Goal: Task Accomplishment & Management: Complete application form

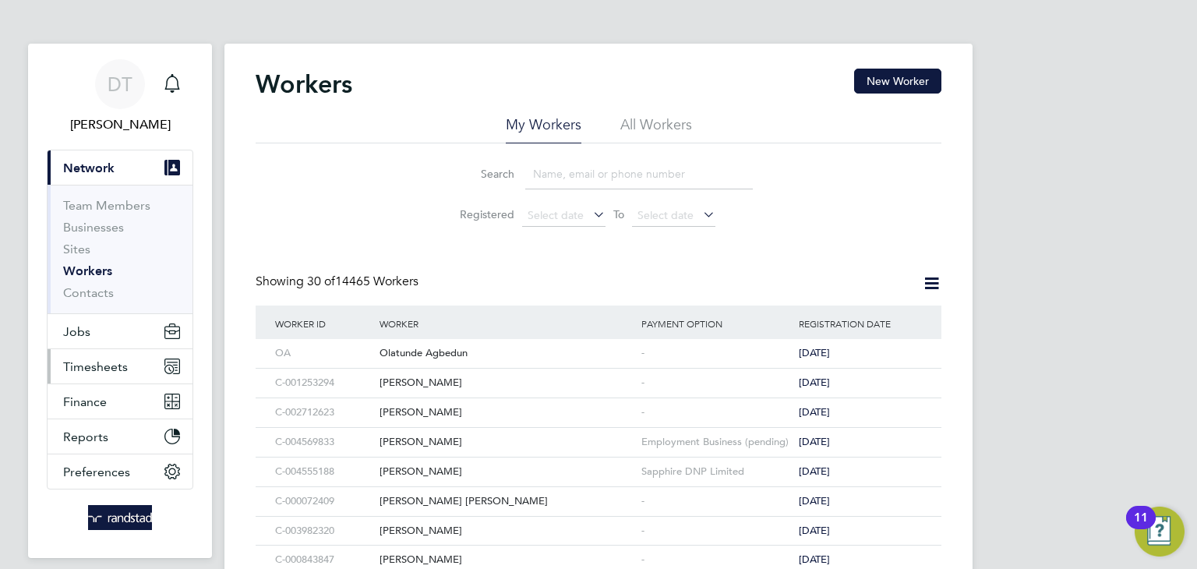
click at [119, 357] on button "Timesheets" at bounding box center [120, 366] width 145 height 34
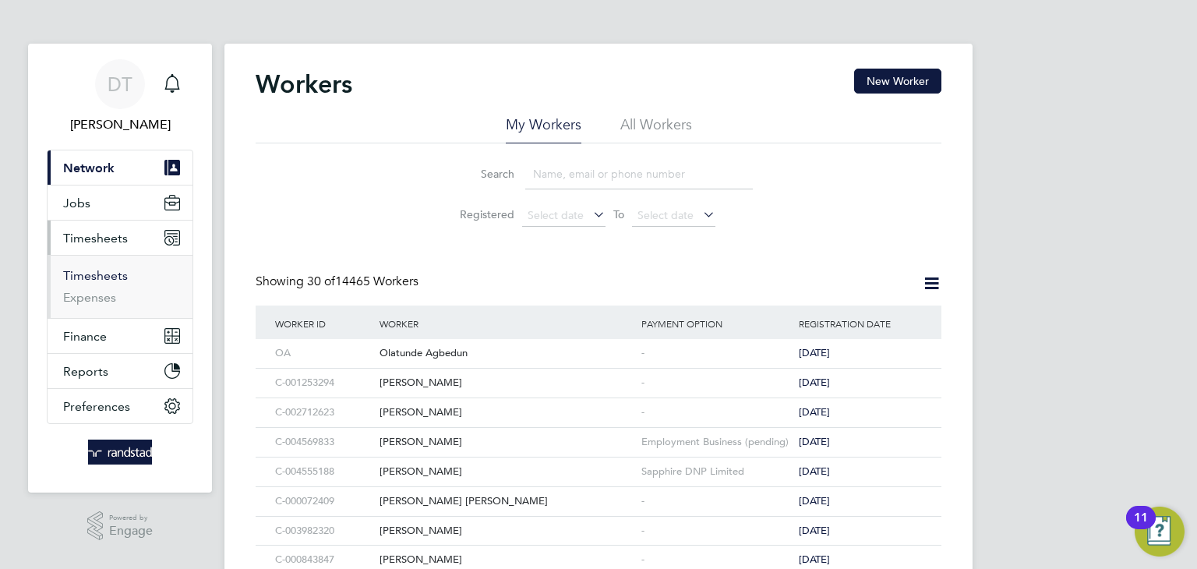
click at [101, 274] on link "Timesheets" at bounding box center [95, 275] width 65 height 15
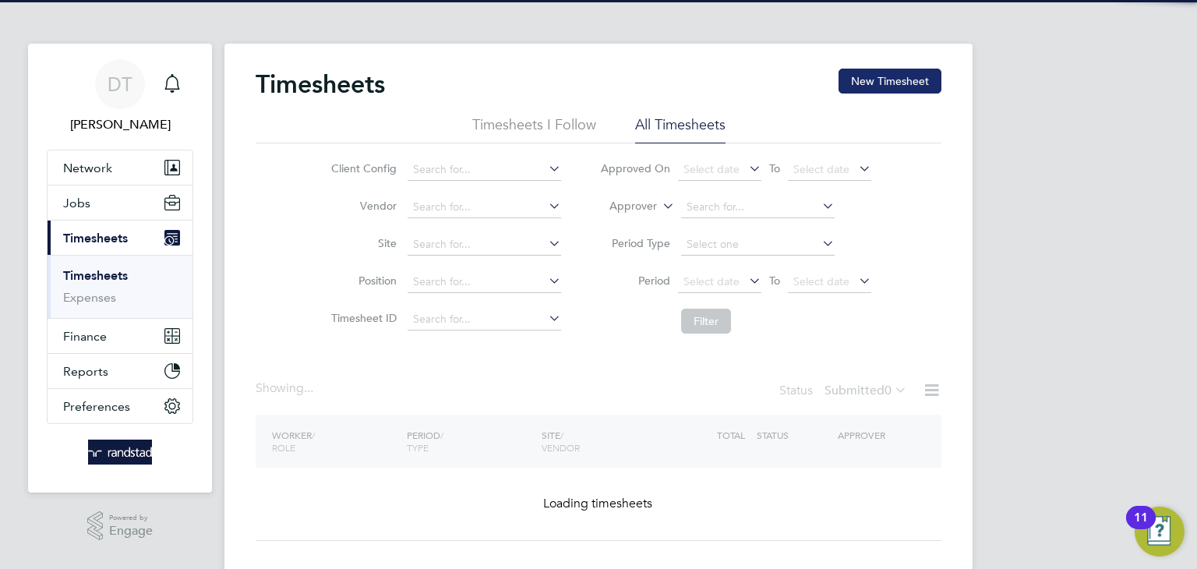
click at [867, 81] on button "New Timesheet" at bounding box center [890, 81] width 103 height 25
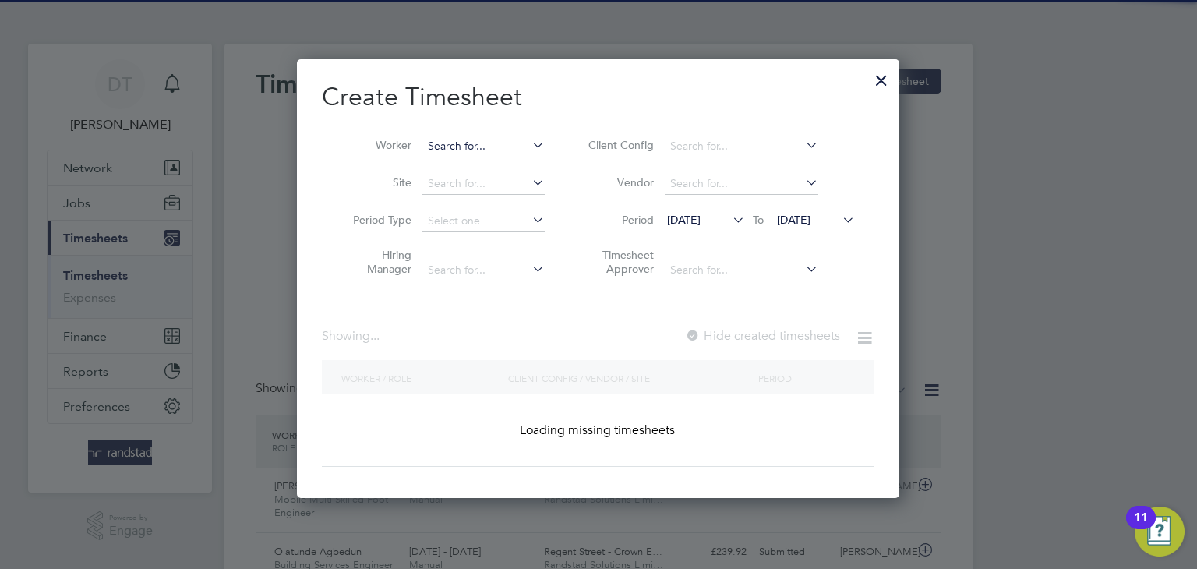
click at [462, 149] on input at bounding box center [484, 147] width 122 height 22
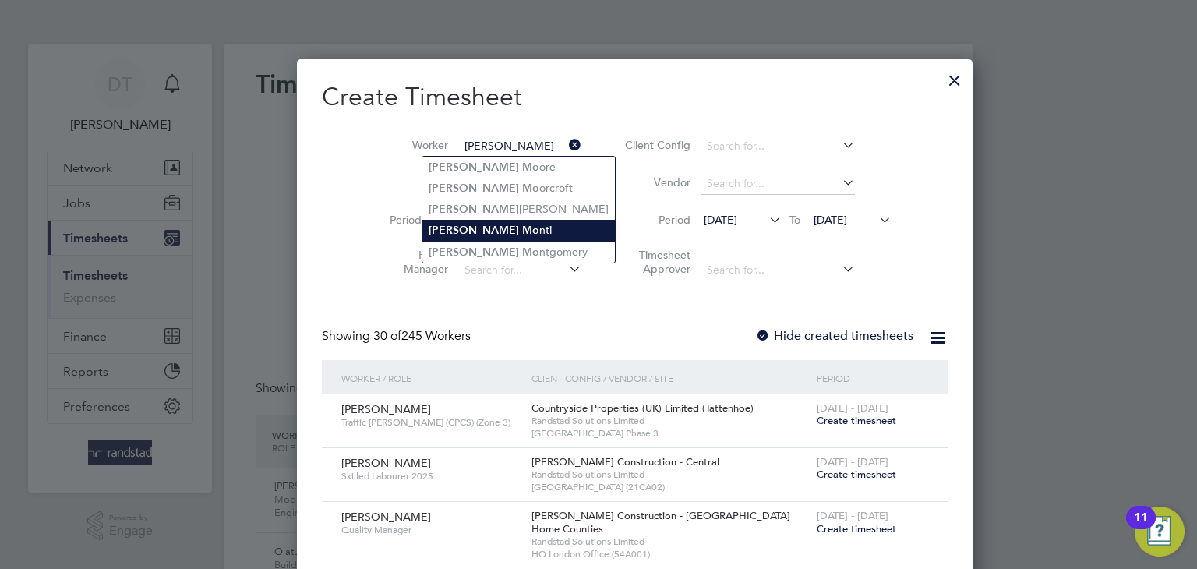
click at [457, 224] on b "Michael" at bounding box center [474, 230] width 90 height 13
type input "Michael Monti"
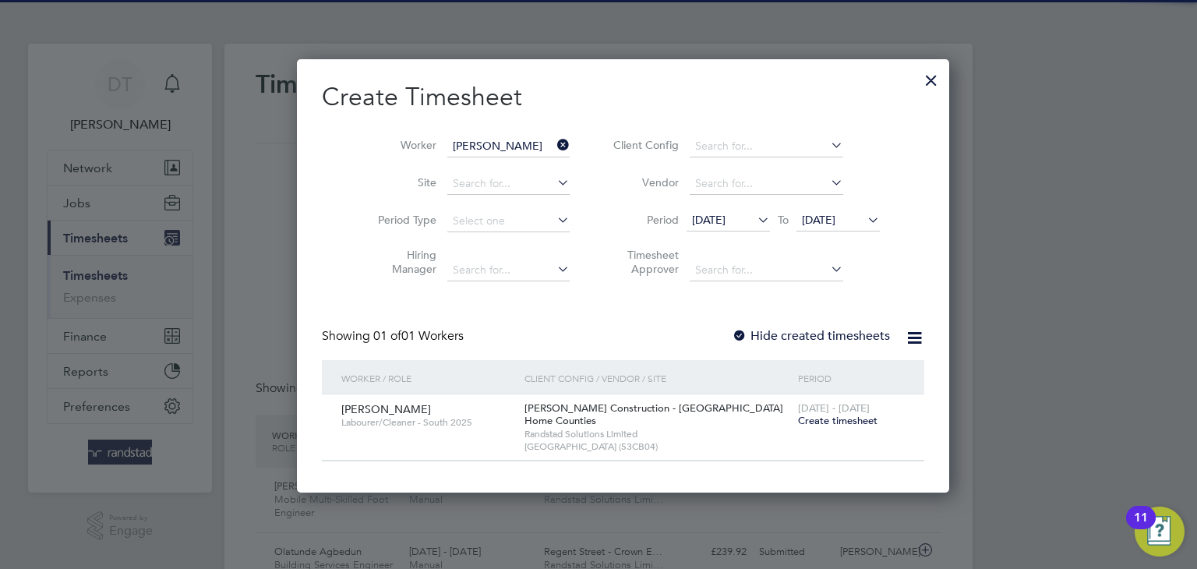
click at [732, 328] on label "Hide created timesheets" at bounding box center [811, 336] width 158 height 16
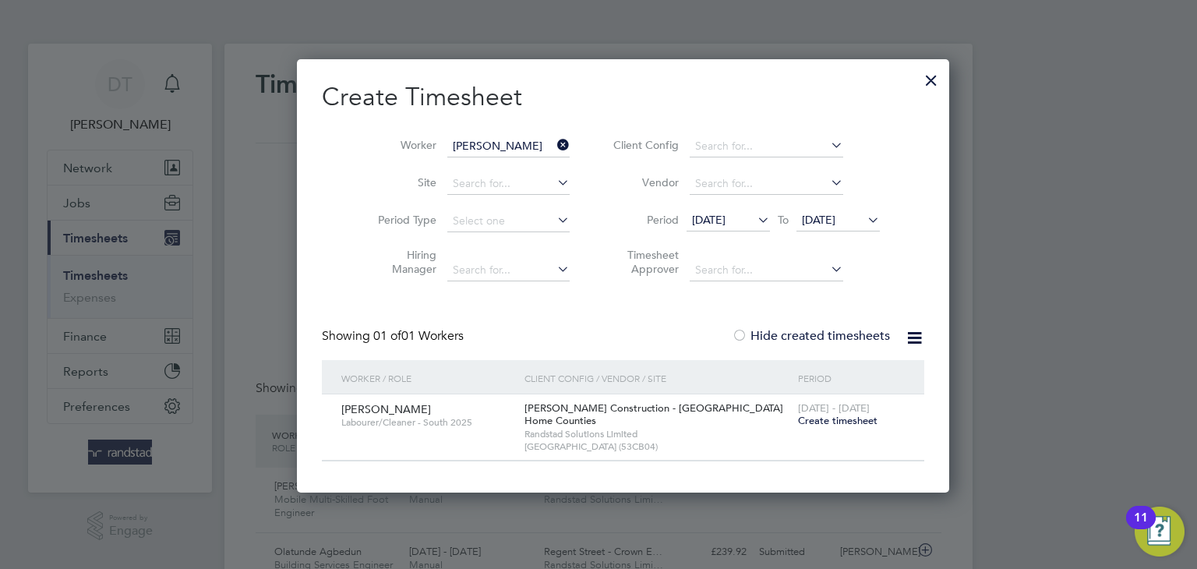
click at [803, 228] on span "[DATE]" at bounding box center [838, 220] width 83 height 21
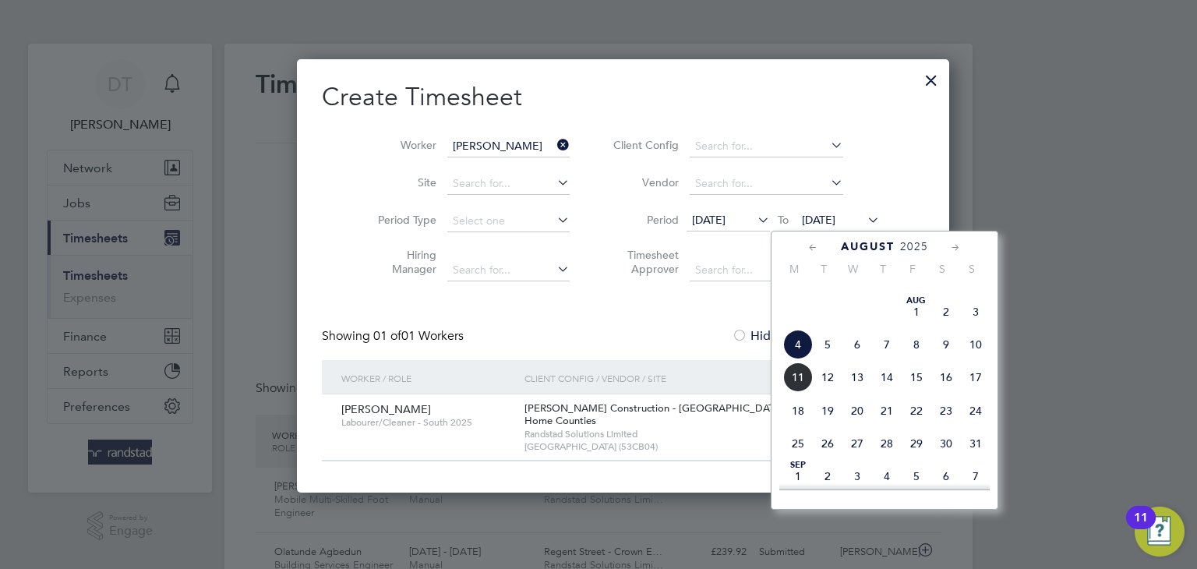
click at [802, 392] on span "11" at bounding box center [798, 378] width 30 height 30
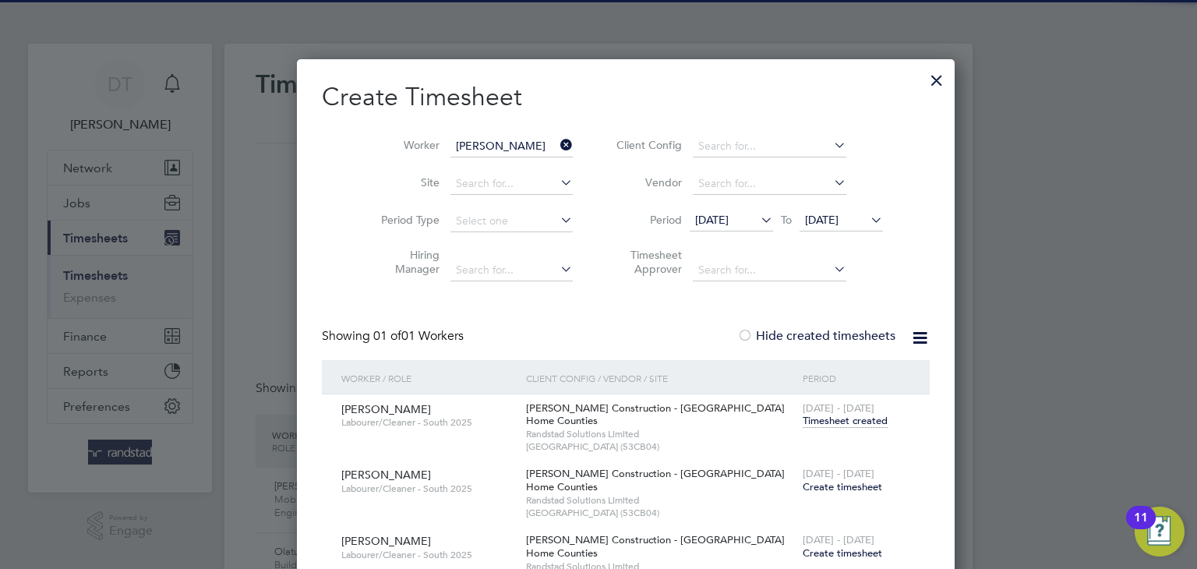
click at [799, 428] on div "26 Jul - 1 Aug 2025 Timesheet created" at bounding box center [856, 415] width 115 height 42
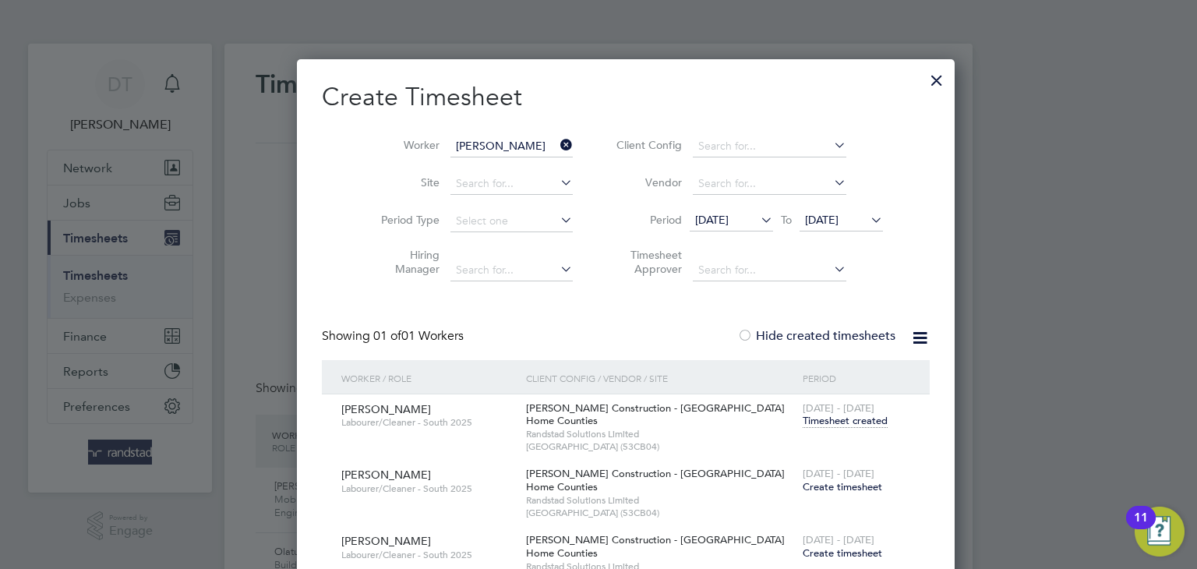
click at [803, 419] on span "Timesheet created" at bounding box center [845, 421] width 85 height 14
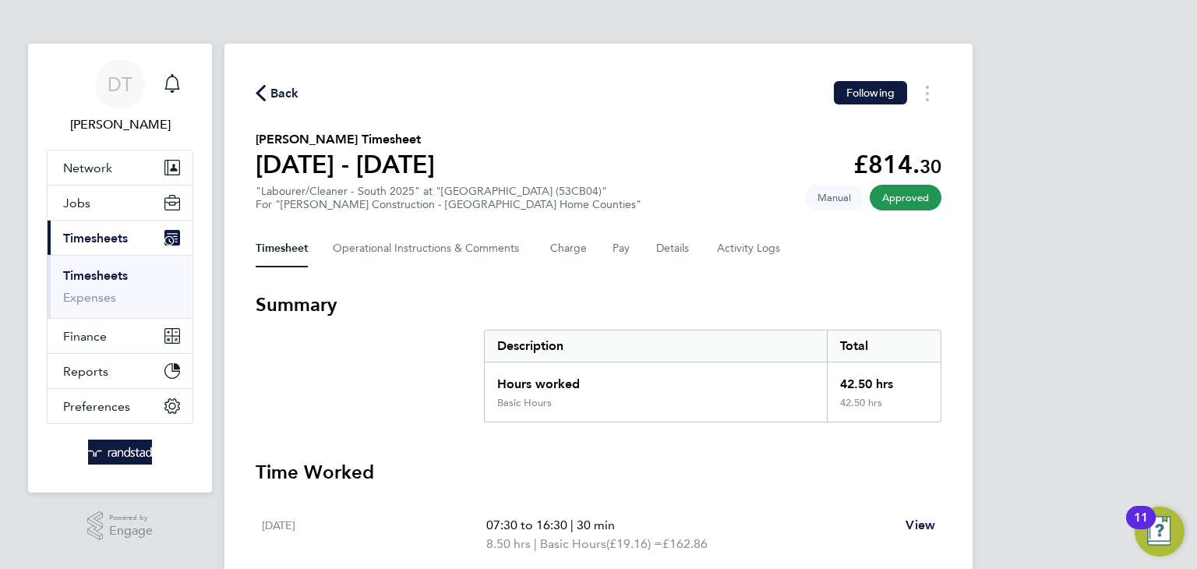
click at [288, 94] on span "Back" at bounding box center [285, 93] width 29 height 19
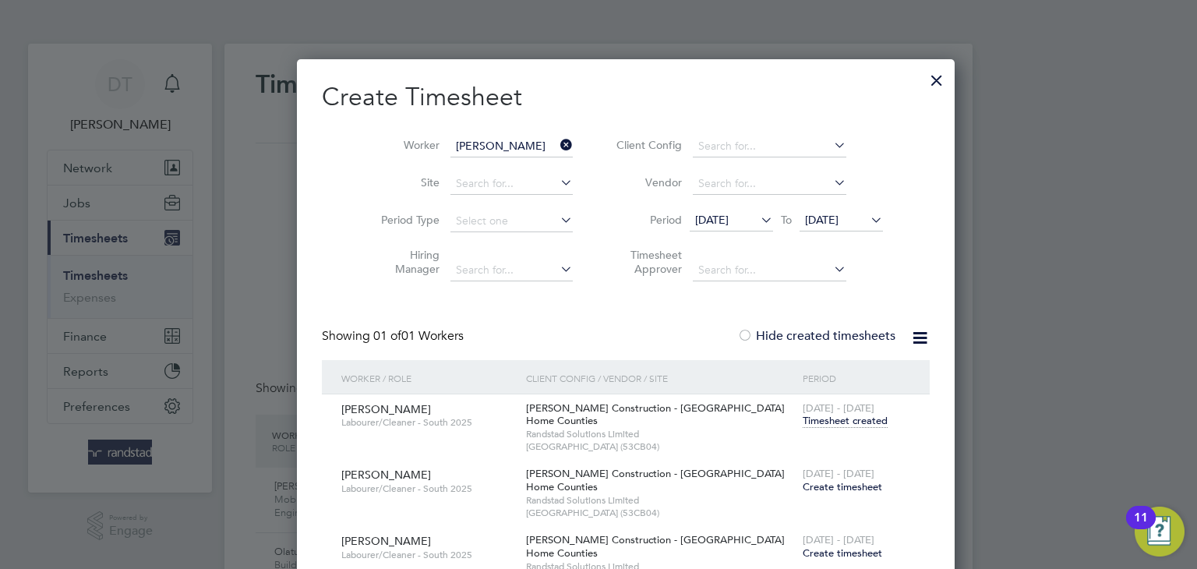
click at [803, 484] on span "Create timesheet" at bounding box center [843, 486] width 80 height 13
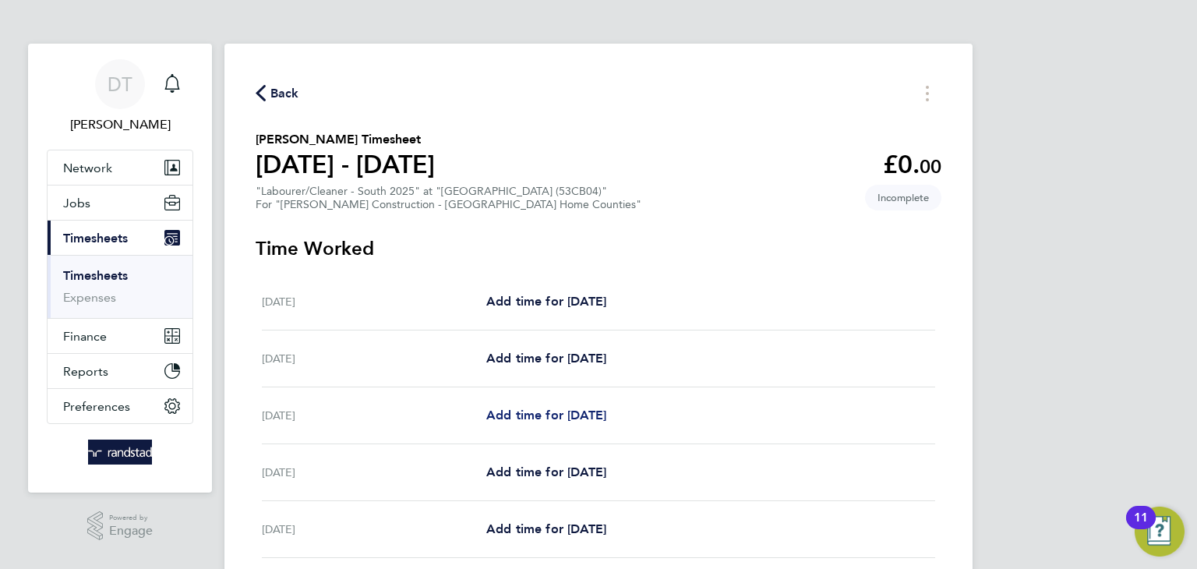
click at [518, 419] on span "Add time for Mon 04 Aug" at bounding box center [546, 415] width 120 height 15
select select "60"
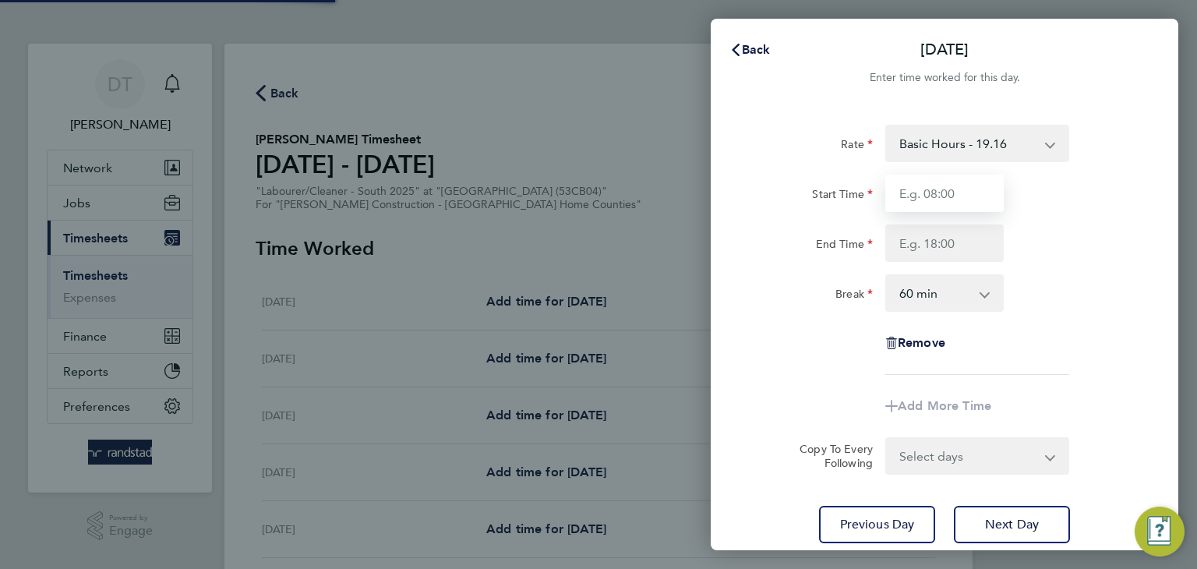
click at [942, 207] on input "Start Time" at bounding box center [945, 193] width 118 height 37
type input "07:30"
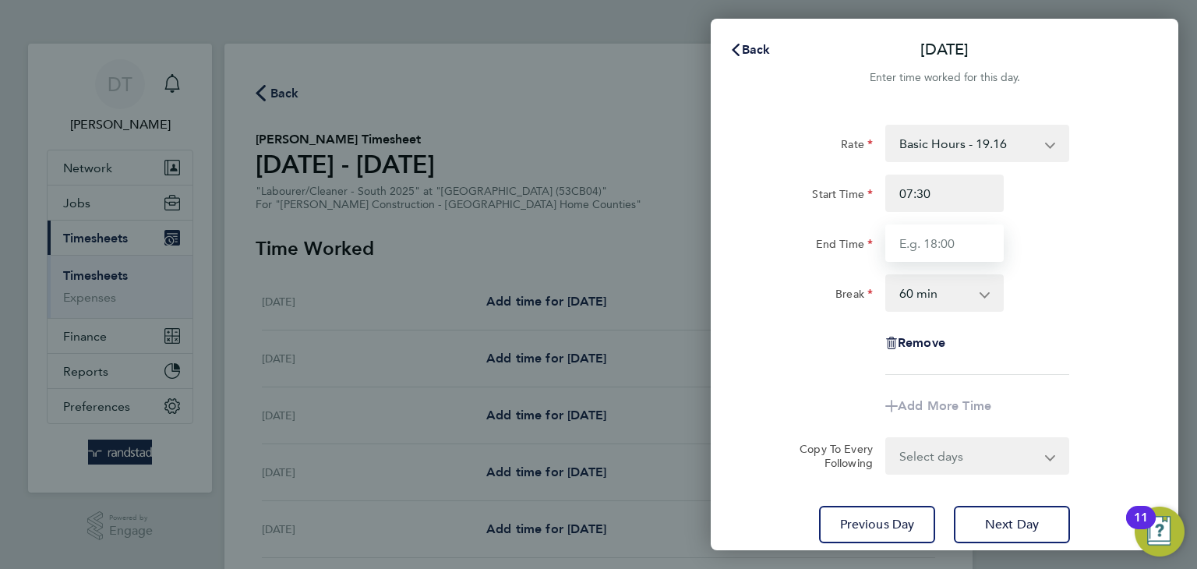
click at [937, 242] on input "End Time" at bounding box center [945, 243] width 118 height 37
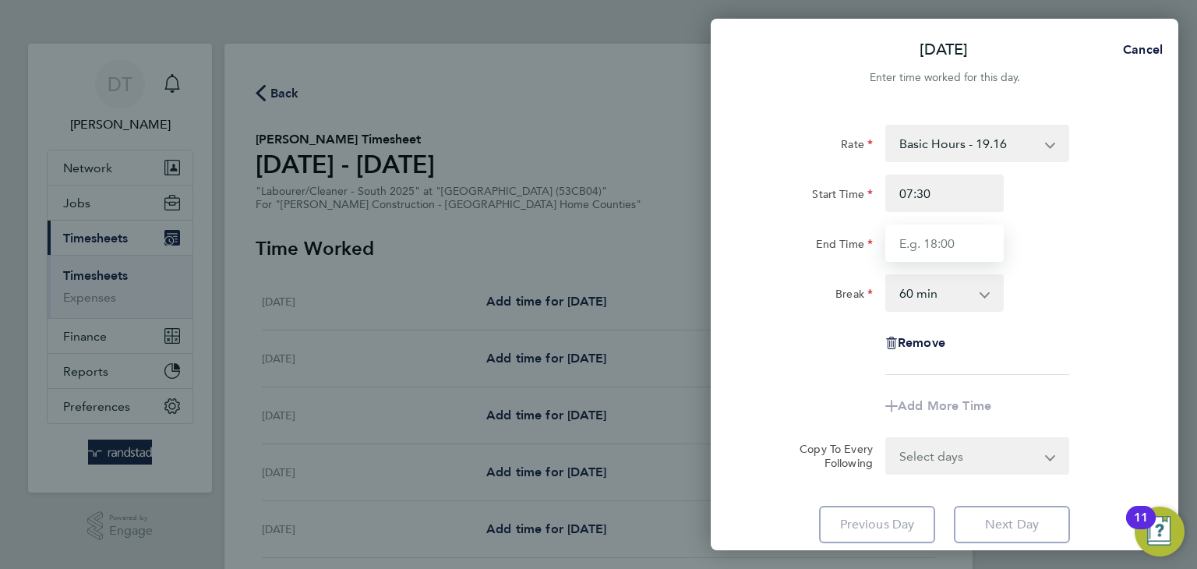
type input "16:30"
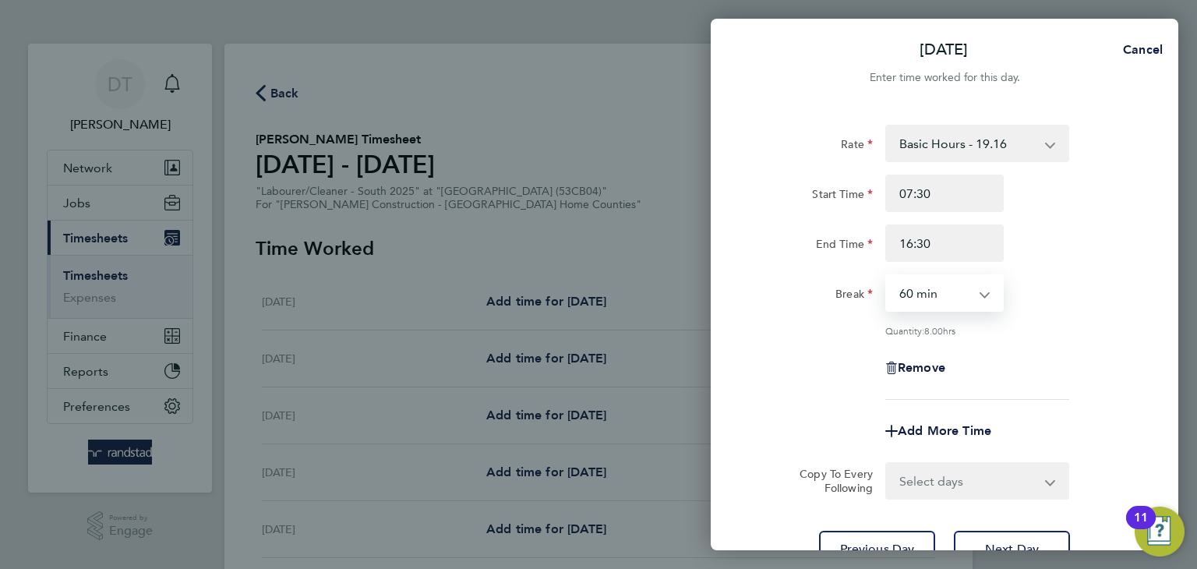
click at [932, 293] on select "0 min 15 min 30 min 45 min 60 min 75 min 90 min" at bounding box center [935, 293] width 97 height 34
select select "30"
click at [887, 276] on select "0 min 15 min 30 min 45 min 60 min 75 min 90 min" at bounding box center [935, 293] width 97 height 34
click at [911, 485] on select "Select days Day Tuesday Wednesday Thursday Friday" at bounding box center [969, 481] width 164 height 34
select select "DAY"
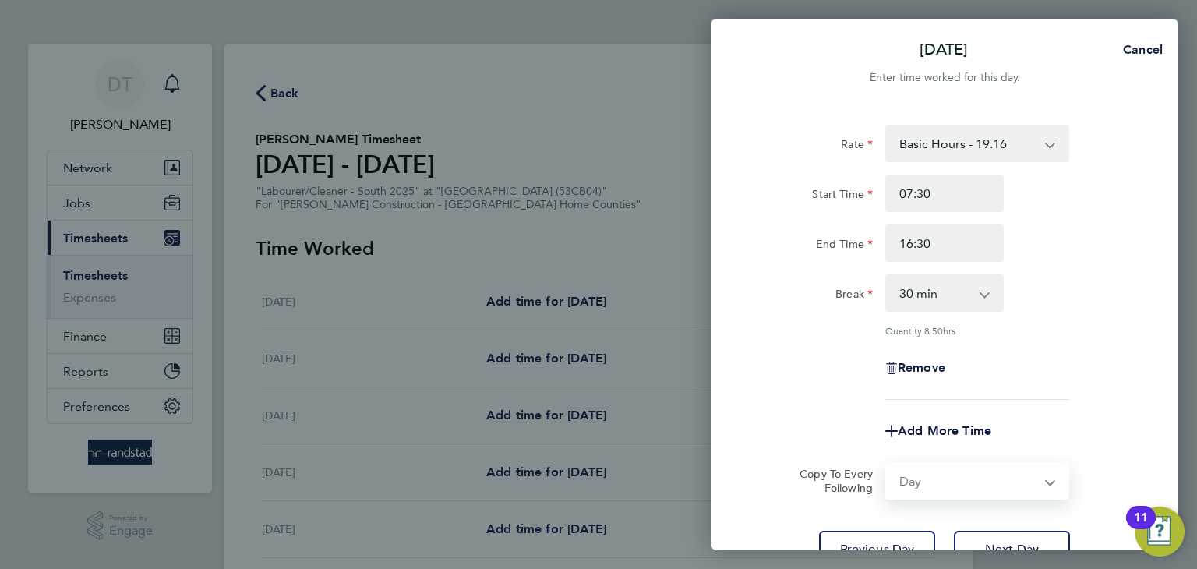
click at [887, 464] on select "Select days Day Tuesday Wednesday Thursday Friday" at bounding box center [969, 481] width 164 height 34
select select "2025-08-08"
click at [744, 342] on div "Rate Basic Hours - 19.16 Overtime - 27.44 Start Time 07:30 End Time 16:30 Break…" at bounding box center [945, 381] width 468 height 550
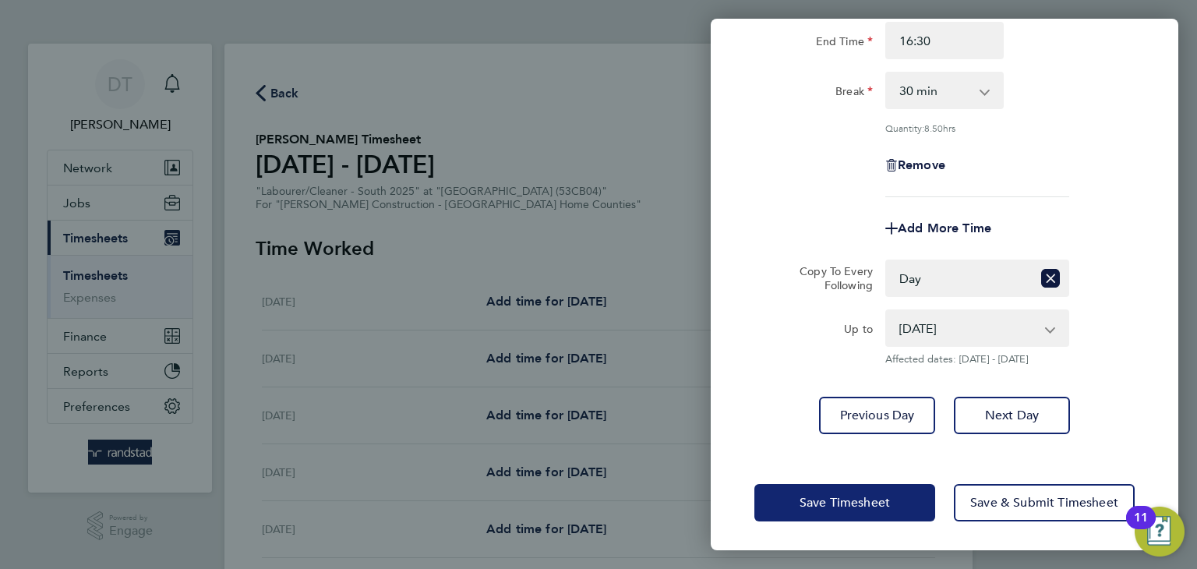
click at [809, 496] on span "Save Timesheet" at bounding box center [845, 503] width 90 height 16
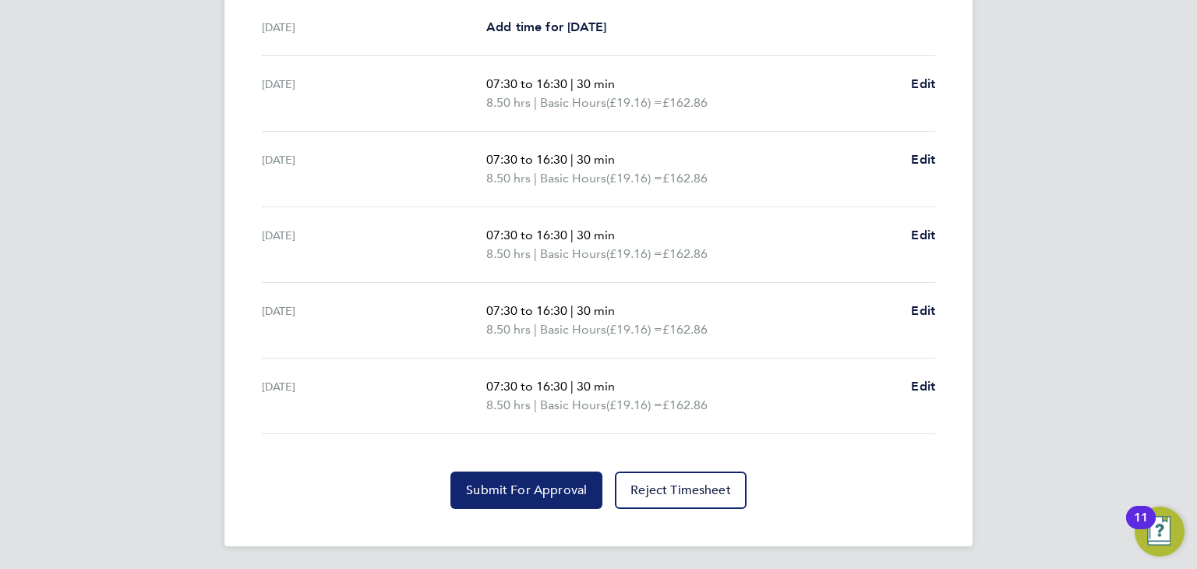
click at [479, 474] on button "Submit For Approval" at bounding box center [527, 490] width 152 height 37
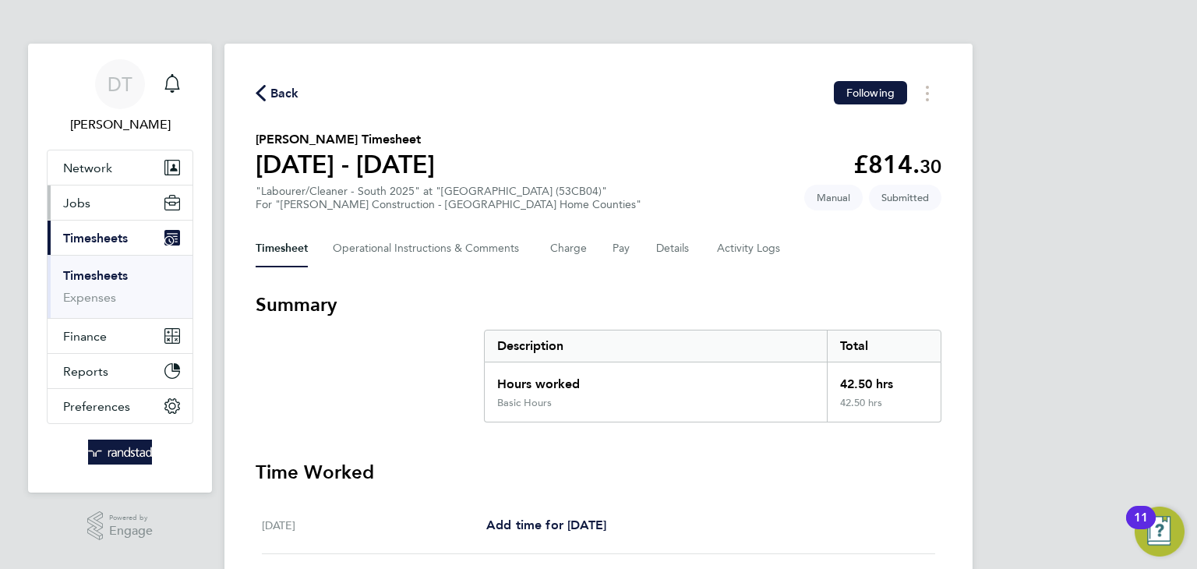
click at [91, 203] on button "Jobs" at bounding box center [120, 203] width 145 height 34
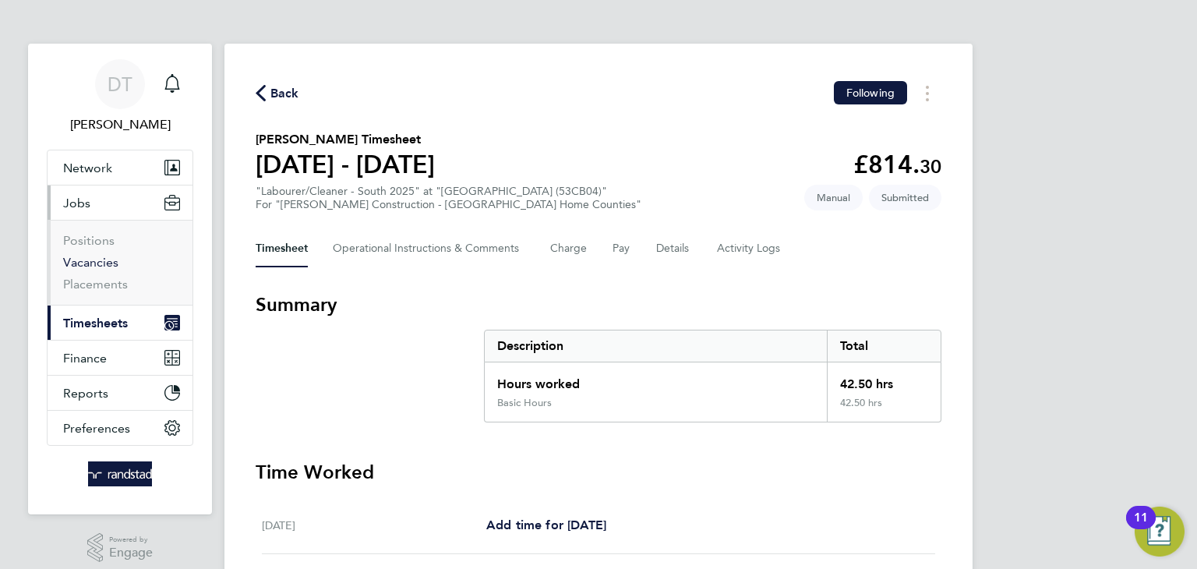
click at [96, 256] on link "Vacancies" at bounding box center [90, 262] width 55 height 15
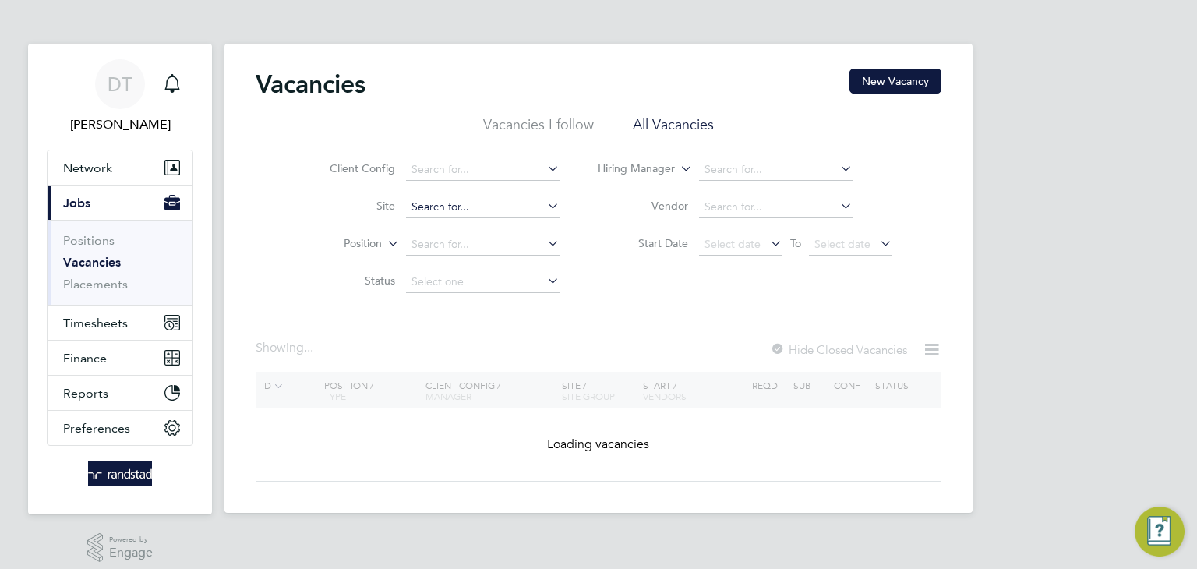
click at [460, 212] on input at bounding box center [483, 207] width 154 height 22
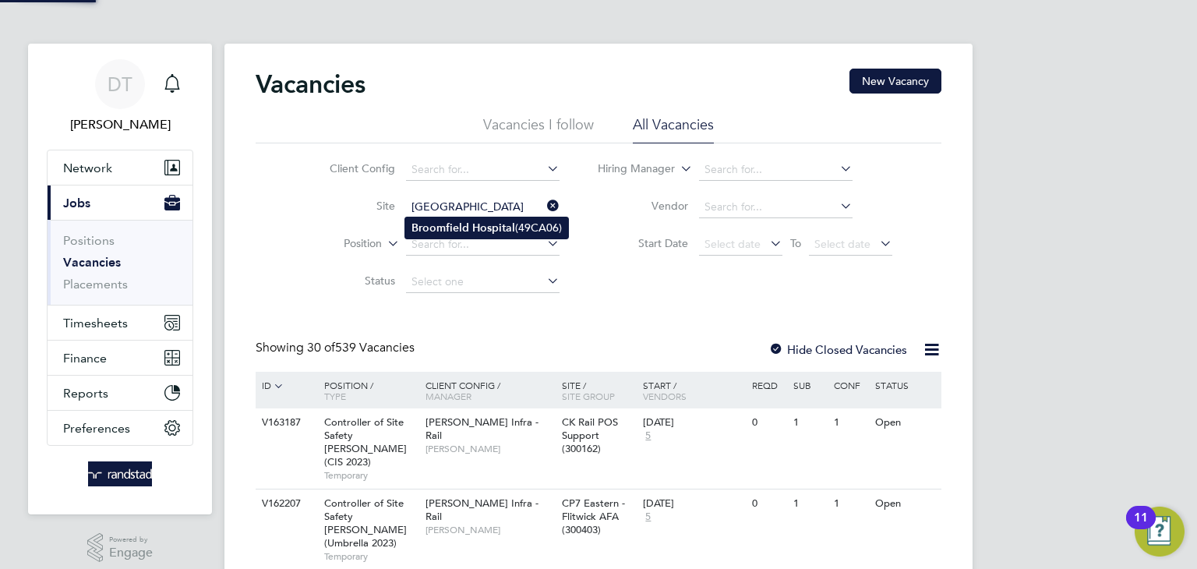
click at [451, 228] on b "Broomfield" at bounding box center [441, 227] width 58 height 13
type input "Broomfield Hospital (49CA06)"
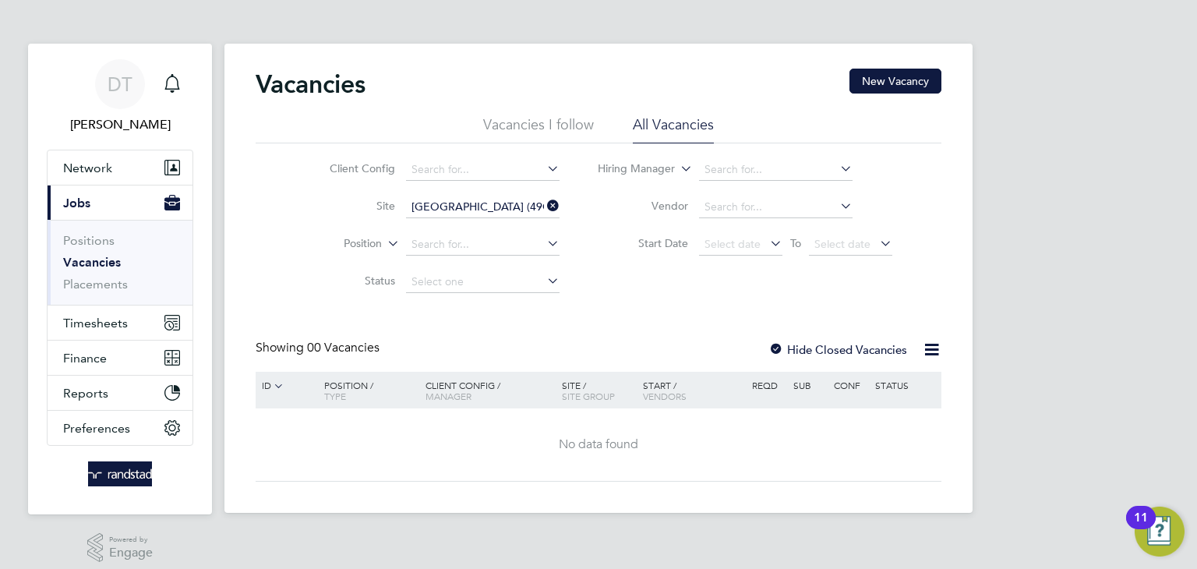
click at [339, 207] on label "Site" at bounding box center [351, 206] width 90 height 14
click at [794, 346] on label "Hide Closed Vacancies" at bounding box center [838, 349] width 139 height 15
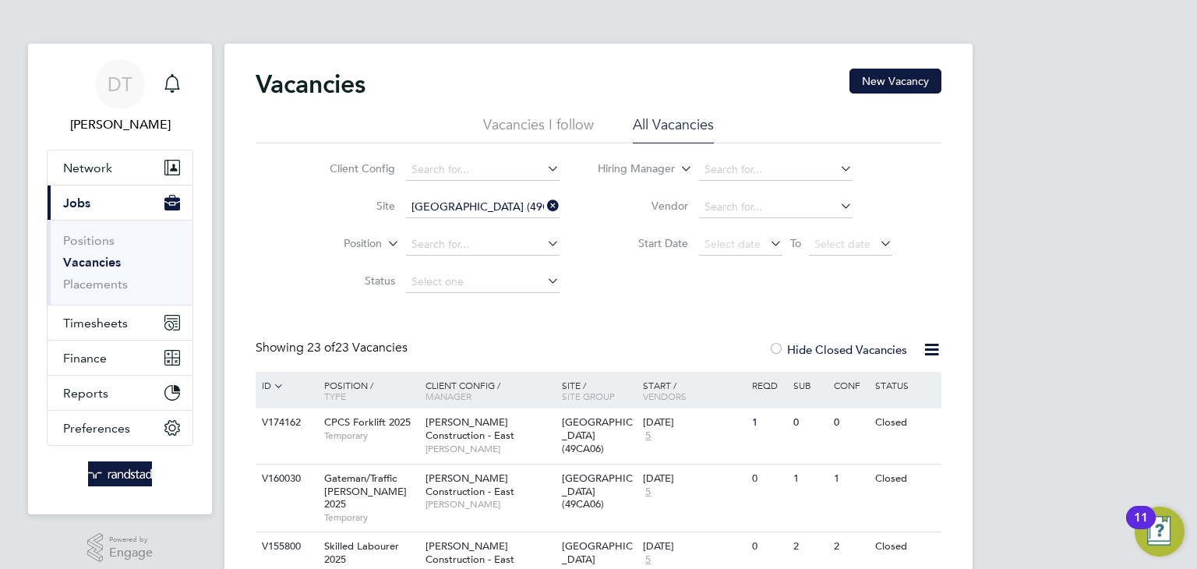
click at [511, 207] on input "Broomfield Hospital (49CA06)" at bounding box center [483, 207] width 154 height 22
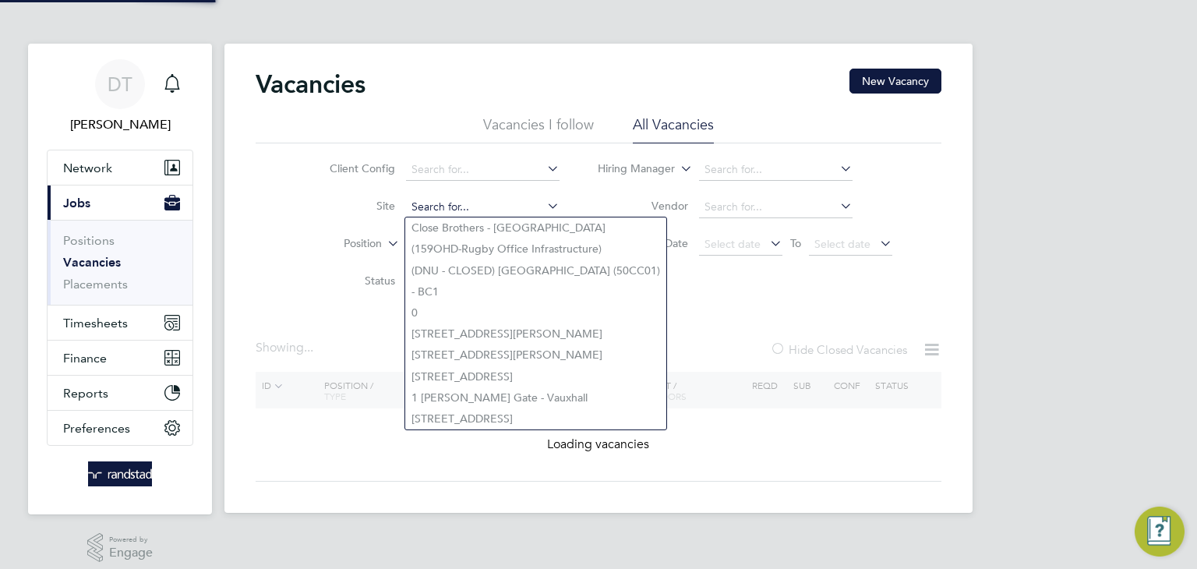
click at [465, 206] on input at bounding box center [483, 207] width 154 height 22
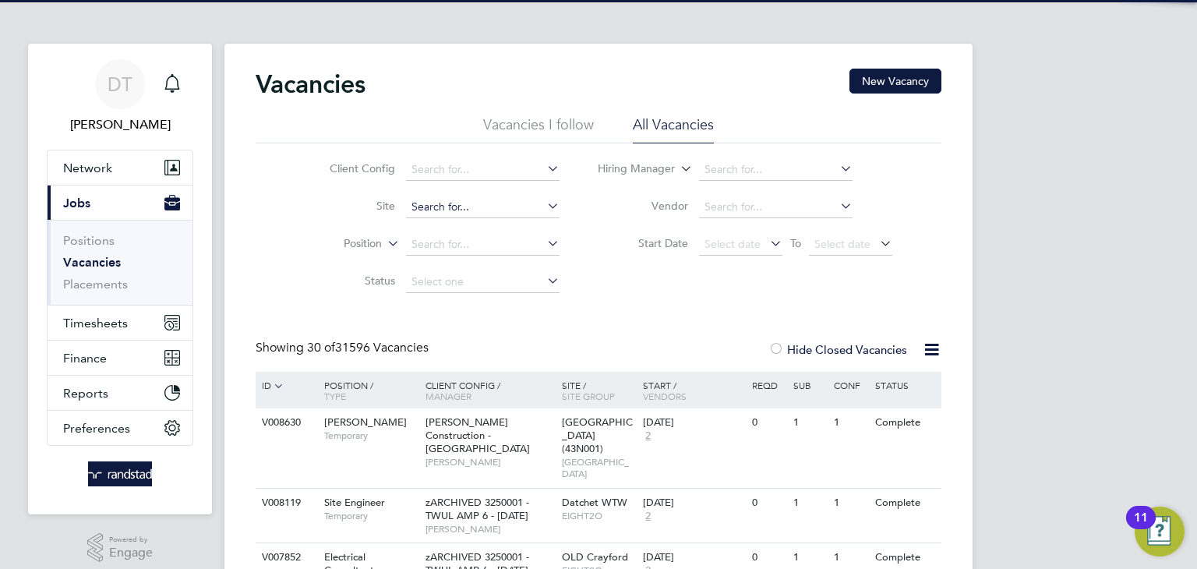
click at [435, 210] on input at bounding box center [483, 207] width 154 height 22
click at [430, 228] on b "Broomfield" at bounding box center [441, 227] width 58 height 13
type input "[GEOGRAPHIC_DATA] (49CA06)"
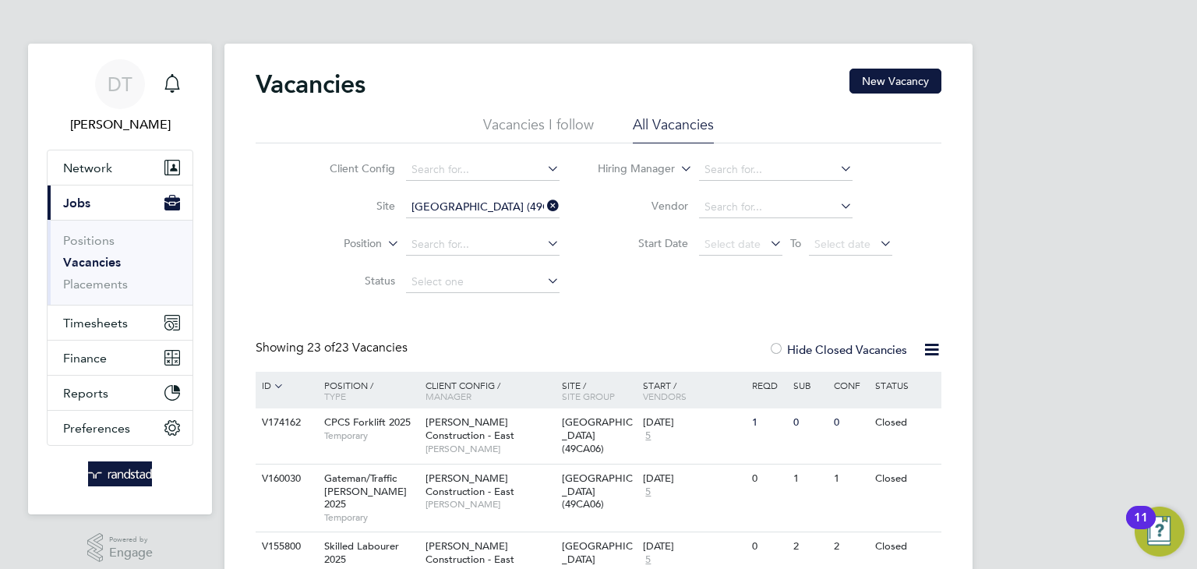
click at [802, 347] on label "Hide Closed Vacancies" at bounding box center [838, 349] width 139 height 15
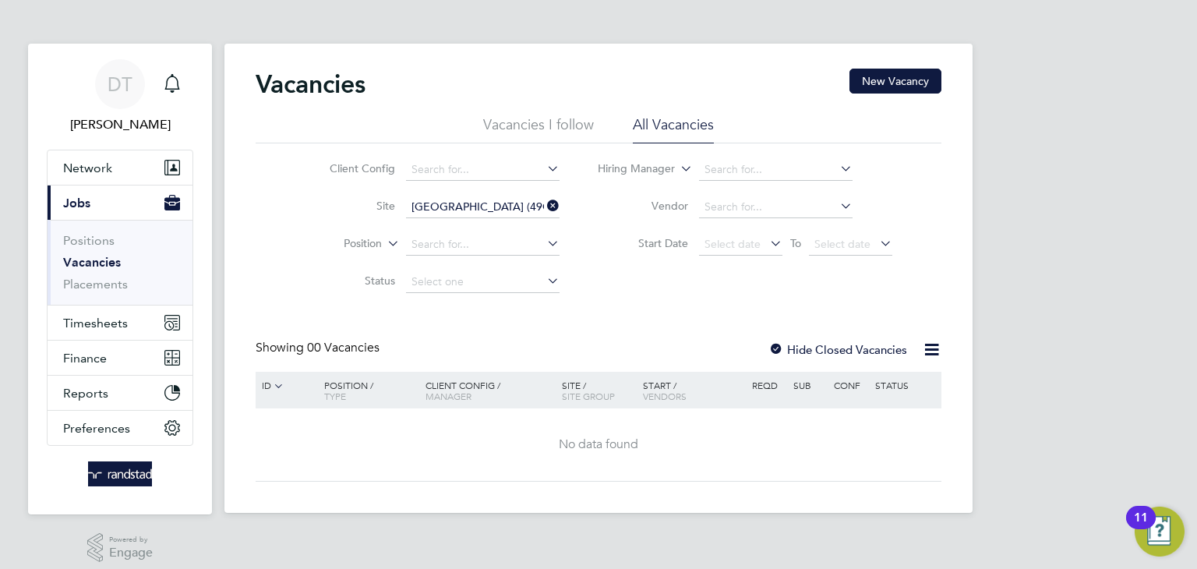
click at [520, 129] on li "Vacancies I follow" at bounding box center [538, 129] width 111 height 28
click at [670, 126] on li "All Vacancies" at bounding box center [673, 129] width 81 height 28
click at [544, 203] on icon at bounding box center [544, 206] width 0 height 22
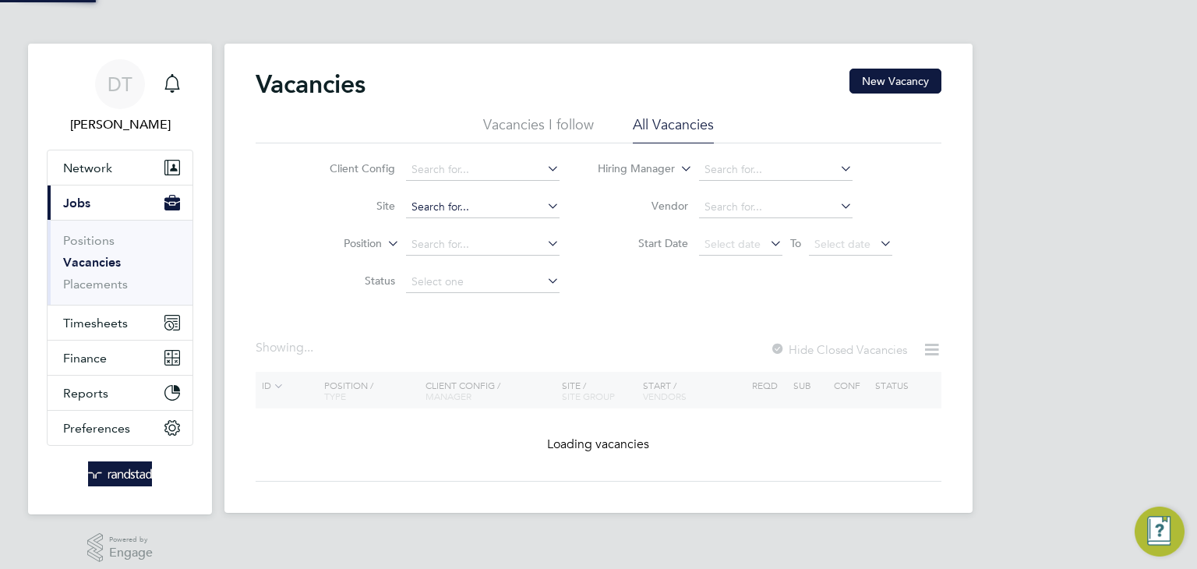
click at [518, 205] on input at bounding box center [483, 207] width 154 height 22
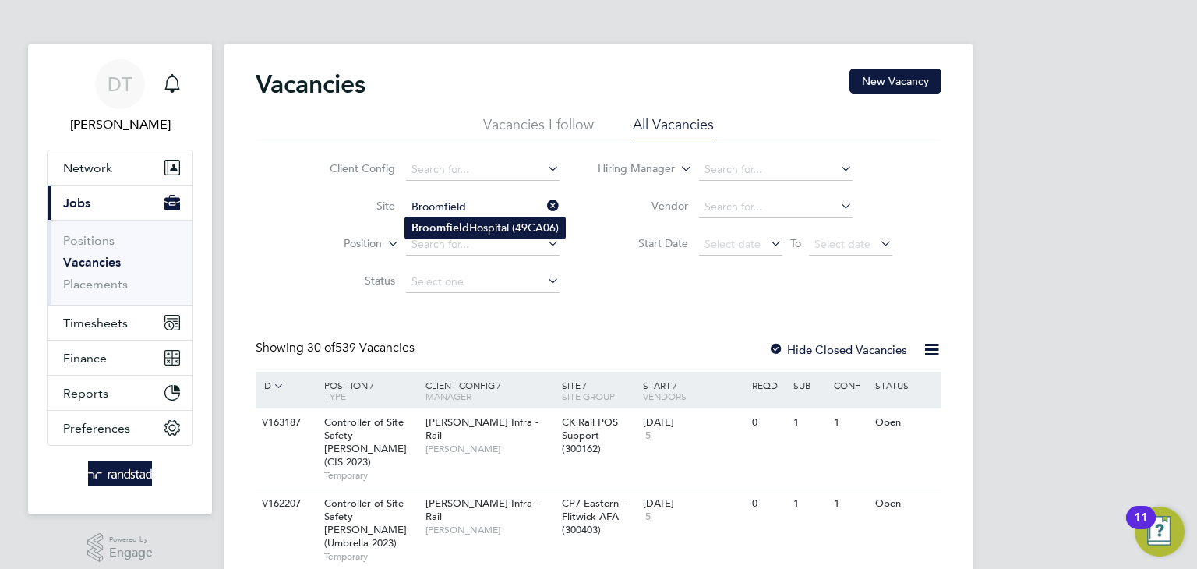
click at [479, 230] on li "Broomfield Hospital (49CA06)" at bounding box center [485, 228] width 160 height 21
type input "Broomfield Hospital (49CA06)"
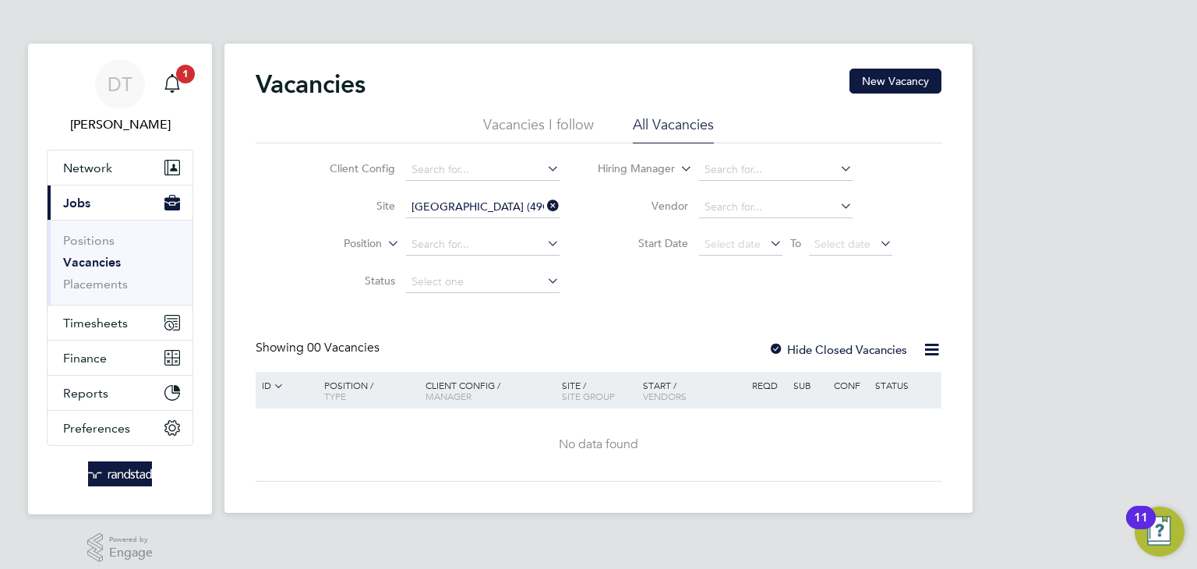
click at [193, 80] on app-nav-sections-wrapper "DT Daniel Tisseyre Notifications 1 Applications: Network Team Members Businesse…" at bounding box center [120, 279] width 184 height 471
click at [179, 78] on span "1" at bounding box center [185, 74] width 19 height 19
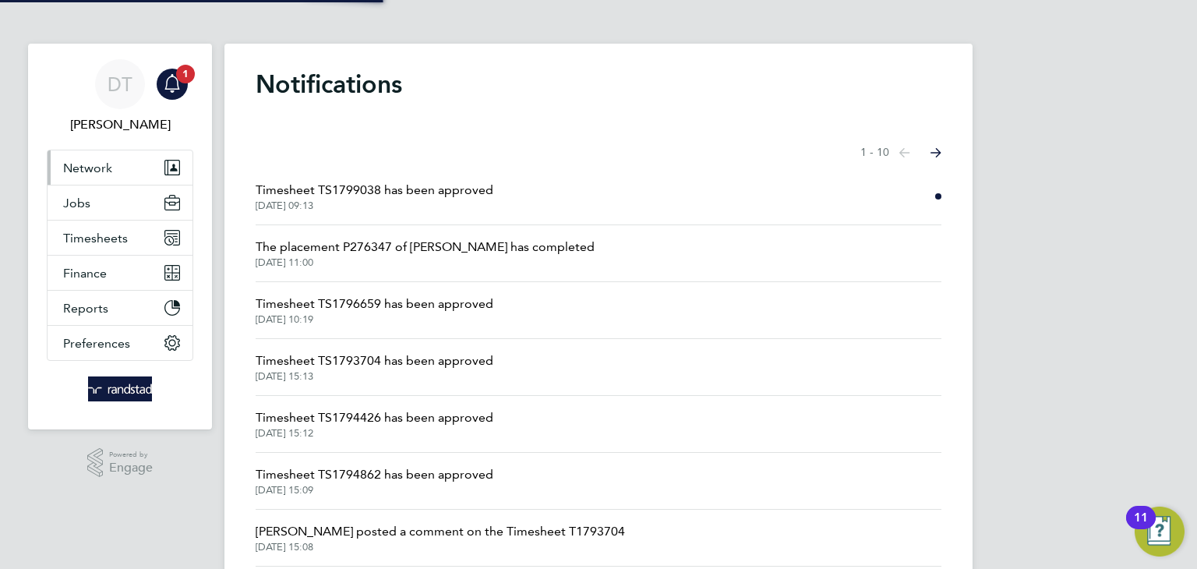
click at [84, 168] on span "Network" at bounding box center [87, 168] width 49 height 15
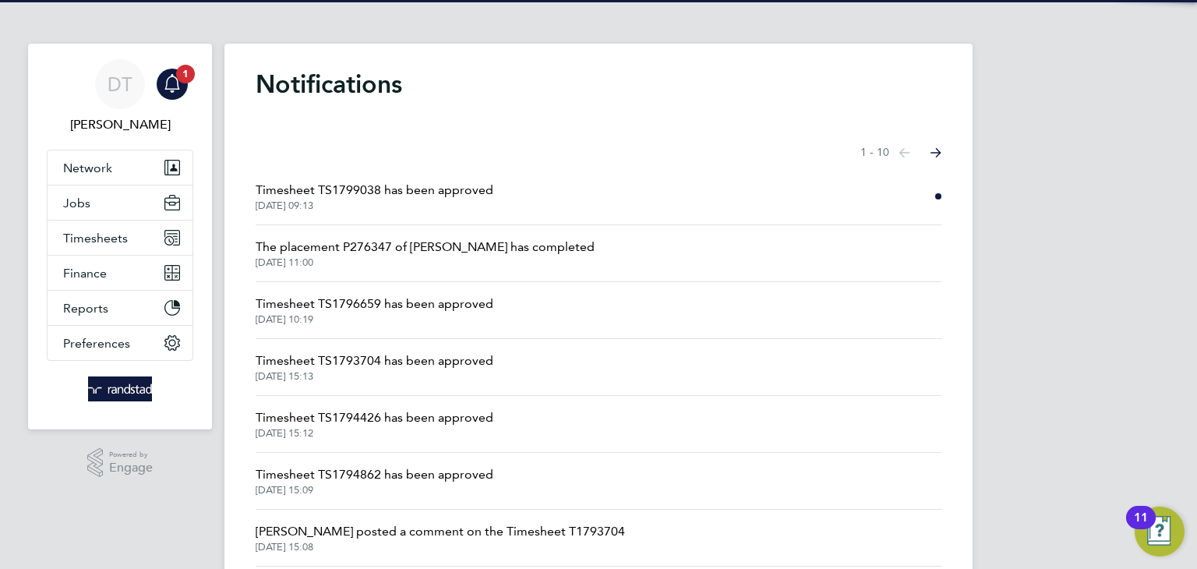
click at [282, 186] on span "Timesheet TS1799038 has been approved" at bounding box center [375, 190] width 238 height 19
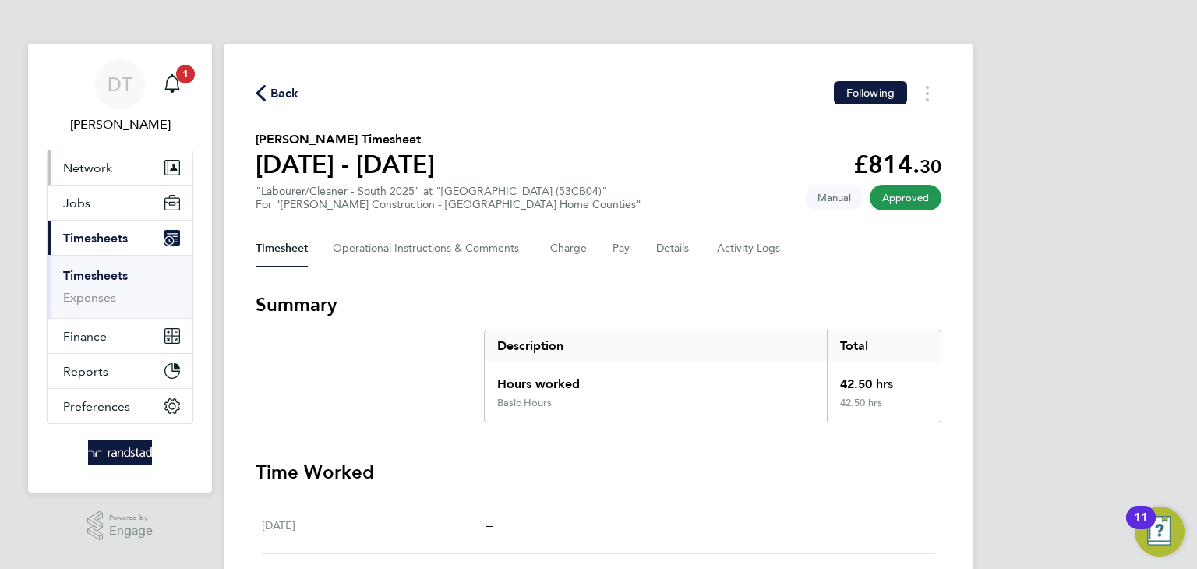
click at [115, 160] on button "Network" at bounding box center [120, 167] width 145 height 34
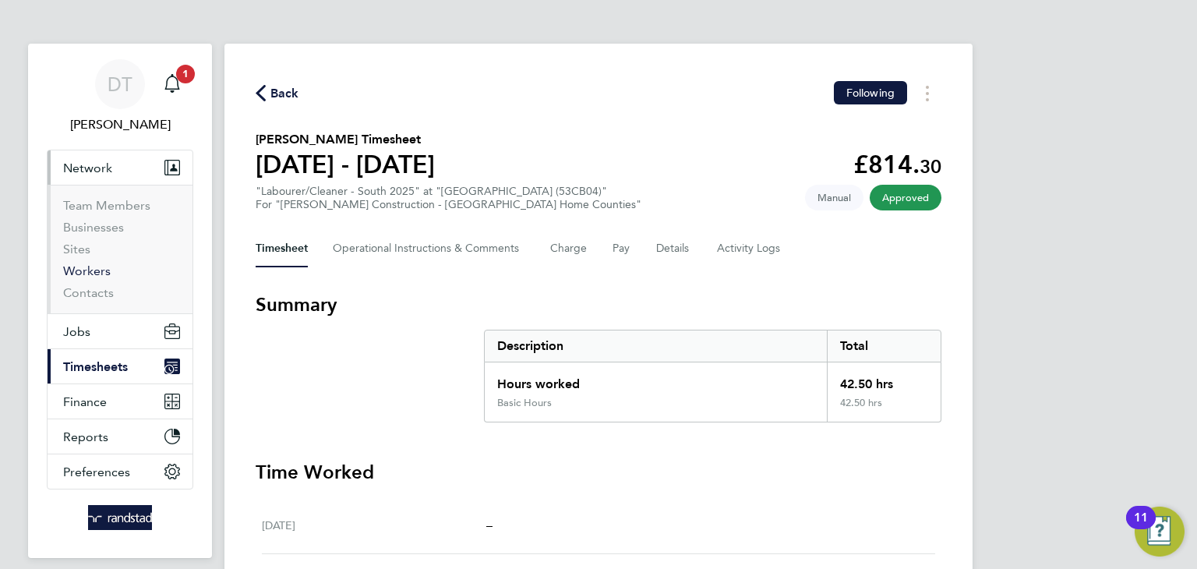
click at [84, 267] on link "Workers" at bounding box center [87, 271] width 48 height 15
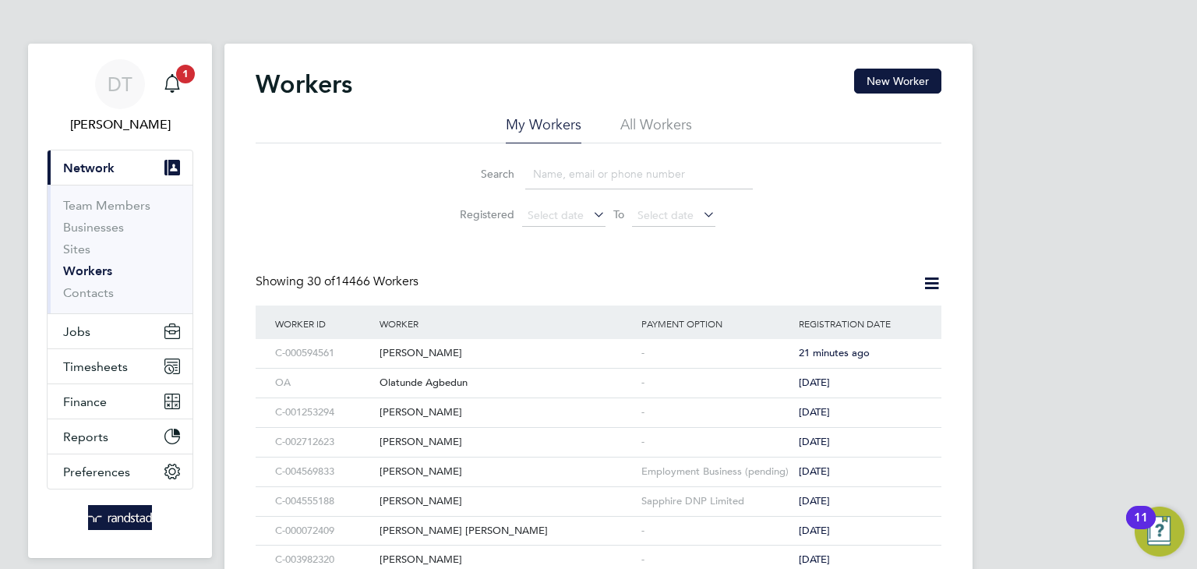
click at [548, 182] on input at bounding box center [639, 174] width 228 height 30
type input "R"
click at [653, 122] on li "All Workers" at bounding box center [657, 129] width 72 height 28
click at [559, 183] on input at bounding box center [639, 174] width 228 height 30
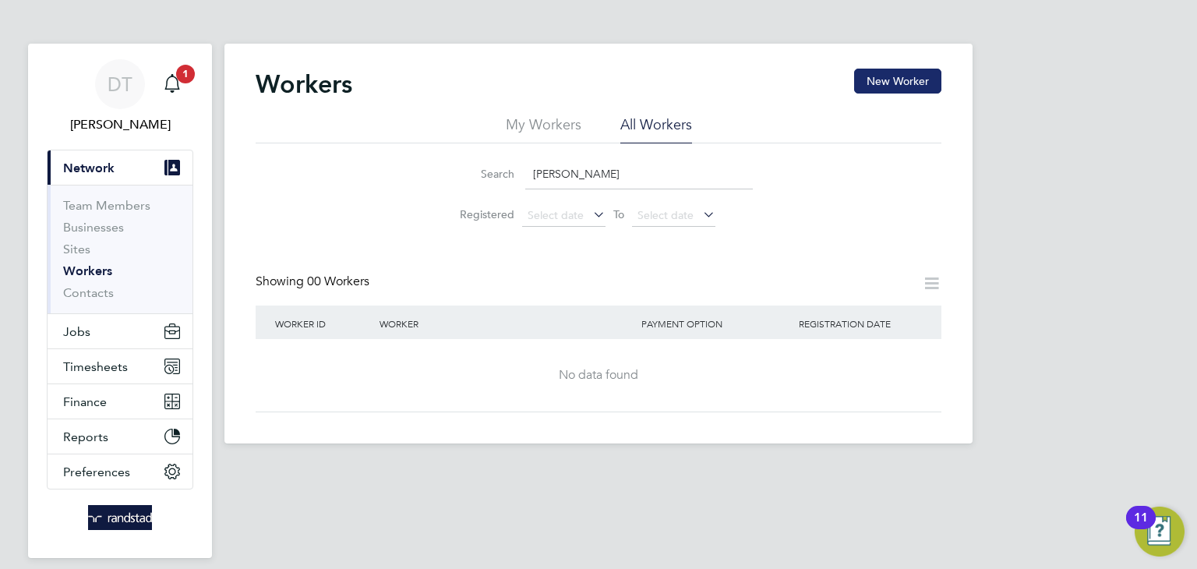
type input "Ricky Donovan"
click at [897, 72] on button "New Worker" at bounding box center [897, 81] width 87 height 25
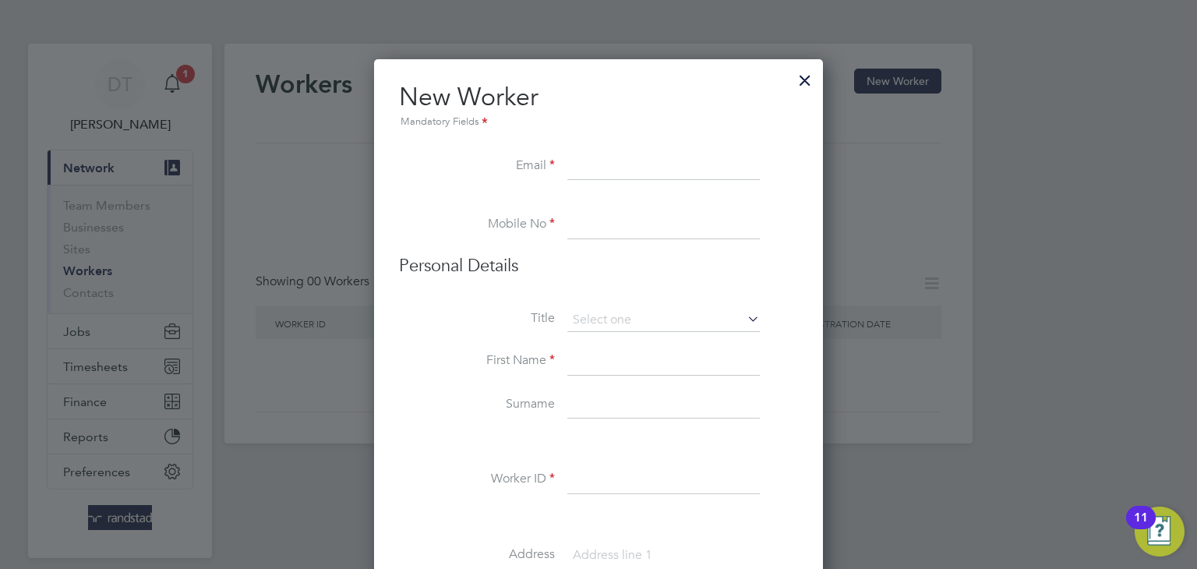
scroll to position [1393, 450]
paste input "rickyd198526@live.co.uk"
type input "rickyd198526@live.co.uk"
paste input "07549155403"
type input "07549155403"
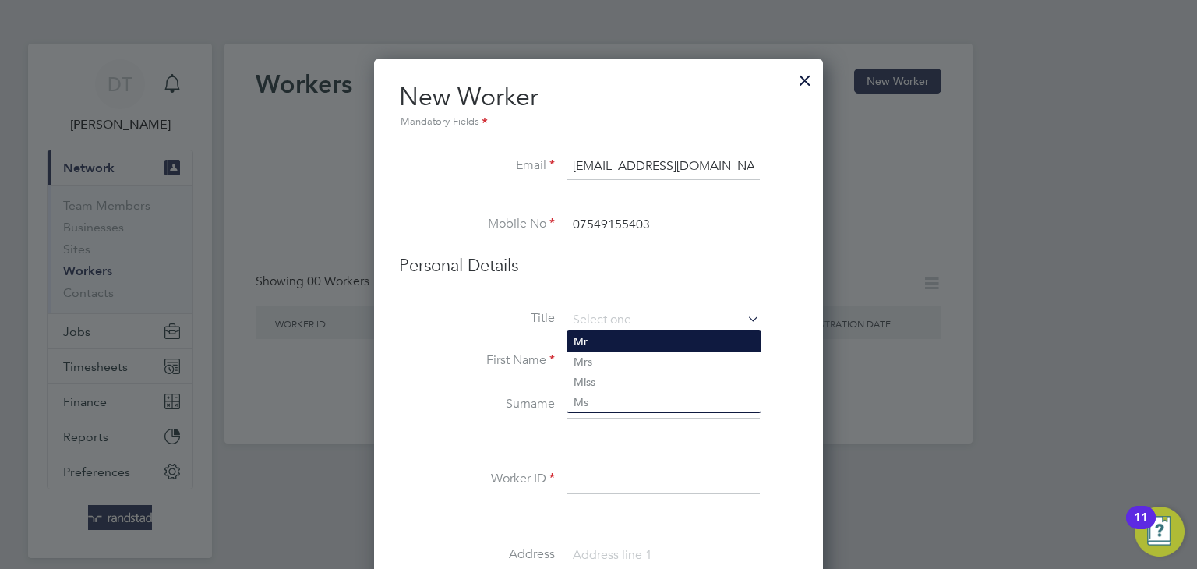
click at [589, 335] on li "Mr" at bounding box center [664, 341] width 193 height 20
type input "Mr"
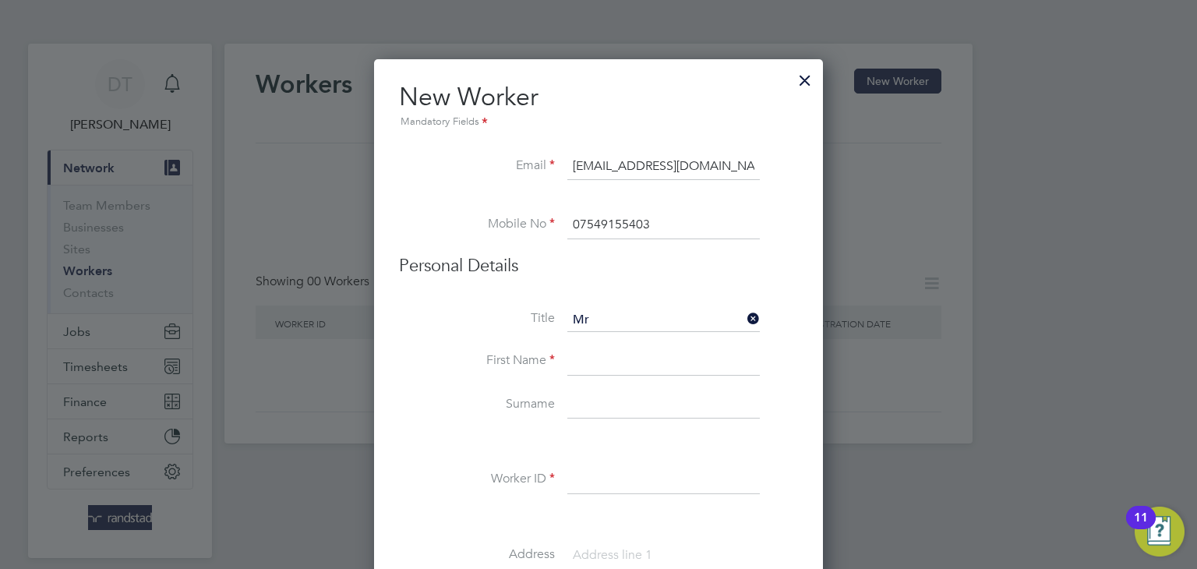
click at [588, 366] on input at bounding box center [664, 362] width 193 height 28
type input "Ricky"
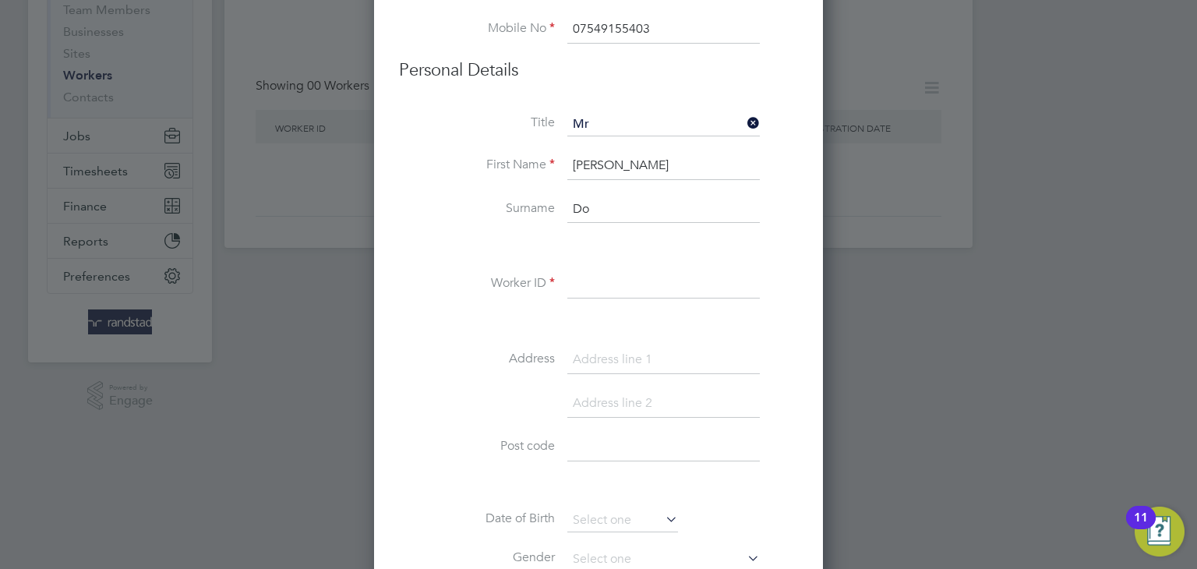
scroll to position [200, 0]
type input "Donovan"
paste input "C-001286348"
type input "C-001286348"
paste input "3 Pine Court"
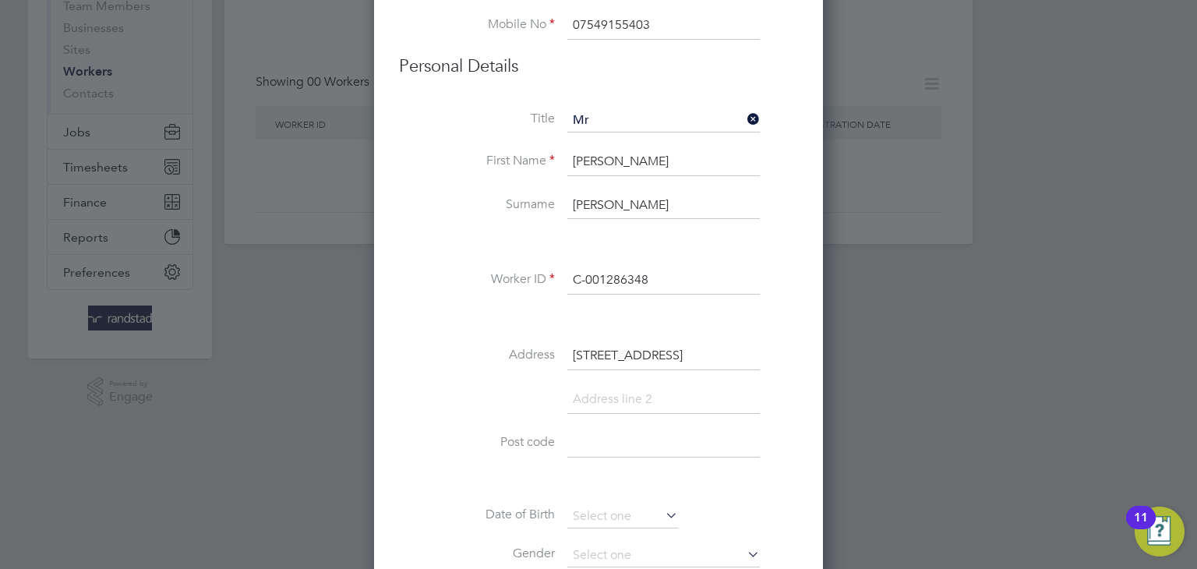
type input "3 Pine Court"
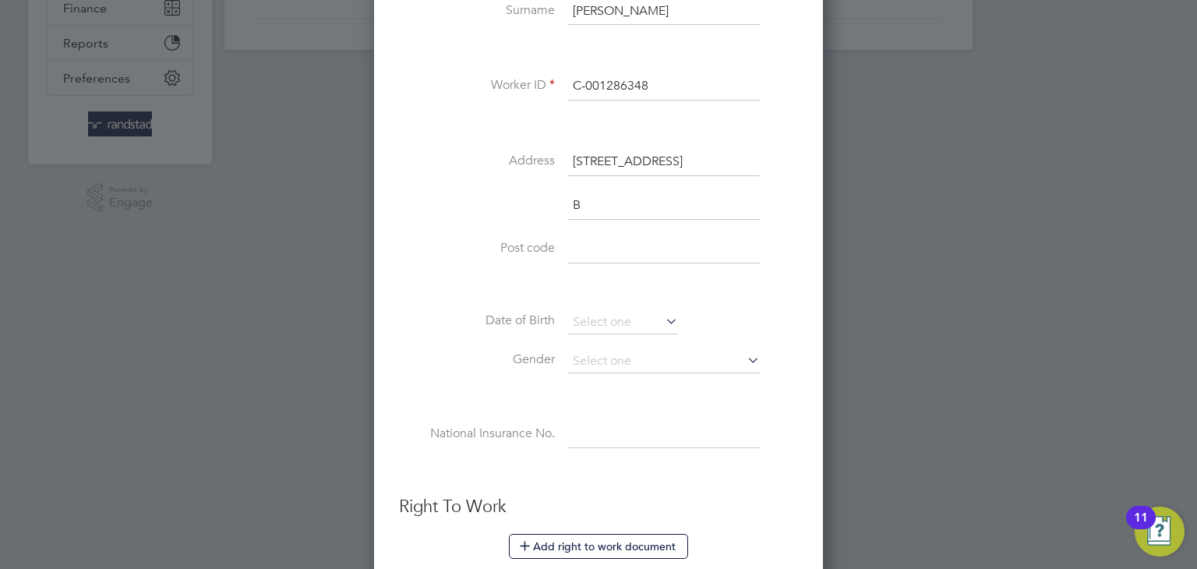
scroll to position [1437, 450]
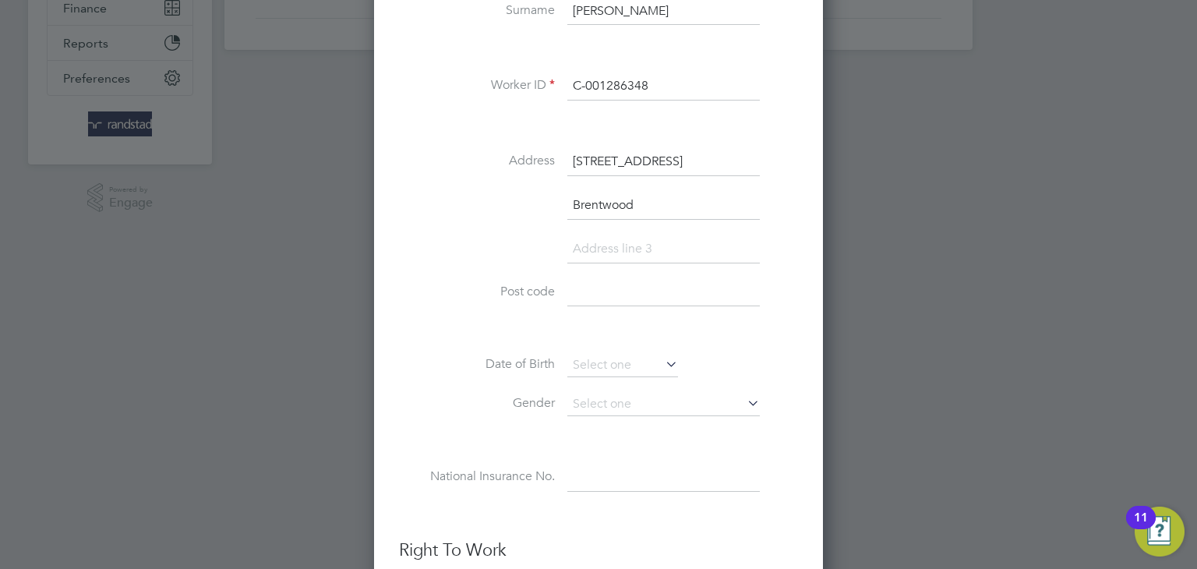
type input "Brentwood"
type input "Essex"
type input "CM13 3FH"
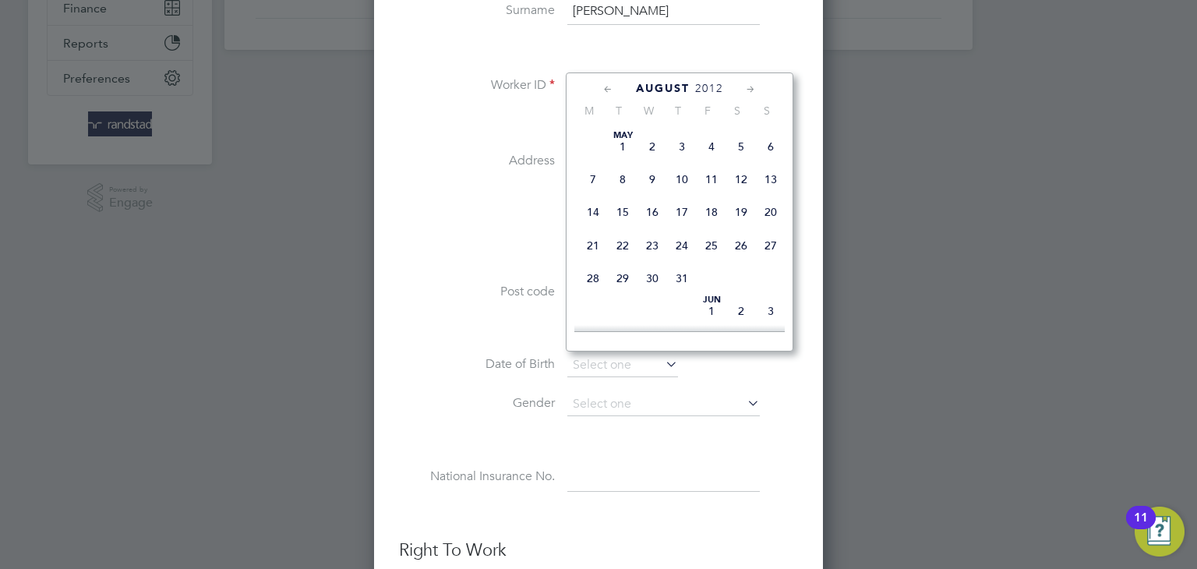
scroll to position [519, 0]
click at [717, 87] on span "2012" at bounding box center [709, 88] width 28 height 13
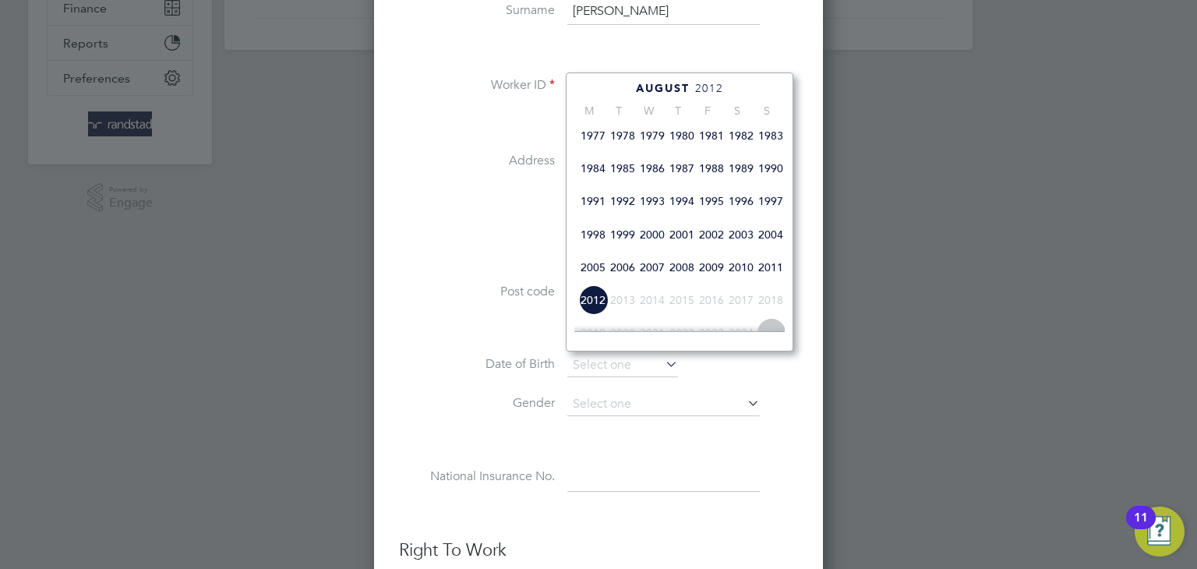
scroll to position [346, 0]
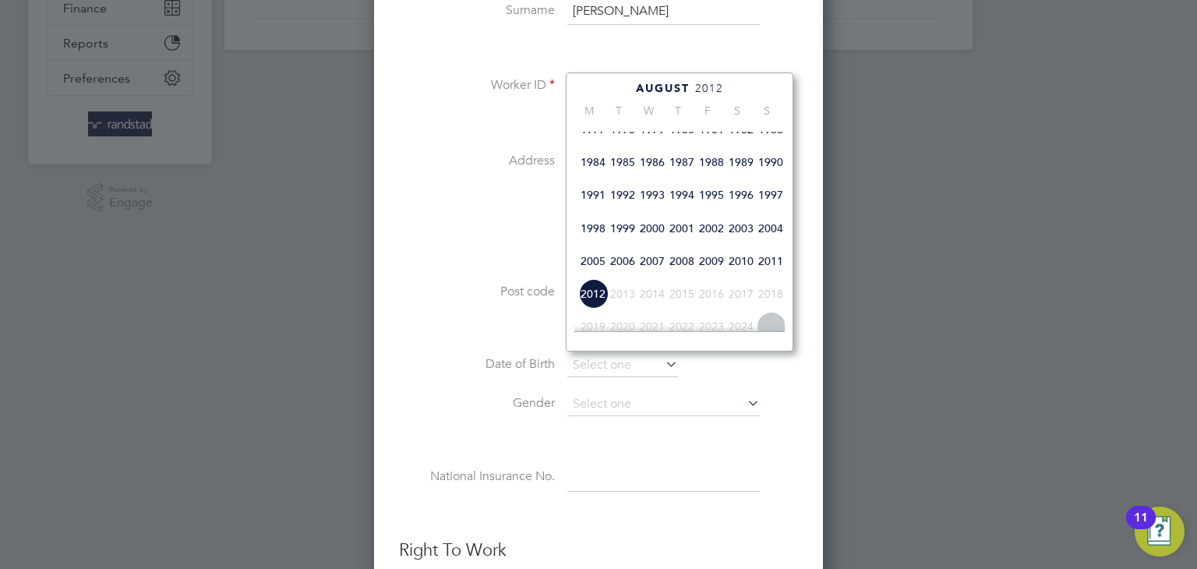
click at [620, 176] on span "1985" at bounding box center [623, 162] width 30 height 30
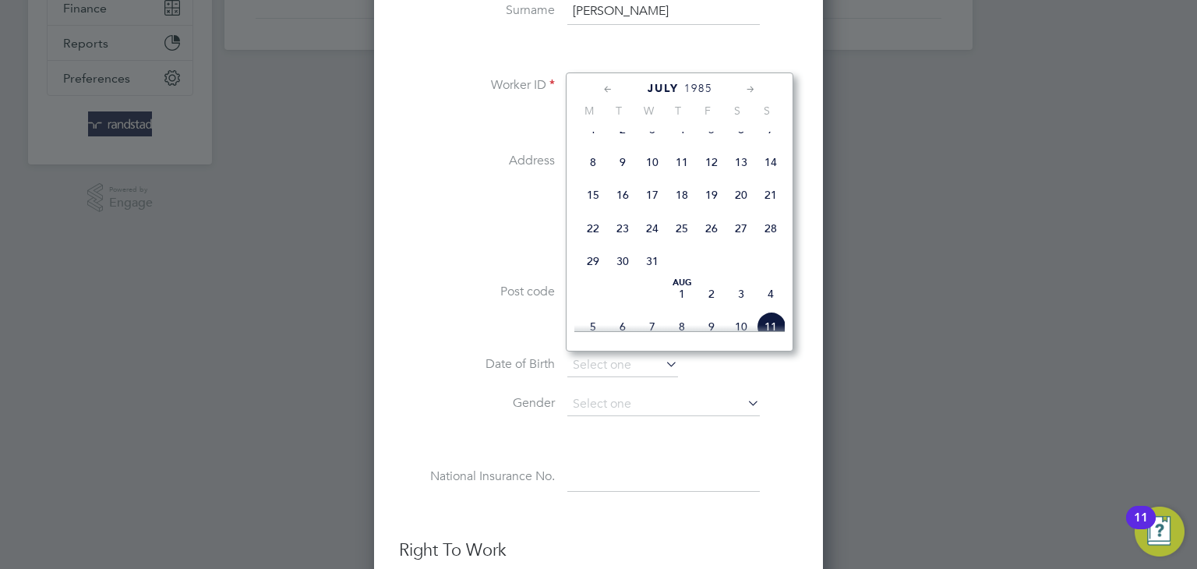
click at [603, 90] on icon at bounding box center [608, 89] width 15 height 17
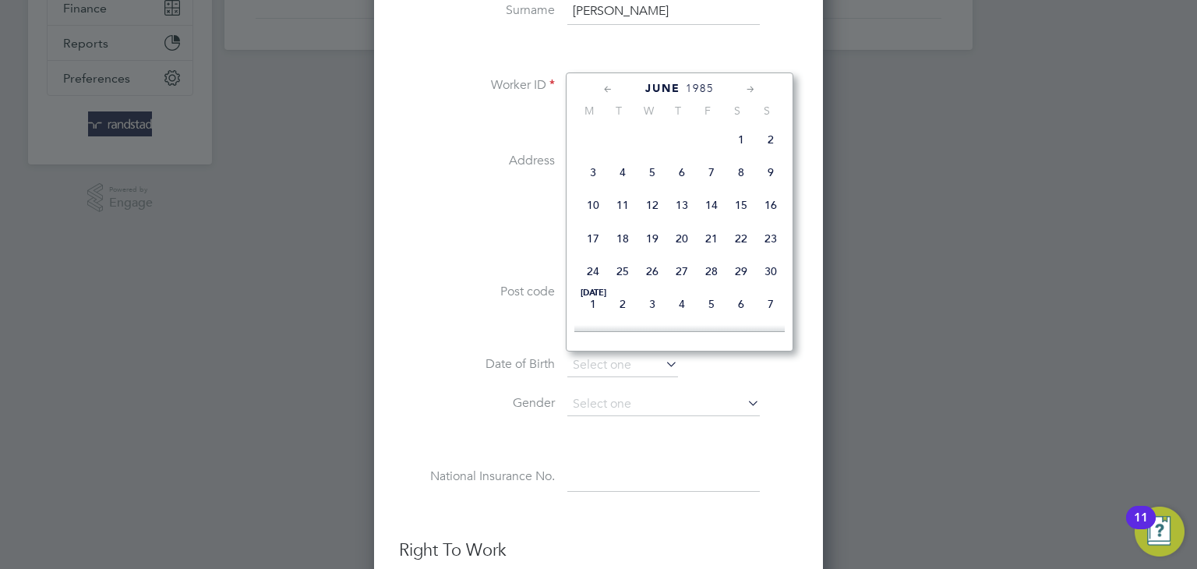
click at [617, 218] on span "11" at bounding box center [623, 205] width 30 height 30
type input "[DATE]"
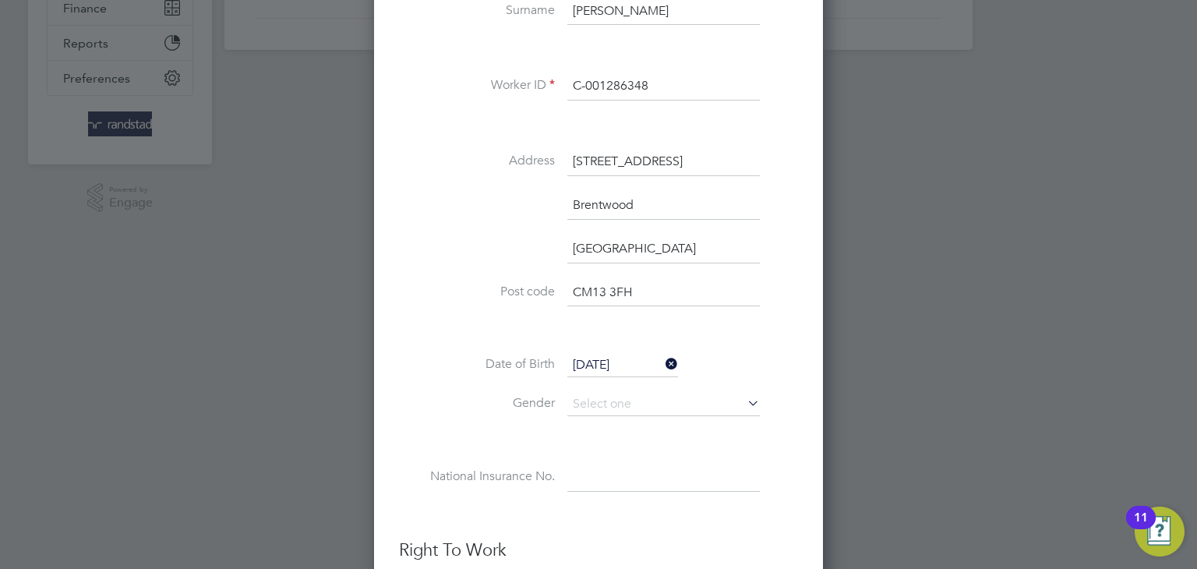
click at [592, 388] on li "Date of Birth 11 Jun 1985" at bounding box center [598, 373] width 399 height 39
click at [592, 393] on input at bounding box center [664, 404] width 193 height 23
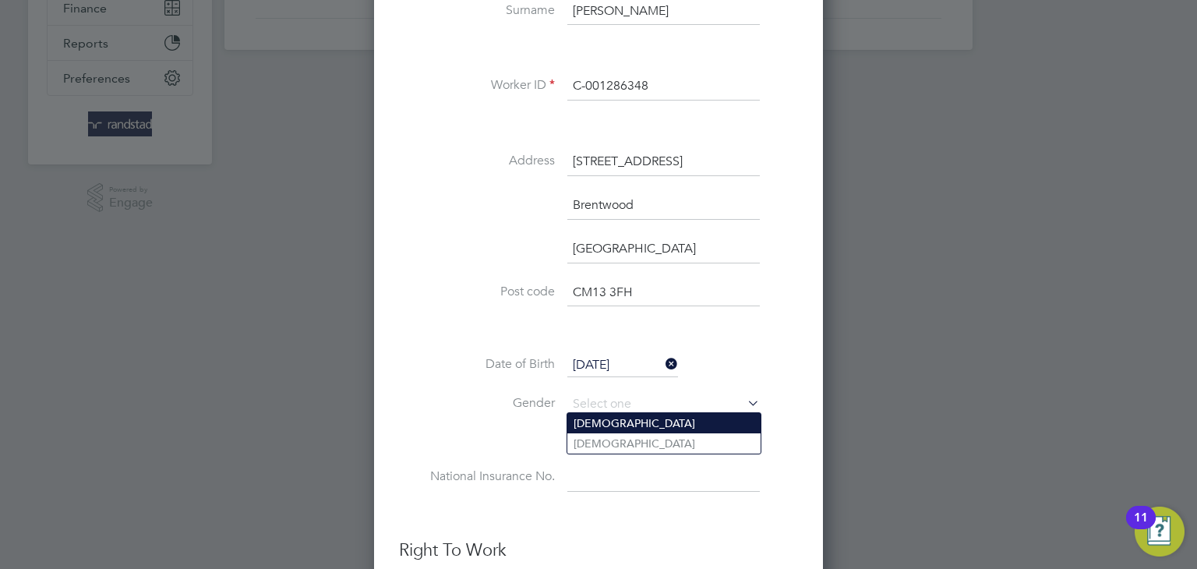
click at [589, 417] on li "[DEMOGRAPHIC_DATA]" at bounding box center [664, 423] width 193 height 20
type input "[DEMOGRAPHIC_DATA]"
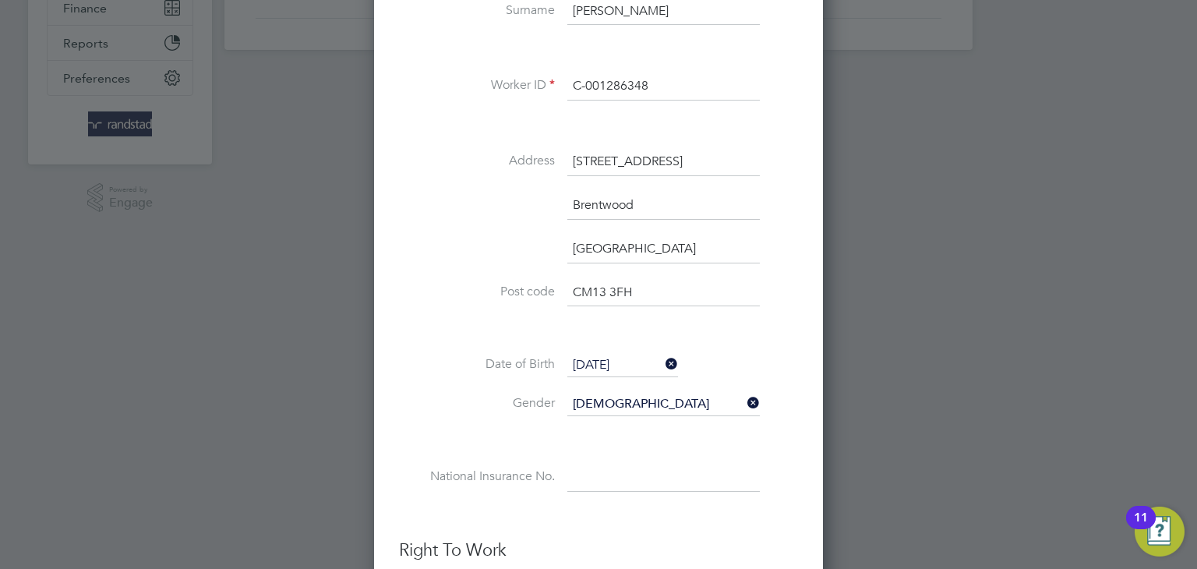
click at [585, 475] on input at bounding box center [664, 478] width 193 height 28
paste input "JH635826C"
type input "JH 63 58 26 C"
click at [435, 339] on div "Title Mr First Name Ricky Surname Donovan Worker ID C-001286348 Address 3 Pine …" at bounding box center [598, 219] width 399 height 609
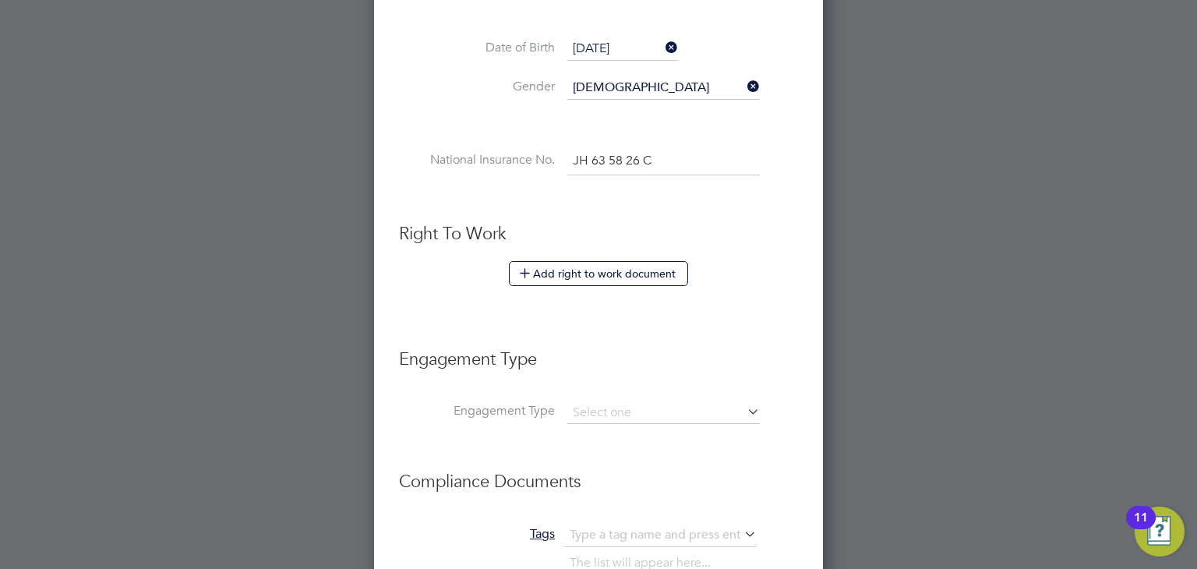
scroll to position [713, 0]
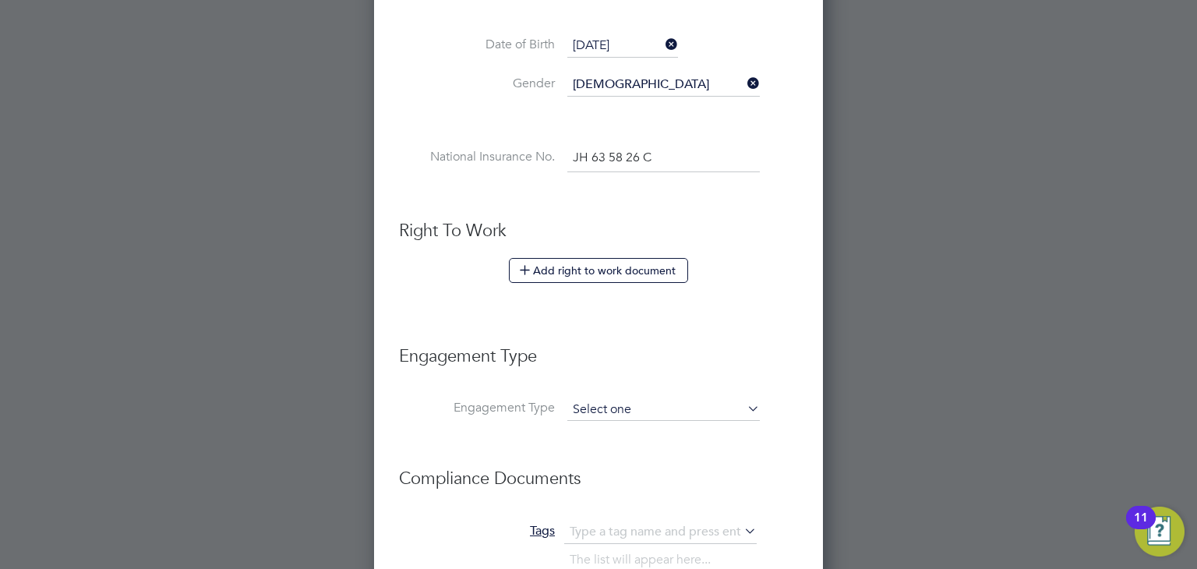
click at [649, 410] on input at bounding box center [664, 410] width 193 height 22
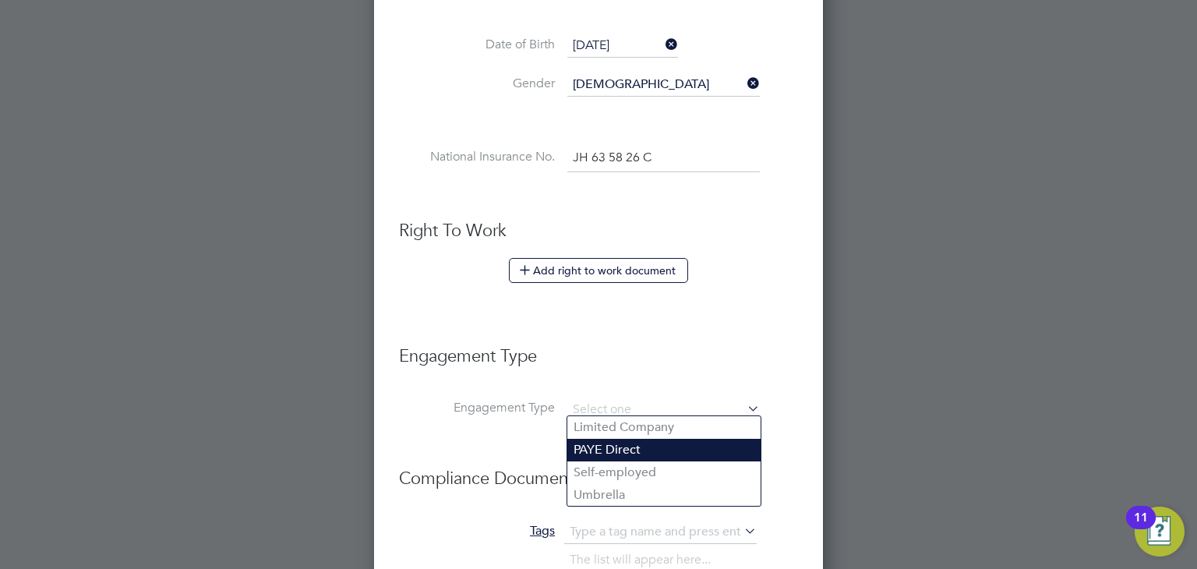
click at [607, 445] on li "PAYE Direct" at bounding box center [664, 450] width 193 height 23
type input "PAYE Direct"
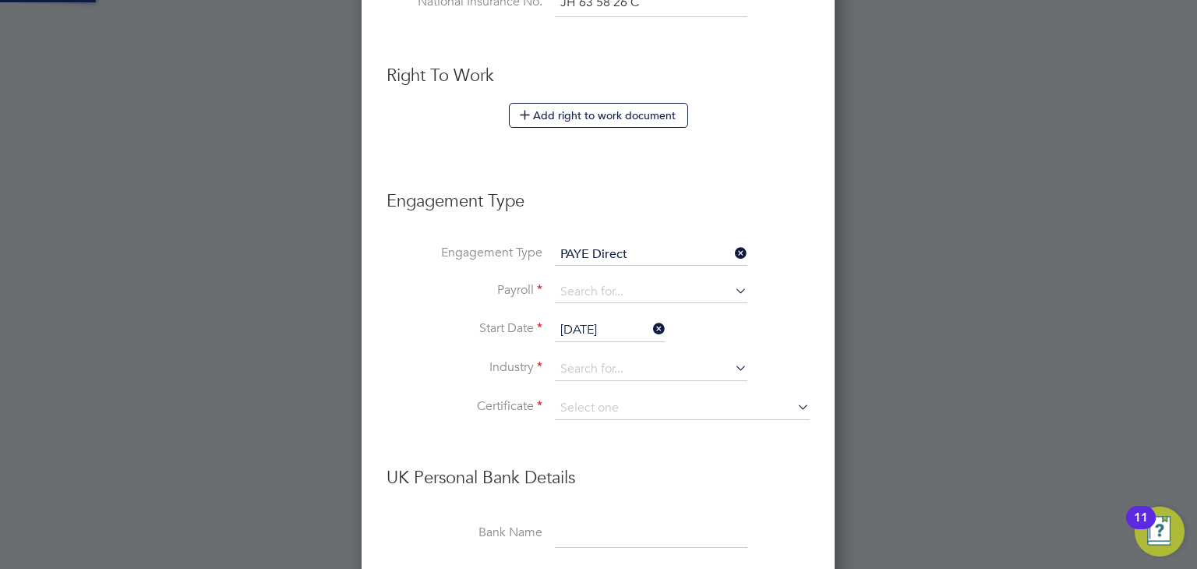
scroll to position [890, 0]
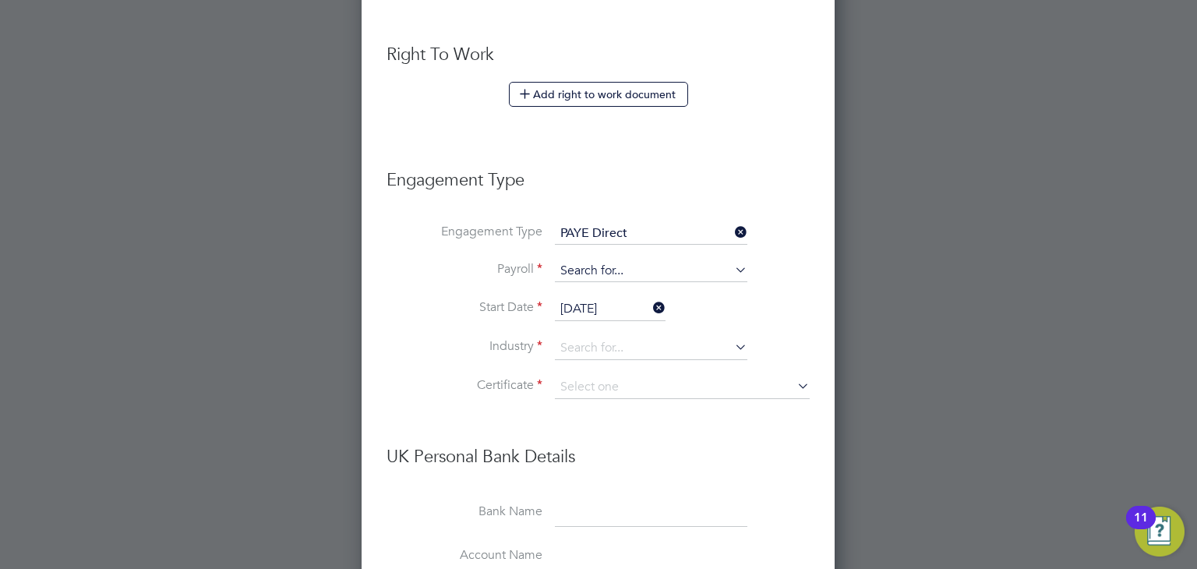
click at [584, 263] on input at bounding box center [651, 271] width 193 height 22
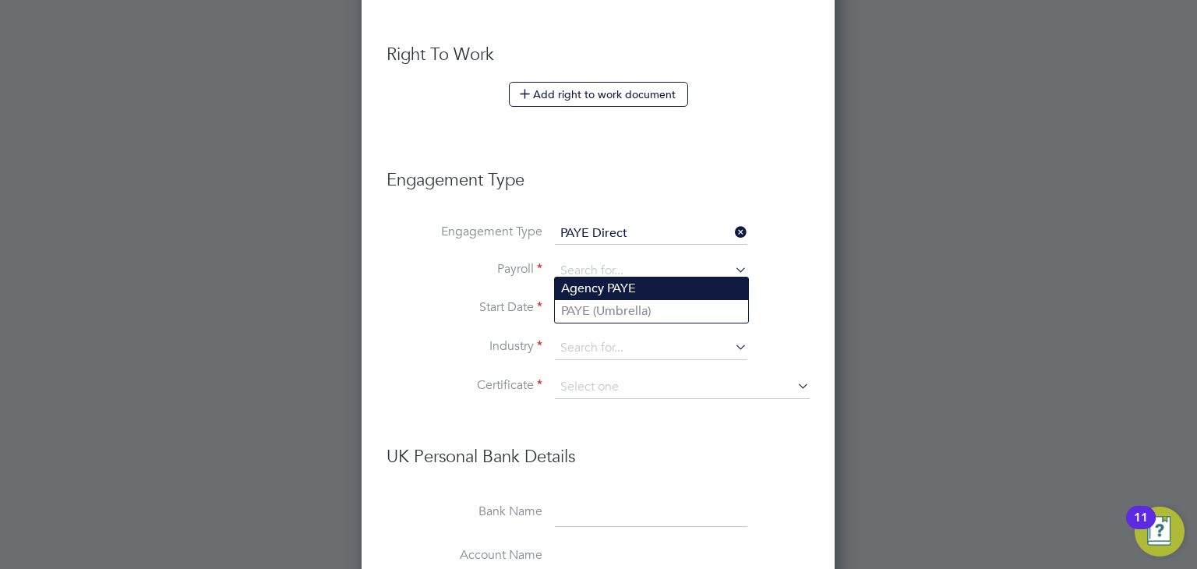
click at [580, 290] on li "Agency PAYE" at bounding box center [651, 289] width 193 height 23
type input "Agency PAYE"
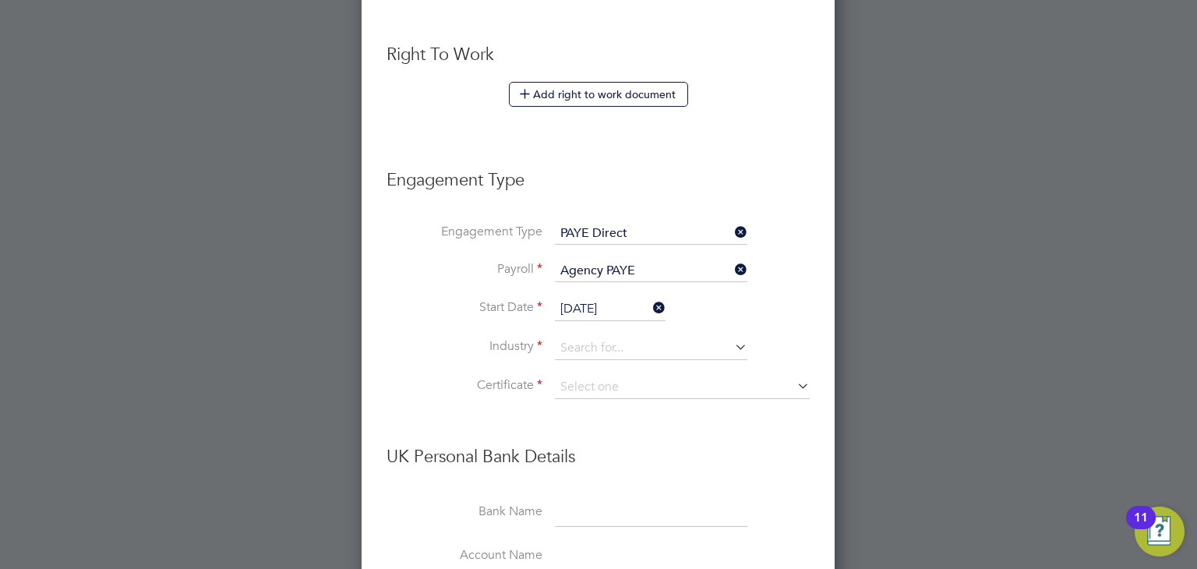
click at [579, 300] on input "11 Aug 2025" at bounding box center [610, 309] width 111 height 23
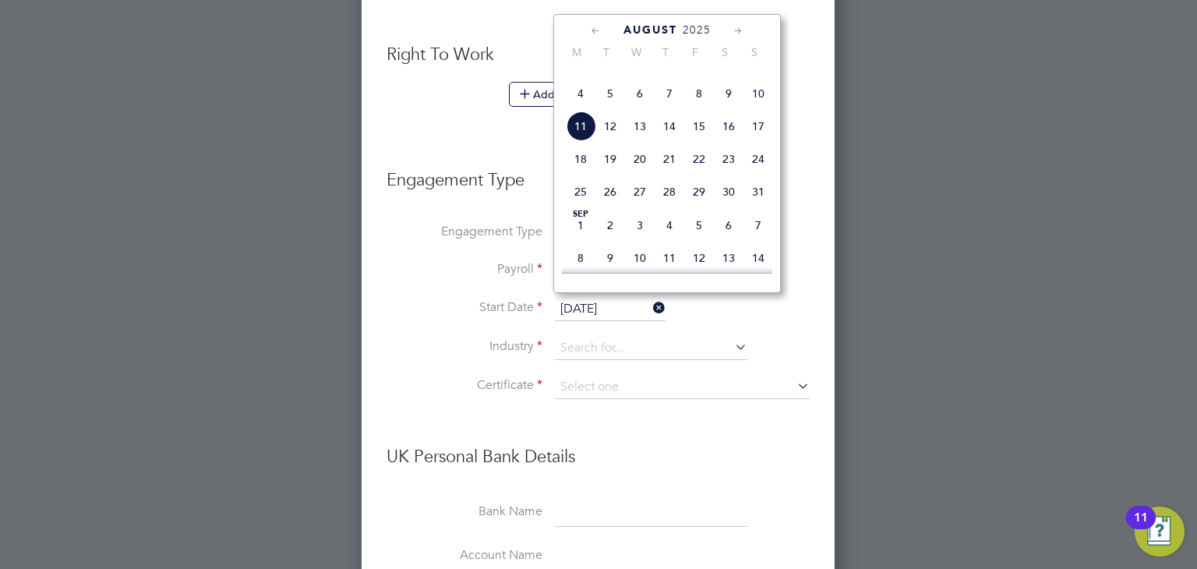
click at [581, 108] on span "4" at bounding box center [581, 94] width 30 height 30
type input "[DATE]"
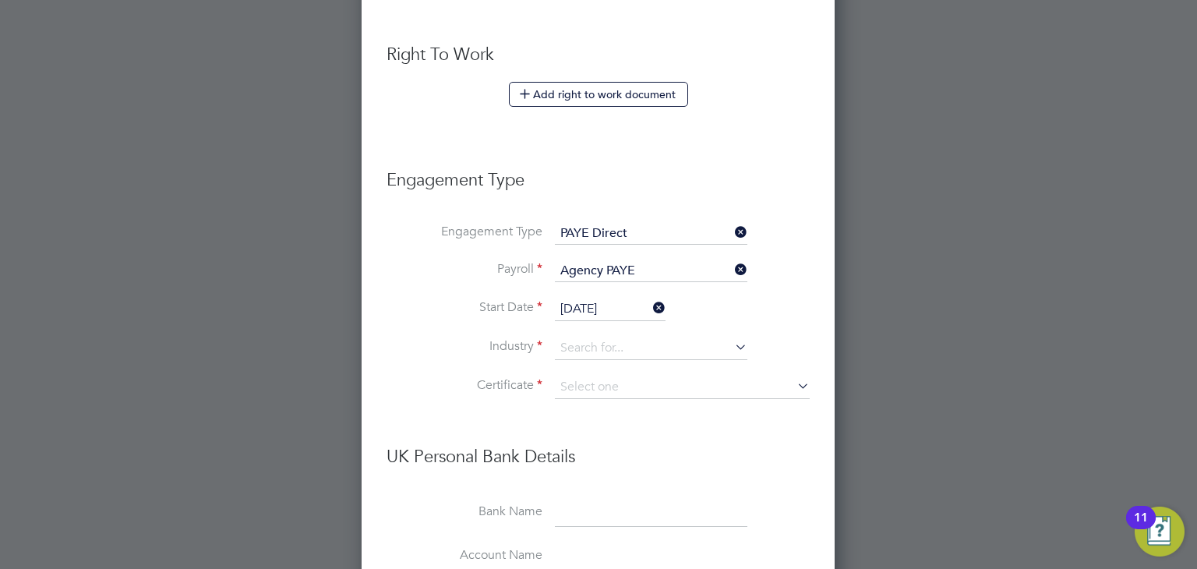
click at [426, 267] on label "Payroll" at bounding box center [465, 269] width 156 height 16
click at [582, 337] on input at bounding box center [651, 348] width 193 height 23
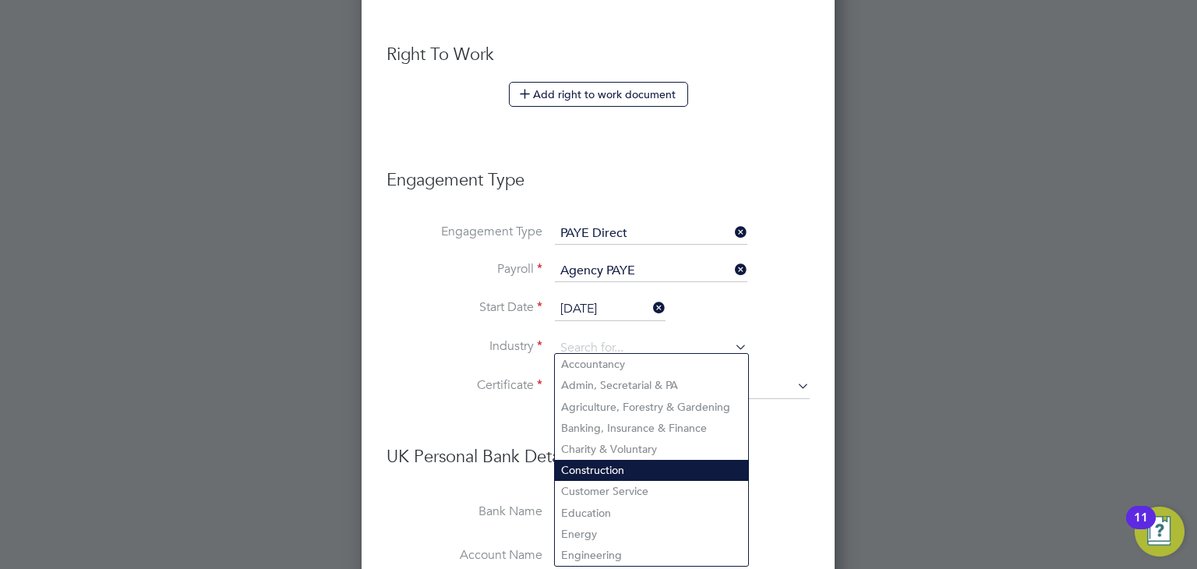
click at [584, 460] on li "Construction" at bounding box center [651, 470] width 193 height 21
type input "Construction"
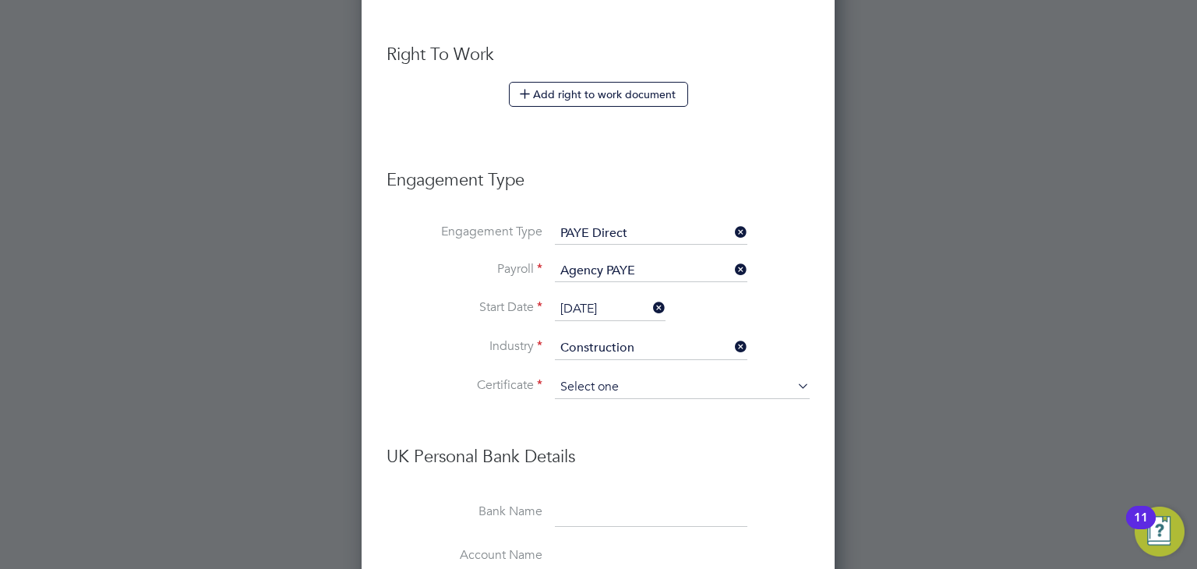
click at [590, 383] on input at bounding box center [682, 387] width 255 height 23
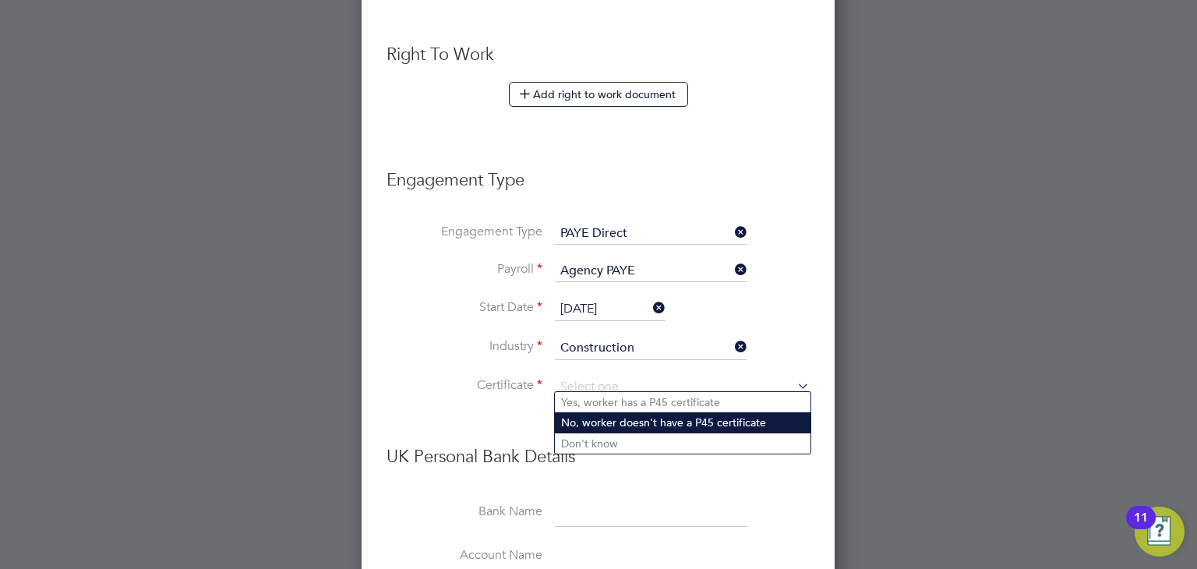
click at [583, 421] on li "No, worker doesn't have a P45 certificate" at bounding box center [683, 422] width 256 height 20
type input "No, worker doesn't have a P45 certificate"
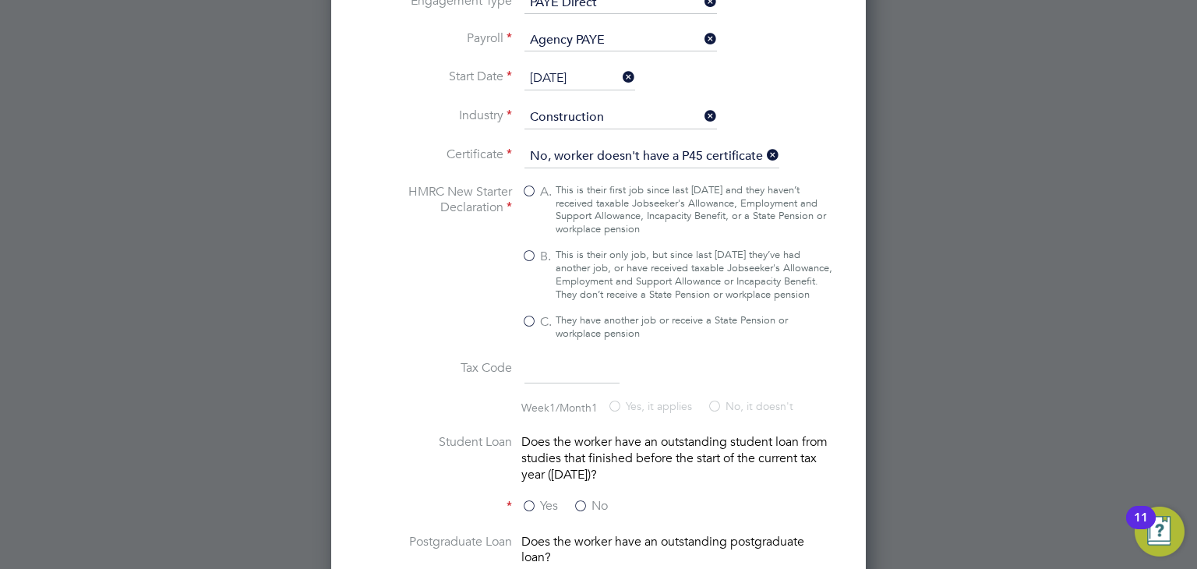
click at [599, 280] on div "This is their only job, but since last 6 April they’ve had another job, or have…" at bounding box center [694, 275] width 277 height 53
click at [0, 0] on input "B. This is their only job, but since last 6 April they’ve had another job, or h…" at bounding box center [0, 0] width 0 height 0
type input "1257L"
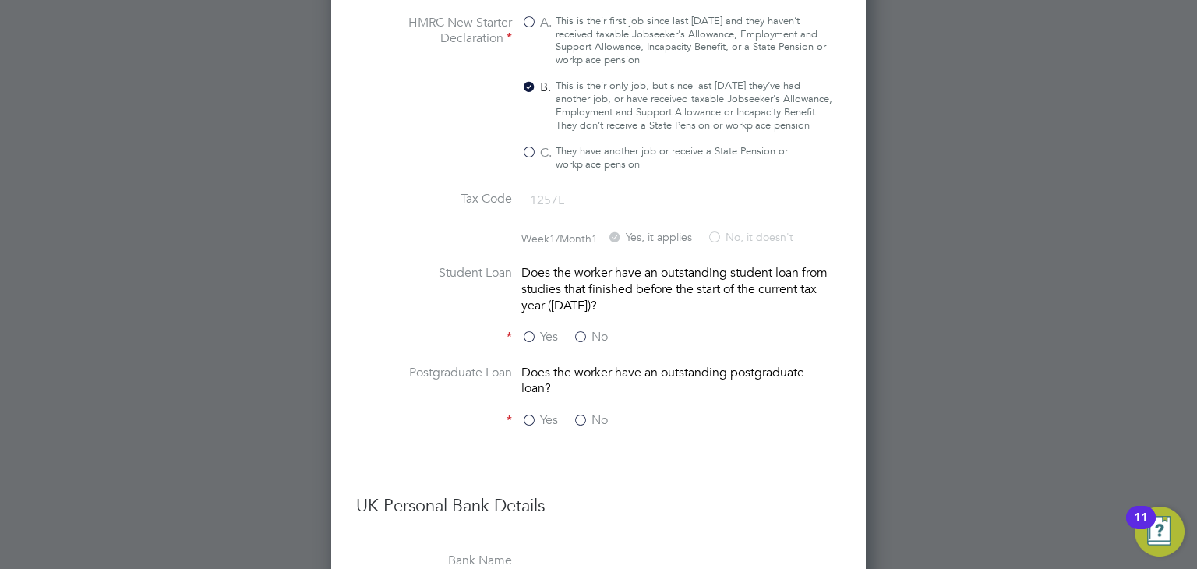
scroll to position [1316, 0]
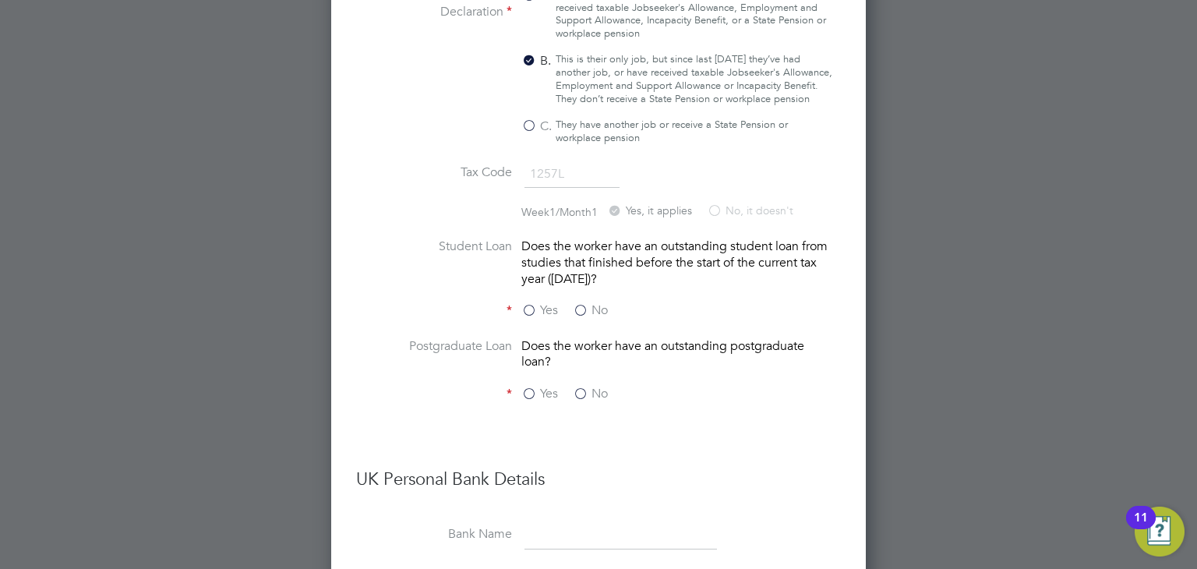
click at [582, 319] on label "No" at bounding box center [590, 310] width 35 height 16
click at [0, 0] on input "No" at bounding box center [0, 0] width 0 height 0
click at [583, 398] on label "No" at bounding box center [590, 394] width 35 height 16
click at [0, 0] on input "No" at bounding box center [0, 0] width 0 height 0
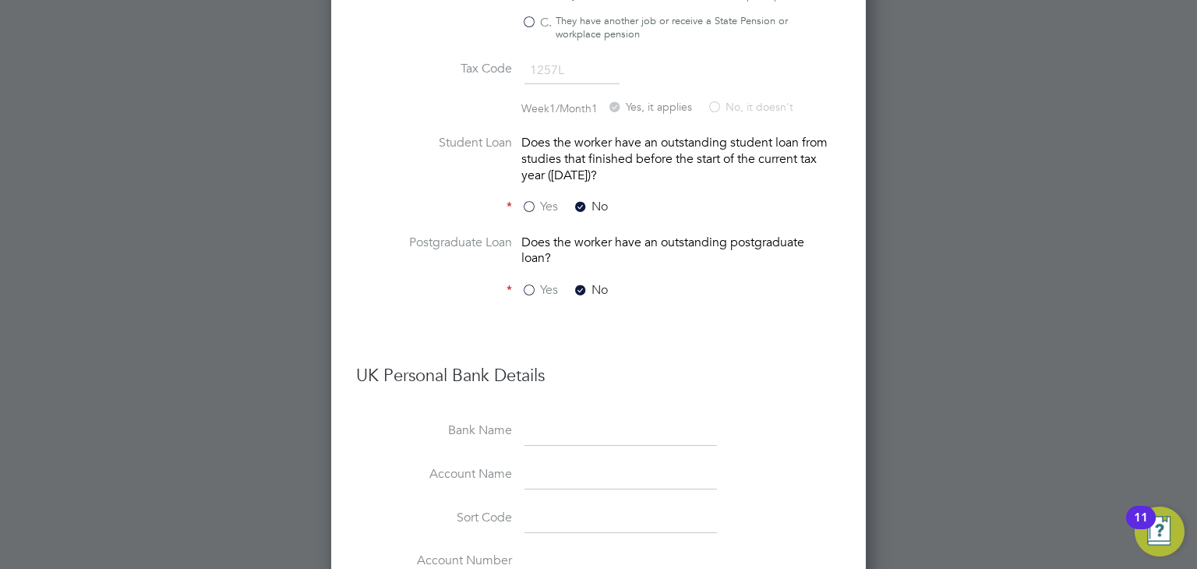
scroll to position [1421, 0]
click at [531, 422] on input at bounding box center [621, 430] width 193 height 28
type input "Nationwide"
click at [552, 485] on input at bounding box center [621, 474] width 193 height 28
paste input "Mr R Donovan"
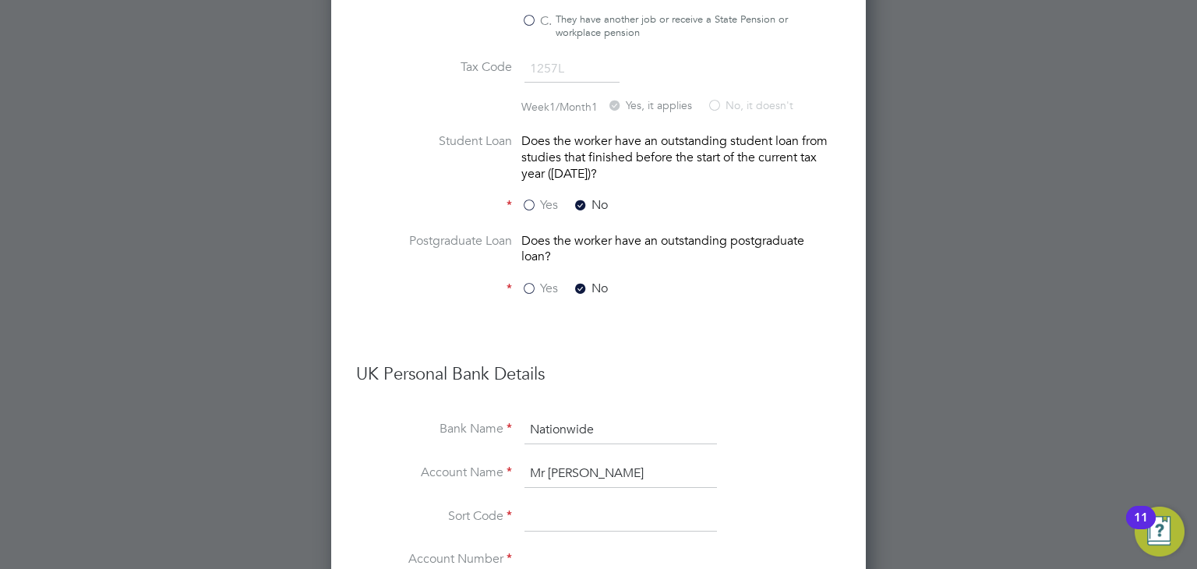
type input "Mr R Donovan"
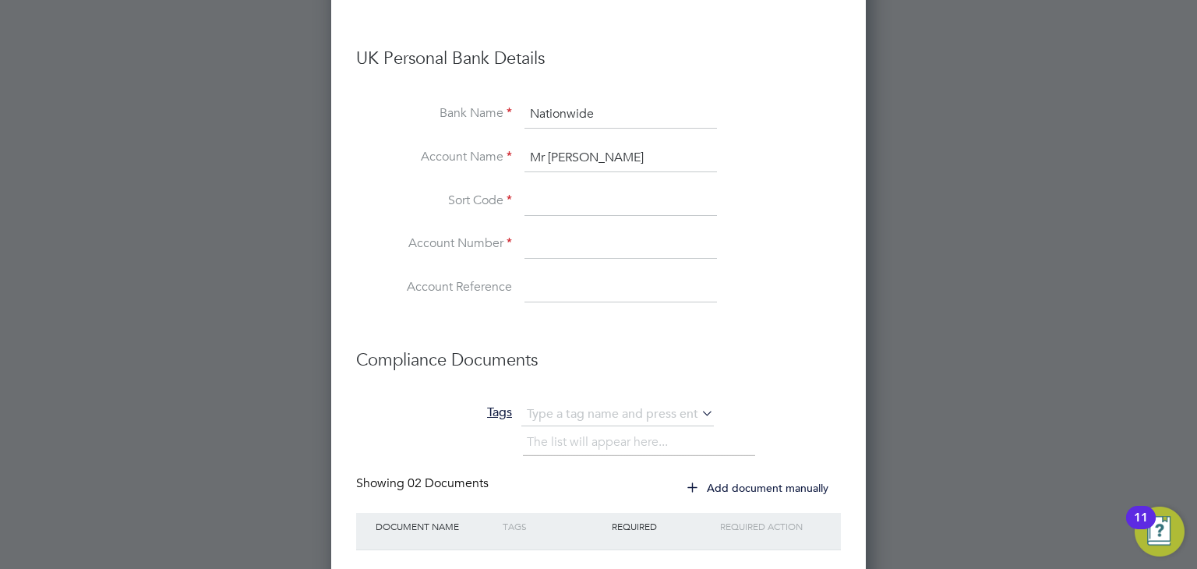
scroll to position [1741, 0]
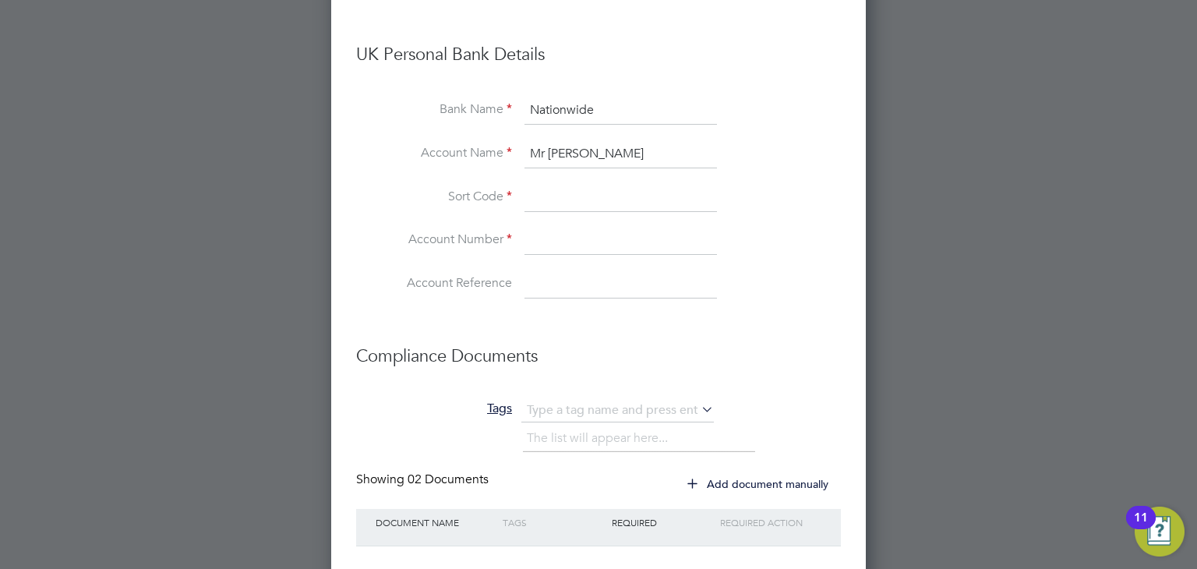
paste input "070246"
type input "07-02-46"
paste input "285882296"
type input "285882296"
click at [362, 180] on li "Account Name Mr R Donovan" at bounding box center [598, 162] width 485 height 44
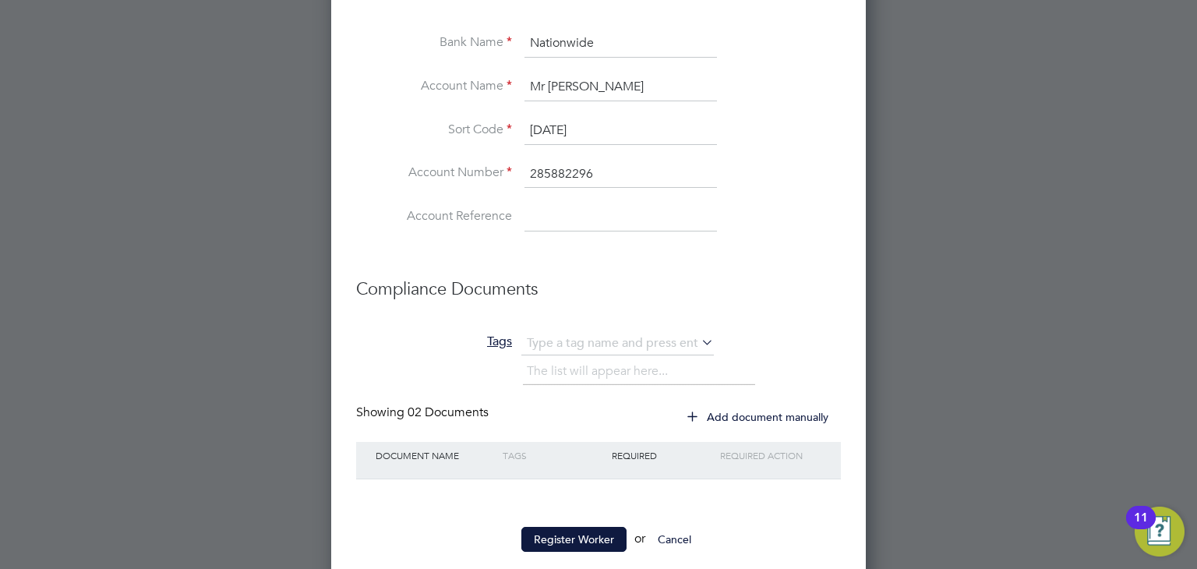
scroll to position [1841, 0]
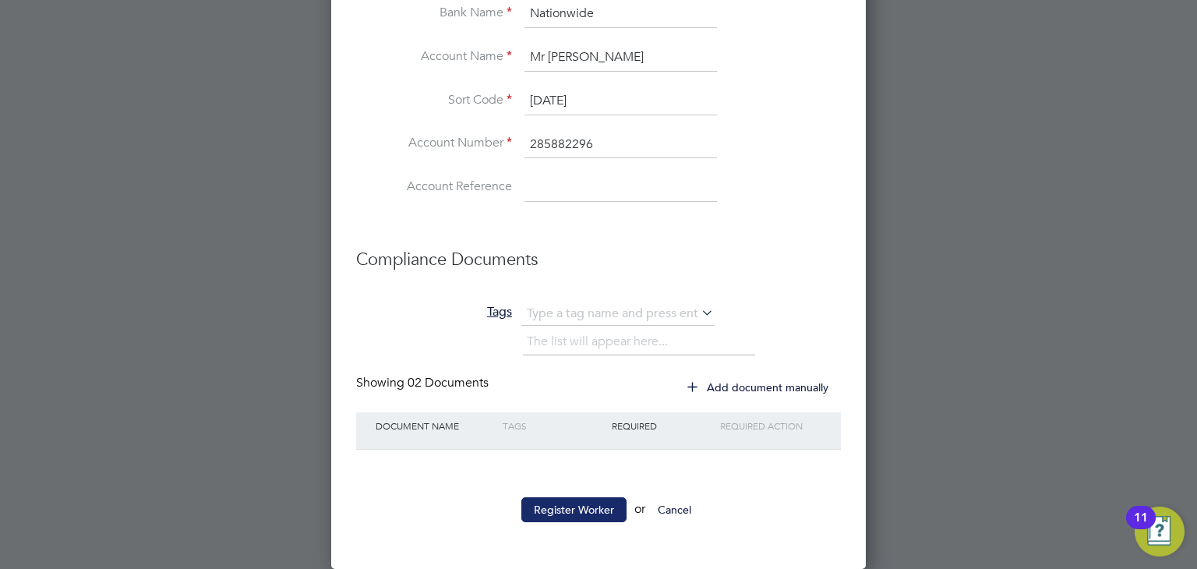
click at [549, 511] on button "Register Worker" at bounding box center [574, 509] width 105 height 25
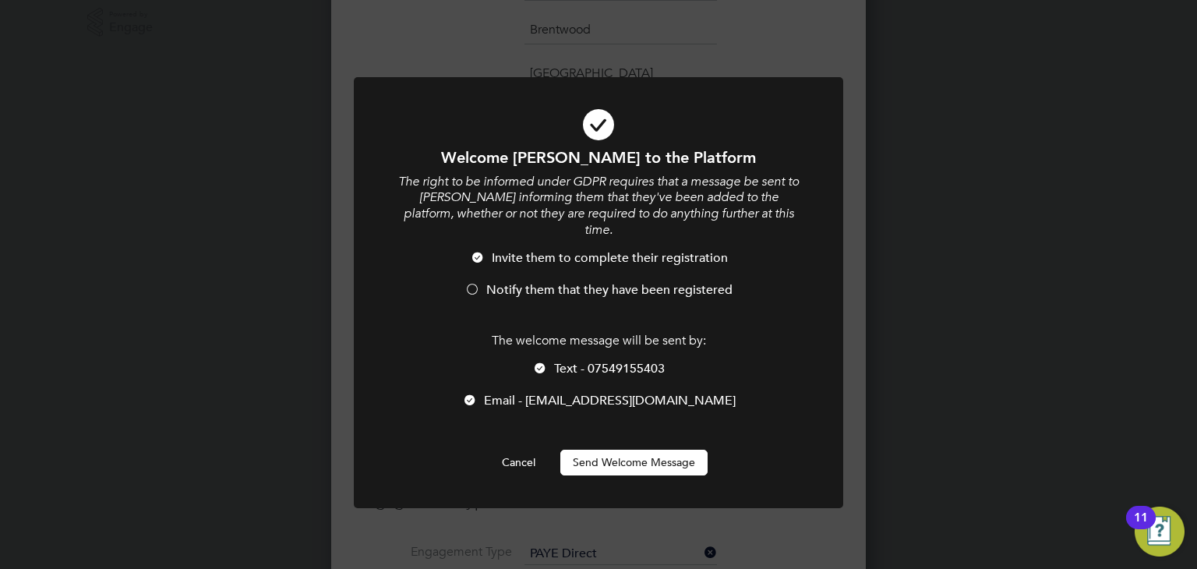
click at [528, 282] on span "Notify them that they have been registered" at bounding box center [609, 290] width 246 height 16
click at [598, 450] on button "Send Welcome Message" at bounding box center [634, 462] width 147 height 25
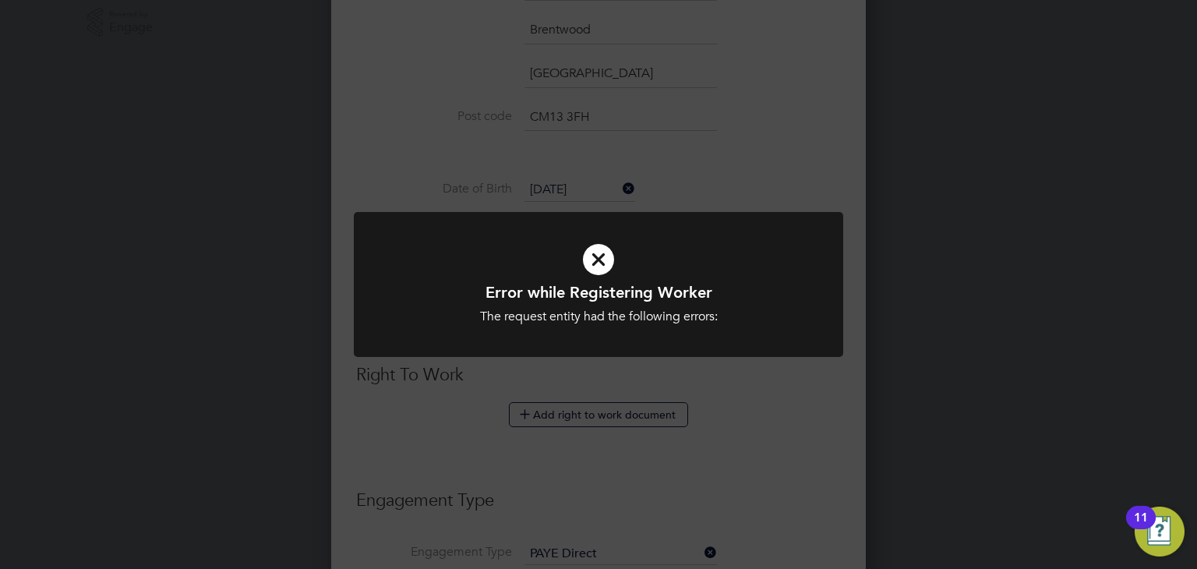
click at [385, 154] on div "Error while Registering Worker The request entity had the following errors: Can…" at bounding box center [598, 284] width 1197 height 569
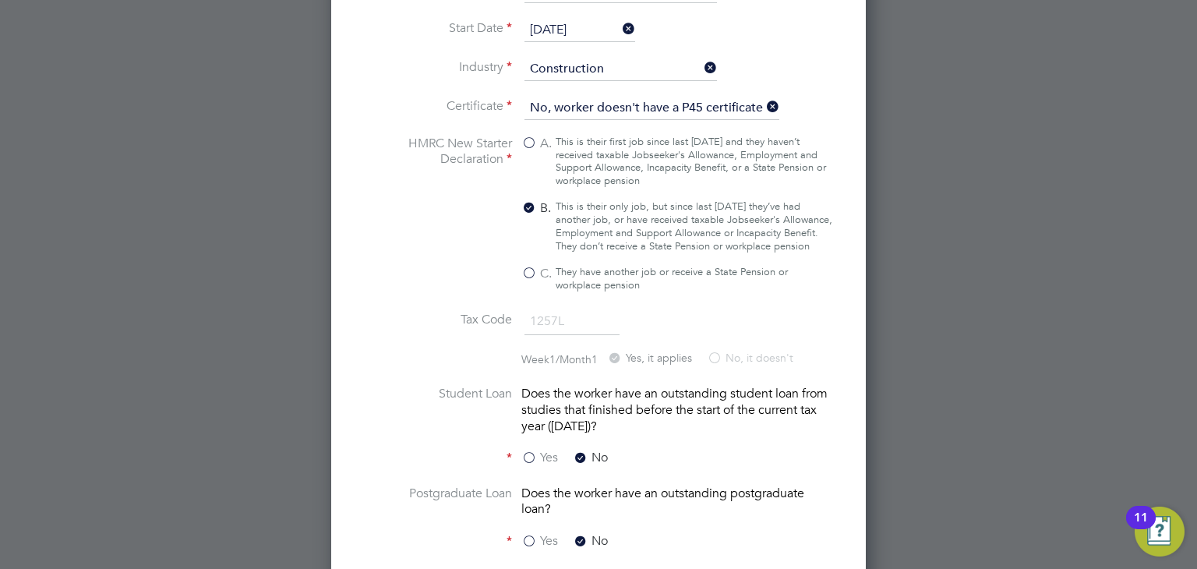
scroll to position [1841, 0]
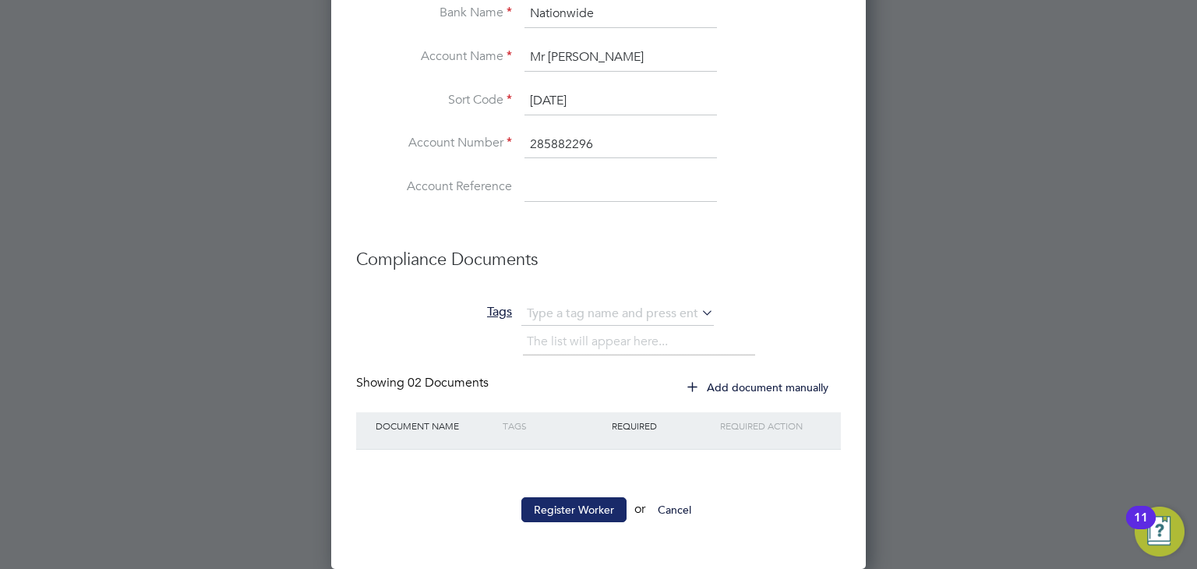
click at [552, 509] on button "Register Worker" at bounding box center [574, 509] width 105 height 25
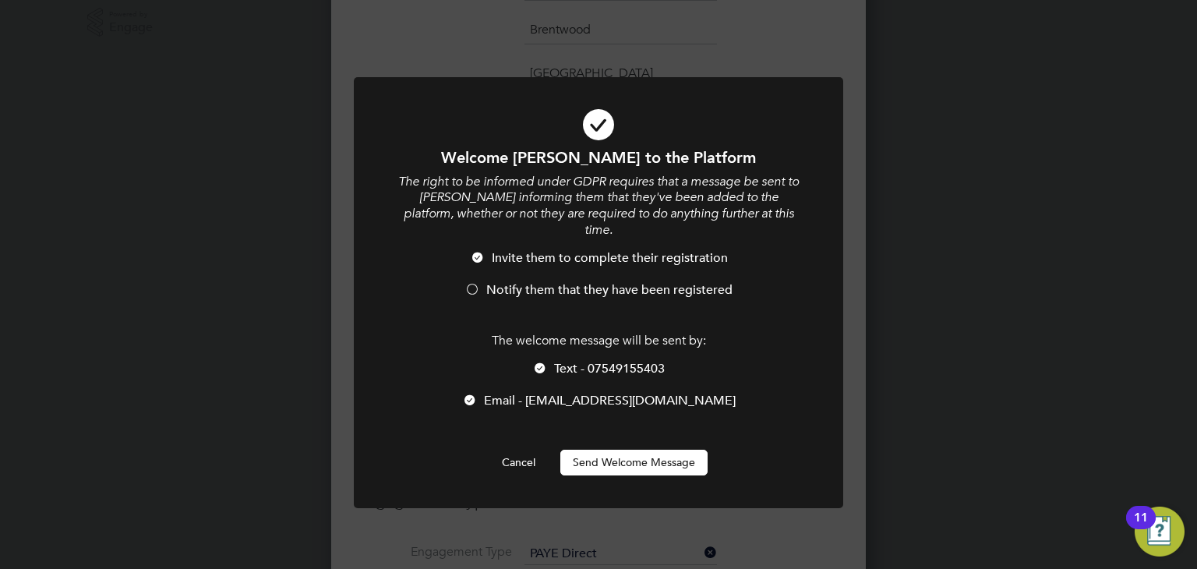
click at [517, 282] on span "Notify them that they have been registered" at bounding box center [609, 290] width 246 height 16
click at [625, 450] on button "Send Welcome Message" at bounding box center [634, 462] width 147 height 25
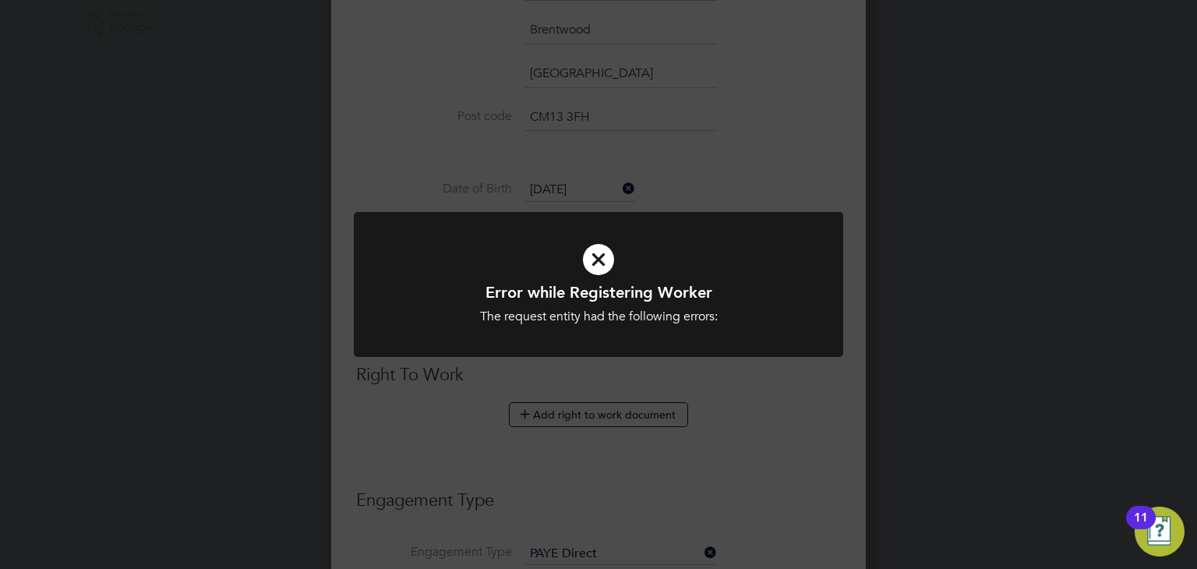
click at [571, 303] on div "Error while Registering Worker The request entity had the following errors: Can…" at bounding box center [598, 303] width 405 height 43
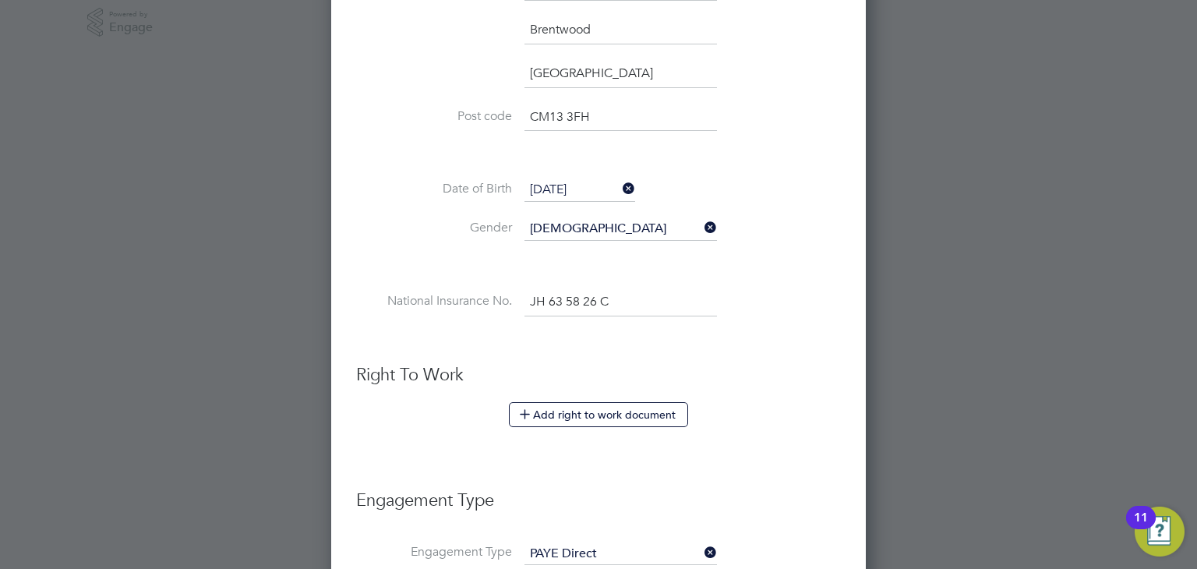
scroll to position [0, 0]
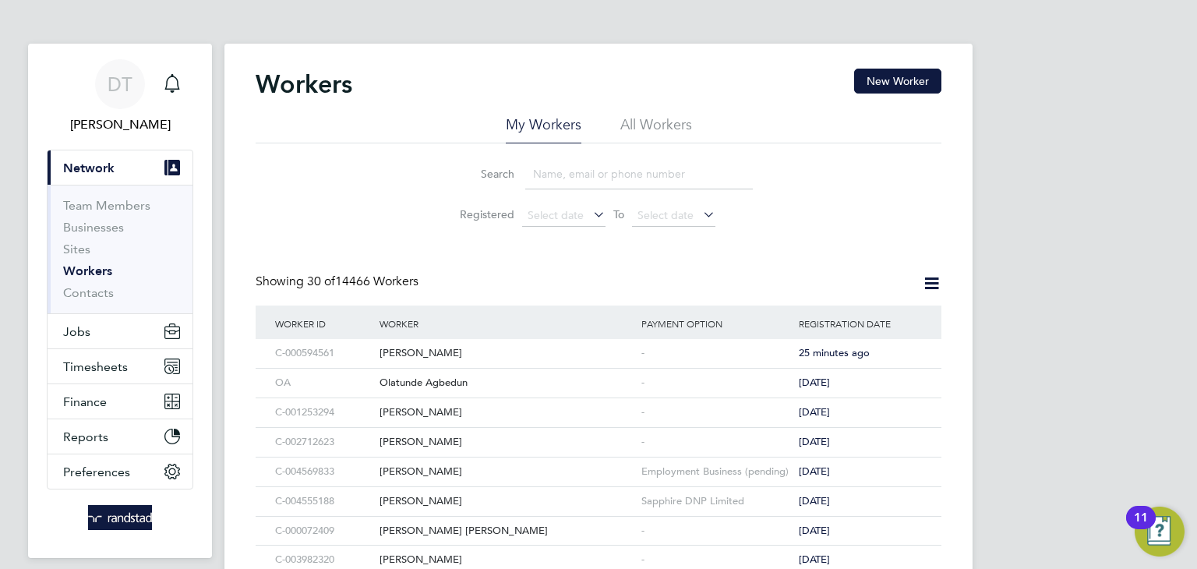
click at [650, 135] on li "All Workers" at bounding box center [657, 129] width 72 height 28
click at [586, 172] on input at bounding box center [639, 174] width 228 height 30
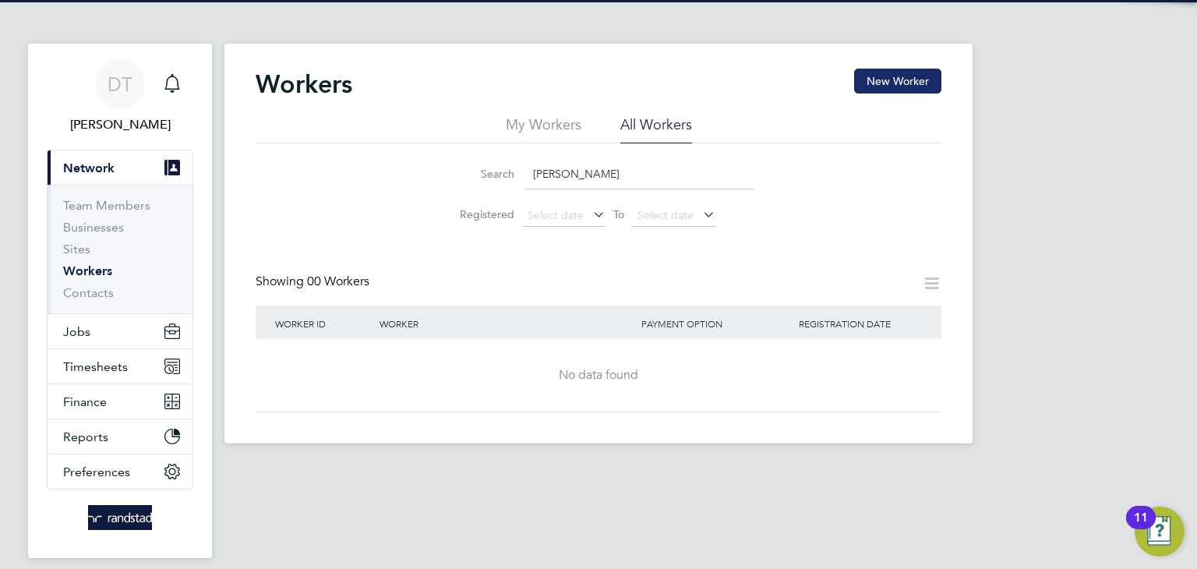
type input "[PERSON_NAME]"
click at [921, 79] on button "New Worker" at bounding box center [897, 81] width 87 height 25
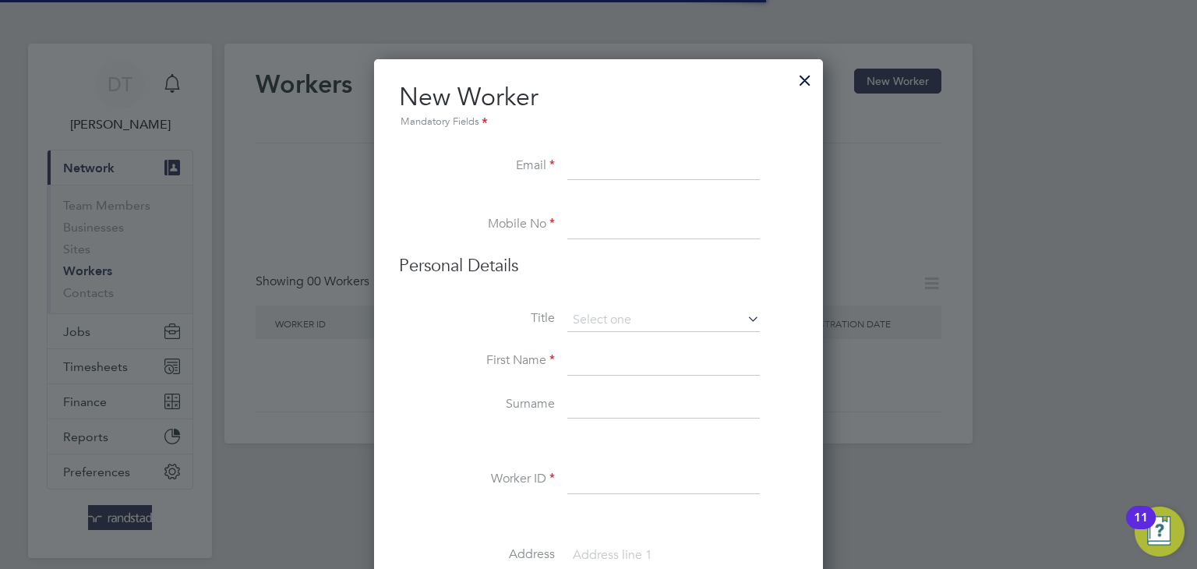
scroll to position [1393, 450]
paste input "rickyd198526@live.co.uk"
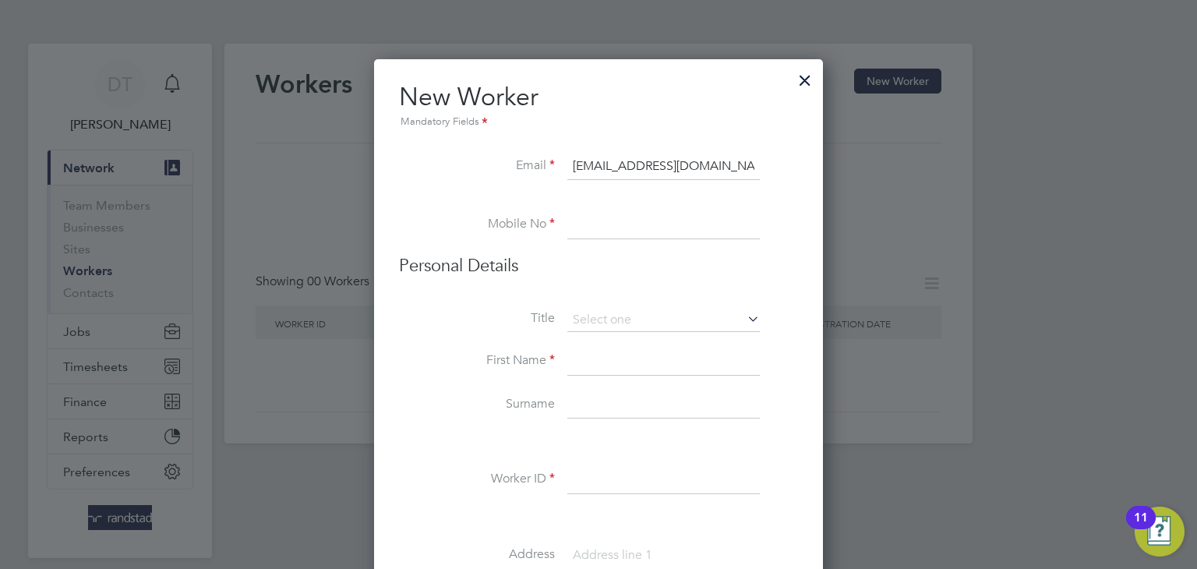
type input "rickyd198526@live.co.uk"
paste input "07549155403"
type input "07549155403"
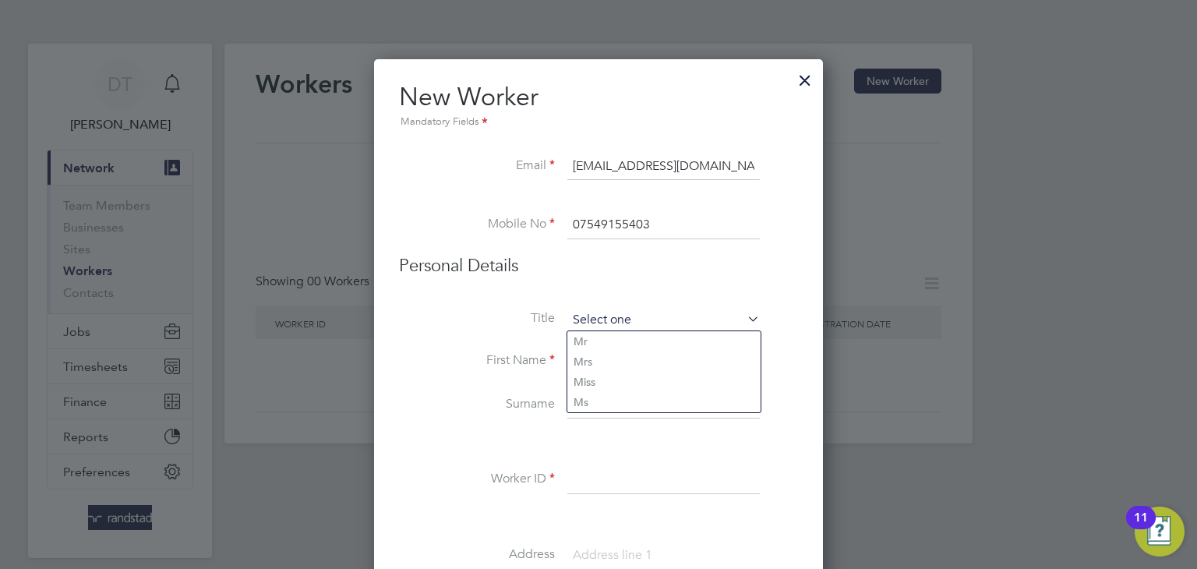
click at [596, 328] on input at bounding box center [664, 320] width 193 height 23
click at [594, 335] on li "Mr" at bounding box center [664, 341] width 193 height 20
type input "Mr"
click at [592, 355] on input at bounding box center [664, 362] width 193 height 28
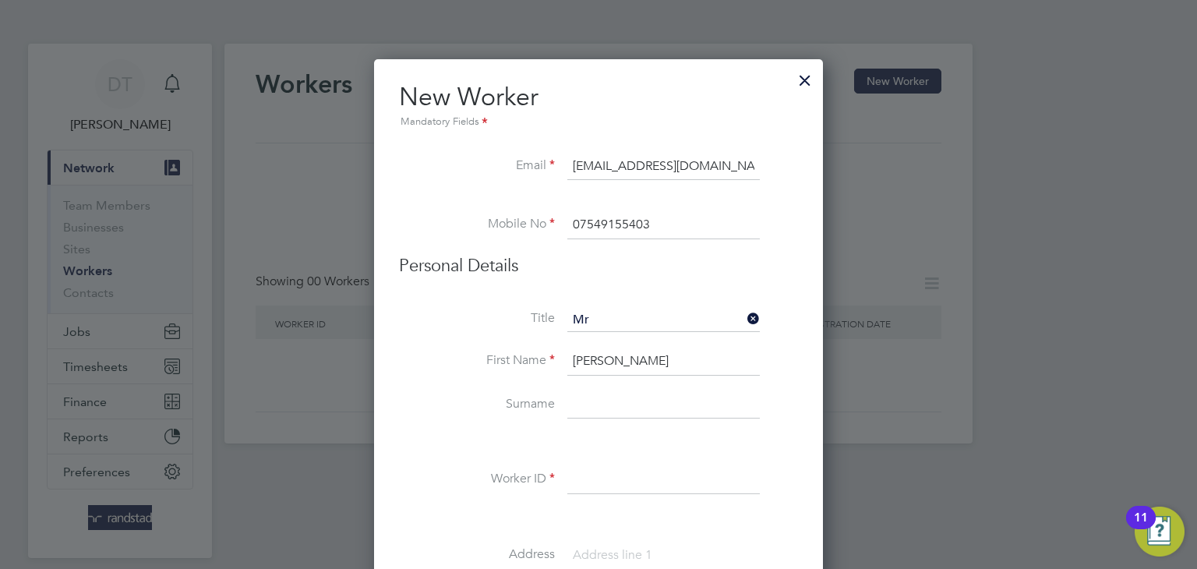
type input "Ricky"
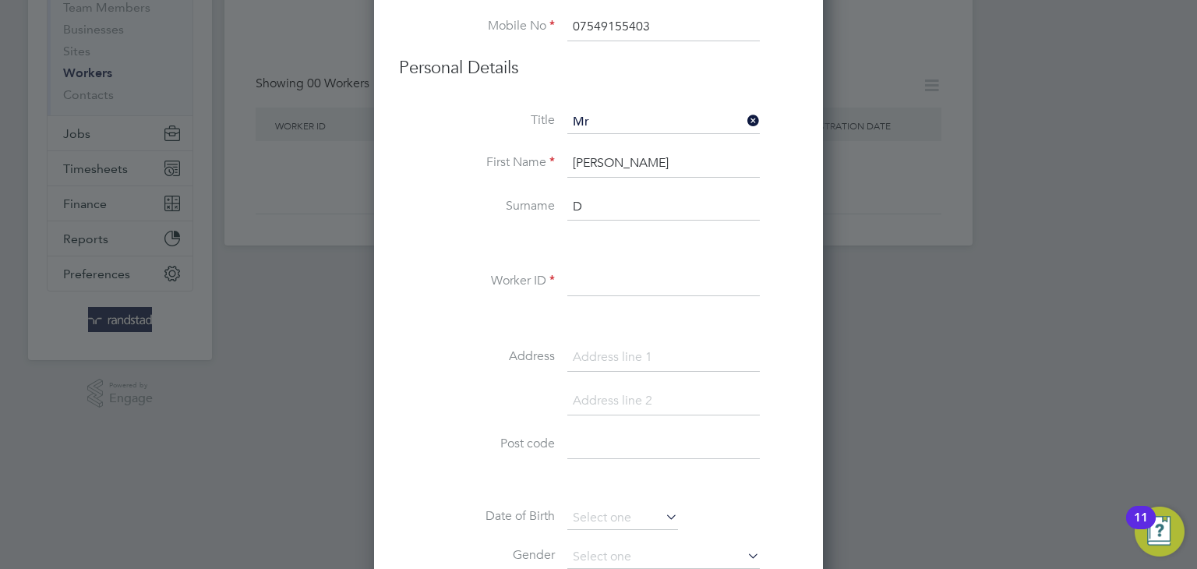
scroll to position [200, 0]
type input "Donovan"
paste input "C-001286348"
type input "C-001286348"
paste input "3 Pine Court"
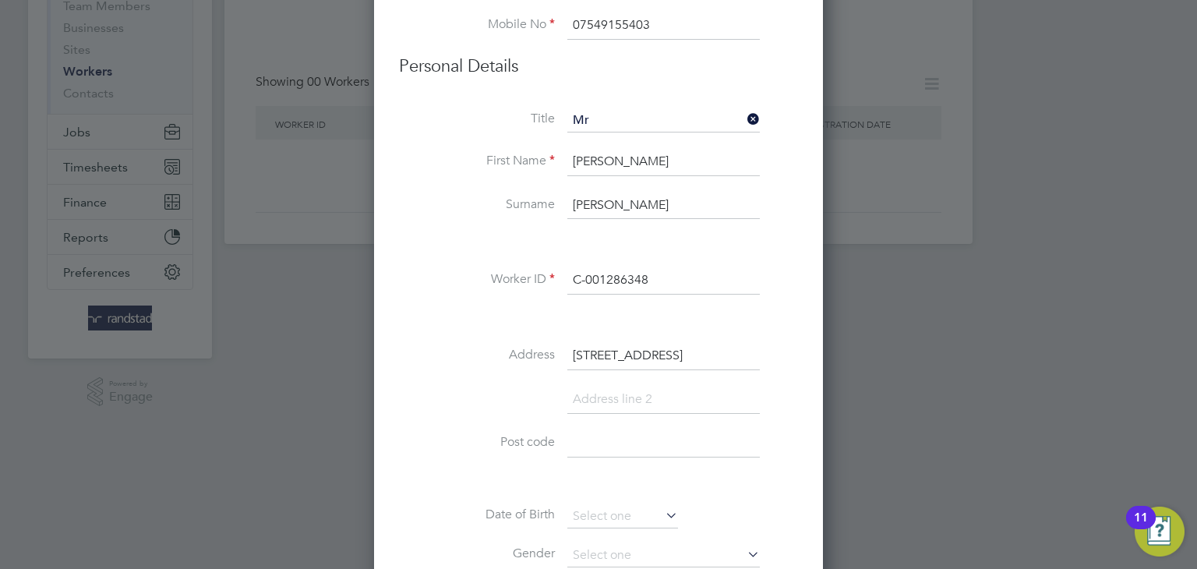
type input "3 Pine Court"
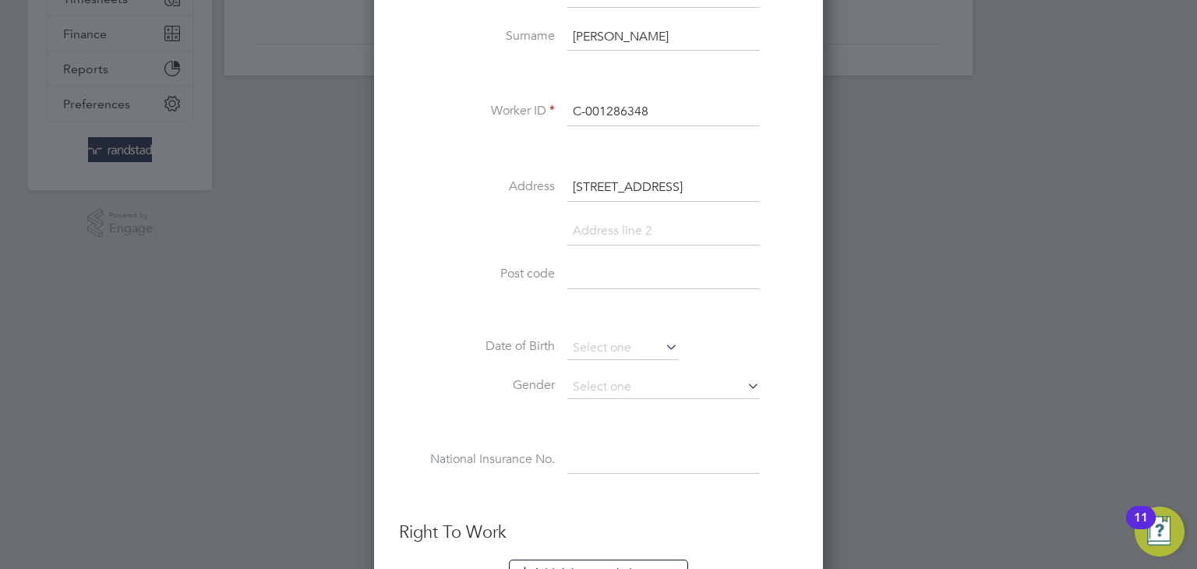
scroll to position [394, 0]
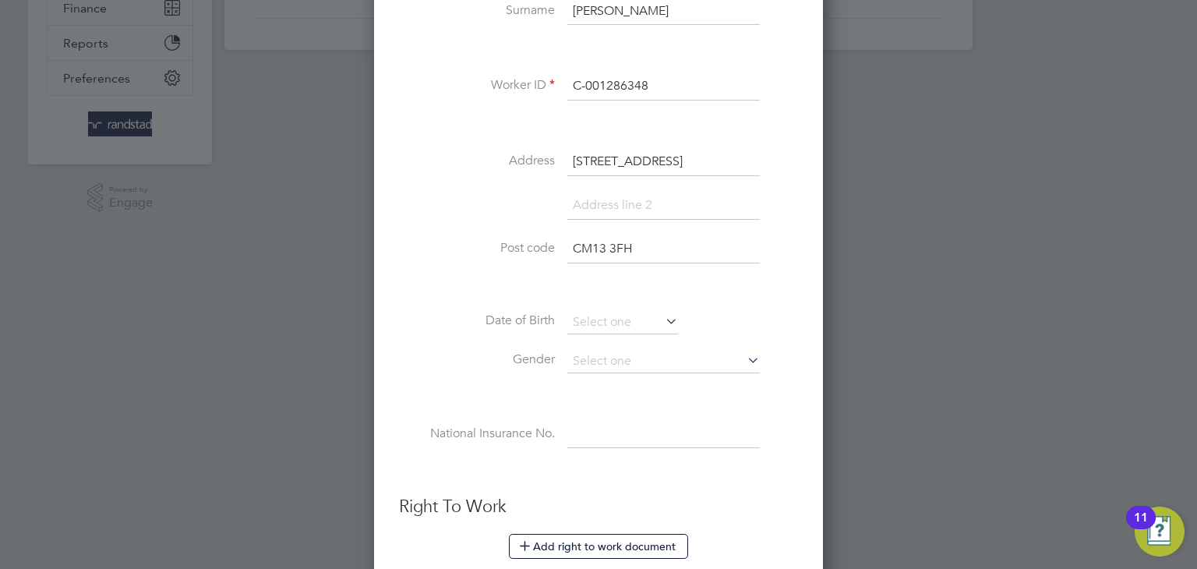
type input "CM13 3FH"
click at [597, 216] on input at bounding box center [664, 206] width 193 height 28
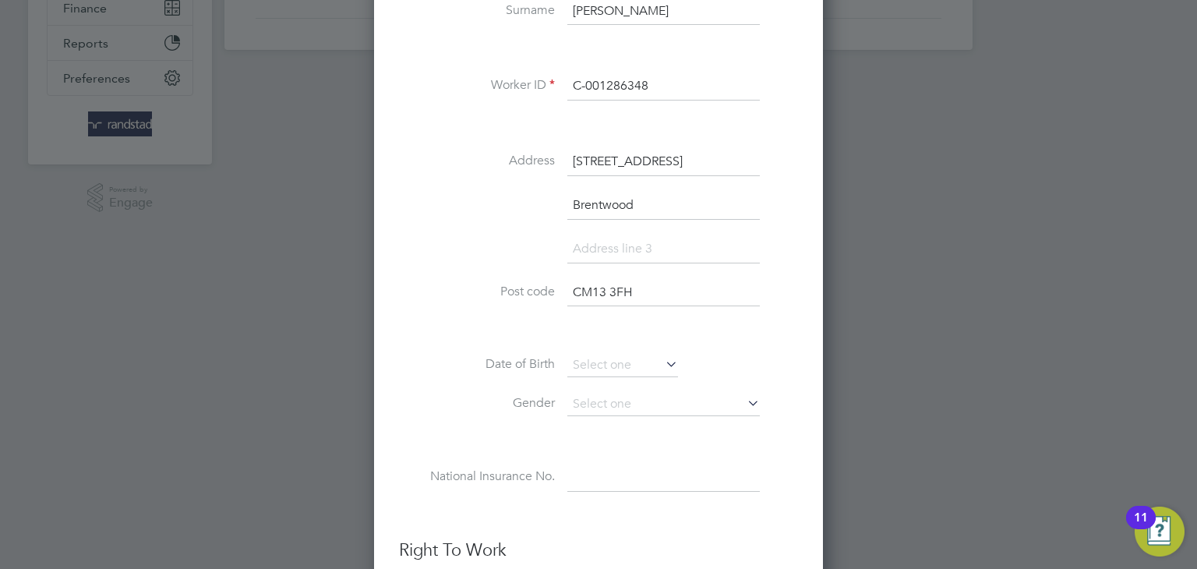
type input "Brentwood"
type input "Essex"
click at [596, 354] on input at bounding box center [623, 365] width 111 height 23
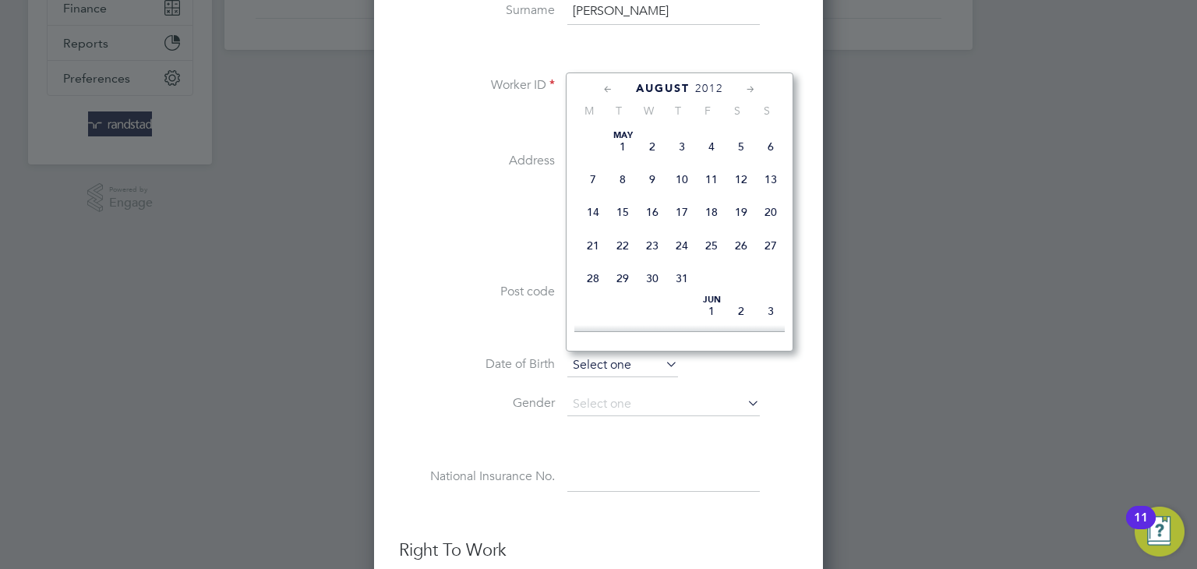
scroll to position [519, 0]
click at [709, 82] on span "2012" at bounding box center [709, 88] width 28 height 13
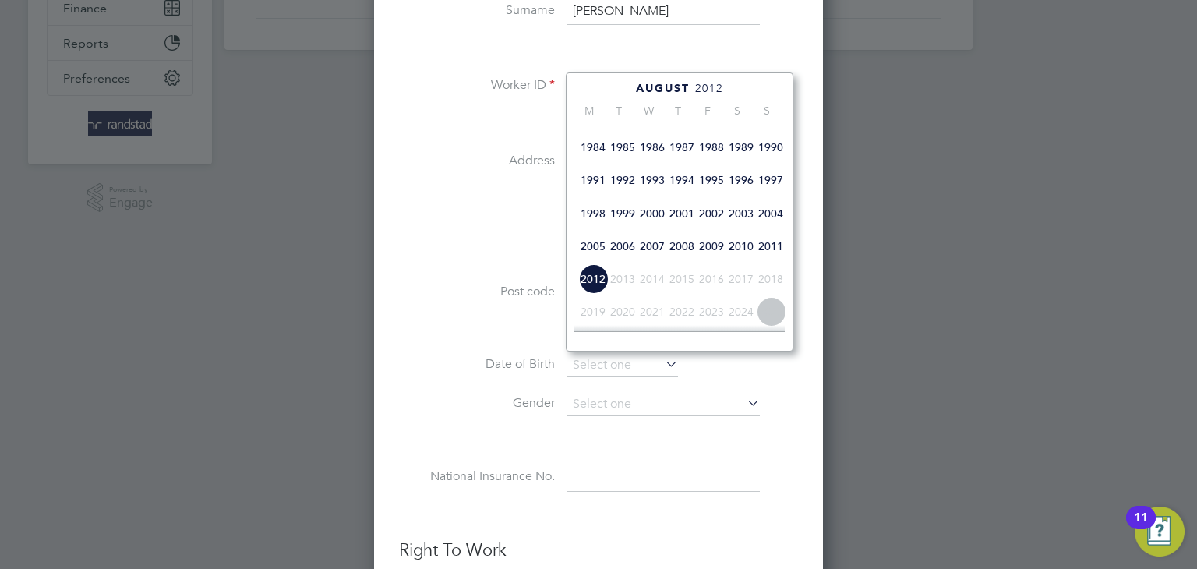
scroll to position [359, 0]
click at [622, 164] on span "1985" at bounding box center [623, 150] width 30 height 30
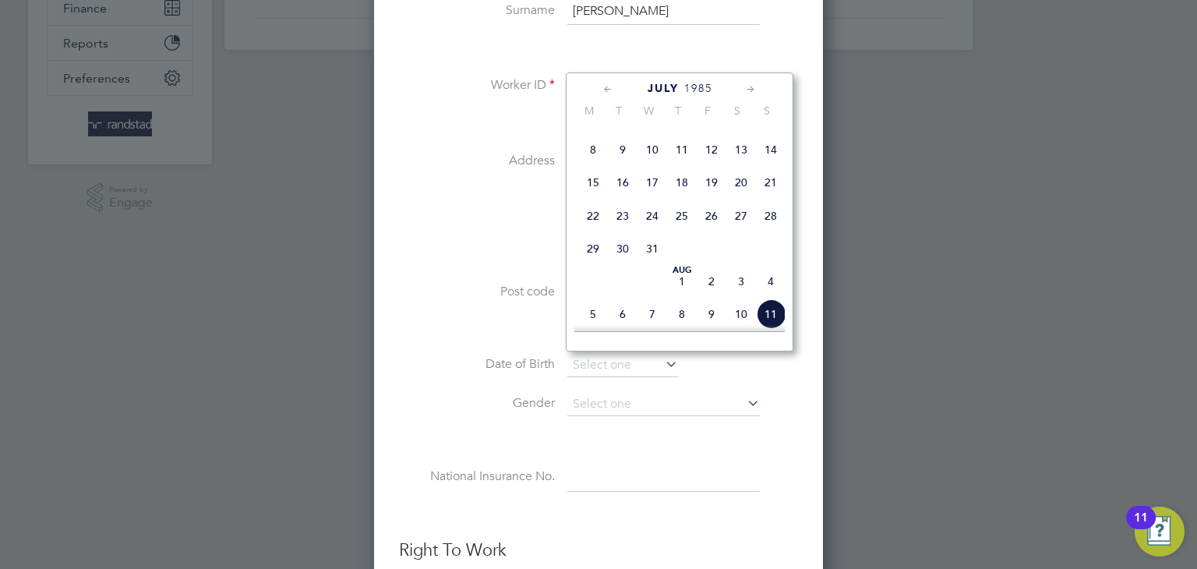
click at [614, 87] on icon at bounding box center [608, 89] width 15 height 17
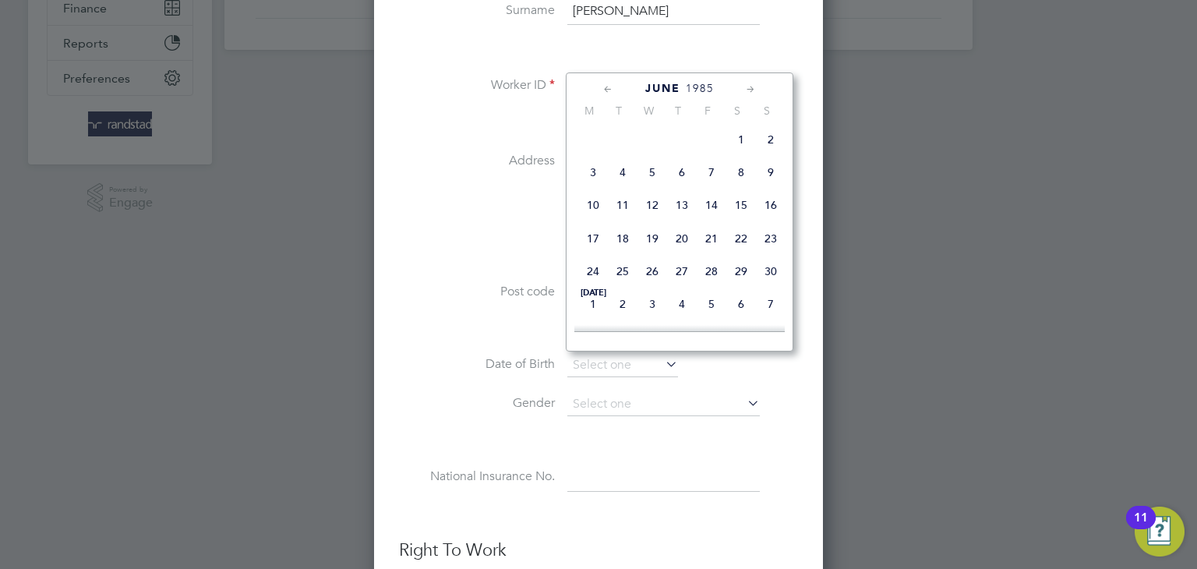
click at [622, 220] on span "11" at bounding box center [623, 205] width 30 height 30
type input "11 Jun 1985"
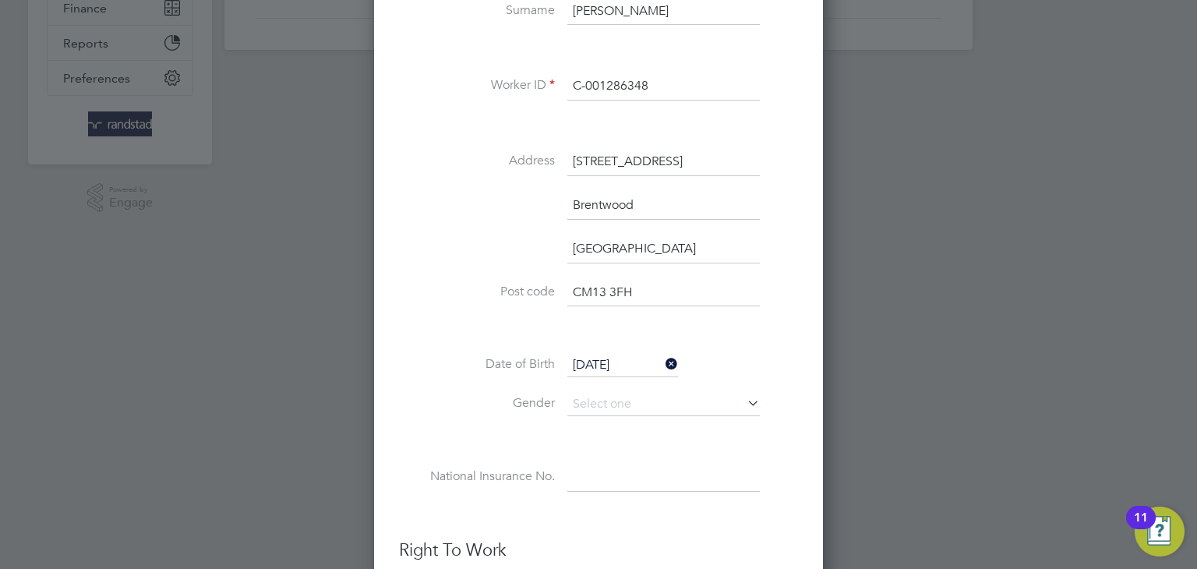
click at [588, 415] on li "Gender" at bounding box center [598, 412] width 399 height 39
click at [592, 409] on input at bounding box center [664, 404] width 193 height 23
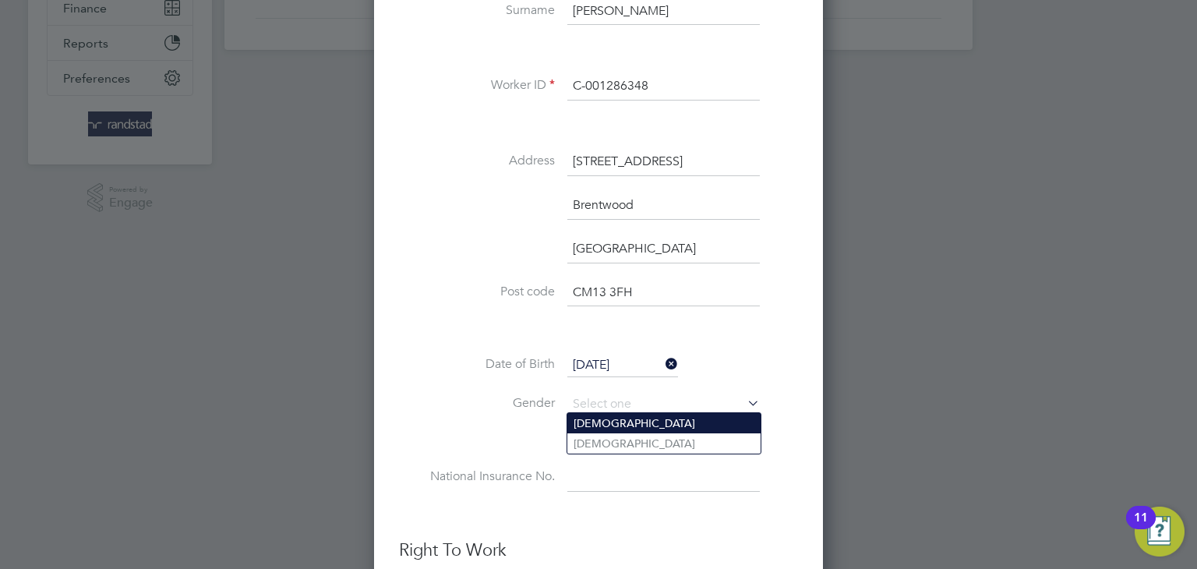
click at [590, 419] on li "Male" at bounding box center [664, 423] width 193 height 20
type input "Male"
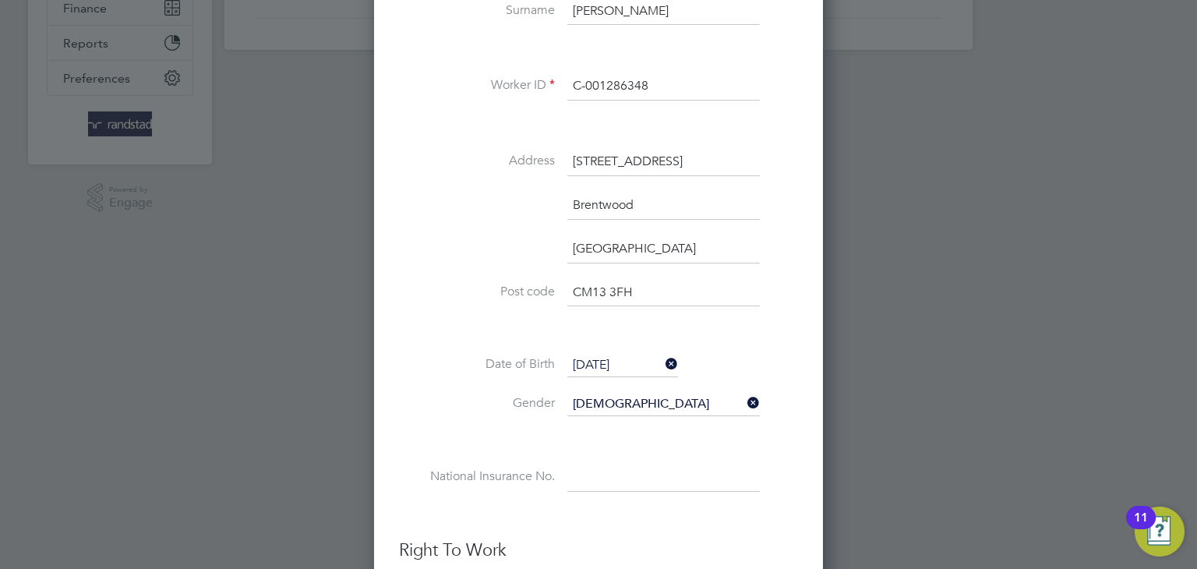
click at [584, 465] on input at bounding box center [664, 478] width 193 height 28
paste input "C-001286348"
type input "C"
paste input "JH635826C"
type input "JH 63 58 26 C"
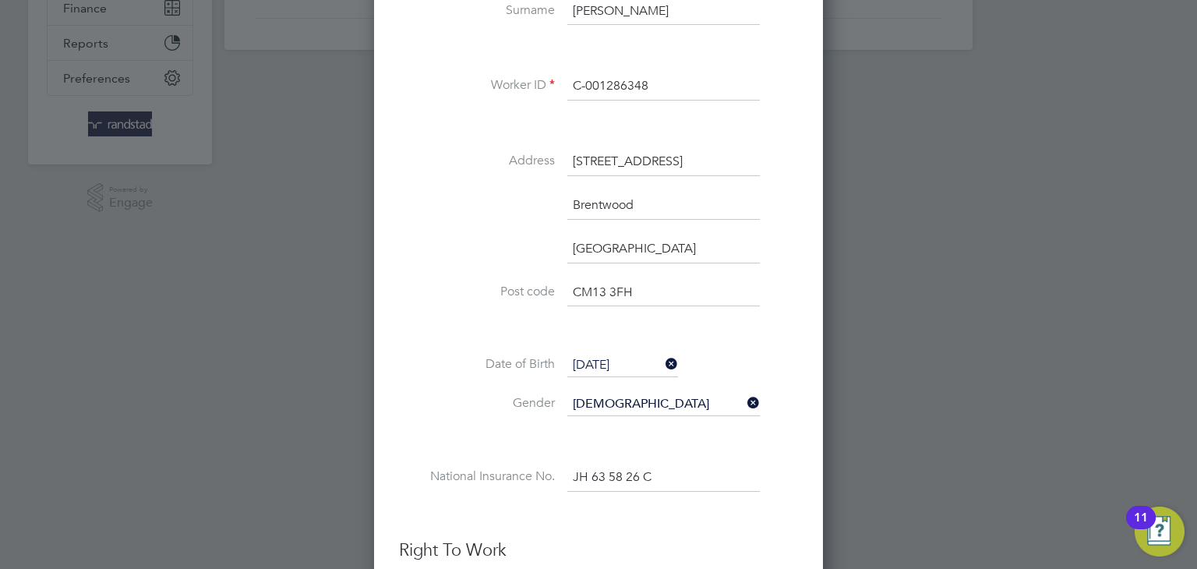
click at [434, 267] on li "[GEOGRAPHIC_DATA]" at bounding box center [598, 257] width 399 height 44
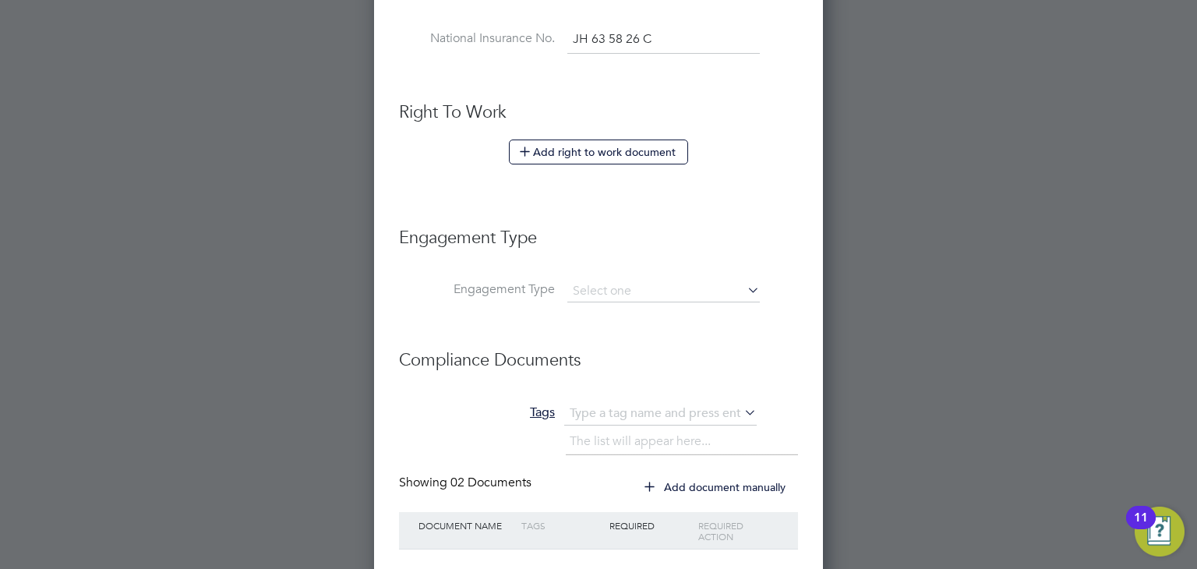
scroll to position [926, 0]
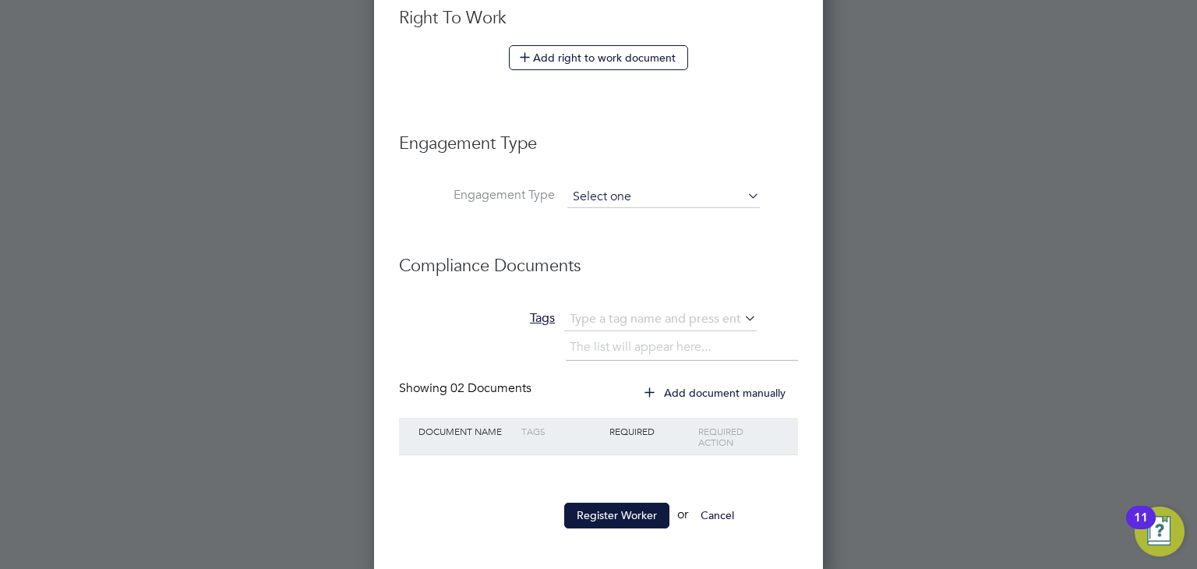
click at [596, 199] on input at bounding box center [664, 197] width 193 height 22
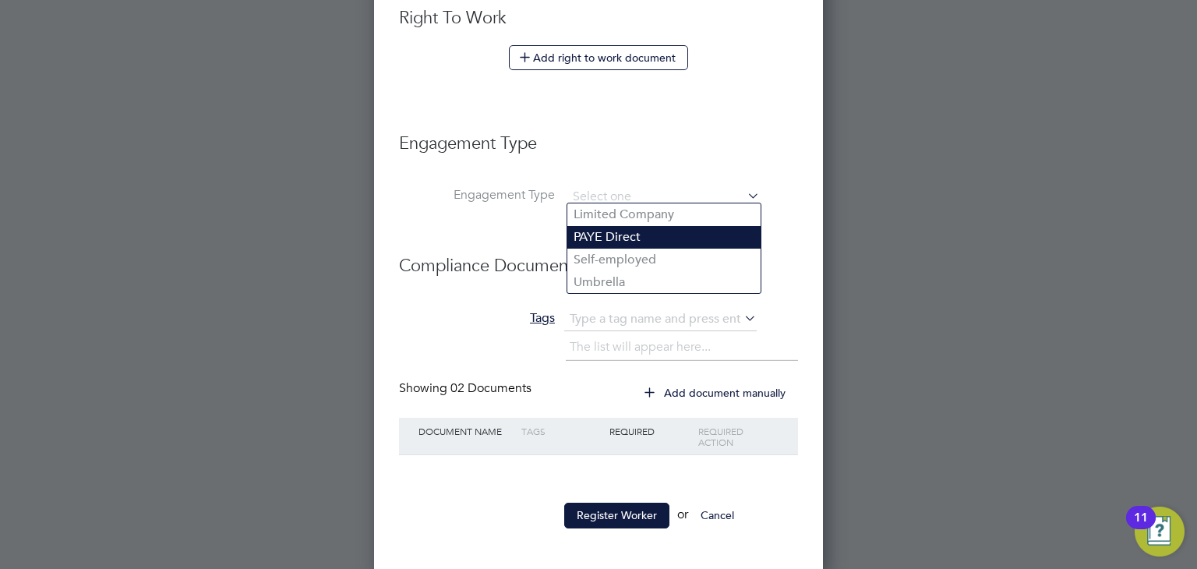
click at [591, 230] on li "PAYE Direct" at bounding box center [664, 237] width 193 height 23
type input "PAYE Direct"
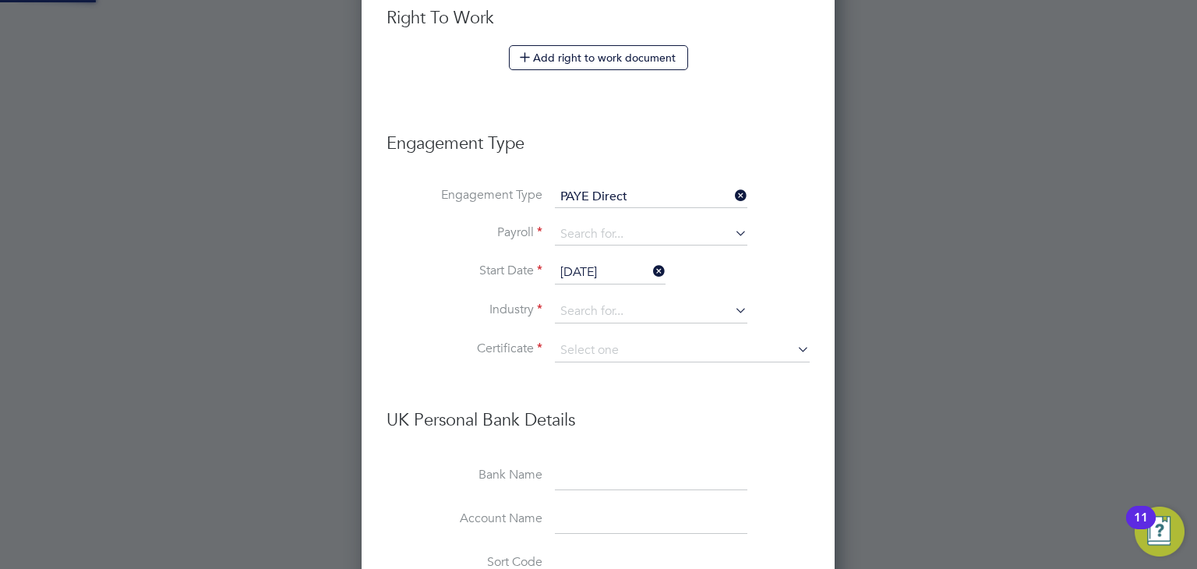
scroll to position [1890, 474]
click at [588, 242] on li "Payroll" at bounding box center [598, 242] width 423 height 37
click at [589, 242] on li "Payroll" at bounding box center [598, 242] width 423 height 37
click at [595, 235] on input at bounding box center [651, 235] width 193 height 22
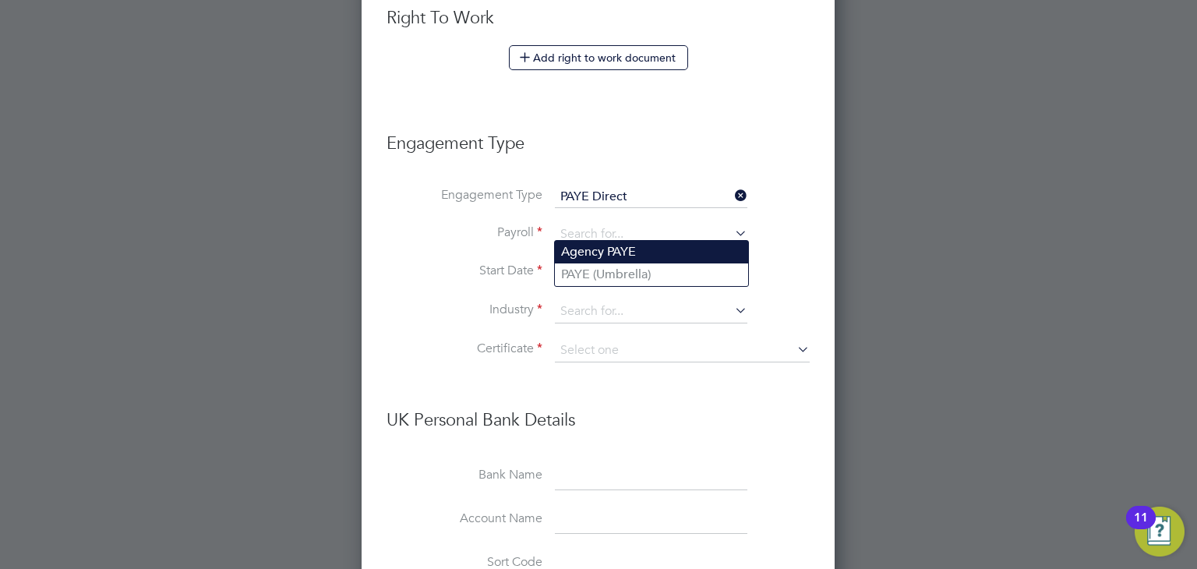
click at [585, 254] on li "Agency PAYE" at bounding box center [651, 252] width 193 height 23
type input "Agency PAYE"
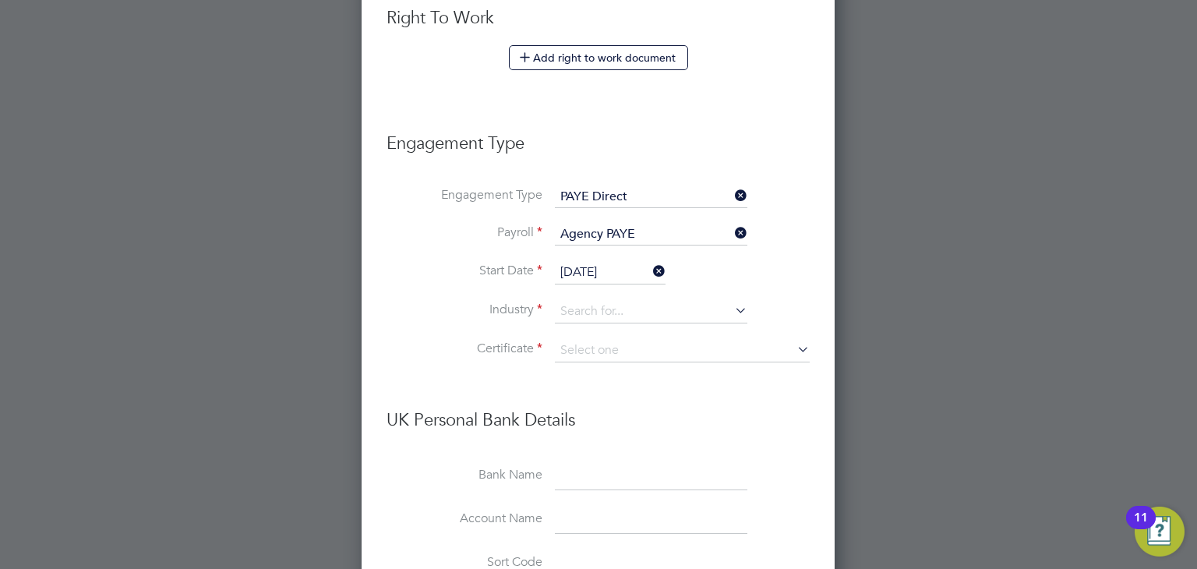
click at [582, 265] on input "11 Aug 2025" at bounding box center [610, 272] width 111 height 23
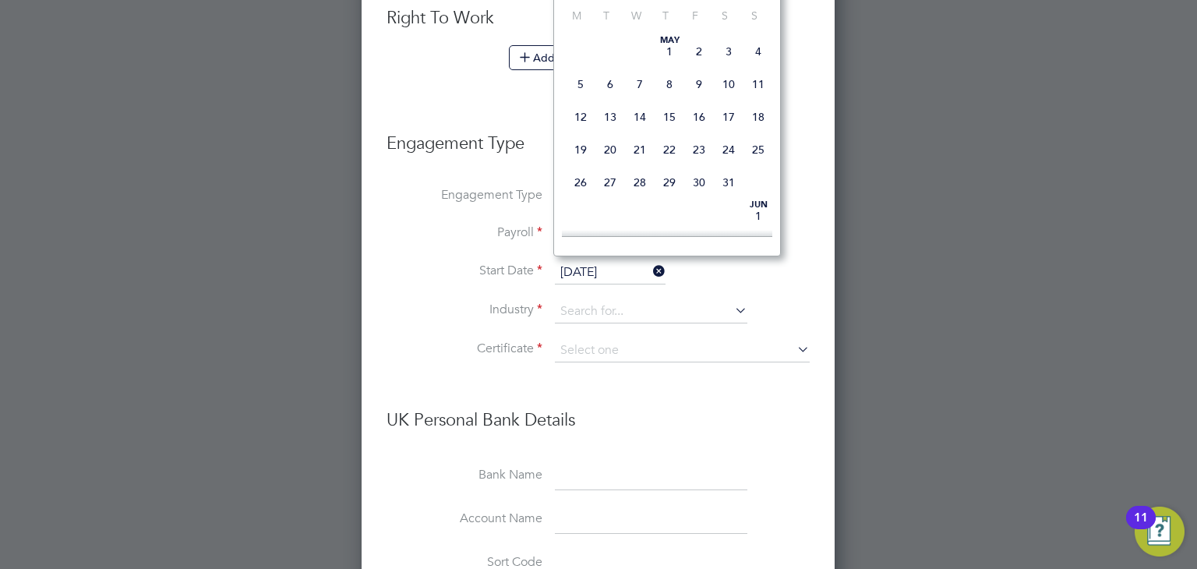
scroll to position [554, 0]
click at [578, 97] on div "Aug 1 2 3 4 5 6 7 8 9 10 11 12 13 14 15 16 17 18 19 20 21 22 23 24 25 26 27 28 …" at bounding box center [677, 91] width 230 height 164
click at [581, 72] on span "4" at bounding box center [581, 57] width 30 height 30
type input "[DATE]"
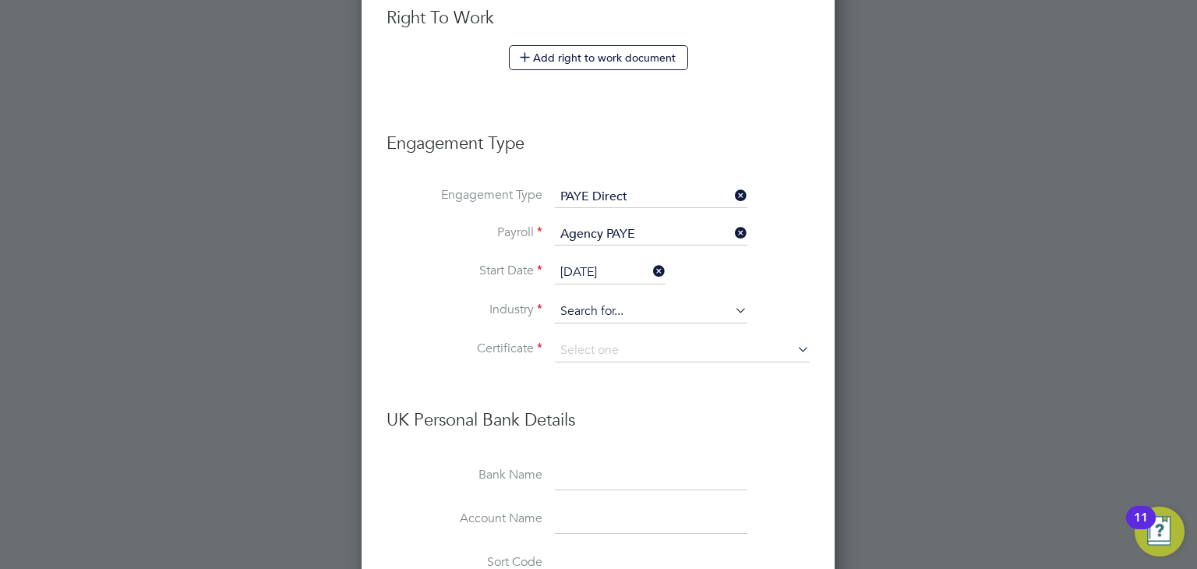
click at [580, 303] on input at bounding box center [651, 311] width 193 height 23
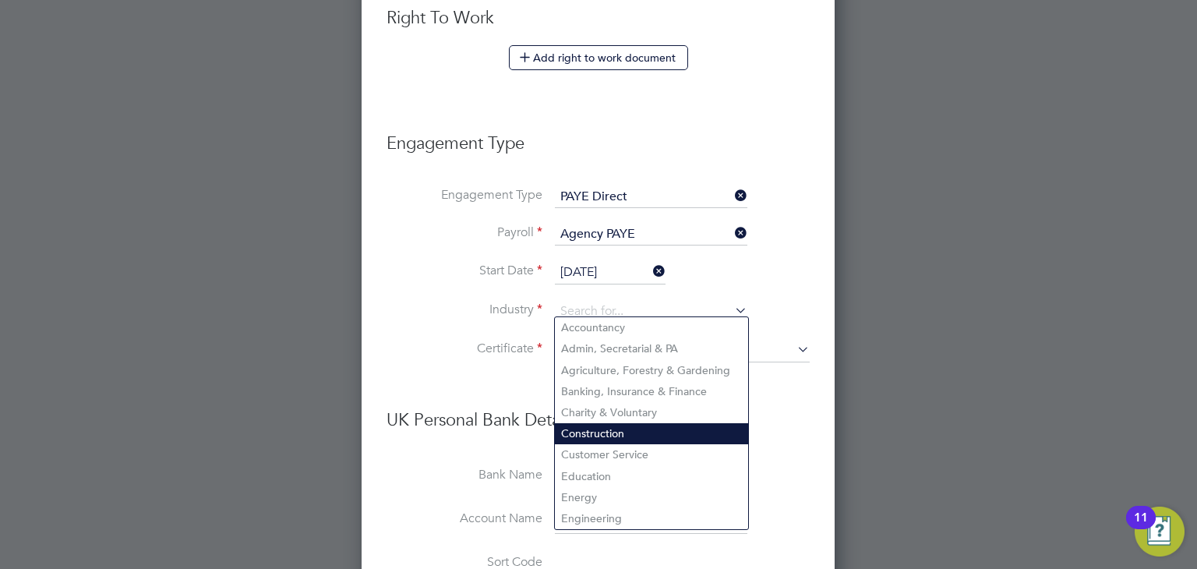
click at [582, 427] on li "Construction" at bounding box center [651, 433] width 193 height 21
type input "Construction"
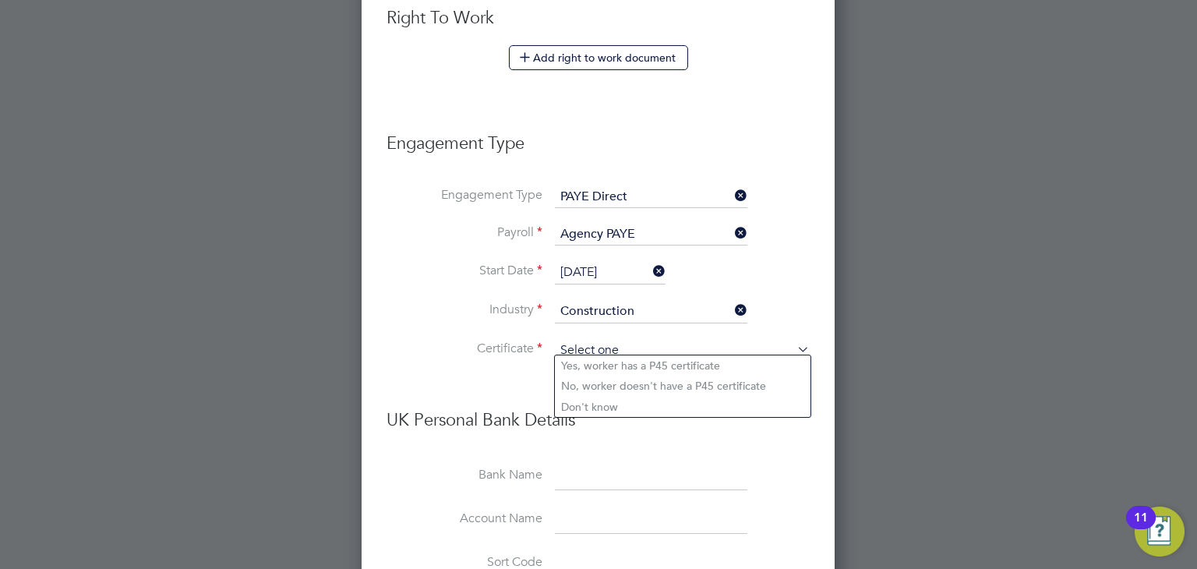
click at [596, 347] on input at bounding box center [682, 350] width 255 height 23
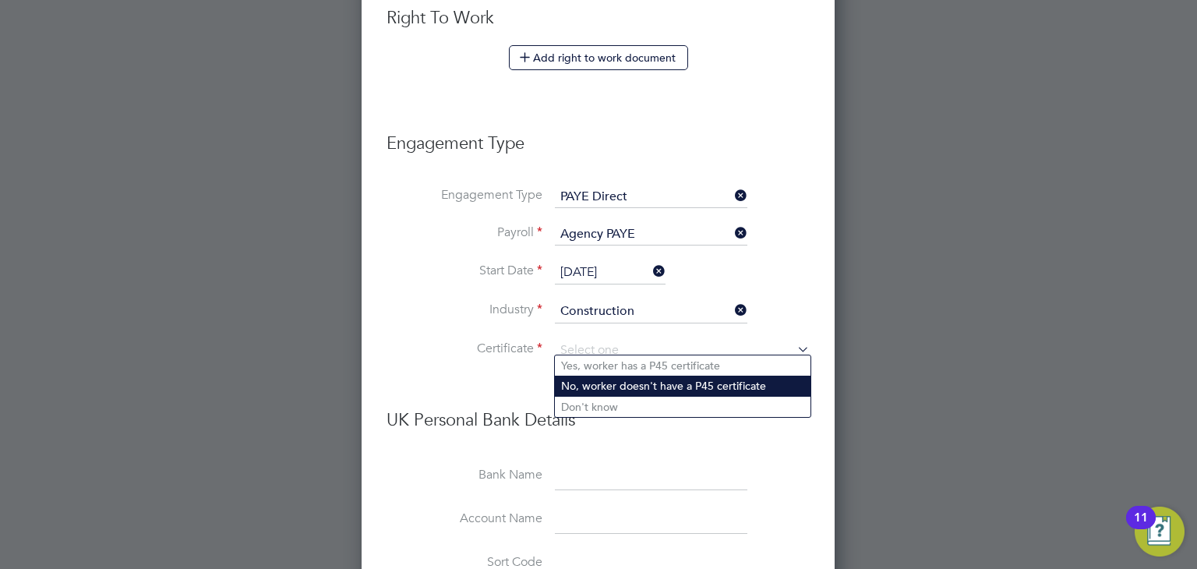
click at [585, 394] on li "No, worker doesn't have a P45 certificate" at bounding box center [683, 386] width 256 height 20
type input "No, worker doesn't have a P45 certificate"
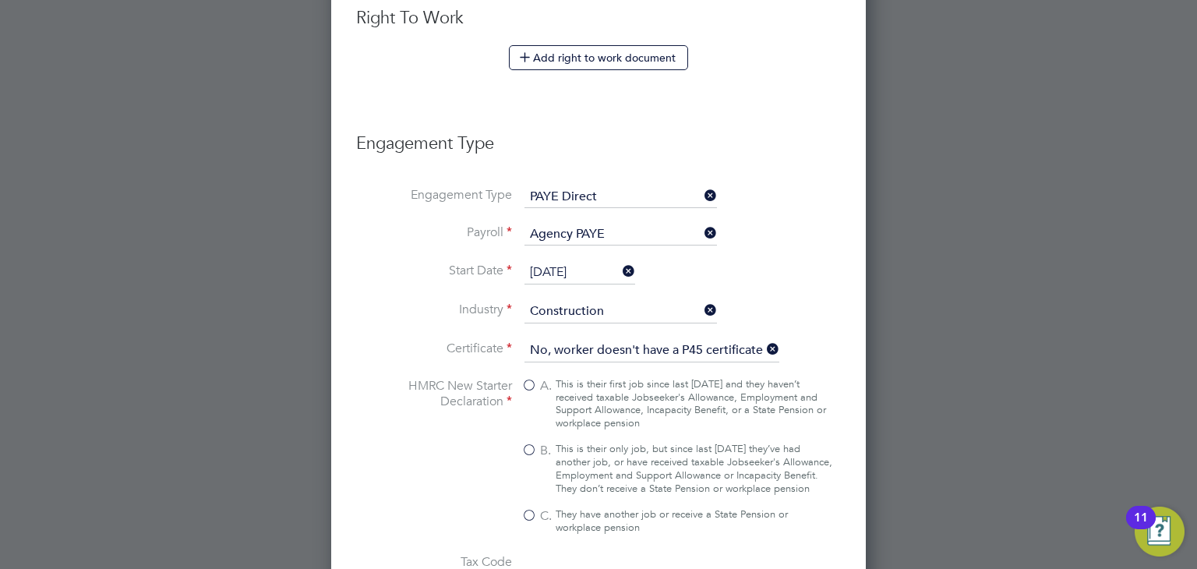
scroll to position [2351, 534]
click at [582, 448] on div "This is their only job, but since last 6 April they’ve had another job, or have…" at bounding box center [694, 469] width 277 height 53
click at [0, 0] on input "B. This is their only job, but since last 6 April they’ve had another job, or h…" at bounding box center [0, 0] width 0 height 0
type input "1257L"
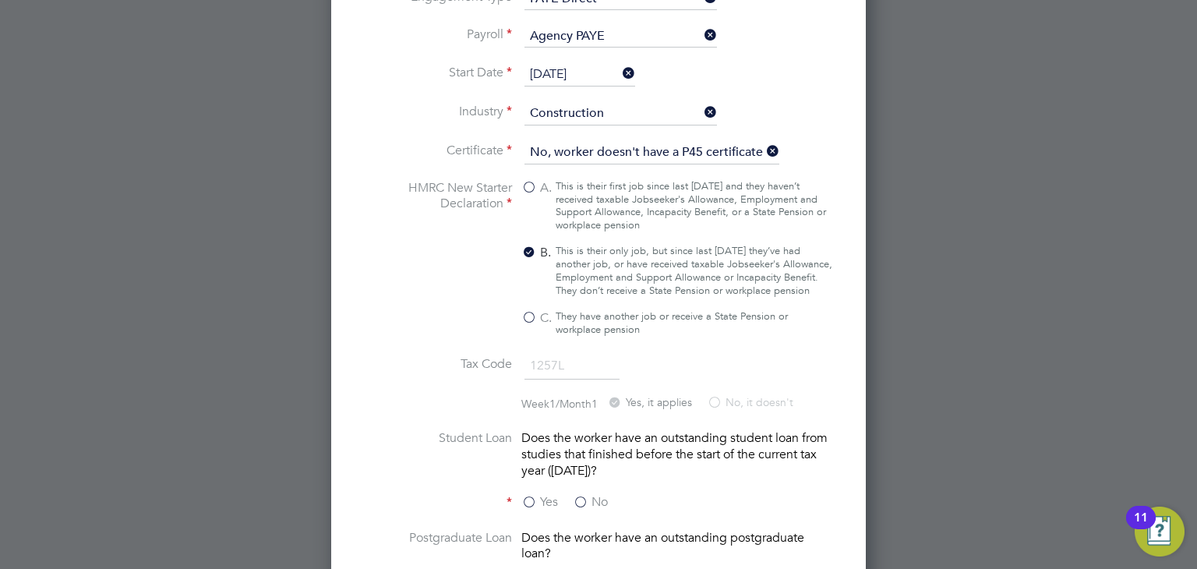
scroll to position [1181, 0]
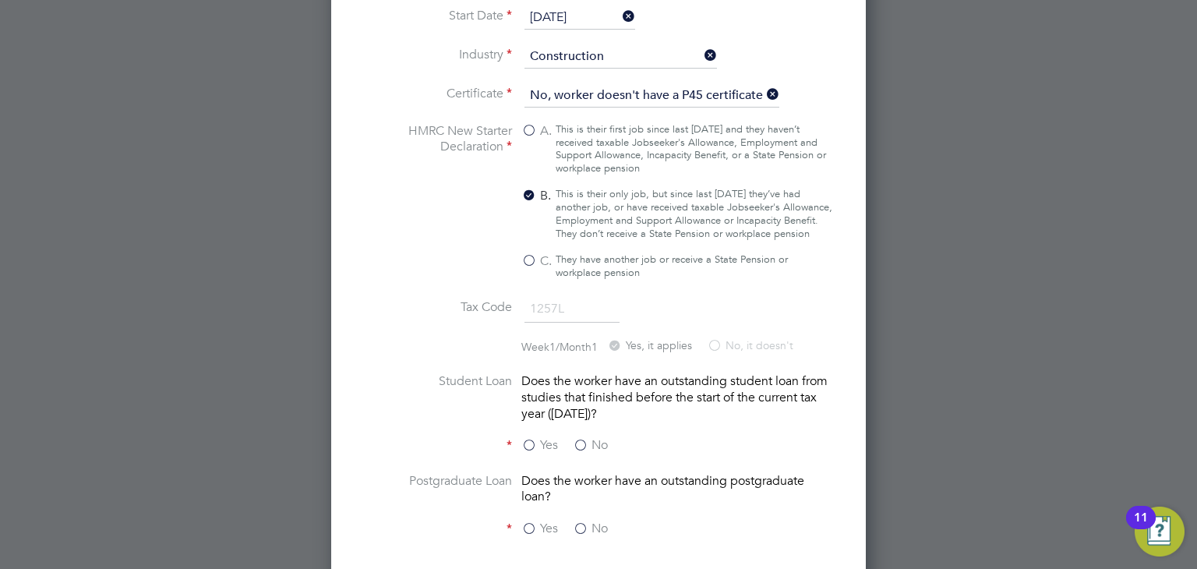
click at [585, 447] on label "No" at bounding box center [590, 445] width 35 height 16
click at [0, 0] on input "No" at bounding box center [0, 0] width 0 height 0
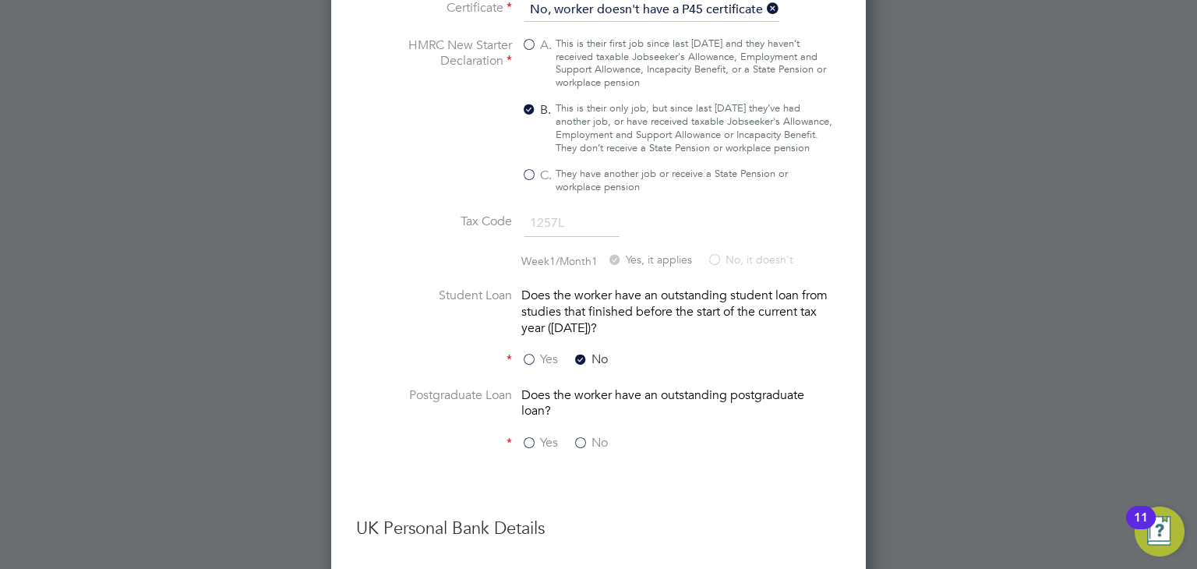
scroll to position [1356, 0]
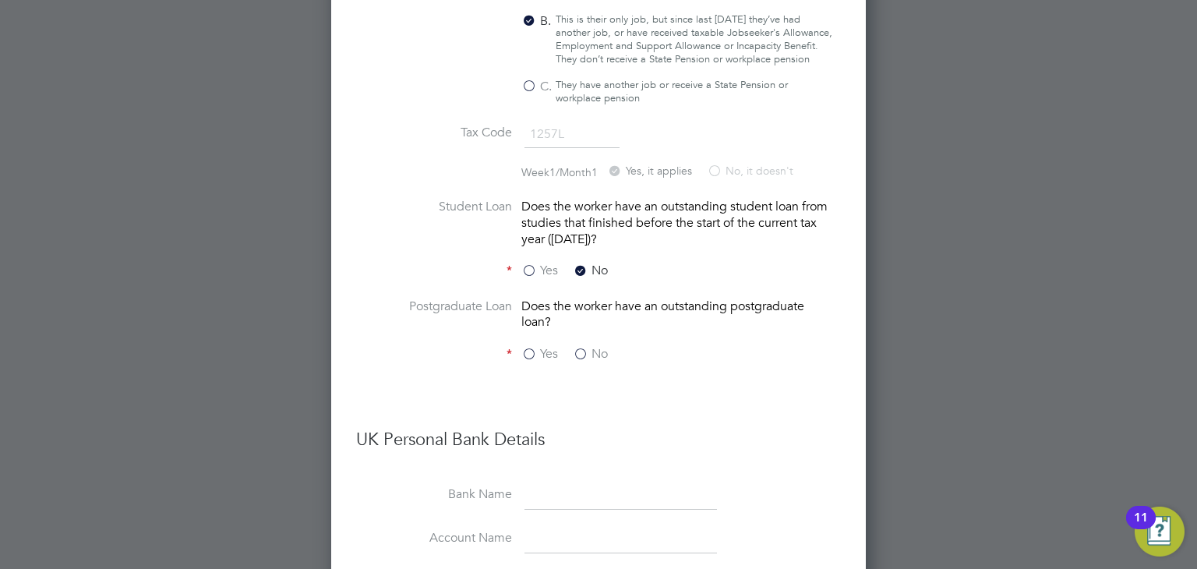
click at [583, 359] on label "No" at bounding box center [590, 354] width 35 height 16
click at [0, 0] on input "No" at bounding box center [0, 0] width 0 height 0
click at [559, 502] on input at bounding box center [621, 496] width 193 height 28
type input "Nationwide"
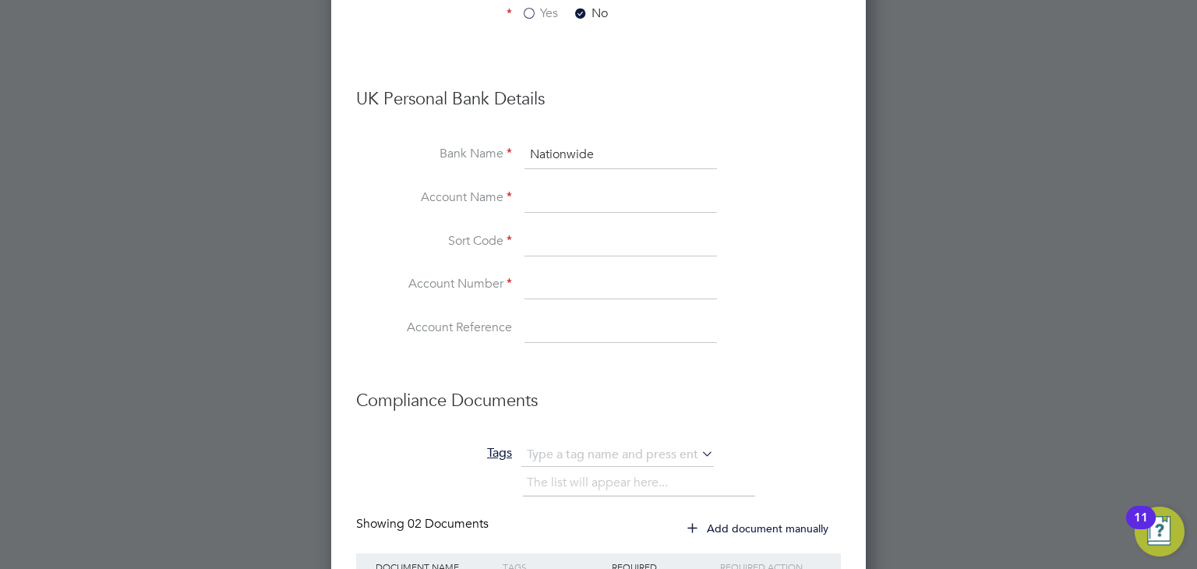
scroll to position [1697, 0]
paste input "Mr [PERSON_NAME]"
type input "Mr [PERSON_NAME]"
paste input "070246"
type input "07-02-46"
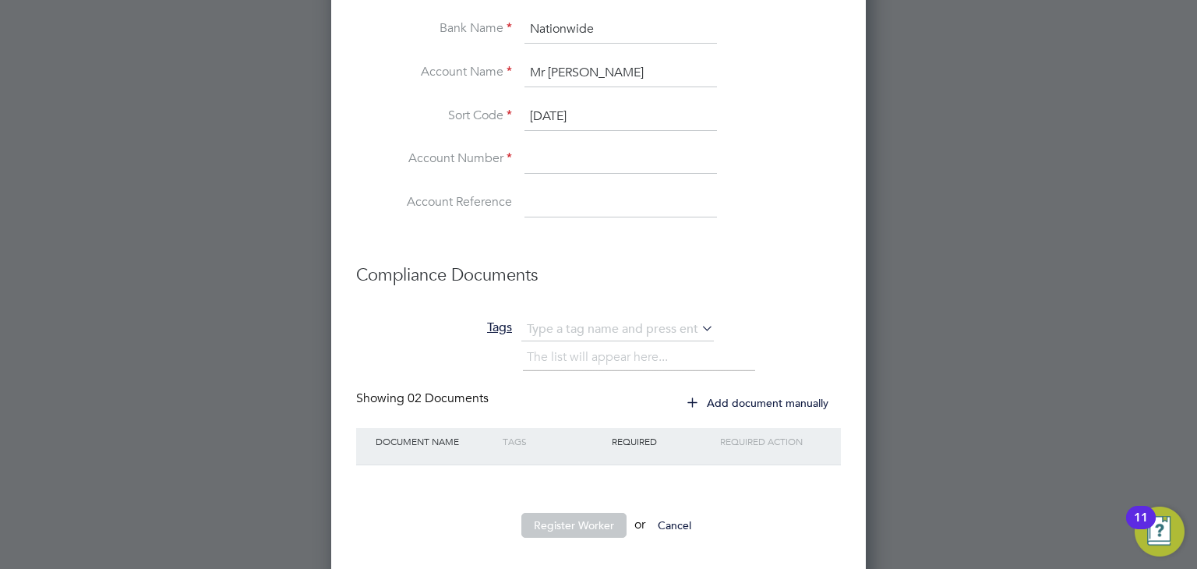
scroll to position [1820, 0]
paste input "28582296"
type input "28582296"
click at [556, 527] on button "Register Worker" at bounding box center [574, 527] width 105 height 25
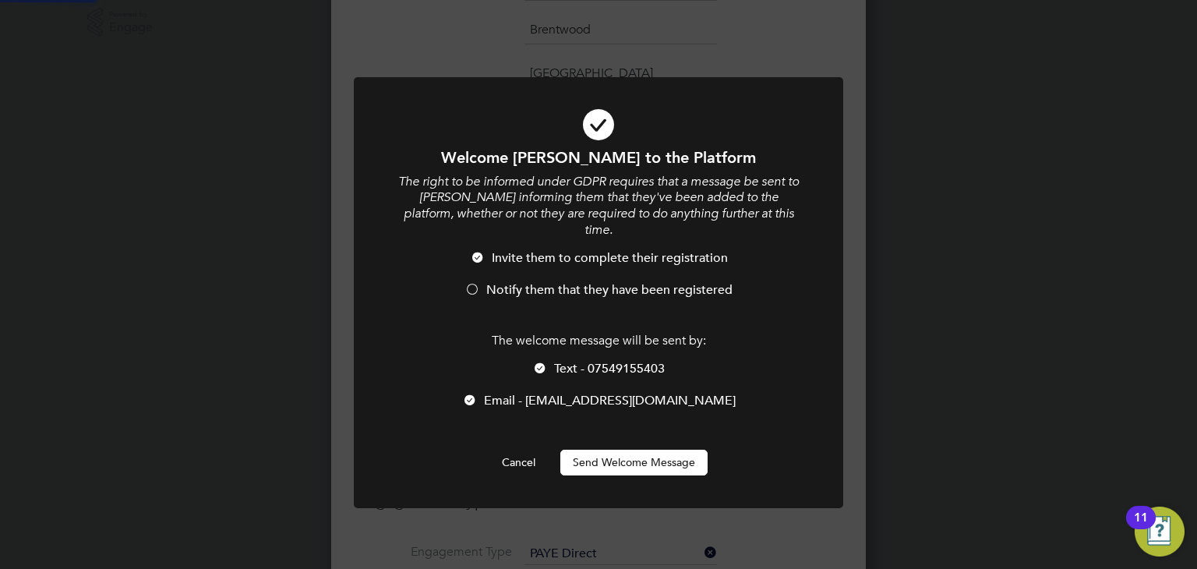
scroll to position [0, 0]
click at [484, 282] on li "Notify them that they have been registered" at bounding box center [598, 298] width 405 height 32
click at [606, 450] on button "Send Welcome Message" at bounding box center [634, 462] width 147 height 25
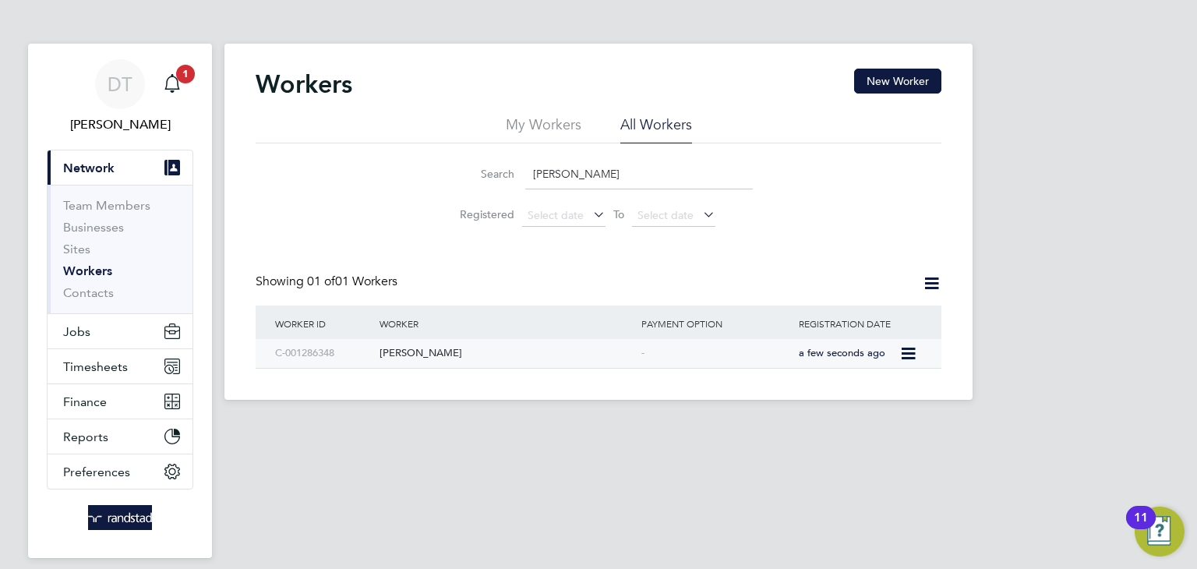
click at [529, 352] on div "Ricky Donovan" at bounding box center [507, 353] width 262 height 29
click at [617, 178] on input "Ricky Don" at bounding box center [639, 174] width 228 height 30
type input "R"
click at [179, 80] on span "1" at bounding box center [185, 74] width 19 height 19
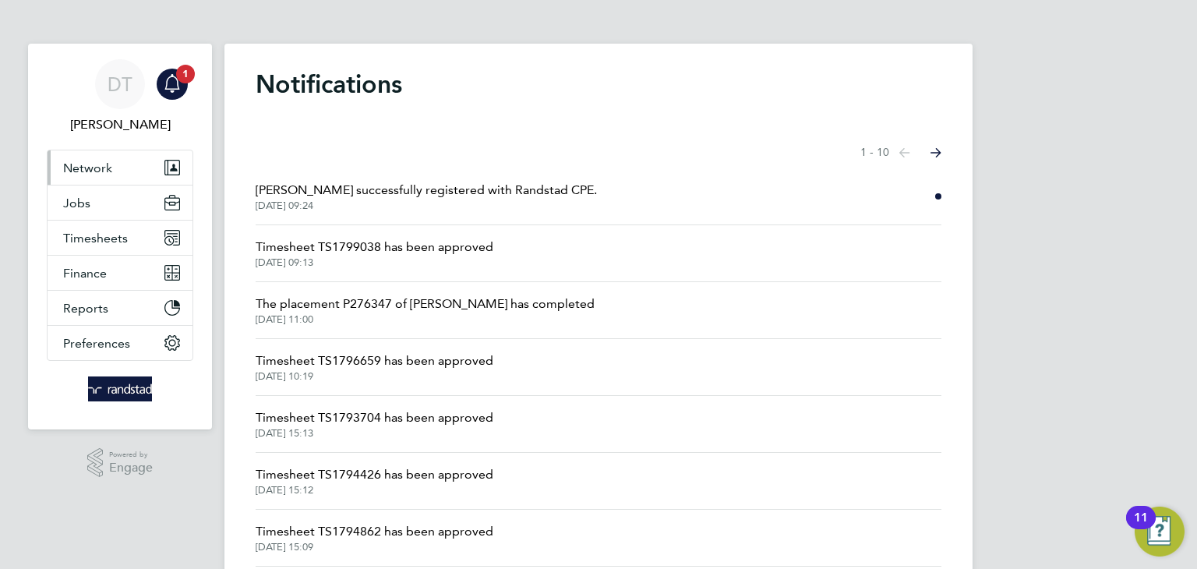
click at [118, 174] on button "Network" at bounding box center [120, 167] width 145 height 34
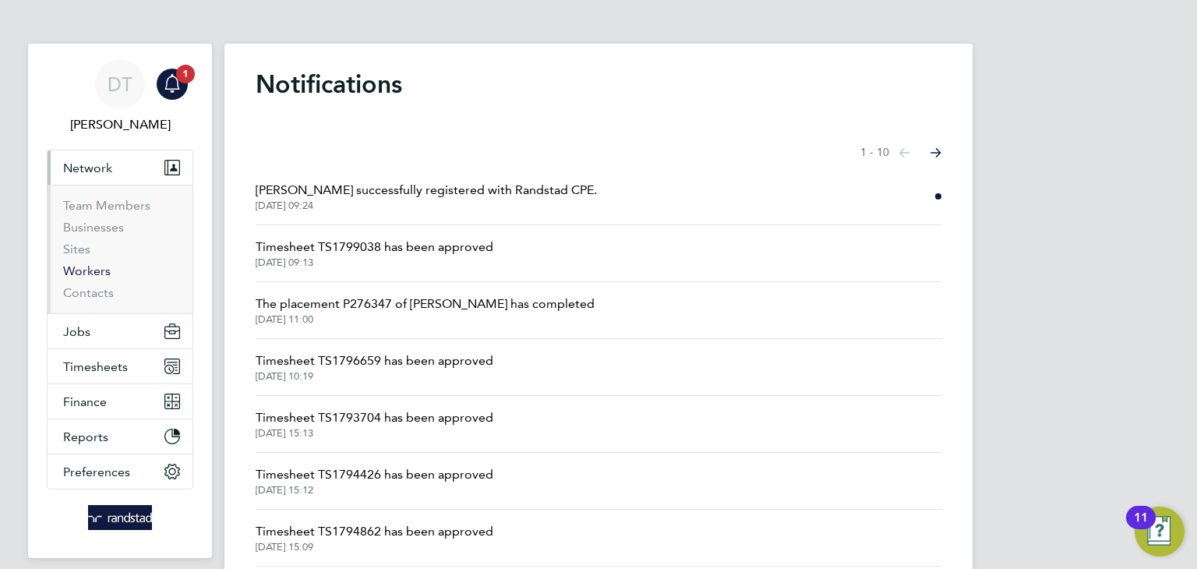
click at [90, 274] on link "Workers" at bounding box center [87, 271] width 48 height 15
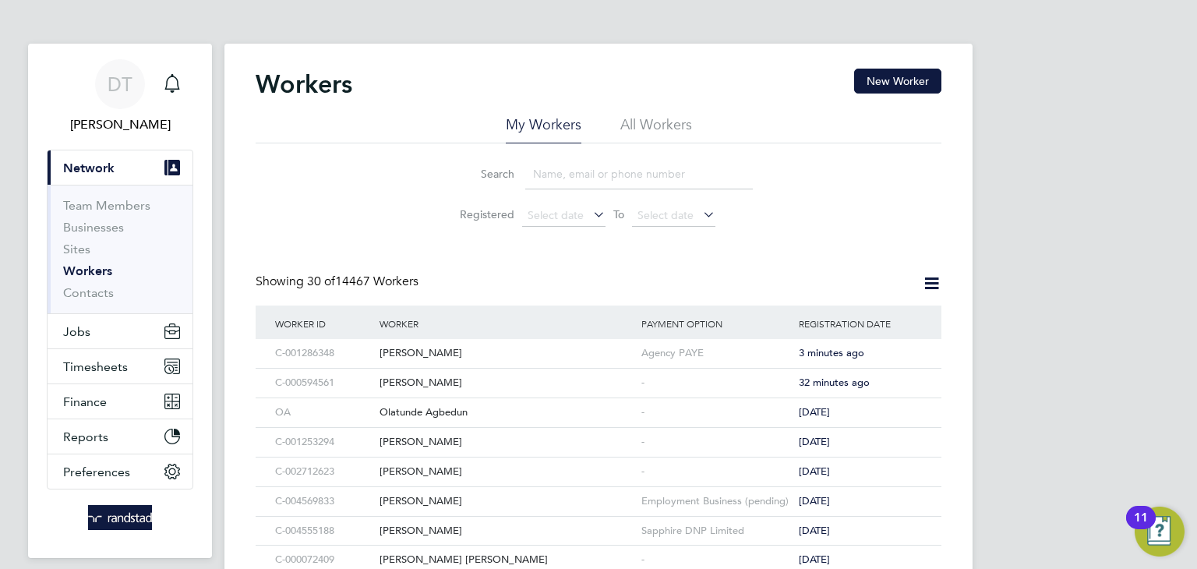
click at [638, 121] on li "All Workers" at bounding box center [657, 129] width 72 height 28
click at [554, 183] on input at bounding box center [639, 174] width 228 height 30
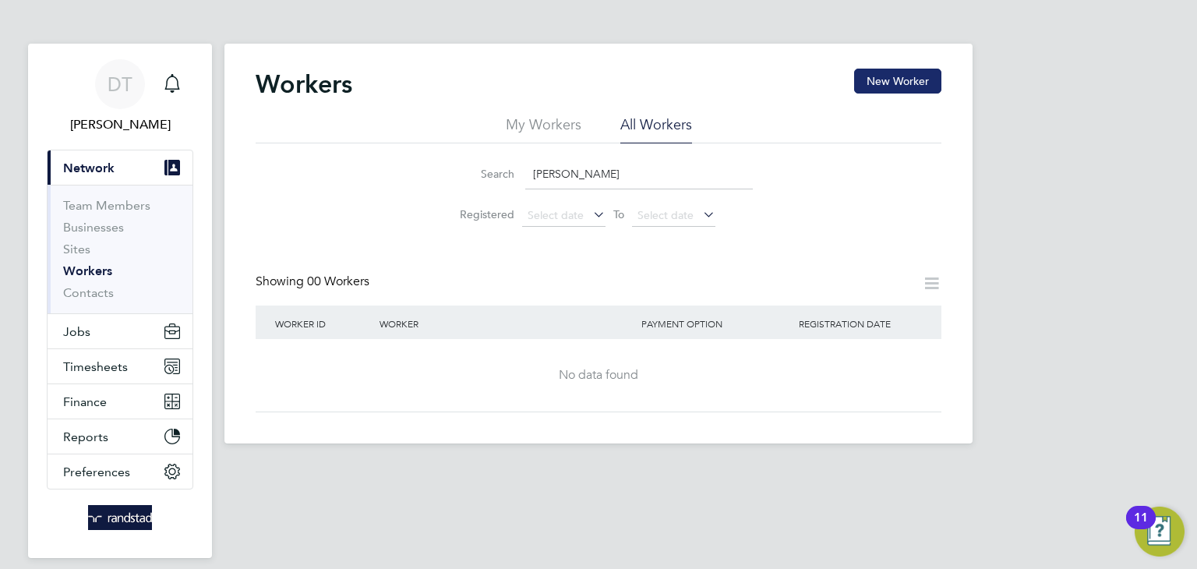
type input "[PERSON_NAME]"
click at [882, 78] on button "New Worker" at bounding box center [897, 81] width 87 height 25
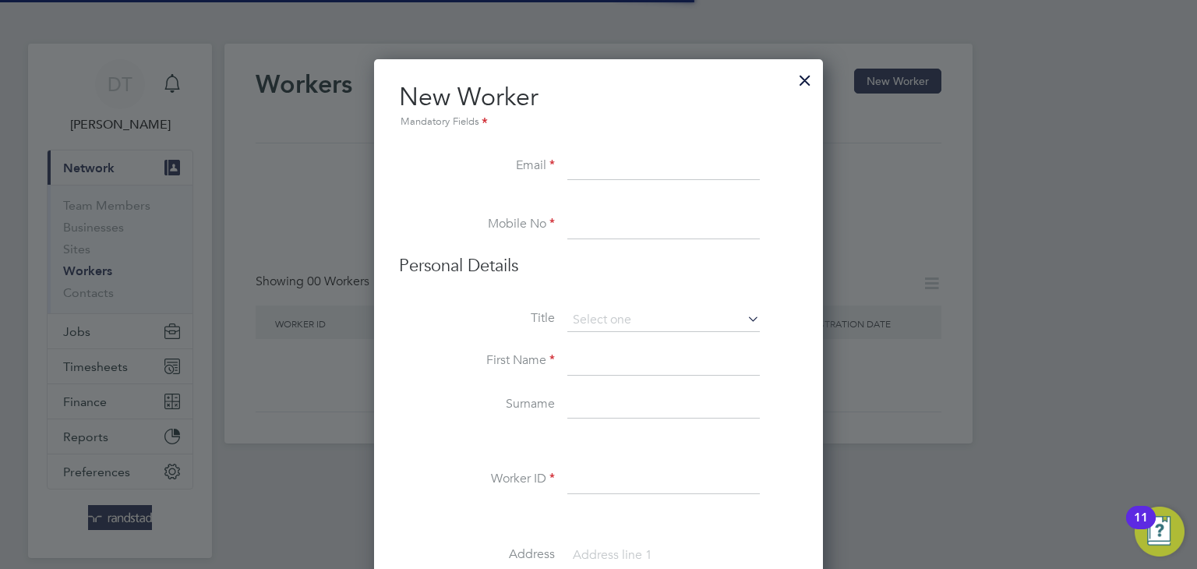
scroll to position [1393, 450]
paste input "[EMAIL_ADDRESS][DOMAIN_NAME]"
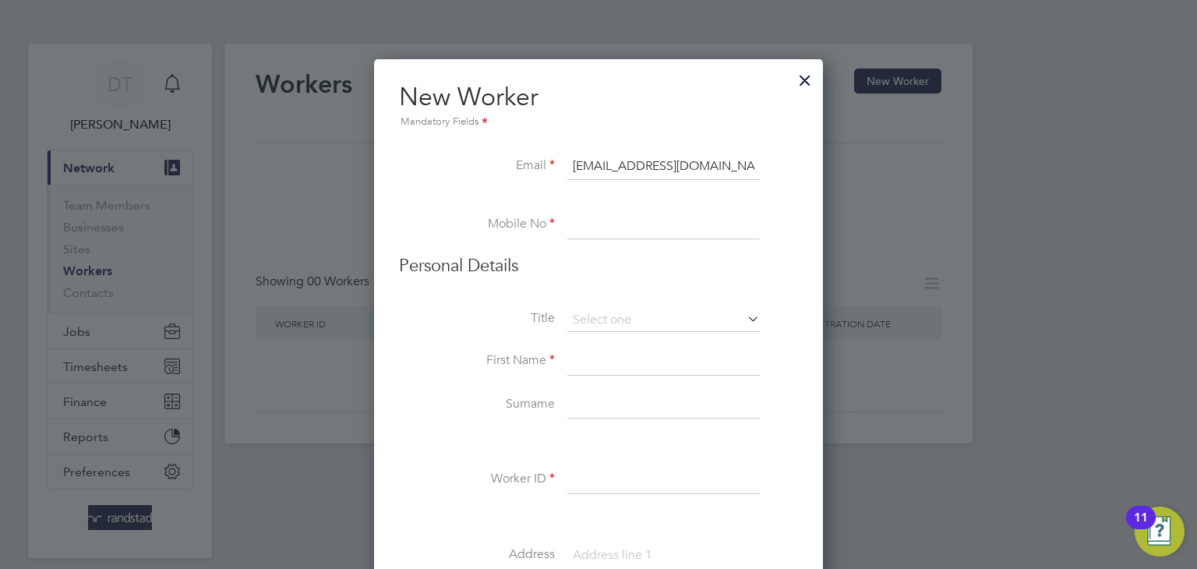
type input "[EMAIL_ADDRESS][DOMAIN_NAME]"
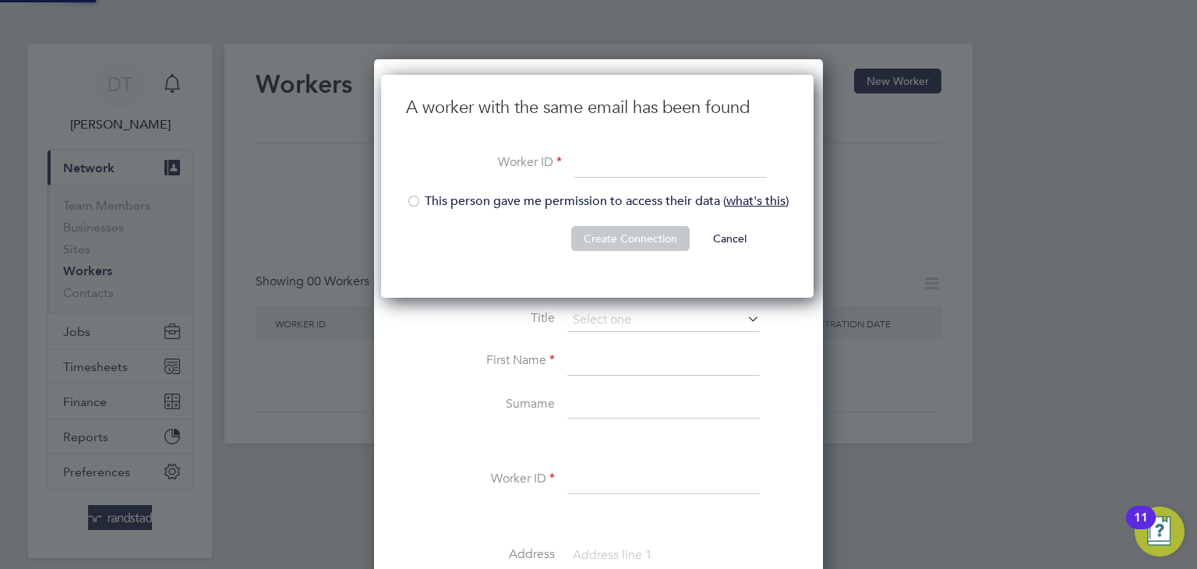
scroll to position [223, 434]
click at [721, 241] on button "Cancel" at bounding box center [730, 238] width 58 height 25
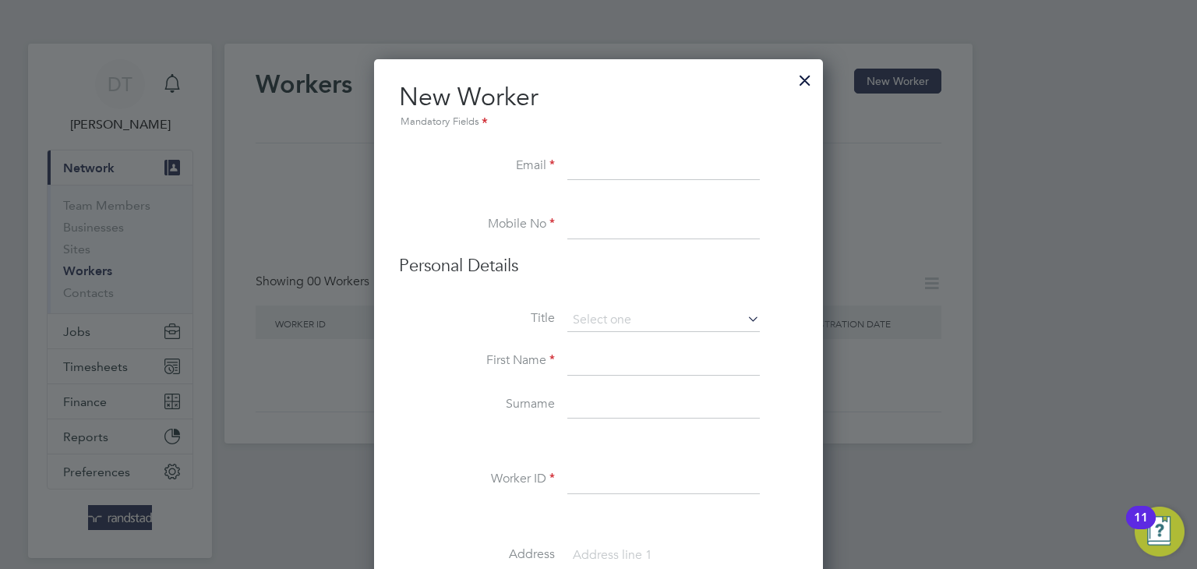
click at [579, 222] on input at bounding box center [664, 225] width 193 height 28
paste input "07496122225"
type input "07496122225"
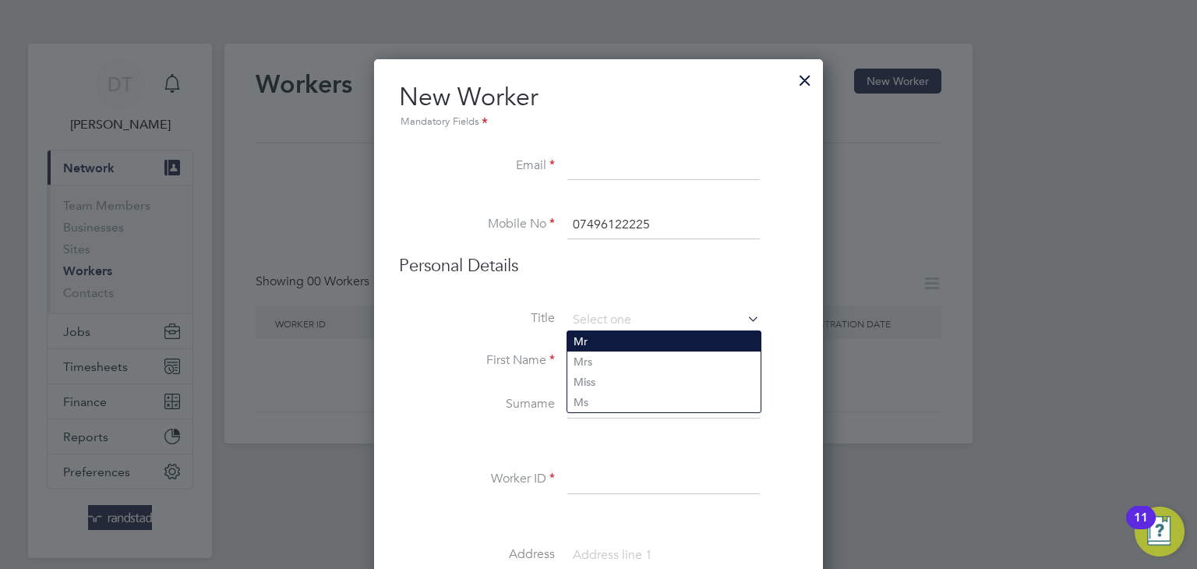
click at [577, 335] on li "Mr" at bounding box center [664, 341] width 193 height 20
type input "Mr"
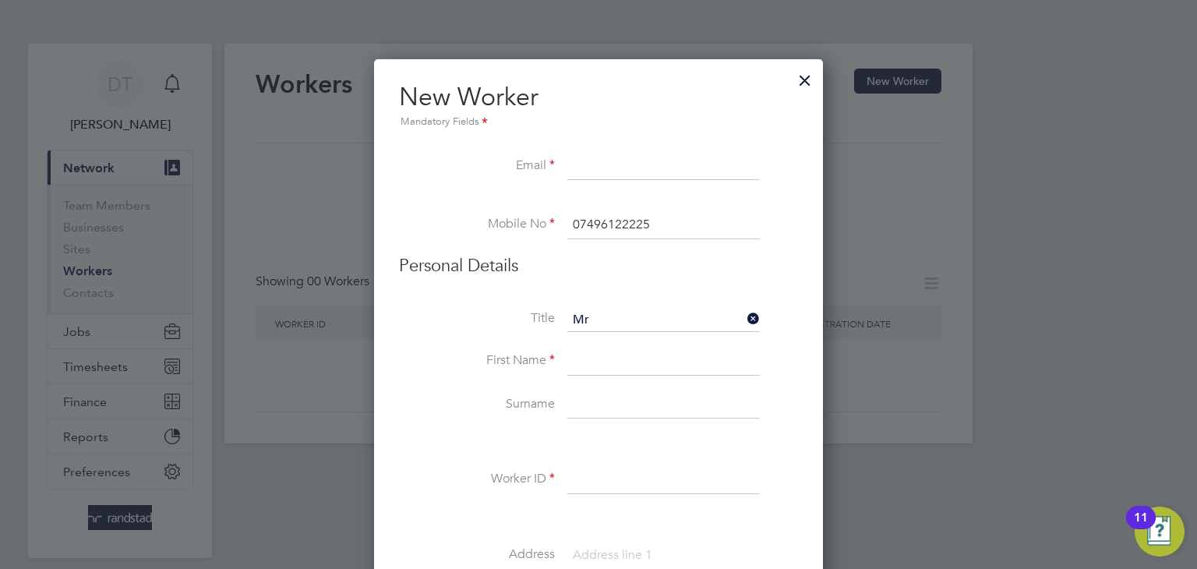
click at [582, 365] on input at bounding box center [664, 362] width 193 height 28
type input "[PERSON_NAME]"
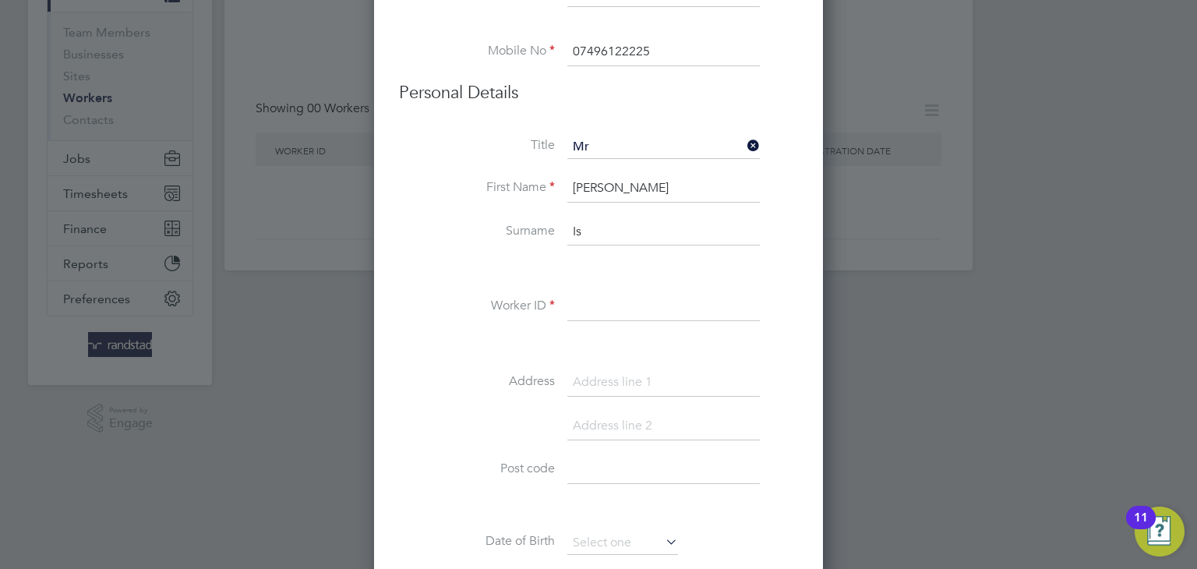
scroll to position [200, 0]
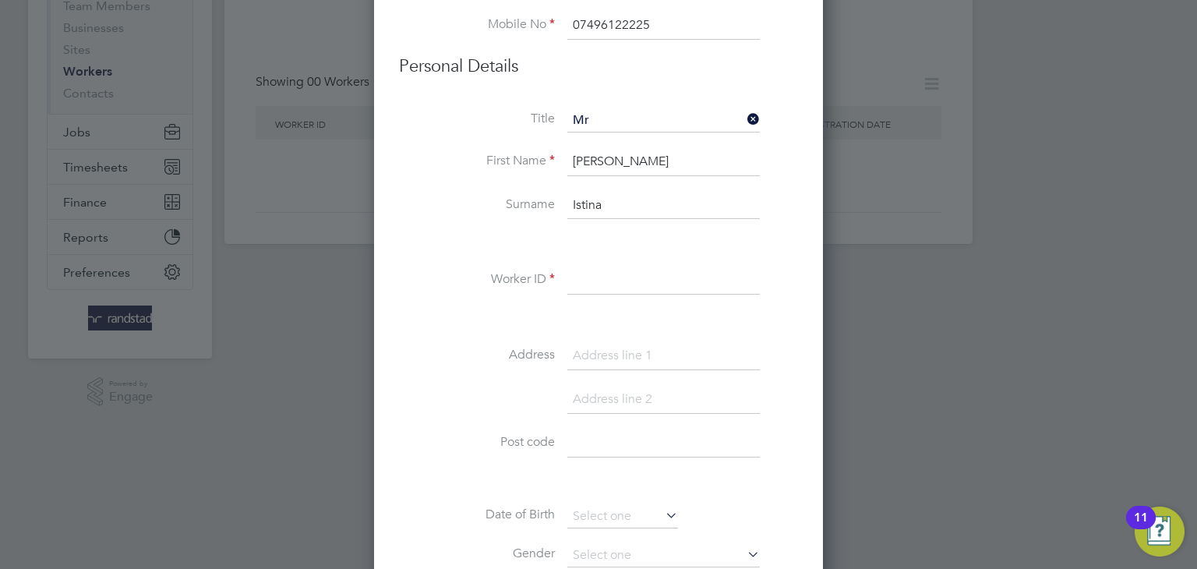
type input "Istina"
paste input "C-000023126"
type input "C-000023126"
paste input "19 Rivermill Apartments Great Whyte"
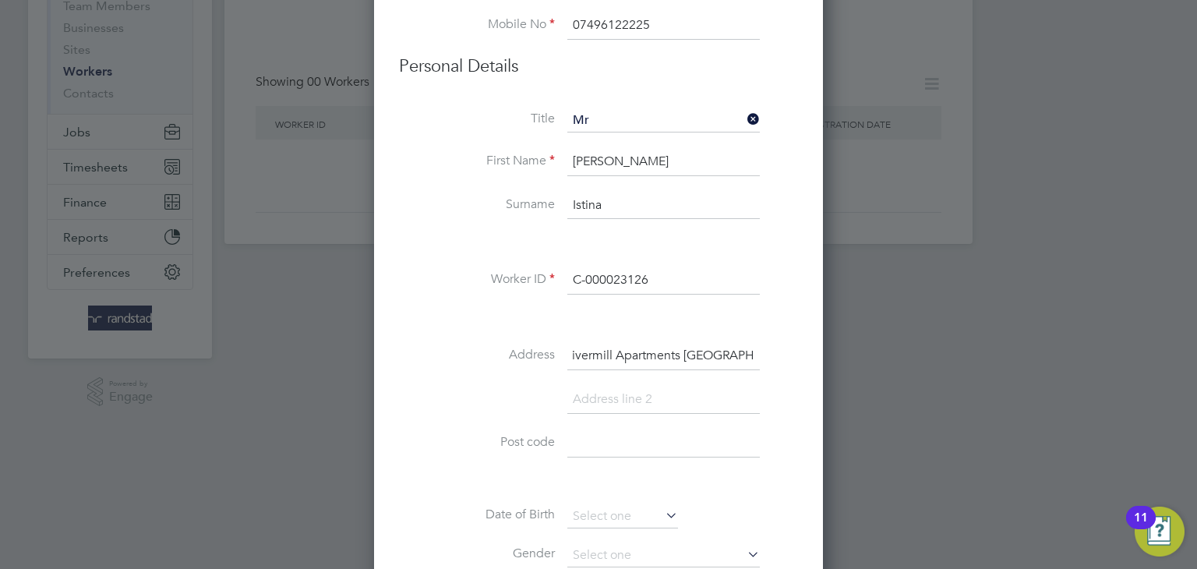
type input "19 Rivermill Apartments Great Whyte"
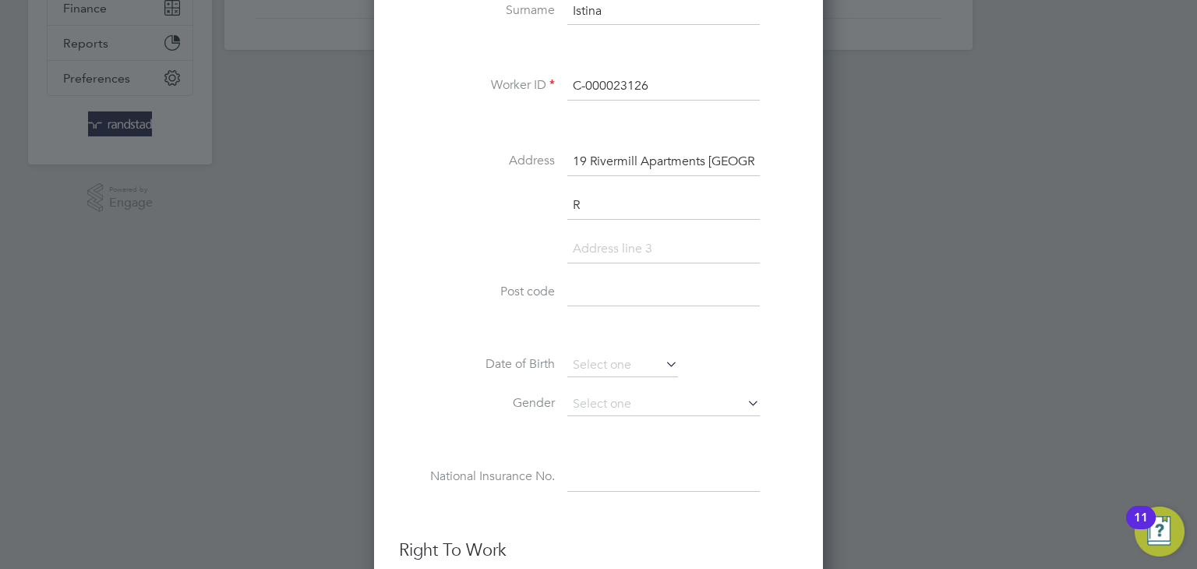
scroll to position [1437, 450]
type input "Ramsey Huntingdon"
type input "Cambridgeshire"
type input "PE26 1GH"
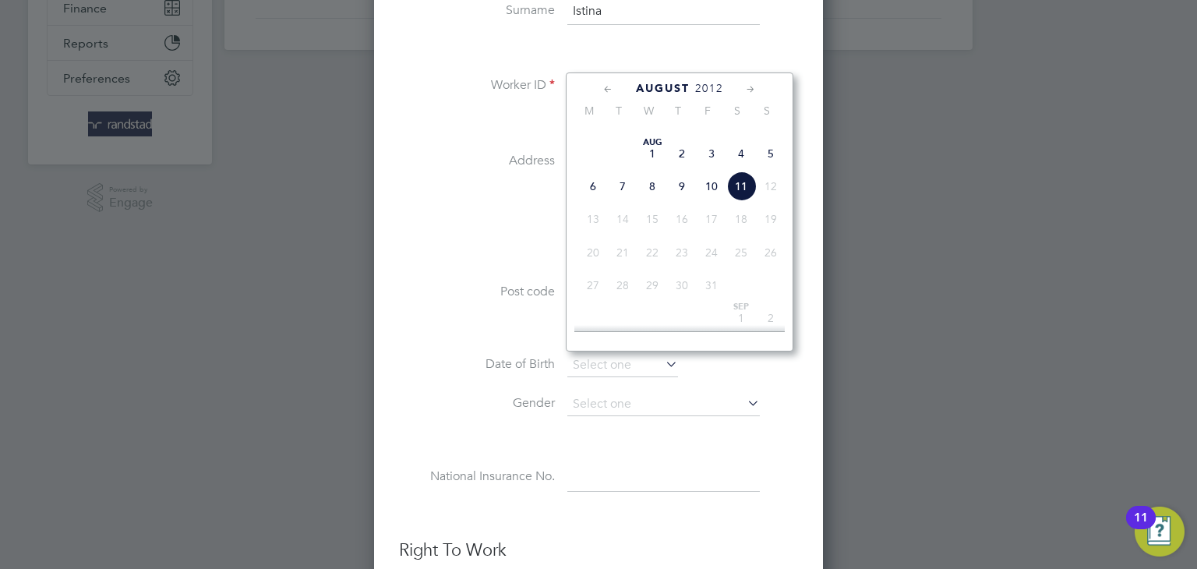
click at [713, 87] on span "2012" at bounding box center [709, 88] width 28 height 13
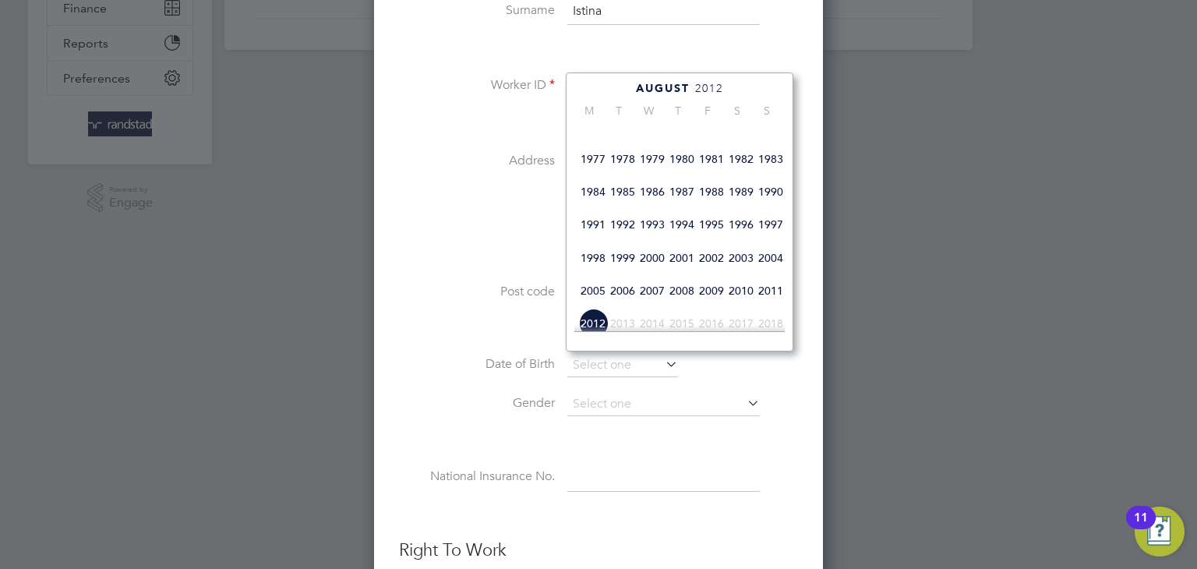
scroll to position [308, 0]
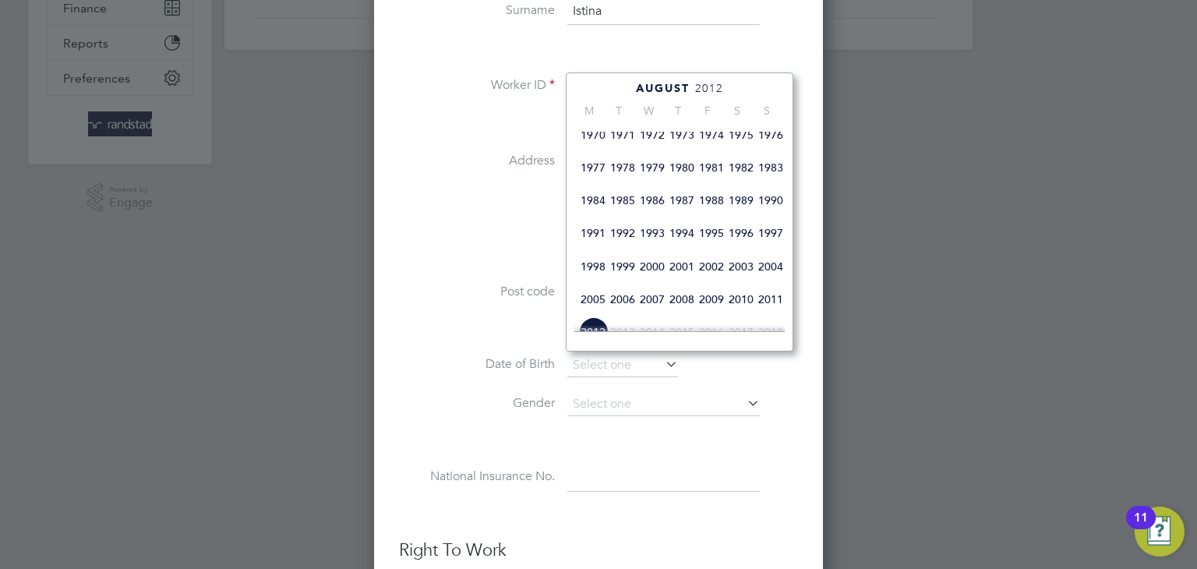
click at [586, 149] on span "1970" at bounding box center [593, 135] width 30 height 30
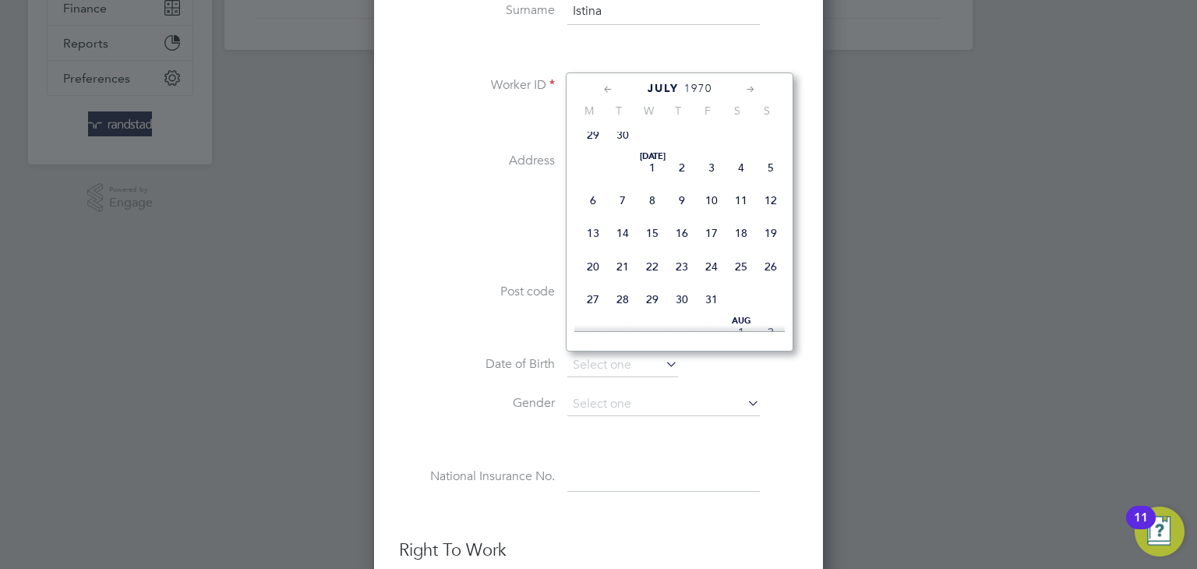
click at [607, 89] on icon at bounding box center [608, 89] width 15 height 17
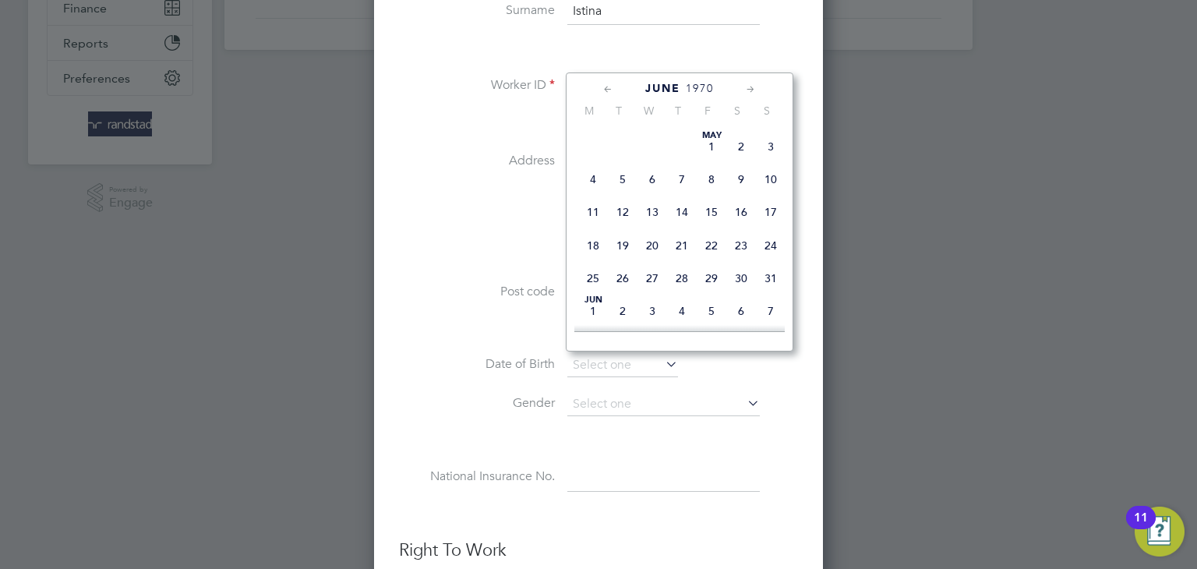
click at [607, 89] on icon at bounding box center [608, 89] width 15 height 17
click at [709, 285] on span "30" at bounding box center [712, 279] width 30 height 30
type input "30 Jan 1970"
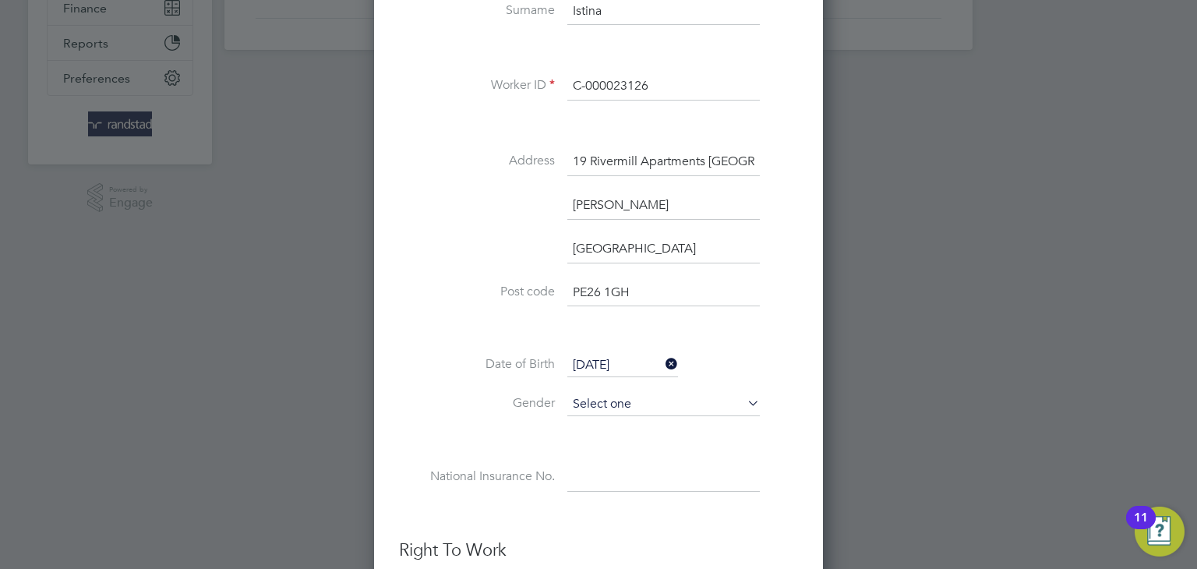
click at [597, 395] on input at bounding box center [664, 404] width 193 height 23
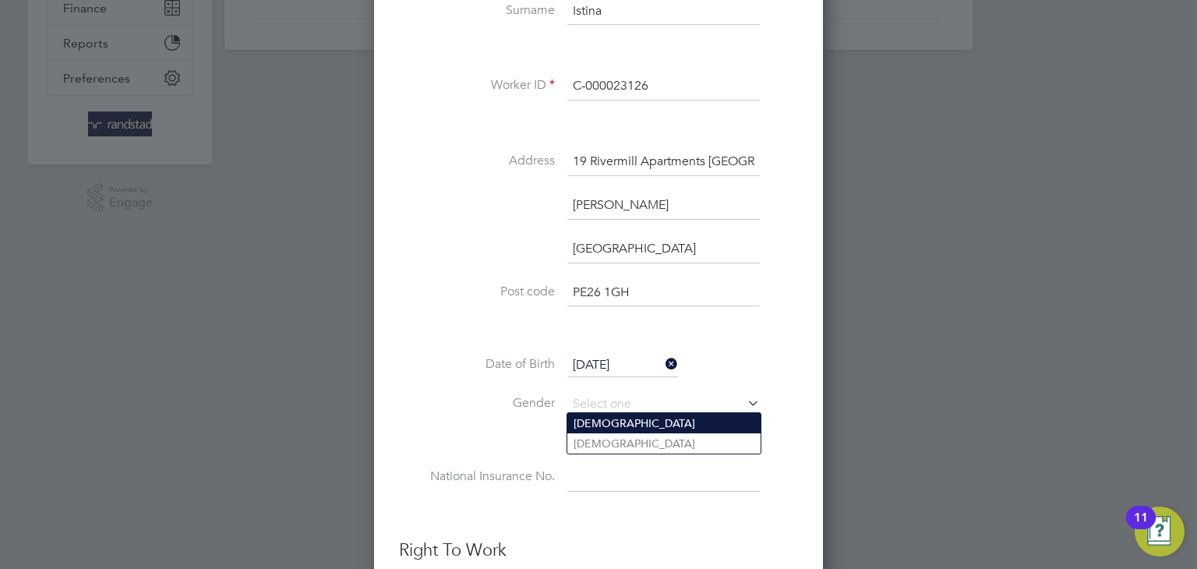
click at [589, 419] on li "Male" at bounding box center [664, 423] width 193 height 20
type input "Male"
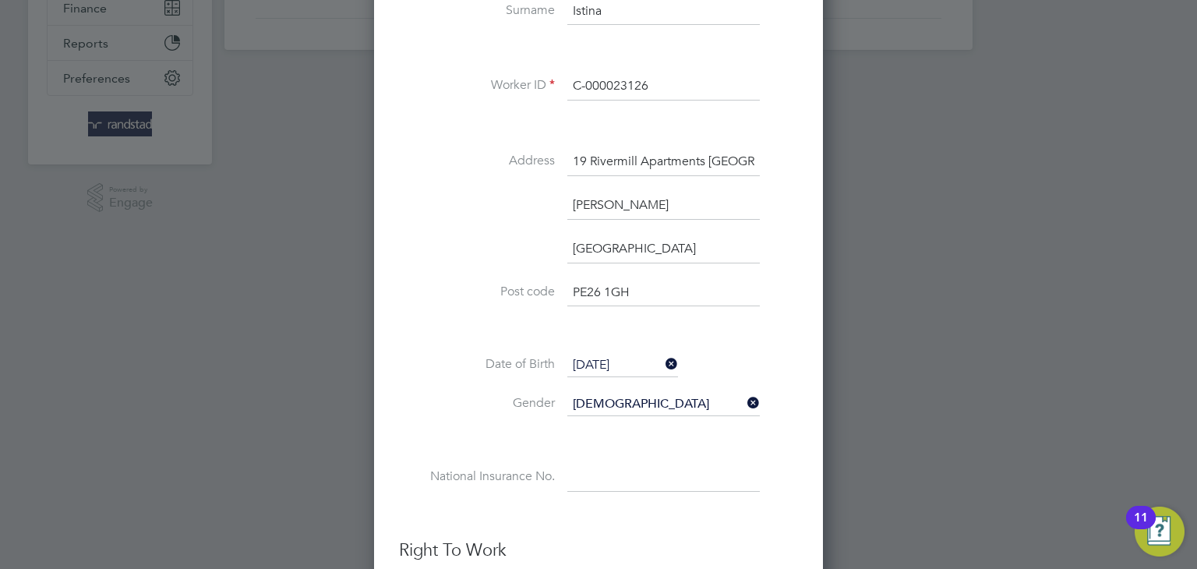
click at [588, 458] on div "Title Mr First Name Augustin Surname Istina Worker ID C-000023126 Address 19 Ri…" at bounding box center [598, 219] width 399 height 609
click at [586, 470] on input at bounding box center [664, 478] width 193 height 28
paste input "ST480493B"
type input "ST 48 04 93 B"
click at [423, 284] on label "Post code" at bounding box center [477, 292] width 156 height 16
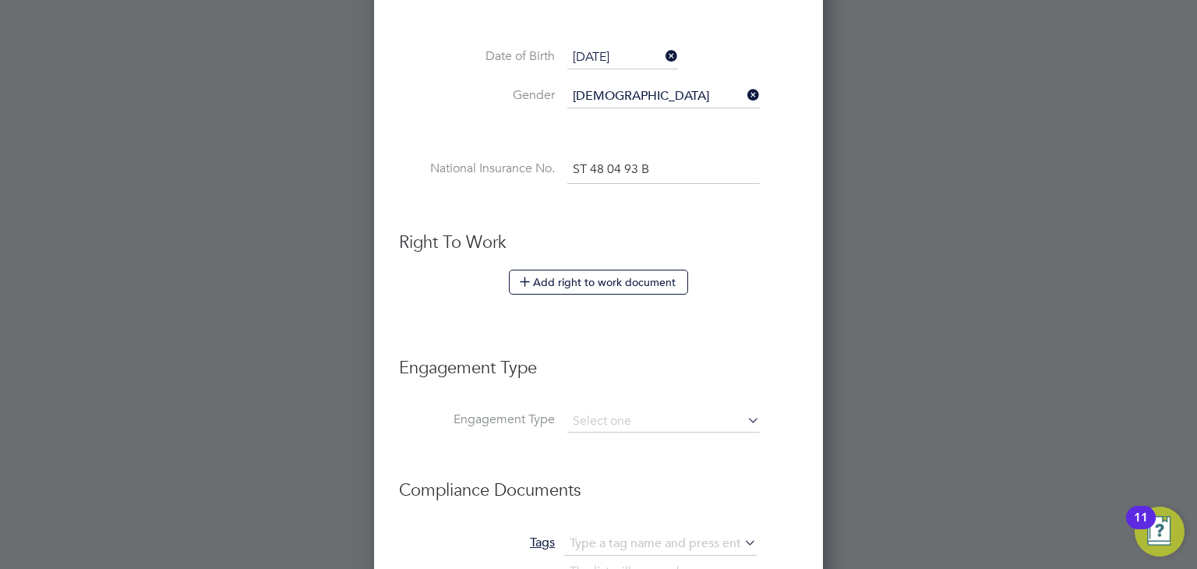
scroll to position [705, 0]
click at [608, 413] on input at bounding box center [664, 419] width 193 height 22
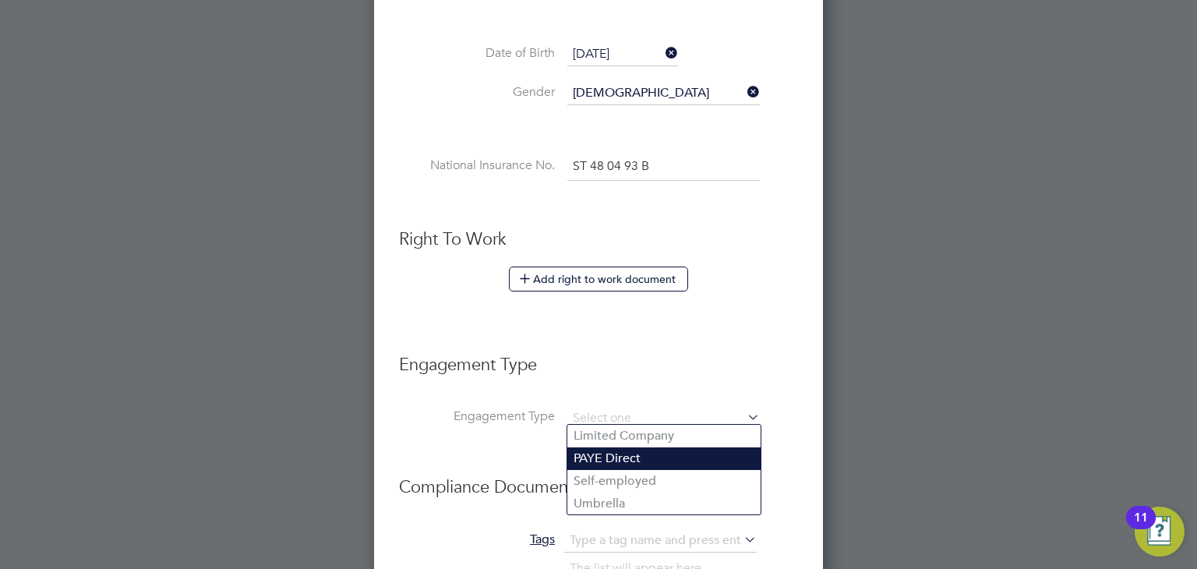
click at [591, 453] on li "PAYE Direct" at bounding box center [664, 458] width 193 height 23
type input "PAYE Direct"
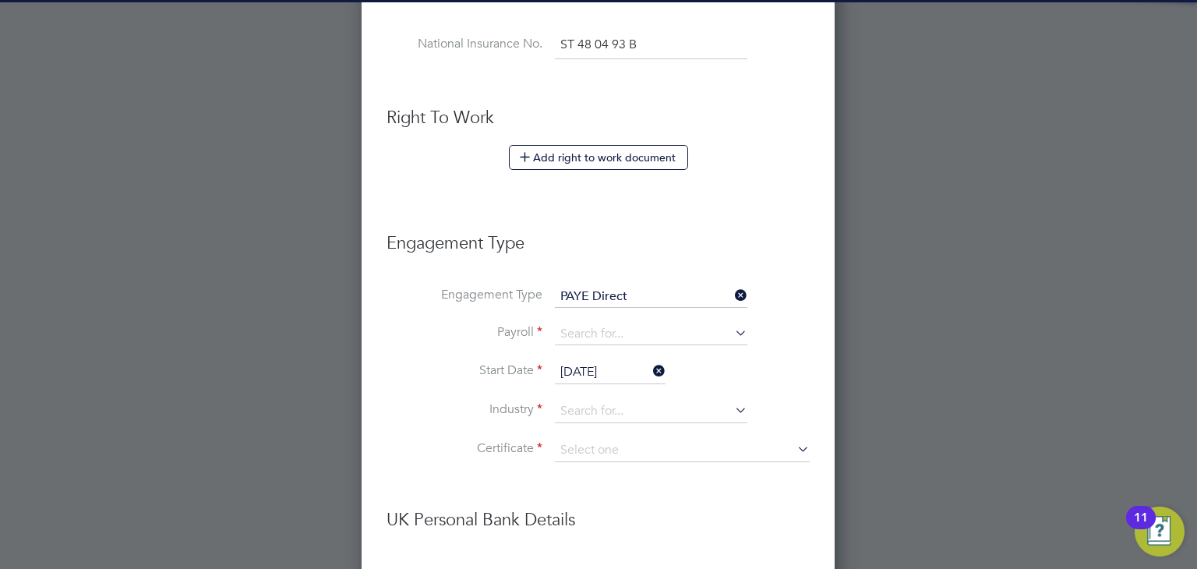
scroll to position [848, 0]
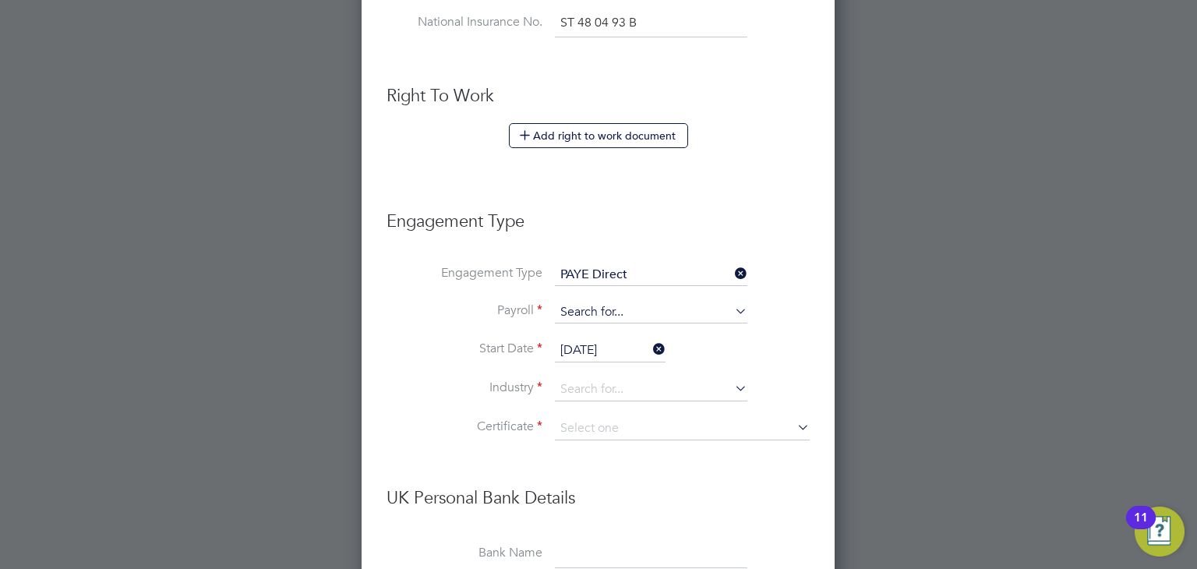
click at [592, 306] on input at bounding box center [651, 313] width 193 height 22
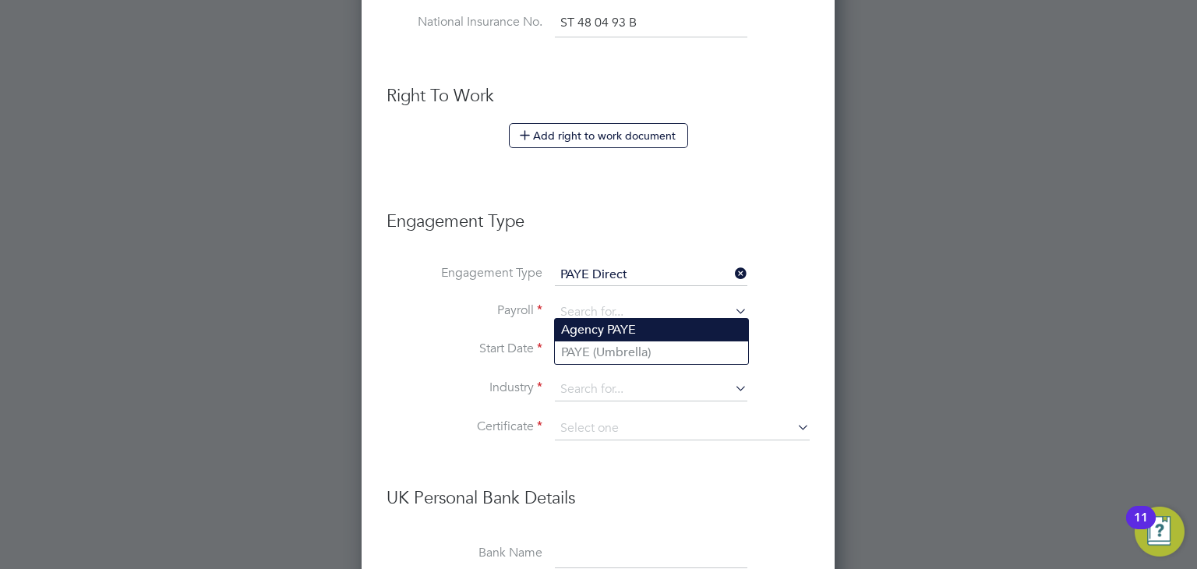
click at [582, 336] on li "Agency PAYE" at bounding box center [651, 330] width 193 height 23
type input "Agency PAYE"
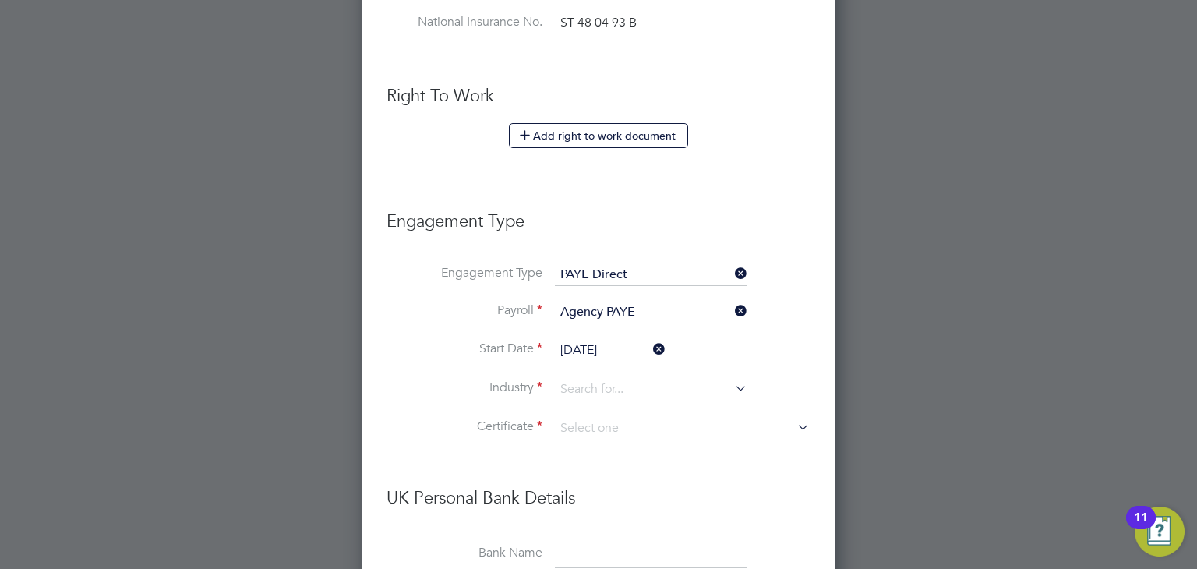
click at [583, 341] on input "11 Aug 2025" at bounding box center [610, 350] width 111 height 23
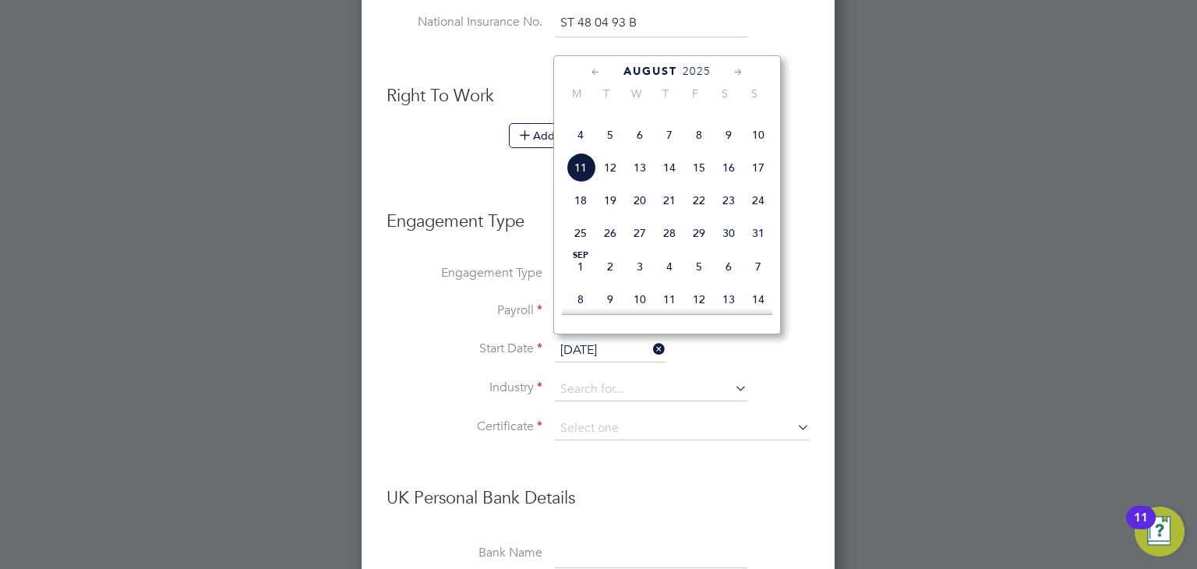
click at [578, 150] on span "4" at bounding box center [581, 135] width 30 height 30
type input "[DATE]"
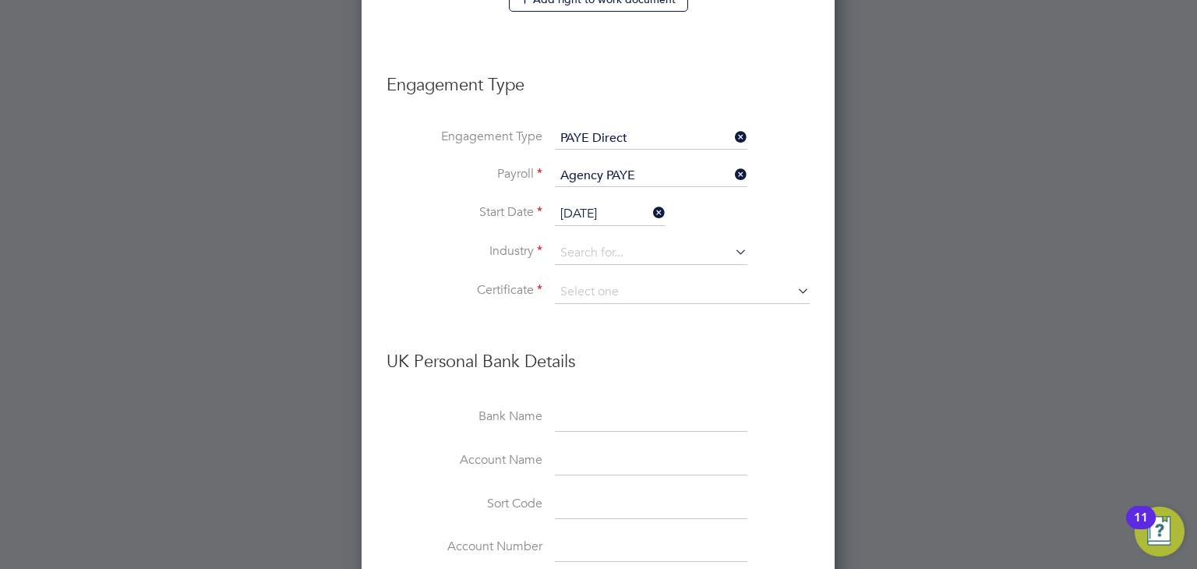
scroll to position [998, 0]
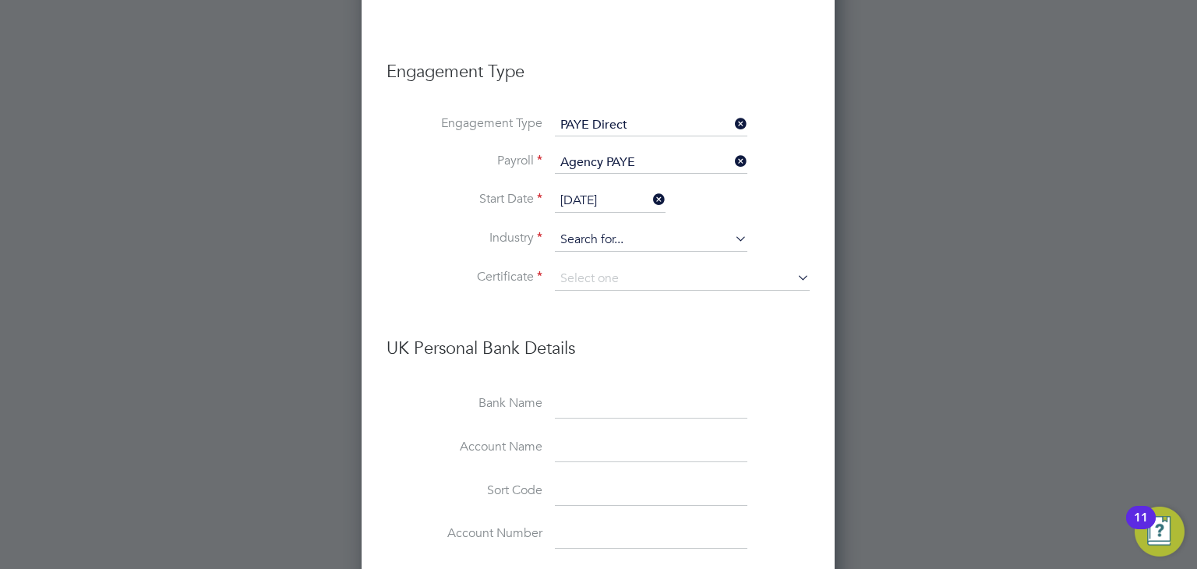
click at [590, 231] on input at bounding box center [651, 239] width 193 height 23
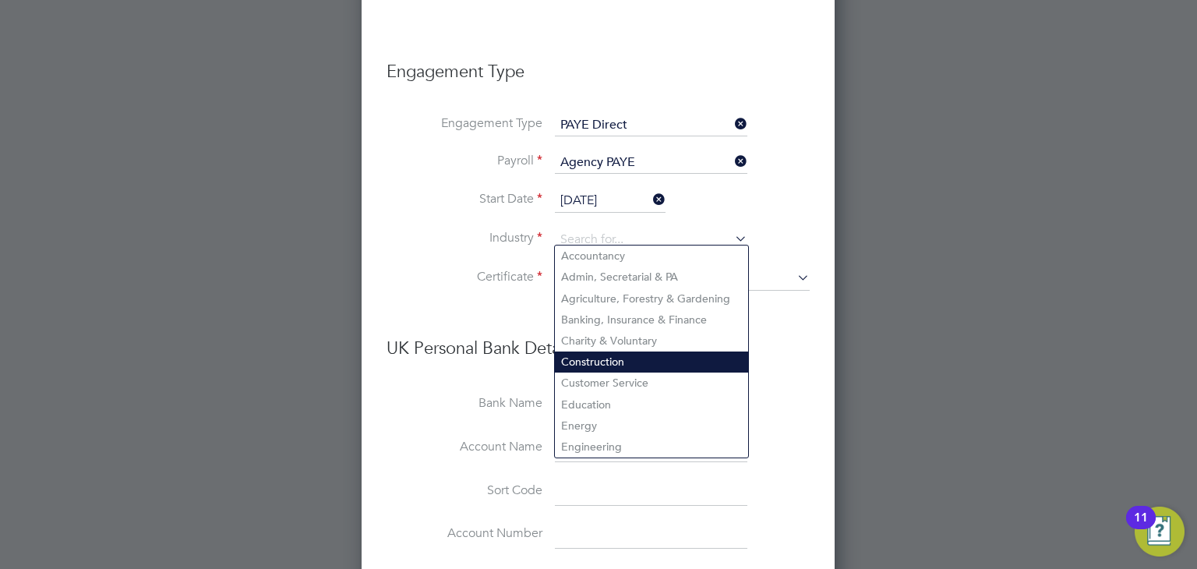
click at [596, 355] on li "Construction" at bounding box center [651, 362] width 193 height 21
type input "Construction"
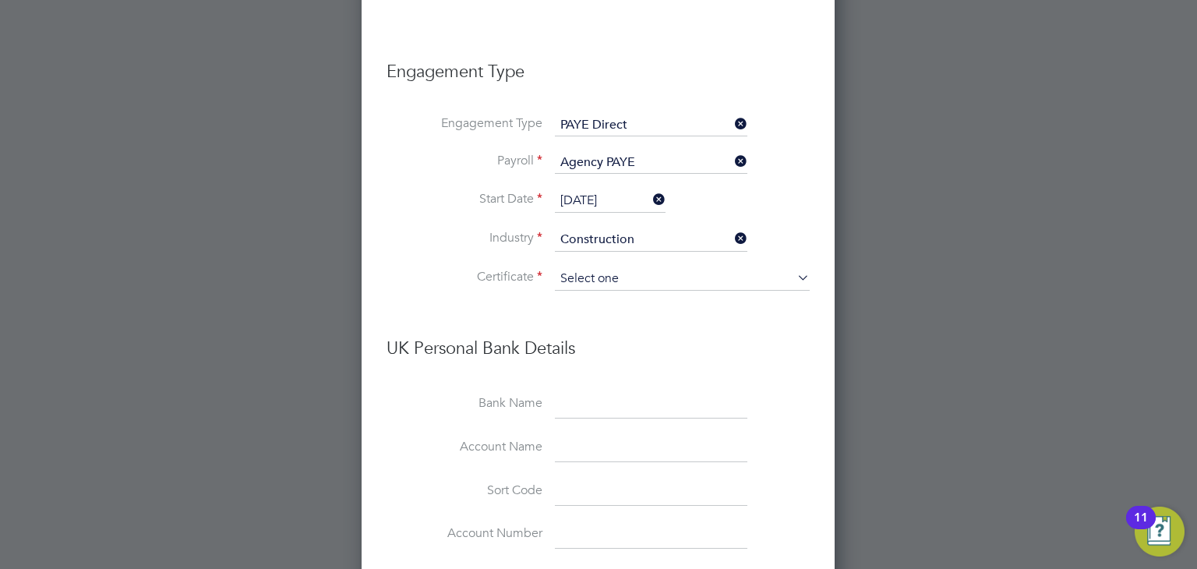
click at [591, 274] on input at bounding box center [682, 278] width 255 height 23
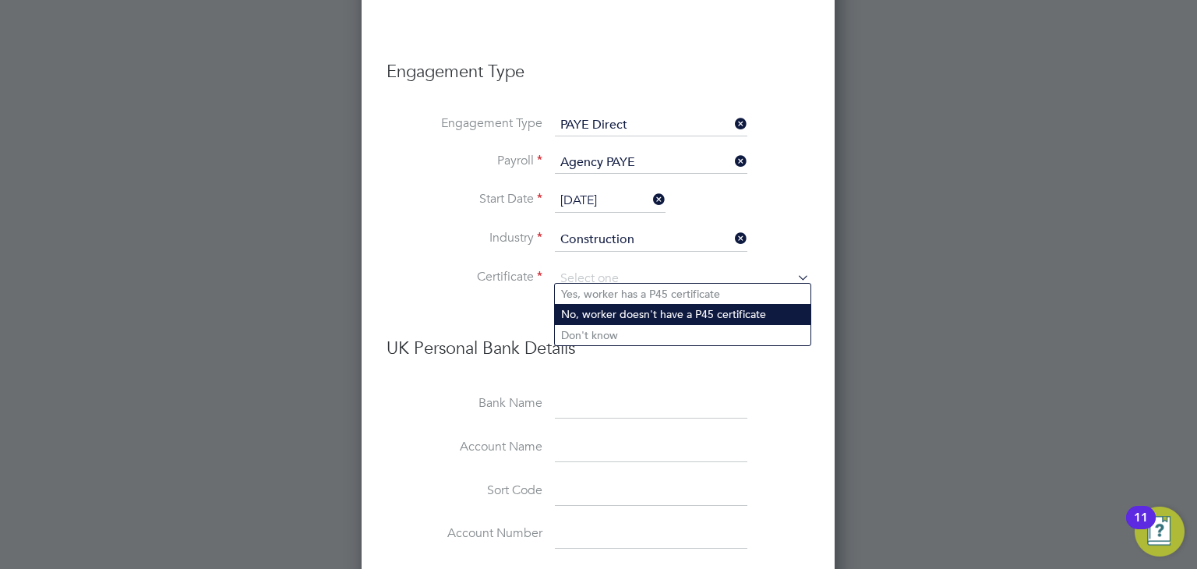
click at [585, 313] on li "No, worker doesn't have a P45 certificate" at bounding box center [683, 314] width 256 height 20
type input "No, worker doesn't have a P45 certificate"
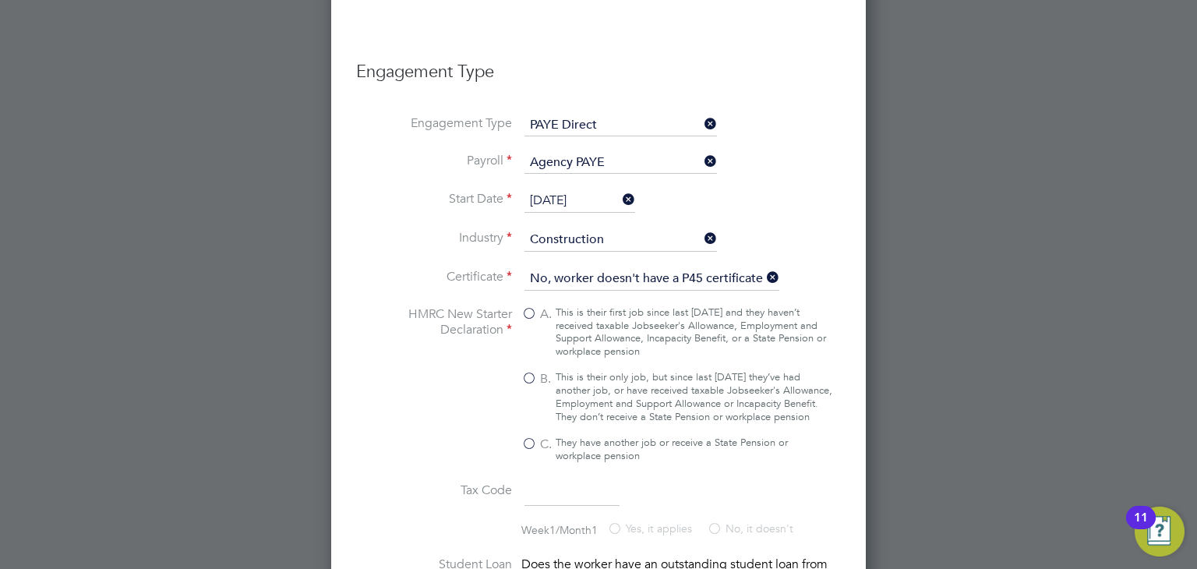
click at [587, 380] on div "This is their only job, but since last 6 April they’ve had another job, or have…" at bounding box center [694, 397] width 277 height 53
click at [0, 0] on input "B. This is their only job, but since last 6 April they’ve had another job, or h…" at bounding box center [0, 0] width 0 height 0
type input "1257L"
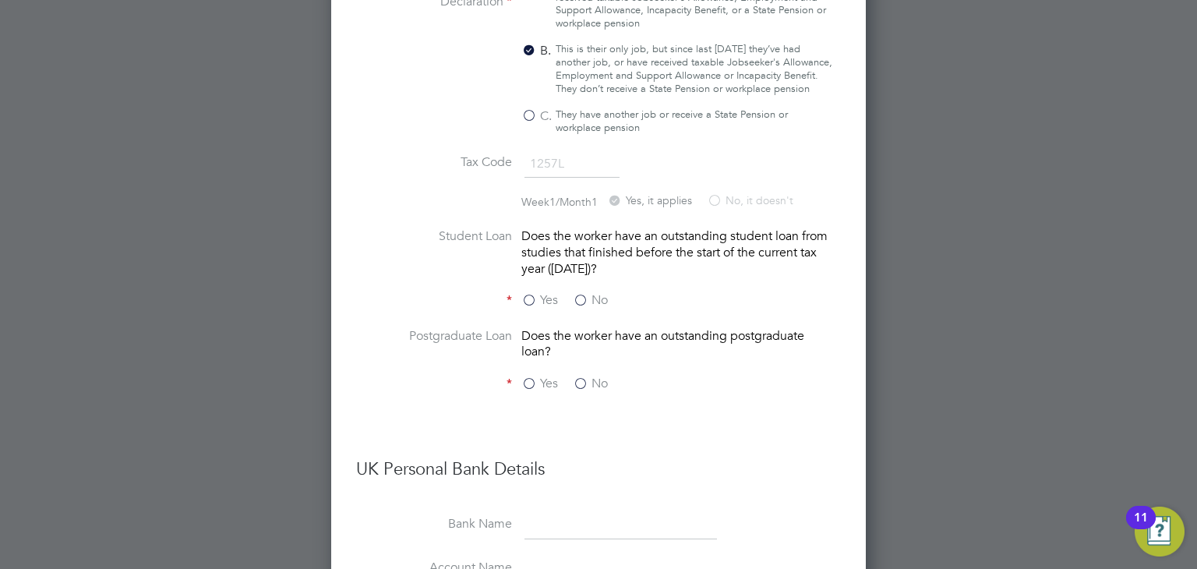
scroll to position [1330, 0]
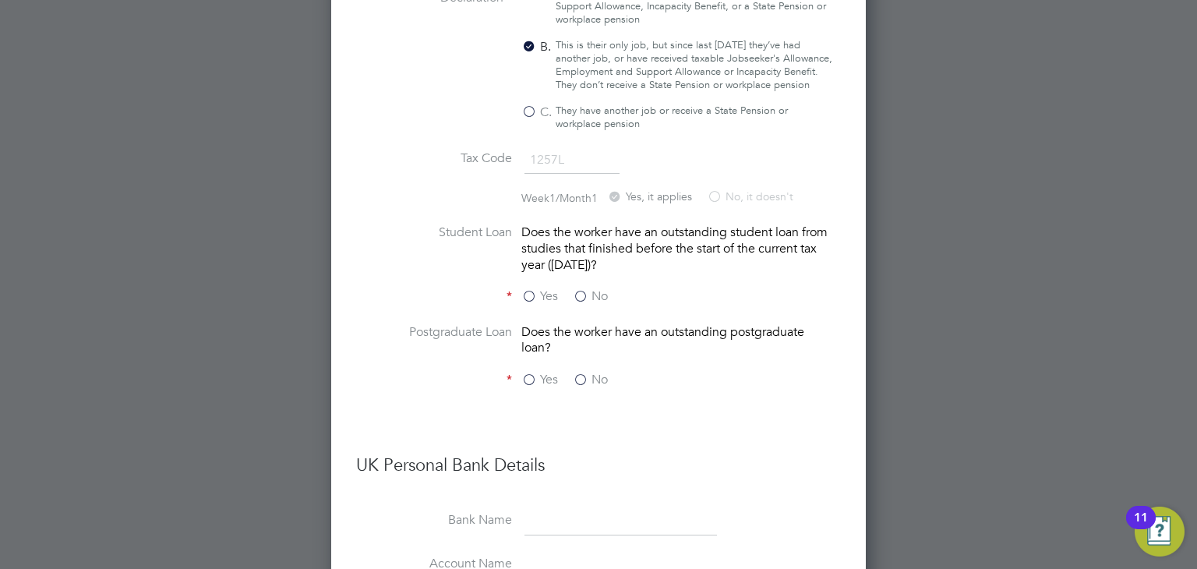
click at [580, 300] on label "No" at bounding box center [590, 296] width 35 height 16
click at [0, 0] on input "No" at bounding box center [0, 0] width 0 height 0
click at [582, 387] on label "No" at bounding box center [590, 380] width 35 height 16
click at [0, 0] on input "No" at bounding box center [0, 0] width 0 height 0
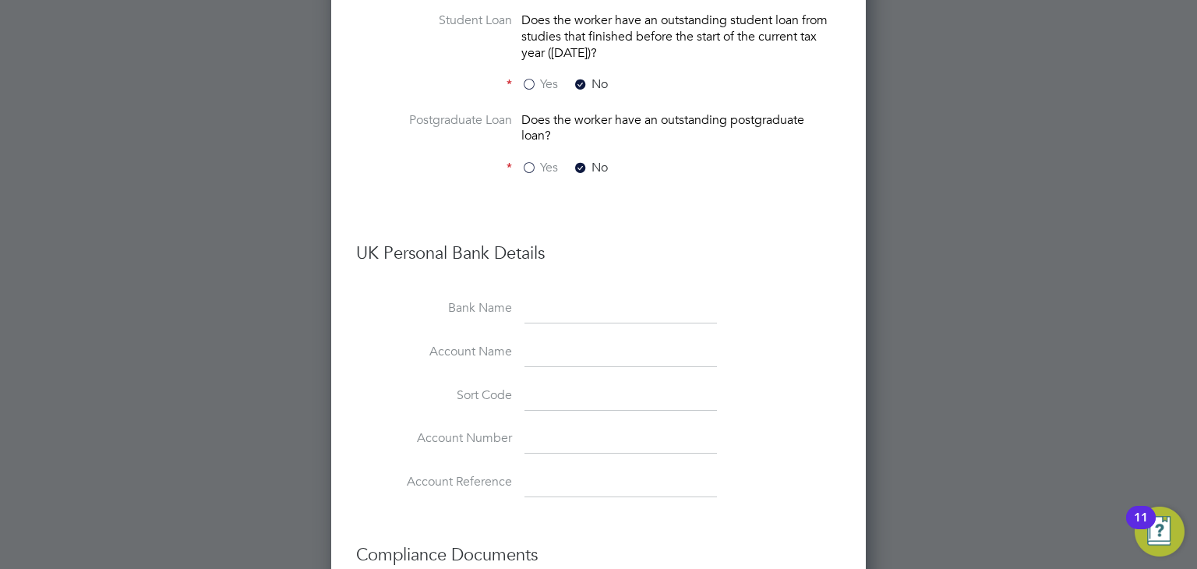
scroll to position [1583, 0]
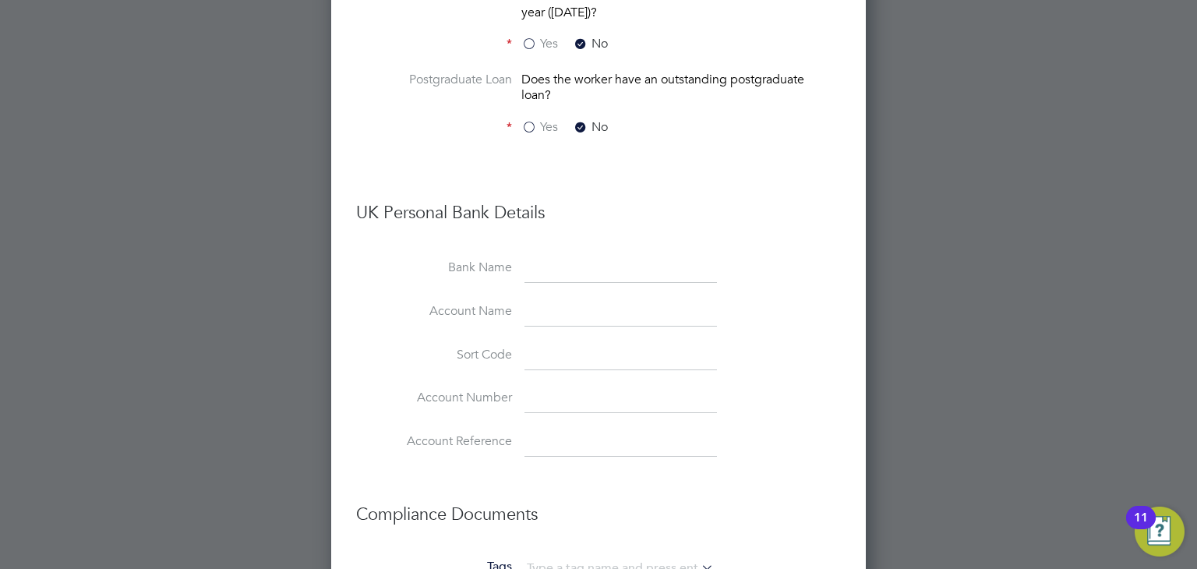
click at [554, 283] on input at bounding box center [621, 269] width 193 height 28
type input "HSBC"
paste input "[PERSON_NAME]"
type input "[PERSON_NAME]"
paste input "401000"
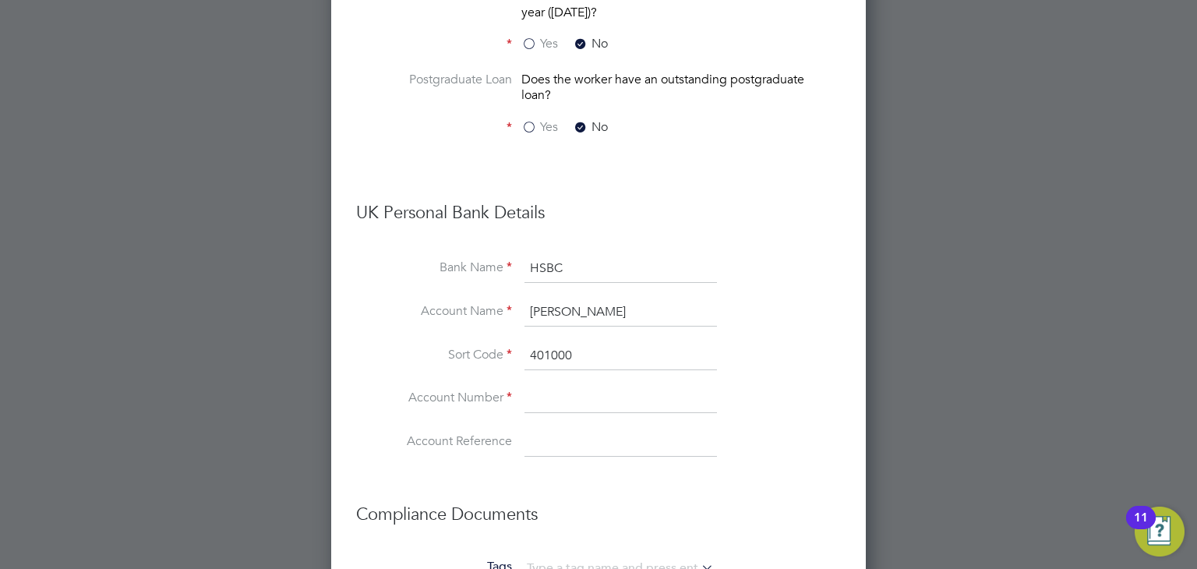
type input "40-10-00"
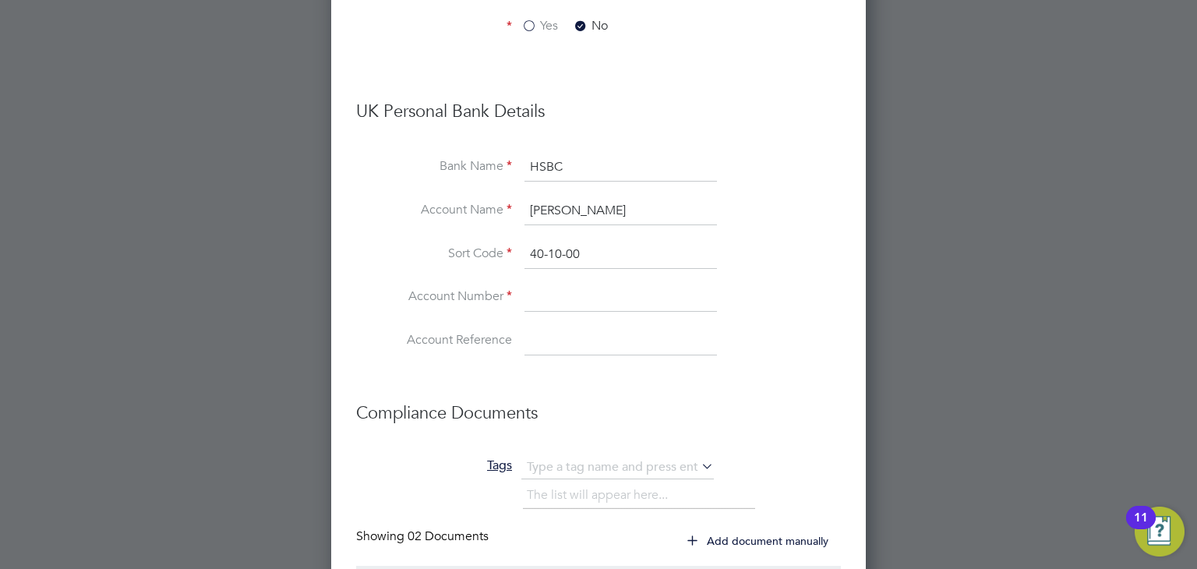
scroll to position [1784, 0]
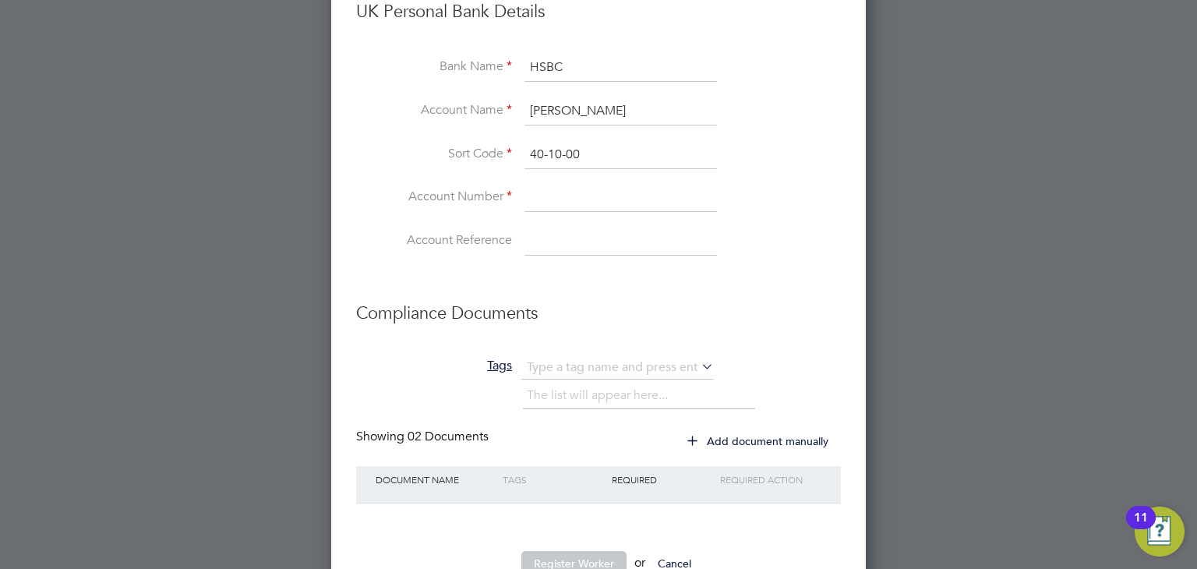
paste input "82638495"
type input "82638495"
click at [377, 147] on li "Sort Code 40-10-00" at bounding box center [598, 163] width 485 height 44
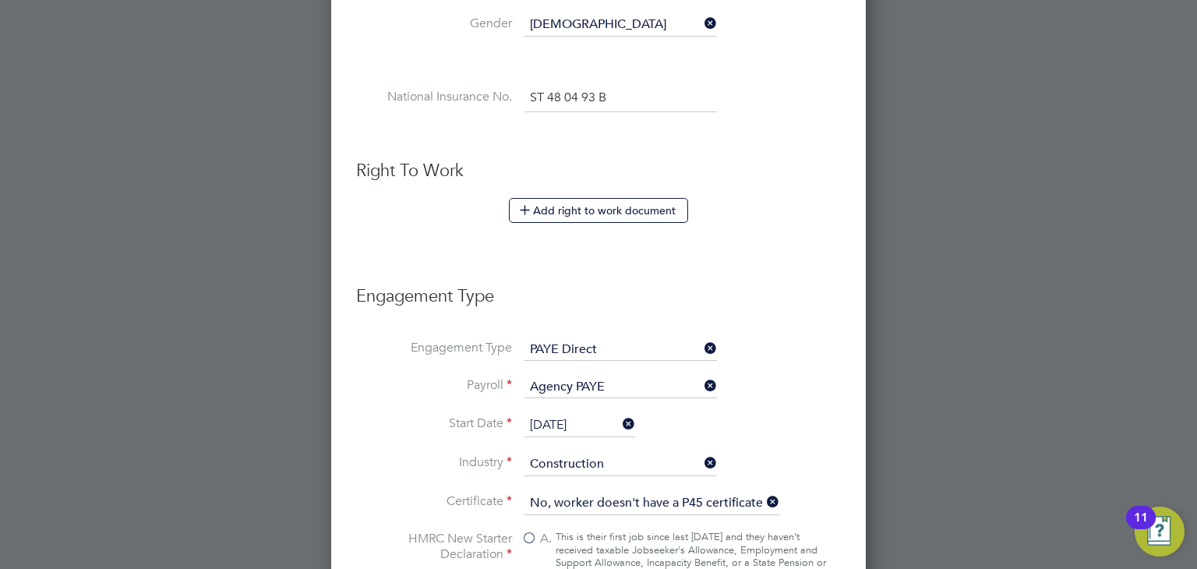
scroll to position [0, 0]
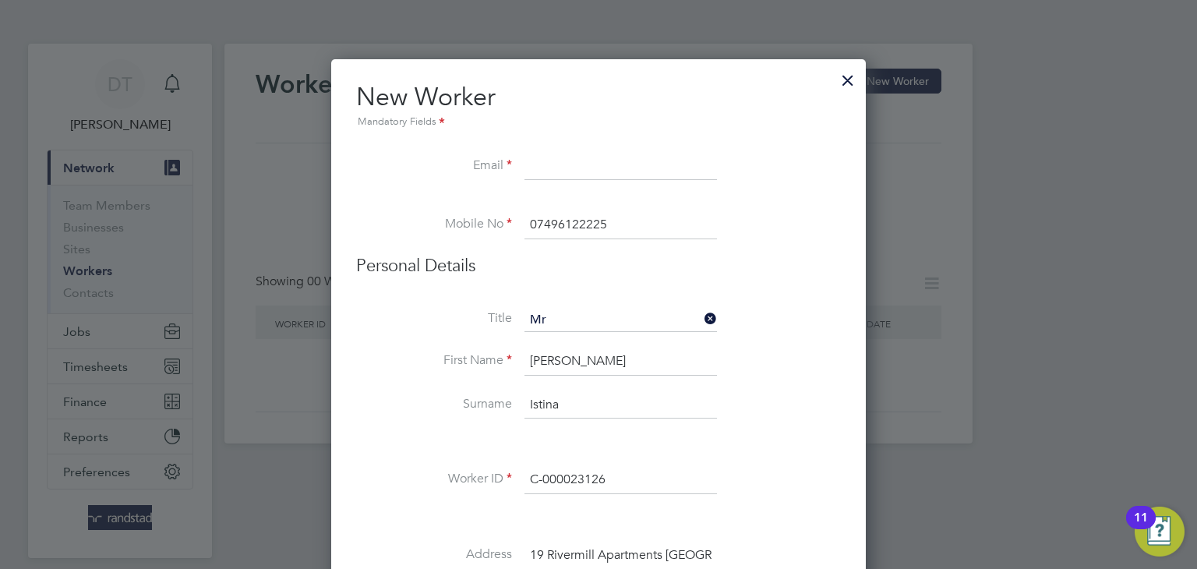
click at [564, 168] on input at bounding box center [621, 167] width 193 height 28
paste input "gustiaugustin1970@gmail.com"
type input "gustiaugustin1970@gmail.com"
click at [442, 236] on li "Mobile No 07496122225" at bounding box center [598, 233] width 485 height 44
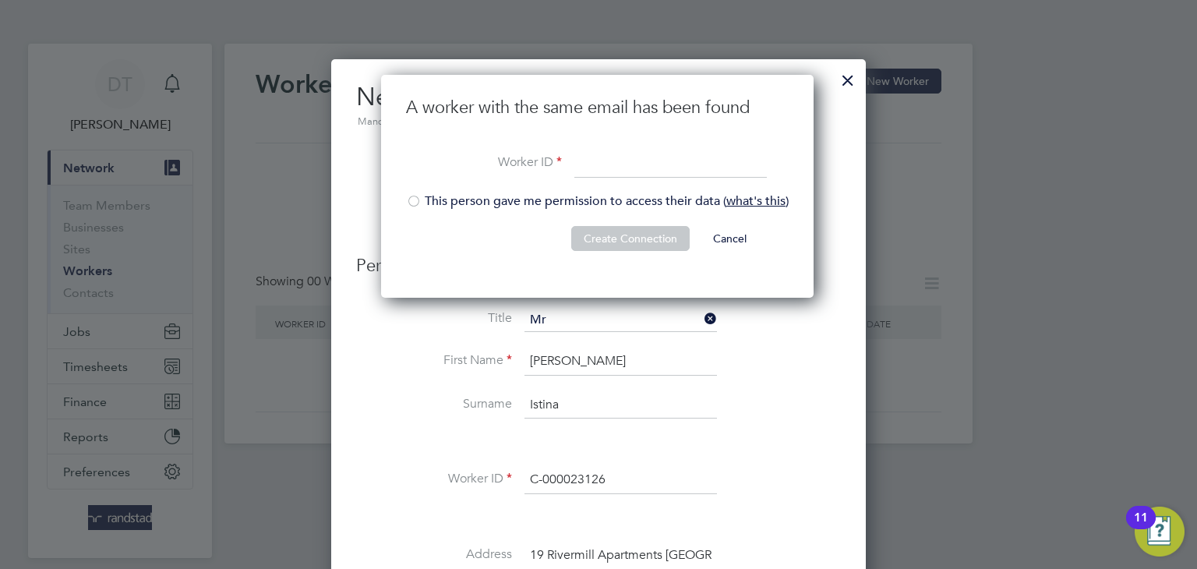
paste input "C-000023126"
type input "C-000023126"
click at [431, 198] on li "This person gave me permission to access their data ( what's this )" at bounding box center [597, 209] width 383 height 32
click at [606, 237] on button "Create Connection" at bounding box center [630, 238] width 118 height 25
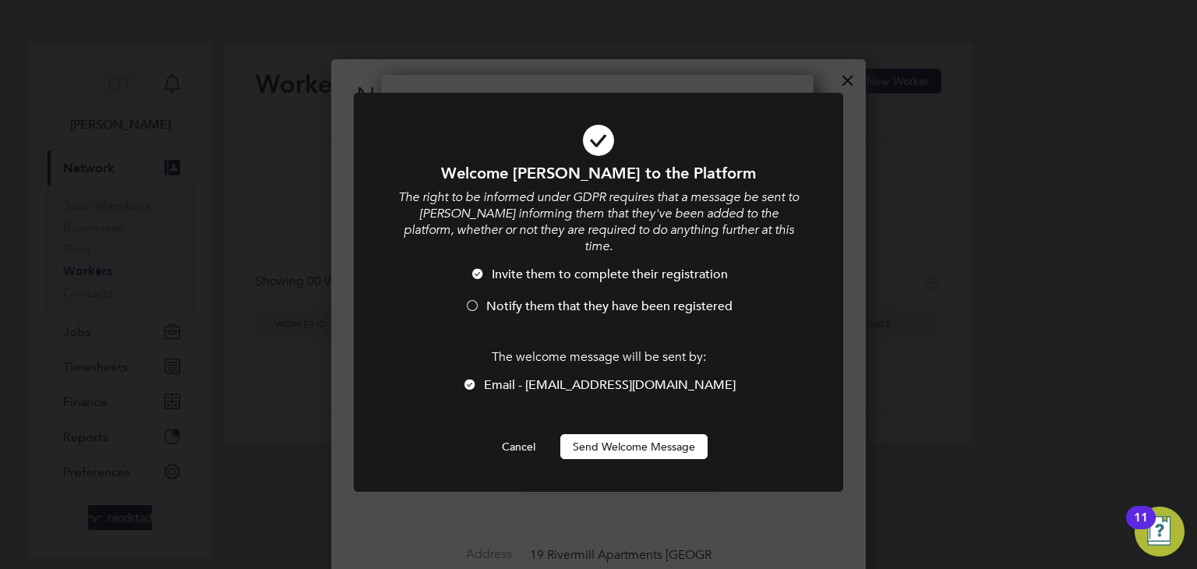
click at [505, 299] on span "Notify them that they have been registered" at bounding box center [609, 307] width 246 height 16
click at [613, 434] on button "Send Welcome Message" at bounding box center [634, 446] width 147 height 25
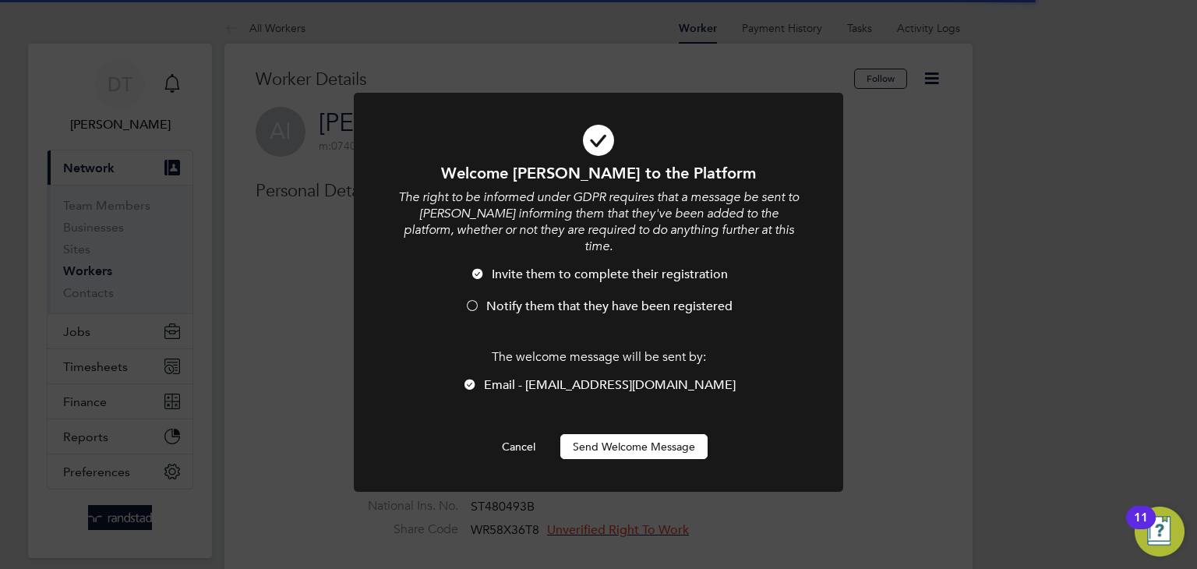
click at [739, 77] on div "Welcome Augustin to the Platform The right to be informed under GDPR requires t…" at bounding box center [598, 284] width 1197 height 569
click at [345, 230] on div "Welcome Augustin to the Platform The right to be informed under GDPR requires t…" at bounding box center [598, 284] width 1197 height 569
click at [509, 434] on button "Cancel" at bounding box center [519, 446] width 58 height 25
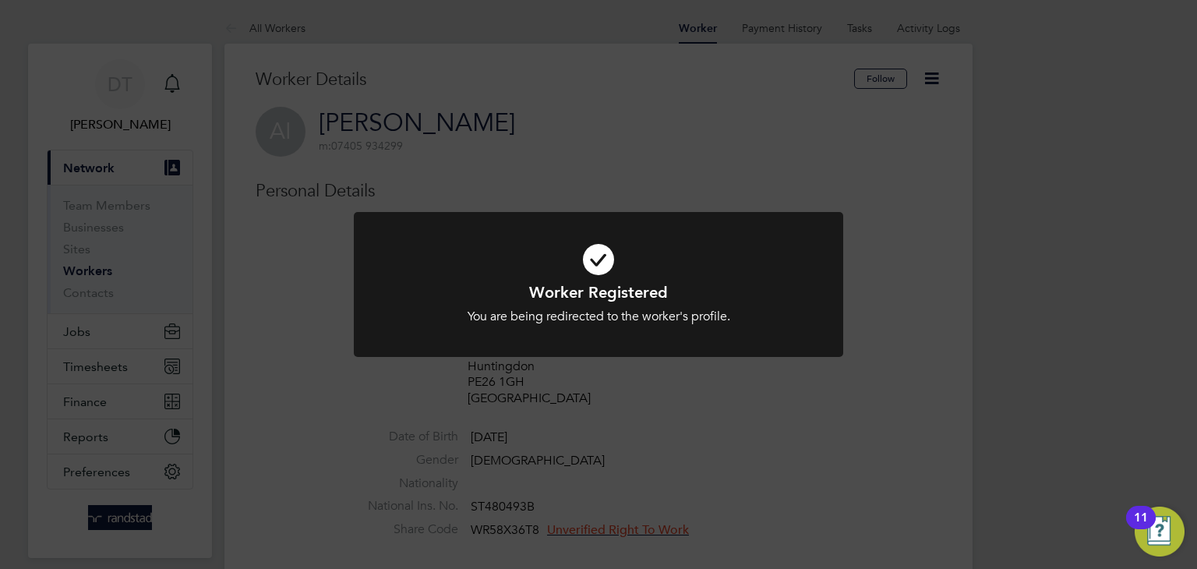
click at [584, 198] on div "Worker Registered You are being redirected to the worker's profile. Cancel Okay" at bounding box center [598, 284] width 1197 height 569
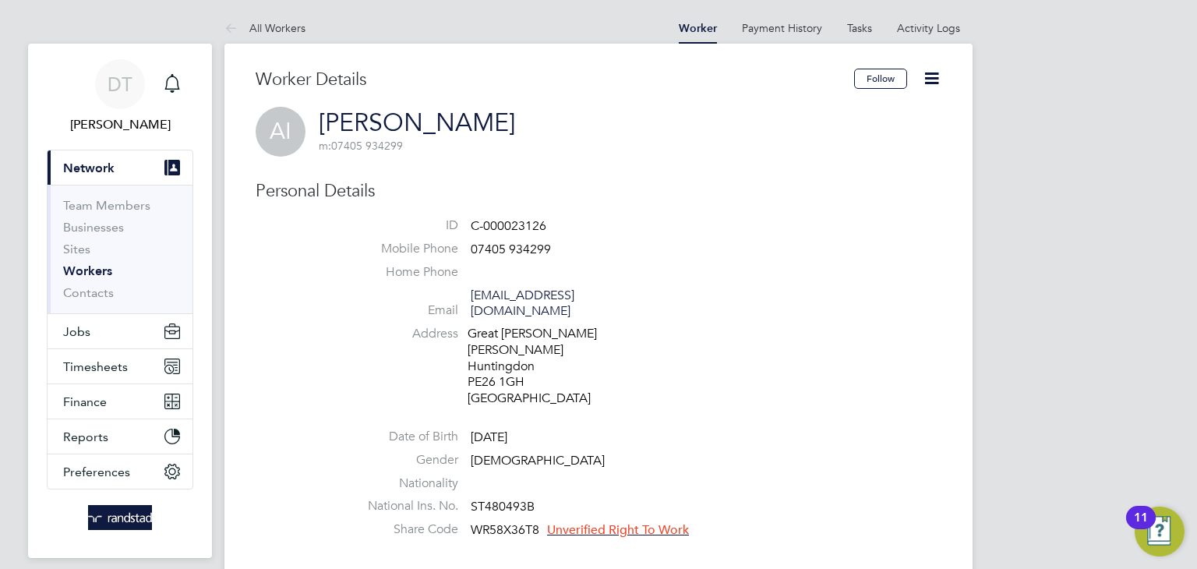
click at [925, 77] on icon at bounding box center [931, 78] width 19 height 19
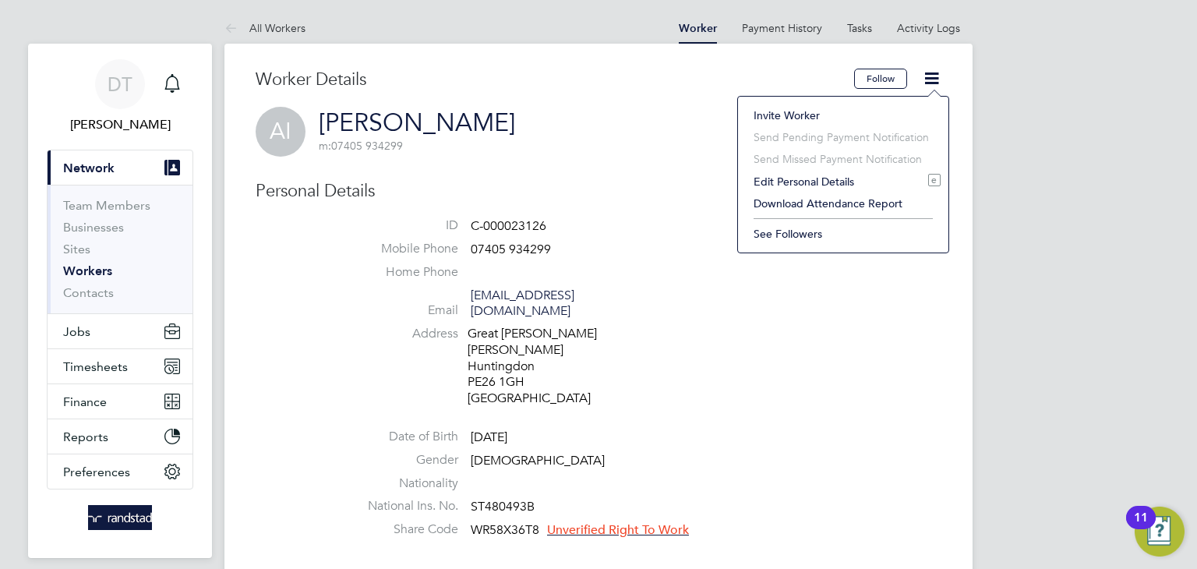
click at [801, 180] on li "Edit Personal Details e" at bounding box center [843, 182] width 195 height 22
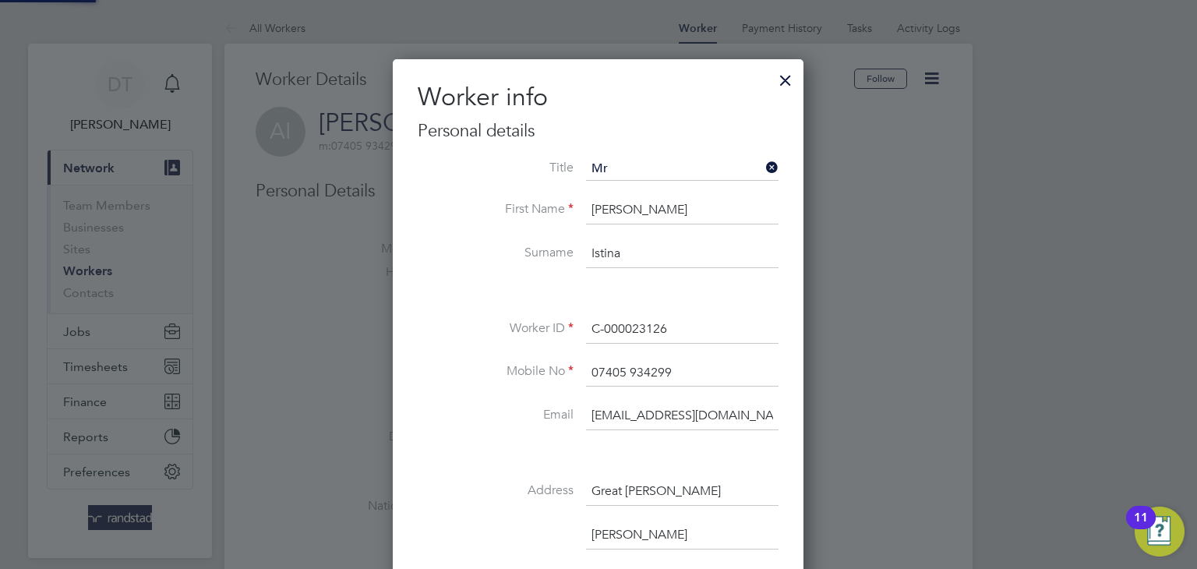
scroll to position [922, 412]
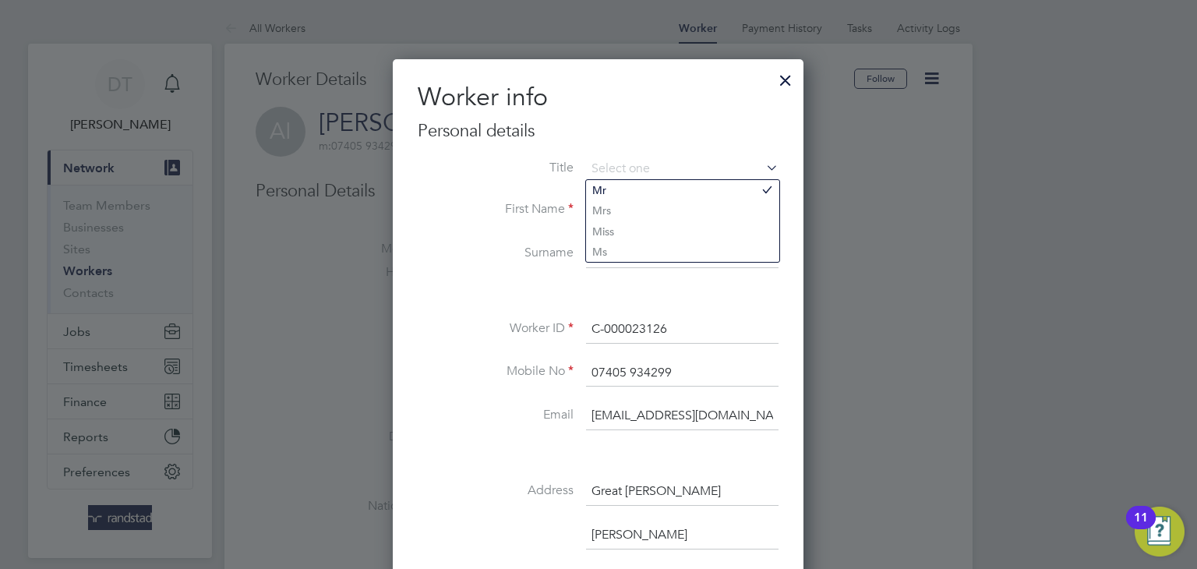
click at [480, 180] on li "Title" at bounding box center [598, 176] width 361 height 39
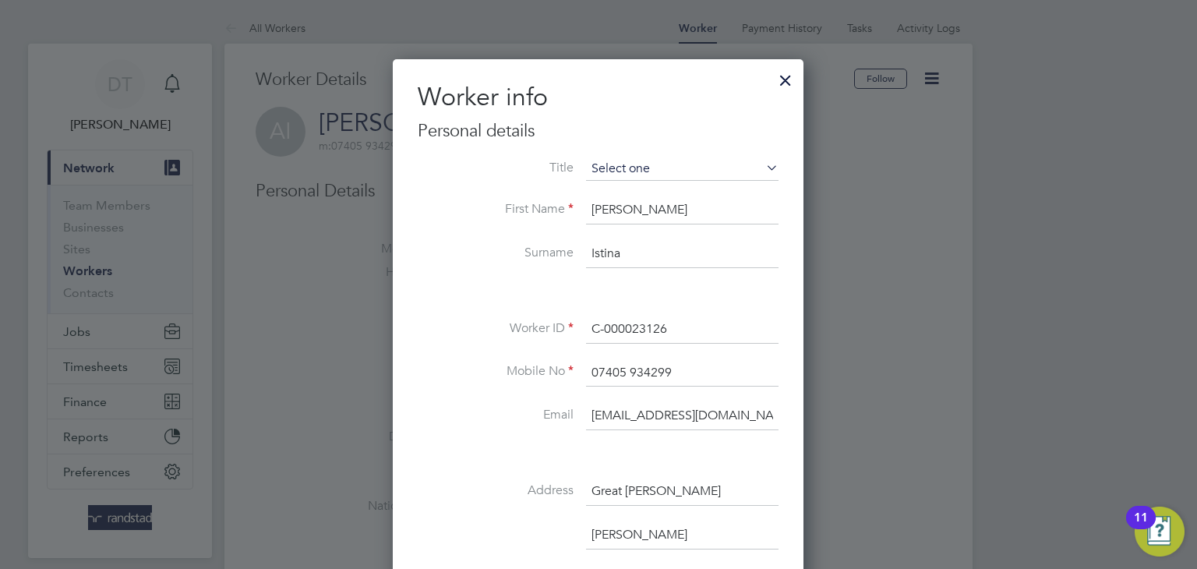
click at [598, 169] on input at bounding box center [682, 168] width 193 height 23
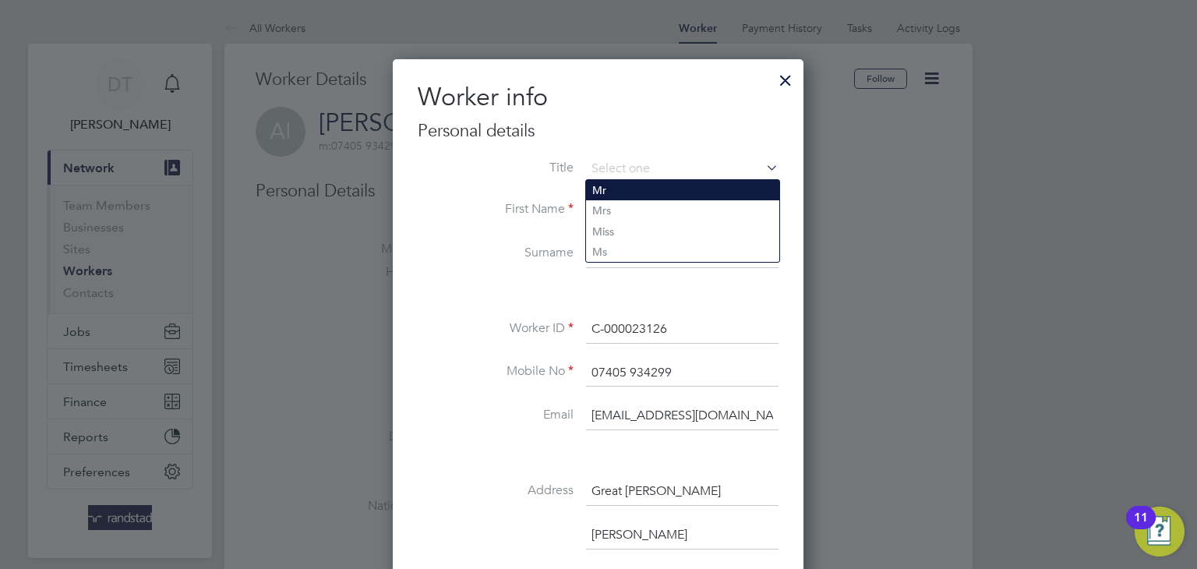
click at [604, 188] on li "Mr" at bounding box center [682, 190] width 193 height 20
type input "Mr"
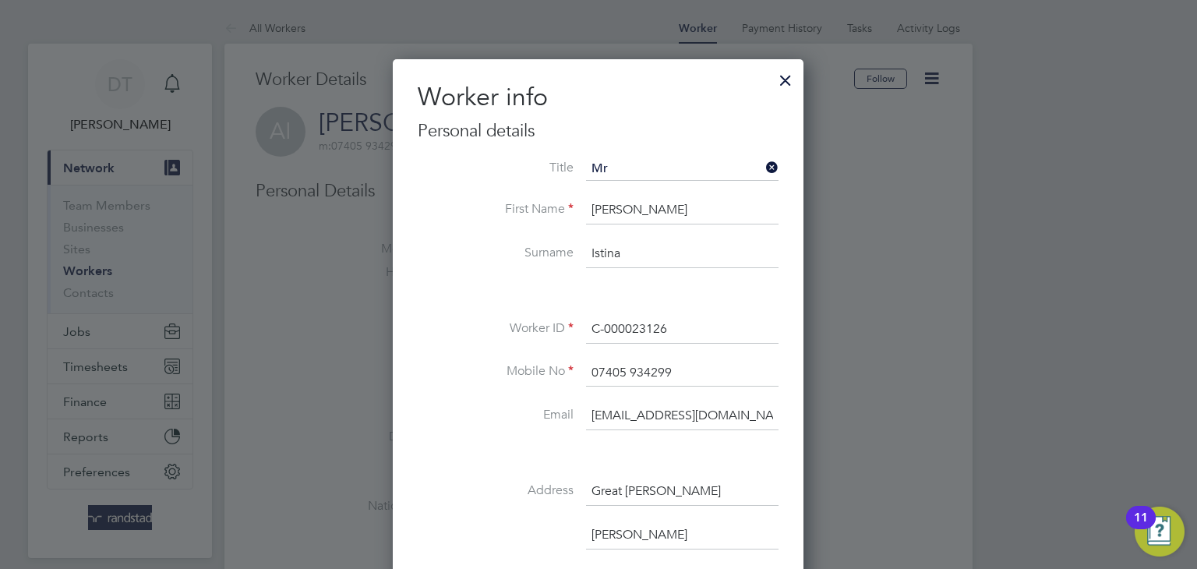
click at [472, 185] on li "Title Mr" at bounding box center [598, 176] width 361 height 39
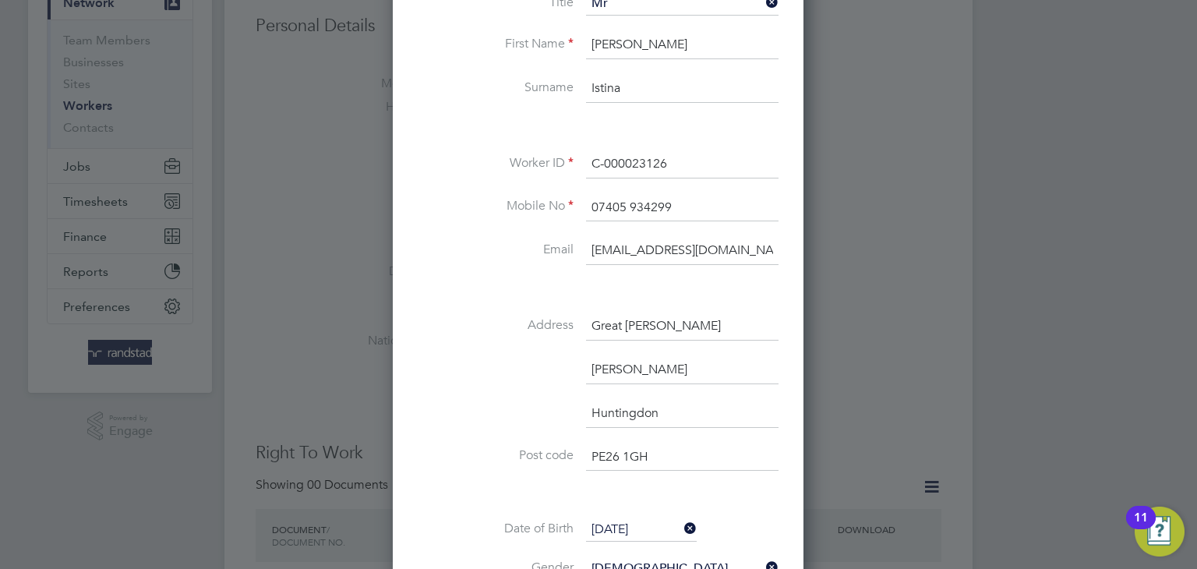
scroll to position [167, 0]
drag, startPoint x: 689, startPoint y: 202, endPoint x: 481, endPoint y: 182, distance: 209.1
click at [481, 182] on div "Title Mr First Name Augustin Surname Istina Worker ID C-000023126 Mobile No 074…" at bounding box center [598, 361] width 361 height 740
paste input "96122225"
type input "07496122225"
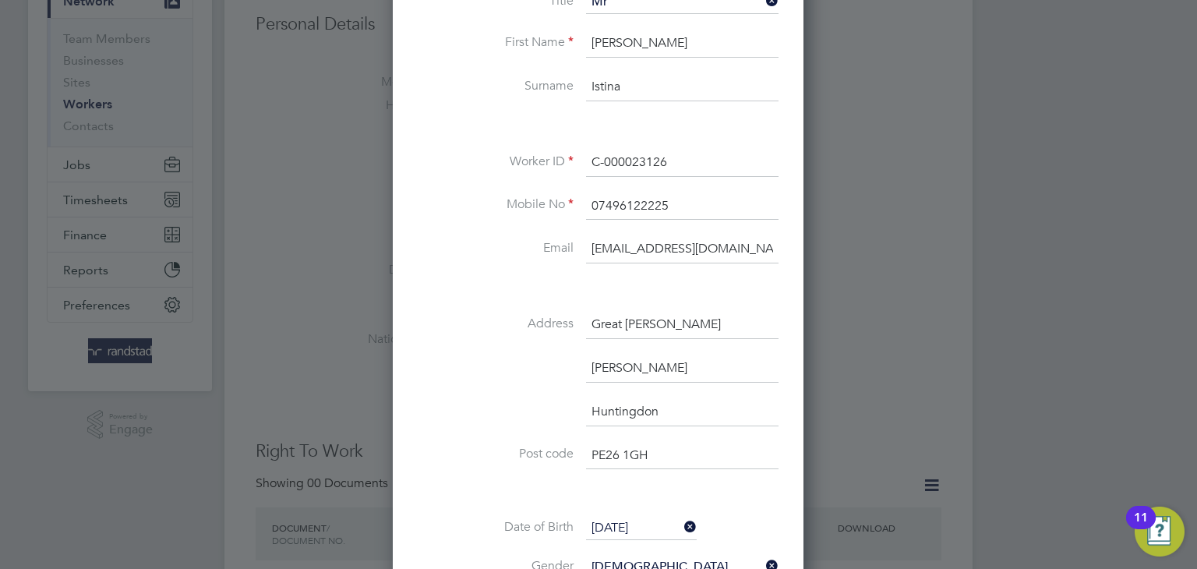
click at [454, 108] on li "Surname Istina" at bounding box center [598, 95] width 361 height 44
drag, startPoint x: 593, startPoint y: 252, endPoint x: 831, endPoint y: 264, distance: 238.1
drag, startPoint x: 674, startPoint y: 320, endPoint x: 479, endPoint y: 309, distance: 194.4
click at [479, 311] on li "Address Great Whyte" at bounding box center [598, 333] width 361 height 44
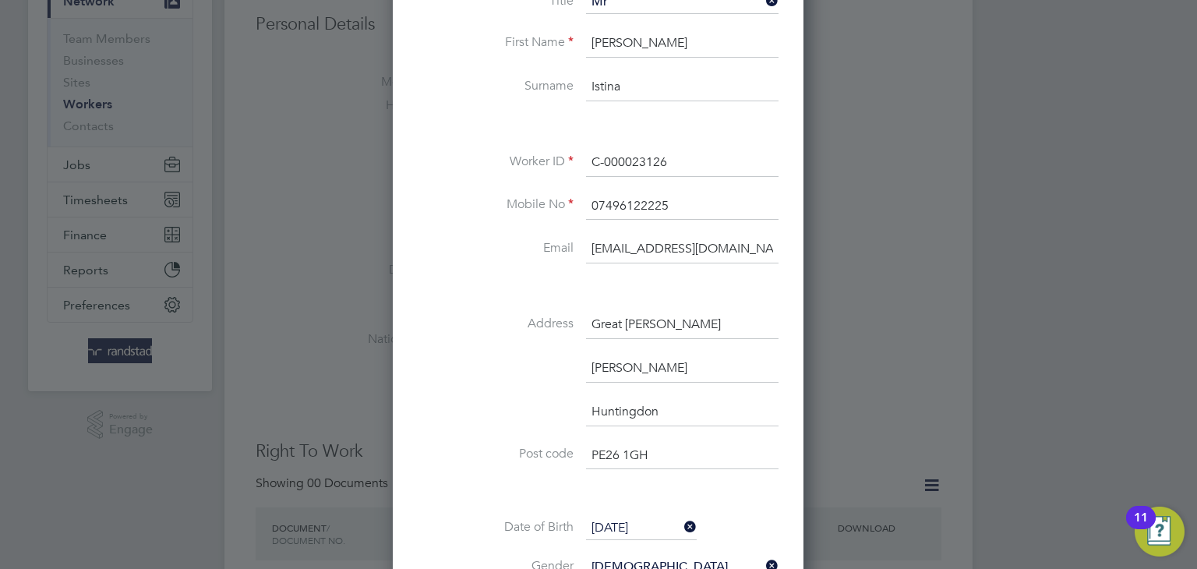
paste input "19 Rivermill Apartments"
type input "19 Rivermill Apartments Great Whyte"
click at [645, 369] on input "Ramsey" at bounding box center [682, 369] width 193 height 28
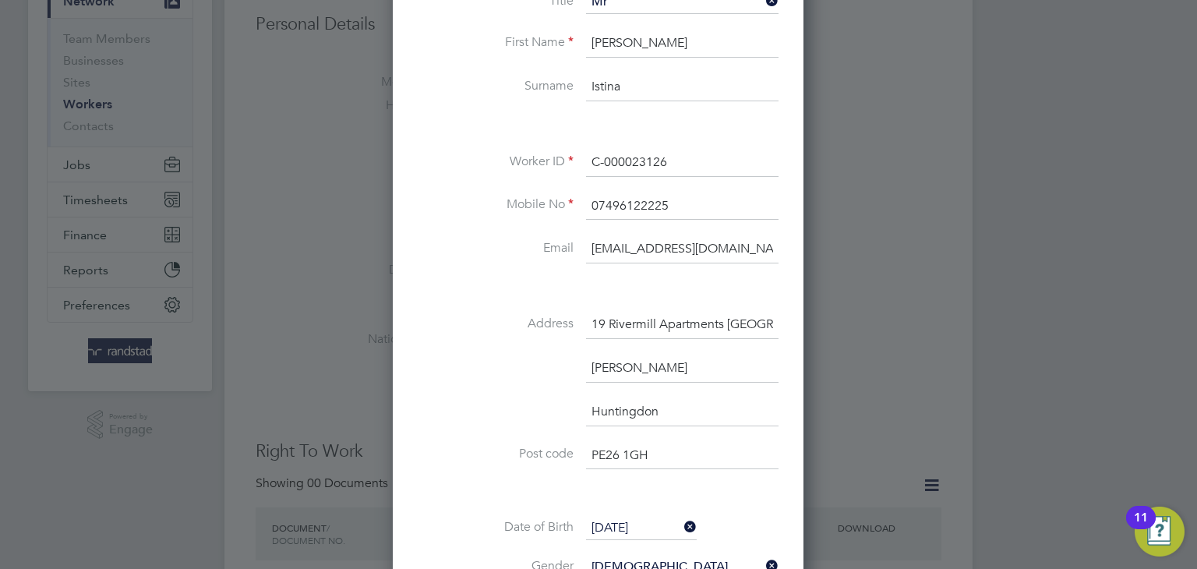
type input "Ramsey Huntingdon"
drag, startPoint x: 680, startPoint y: 407, endPoint x: 405, endPoint y: 361, distance: 279.0
click at [405, 361] on div "Worker info Personal details Title Mr First Name Augustin Surname Istina Worker…" at bounding box center [598, 354] width 411 height 925
type input "Cambridgeshire"
click at [447, 352] on li "Address 19 Rivermill Apartments Great Whyte" at bounding box center [598, 333] width 361 height 44
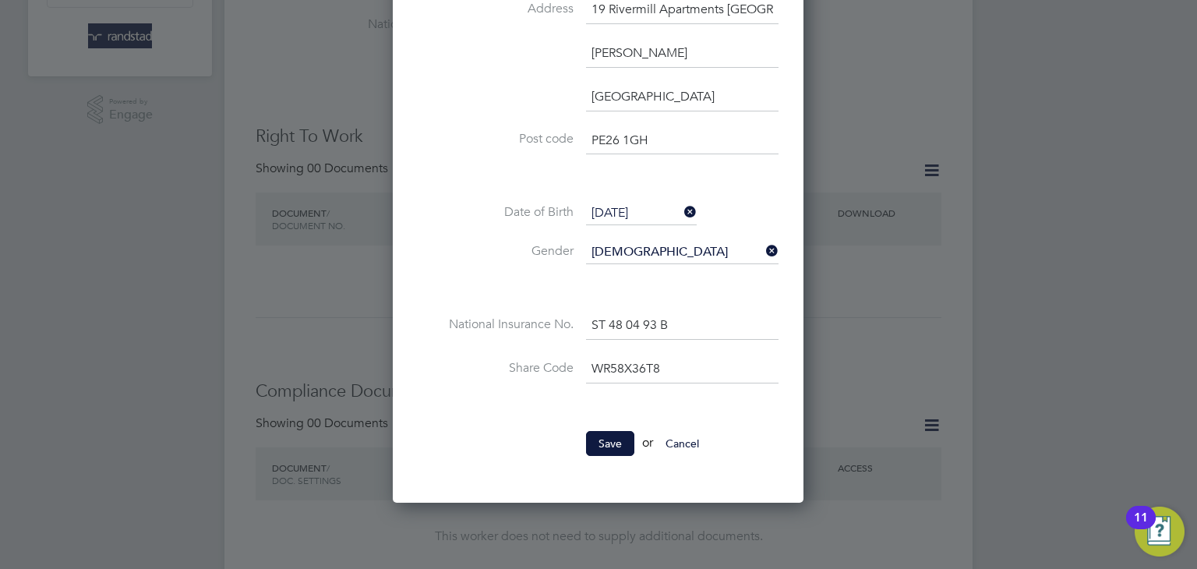
scroll to position [484, 0]
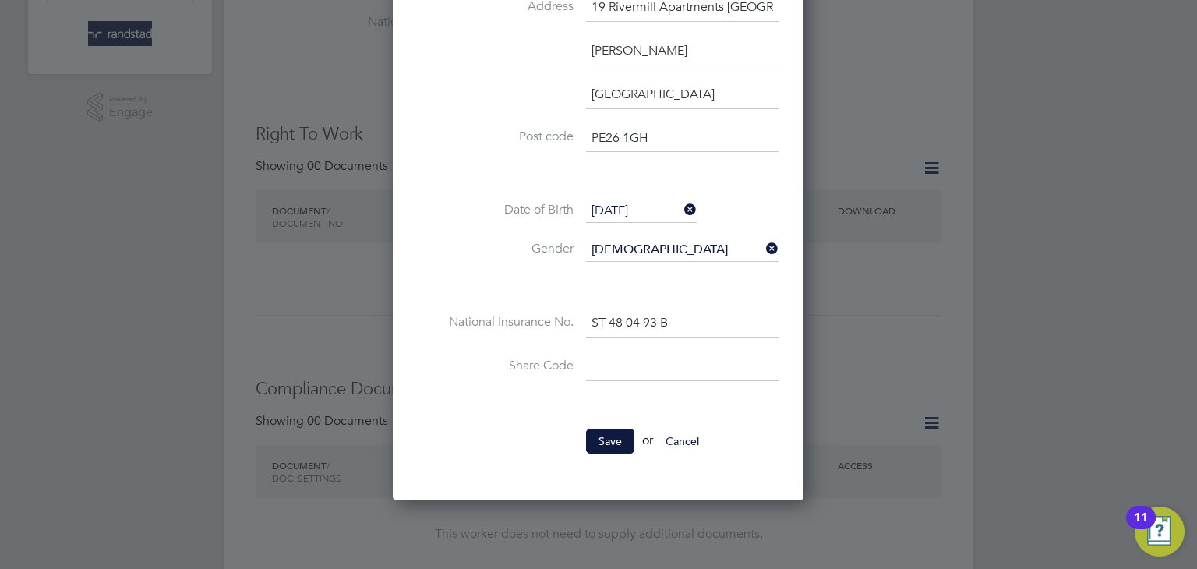
drag, startPoint x: 670, startPoint y: 367, endPoint x: 535, endPoint y: 359, distance: 135.9
click at [535, 359] on li "Share Code" at bounding box center [598, 375] width 361 height 44
drag, startPoint x: 671, startPoint y: 320, endPoint x: 471, endPoint y: 293, distance: 202.2
click at [471, 293] on div "Title Mr First Name Augustin Surname Istina Worker ID C-000023126 Mobile No 074…" at bounding box center [598, 43] width 361 height 740
paste input "ST480493B"
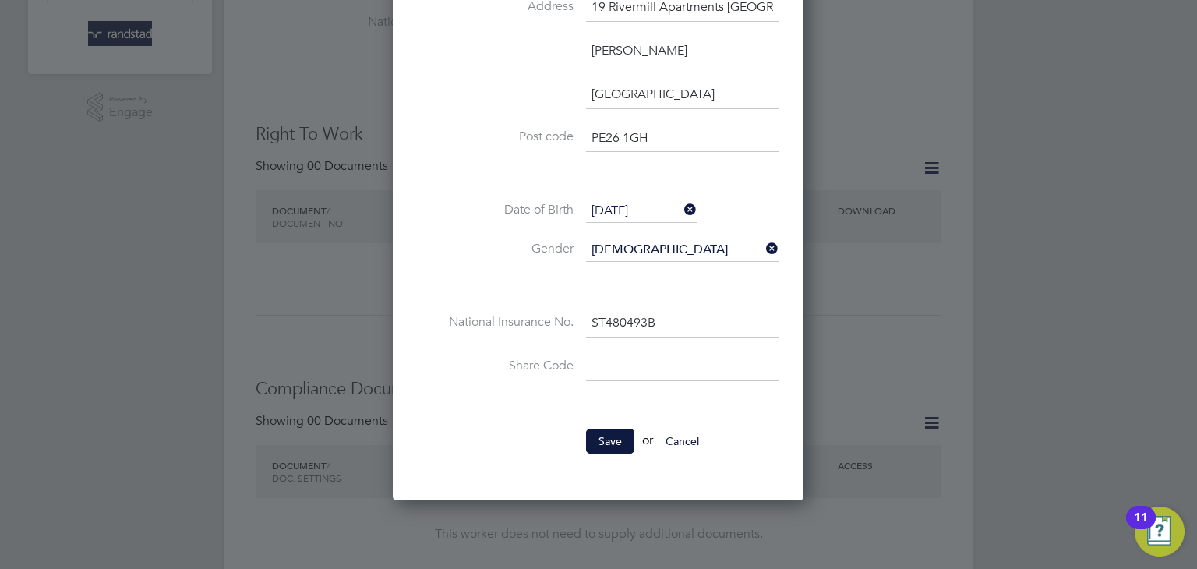
type input "ST 48 04 93 B"
click at [468, 246] on label "Gender" at bounding box center [496, 249] width 156 height 16
click at [604, 433] on button "Save" at bounding box center [610, 441] width 48 height 25
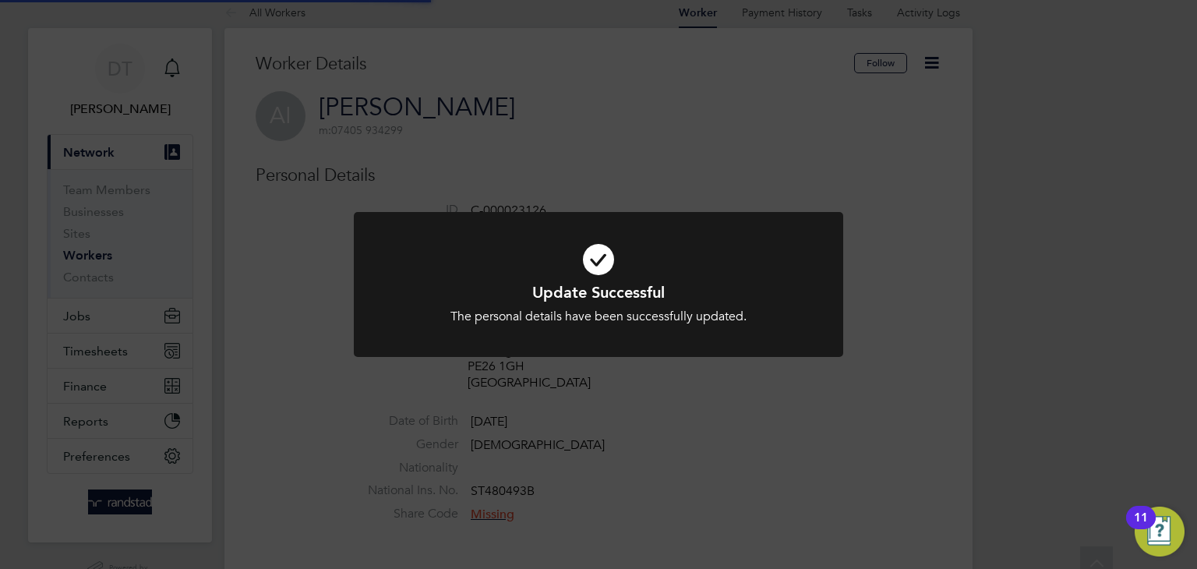
scroll to position [0, 0]
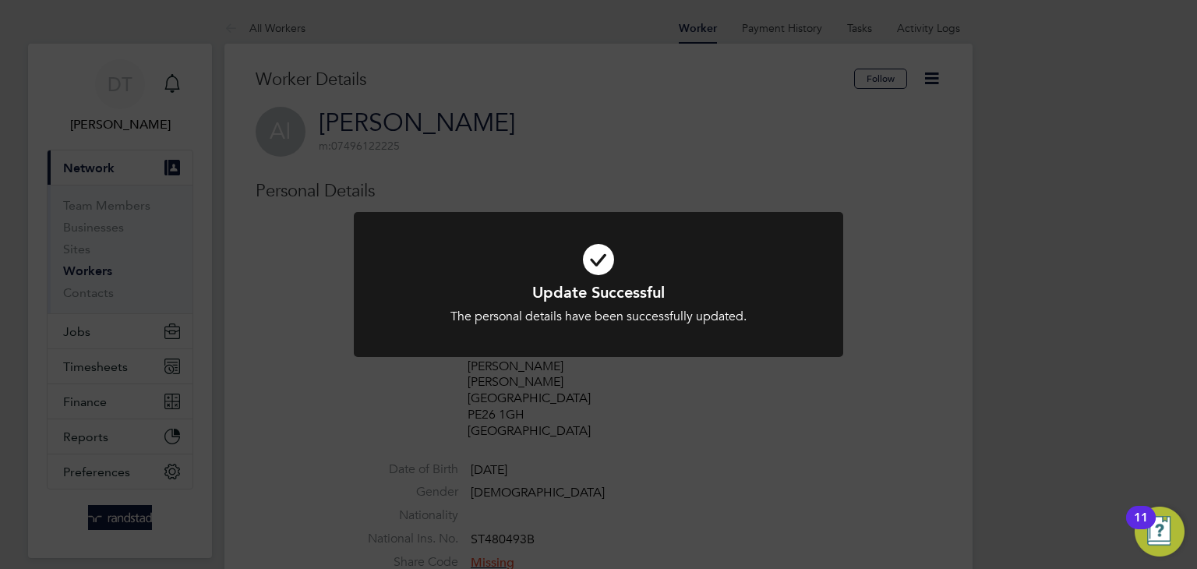
click at [469, 165] on div "Update Successful The personal details have been successfully updated. Cancel O…" at bounding box center [598, 284] width 1197 height 569
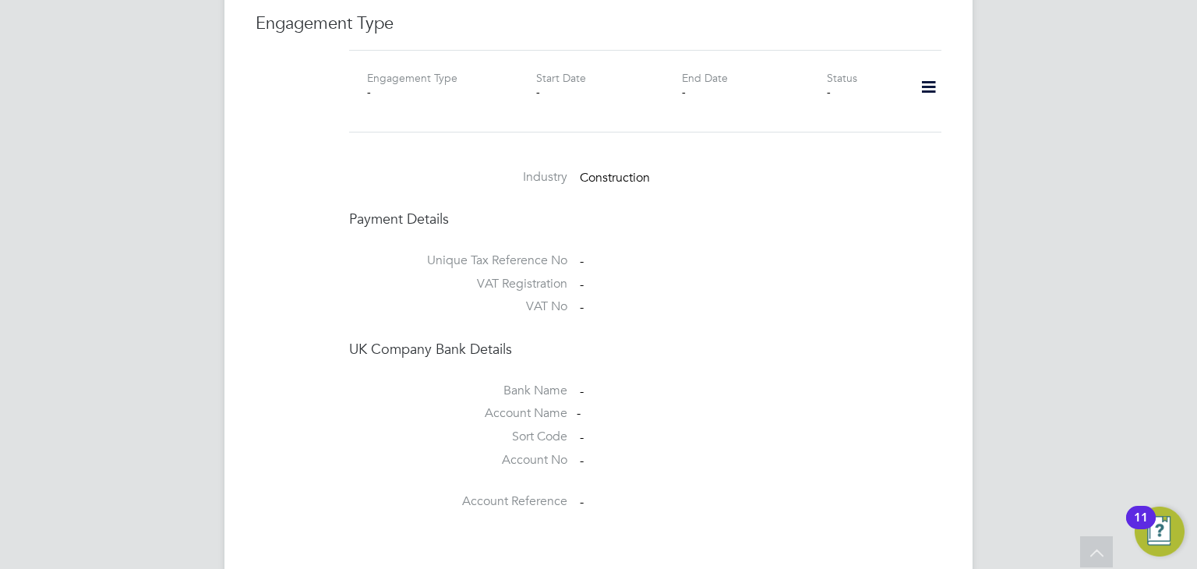
scroll to position [1183, 0]
click at [930, 65] on icon at bounding box center [928, 83] width 27 height 36
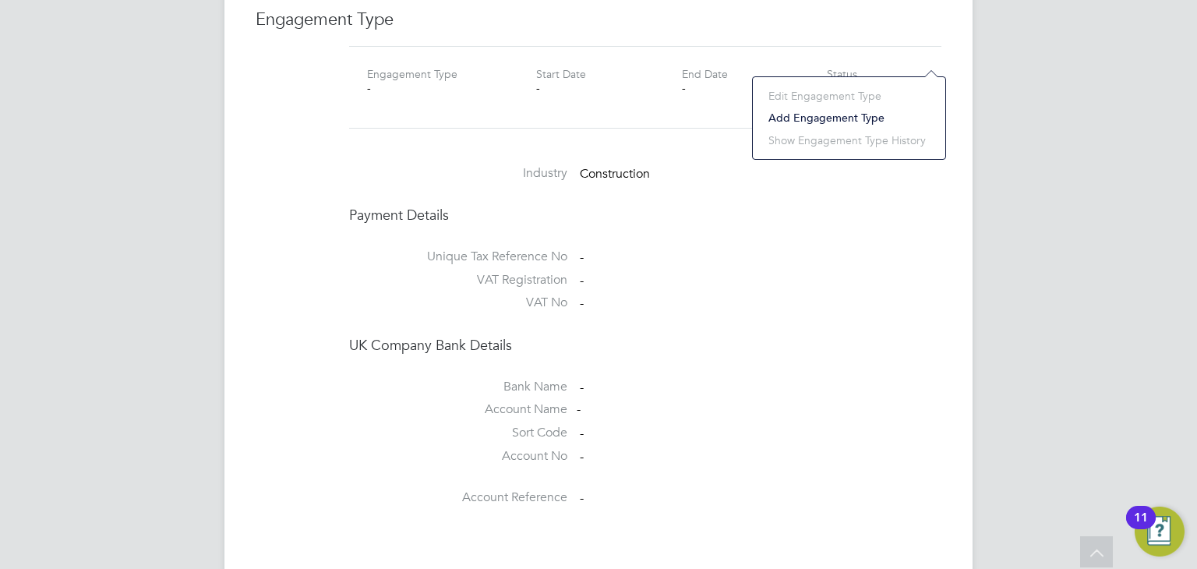
click at [842, 117] on li "Add Engagement Type" at bounding box center [849, 118] width 177 height 22
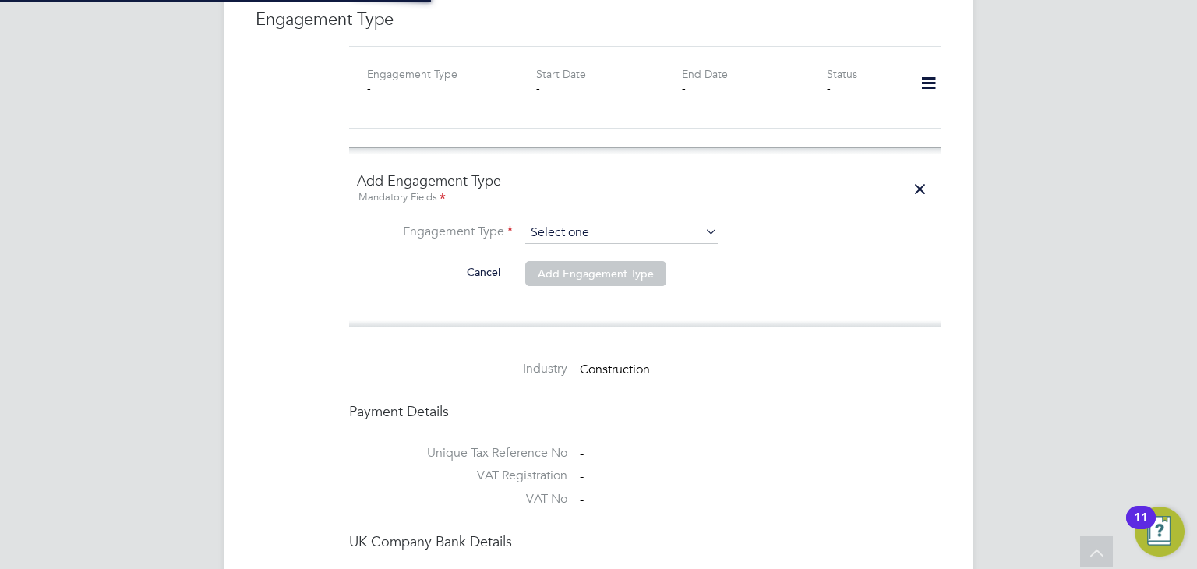
click at [583, 222] on input at bounding box center [621, 233] width 193 height 22
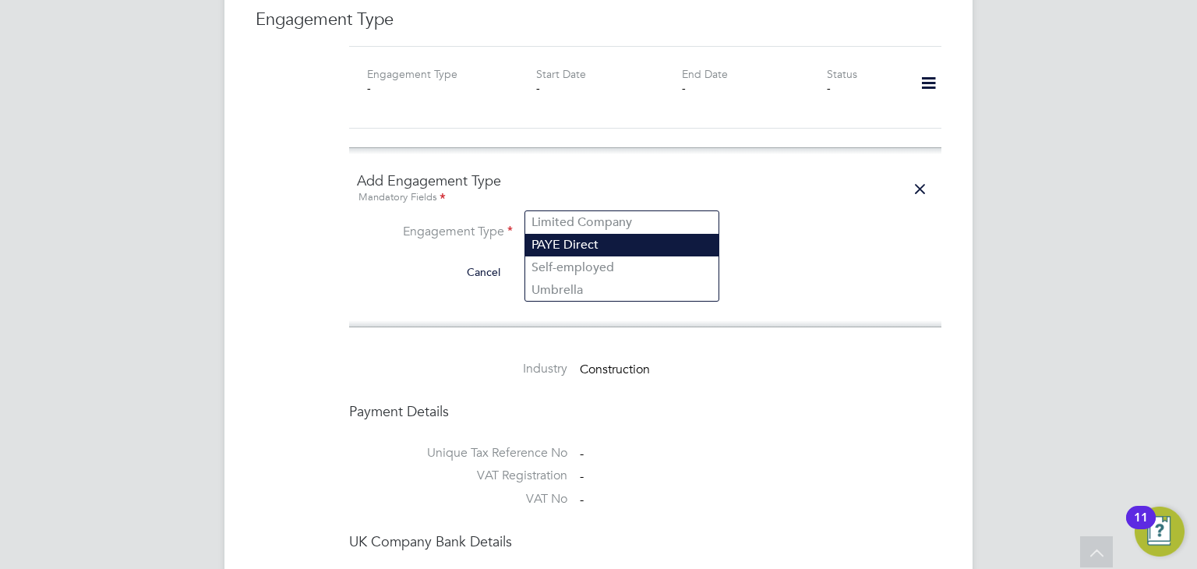
click at [561, 242] on li "PAYE Direct" at bounding box center [621, 245] width 193 height 23
type input "PAYE Direct"
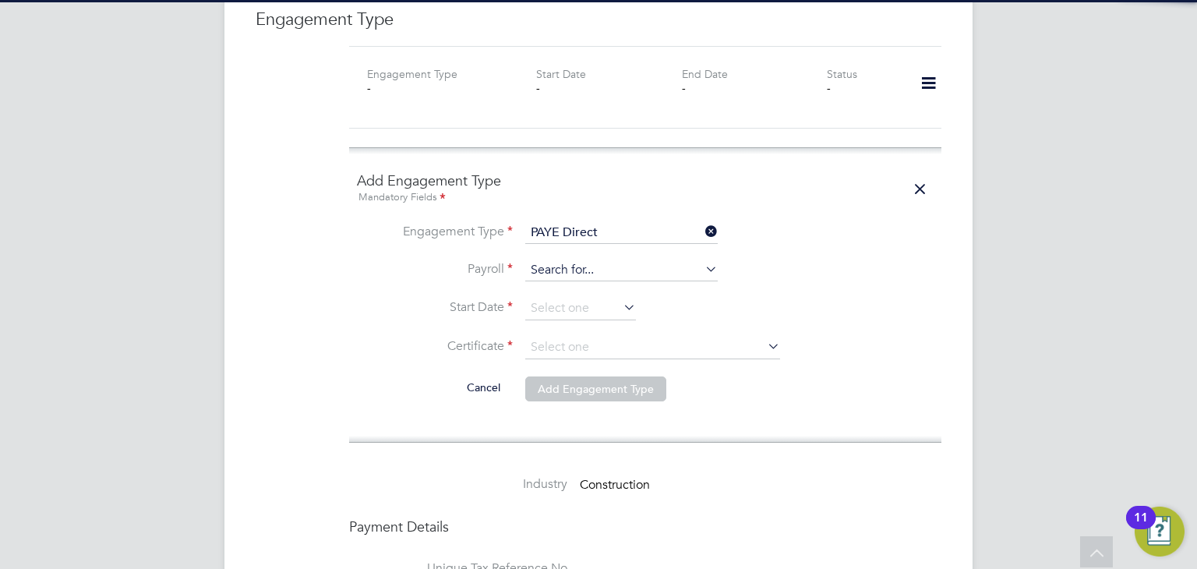
click at [547, 260] on input at bounding box center [621, 271] width 193 height 22
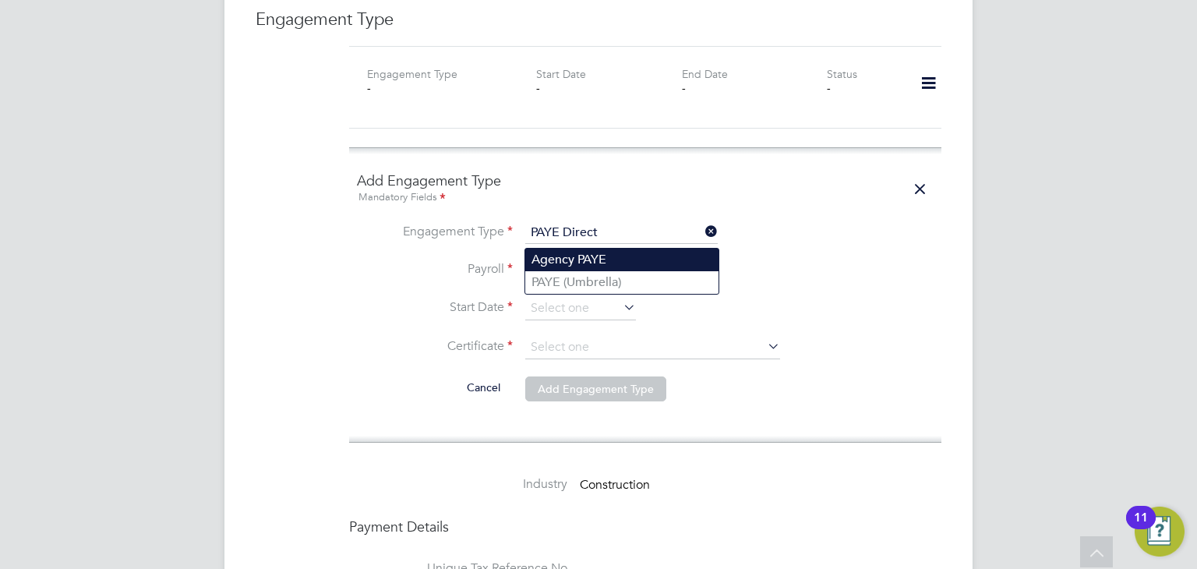
click at [553, 259] on li "Agency PAYE" at bounding box center [621, 260] width 193 height 23
type input "Agency PAYE"
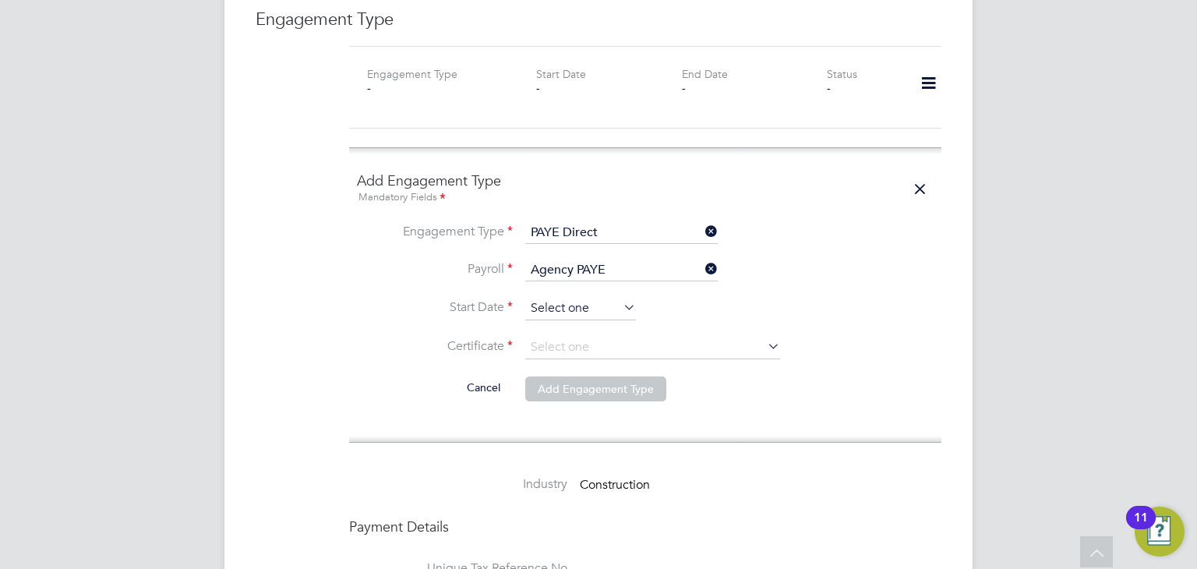
click at [548, 297] on input at bounding box center [580, 308] width 111 height 23
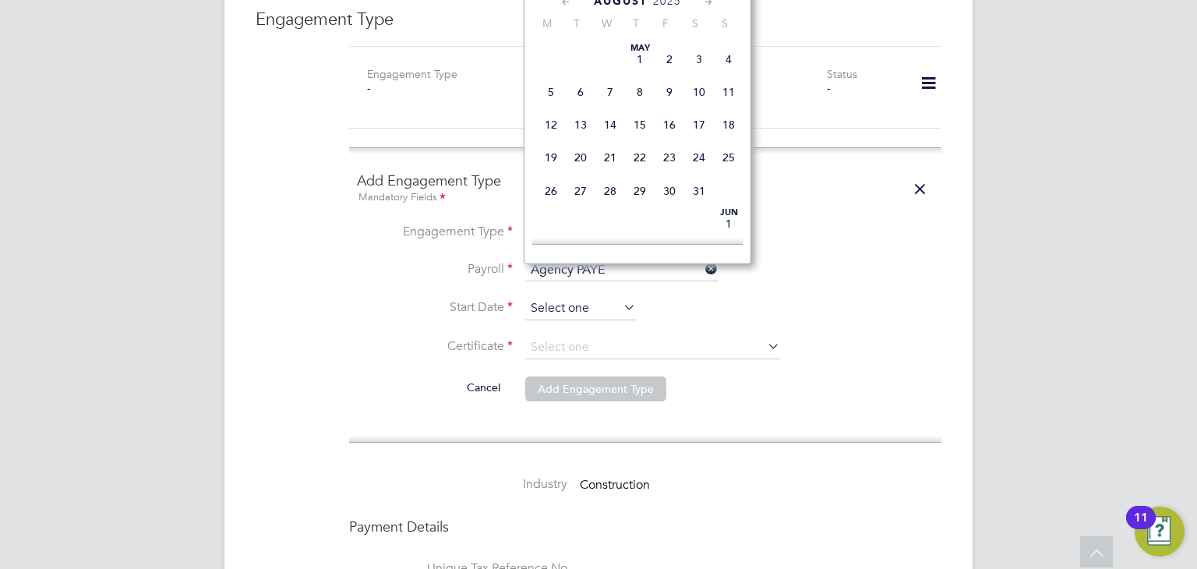
scroll to position [554, 0]
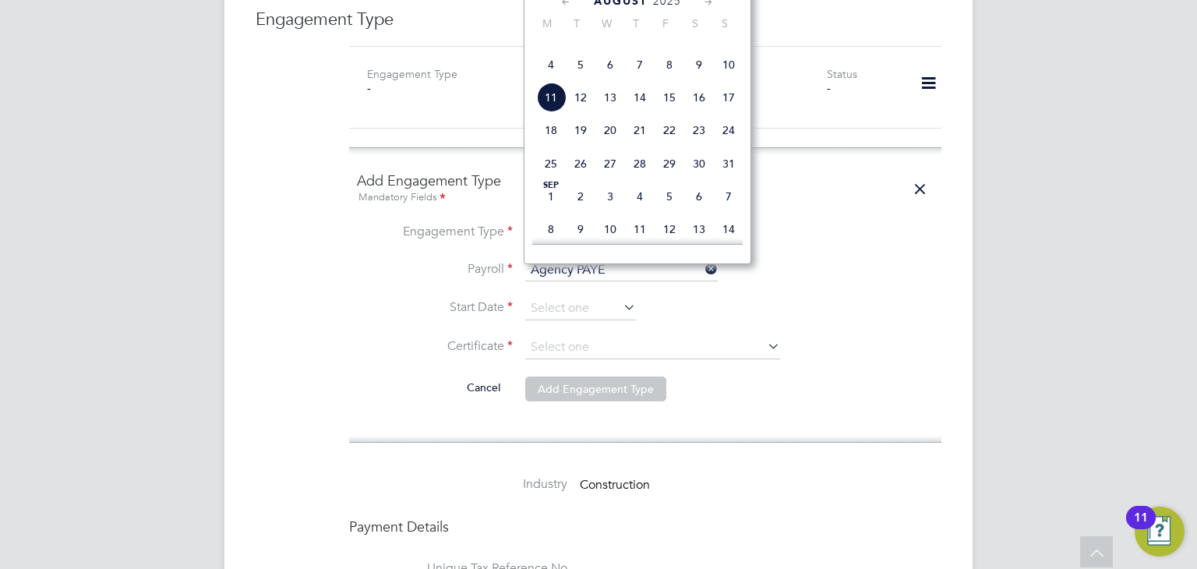
click at [548, 80] on span "4" at bounding box center [551, 65] width 30 height 30
type input "[DATE]"
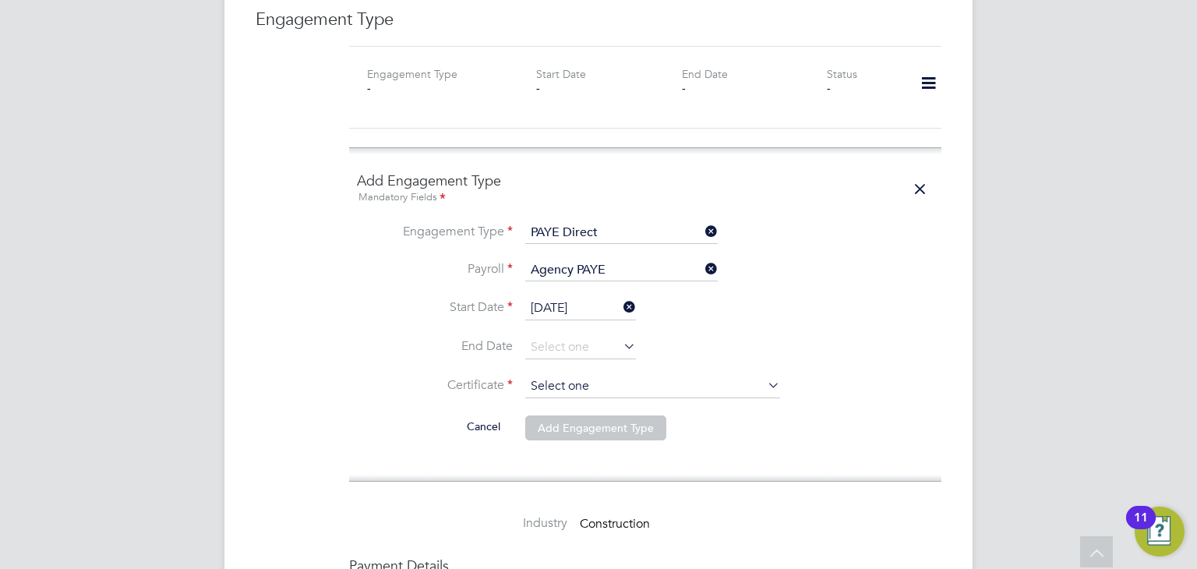
click at [560, 375] on input at bounding box center [652, 386] width 255 height 23
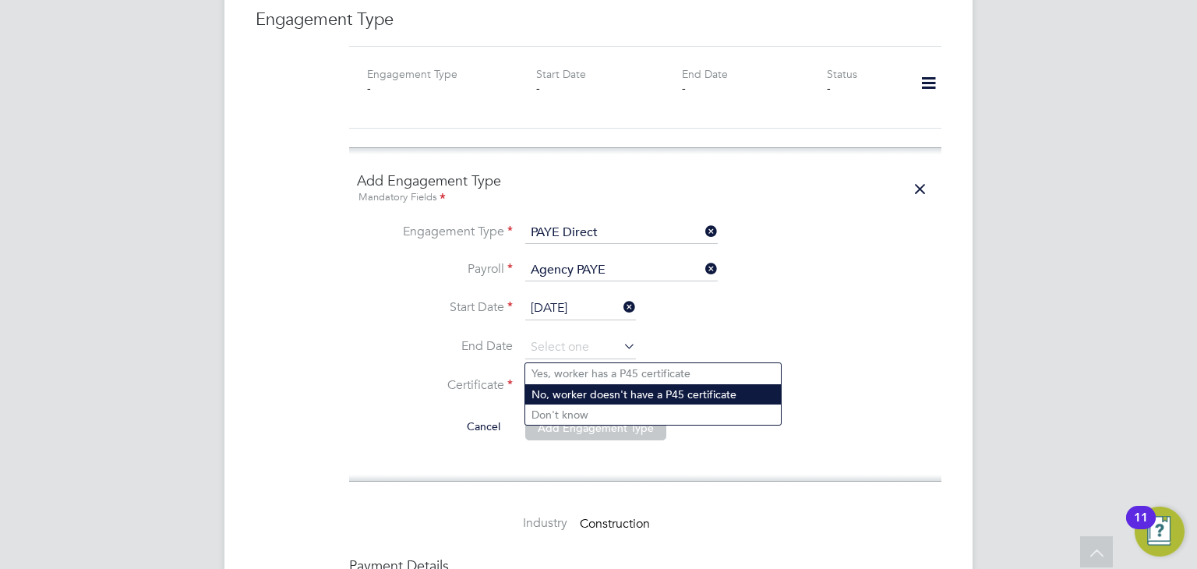
click at [559, 391] on li "No, worker doesn't have a P45 certificate" at bounding box center [653, 394] width 256 height 20
type input "No, worker doesn't have a P45 certificate"
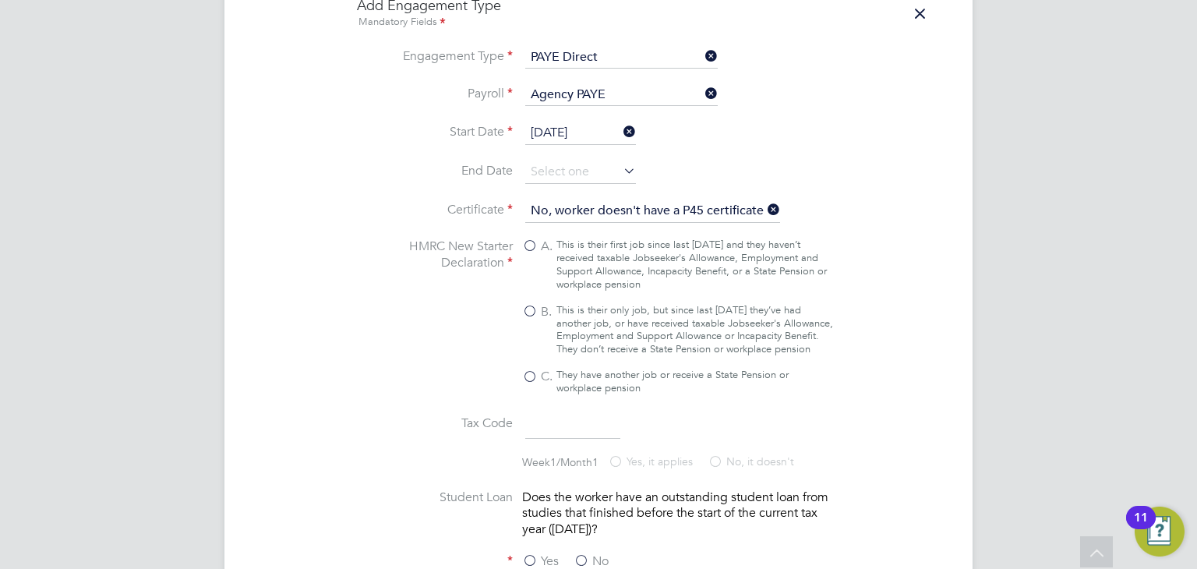
click at [588, 304] on div "This is their only job, but since last 6 April they’ve had another job, or have…" at bounding box center [695, 330] width 277 height 53
click at [0, 0] on input "B. This is their only job, but since last 6 April they’ve had another job, or h…" at bounding box center [0, 0] width 0 height 0
type input "1257L"
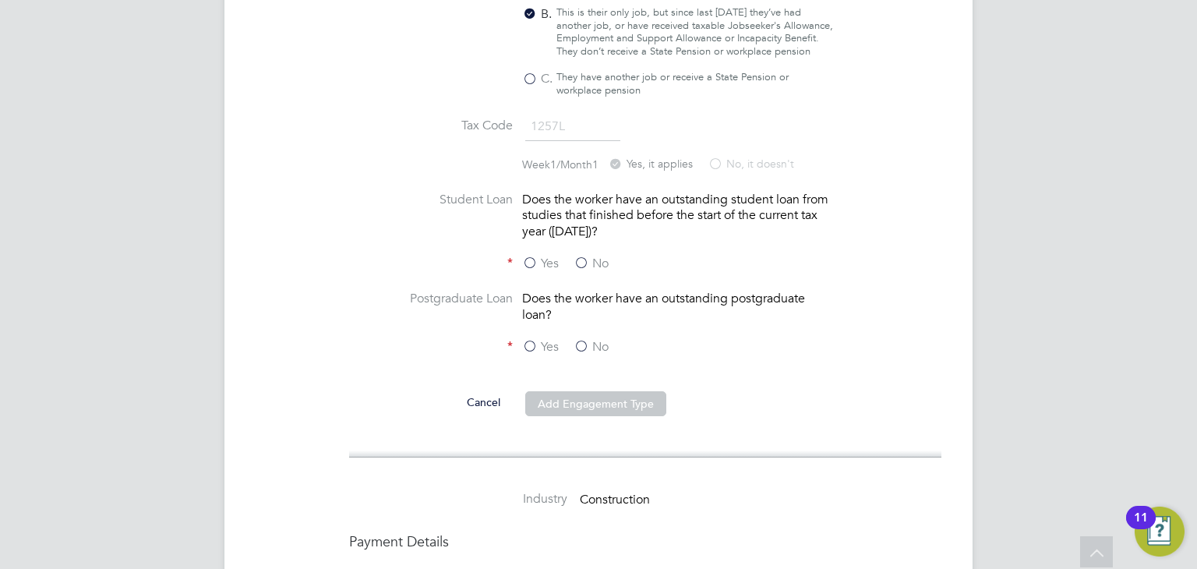
scroll to position [1734, 0]
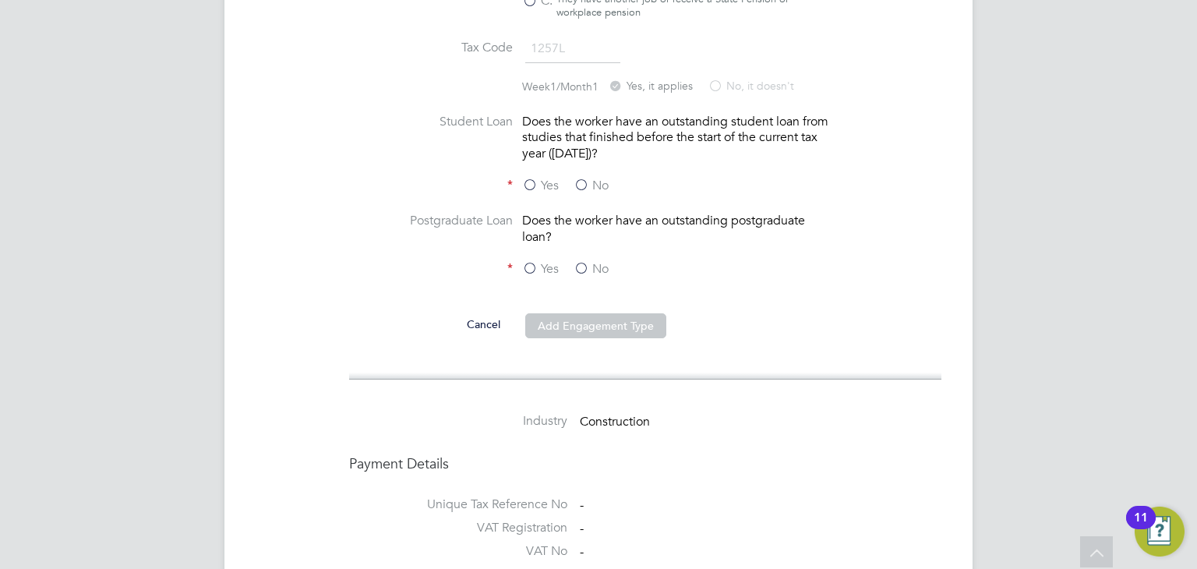
click at [577, 178] on label "No" at bounding box center [591, 186] width 35 height 16
click at [0, 0] on input "No" at bounding box center [0, 0] width 0 height 0
click at [578, 261] on label "No" at bounding box center [591, 269] width 35 height 16
click at [0, 0] on input "No" at bounding box center [0, 0] width 0 height 0
click at [573, 313] on button "Add Engagement Type" at bounding box center [595, 325] width 141 height 25
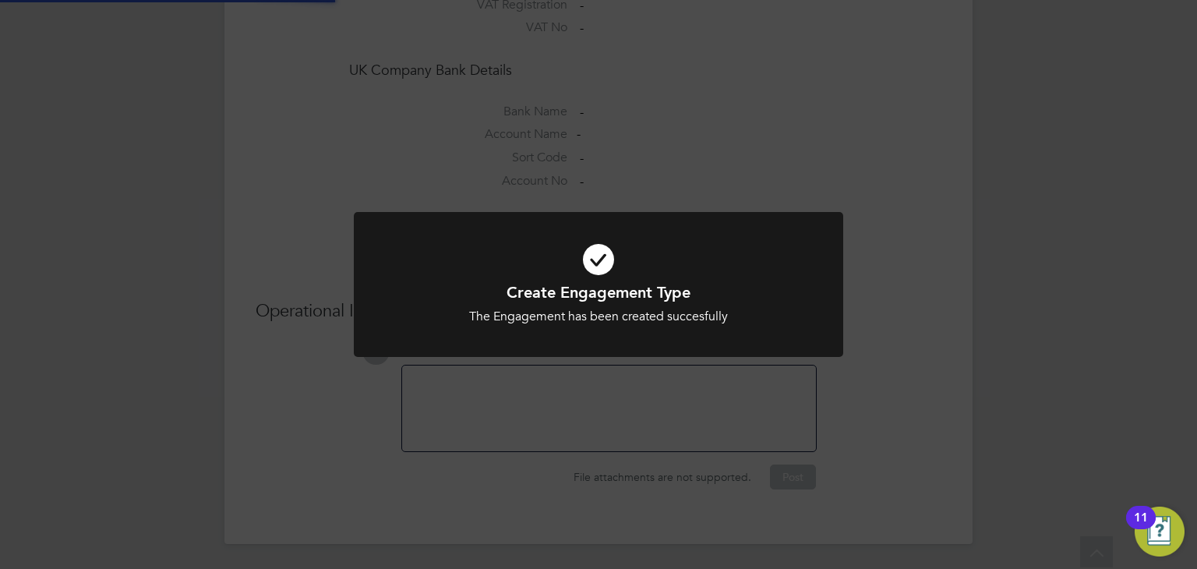
scroll to position [1425, 0]
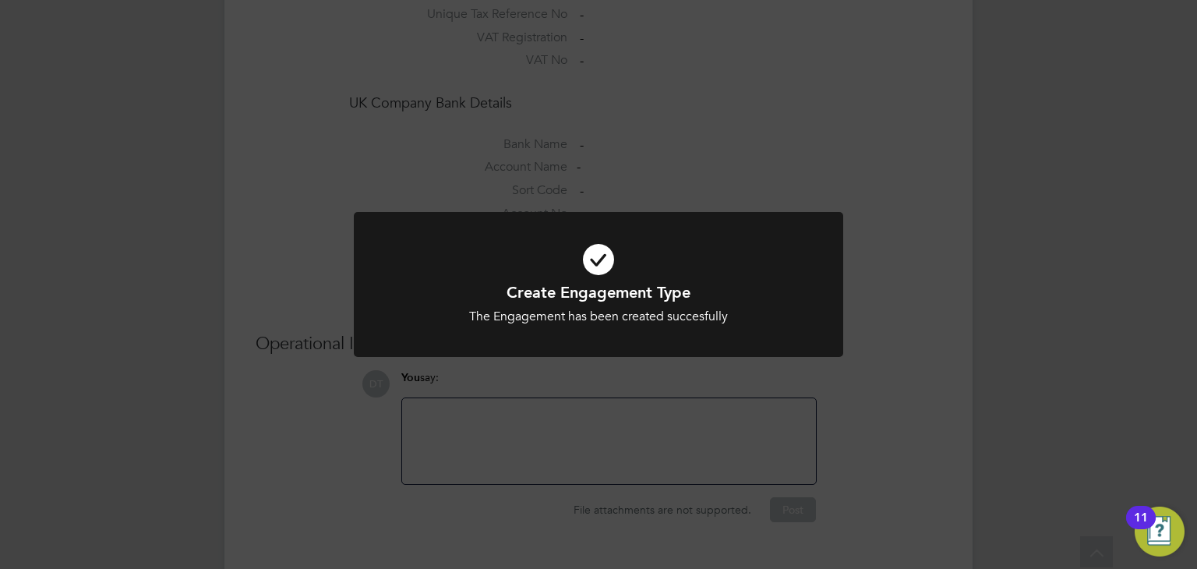
click at [356, 124] on div "Create Engagement Type The Engagement has been created succesfully Cancel Okay" at bounding box center [598, 284] width 1197 height 569
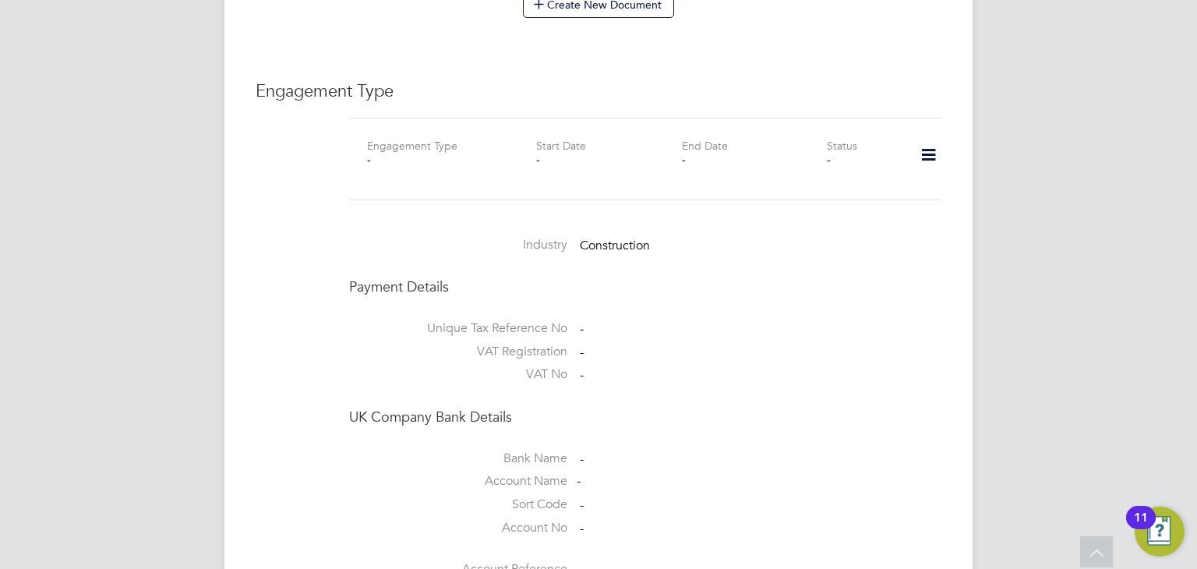
scroll to position [1109, 0]
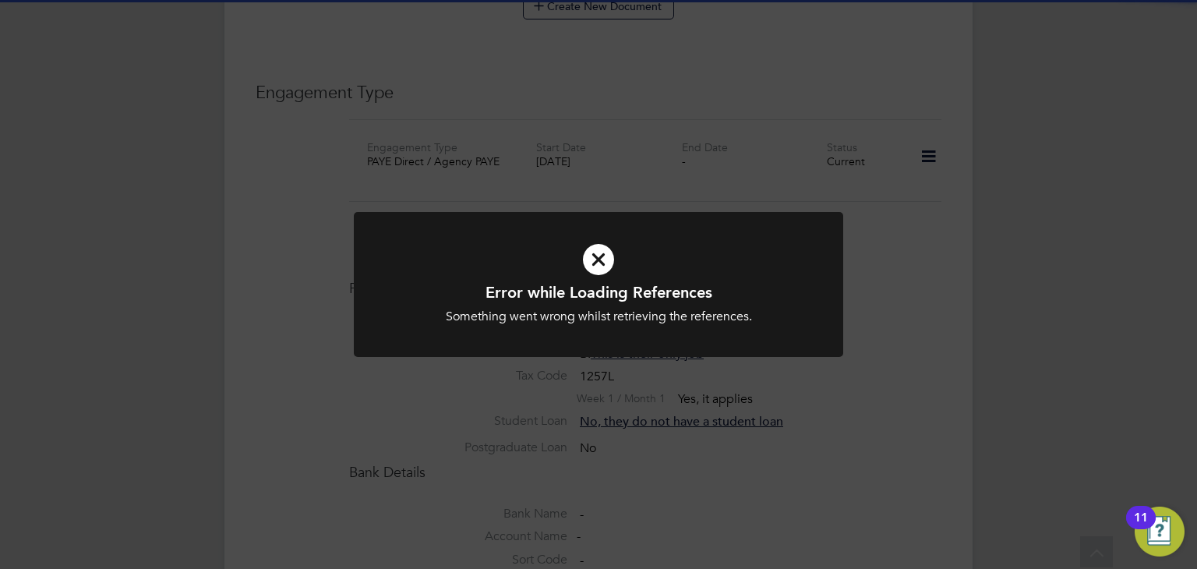
click at [356, 124] on div "Error while Loading References Something went wrong whilst retrieving the refer…" at bounding box center [598, 284] width 1197 height 569
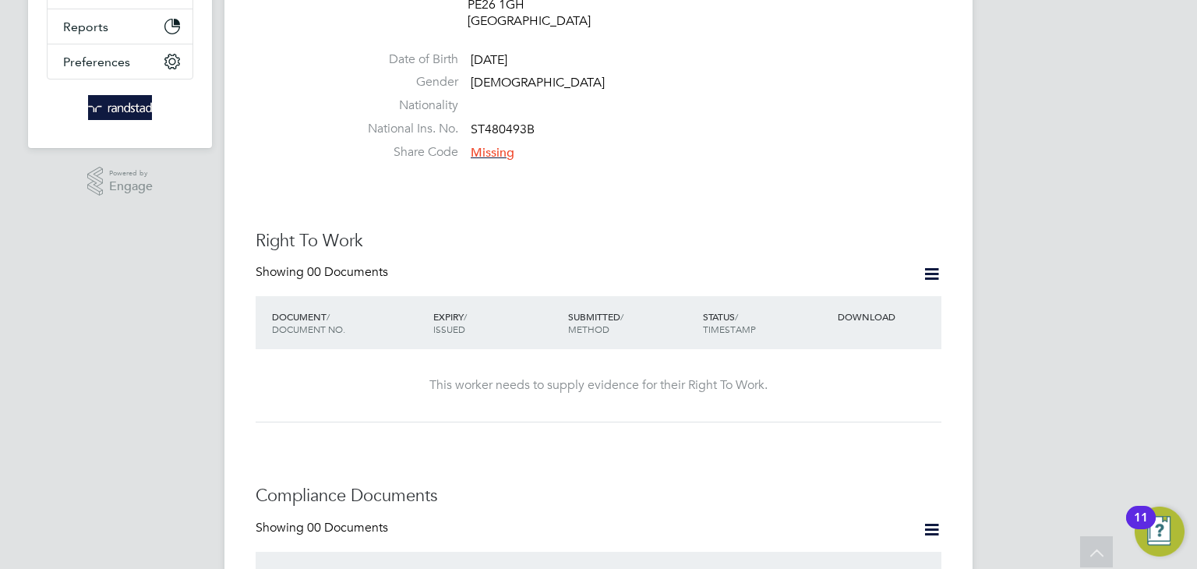
scroll to position [409, 0]
click at [929, 265] on icon at bounding box center [931, 274] width 19 height 19
click at [824, 274] on li "Add Right To Work Document" at bounding box center [846, 281] width 188 height 22
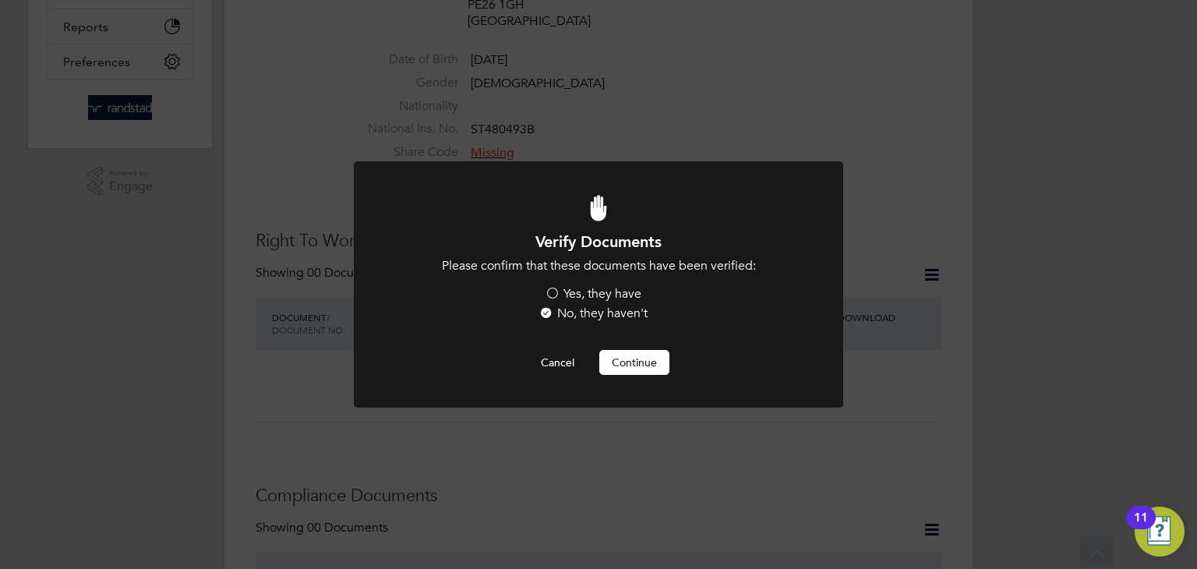
scroll to position [0, 0]
click at [597, 281] on li "Please confirm that these documents have been verified: Yes, they have No, they…" at bounding box center [598, 291] width 405 height 67
click at [595, 290] on label "Yes, they have" at bounding box center [593, 294] width 97 height 16
click at [0, 0] on input "Yes, they have" at bounding box center [0, 0] width 0 height 0
click at [627, 361] on button "Continue" at bounding box center [635, 362] width 70 height 25
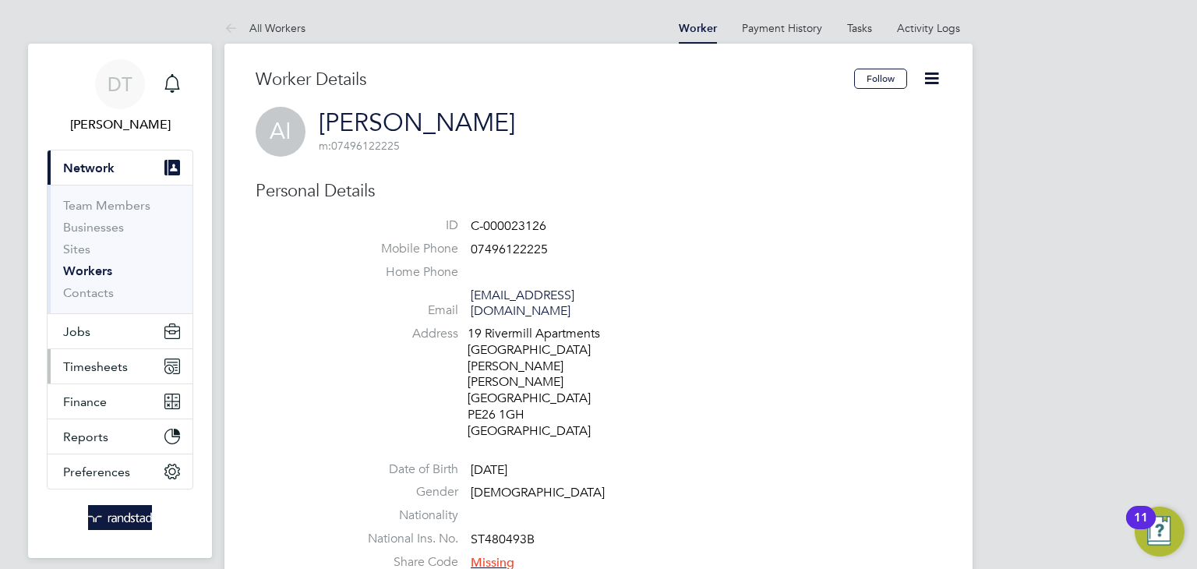
click at [97, 372] on span "Timesheets" at bounding box center [95, 366] width 65 height 15
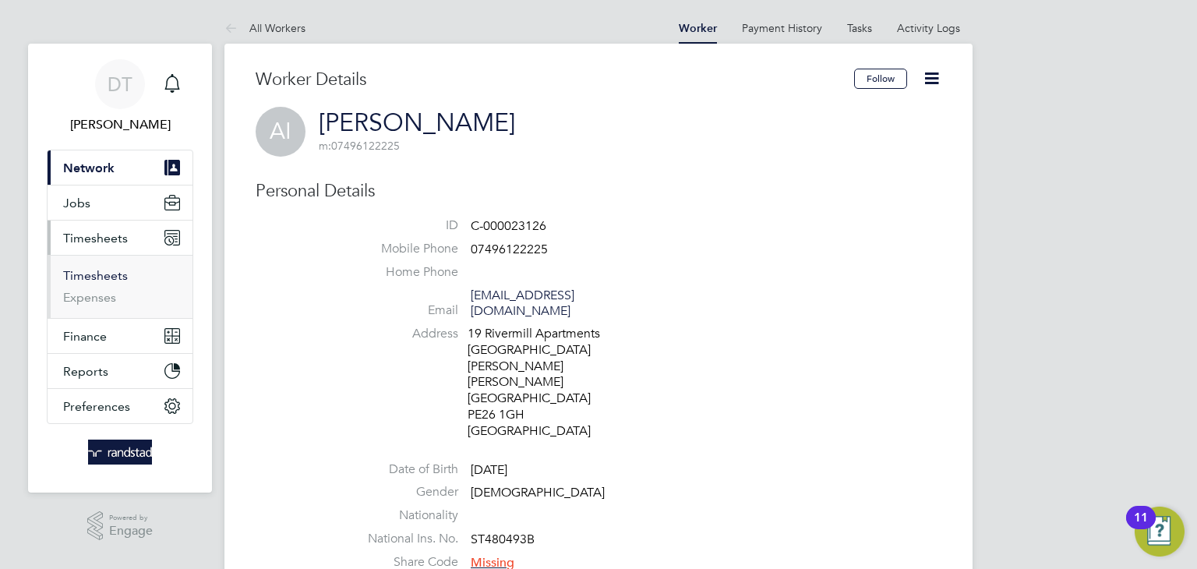
click at [101, 281] on link "Timesheets" at bounding box center [95, 275] width 65 height 15
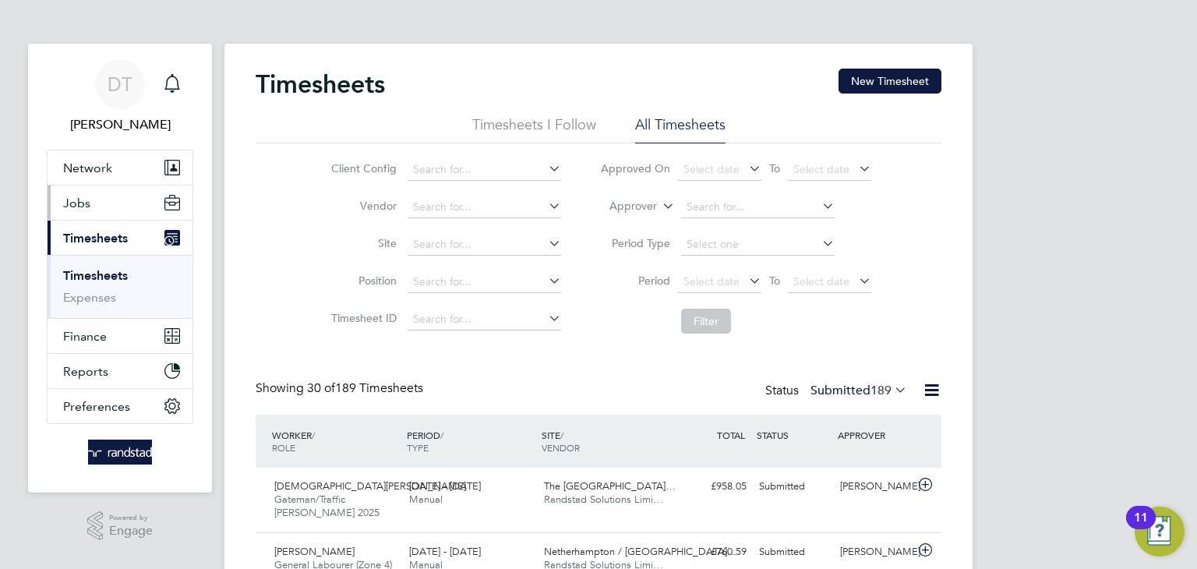
click at [96, 203] on button "Jobs" at bounding box center [120, 203] width 145 height 34
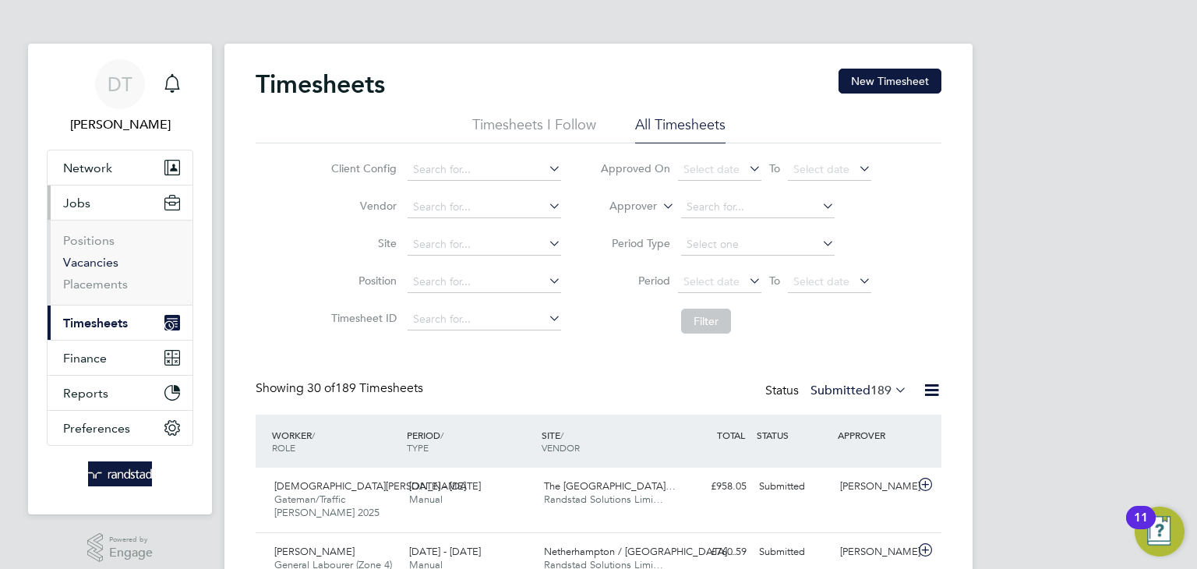
click at [83, 260] on link "Vacancies" at bounding box center [90, 262] width 55 height 15
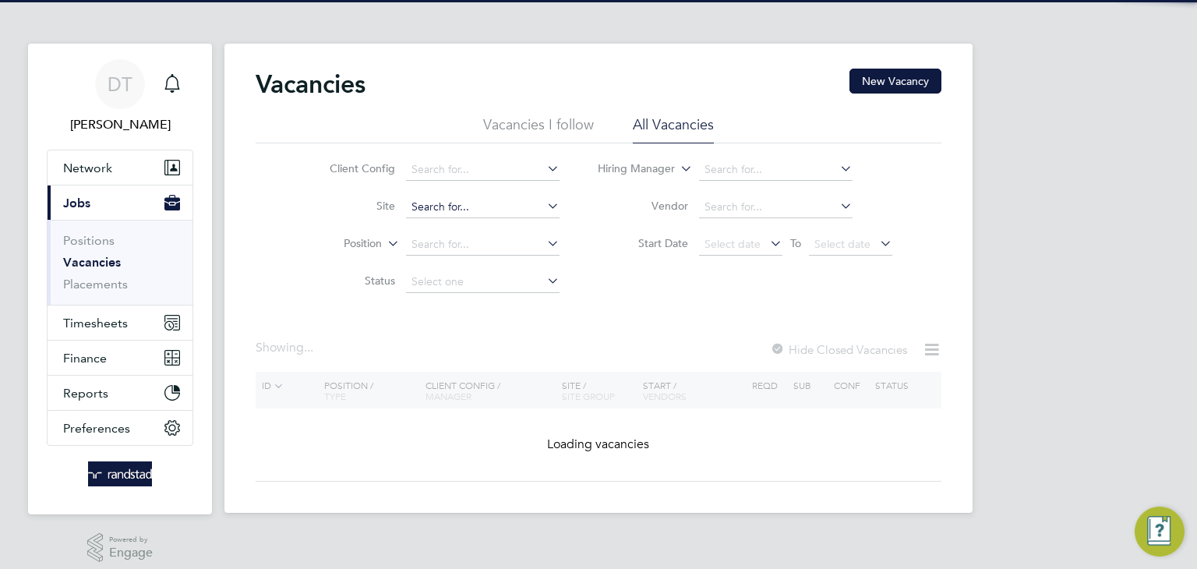
click at [445, 214] on input at bounding box center [483, 207] width 154 height 22
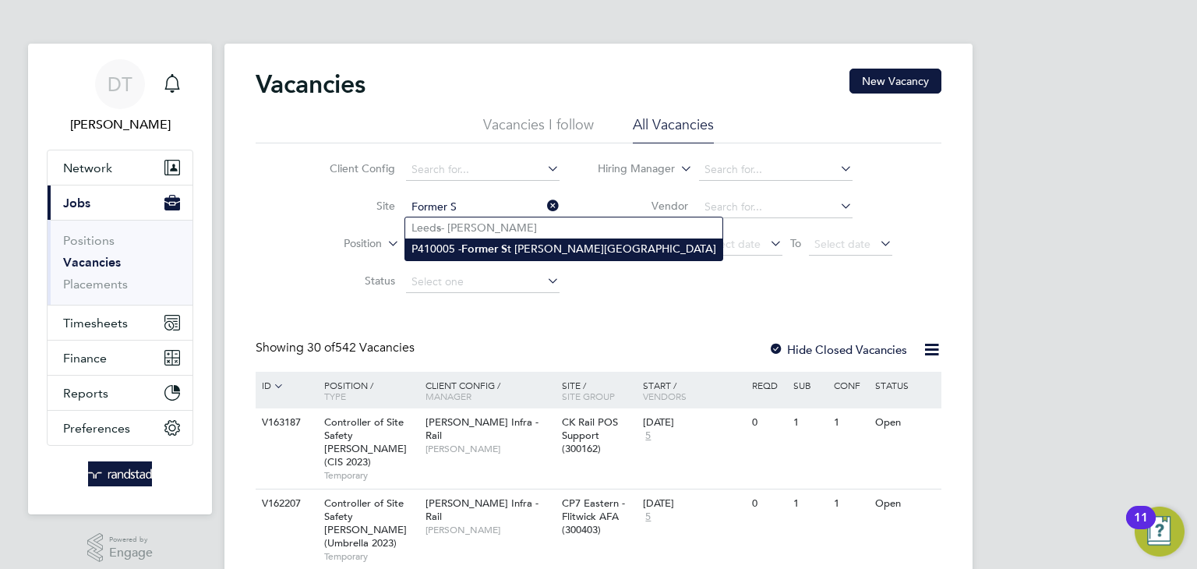
click at [458, 245] on li "P410005 - Former S t Felix Middle School" at bounding box center [563, 249] width 317 height 21
type input "P410005 - Former St Felix Middle School"
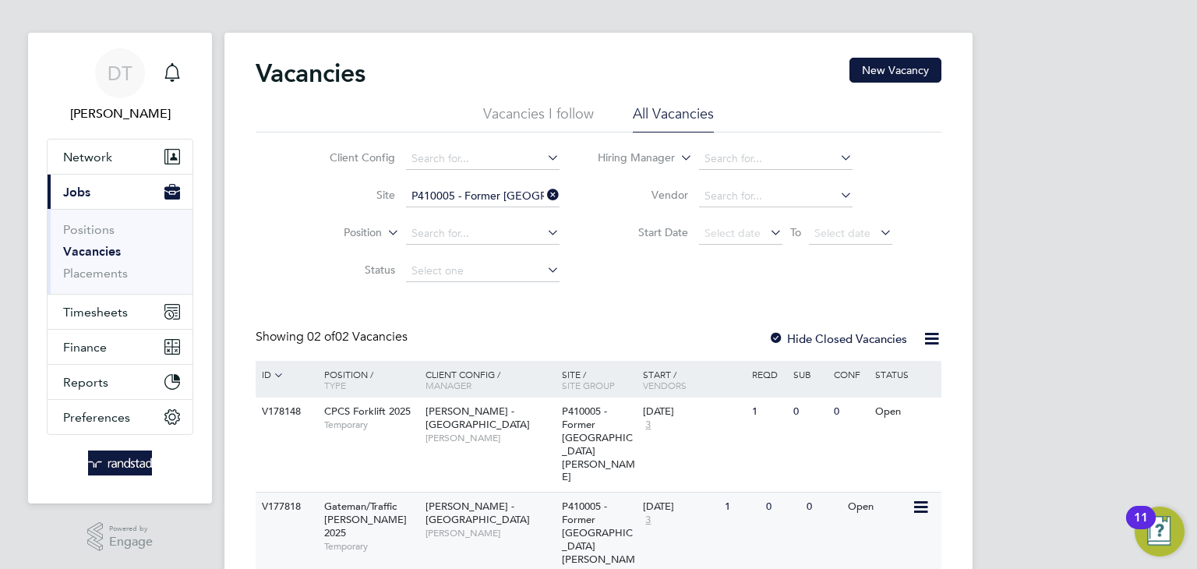
click at [661, 493] on div "04 Aug 2025 3" at bounding box center [680, 514] width 82 height 42
click at [97, 256] on link "Vacancies" at bounding box center [92, 251] width 58 height 15
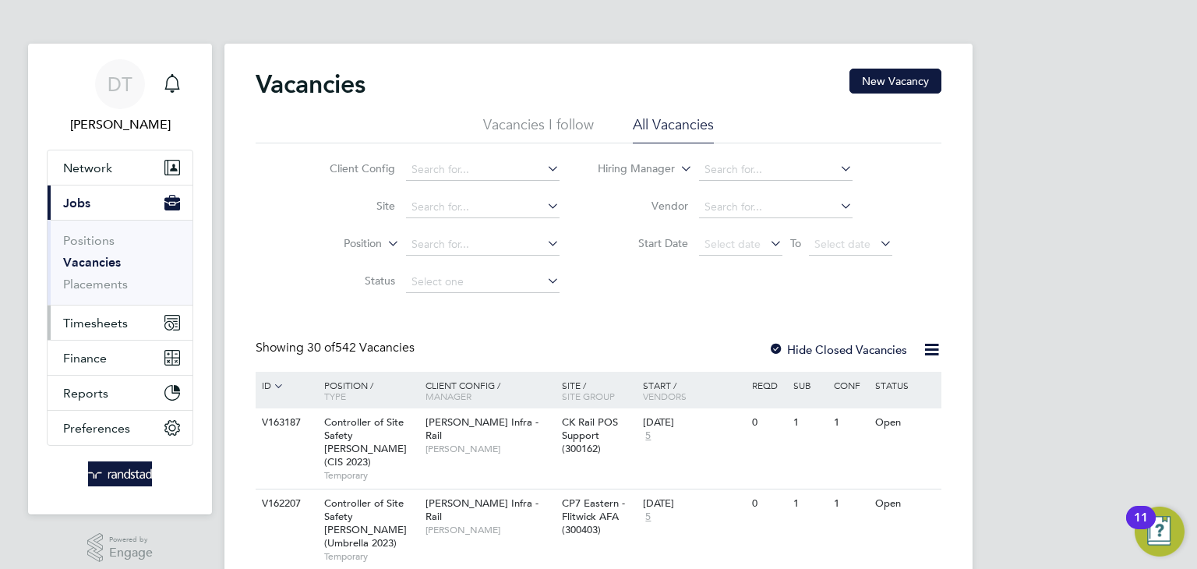
click at [127, 317] on button "Timesheets" at bounding box center [120, 323] width 145 height 34
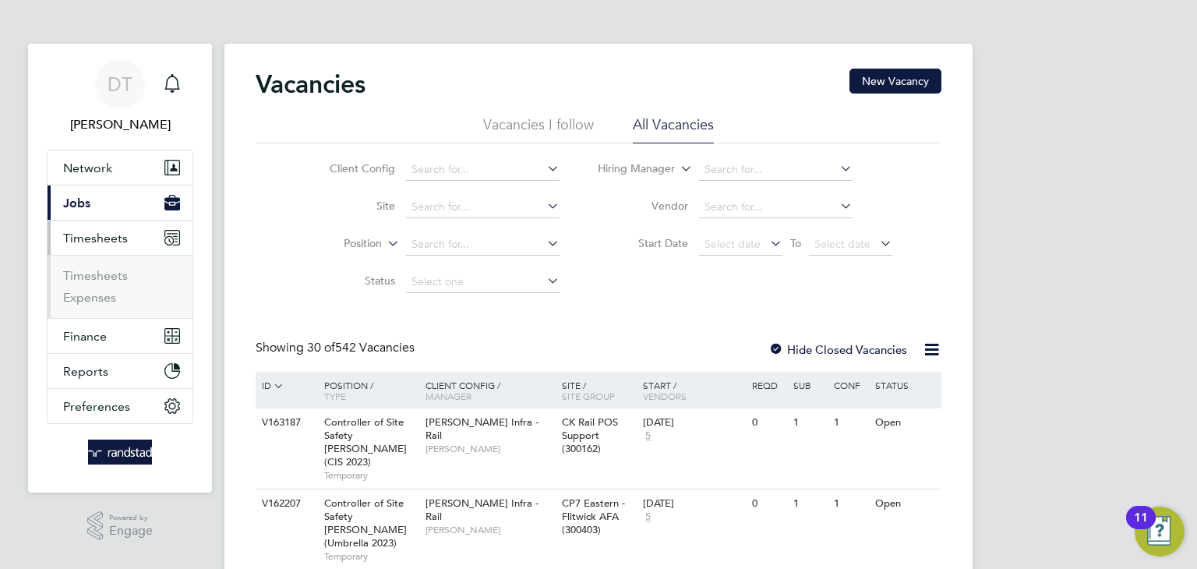
click at [92, 205] on button "Current page: Jobs" at bounding box center [120, 203] width 145 height 34
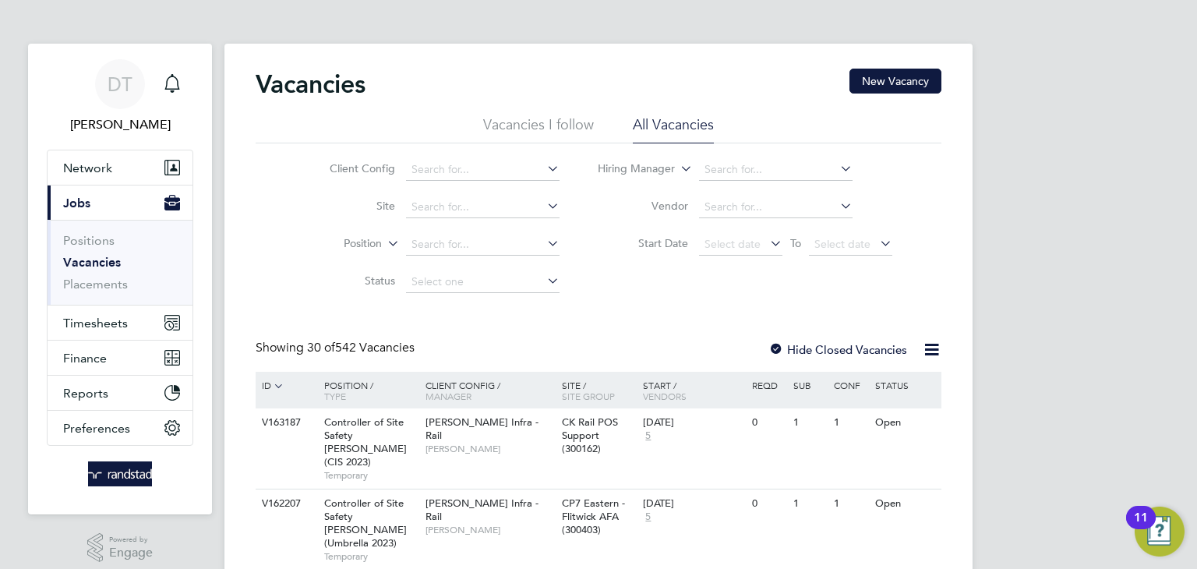
click at [89, 258] on link "Vacancies" at bounding box center [92, 262] width 58 height 15
click at [419, 212] on input at bounding box center [483, 207] width 154 height 22
click at [448, 228] on b "Broomfield" at bounding box center [441, 227] width 58 height 13
type input "Broomfield Hospital (49CA06)"
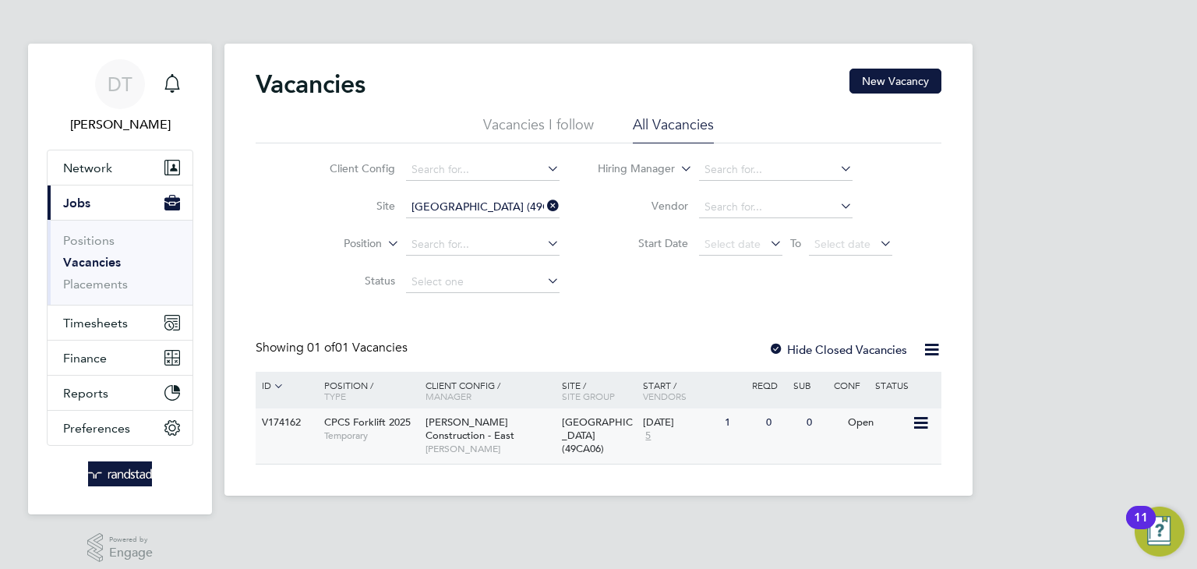
click at [654, 447] on div "04 Aug 2025 5" at bounding box center [680, 430] width 82 height 42
click at [94, 286] on link "Placements" at bounding box center [95, 284] width 65 height 15
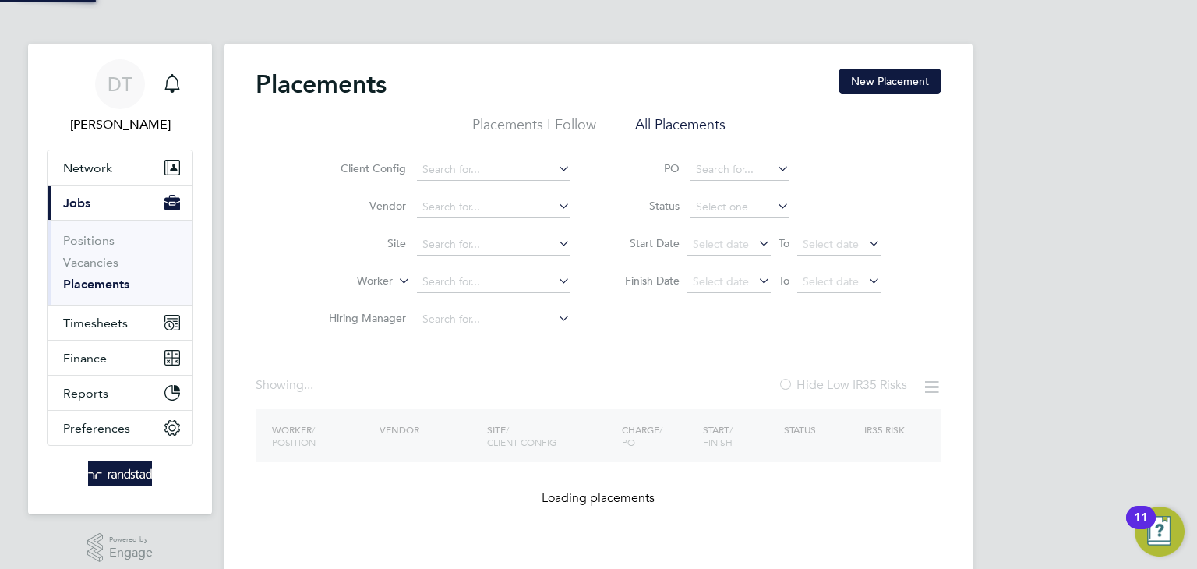
click at [716, 186] on li "PO" at bounding box center [745, 169] width 310 height 37
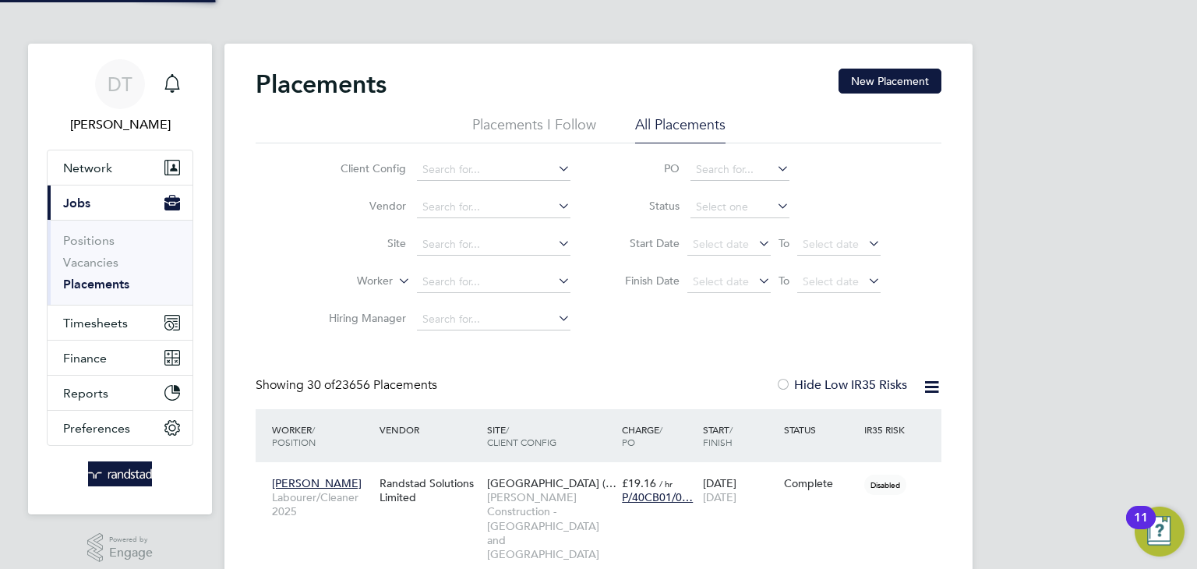
scroll to position [73, 136]
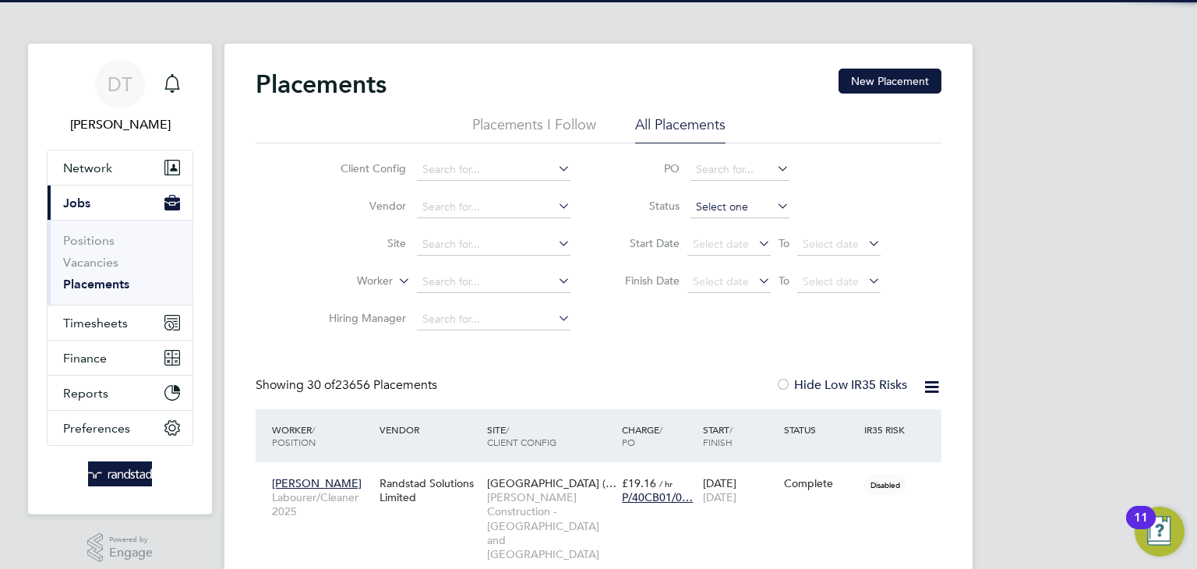
click at [712, 214] on input at bounding box center [740, 207] width 99 height 22
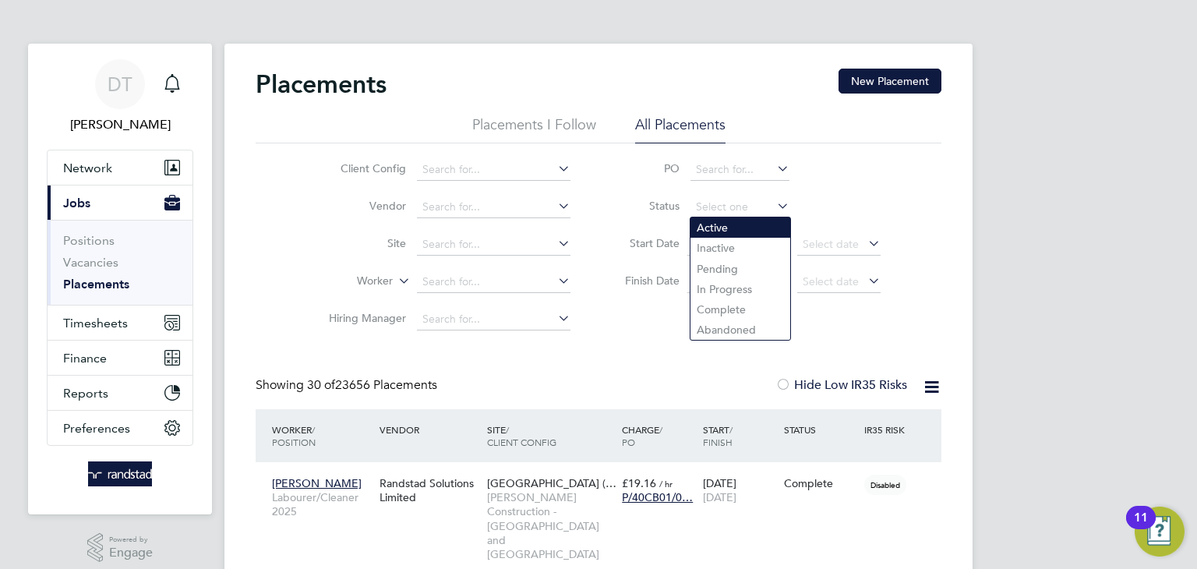
click at [709, 230] on li "Active" at bounding box center [741, 228] width 100 height 20
type input "Active"
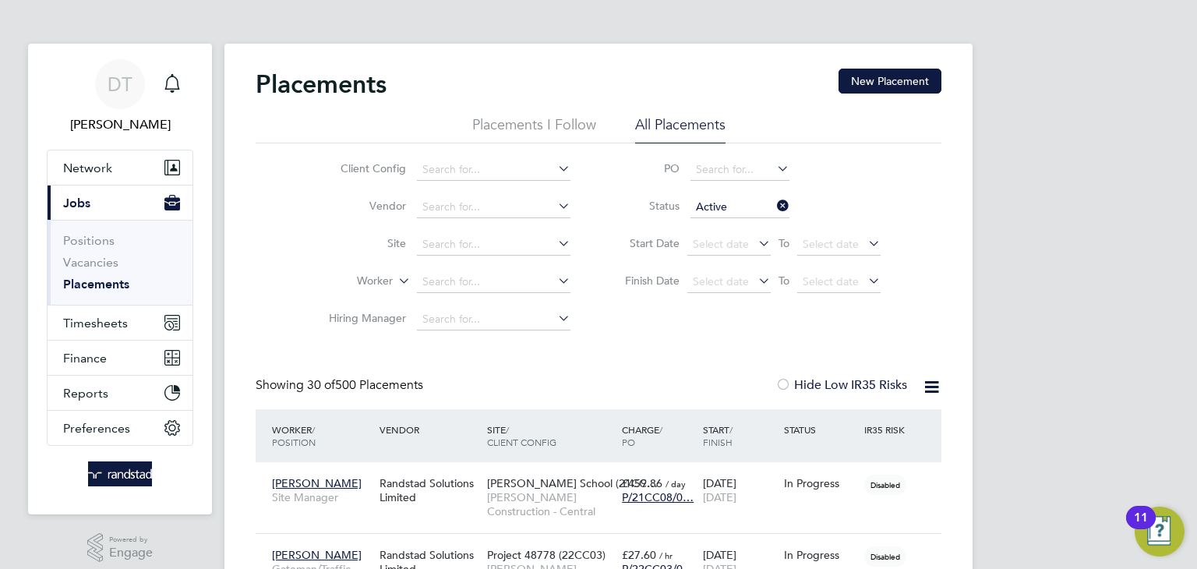
click at [553, 118] on li "Placements I Follow" at bounding box center [534, 129] width 124 height 28
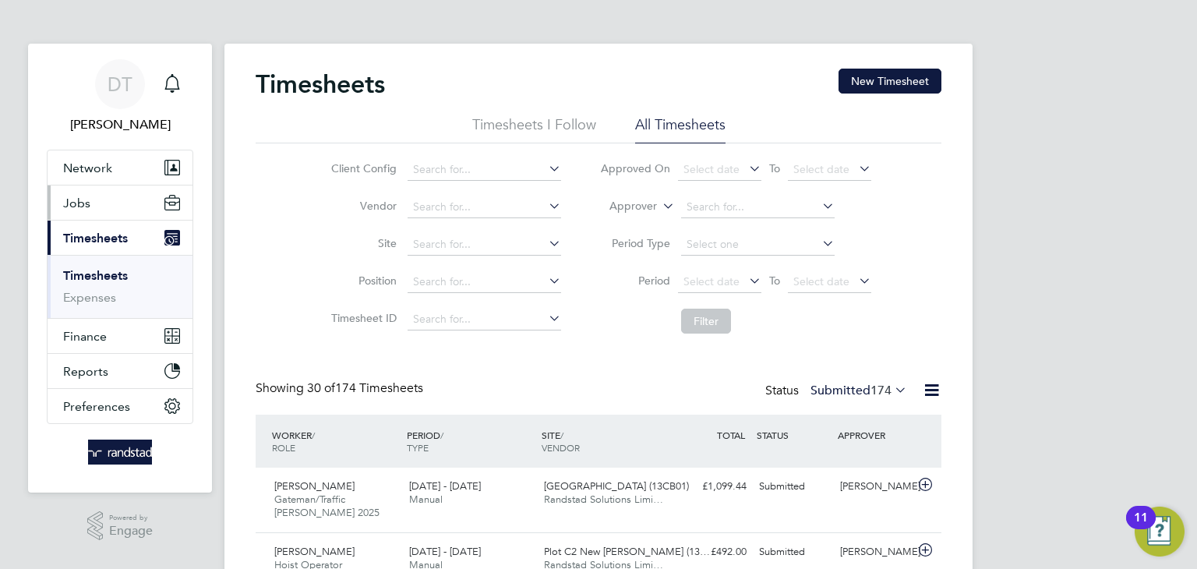
click at [100, 215] on button "Jobs" at bounding box center [120, 203] width 145 height 34
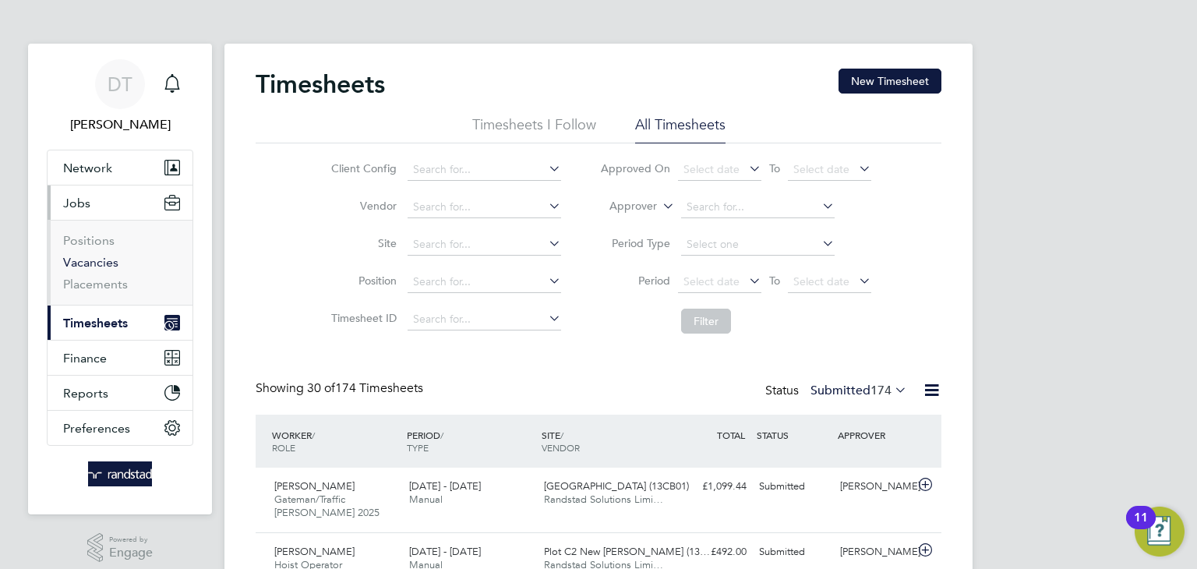
click at [84, 267] on link "Vacancies" at bounding box center [90, 262] width 55 height 15
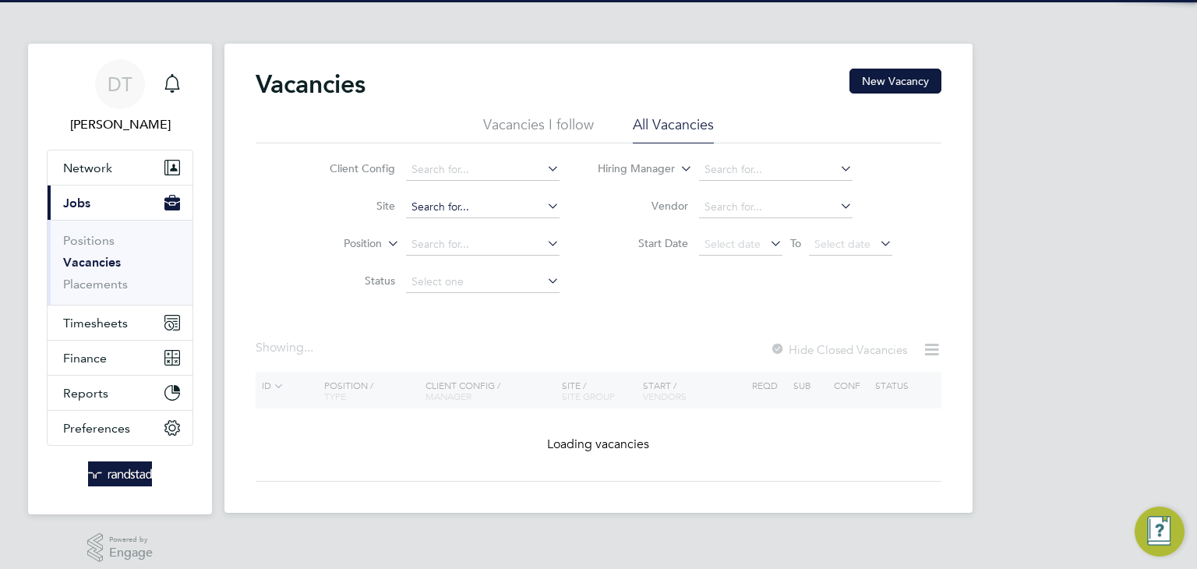
click at [445, 209] on input at bounding box center [483, 207] width 154 height 22
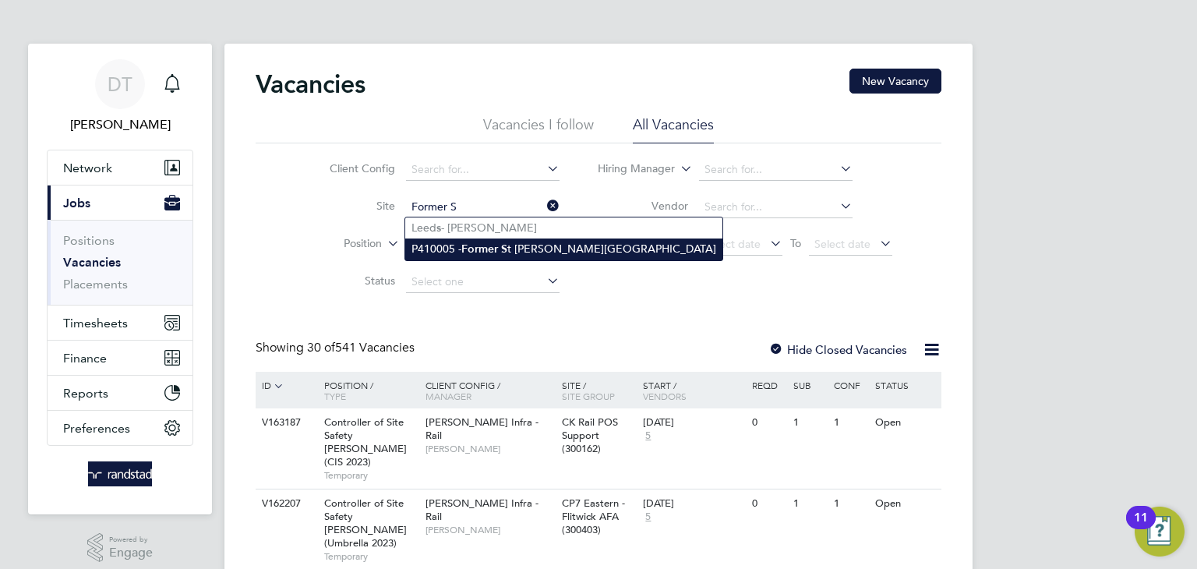
click at [447, 246] on li "P410005 - Former [PERSON_NAME][GEOGRAPHIC_DATA]" at bounding box center [563, 249] width 317 height 21
type input "P410005 - Former [GEOGRAPHIC_DATA][PERSON_NAME]"
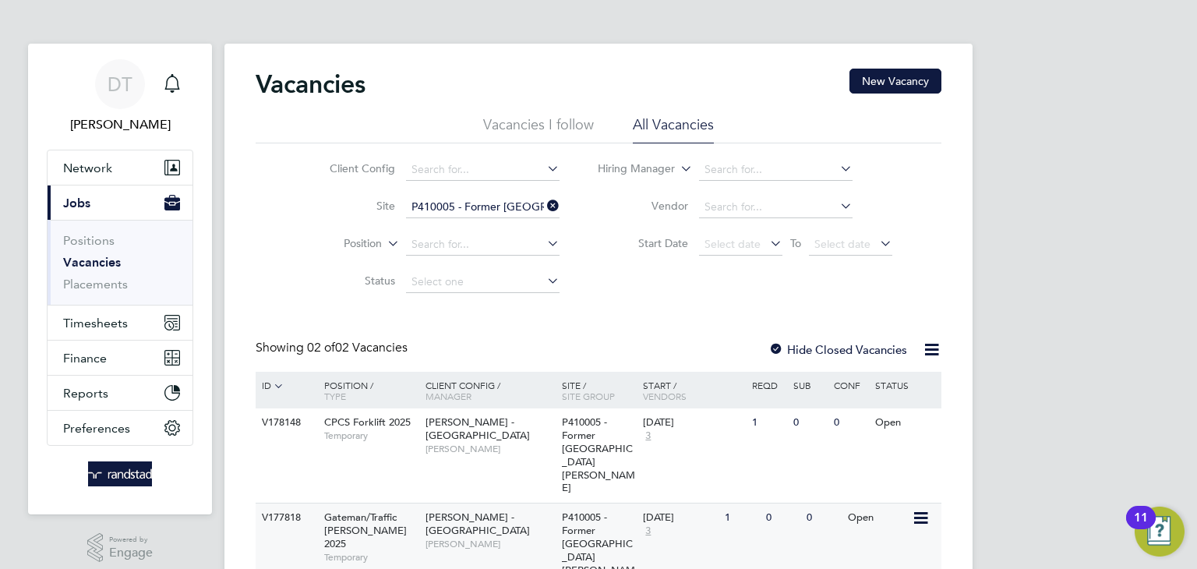
click at [488, 511] on span "[PERSON_NAME] - [GEOGRAPHIC_DATA]" at bounding box center [478, 524] width 104 height 27
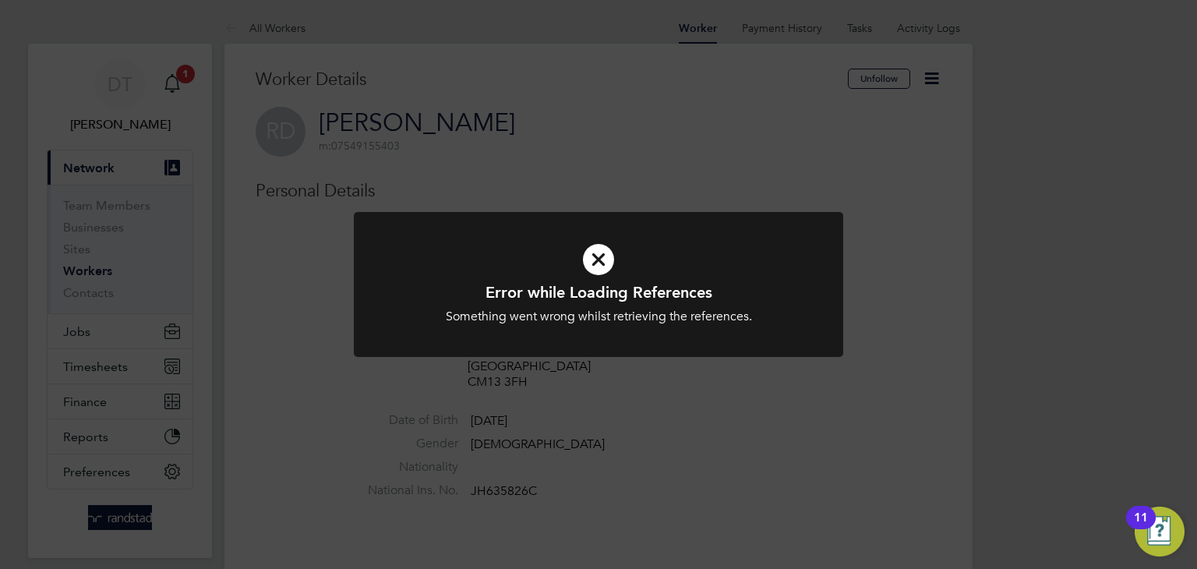
click at [453, 423] on div "Error while Loading References Something went wrong whilst retrieving the refer…" at bounding box center [598, 284] width 1197 height 569
click at [645, 189] on div "Error while Loading References Something went wrong whilst retrieving the refer…" at bounding box center [598, 284] width 1197 height 569
click at [887, 251] on div "Error while Loading References Something went wrong whilst retrieving the refer…" at bounding box center [598, 284] width 1197 height 569
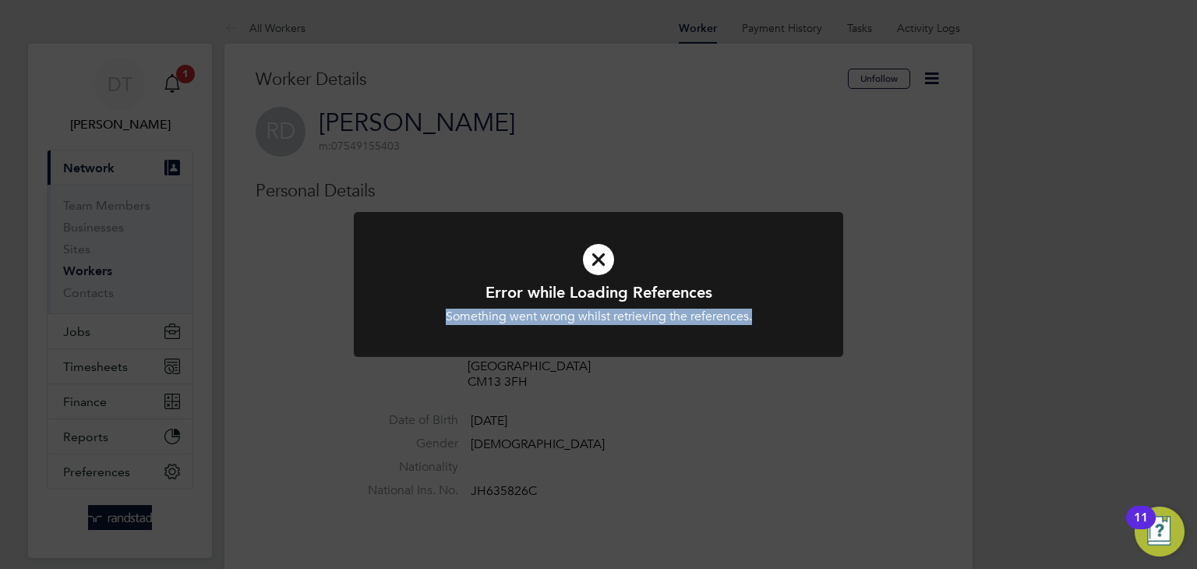
click at [513, 121] on div "Error while Loading References Something went wrong whilst retrieving the refer…" at bounding box center [598, 284] width 1197 height 569
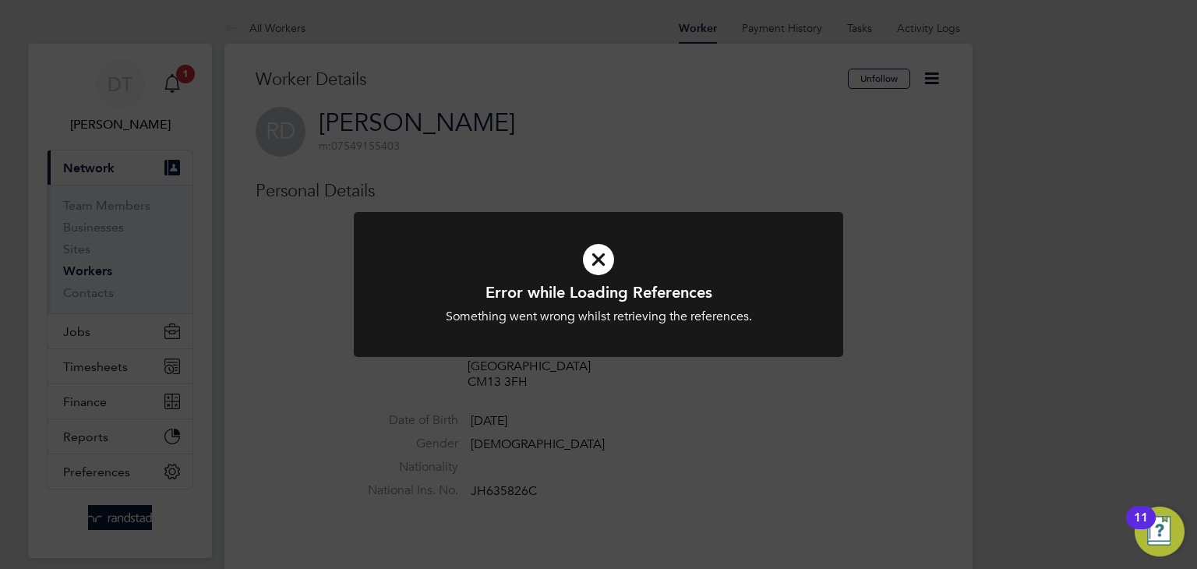
click at [513, 121] on div "Error while Loading References Something went wrong whilst retrieving the refer…" at bounding box center [598, 284] width 1197 height 569
click at [518, 163] on div "Error while Loading References Something went wrong whilst retrieving the refer…" at bounding box center [598, 284] width 1197 height 569
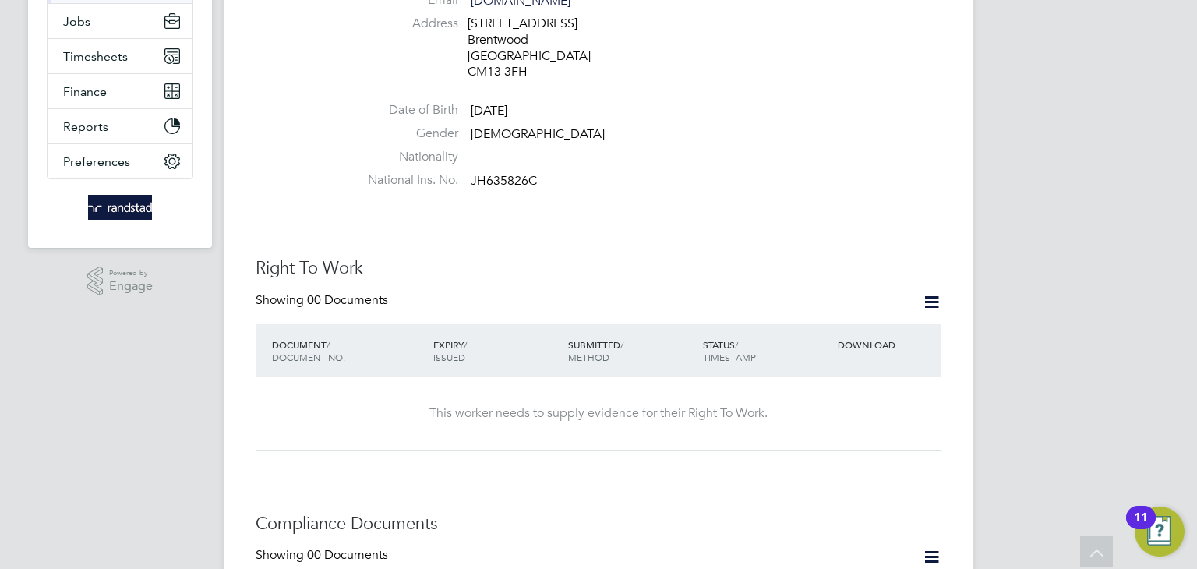
scroll to position [320, 0]
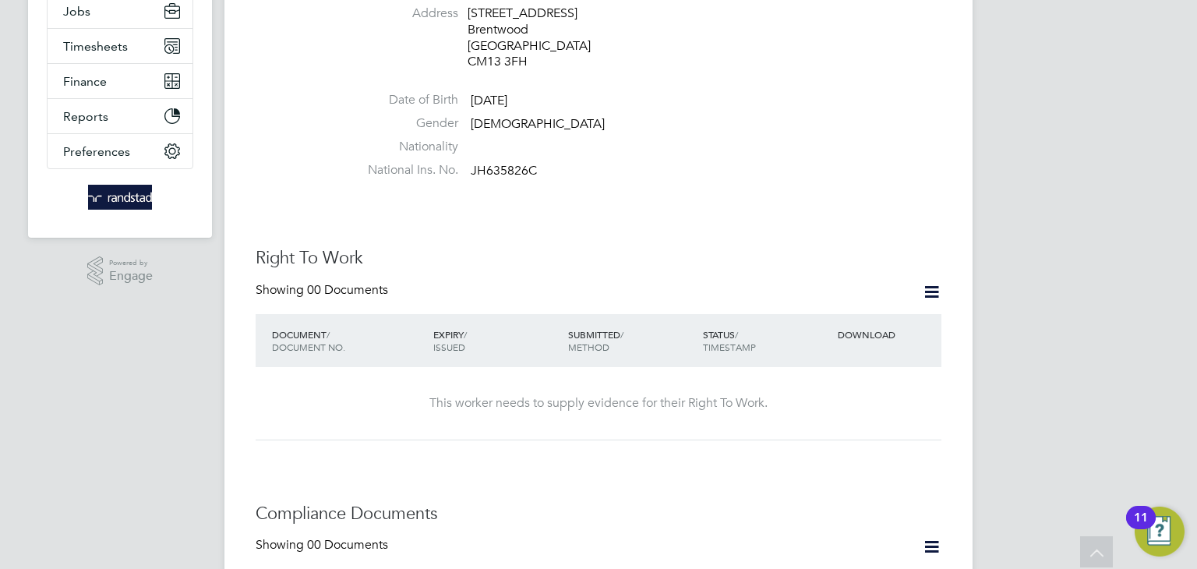
click at [928, 282] on icon at bounding box center [931, 291] width 19 height 19
click at [826, 313] on li "Add Right To Work Document" at bounding box center [846, 313] width 188 height 22
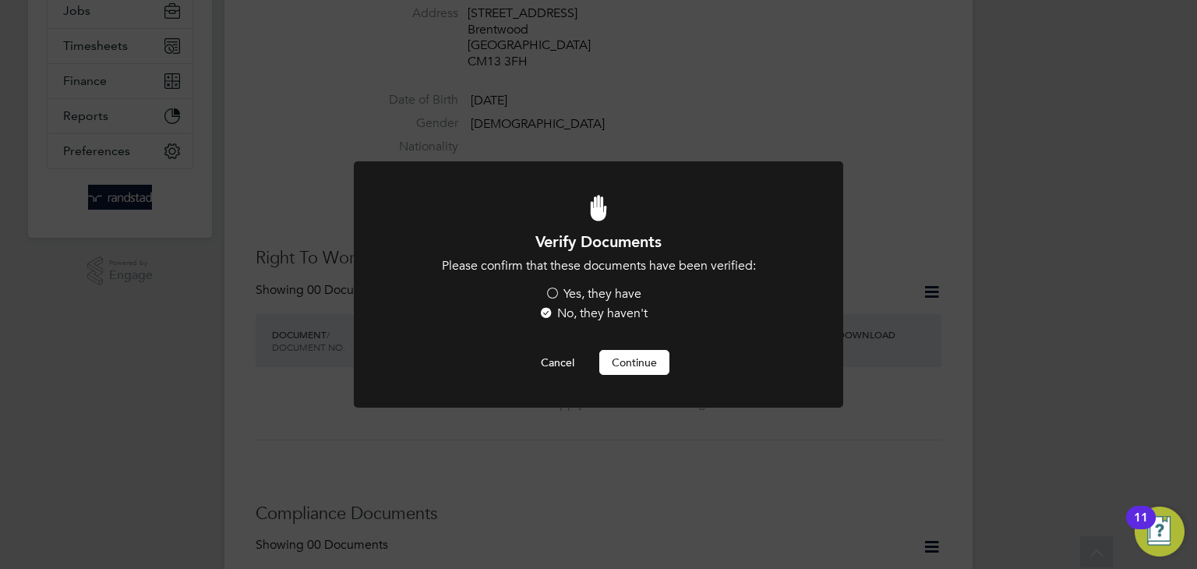
click at [557, 287] on label "Yes, they have" at bounding box center [593, 294] width 97 height 16
click at [0, 0] on input "Yes, they have" at bounding box center [0, 0] width 0 height 0
click at [615, 355] on button "Continue" at bounding box center [635, 362] width 70 height 25
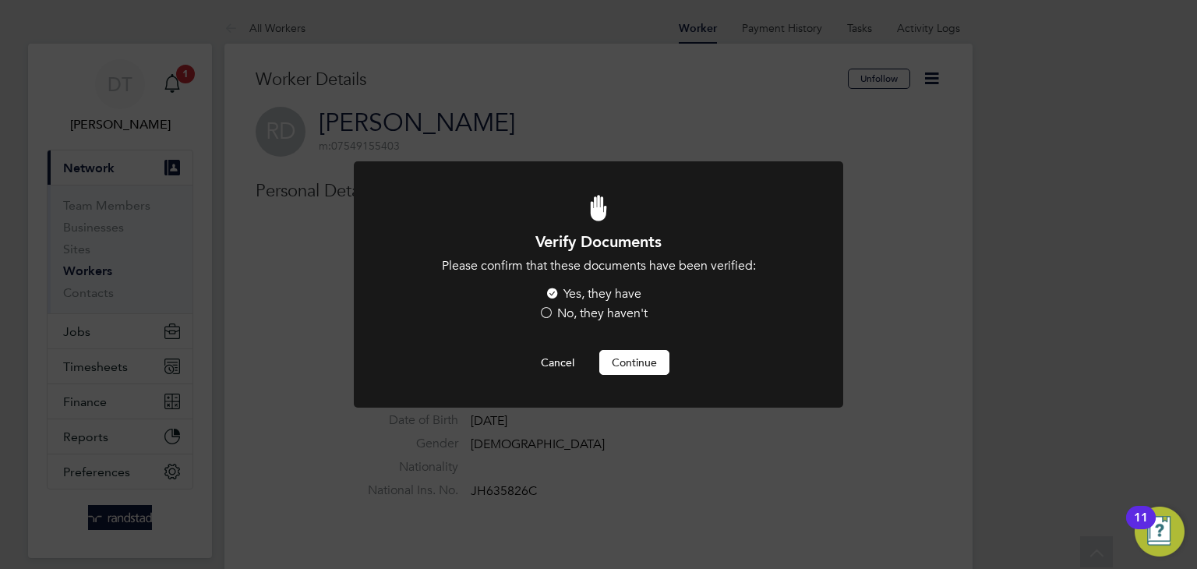
scroll to position [320, 0]
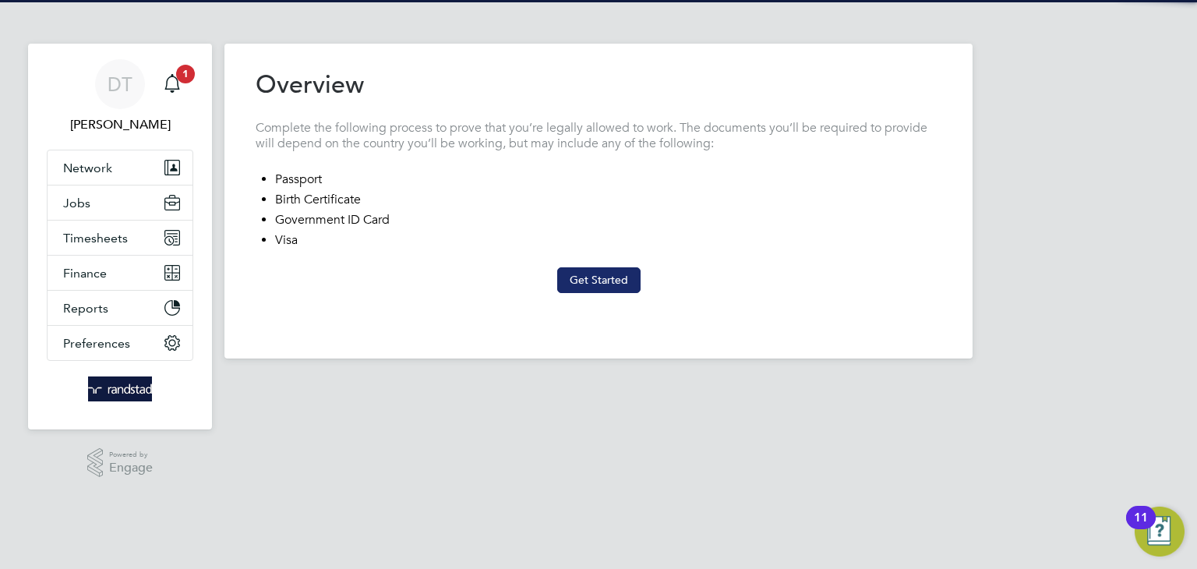
click at [594, 274] on button "Get Started" at bounding box center [598, 279] width 83 height 25
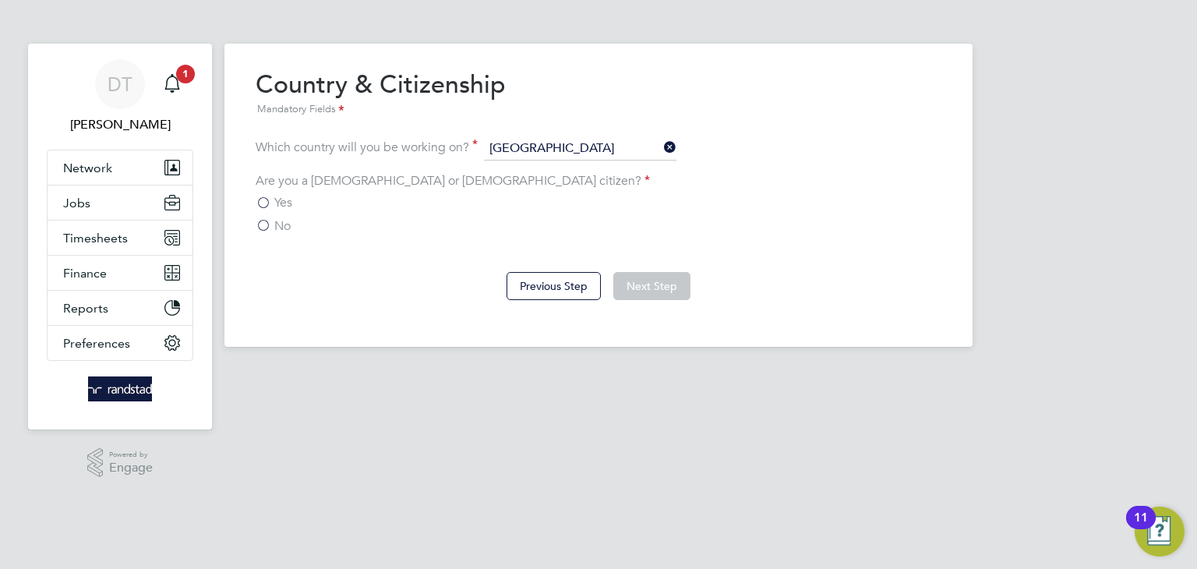
click at [288, 202] on span "Yes" at bounding box center [283, 203] width 18 height 16
click at [0, 0] on input "Yes" at bounding box center [0, 0] width 0 height 0
click at [671, 289] on button "Next Step" at bounding box center [652, 286] width 77 height 28
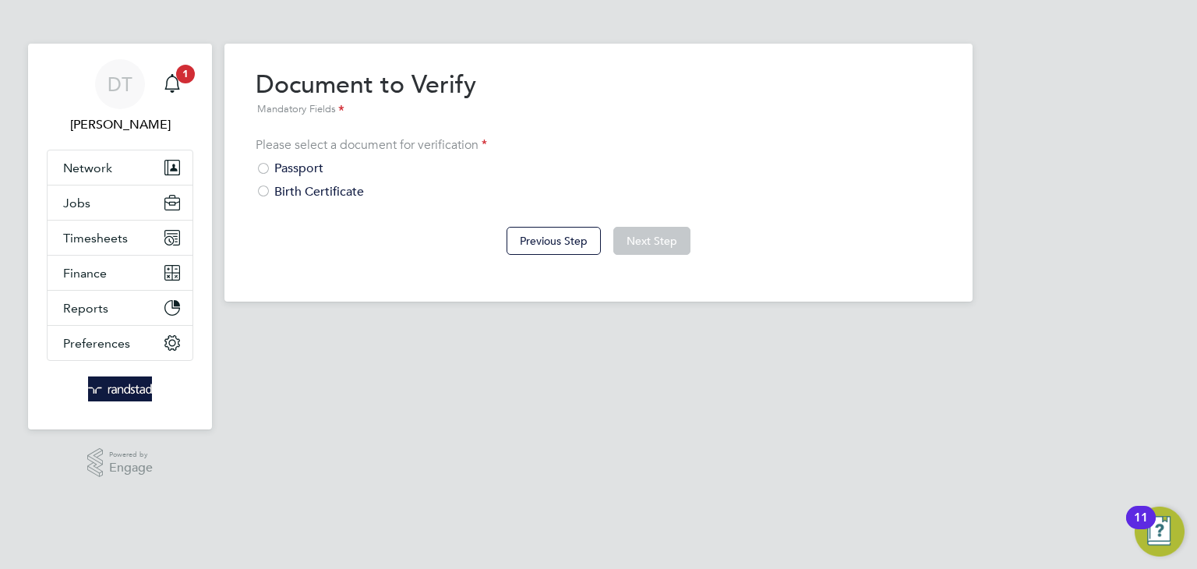
click at [317, 173] on div "Passport" at bounding box center [599, 169] width 686 height 16
click at [638, 238] on button "Next Step" at bounding box center [652, 241] width 77 height 28
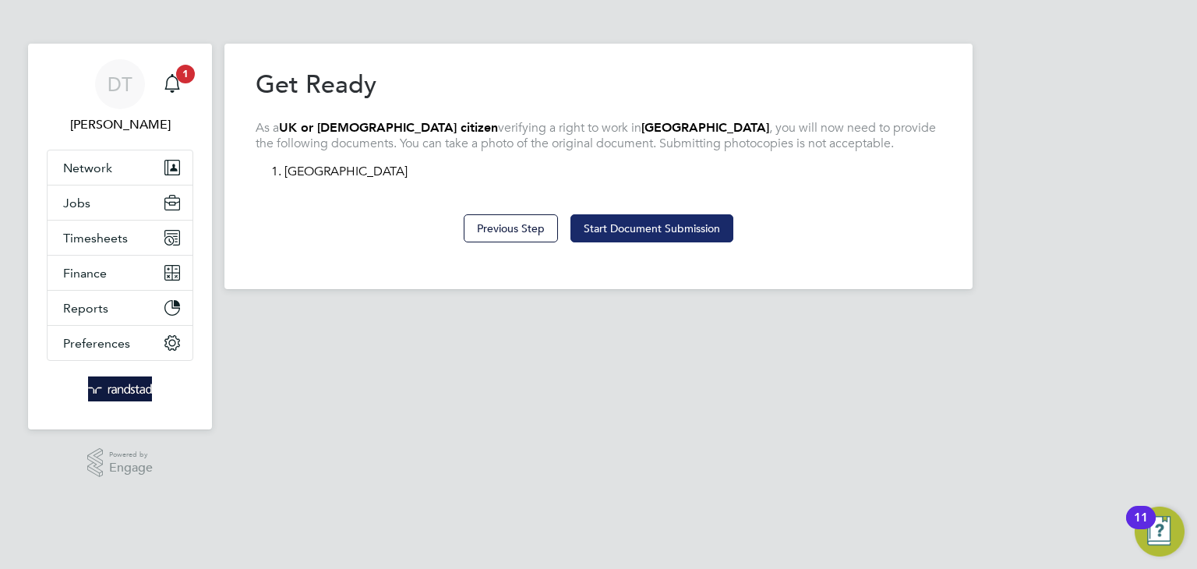
click at [649, 239] on button "Start Document Submission" at bounding box center [652, 228] width 163 height 28
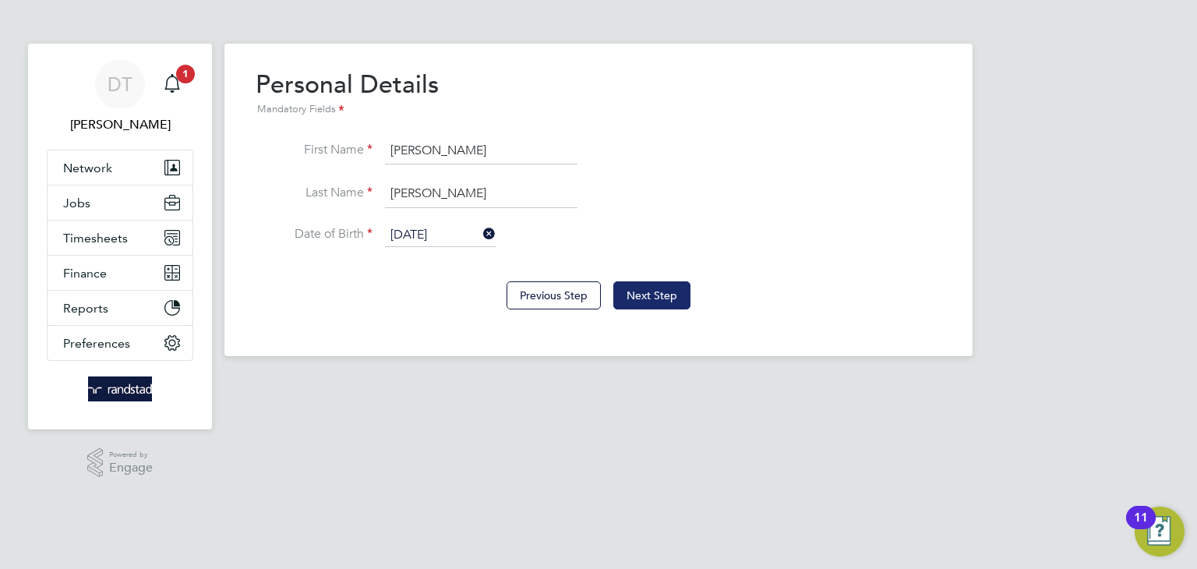
click at [661, 292] on button "Next Step" at bounding box center [652, 295] width 77 height 28
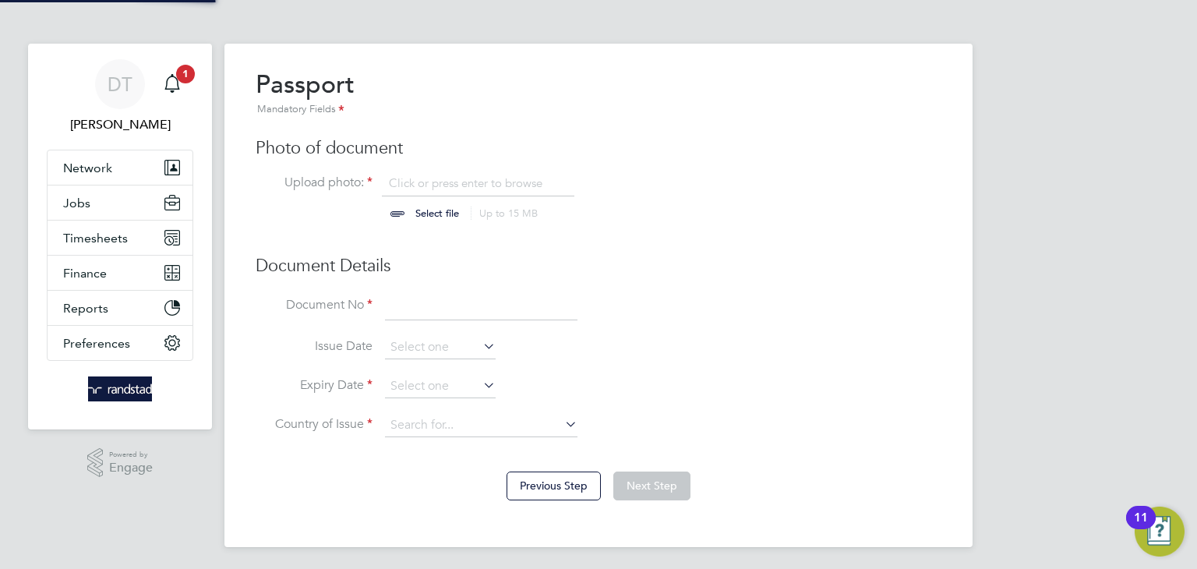
scroll to position [21, 193]
click at [423, 189] on input "file" at bounding box center [452, 198] width 245 height 47
type input "C:\fakepath\Ricky Donovan Trust ID 1st August 2025.pdf"
click at [417, 315] on input at bounding box center [481, 307] width 193 height 28
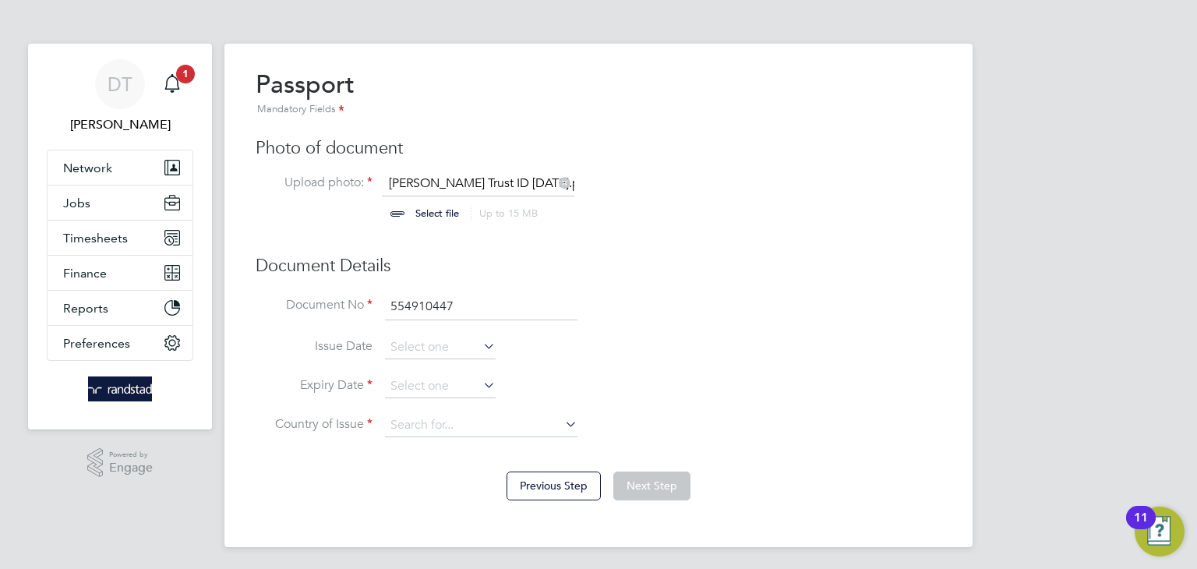
type input "554910447"
click at [418, 387] on input at bounding box center [440, 386] width 111 height 23
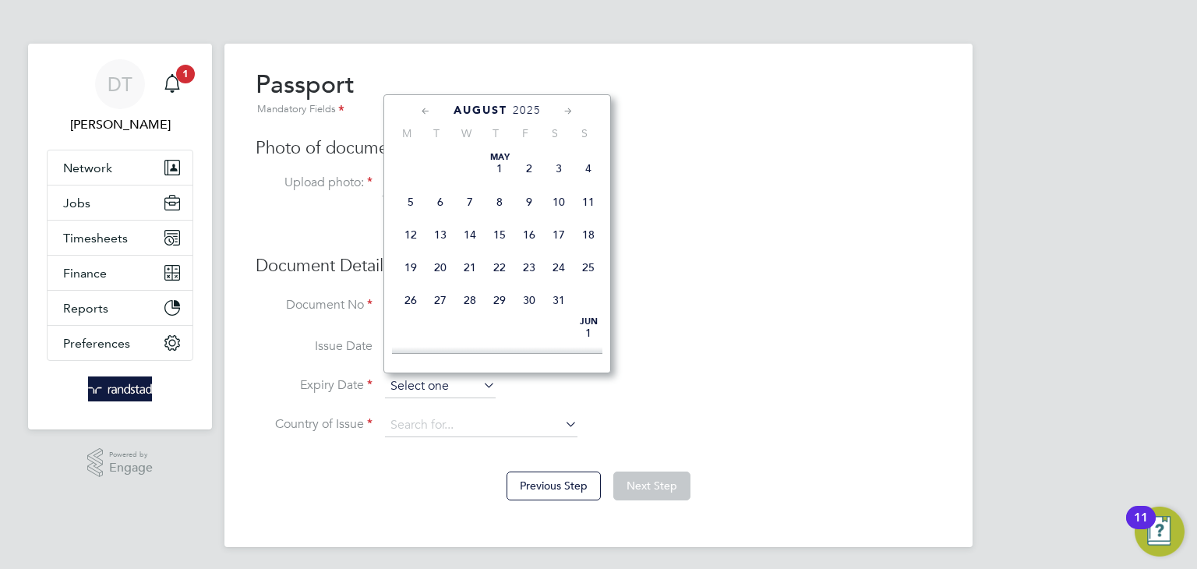
scroll to position [554, 0]
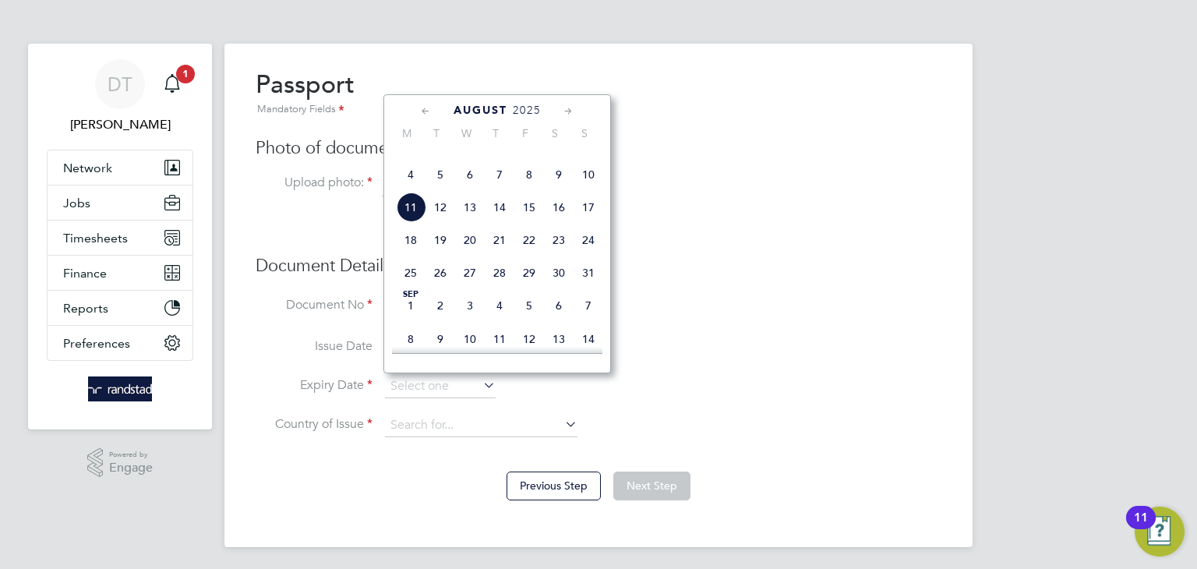
click at [531, 104] on span "2025" at bounding box center [527, 110] width 28 height 13
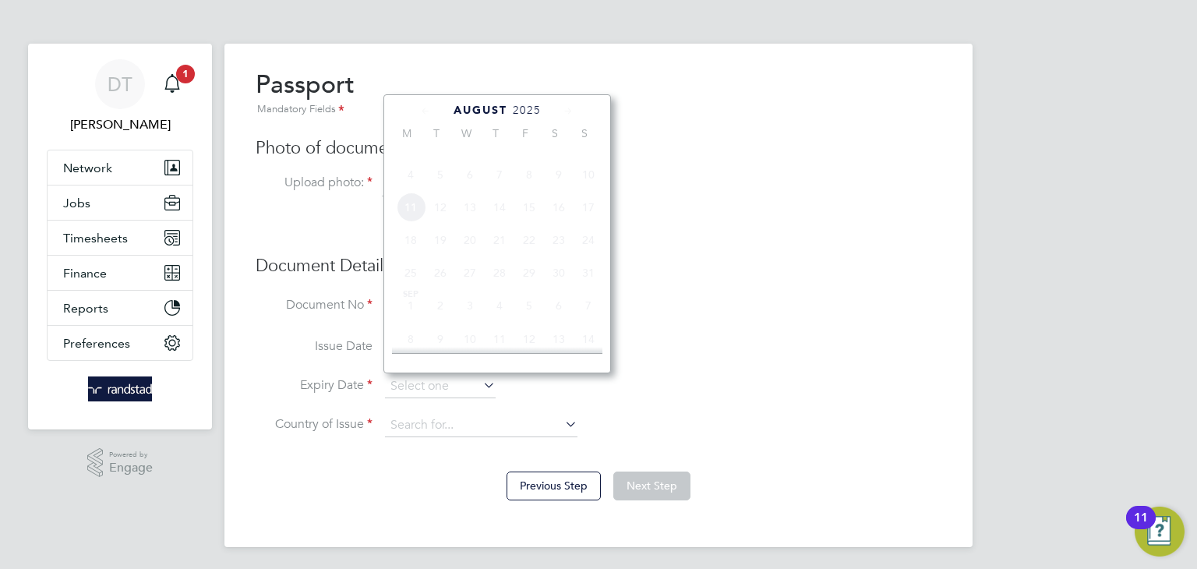
scroll to position [430, 0]
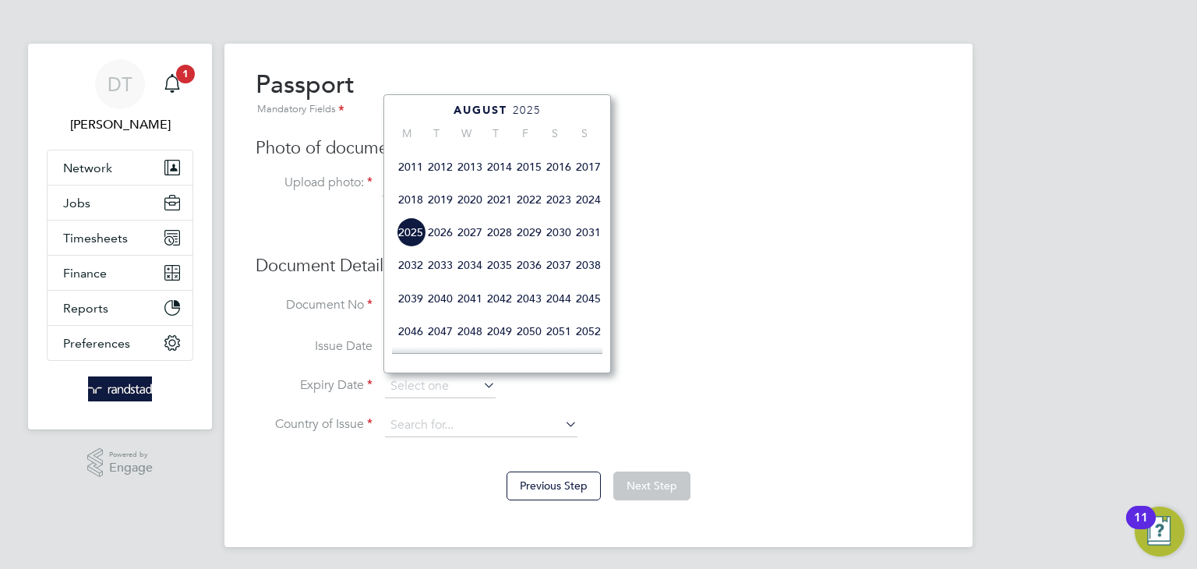
click at [500, 247] on span "2028" at bounding box center [500, 233] width 30 height 30
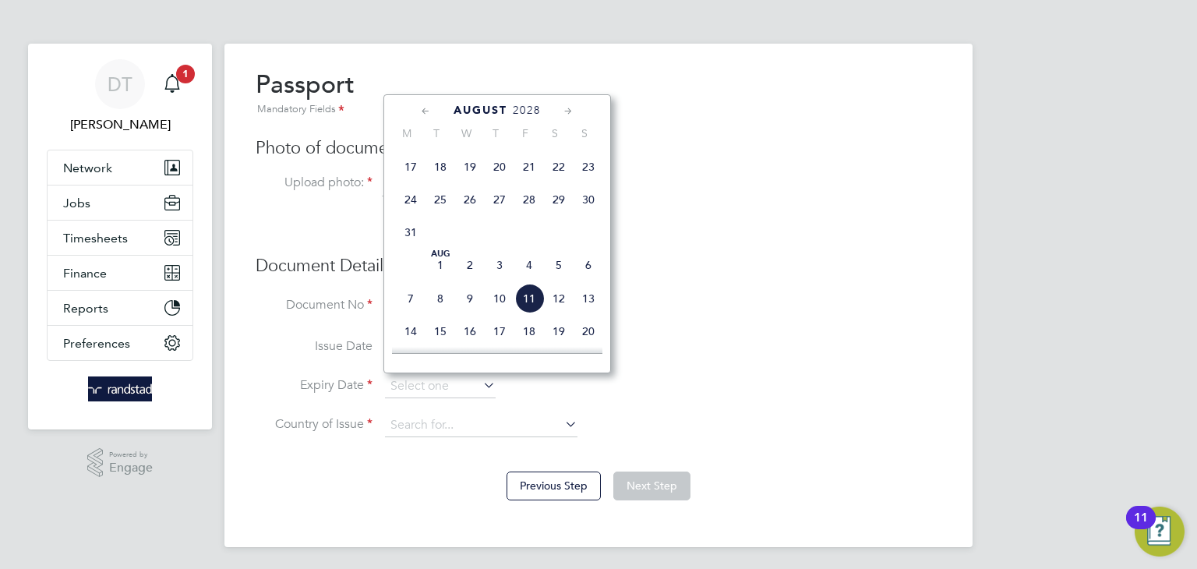
click at [430, 109] on icon at bounding box center [426, 111] width 15 height 17
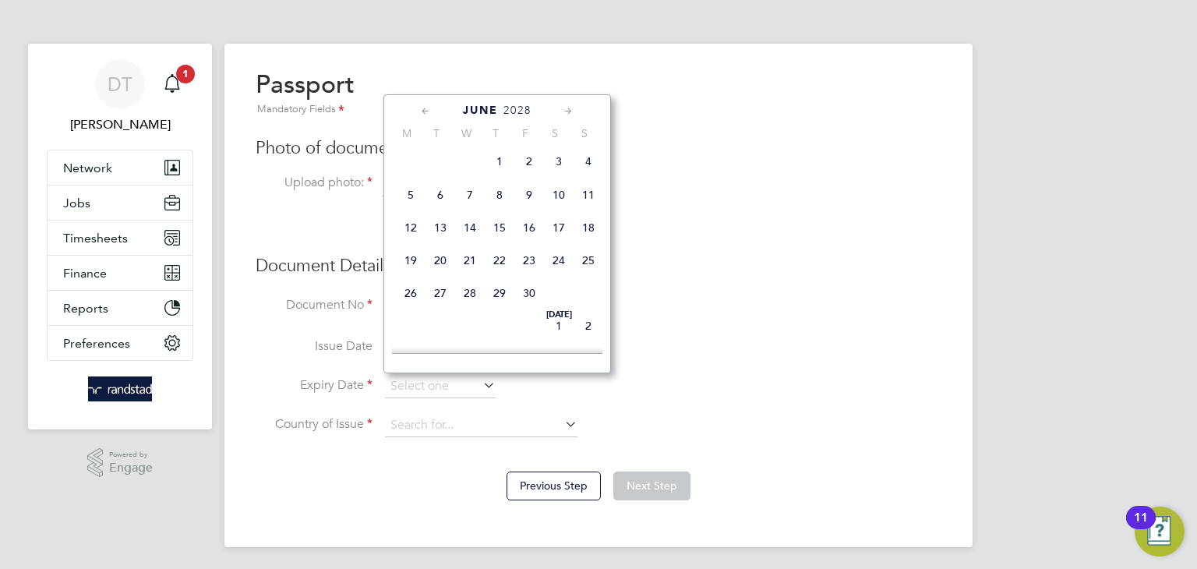
click at [430, 109] on icon at bounding box center [426, 111] width 15 height 17
click at [565, 108] on icon at bounding box center [568, 111] width 15 height 17
click at [408, 205] on span "8" at bounding box center [411, 195] width 30 height 30
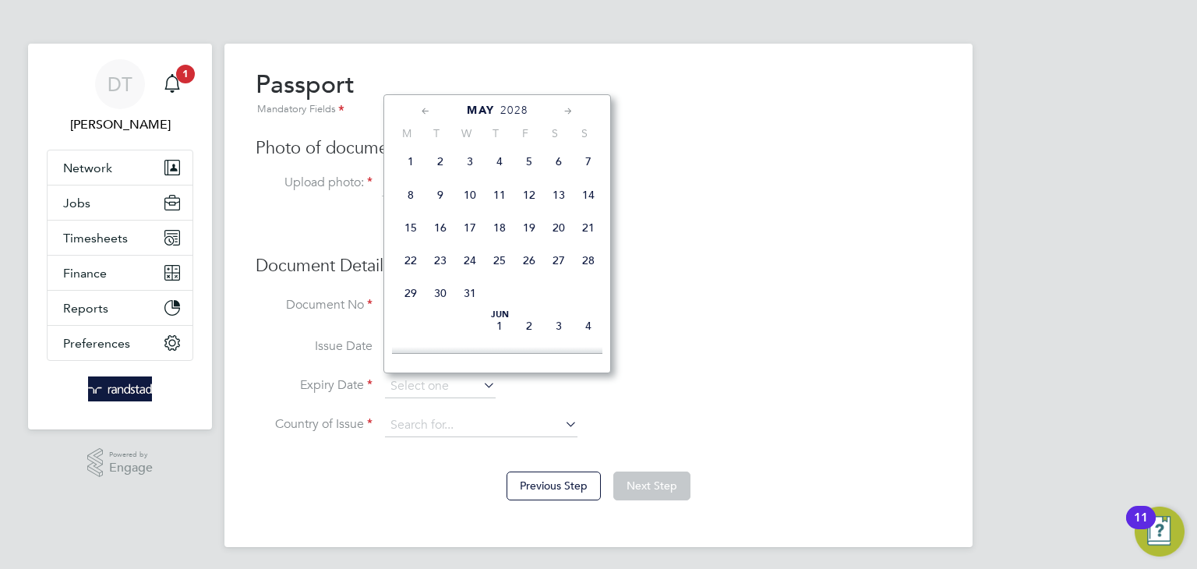
type input "08 May 2028"
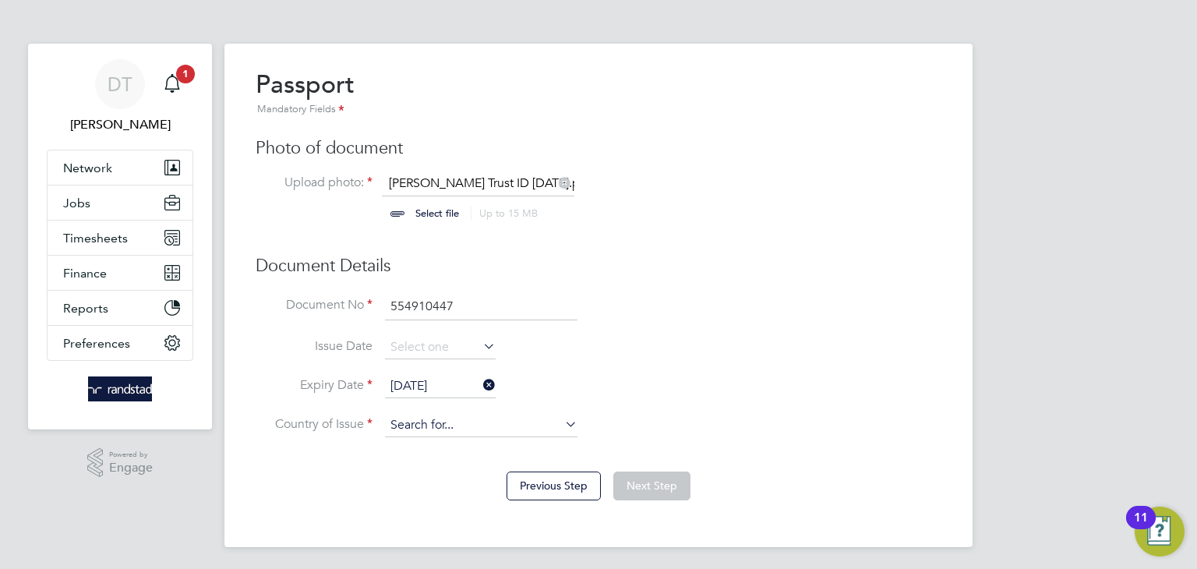
click at [421, 419] on input at bounding box center [481, 425] width 193 height 23
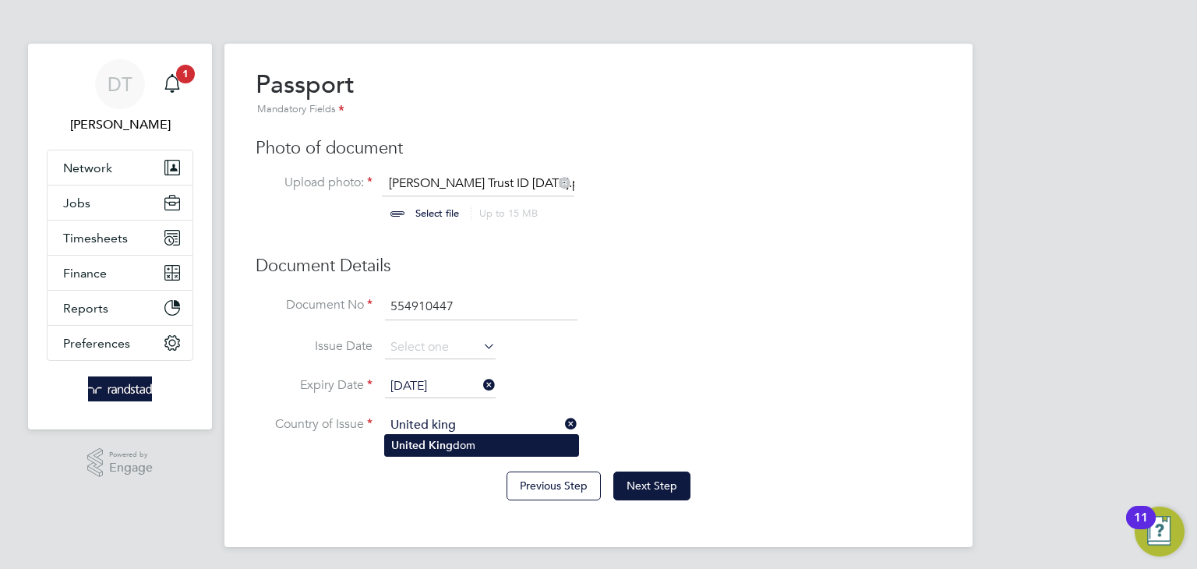
click at [439, 446] on b "King" at bounding box center [441, 445] width 24 height 13
type input "United Kingdom"
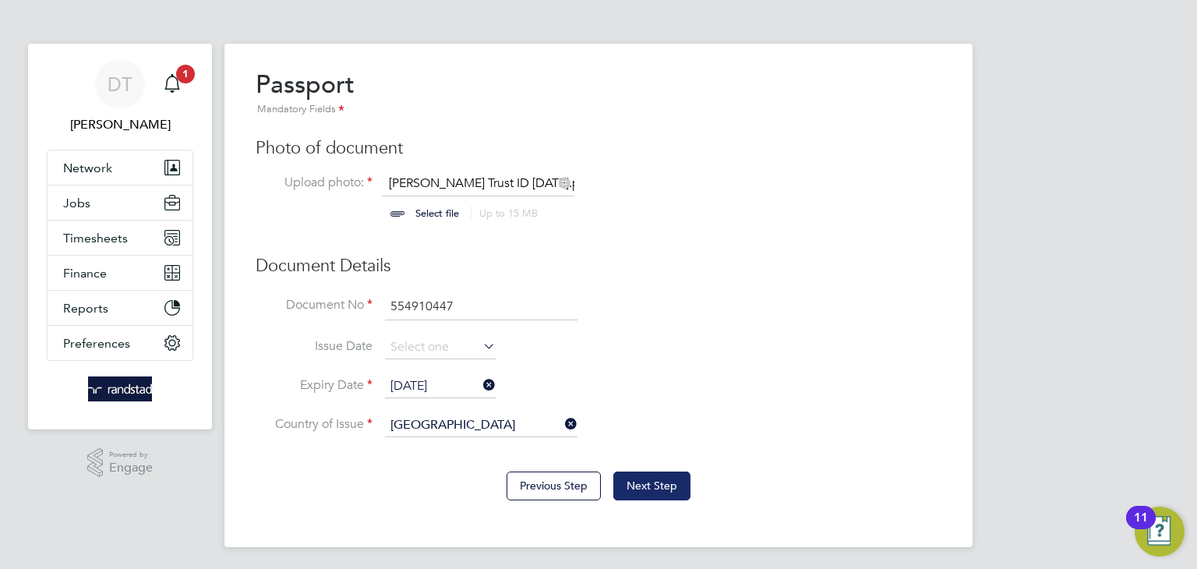
click at [681, 486] on button "Next Step" at bounding box center [652, 486] width 77 height 28
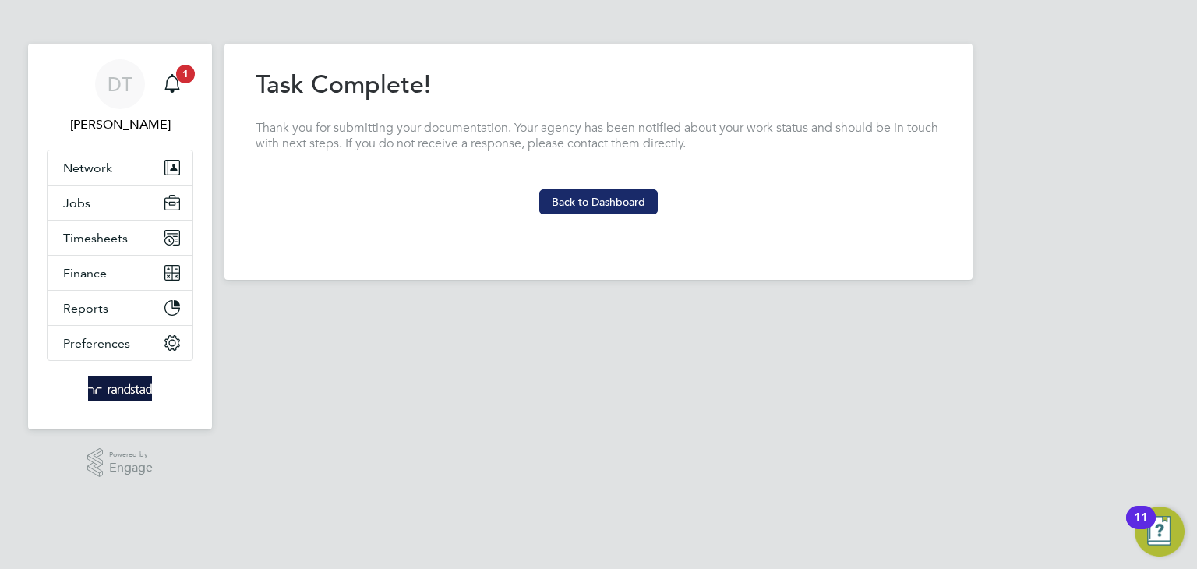
click at [576, 208] on button "Back to Dashboard" at bounding box center [598, 201] width 118 height 25
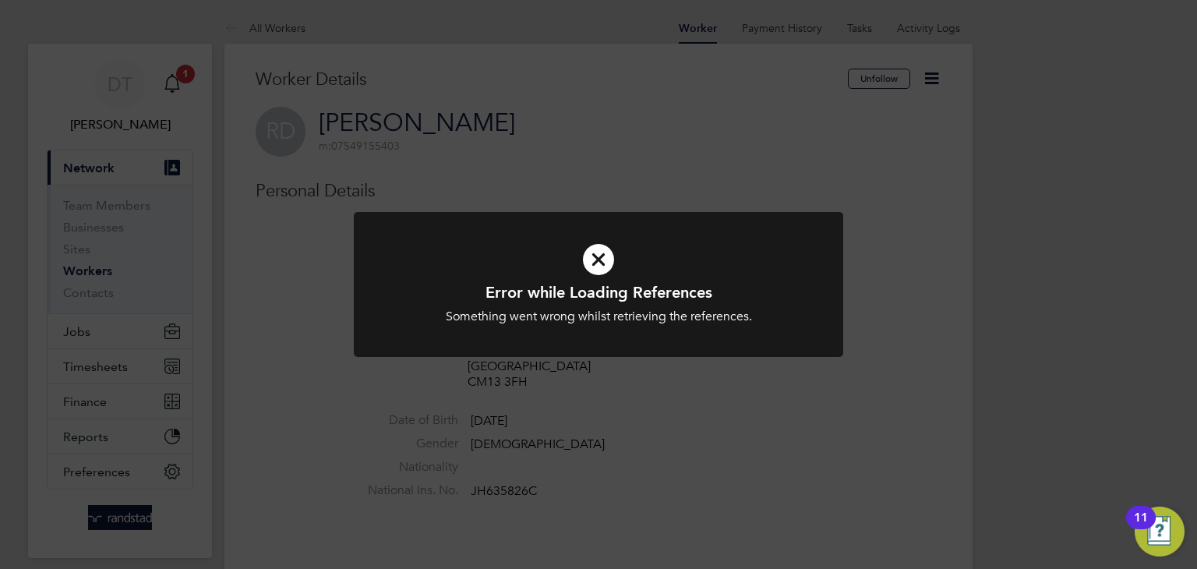
click at [486, 184] on div "Error while Loading References Something went wrong whilst retrieving the refer…" at bounding box center [598, 284] width 1197 height 569
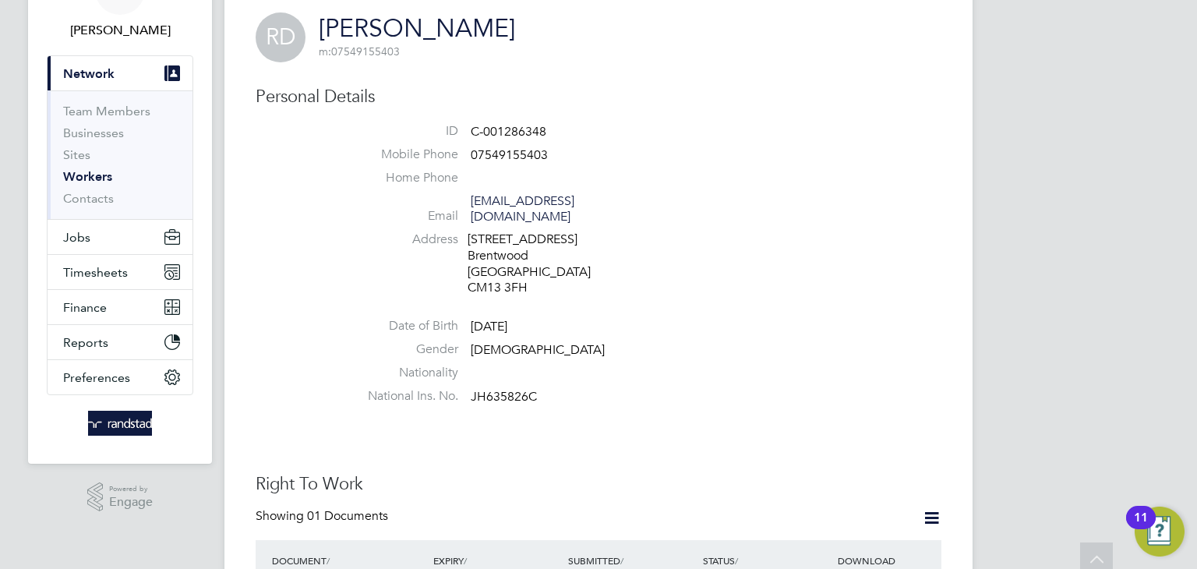
scroll to position [43, 0]
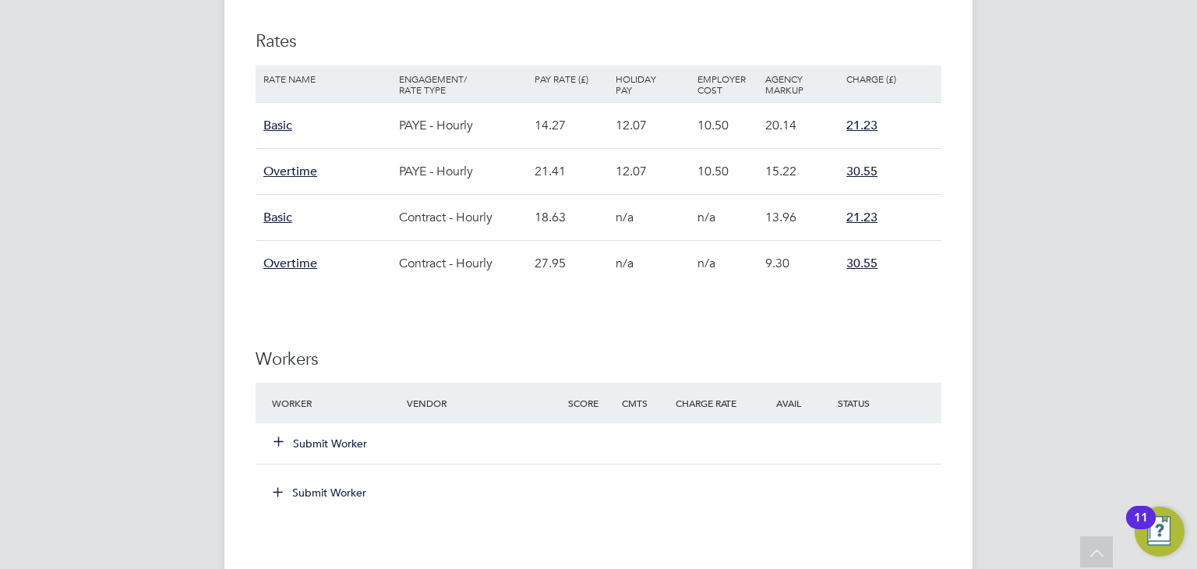
scroll to position [1013, 0]
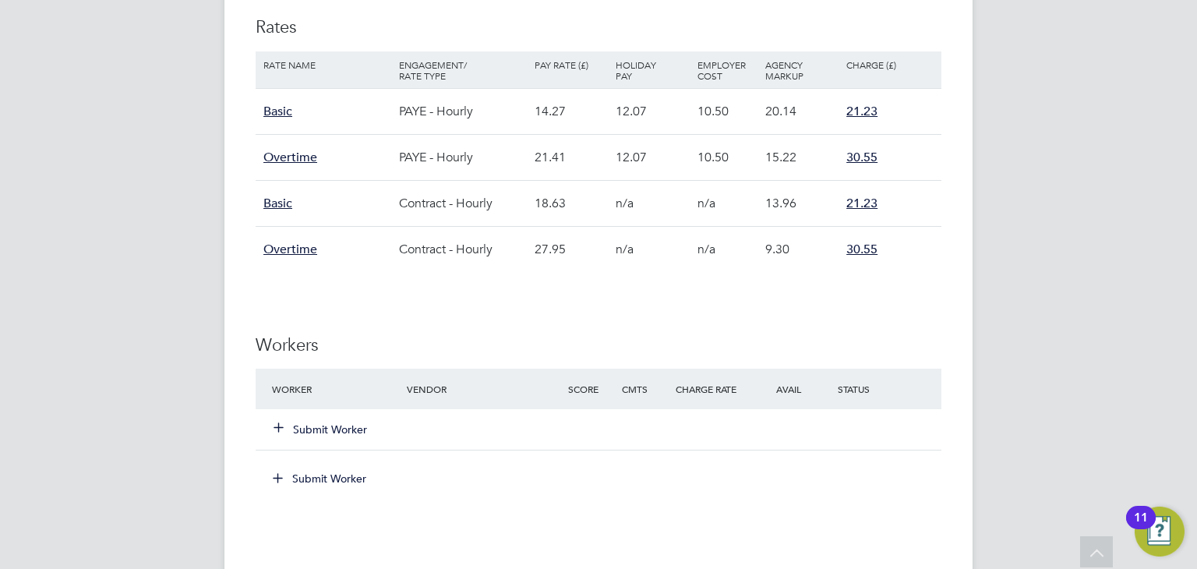
click at [332, 437] on div "Submit Worker" at bounding box center [348, 430] width 161 height 28
click at [339, 426] on button "Submit Worker" at bounding box center [321, 430] width 94 height 16
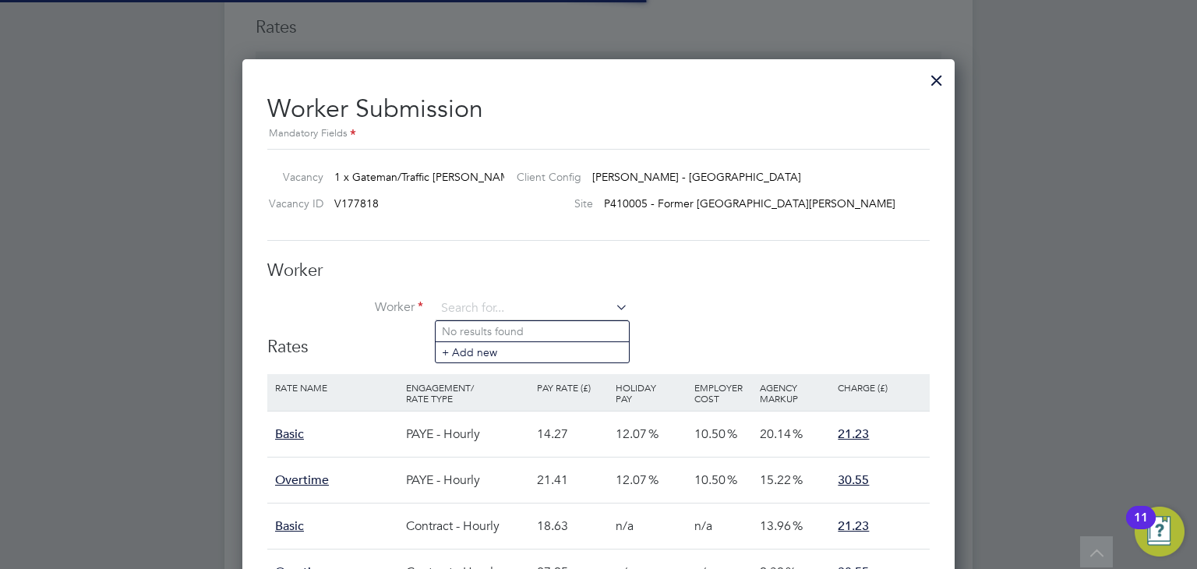
scroll to position [46, 132]
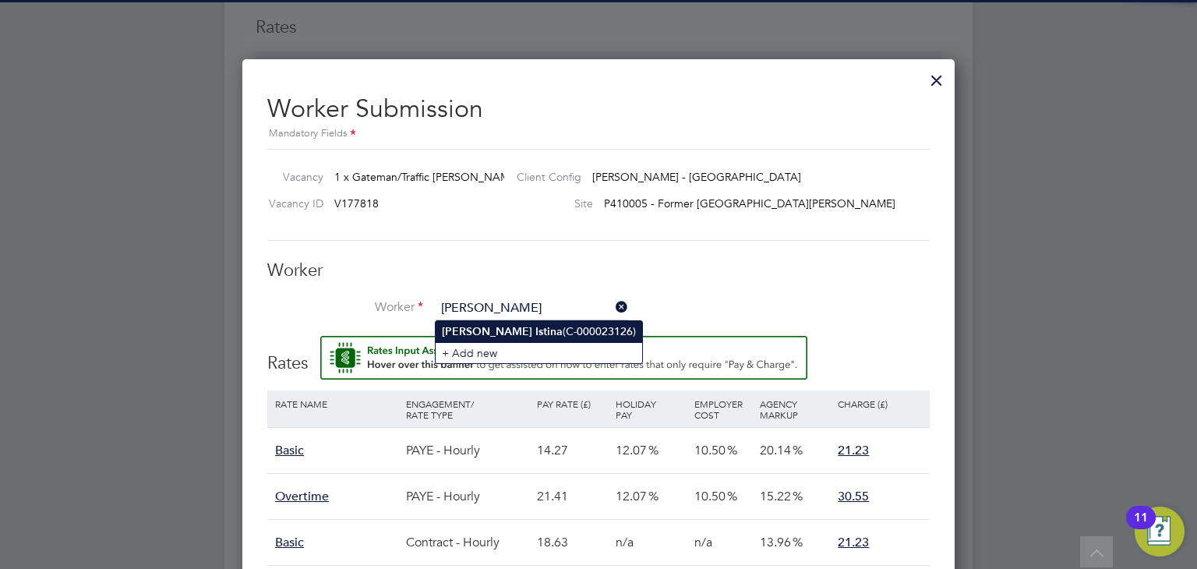
click at [536, 329] on b "Istina" at bounding box center [549, 331] width 27 height 13
type input "[PERSON_NAME] (C-000023126)"
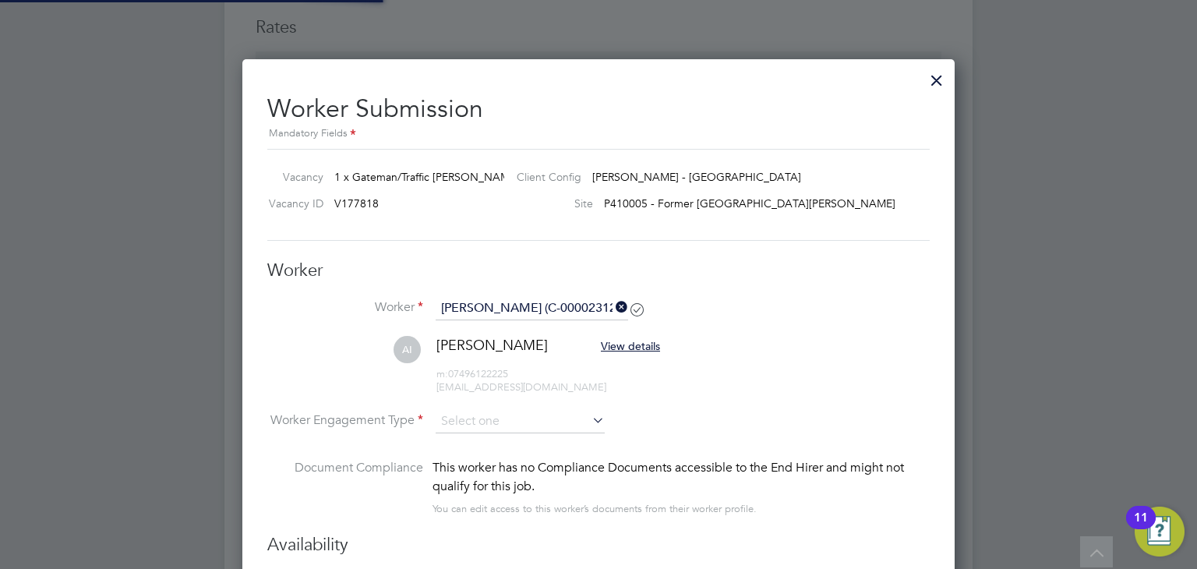
scroll to position [1509, 713]
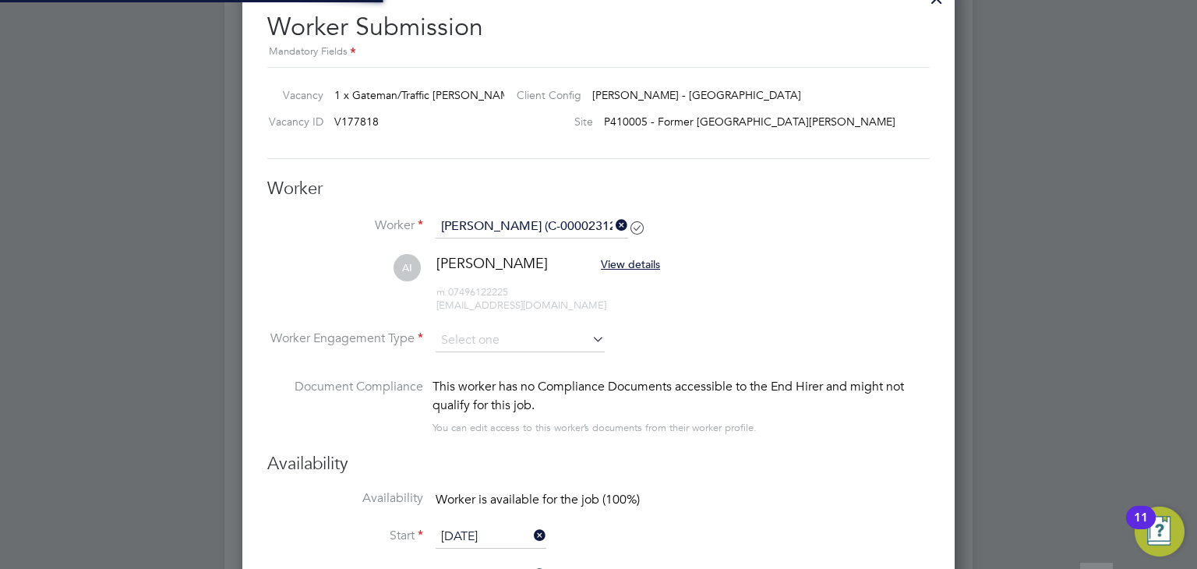
type input "[DATE]"
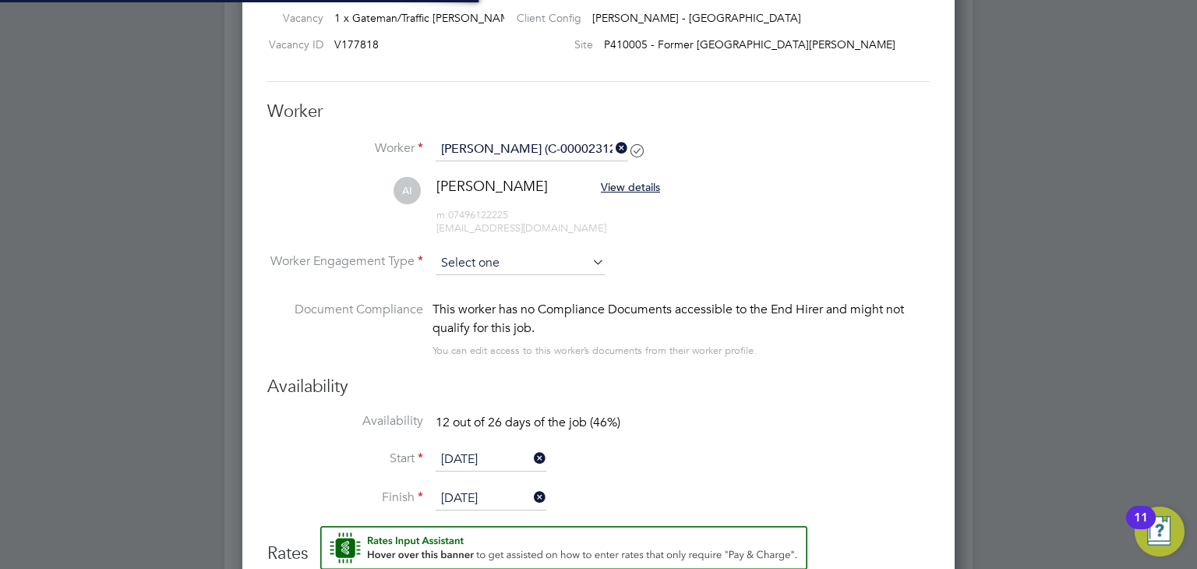
click at [493, 259] on input at bounding box center [520, 263] width 169 height 23
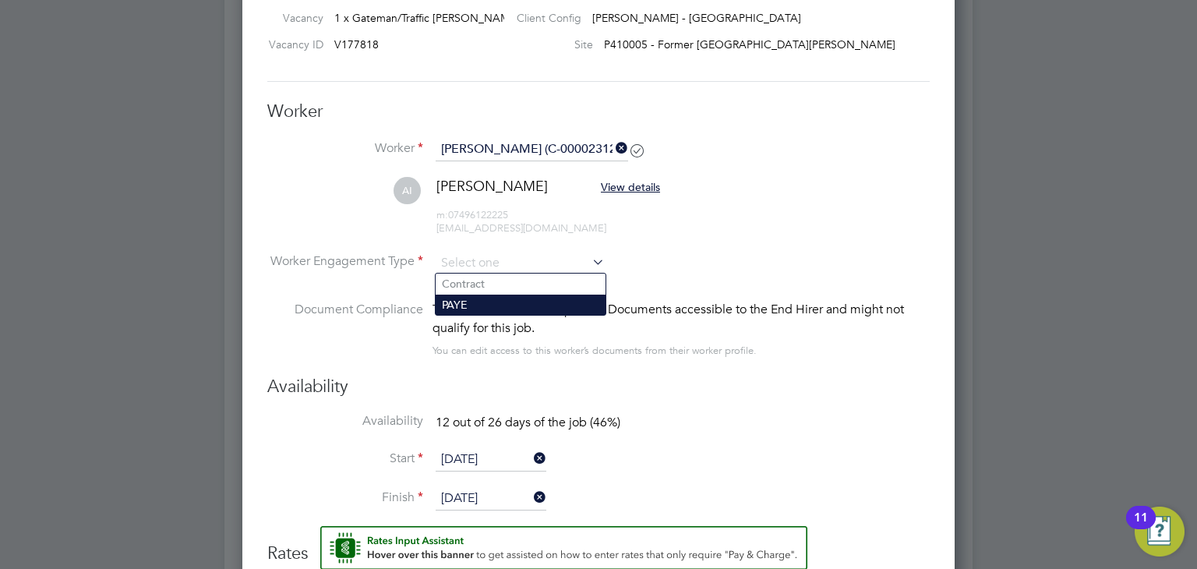
click at [471, 303] on li "PAYE" at bounding box center [521, 305] width 170 height 20
type input "PAYE"
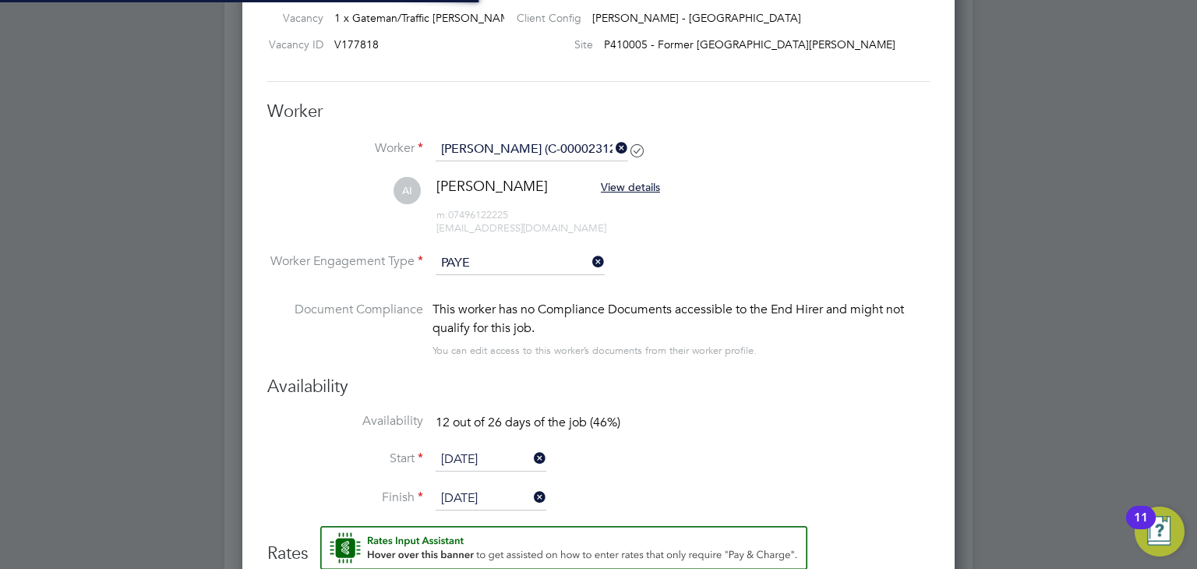
scroll to position [46, 106]
click at [698, 215] on li "[PERSON_NAME] View details m: 07496122225 [EMAIL_ADDRESS][DOMAIN_NAME]" at bounding box center [598, 214] width 663 height 74
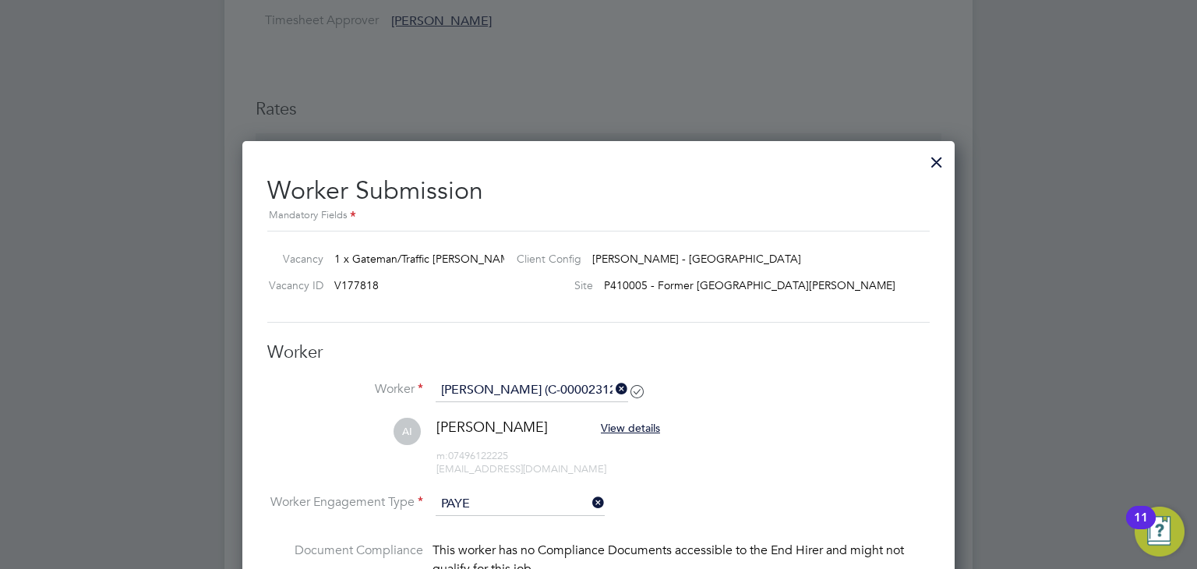
click at [933, 163] on div at bounding box center [937, 158] width 28 height 28
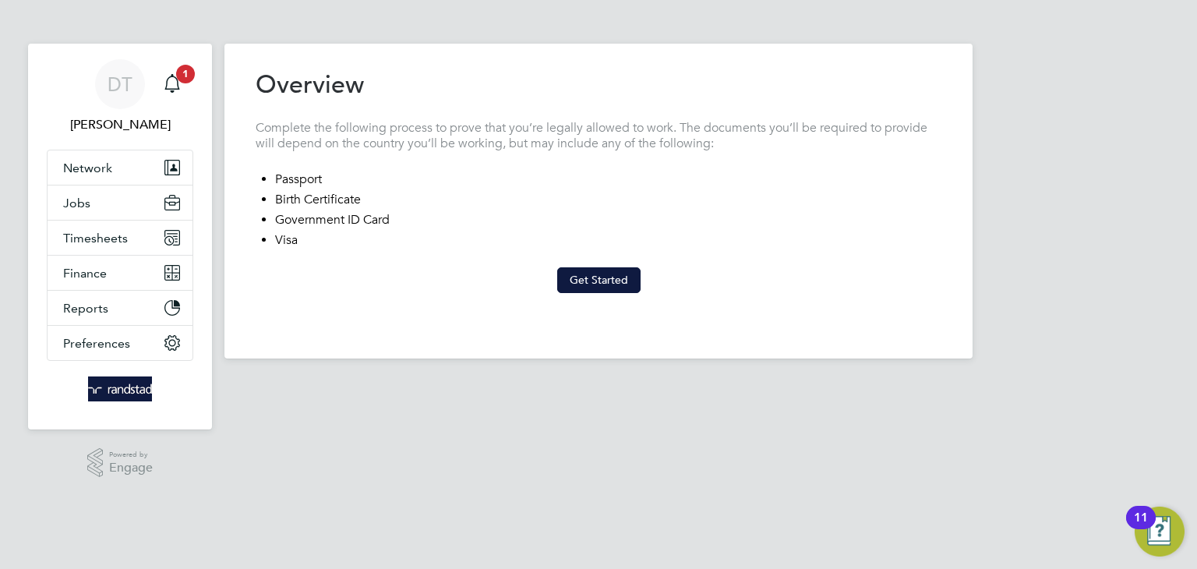
click at [560, 263] on at-step "Overview Complete the following process to prove that you’re legally allowed to…" at bounding box center [599, 181] width 686 height 225
click at [563, 264] on at-step "Overview Complete the following process to prove that you’re legally allowed to…" at bounding box center [599, 181] width 686 height 225
click at [572, 273] on button "Get Started" at bounding box center [598, 279] width 83 height 25
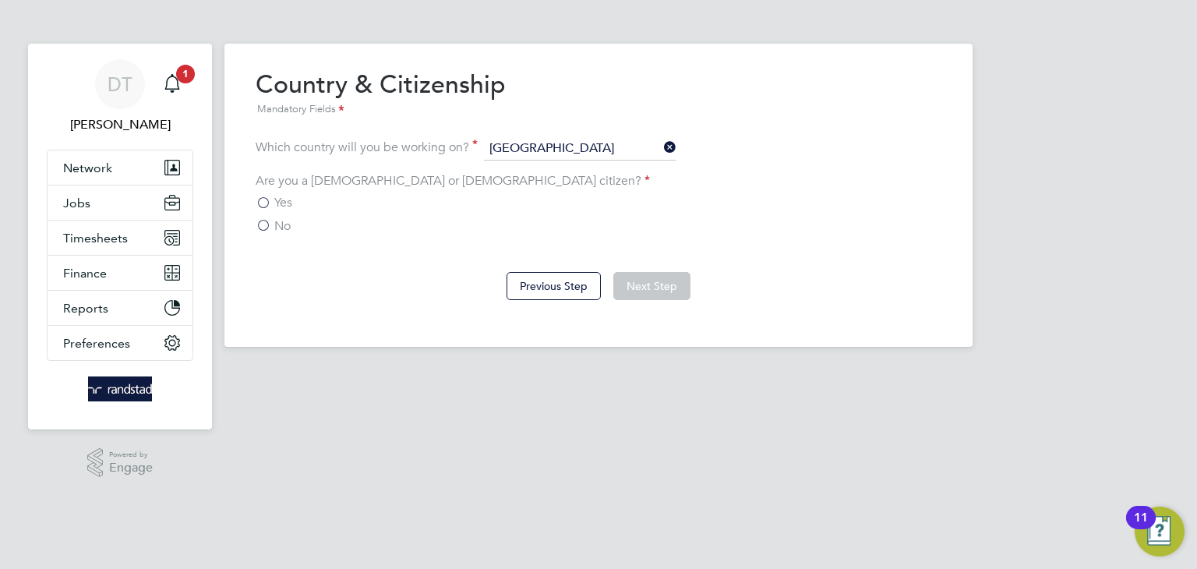
click at [277, 200] on span "Yes" at bounding box center [283, 203] width 18 height 16
click at [0, 0] on input "Yes" at bounding box center [0, 0] width 0 height 0
click at [644, 274] on button "Next Step" at bounding box center [652, 286] width 77 height 28
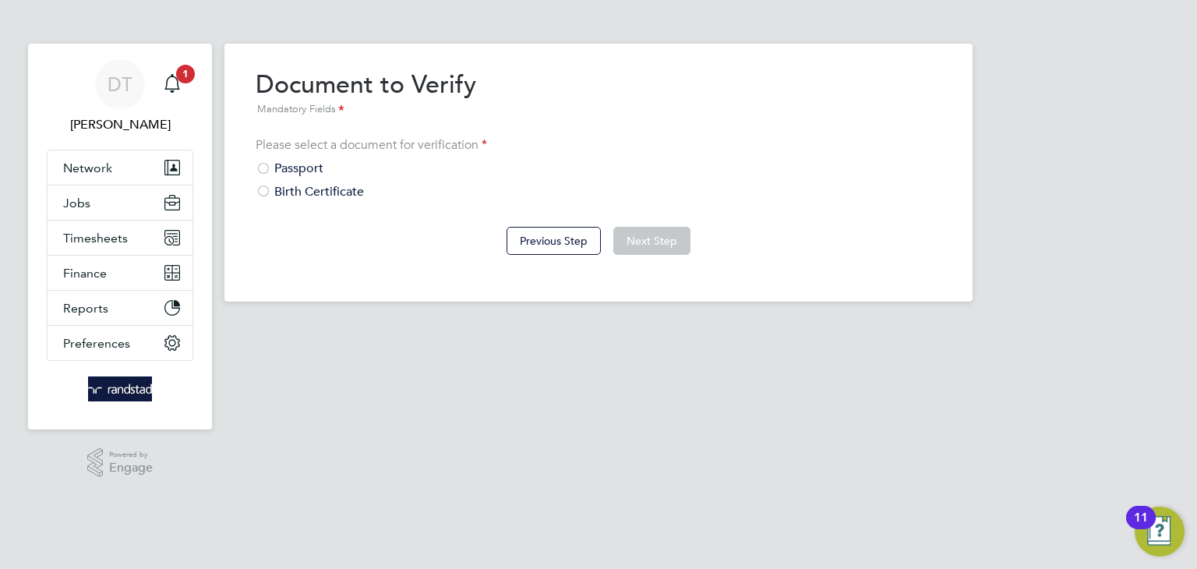
click at [291, 175] on div "Passport" at bounding box center [599, 169] width 686 height 16
click at [550, 232] on button "Previous Step" at bounding box center [554, 241] width 94 height 28
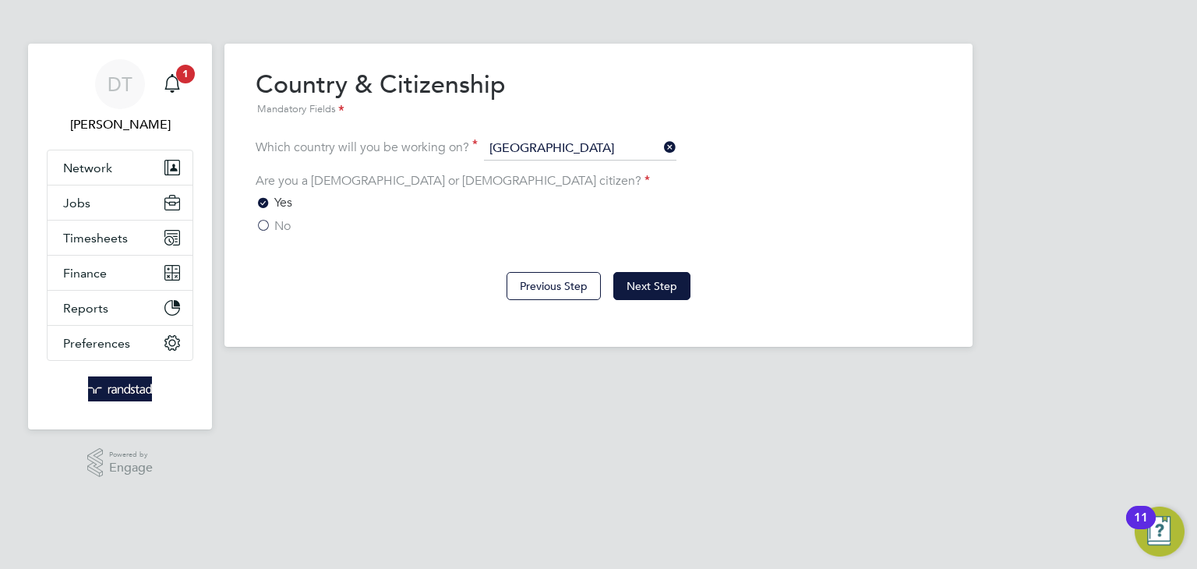
click at [267, 225] on label "No" at bounding box center [273, 226] width 35 height 16
click at [0, 0] on input "No" at bounding box center [0, 0] width 0 height 0
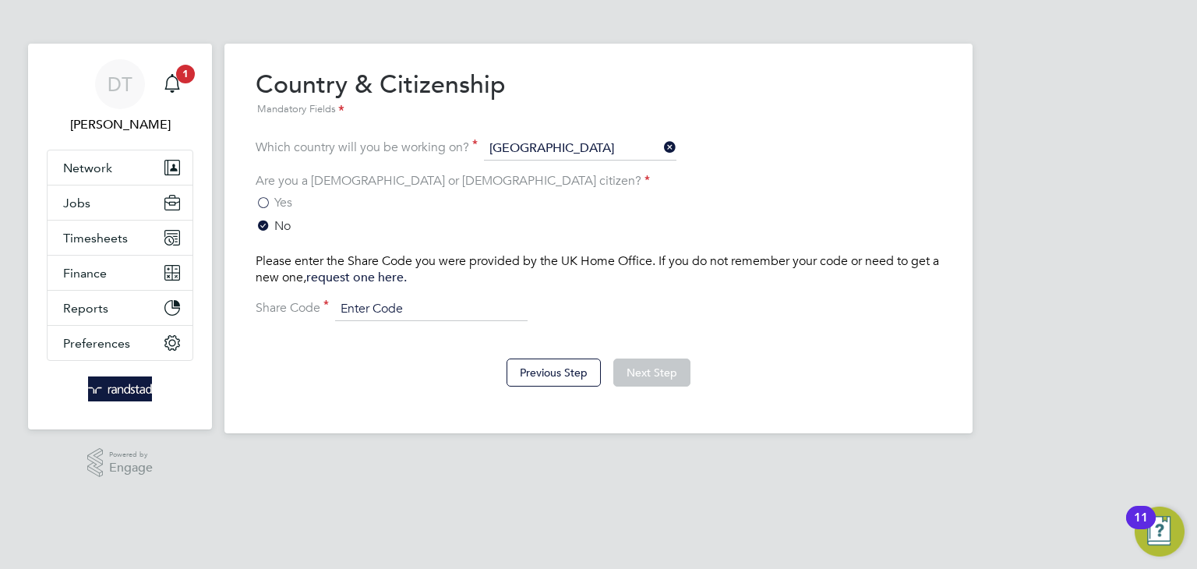
click at [398, 299] on input at bounding box center [431, 309] width 193 height 23
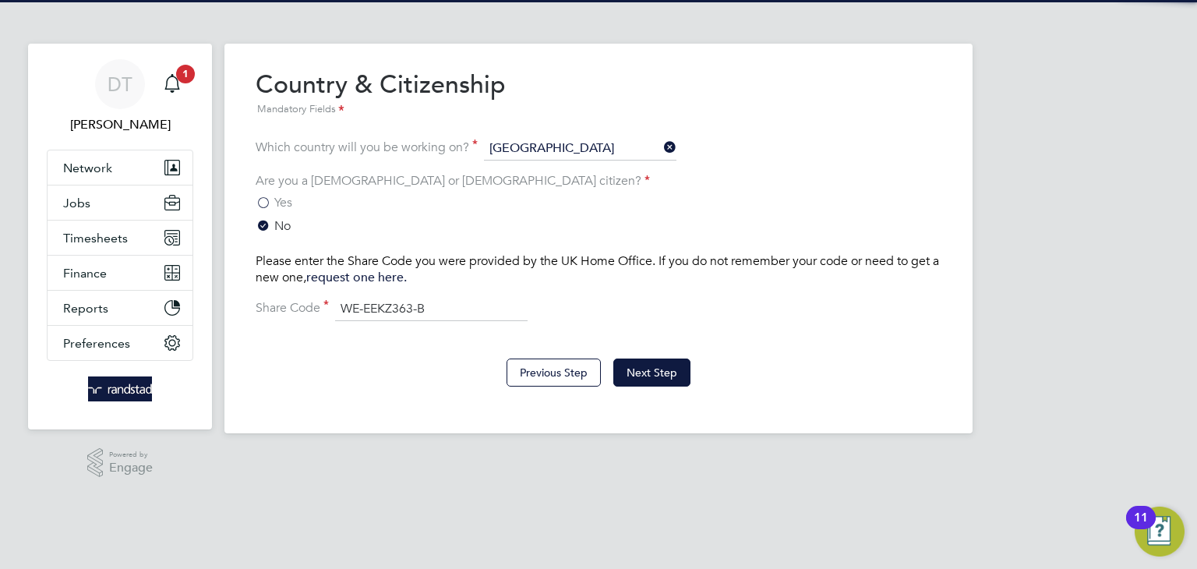
type input "WE-EEKZ363-BP"
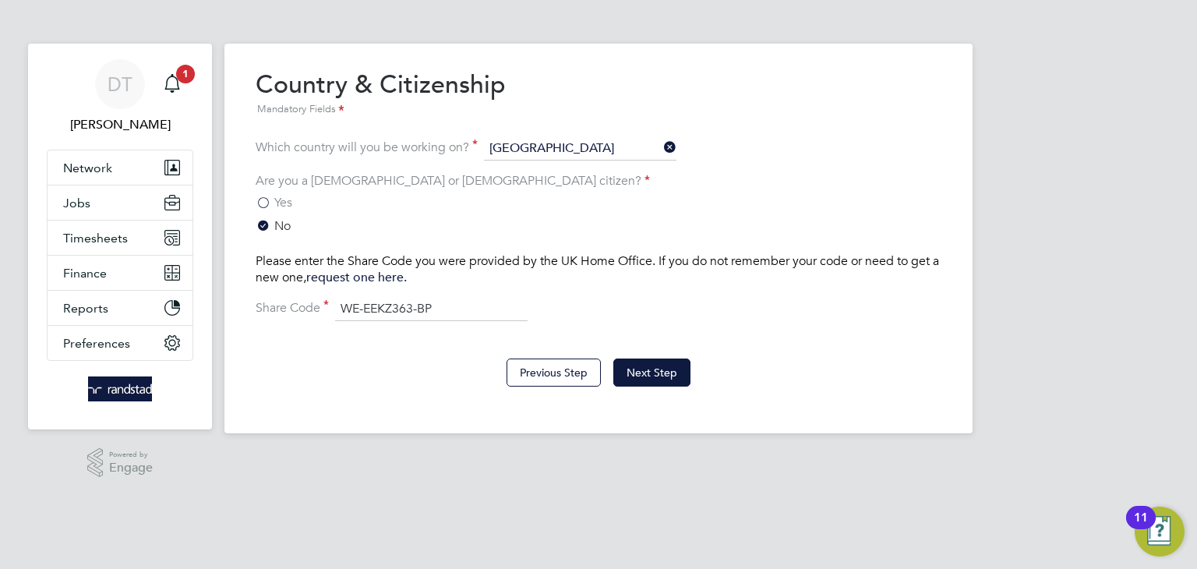
drag, startPoint x: 451, startPoint y: 310, endPoint x: 339, endPoint y: 306, distance: 112.4
click at [339, 306] on input "WE-EEKZ363-BP" at bounding box center [431, 309] width 193 height 23
click at [645, 366] on button "Next Step" at bounding box center [652, 373] width 77 height 28
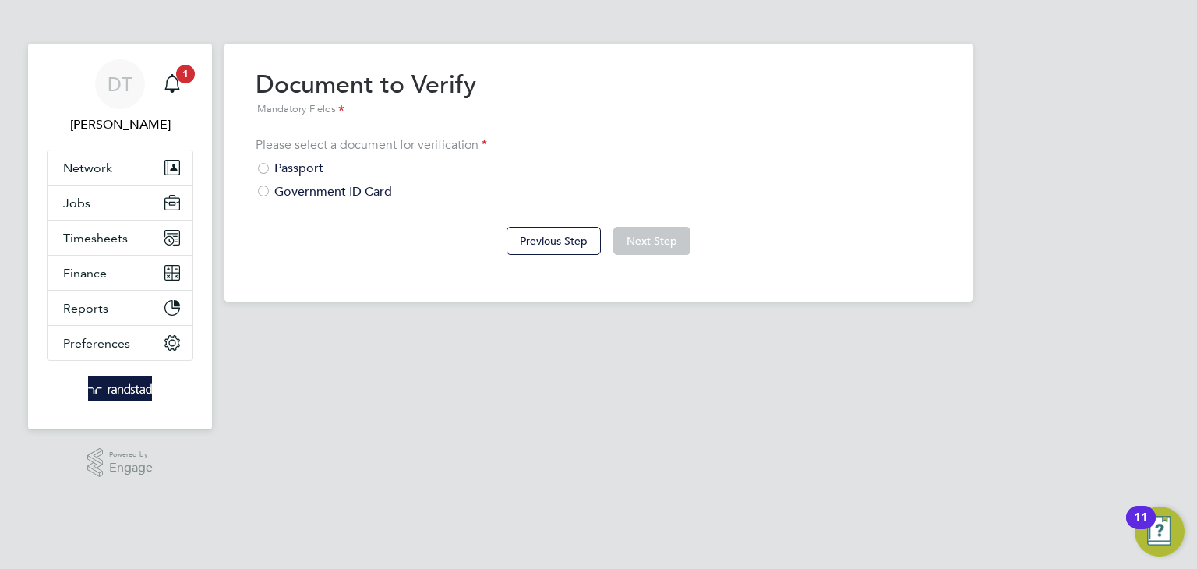
click at [306, 189] on div "Government ID Card" at bounding box center [599, 192] width 686 height 16
click at [646, 246] on button "Next Step" at bounding box center [652, 241] width 77 height 28
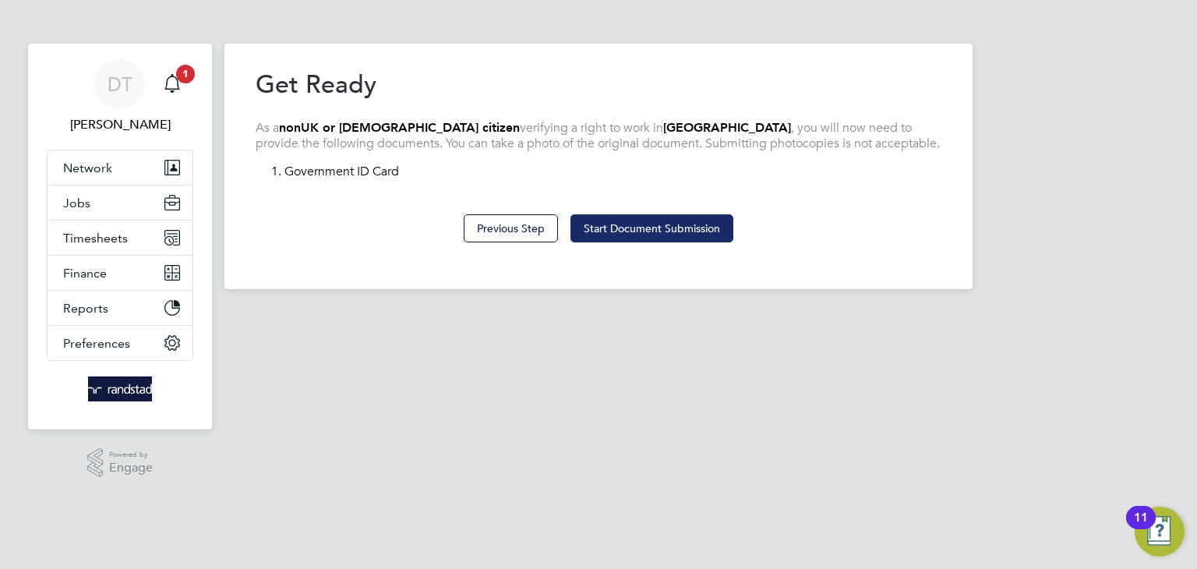
click at [633, 221] on button "Start Document Submission" at bounding box center [652, 228] width 163 height 28
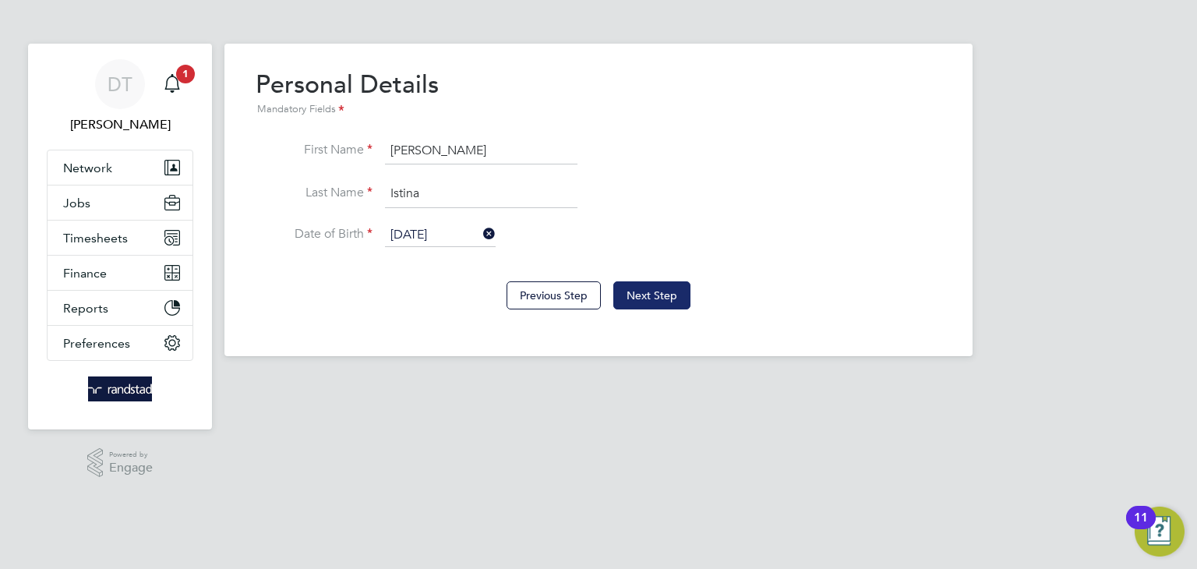
click at [653, 289] on button "Next Step" at bounding box center [652, 295] width 77 height 28
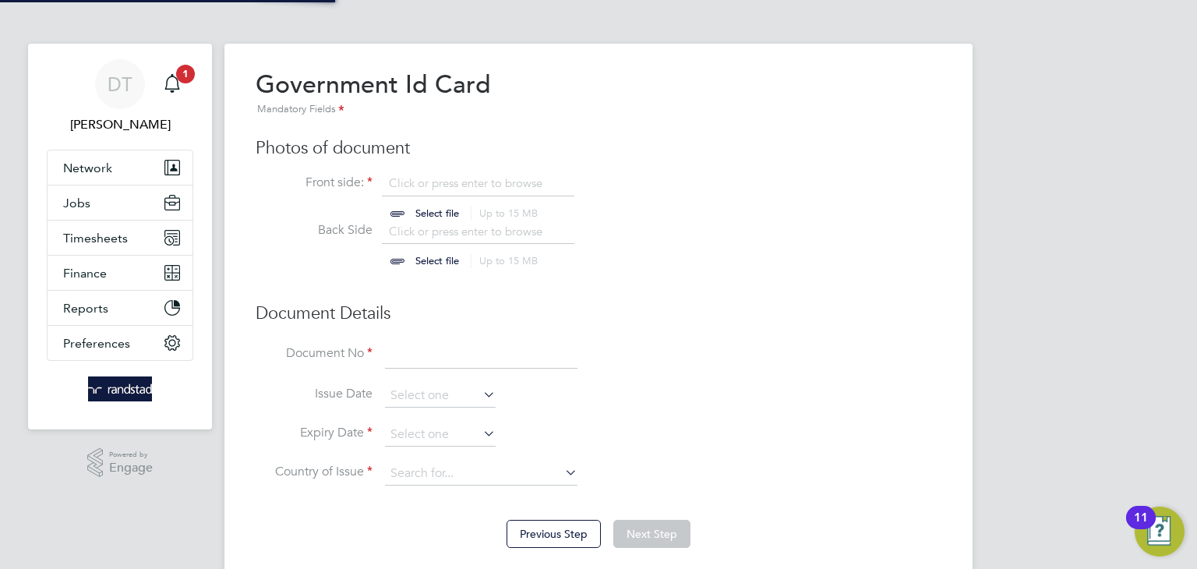
scroll to position [21, 193]
click at [403, 182] on input "file" at bounding box center [452, 198] width 245 height 47
type input "C:\fakepath\Augustin Istina RTW 18th June 2025.pdf"
click at [414, 355] on input at bounding box center [481, 355] width 193 height 28
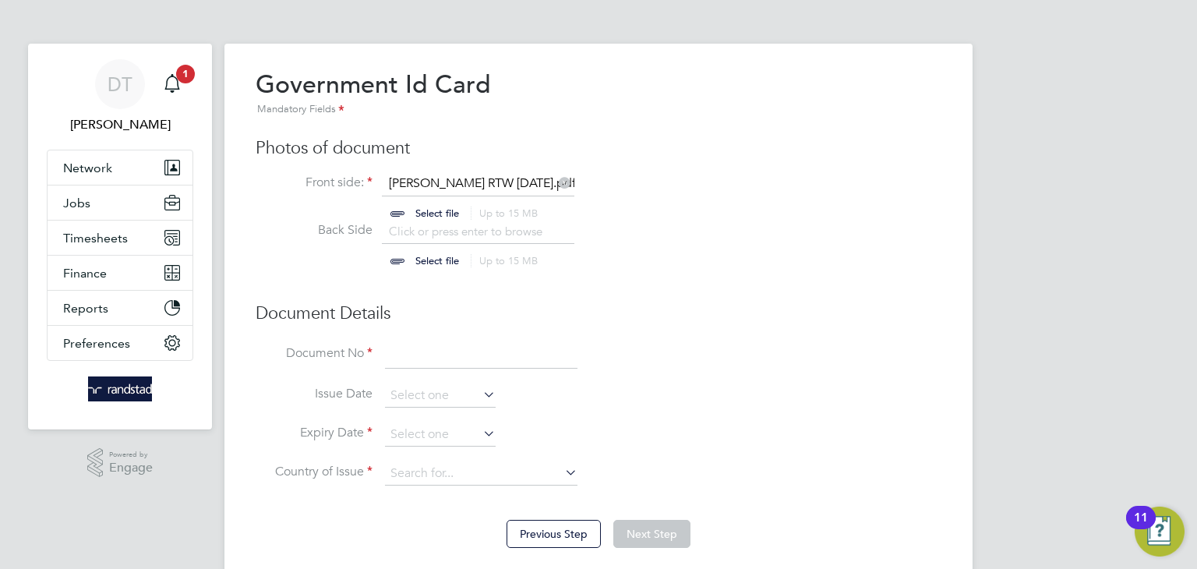
paste input "WE-EEKZ363-BP"
type input "WE-EEKZ363-BP"
click at [452, 318] on h3 "Document Details" at bounding box center [599, 313] width 686 height 23
click at [416, 432] on input at bounding box center [440, 434] width 111 height 23
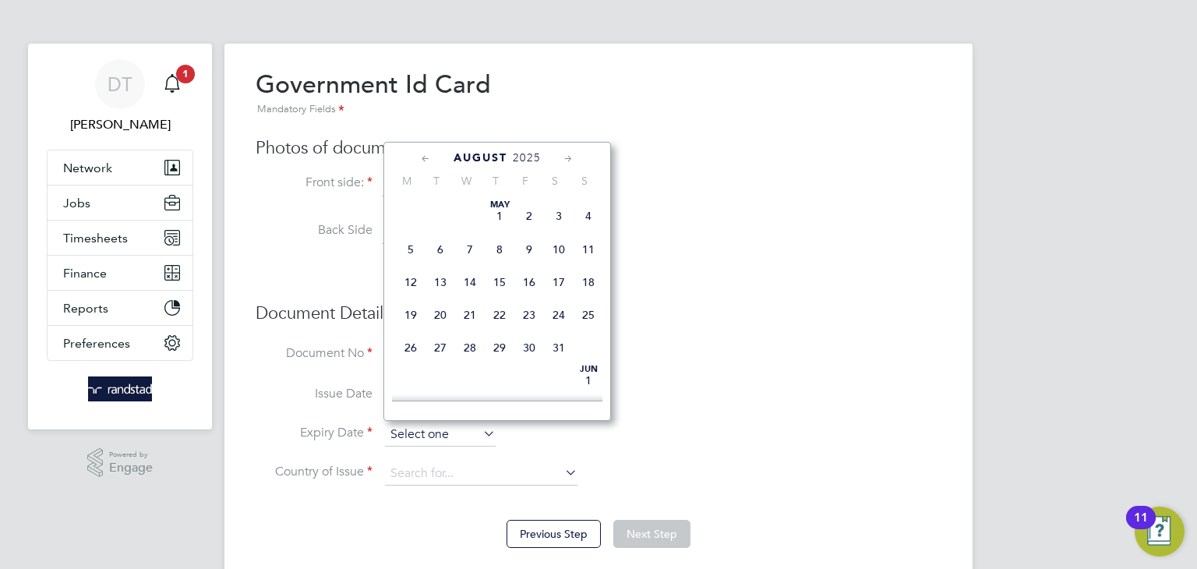
scroll to position [554, 0]
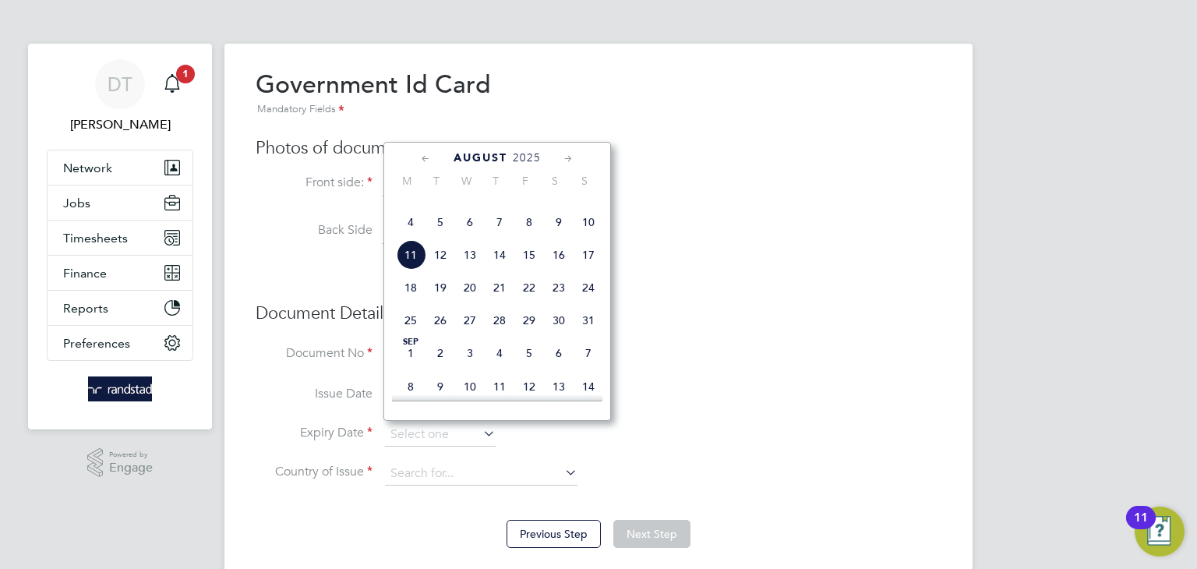
click at [527, 154] on span "2025" at bounding box center [527, 157] width 28 height 13
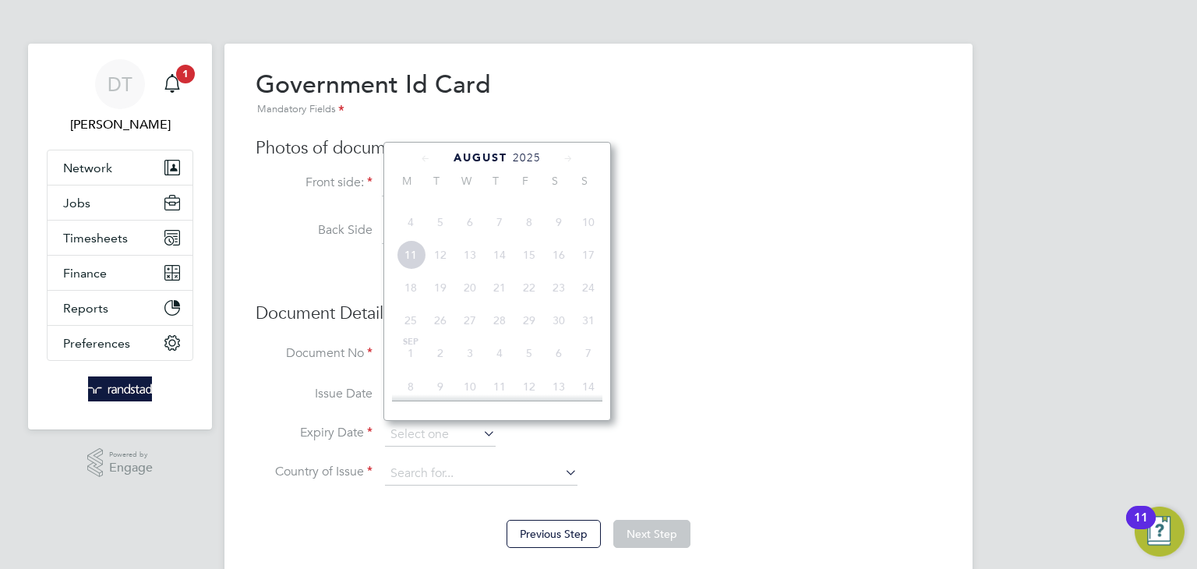
scroll to position [430, 0]
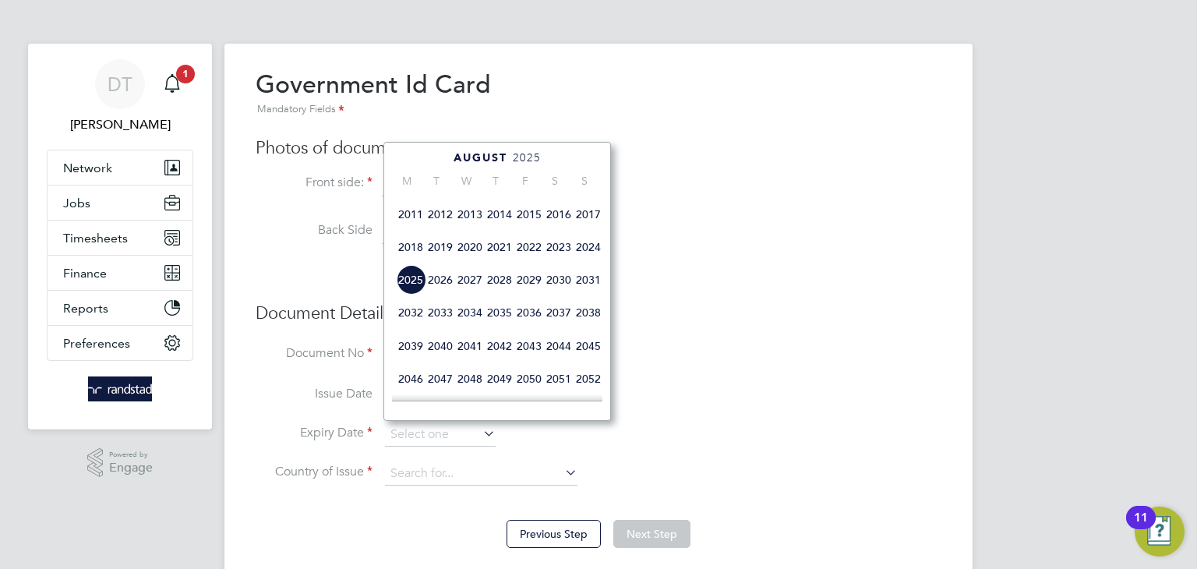
click at [438, 295] on span "2026" at bounding box center [441, 280] width 30 height 30
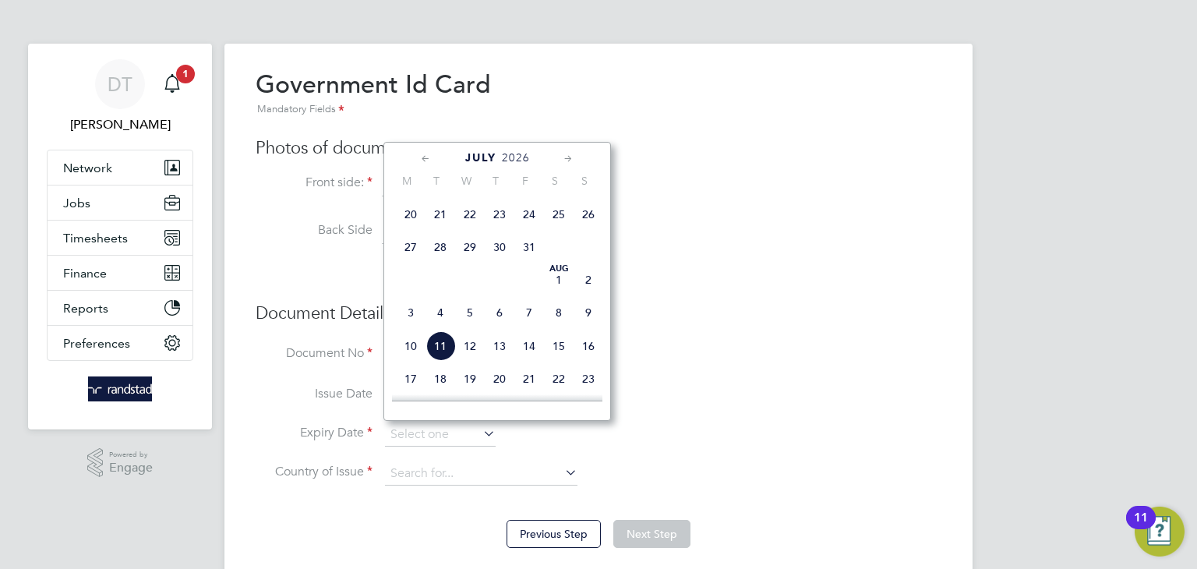
click at [587, 295] on span "2" at bounding box center [589, 280] width 30 height 30
type input "02 Aug 2026"
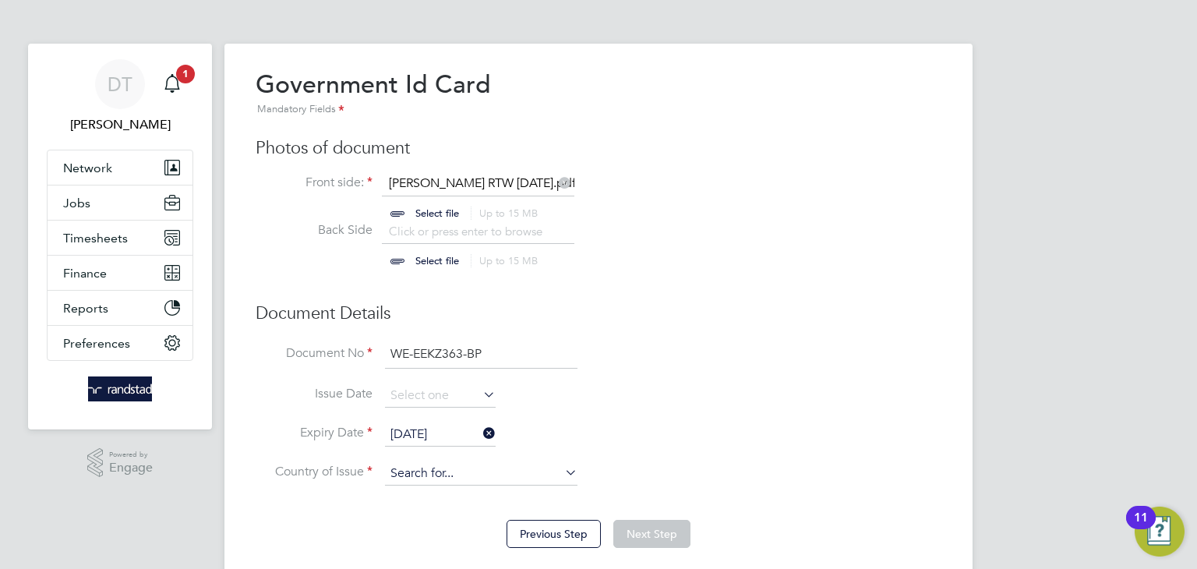
click at [419, 468] on input at bounding box center [481, 473] width 193 height 23
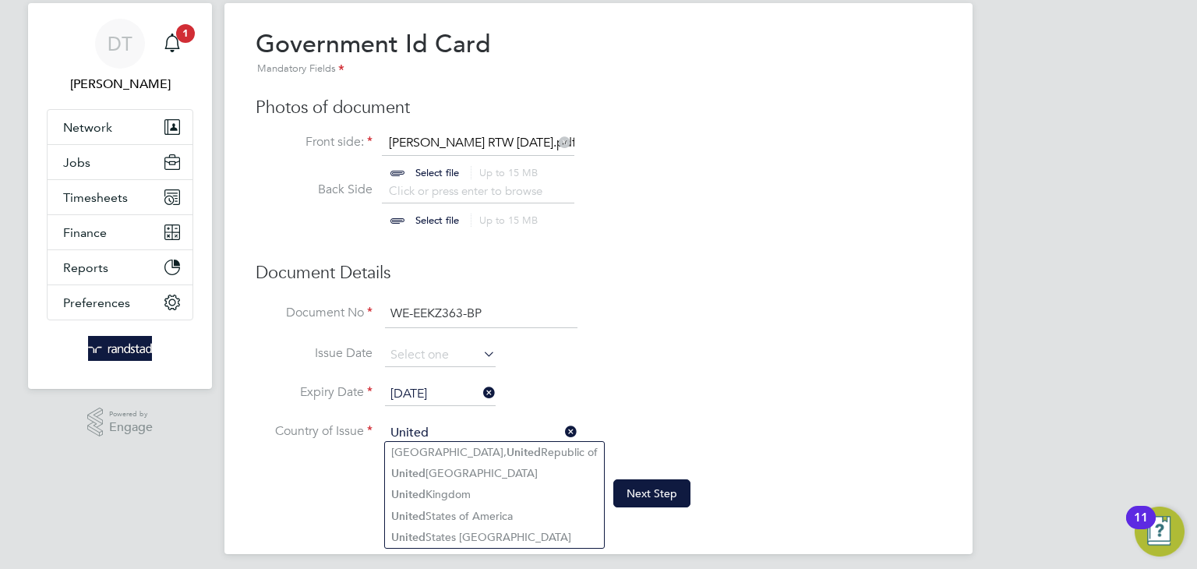
scroll to position [48, 0]
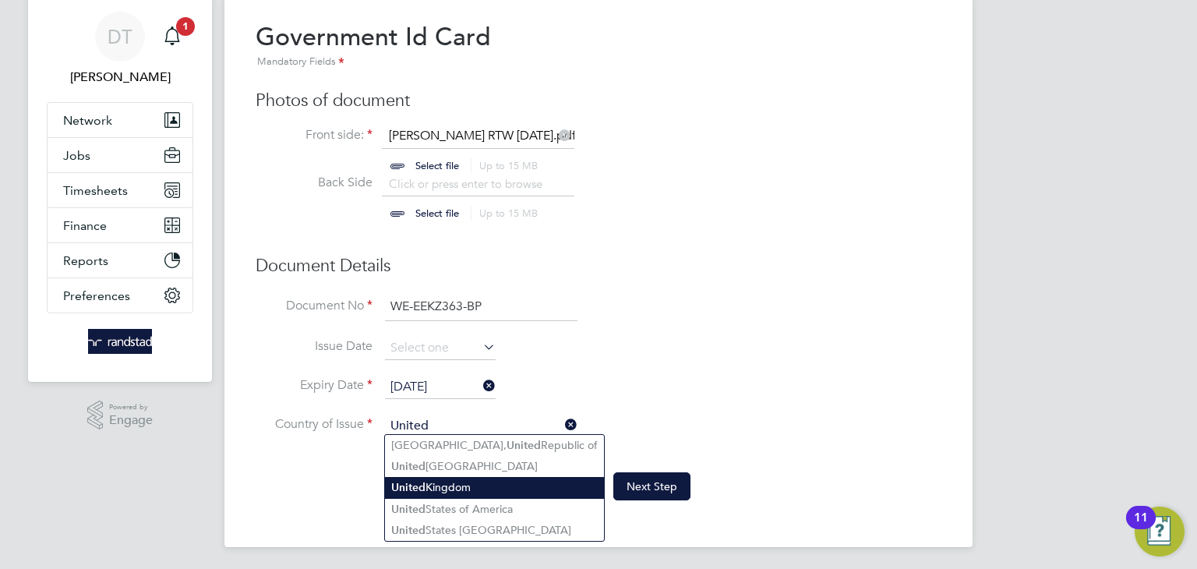
click at [436, 492] on li "United Kingdom" at bounding box center [494, 487] width 219 height 21
type input "United Kingdom"
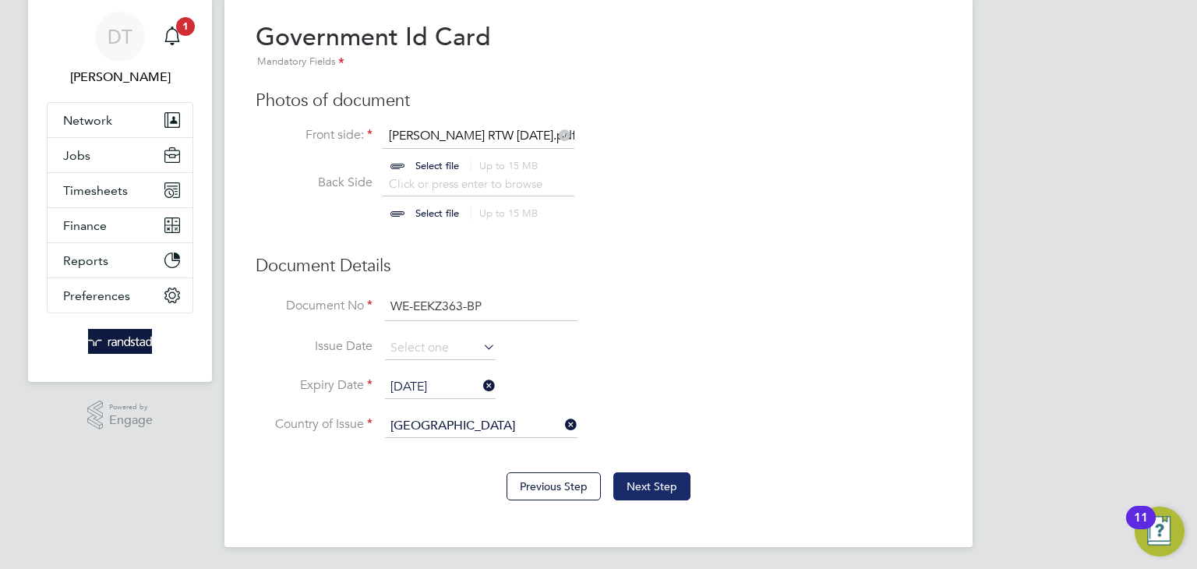
click at [680, 482] on button "Next Step" at bounding box center [652, 486] width 77 height 28
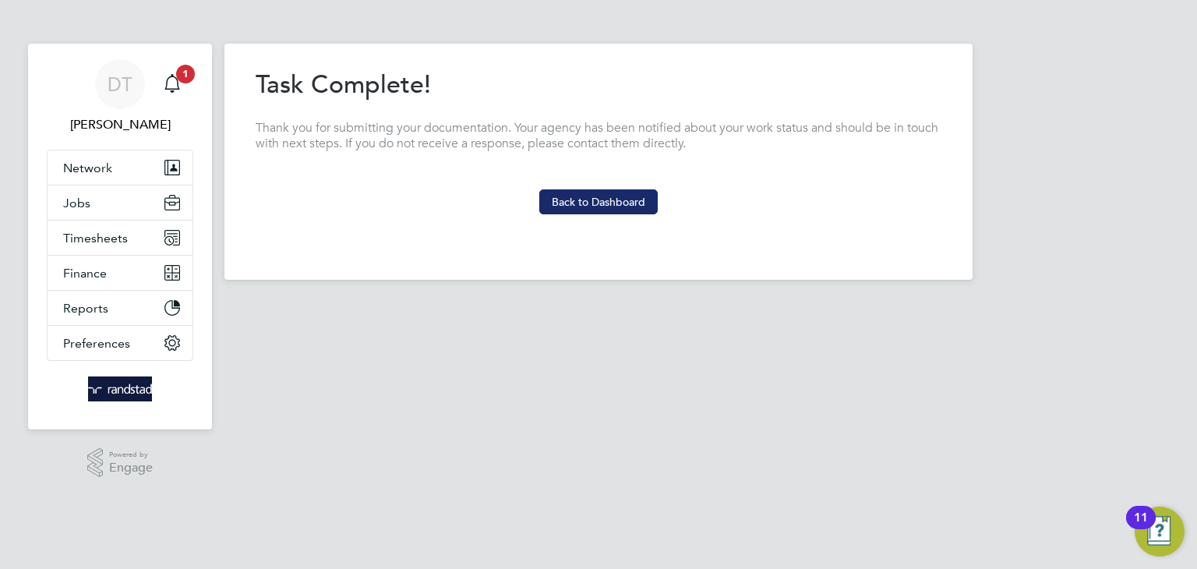
click at [602, 208] on button "Back to Dashboard" at bounding box center [598, 201] width 118 height 25
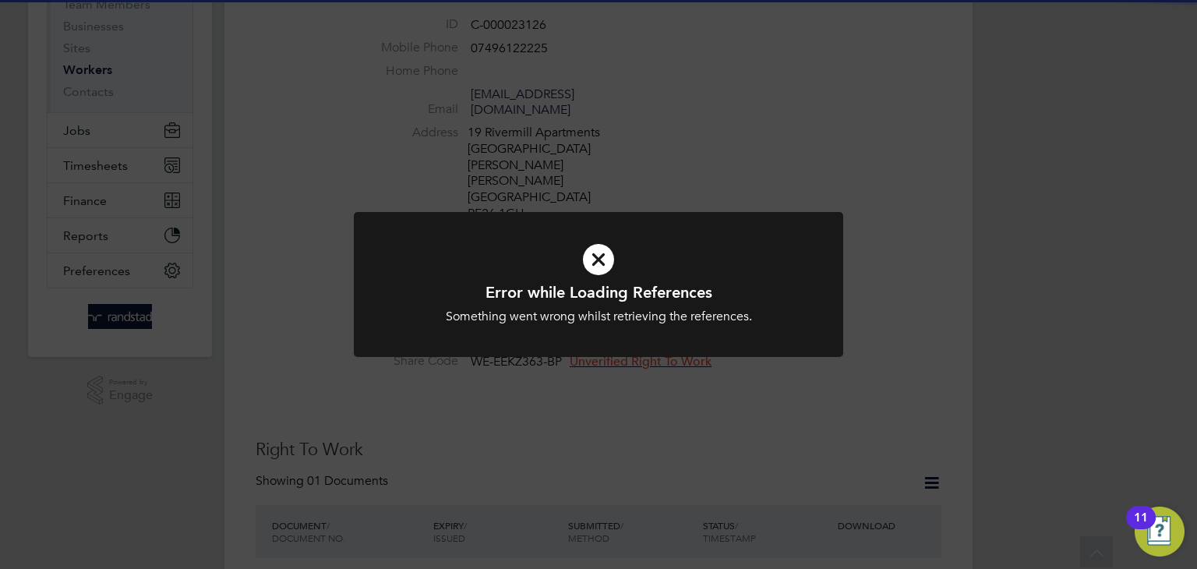
scroll to position [210, 0]
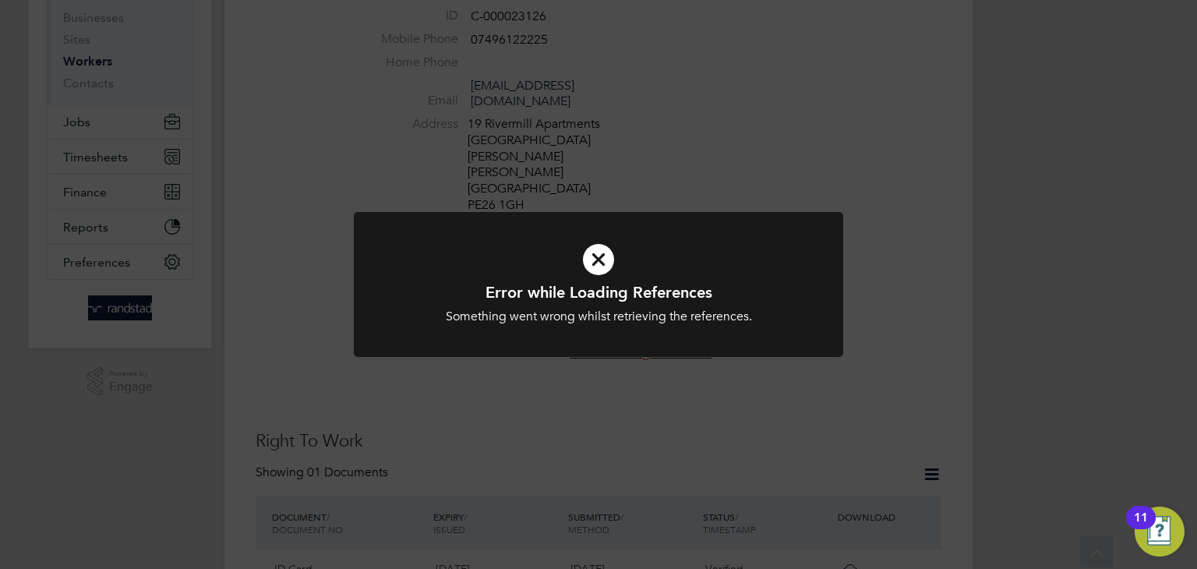
click at [869, 173] on div "Error while Loading References Something went wrong whilst retrieving the refer…" at bounding box center [598, 284] width 1197 height 569
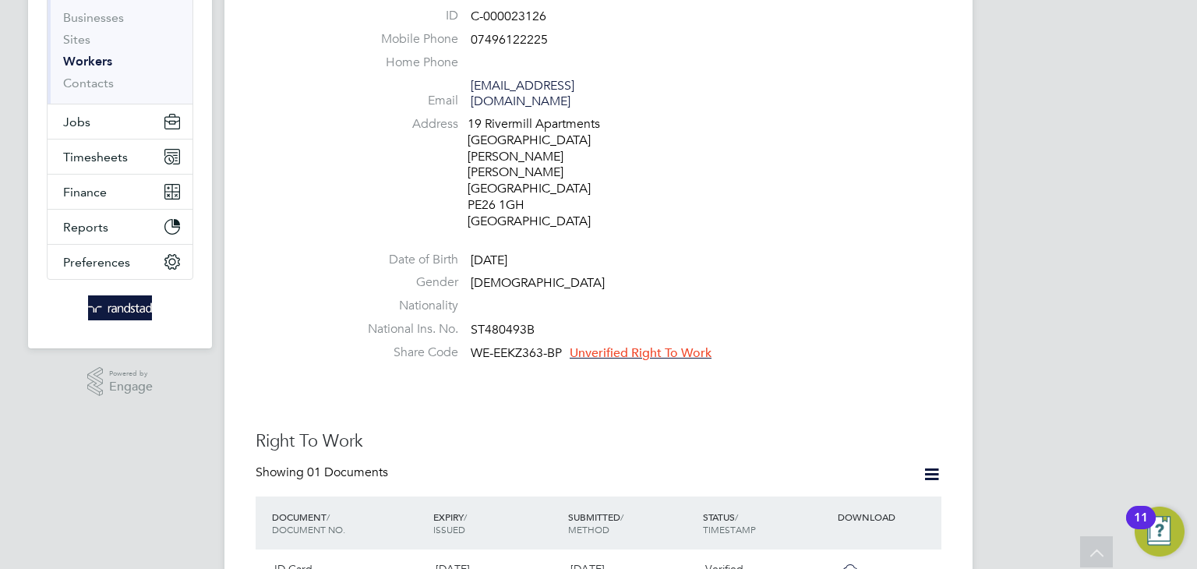
click at [647, 345] on span "Unverified Right To Work" at bounding box center [641, 353] width 142 height 16
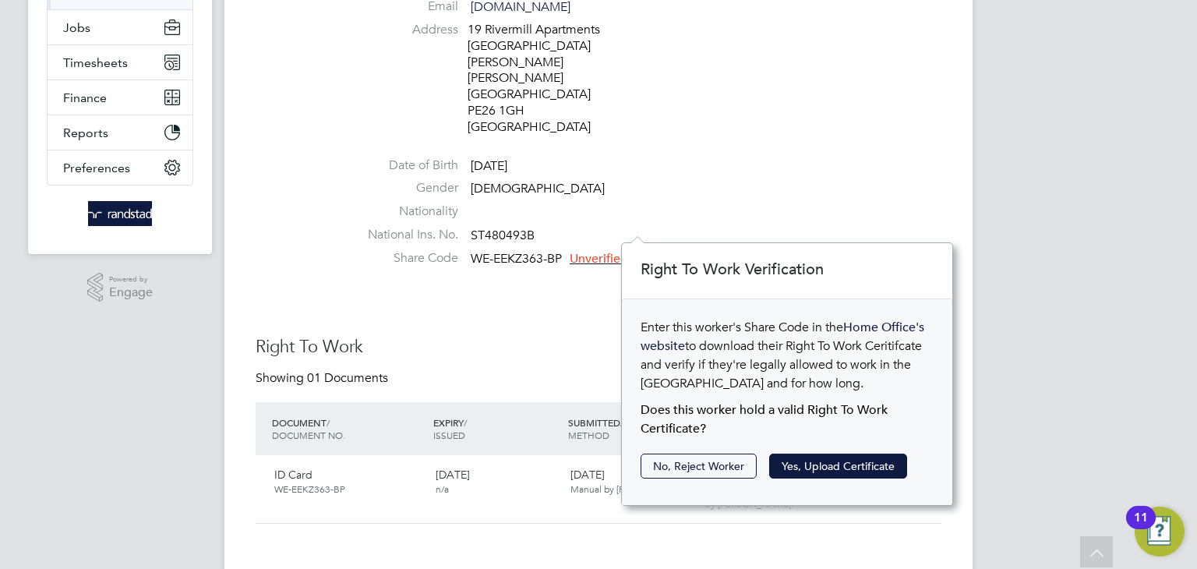
scroll to position [307, 0]
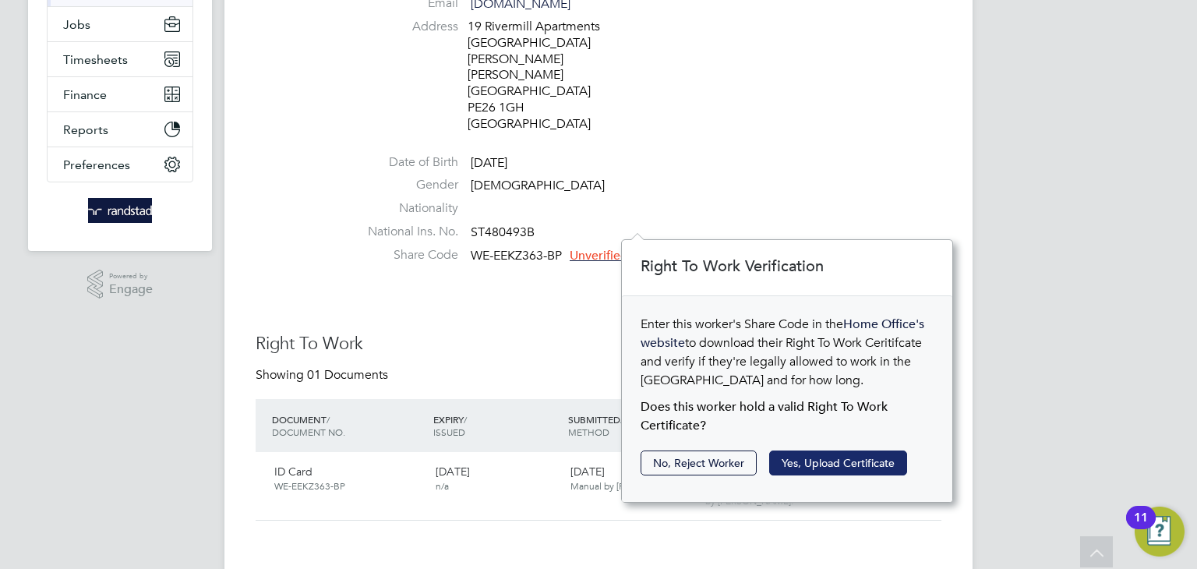
click at [829, 460] on button "Yes, Upload Certificate" at bounding box center [838, 463] width 138 height 25
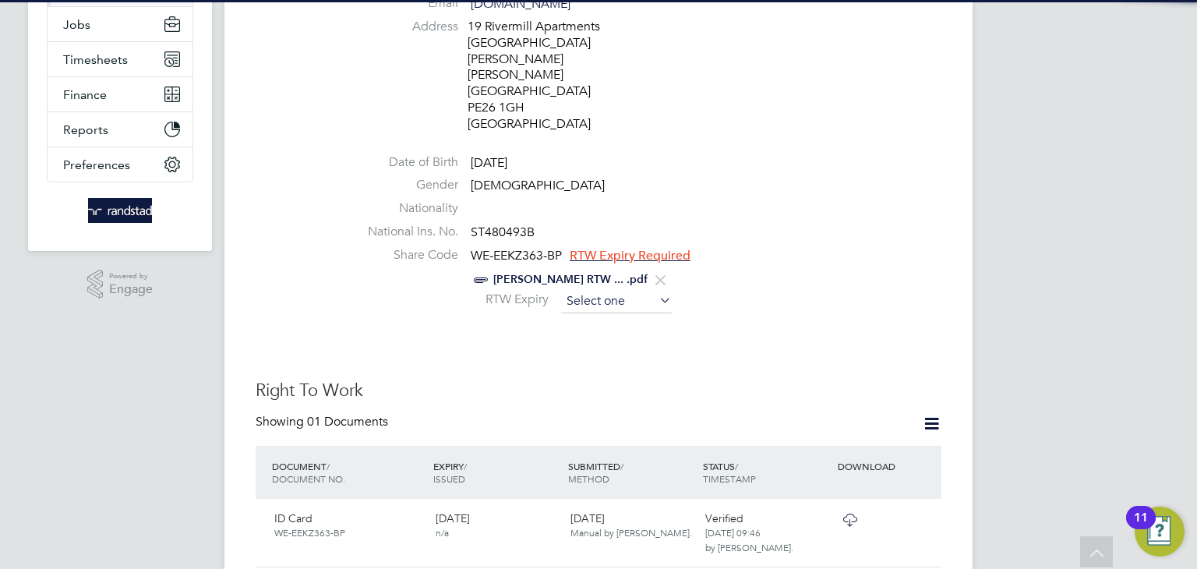
click at [579, 290] on input at bounding box center [616, 301] width 111 height 23
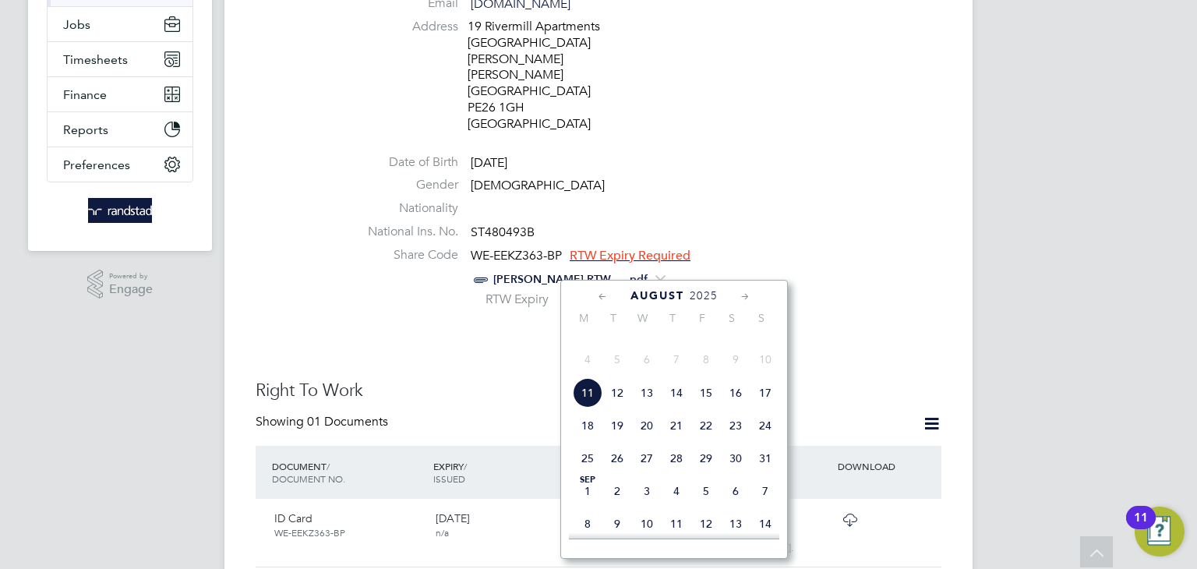
click at [708, 291] on span "2025" at bounding box center [704, 295] width 28 height 13
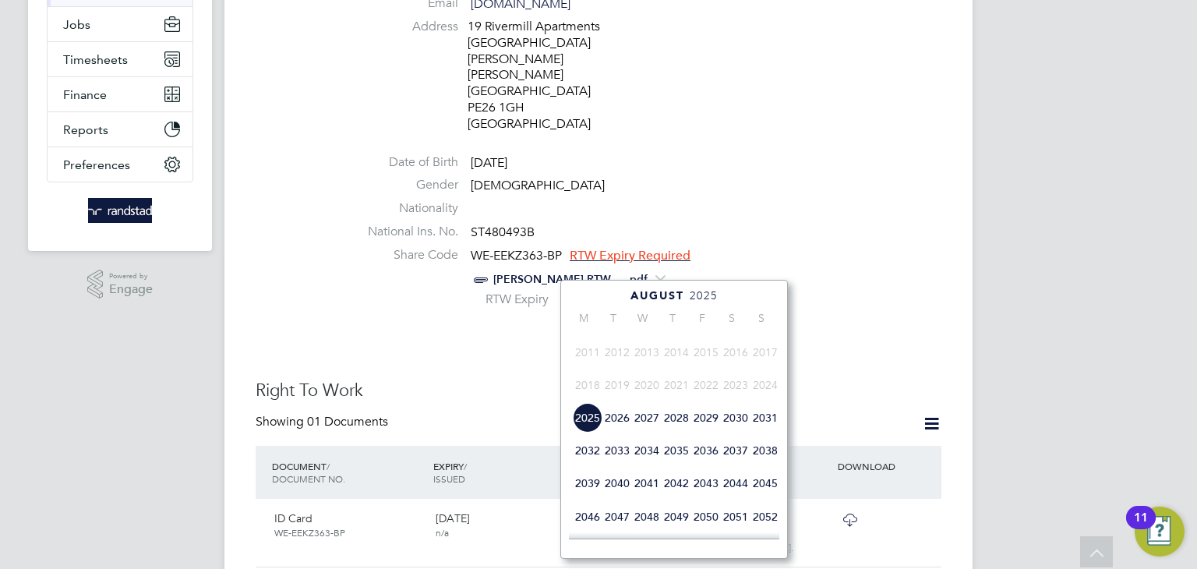
click at [620, 433] on span "2026" at bounding box center [618, 418] width 30 height 30
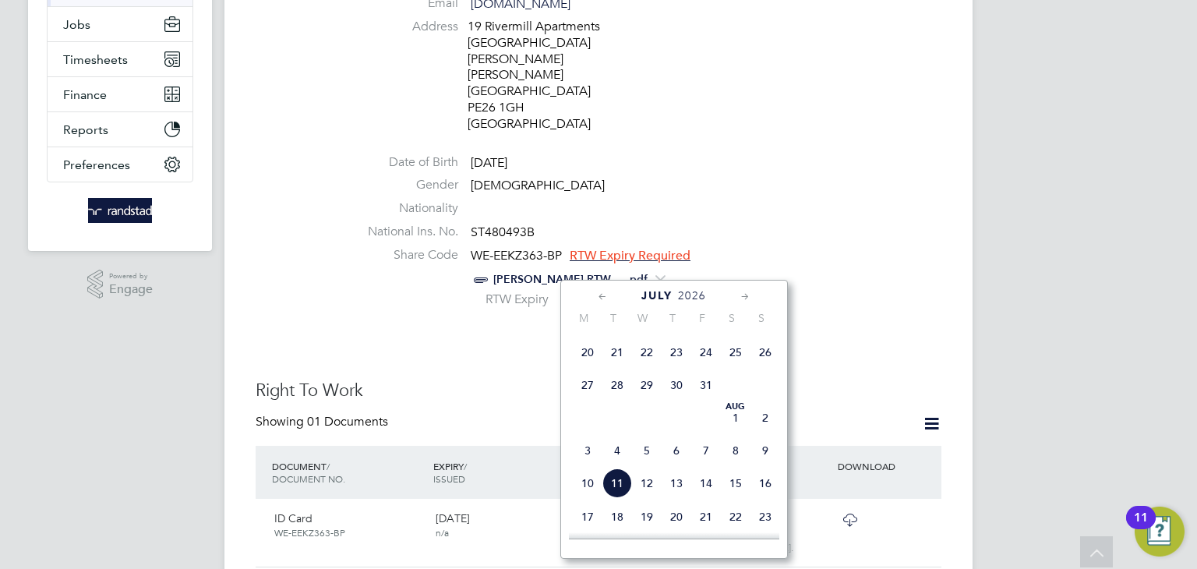
click at [764, 433] on span "2" at bounding box center [766, 418] width 30 height 30
type input "02 Aug 2026"
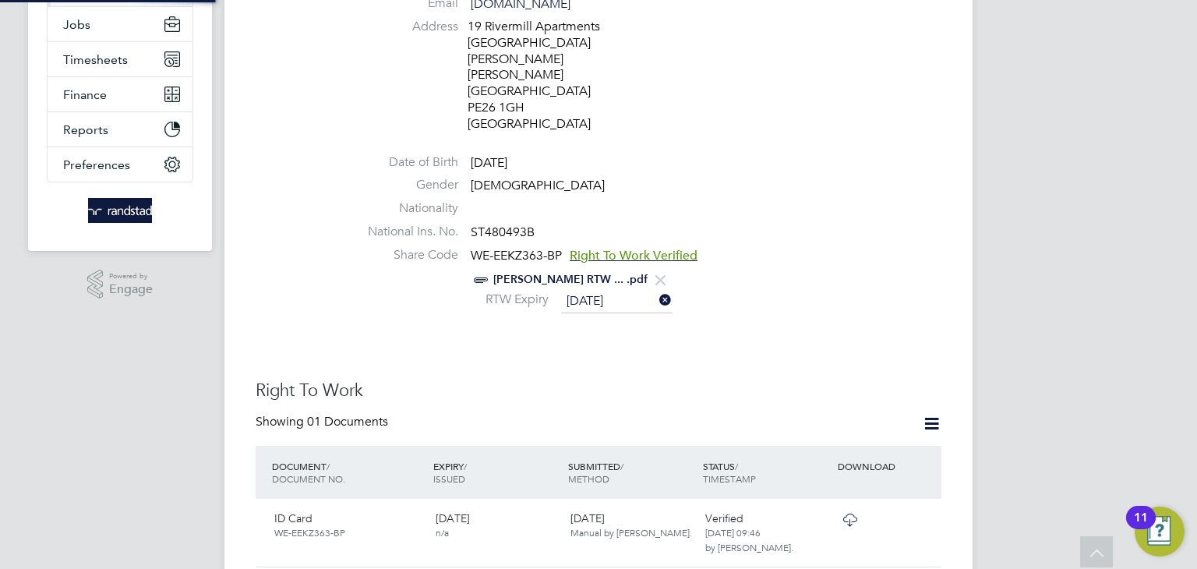
scroll to position [16, 128]
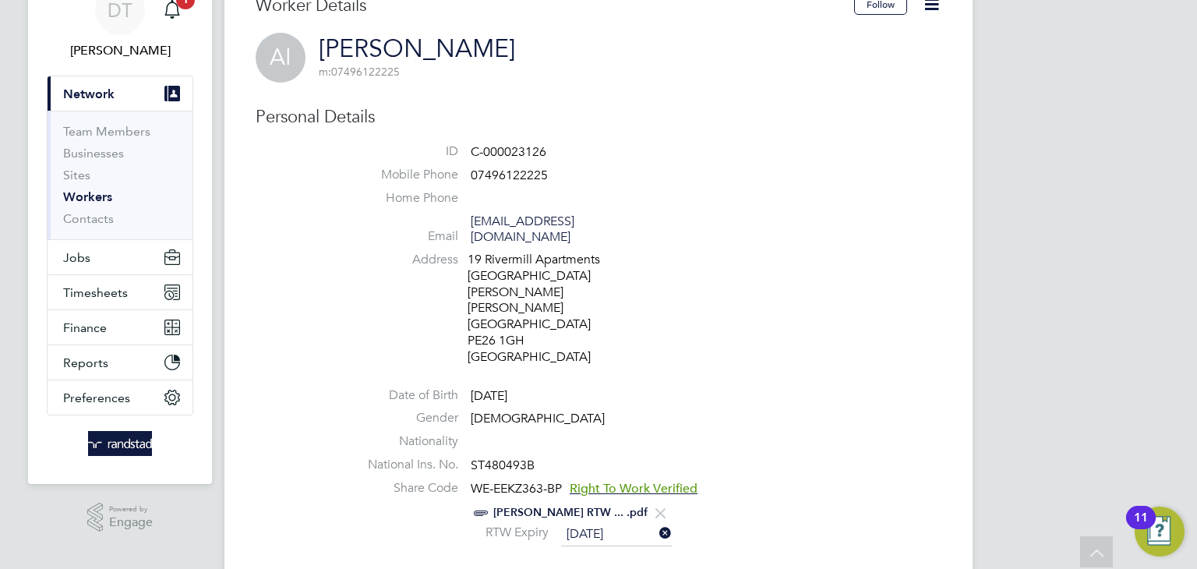
scroll to position [0, 0]
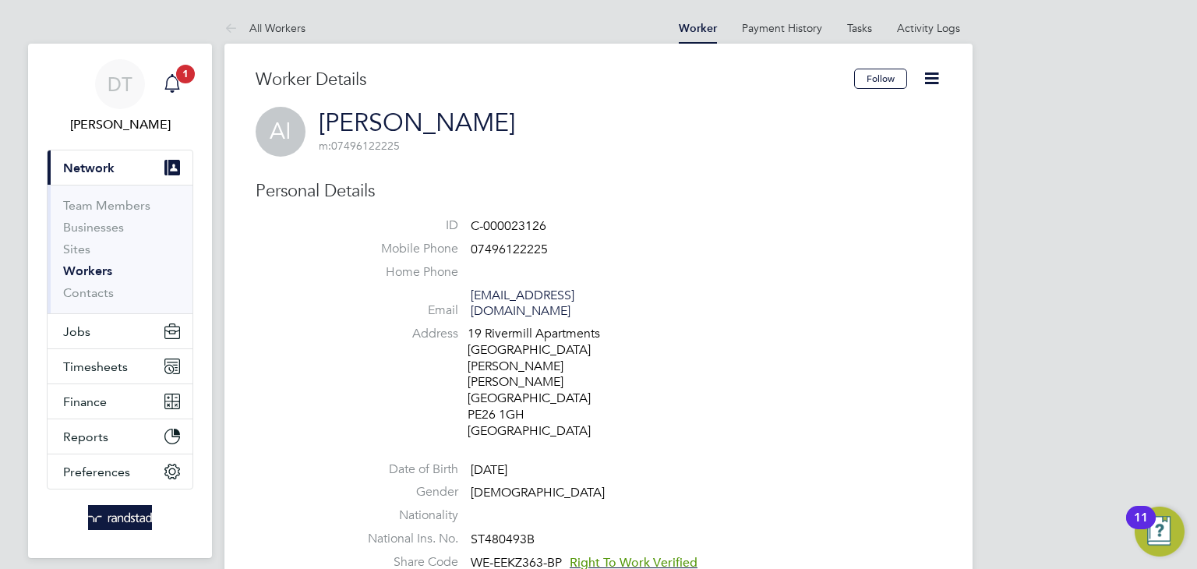
click at [179, 85] on icon "Main navigation" at bounding box center [172, 83] width 19 height 19
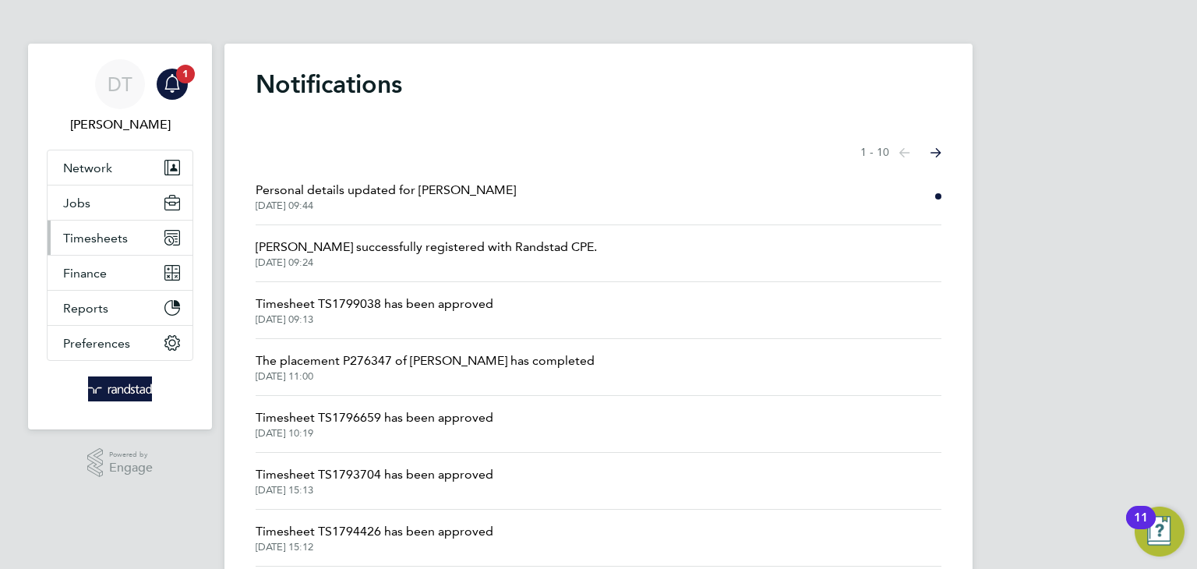
click at [125, 234] on span "Timesheets" at bounding box center [95, 238] width 65 height 15
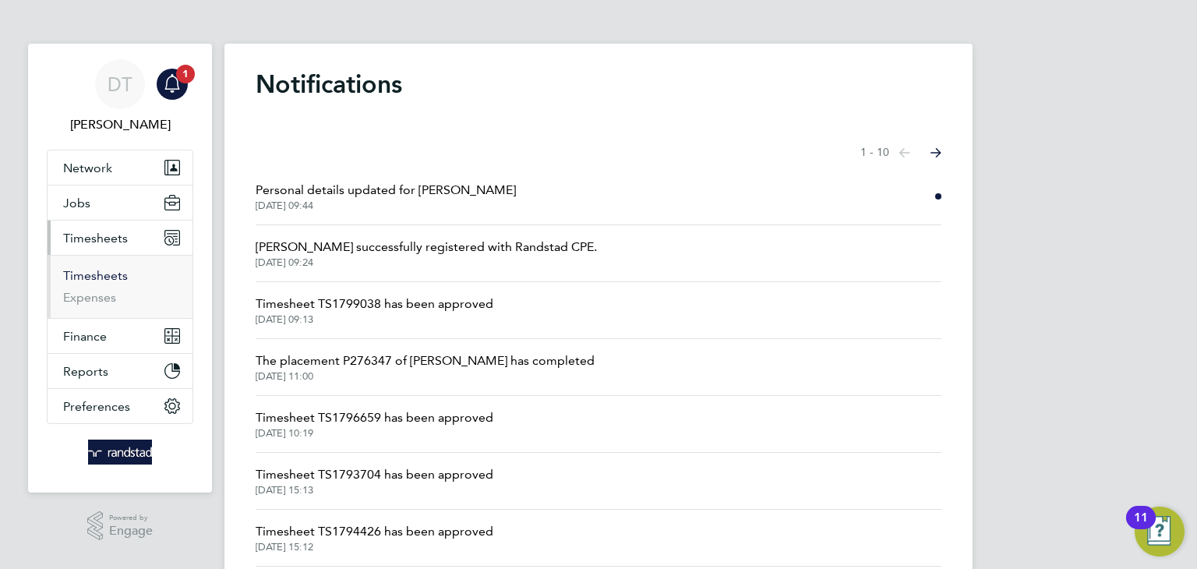
click at [100, 277] on link "Timesheets" at bounding box center [95, 275] width 65 height 15
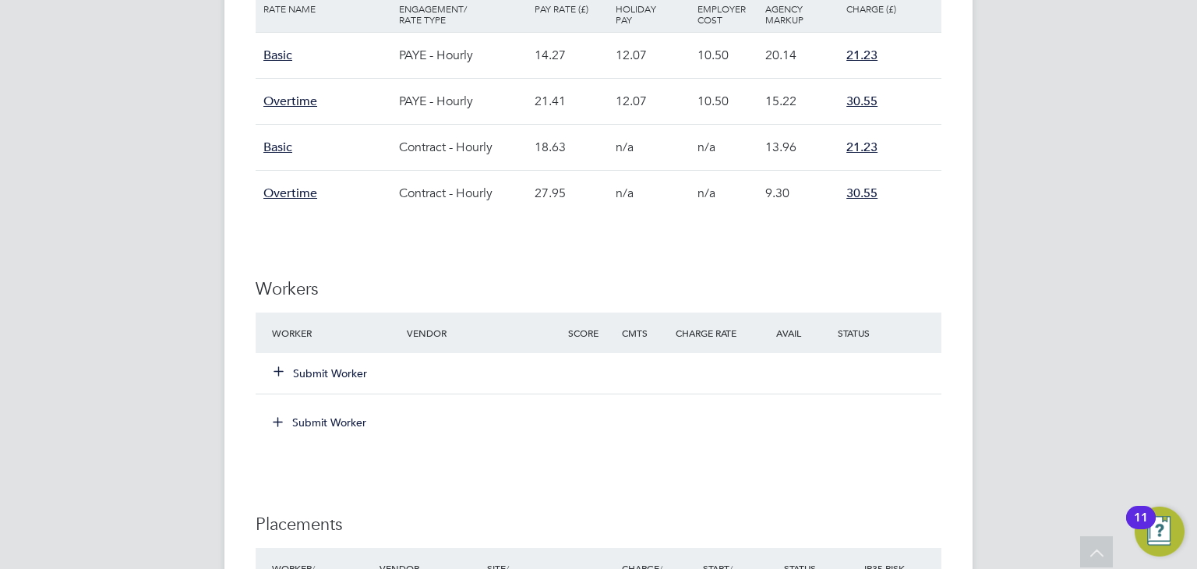
scroll to position [1204, 0]
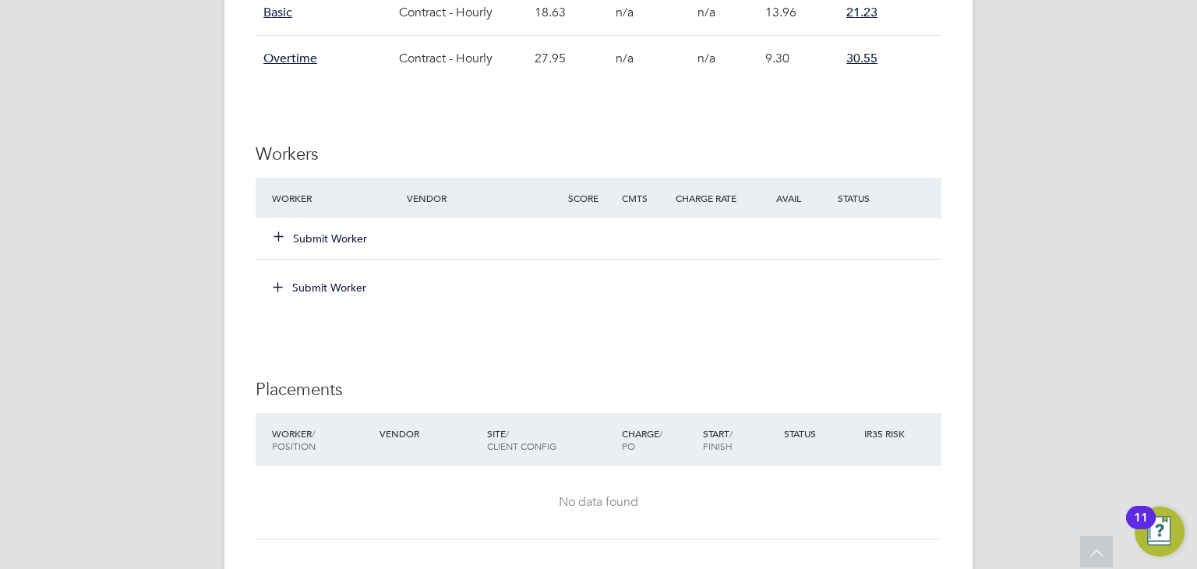
click at [333, 233] on button "Submit Worker" at bounding box center [321, 239] width 94 height 16
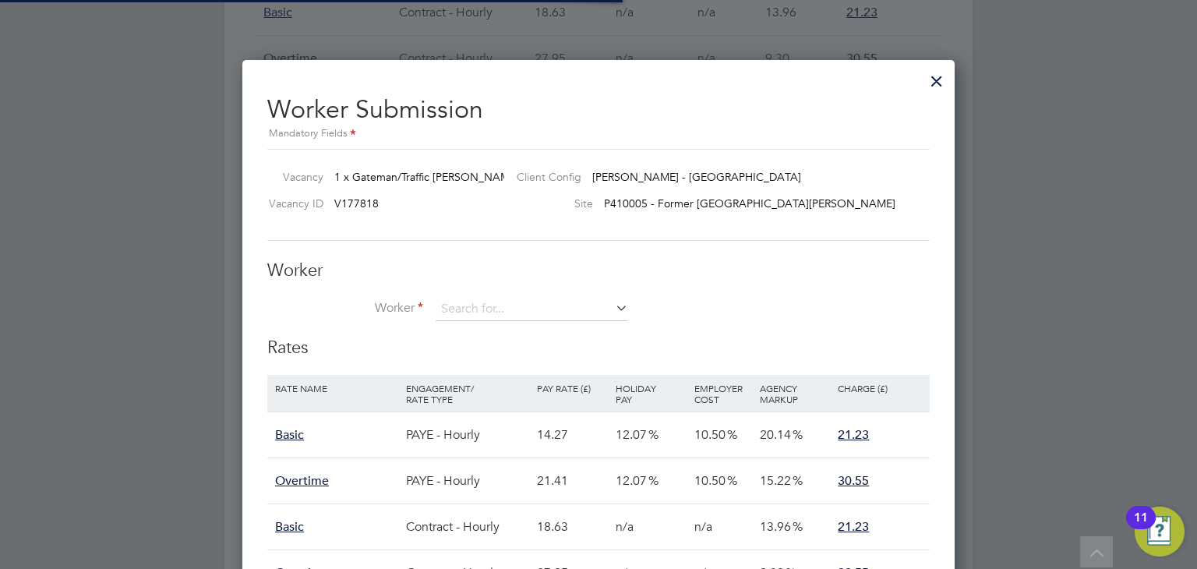
scroll to position [8, 8]
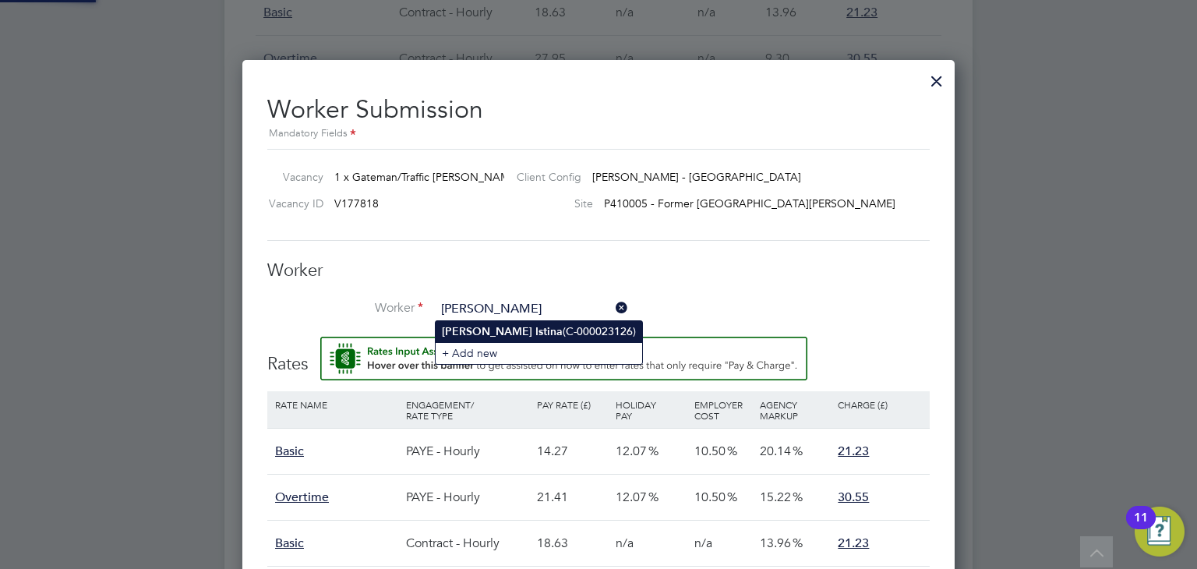
click at [478, 329] on b "[PERSON_NAME]" at bounding box center [487, 331] width 90 height 13
type input "[PERSON_NAME] (C-000023126)"
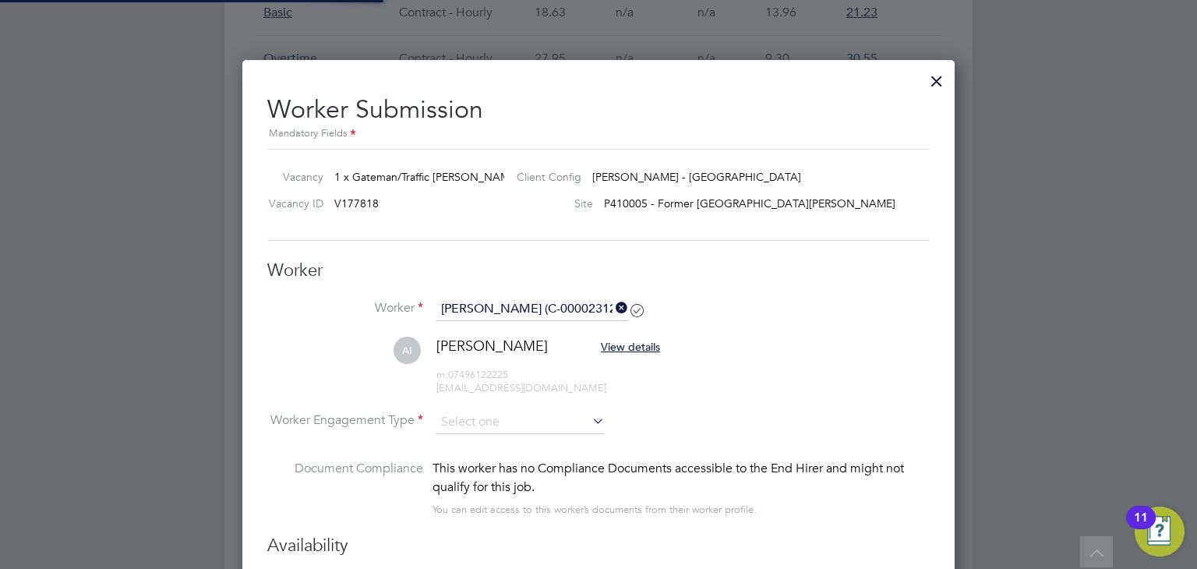
type input "[DATE]"
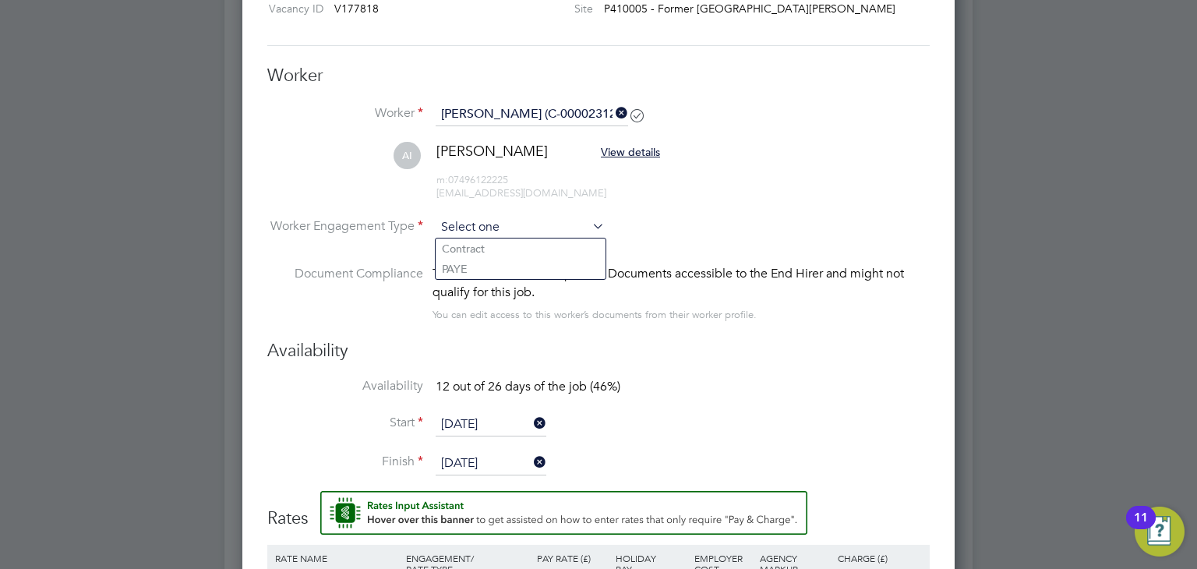
click at [472, 225] on input at bounding box center [520, 227] width 169 height 23
click at [462, 264] on li "PAYE" at bounding box center [521, 269] width 170 height 20
type input "PAYE"
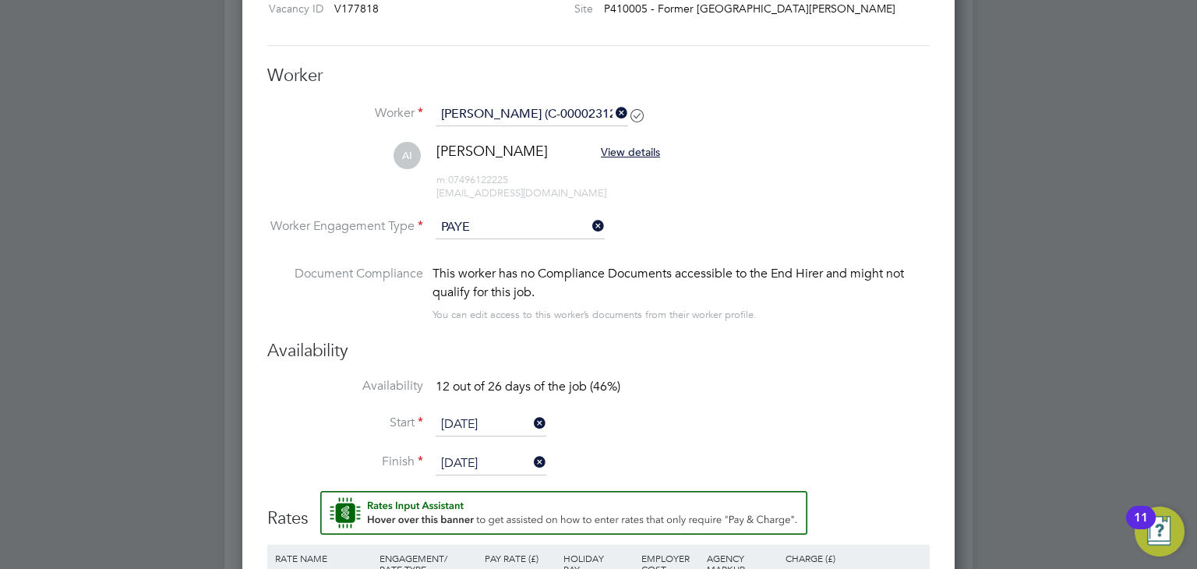
click at [688, 220] on li "Worker Engagement Type PAYE" at bounding box center [598, 240] width 663 height 48
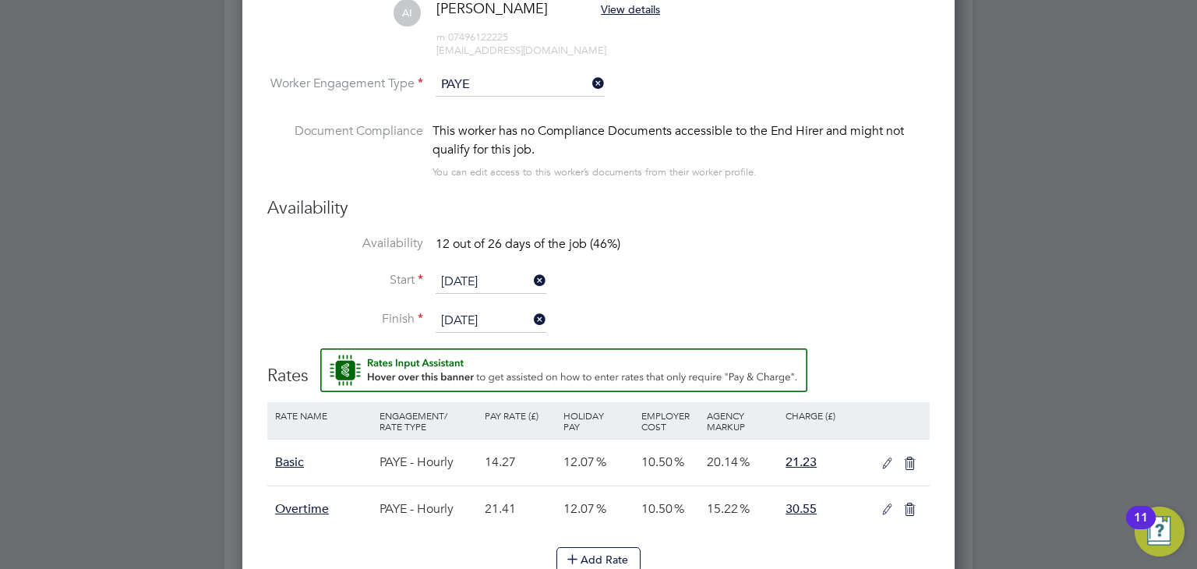
click at [457, 273] on input "[DATE]" at bounding box center [491, 282] width 111 height 23
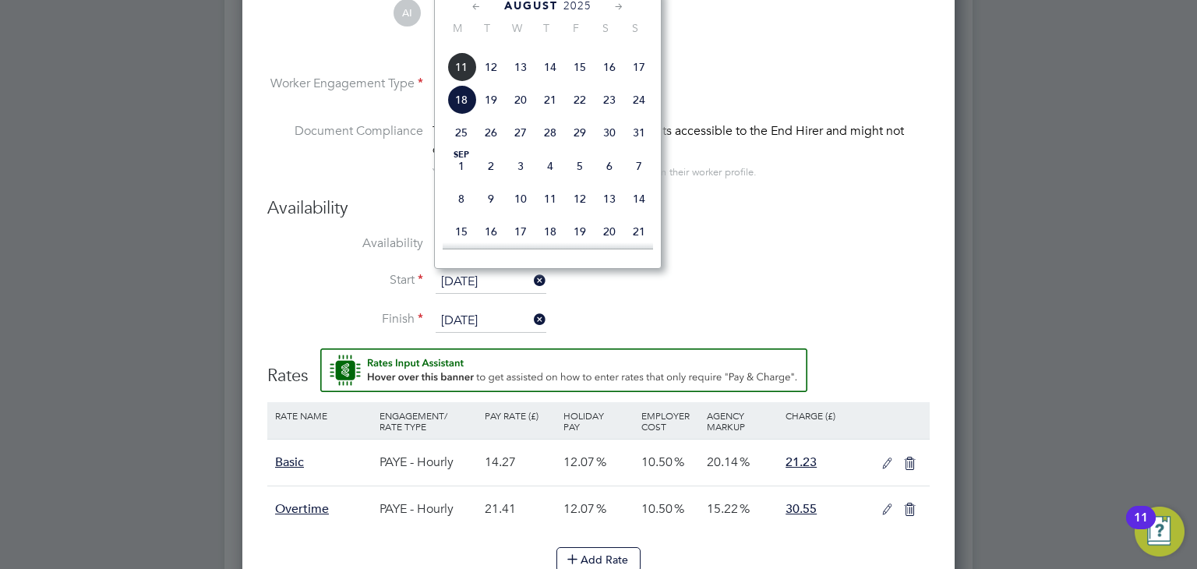
click at [459, 49] on span "4" at bounding box center [462, 34] width 30 height 30
type input "[DATE]"
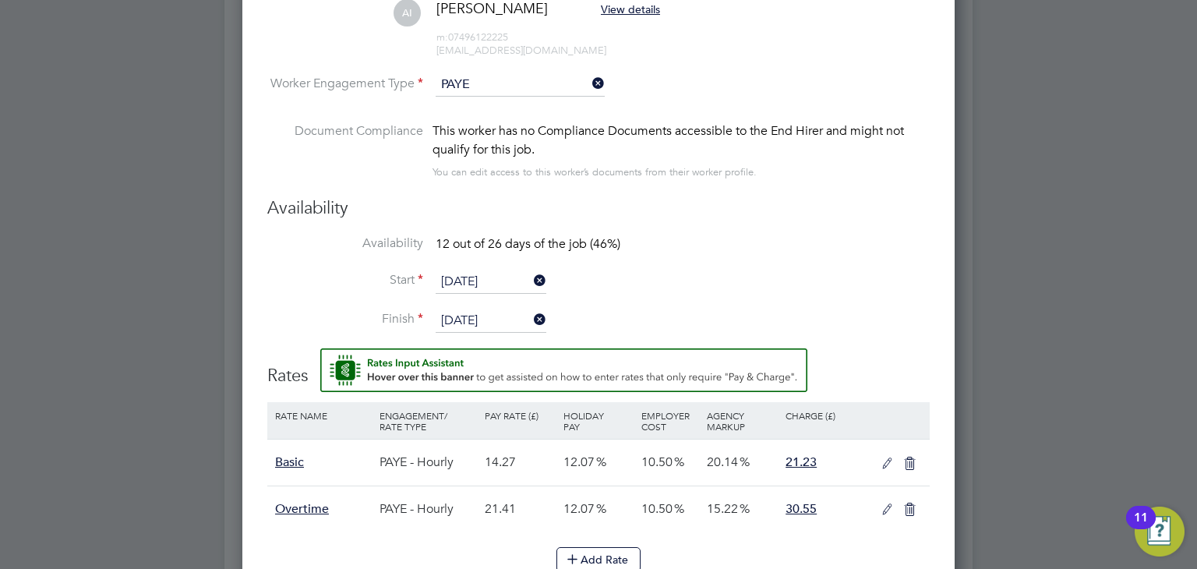
click at [324, 277] on label "Start" at bounding box center [345, 280] width 156 height 16
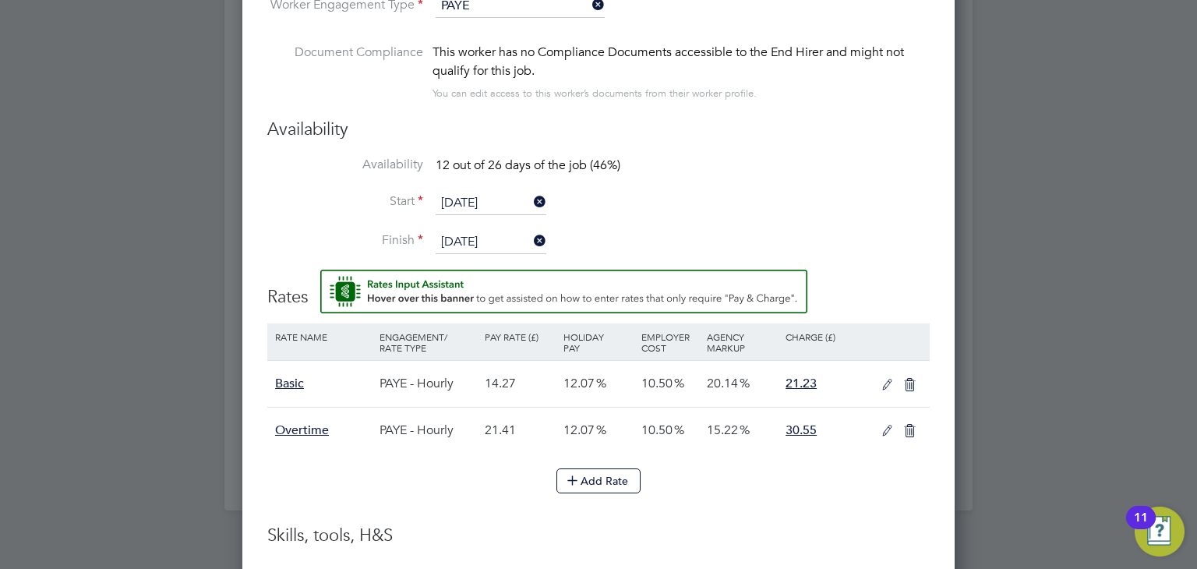
click at [883, 386] on icon at bounding box center [887, 385] width 19 height 12
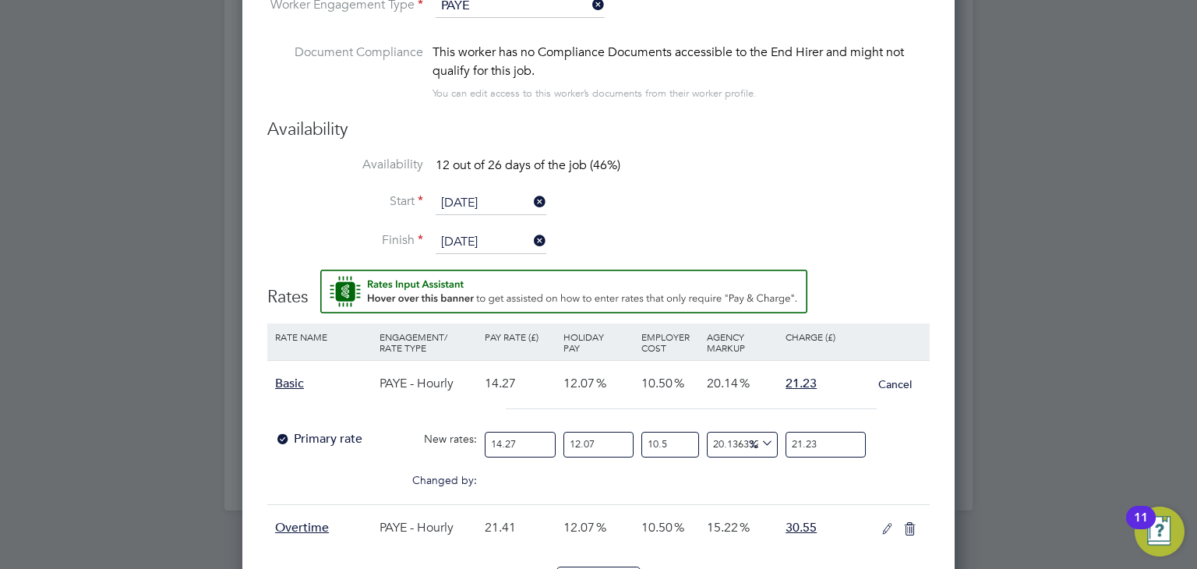
drag, startPoint x: 527, startPoint y: 444, endPoint x: 362, endPoint y: 409, distance: 168.8
click at [362, 409] on div "Basic PAYE - Hourly 14.27 12.07 10.50 20.14 21.23 Cancel Primary rate New rates…" at bounding box center [598, 432] width 663 height 144
type input "1"
type input "1.4877365101611773"
type input "15"
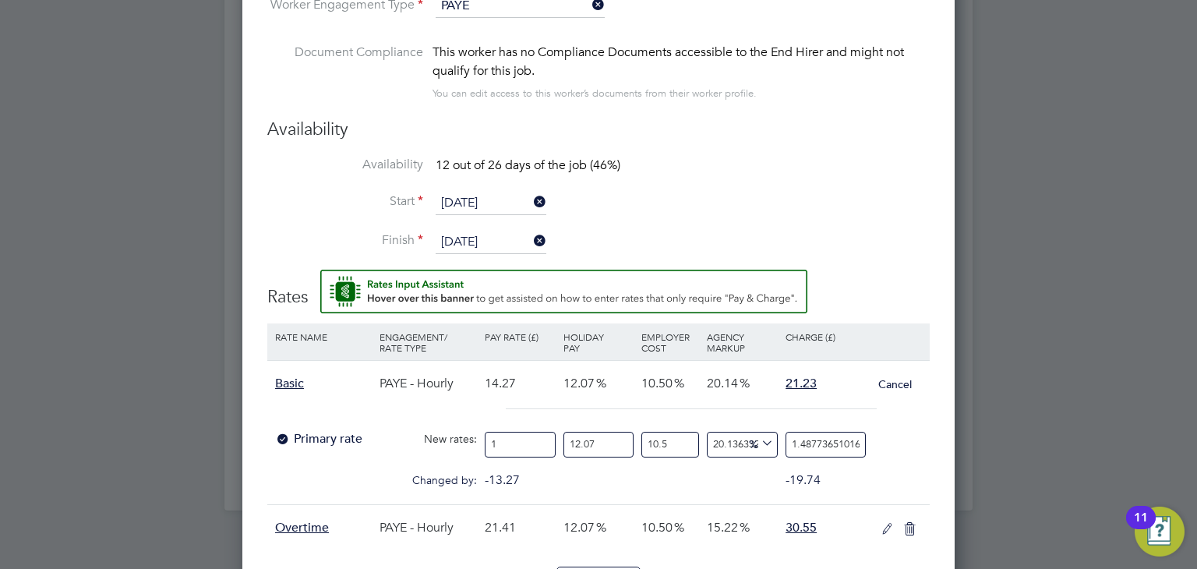
type input "22.31604765241766"
type input "15.9"
type input "23.65501051156272"
type input "15.99"
type input "23.788906797477225"
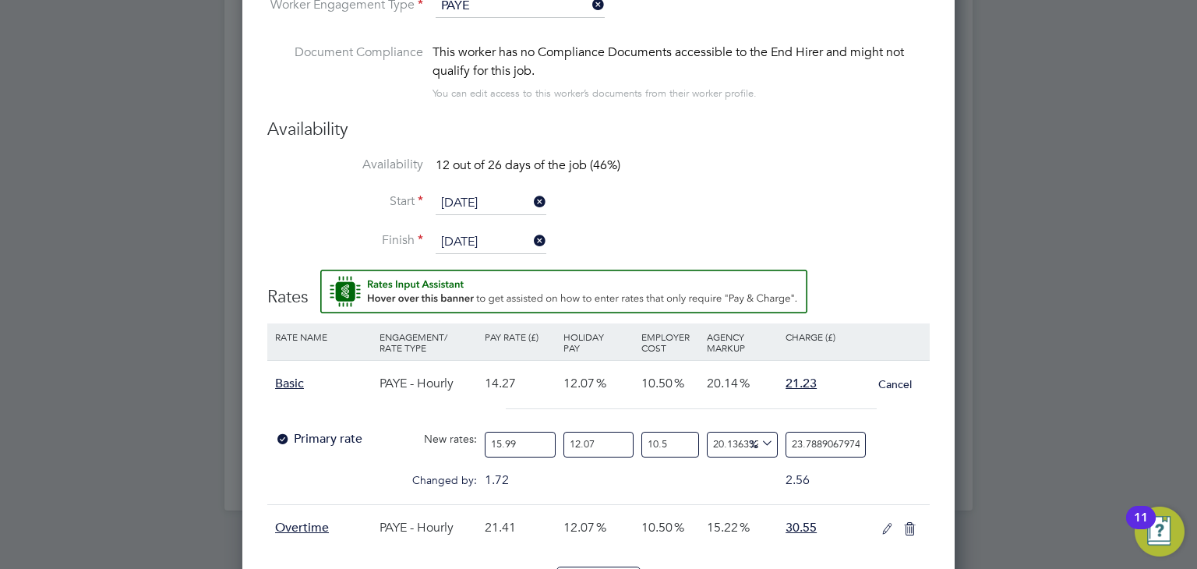
type input "15.99"
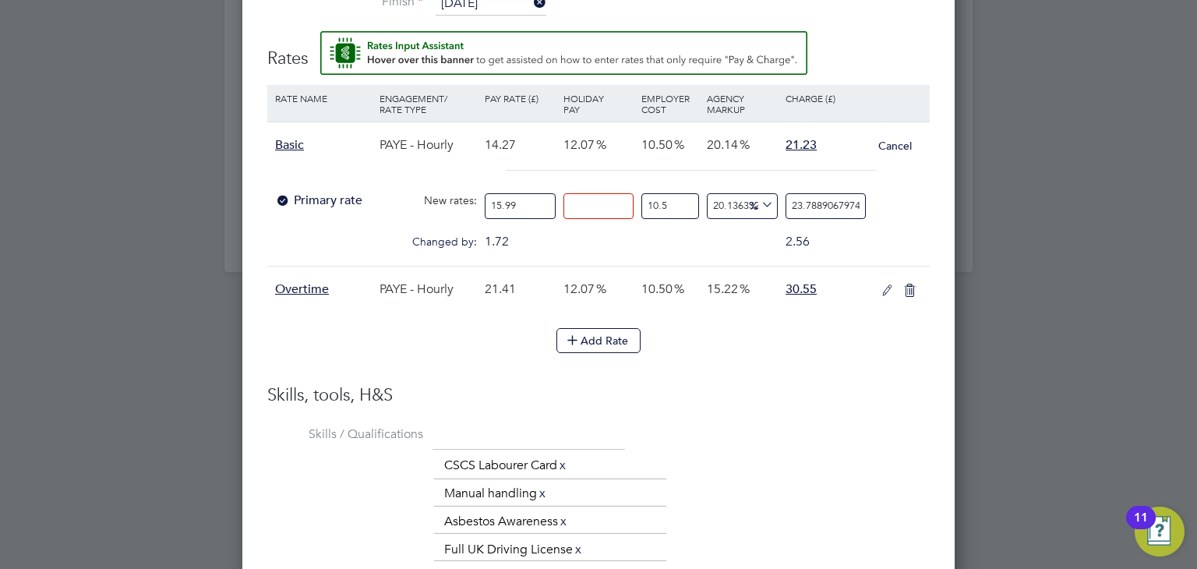
type input "0"
type input "21.22682858702349"
click at [688, 178] on div at bounding box center [598, 178] width 663 height 16
drag, startPoint x: 792, startPoint y: 202, endPoint x: 959, endPoint y: 201, distance: 166.8
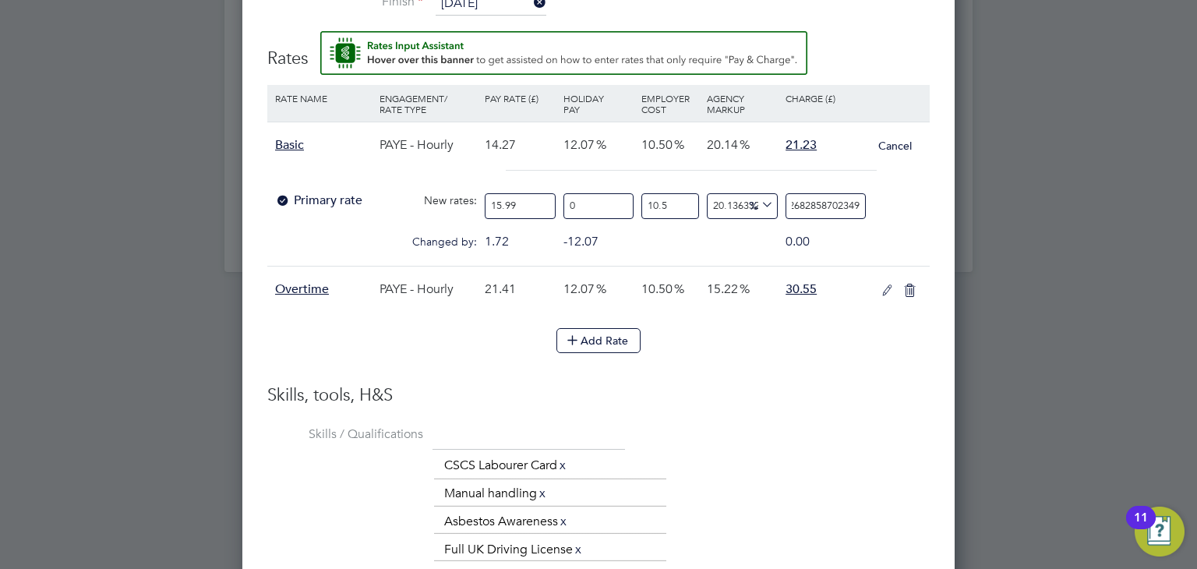
type input "-88.68070824808491"
type input "2"
type input "18.85256339510837"
type input "21"
type input "19.984492570299878"
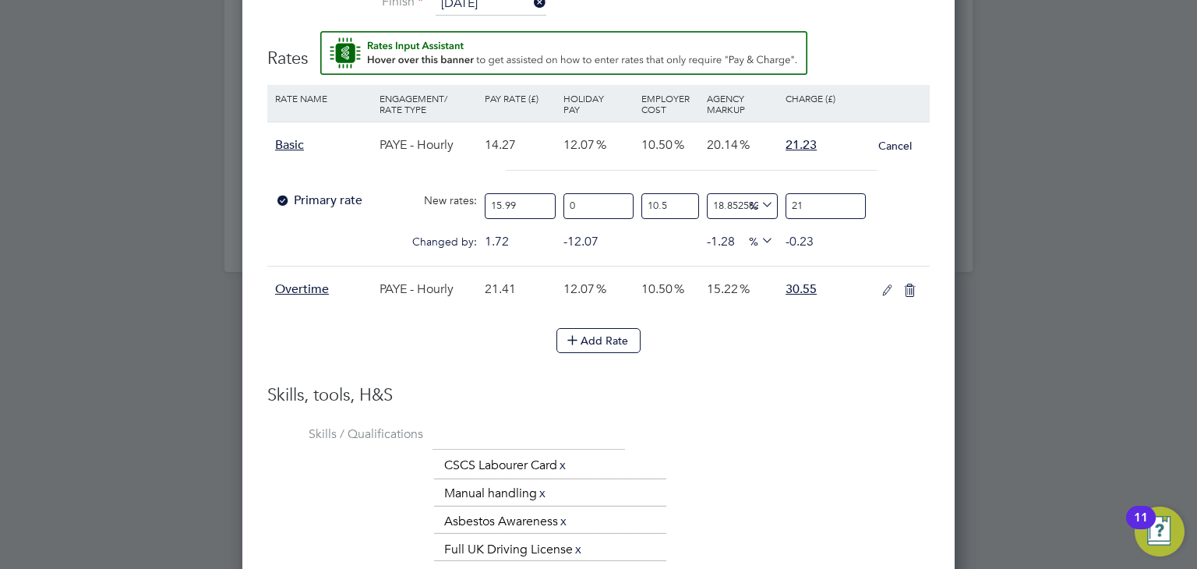
type input "21.2"
type input "20.154281946578603"
type input "21.23"
click at [887, 285] on icon at bounding box center [887, 291] width 19 height 12
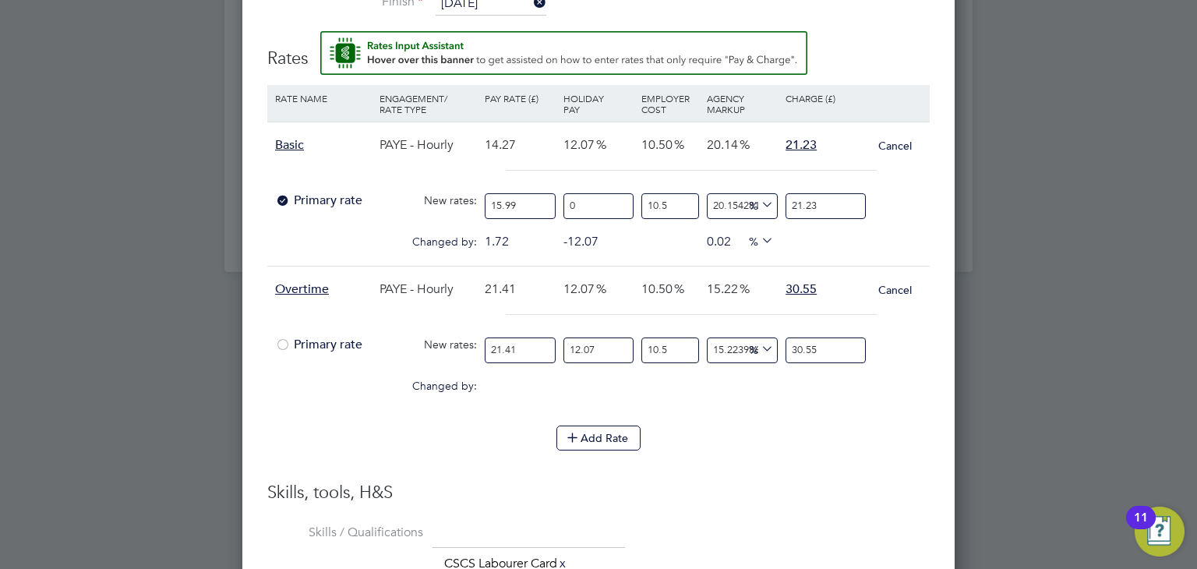
drag, startPoint x: 532, startPoint y: 344, endPoint x: 300, endPoint y: 269, distance: 244.1
click at [300, 269] on div "Overtime PAYE - Hourly 21.41 12.07 10.50 15.22 30.55 Cancel Primary rate New ra…" at bounding box center [598, 338] width 663 height 144
type input "2"
type input "2.8538066324147593"
type input "23"
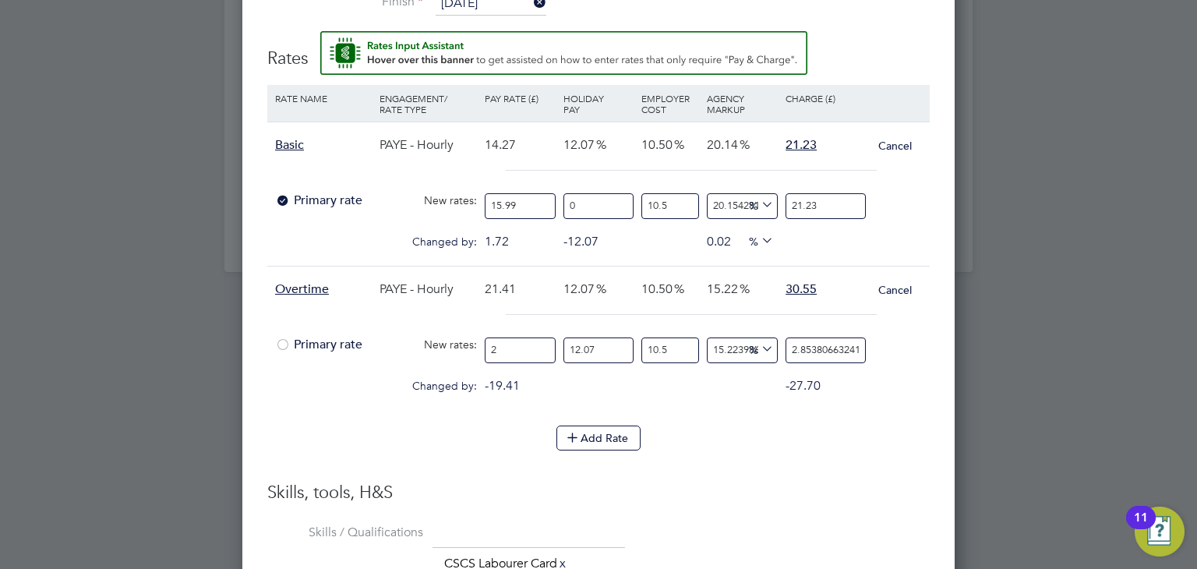
type input "32.81877627276973"
type input "23.9"
type input "34.10298925735638"
type input "23.99"
type input "34.23141055581504"
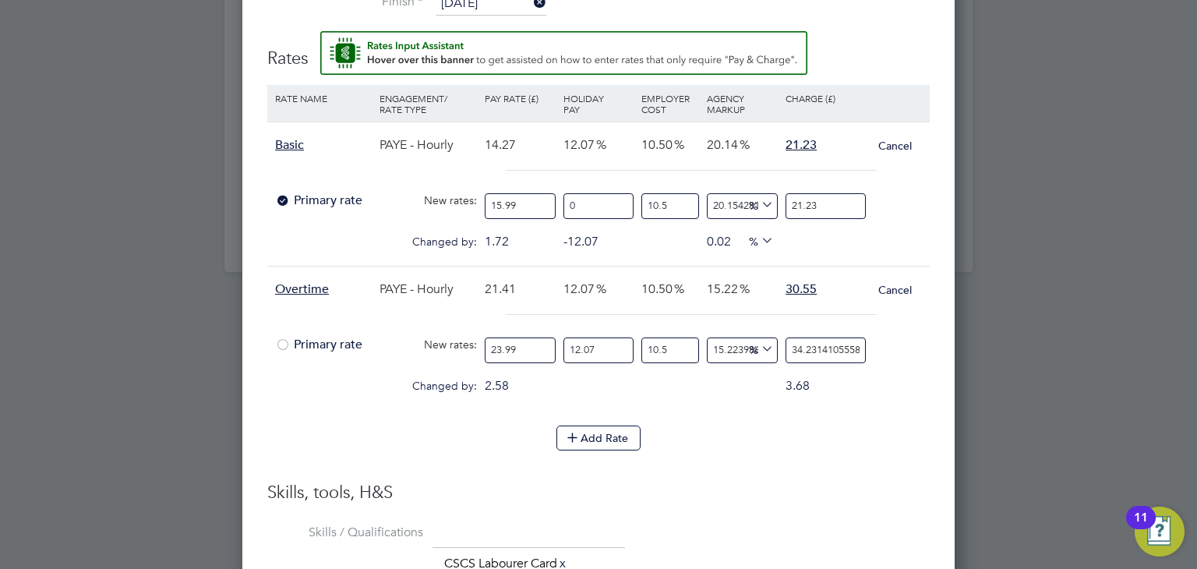
type input "23.99"
type input "0"
type input "30.544669006705664"
click at [707, 320] on div at bounding box center [598, 322] width 663 height 16
drag, startPoint x: 787, startPoint y: 345, endPoint x: 973, endPoint y: 335, distance: 185.8
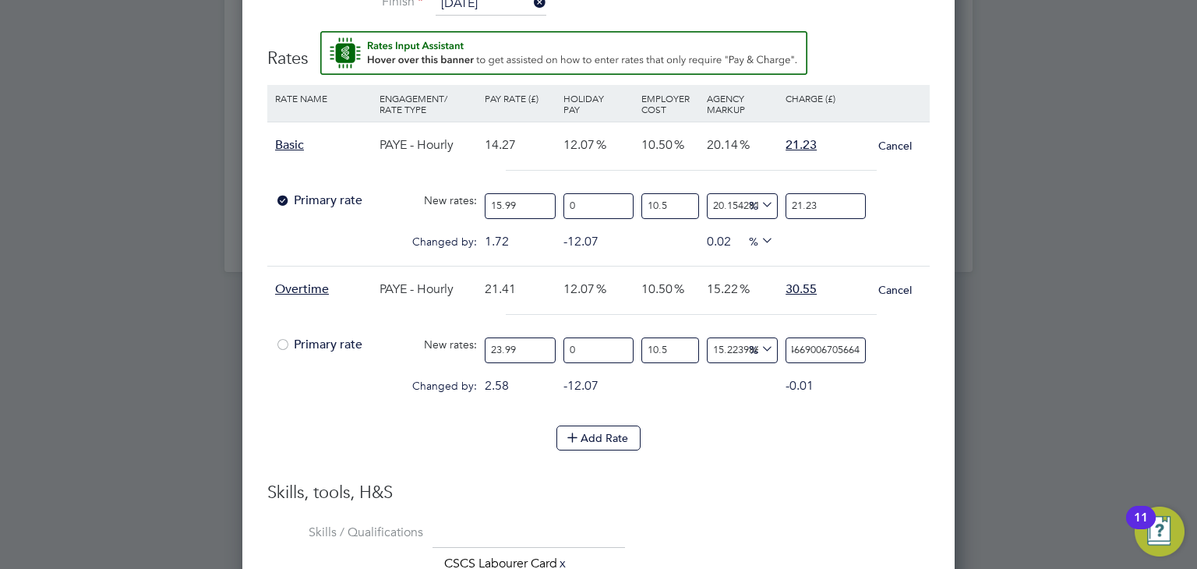
type input "-88.68306741685355"
type input "3"
type input "13.169325831464468"
type input "30"
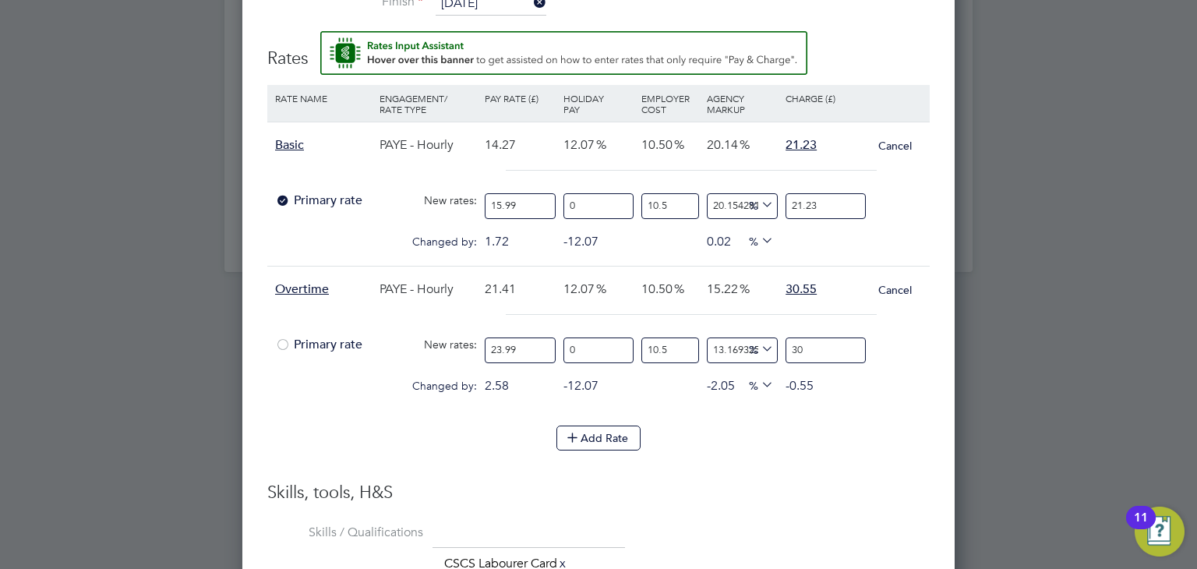
type input "15.055481261988875"
type input "30.5"
type input "15.244096805041316"
type input "30.55"
click at [899, 374] on div at bounding box center [900, 379] width 52 height 16
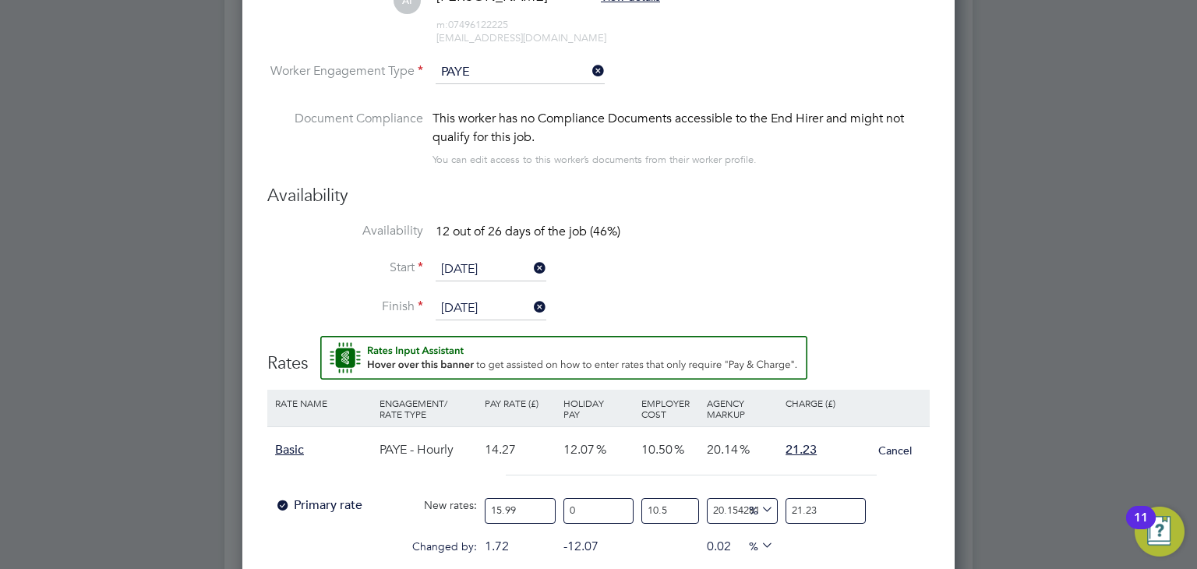
click at [455, 267] on input "[DATE]" at bounding box center [491, 269] width 111 height 23
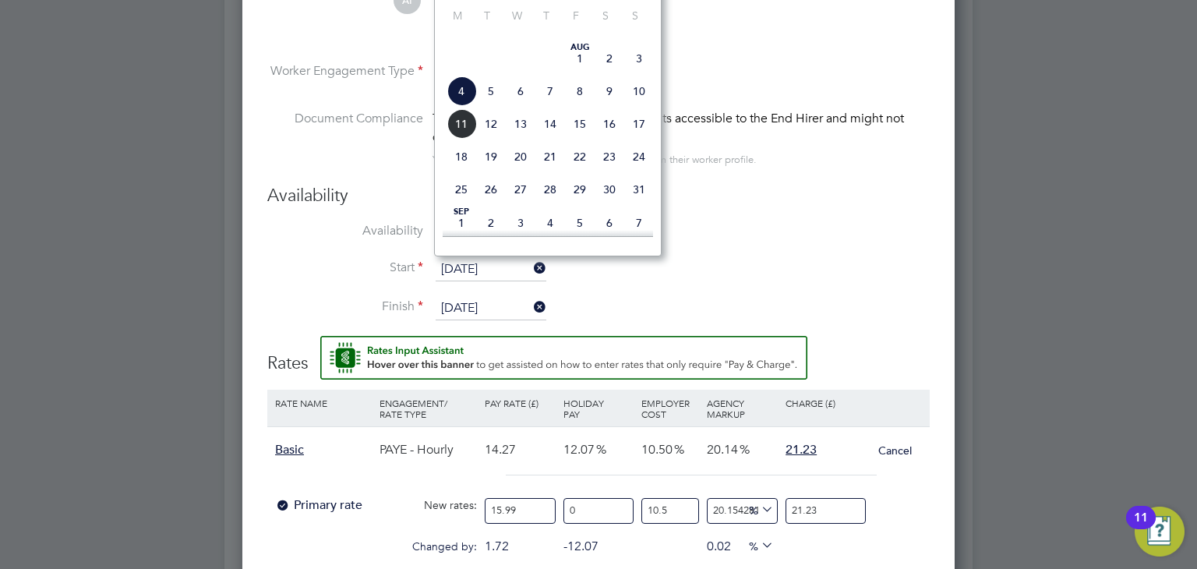
click at [465, 106] on span "4" at bounding box center [462, 91] width 30 height 30
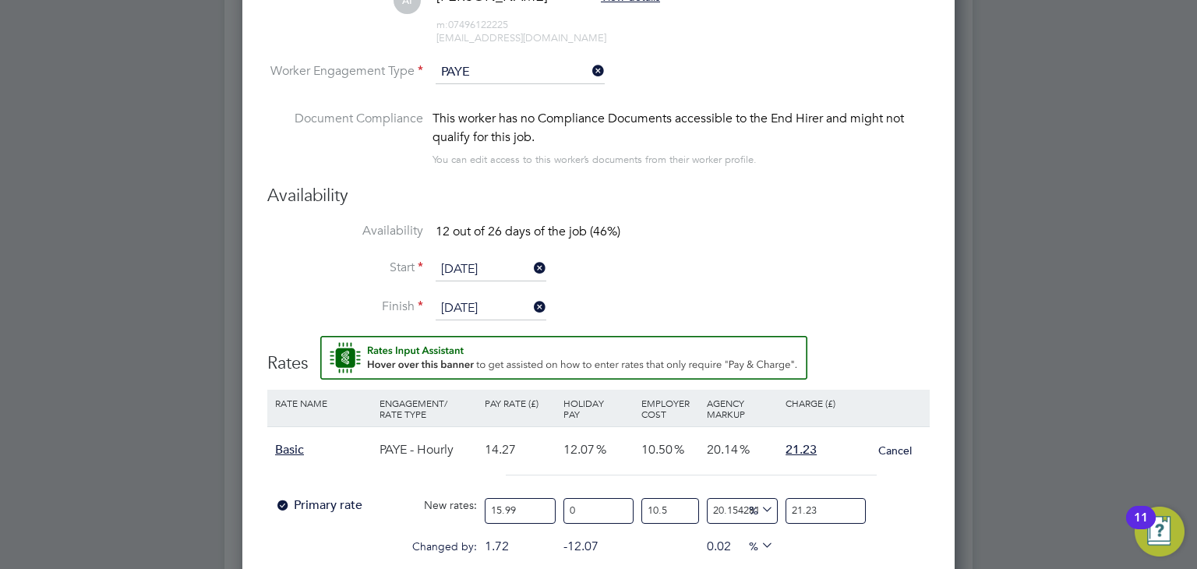
click at [454, 267] on input "[DATE]" at bounding box center [491, 269] width 111 height 23
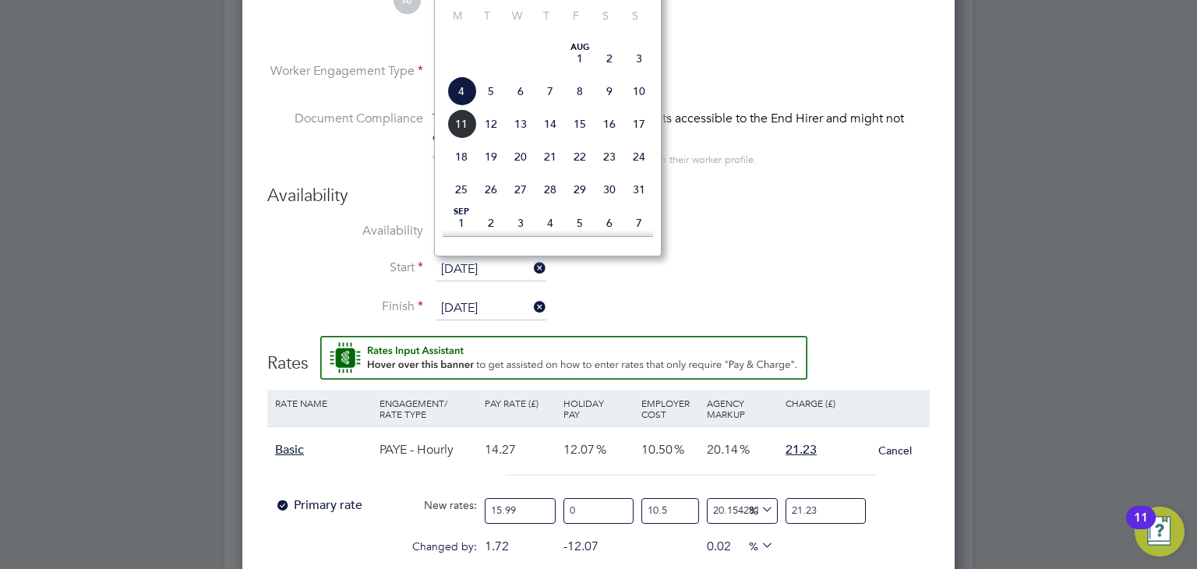
click at [462, 106] on span "4" at bounding box center [462, 91] width 30 height 30
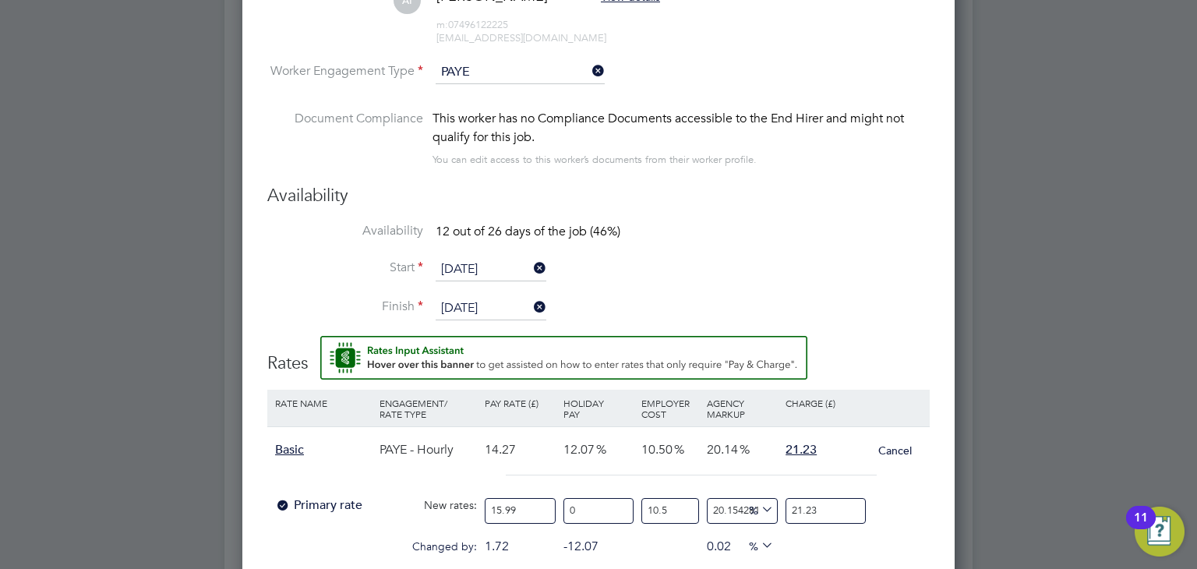
click at [383, 157] on label "Document Compliance" at bounding box center [345, 137] width 156 height 57
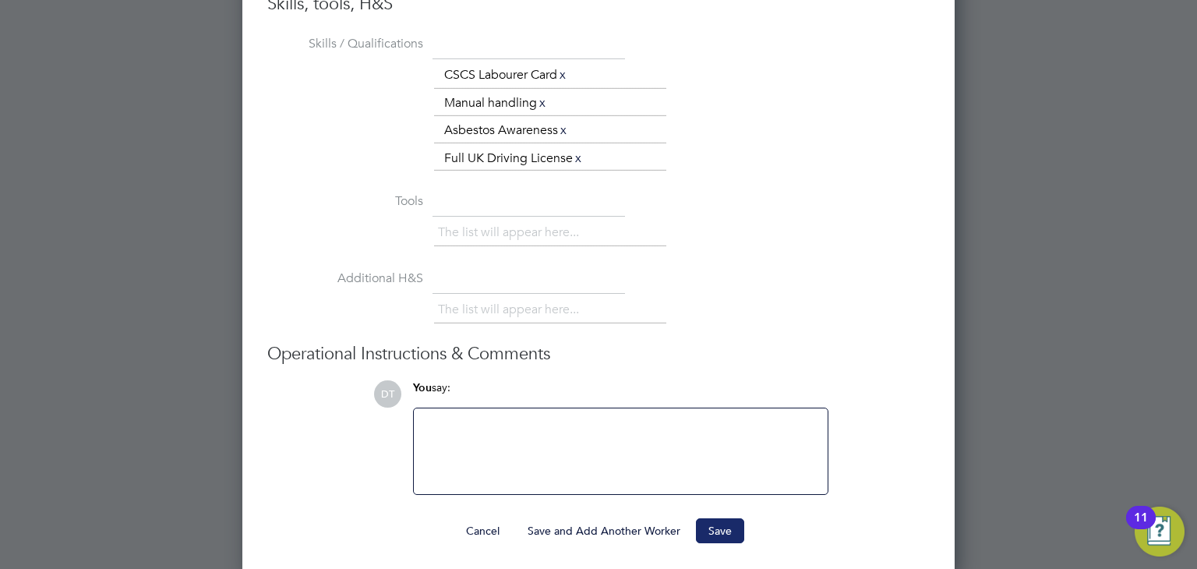
click at [719, 523] on button "Save" at bounding box center [720, 530] width 48 height 25
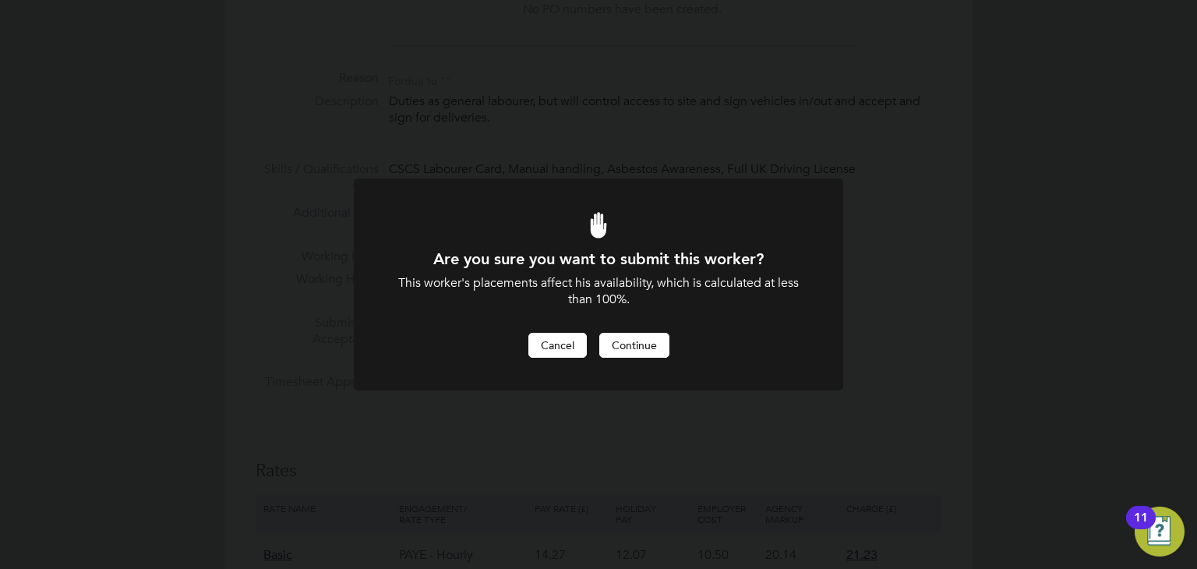
click at [556, 345] on button "Cancel" at bounding box center [558, 345] width 58 height 25
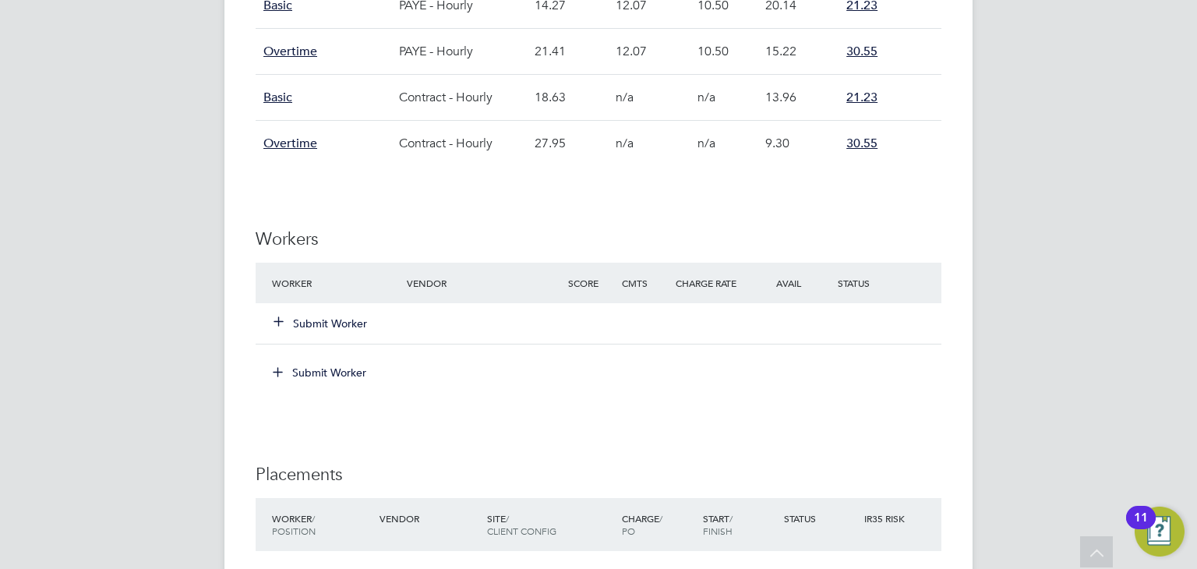
scroll to position [1119, 0]
click at [336, 320] on button "Submit Worker" at bounding box center [321, 323] width 94 height 16
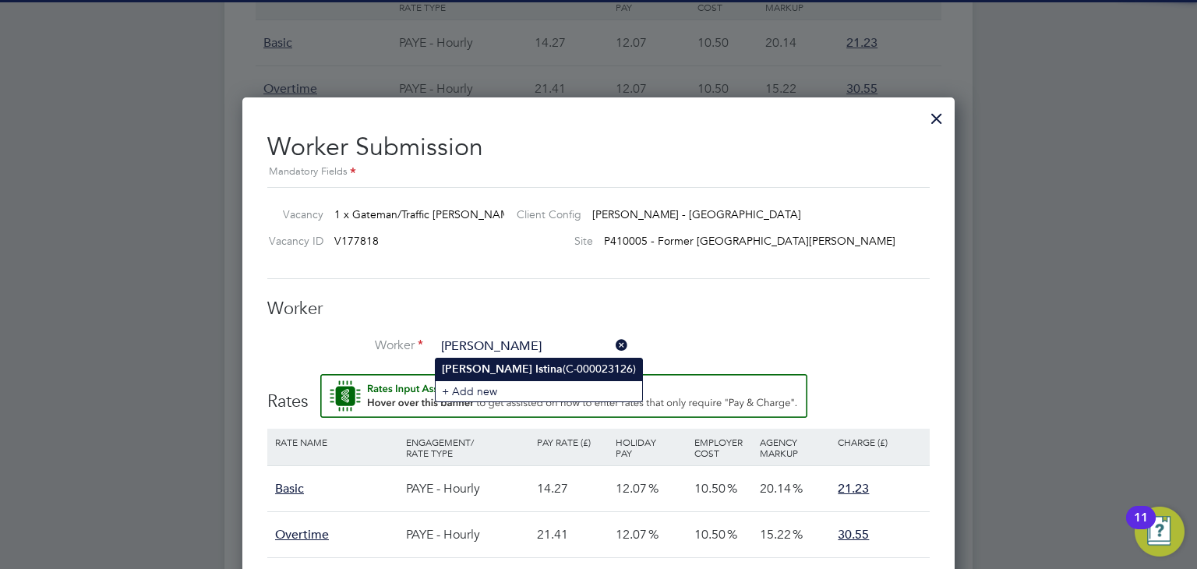
click at [487, 376] on li "[PERSON_NAME] (C-000023126)" at bounding box center [539, 369] width 207 height 21
type input "[PERSON_NAME] (C-000023126)"
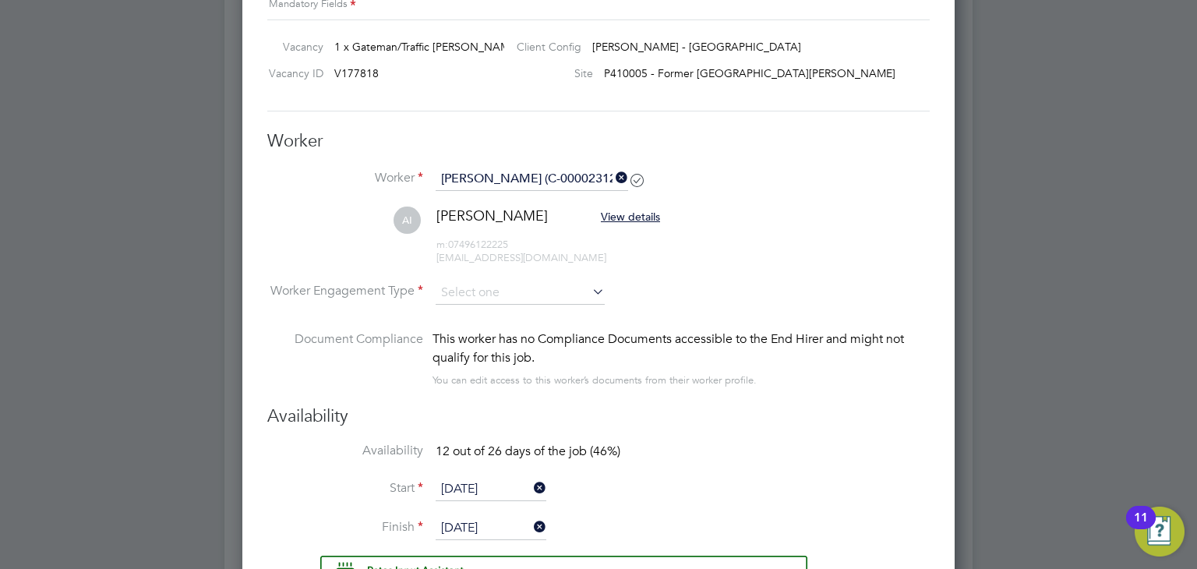
click at [472, 309] on li "Worker Engagement Type" at bounding box center [598, 305] width 663 height 48
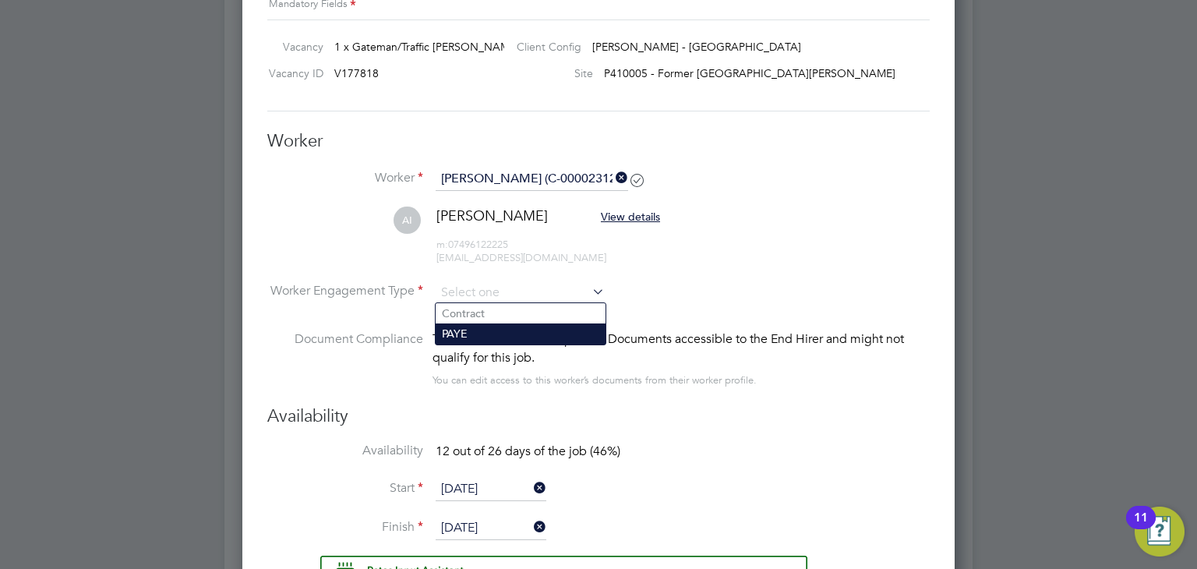
click at [465, 343] on li "PAYE" at bounding box center [521, 334] width 170 height 20
type input "PAYE"
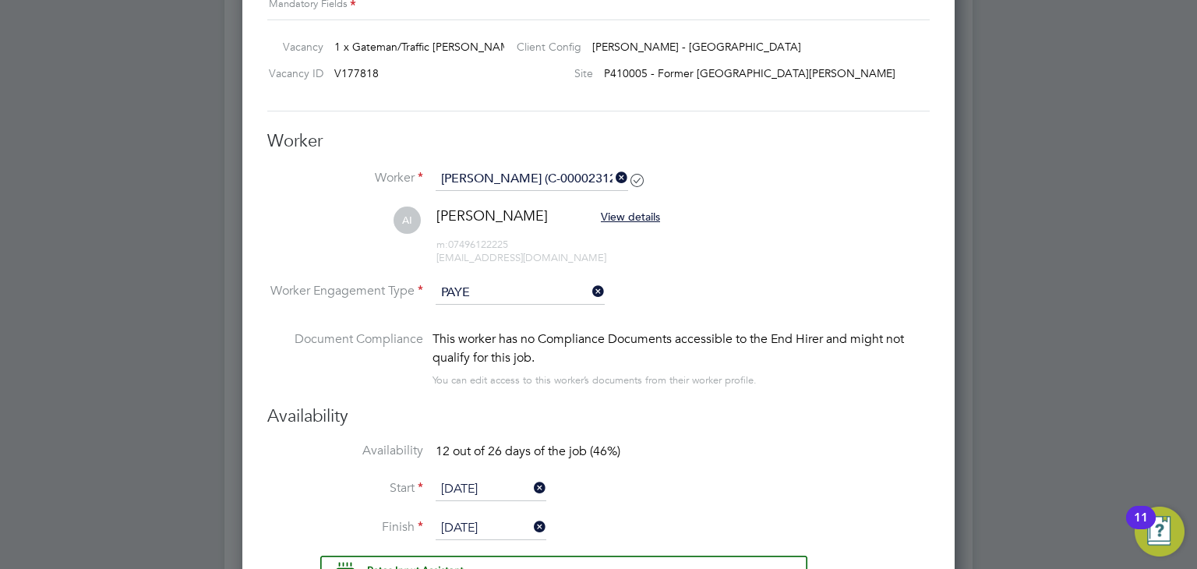
click at [469, 479] on input "[DATE]" at bounding box center [491, 489] width 111 height 23
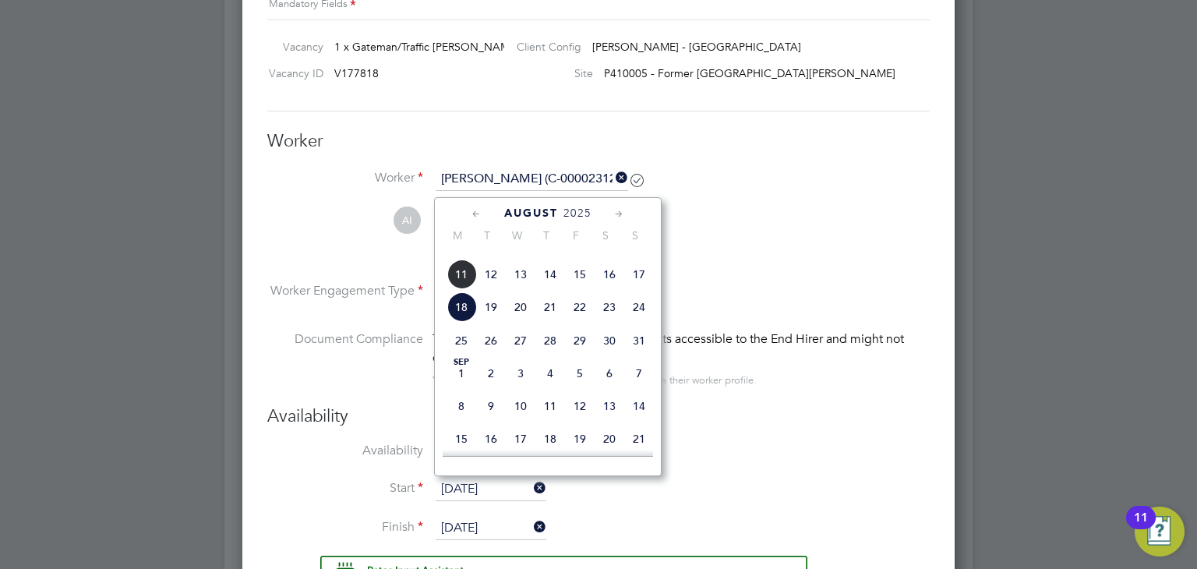
click at [459, 256] on span "4" at bounding box center [462, 242] width 30 height 30
type input "[DATE]"
click at [459, 256] on span "4" at bounding box center [462, 242] width 30 height 30
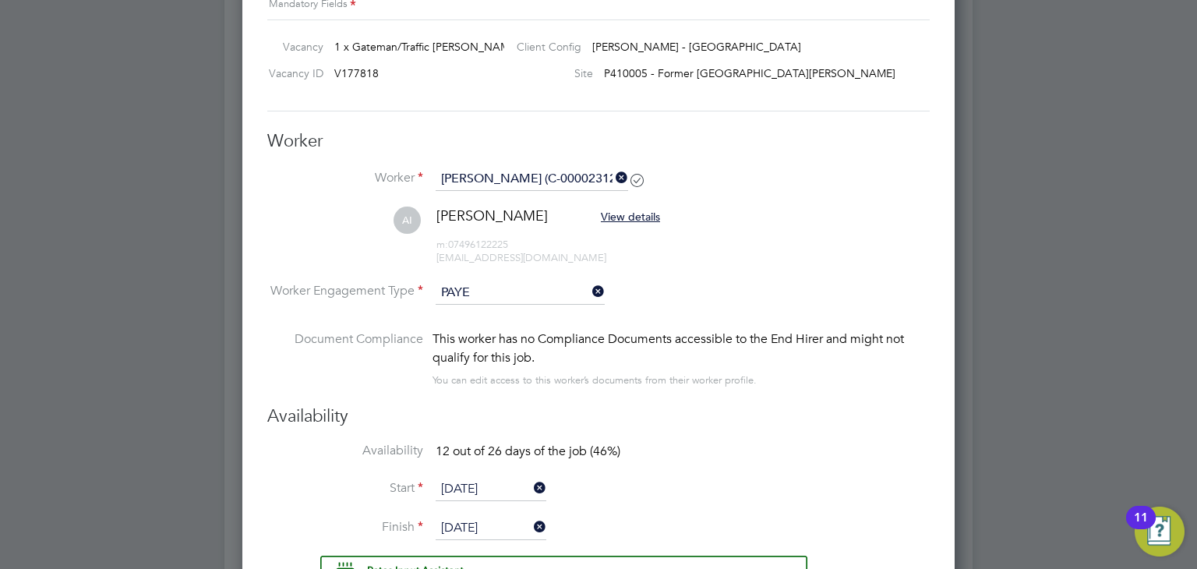
click at [456, 270] on li "[PERSON_NAME] View details m: 07496122225 [EMAIL_ADDRESS][DOMAIN_NAME]" at bounding box center [598, 244] width 663 height 74
click at [341, 243] on li "[PERSON_NAME] View details m: 07496122225 [EMAIL_ADDRESS][DOMAIN_NAME]" at bounding box center [598, 244] width 663 height 74
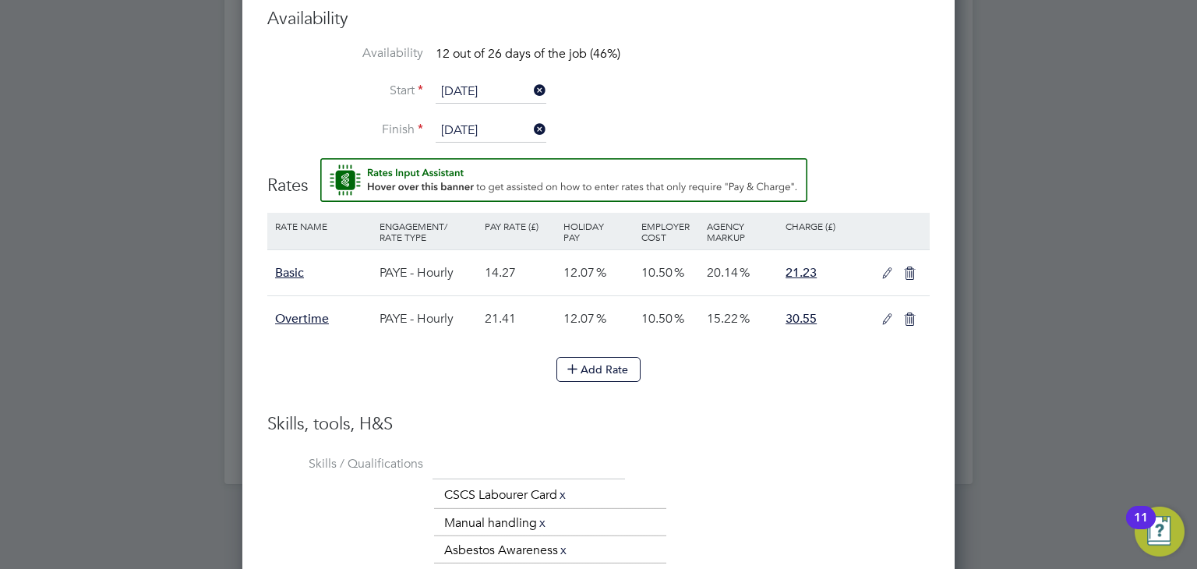
click at [888, 270] on icon at bounding box center [887, 273] width 19 height 12
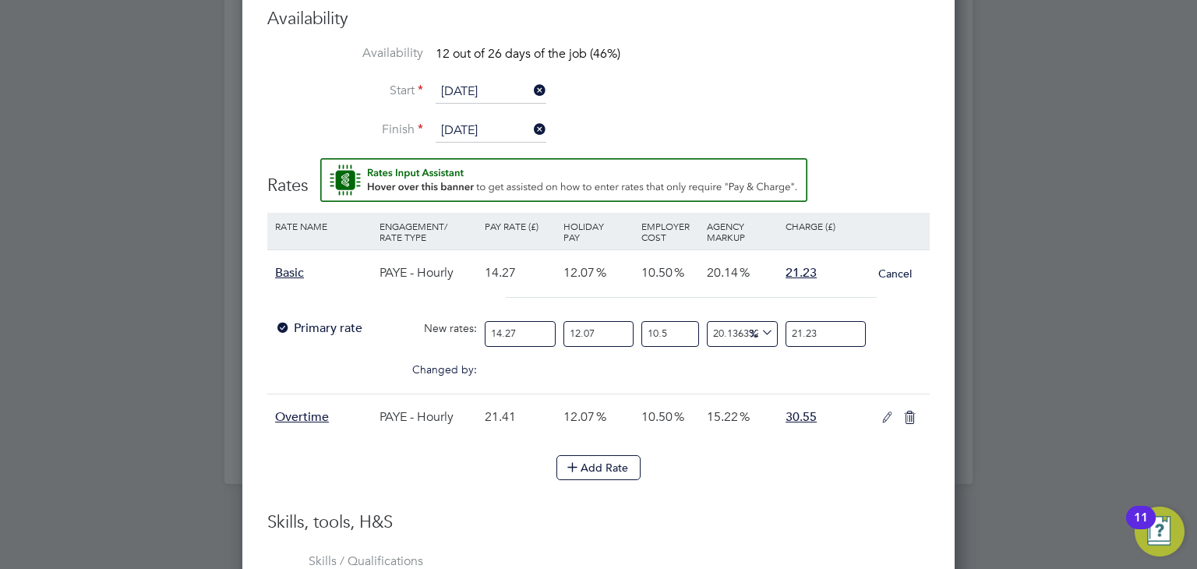
drag, startPoint x: 535, startPoint y: 333, endPoint x: 341, endPoint y: 320, distance: 194.5
click at [341, 320] on div "Primary rate New rates: 14.27 12.07 n/a 10.5 n/a 20.136332872205138 0 % 21.23" at bounding box center [598, 333] width 663 height 41
type input "1"
type input "1.4877365101611773"
type input "15"
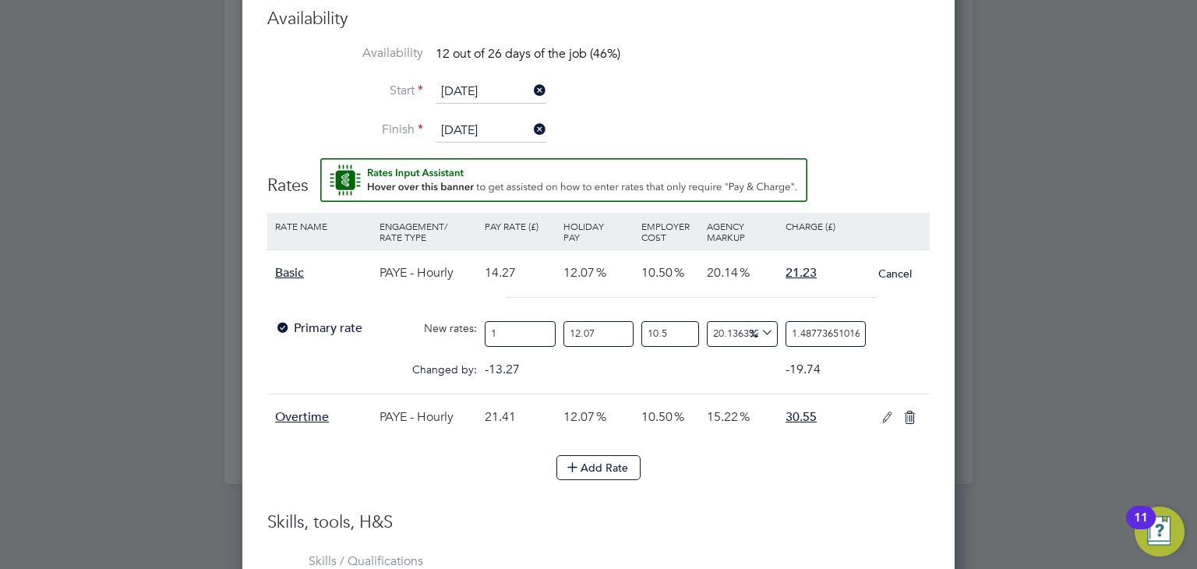
type input "22.31604765241766"
type input "15.9"
type input "23.65501051156272"
type input "15.99"
type input "23.788906797477225"
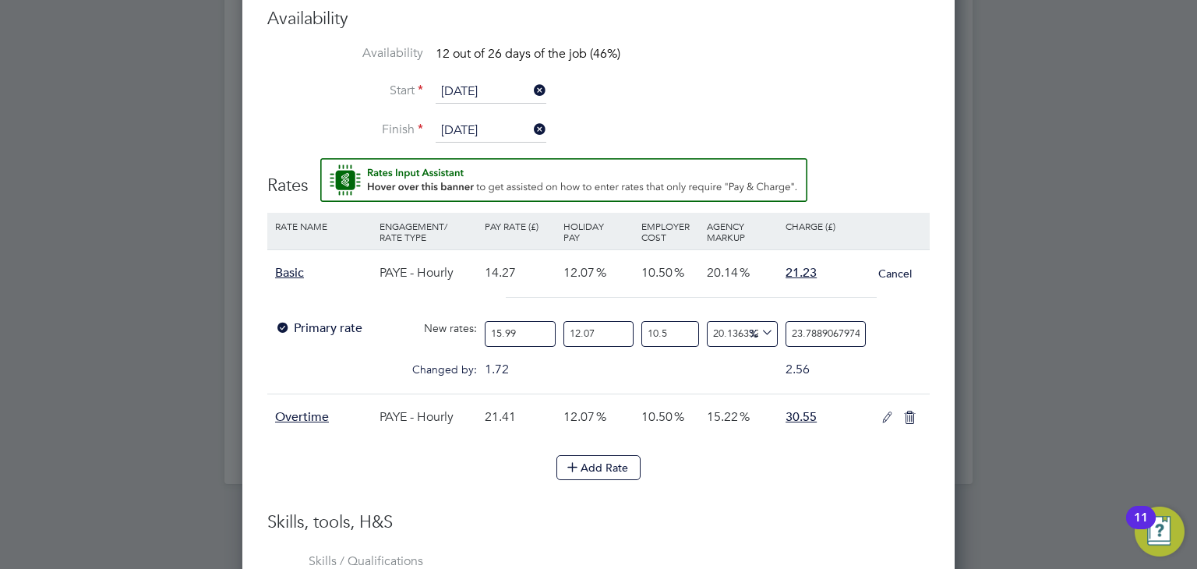
type input "15.99"
type input "0"
type input "21.22682858702349"
click at [708, 305] on div at bounding box center [598, 305] width 663 height 16
drag, startPoint x: 791, startPoint y: 331, endPoint x: 981, endPoint y: 332, distance: 191.0
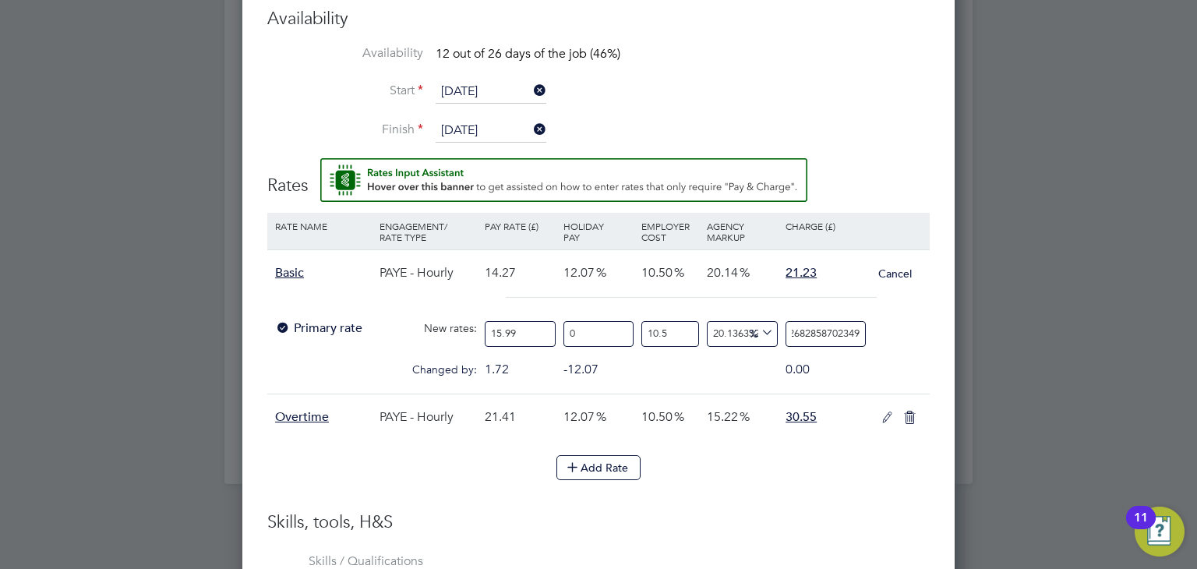
type input "-88.68070824808491"
type input "2"
type input "18.85256339510837"
type input "21"
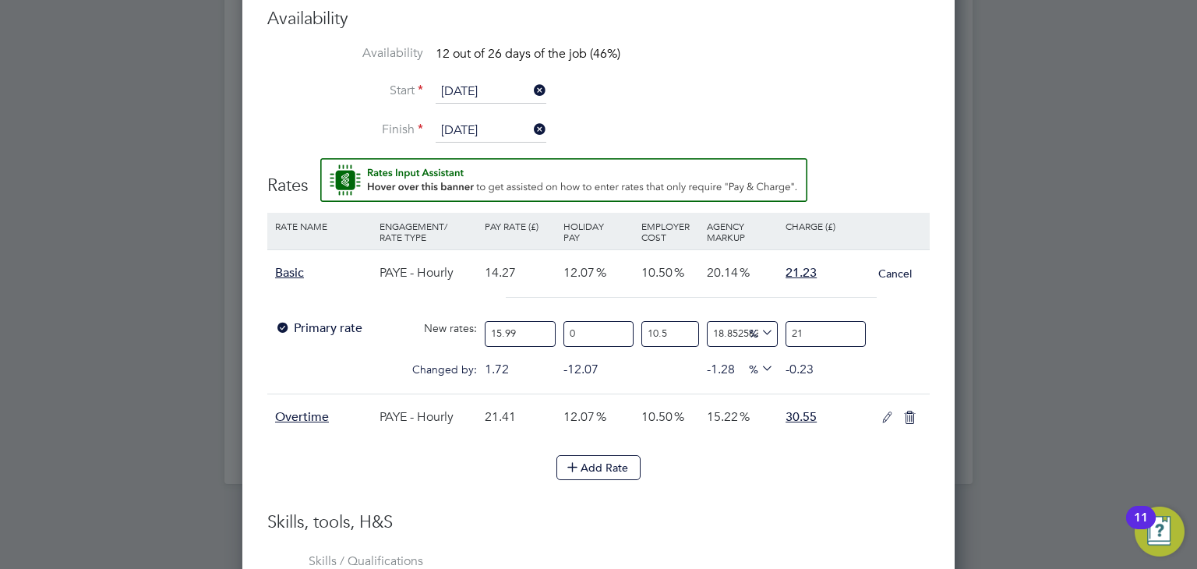
type input "19.984492570299878"
type input "21.2"
type input "20.154281946578603"
type input "21.23"
click at [888, 418] on icon at bounding box center [887, 418] width 19 height 12
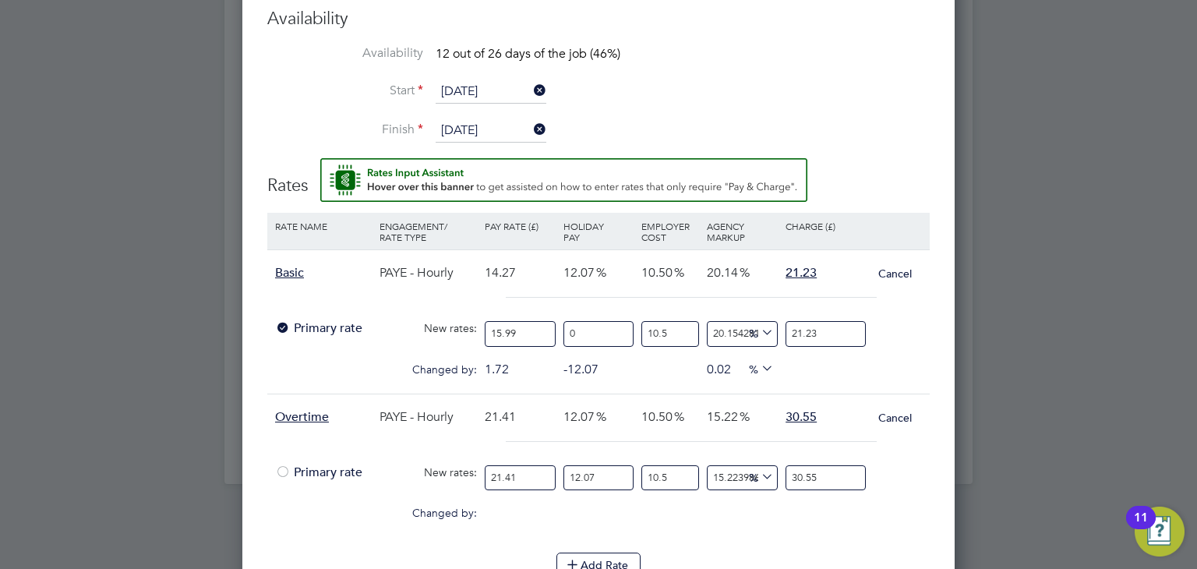
drag, startPoint x: 542, startPoint y: 476, endPoint x: 171, endPoint y: 354, distance: 390.7
type input "2"
type input "2.8538066324147593"
type input "23"
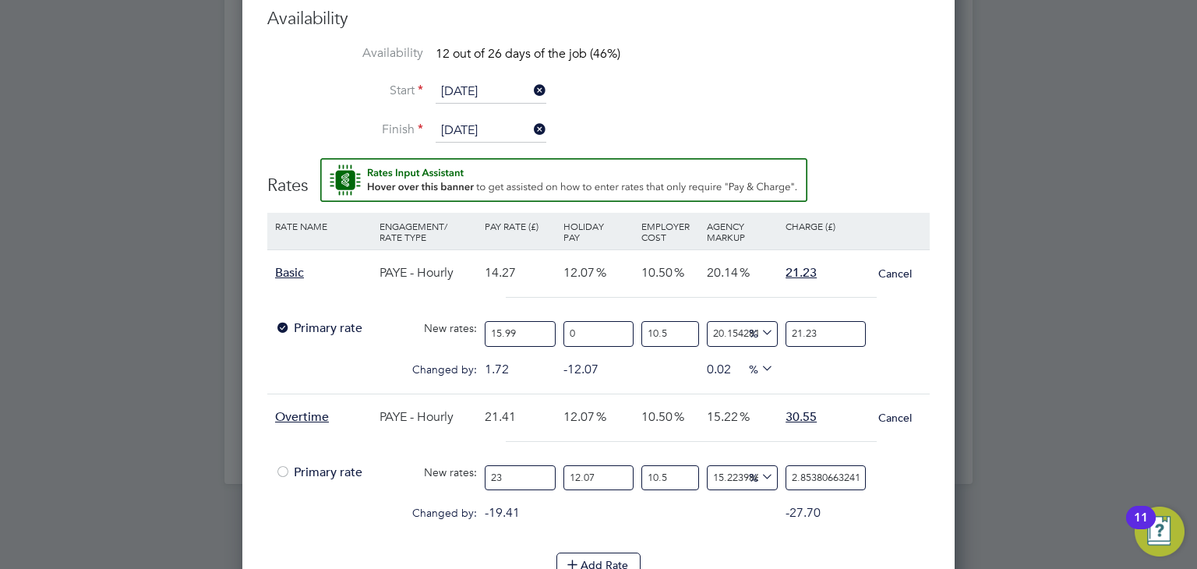
type input "32.81877627276973"
type input "23.9"
type input "34.10298925735638"
type input "23.99"
type input "34.23141055581504"
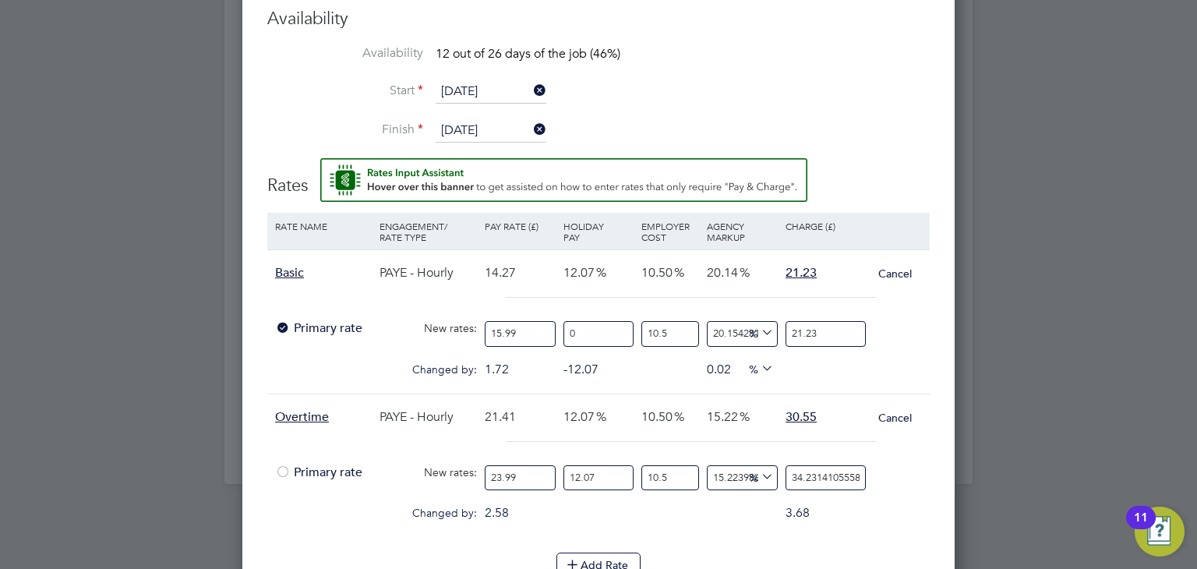
type input "23.99"
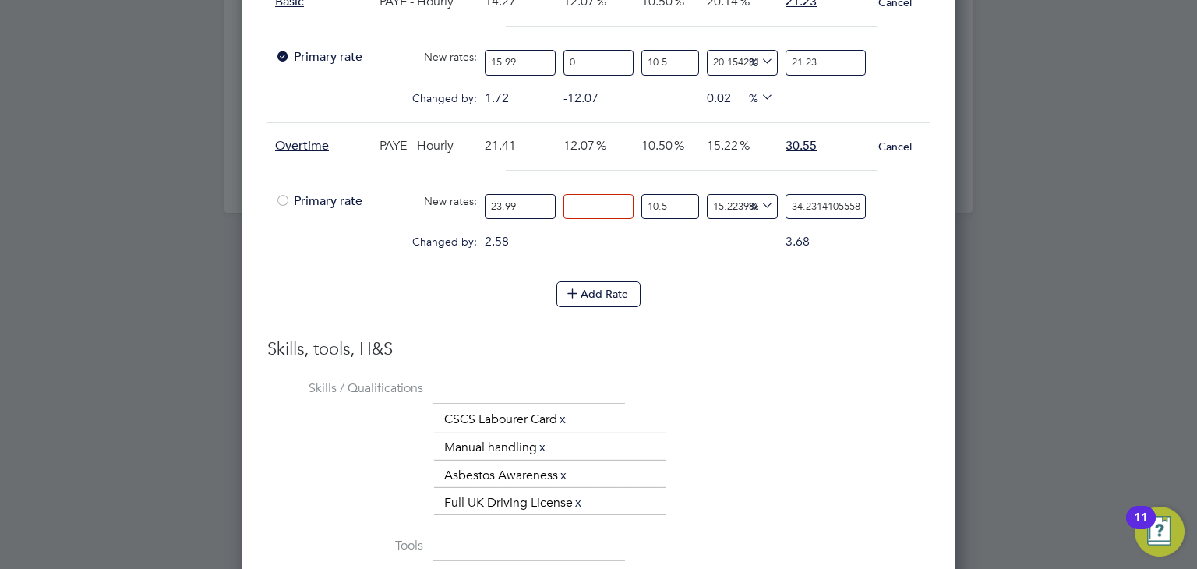
type input "0"
type input "30.544669006705664"
click at [581, 235] on div "0.00" at bounding box center [599, 235] width 79 height 16
drag, startPoint x: 793, startPoint y: 201, endPoint x: 989, endPoint y: 210, distance: 195.9
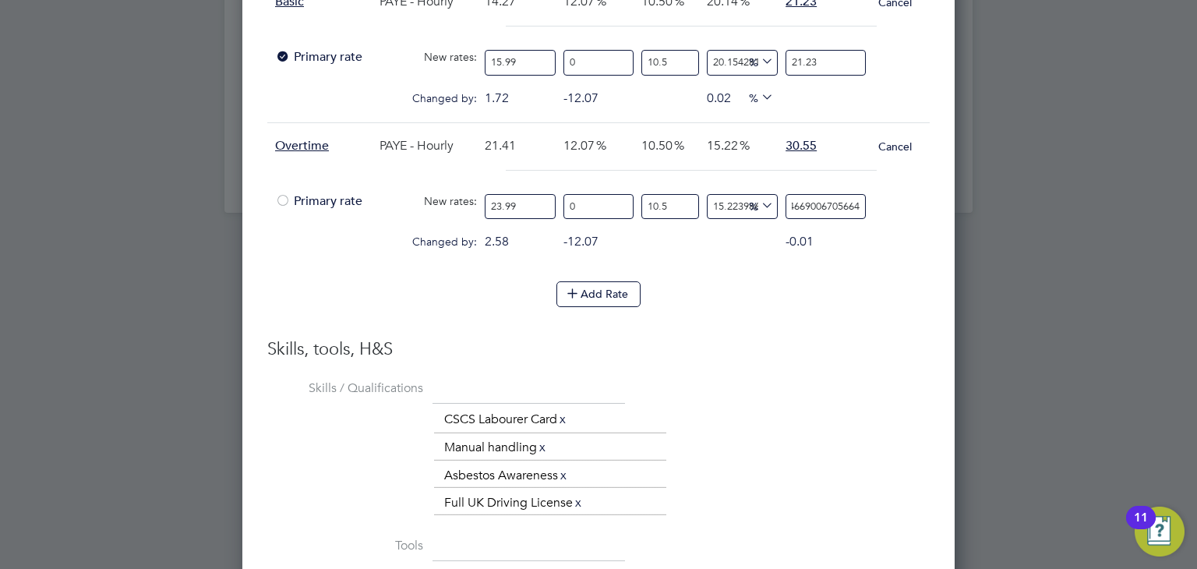
type input "-88.68306741685355"
type input "3"
type input "13.169325831464468"
type input "30"
type input "15.055481261988875"
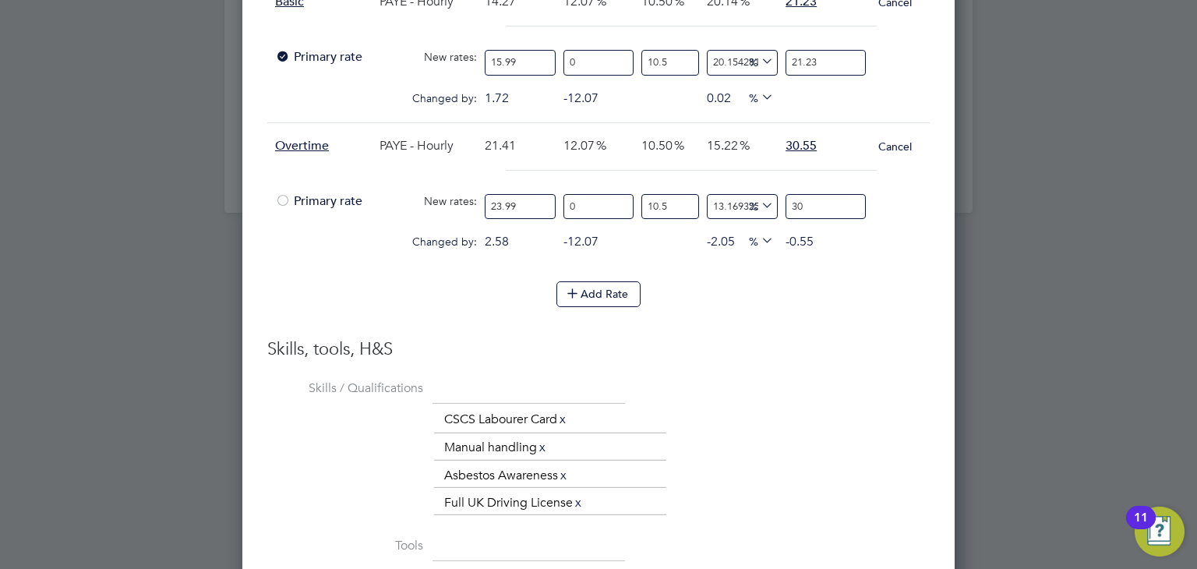
type input "30.5"
type input "15.244096805041316"
type input "30.55"
click at [881, 302] on li "Add Rate" at bounding box center [598, 301] width 663 height 41
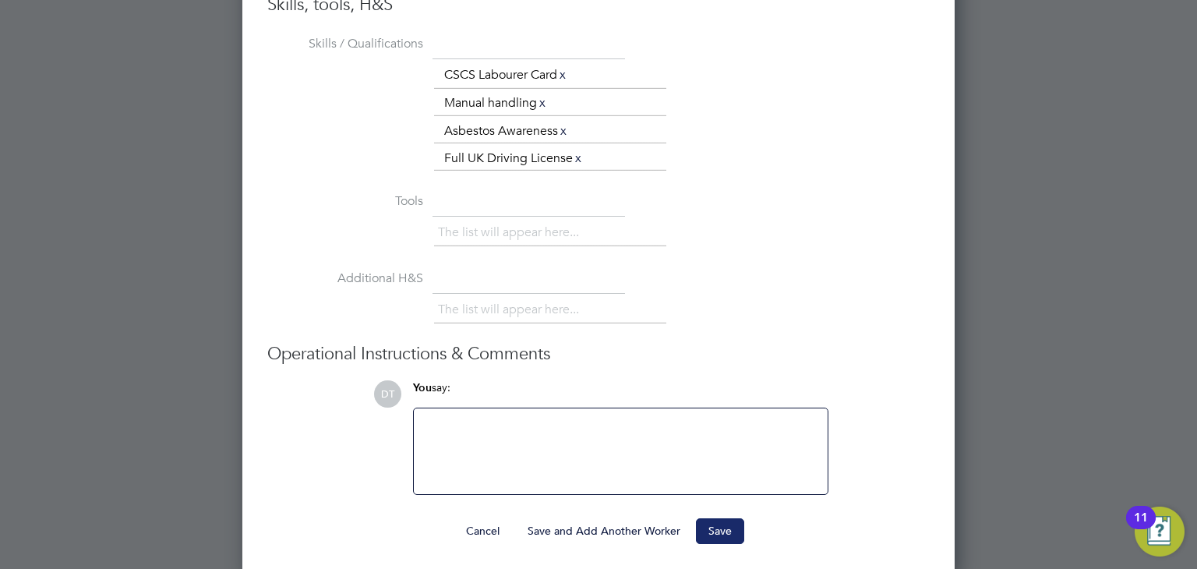
click at [717, 520] on button "Save" at bounding box center [720, 530] width 48 height 25
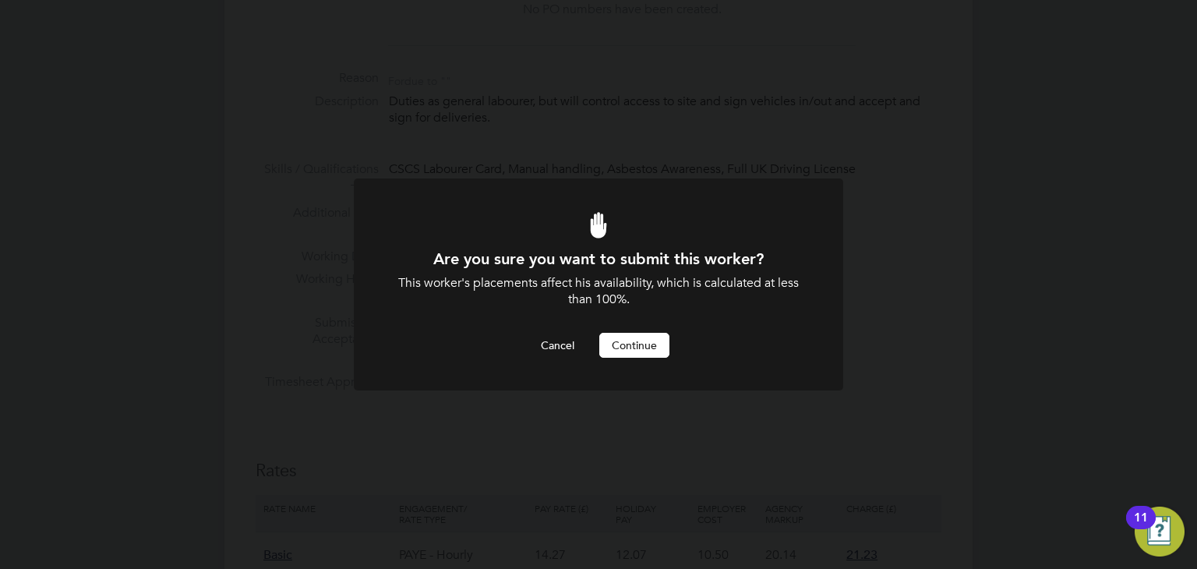
click at [635, 327] on div "Are you sure you want to submit this worker? This worker's placements affect hi…" at bounding box center [598, 303] width 405 height 109
click at [629, 343] on button "Continue" at bounding box center [635, 345] width 70 height 25
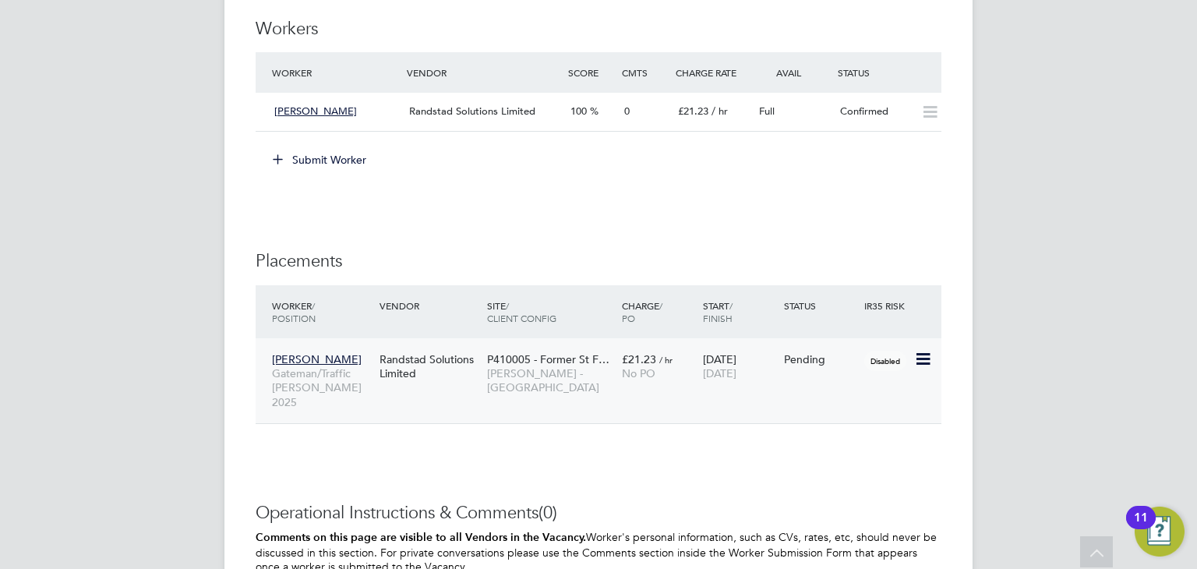
click at [917, 361] on icon at bounding box center [922, 359] width 16 height 19
click at [835, 452] on li "Start" at bounding box center [875, 455] width 111 height 22
type input "[PERSON_NAME]"
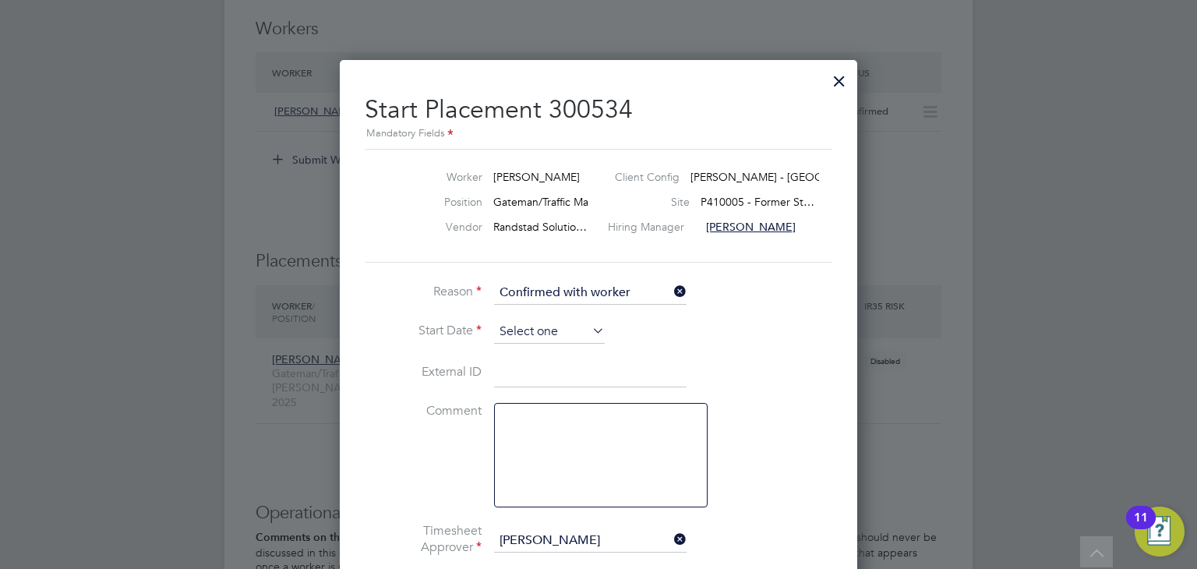
click at [526, 331] on input at bounding box center [549, 331] width 111 height 23
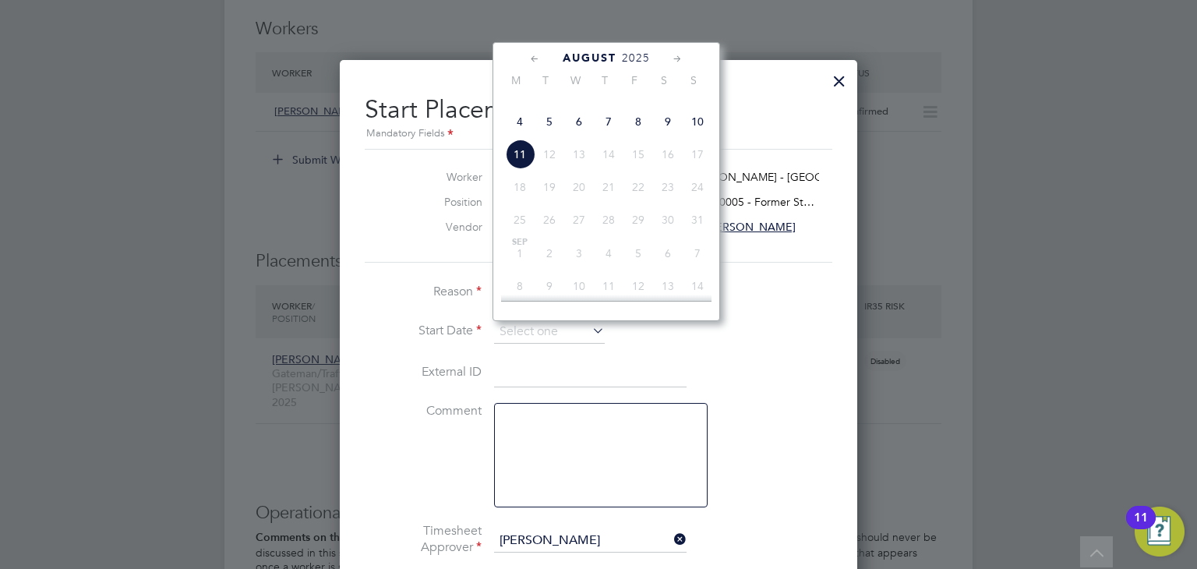
click at [518, 136] on span "4" at bounding box center [520, 122] width 30 height 30
type input "[DATE]"
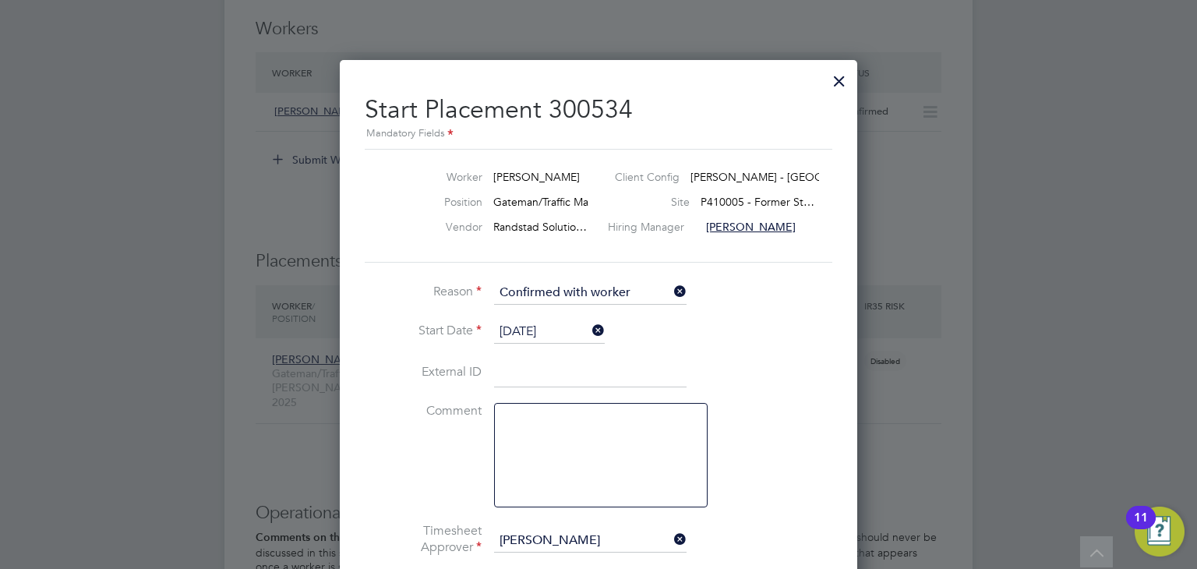
click at [413, 242] on div "Vendor Randstad Solutio… Hiring Manager Graeme Simpson" at bounding box center [599, 230] width 480 height 25
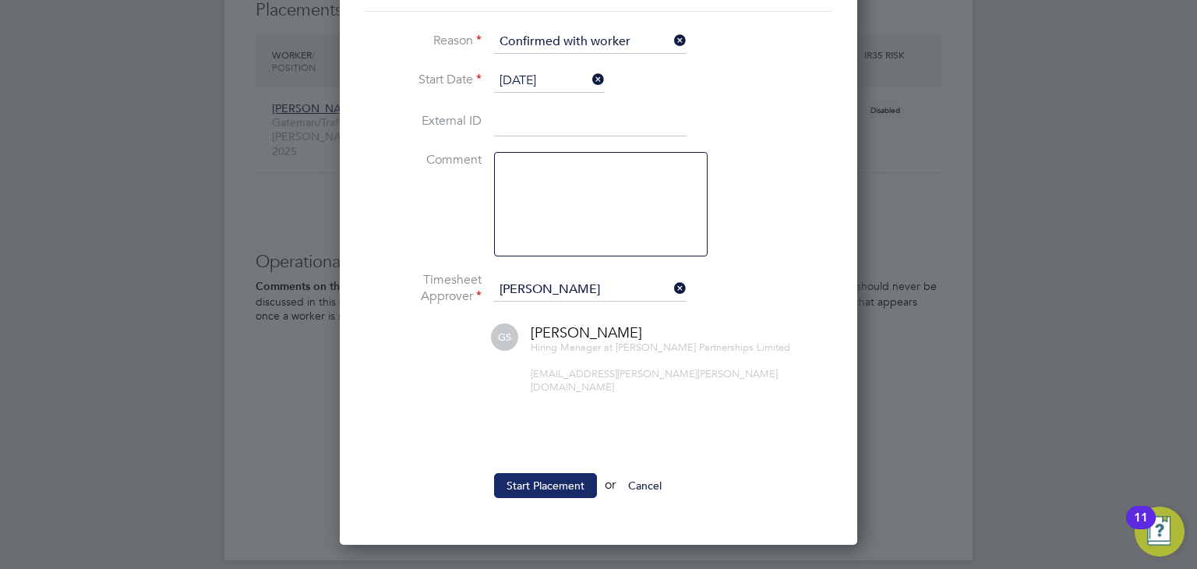
click at [525, 473] on button "Start Placement" at bounding box center [545, 485] width 103 height 25
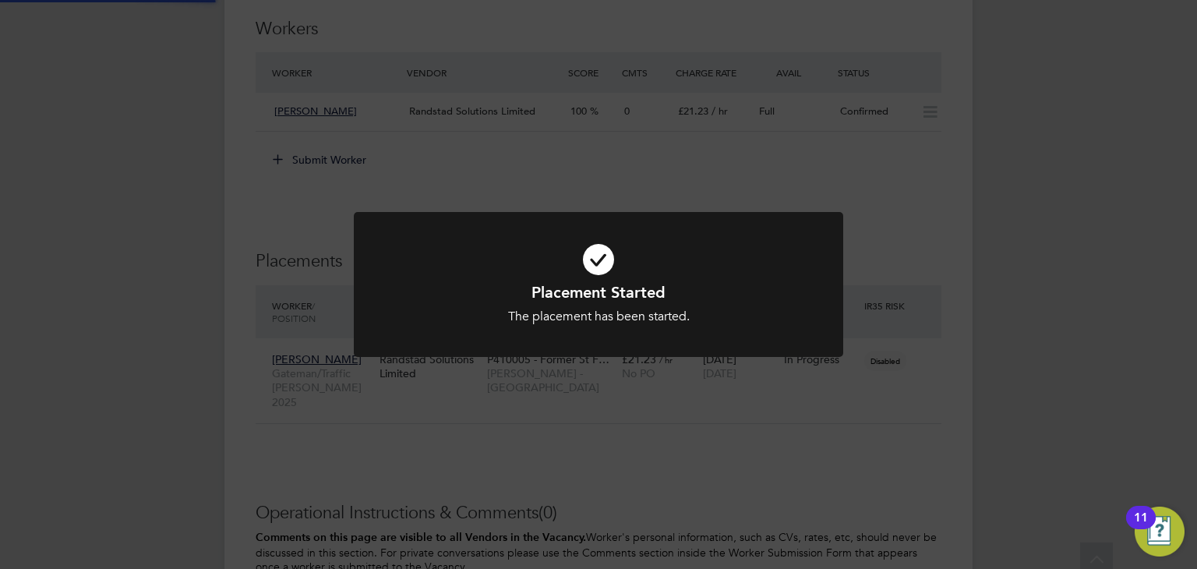
click at [166, 251] on div "Placement Started The placement has been started. Cancel Okay" at bounding box center [598, 284] width 1197 height 569
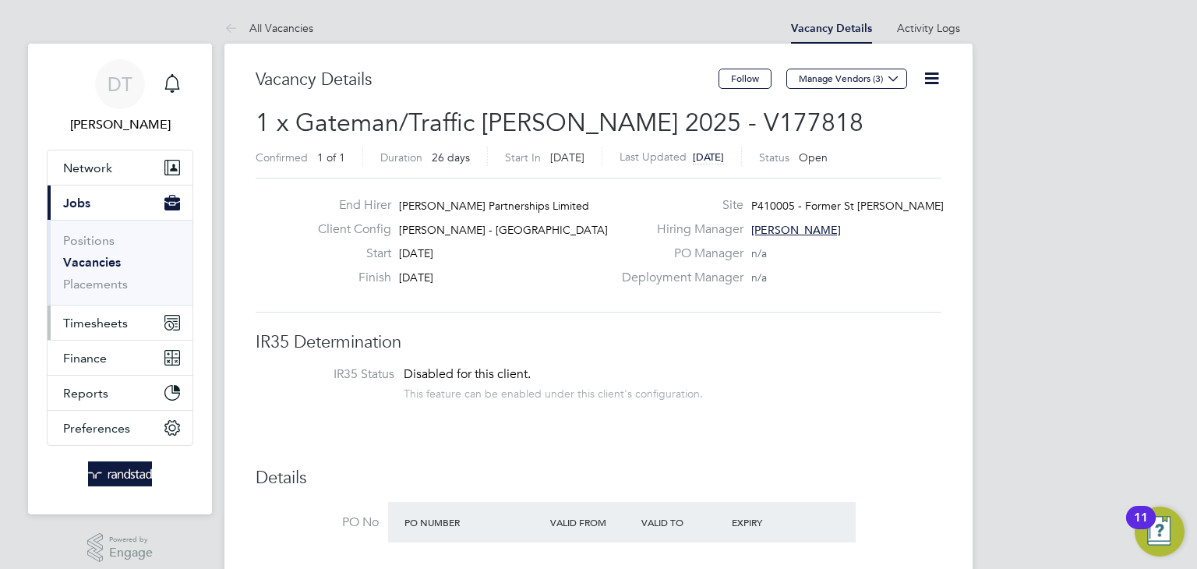
click at [97, 323] on span "Timesheets" at bounding box center [95, 323] width 65 height 15
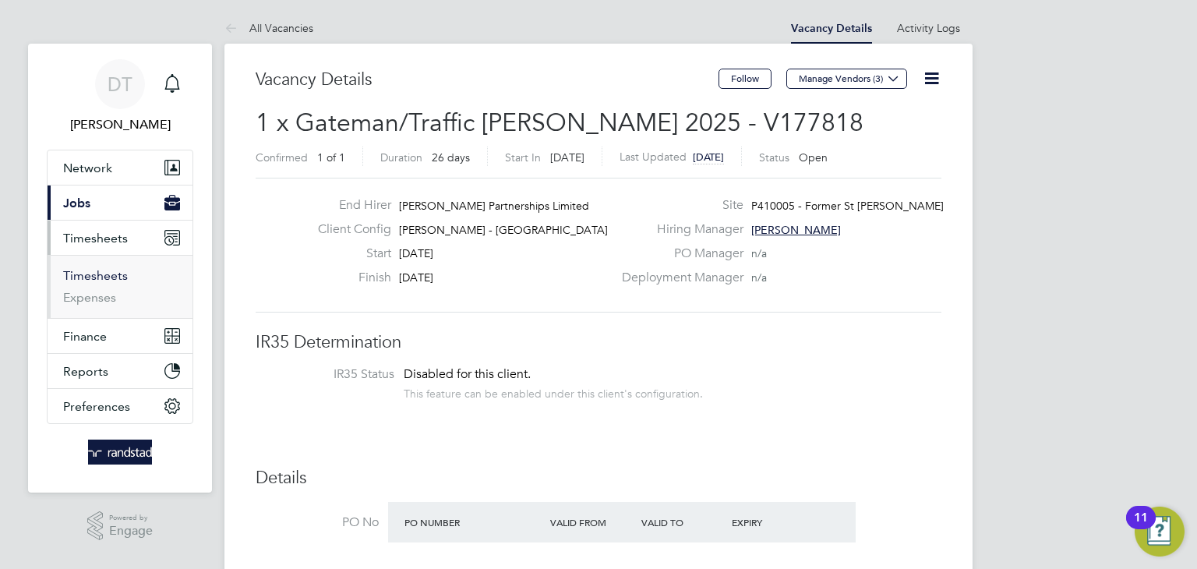
click at [97, 271] on link "Timesheets" at bounding box center [95, 275] width 65 height 15
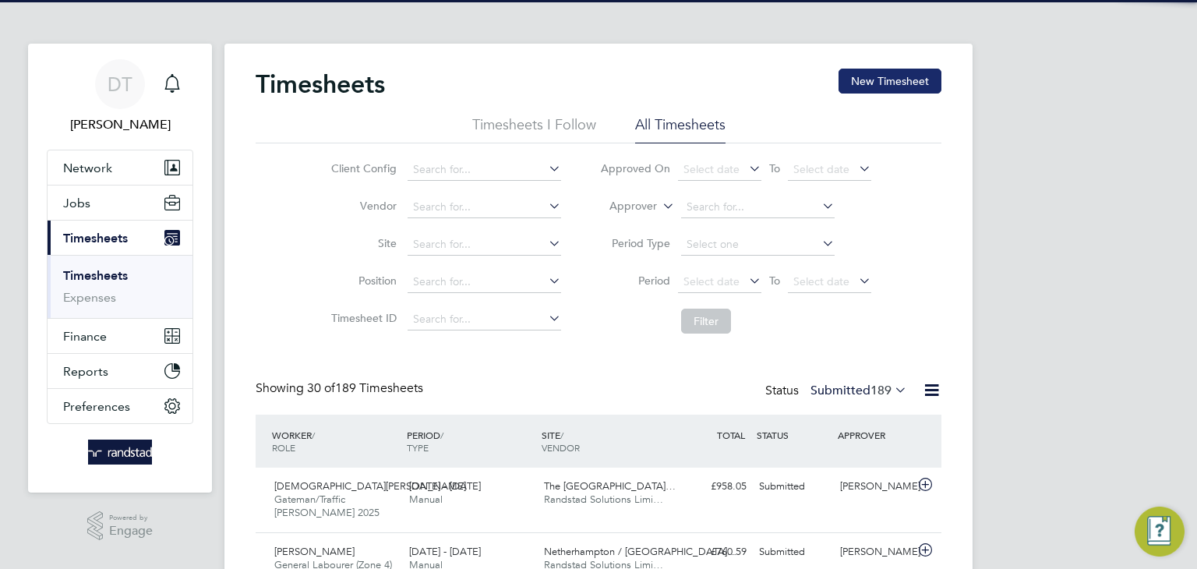
click at [891, 87] on button "New Timesheet" at bounding box center [890, 81] width 103 height 25
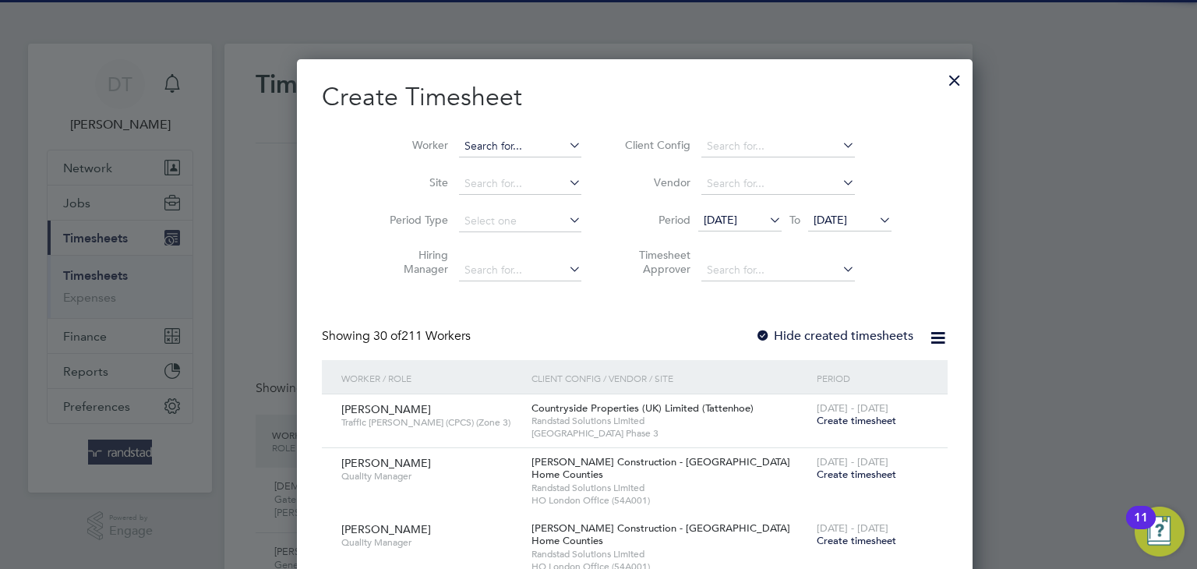
click at [460, 140] on input at bounding box center [520, 147] width 122 height 22
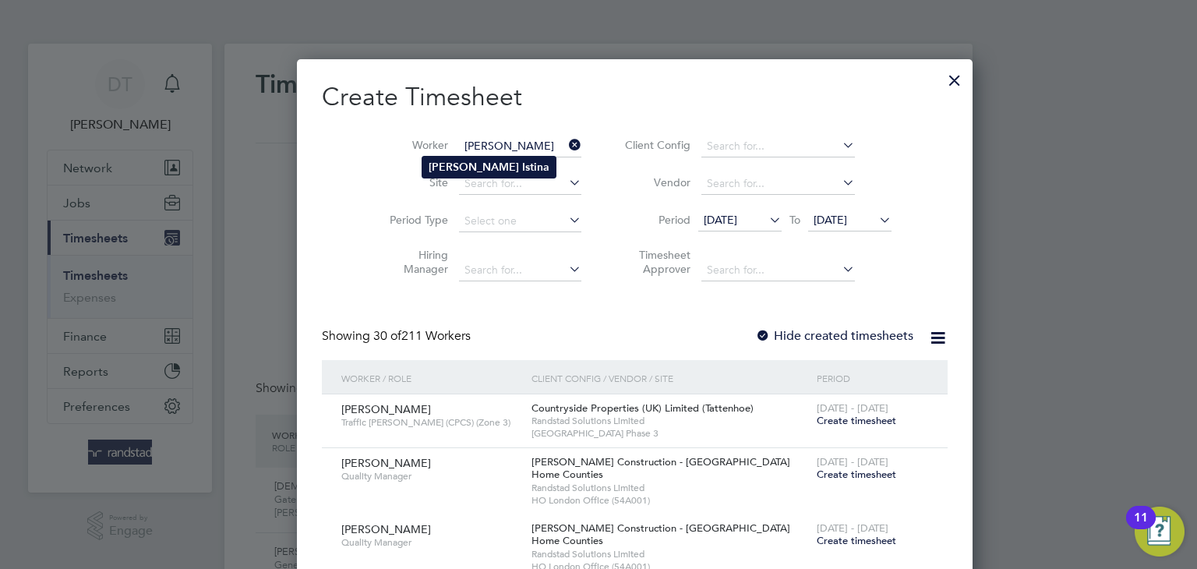
type input "[PERSON_NAME]"
click at [448, 161] on b "Augustin" at bounding box center [474, 167] width 90 height 13
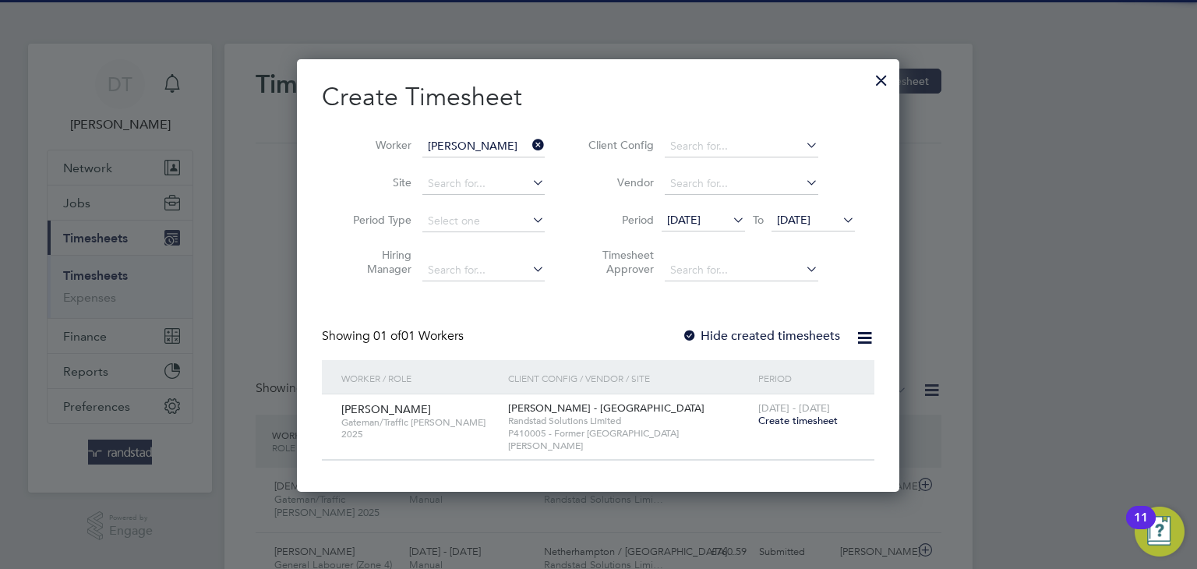
click at [686, 332] on div at bounding box center [690, 337] width 16 height 16
click at [776, 420] on span "Create timesheet" at bounding box center [799, 420] width 80 height 13
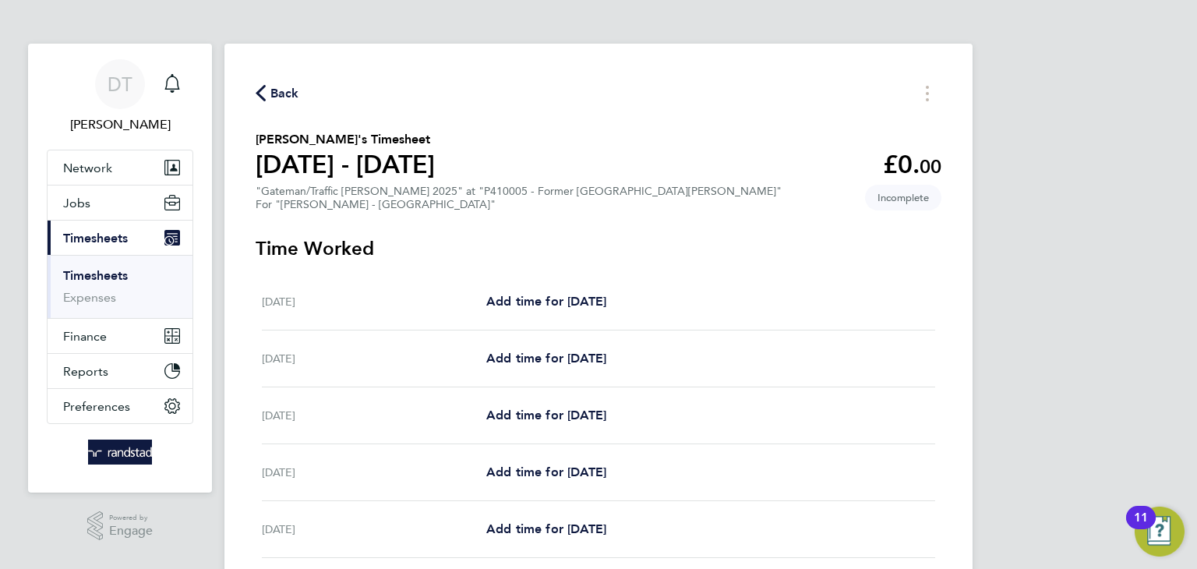
click at [547, 313] on div "Mon 04 Aug Add time for Mon 04 Aug Add time for Mon 04 Aug" at bounding box center [599, 302] width 674 height 57
click at [572, 299] on span "Add time for Mon 04 Aug" at bounding box center [546, 301] width 120 height 15
select select "30"
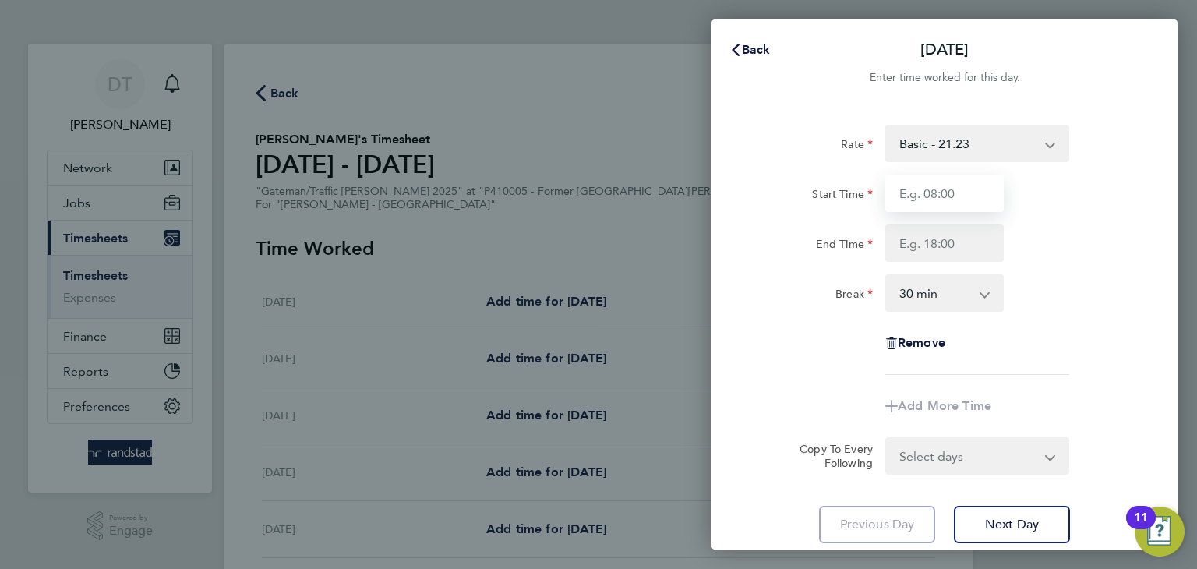
click at [949, 211] on input "Start Time" at bounding box center [945, 193] width 118 height 37
type input "07:30"
click at [943, 240] on input "End Time" at bounding box center [945, 243] width 118 height 37
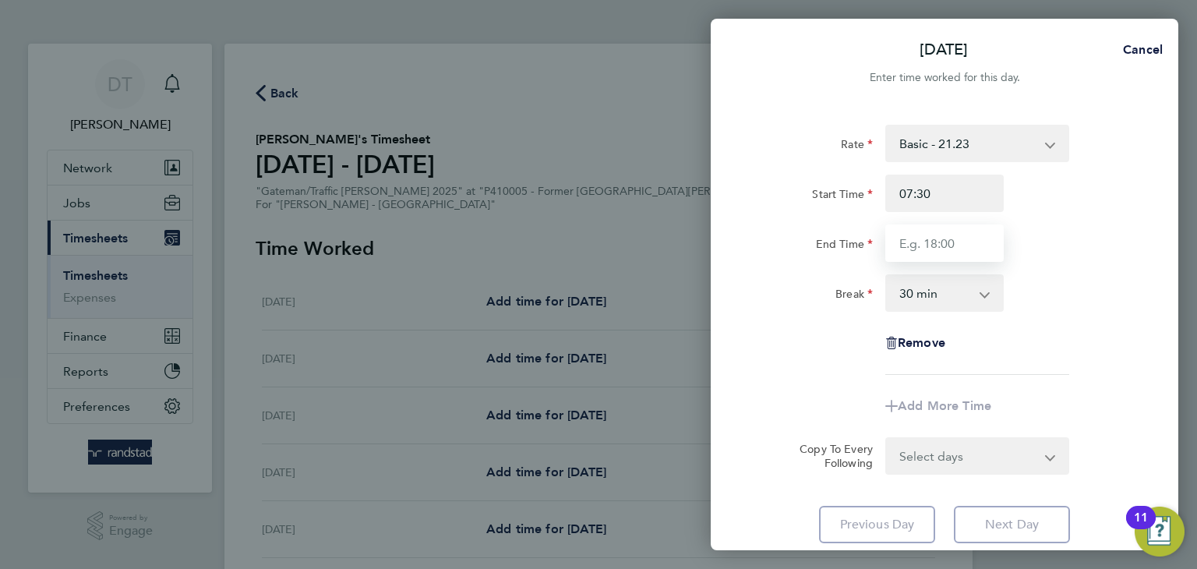
type input "17:00"
click at [802, 405] on app-timesheet-line-form-group "Rate Basic - 21.23 Overtime - 30.55 Start Time 07:30 End Time 17:00 Break 0 min…" at bounding box center [945, 275] width 380 height 300
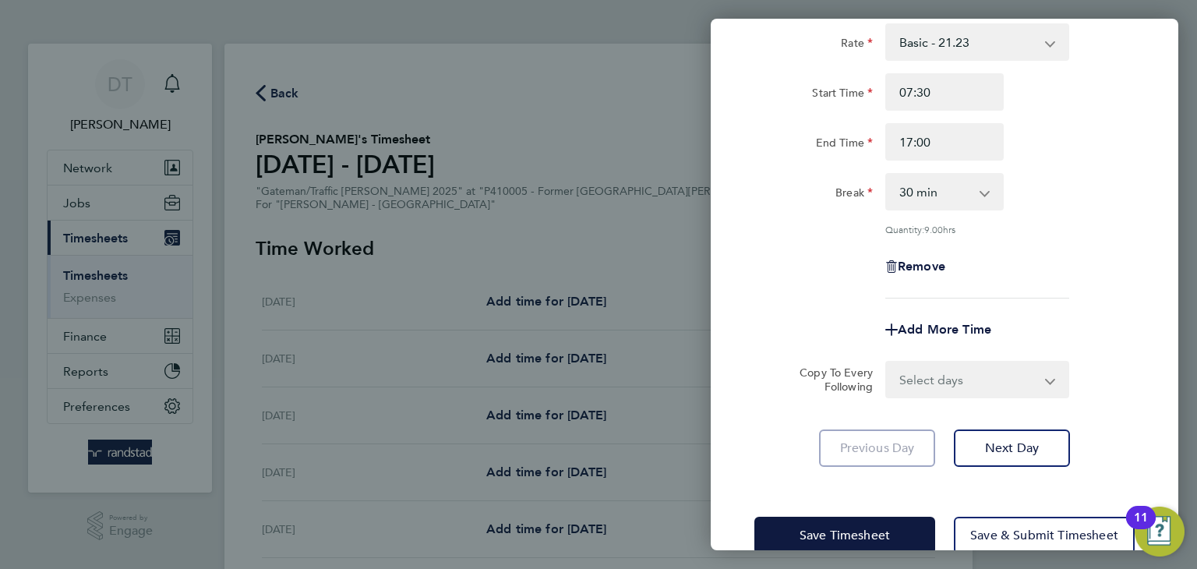
click at [921, 383] on select "Select days Day Tuesday Wednesday Thursday Friday" at bounding box center [969, 380] width 164 height 34
select select "DAY"
click at [887, 363] on select "Select days Day Tuesday Wednesday Thursday Friday" at bounding box center [969, 380] width 164 height 34
select select "2025-08-08"
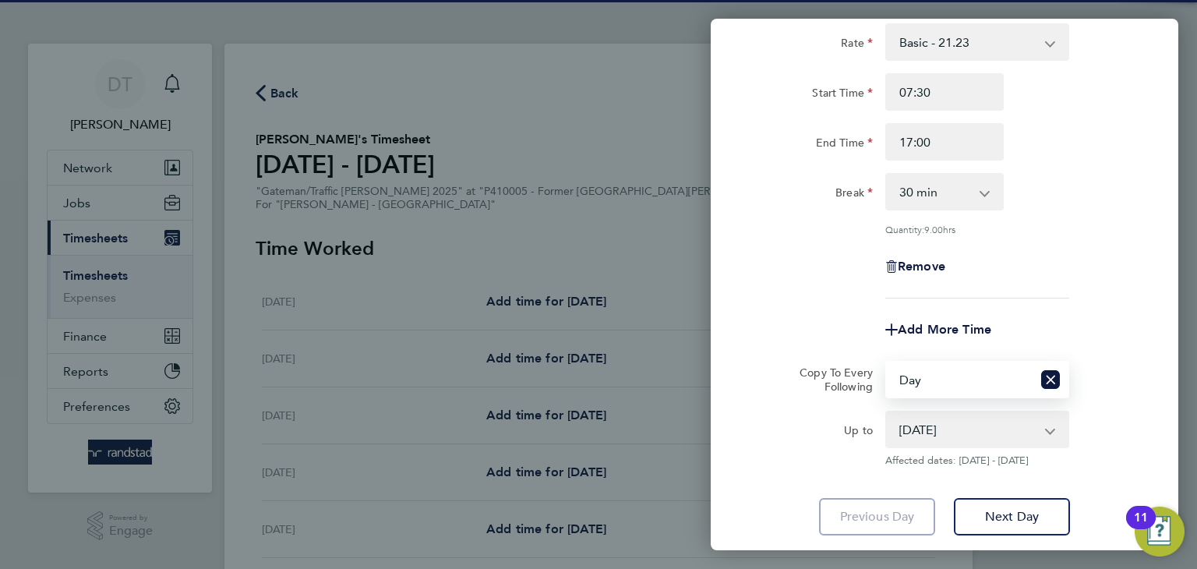
click at [751, 355] on div "Rate Basic - 21.23 Overtime - 30.55 Start Time 07:30 End Time 17:00 Break 0 min…" at bounding box center [945, 280] width 468 height 550
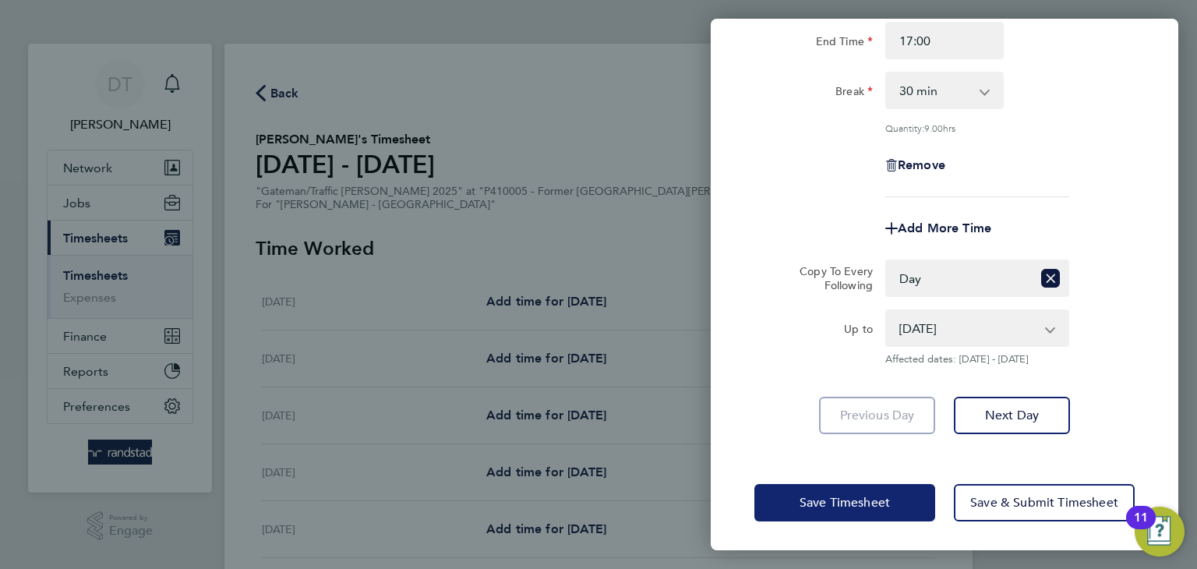
click at [822, 495] on span "Save Timesheet" at bounding box center [845, 503] width 90 height 16
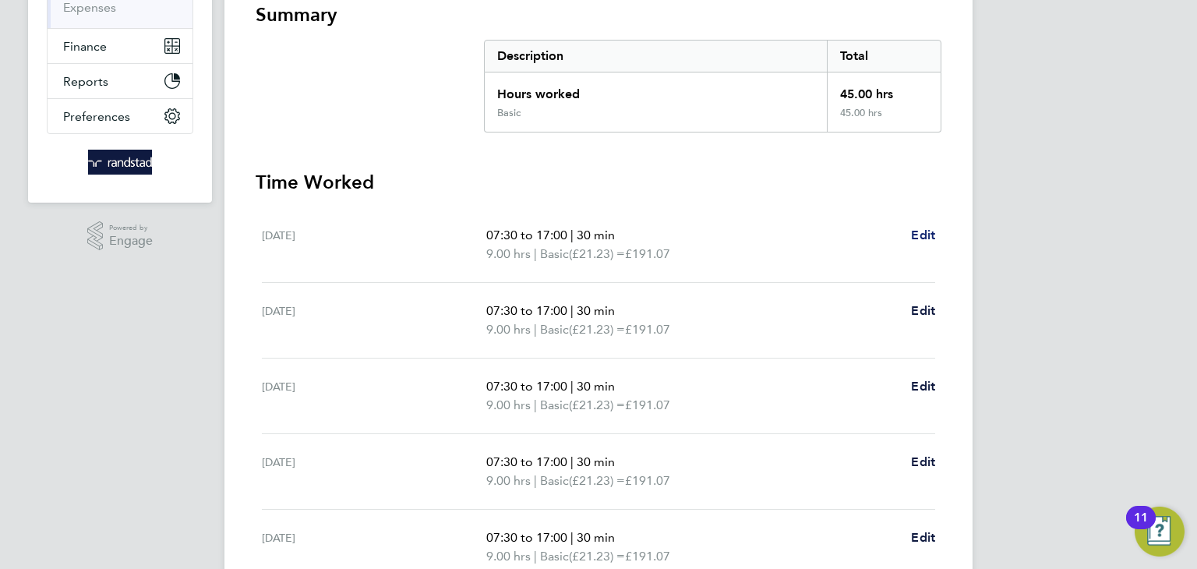
click at [925, 231] on span "Edit" at bounding box center [923, 235] width 24 height 15
select select "30"
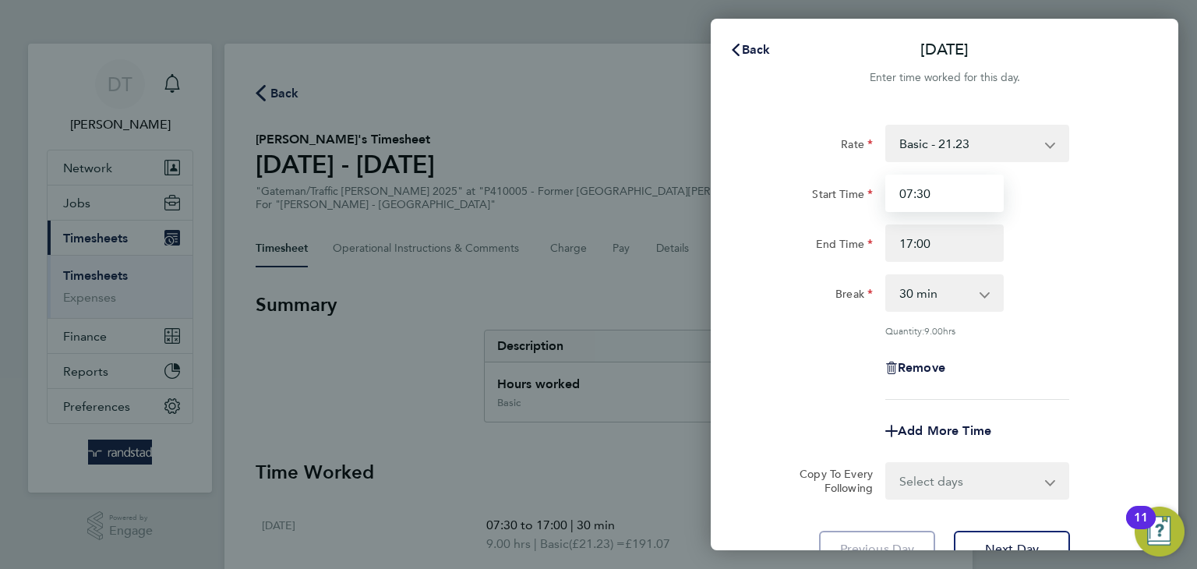
drag, startPoint x: 932, startPoint y: 193, endPoint x: 821, endPoint y: 180, distance: 111.5
click at [821, 180] on div "Start Time 07:30" at bounding box center [944, 193] width 393 height 37
type input "08:00"
click at [725, 222] on div "Rate Basic - 21.23 Overtime - 30.55 Start Time 08:00 End Time 17:00 Break 0 min…" at bounding box center [945, 346] width 468 height 481
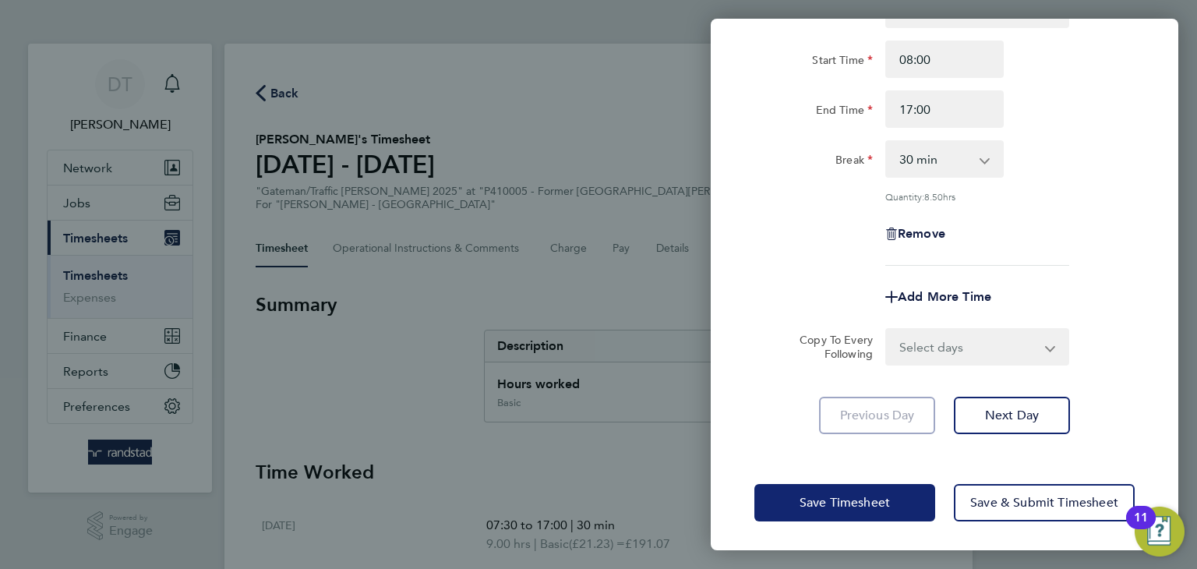
click at [858, 497] on span "Save Timesheet" at bounding box center [845, 503] width 90 height 16
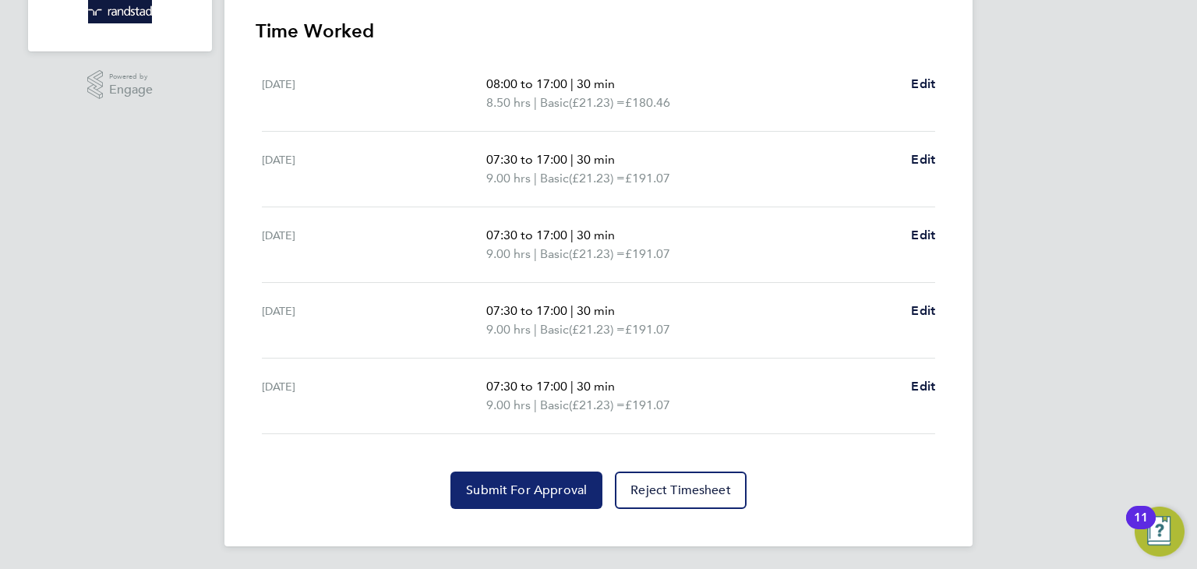
click at [476, 472] on button "Submit For Approval" at bounding box center [527, 490] width 152 height 37
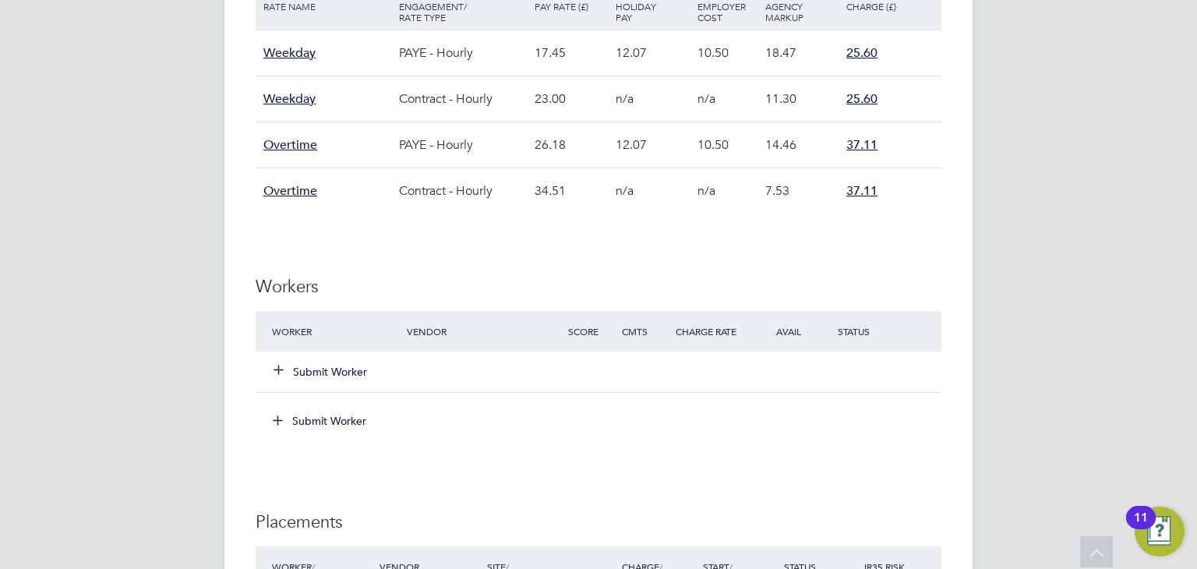
scroll to position [1123, 0]
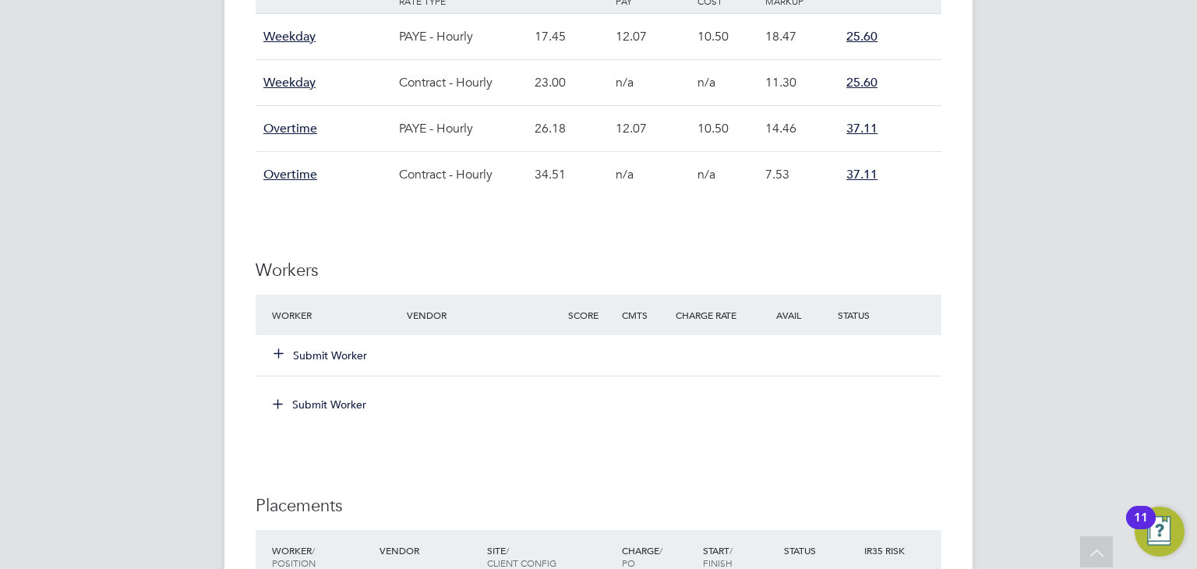
click at [328, 352] on button "Submit Worker" at bounding box center [321, 356] width 94 height 16
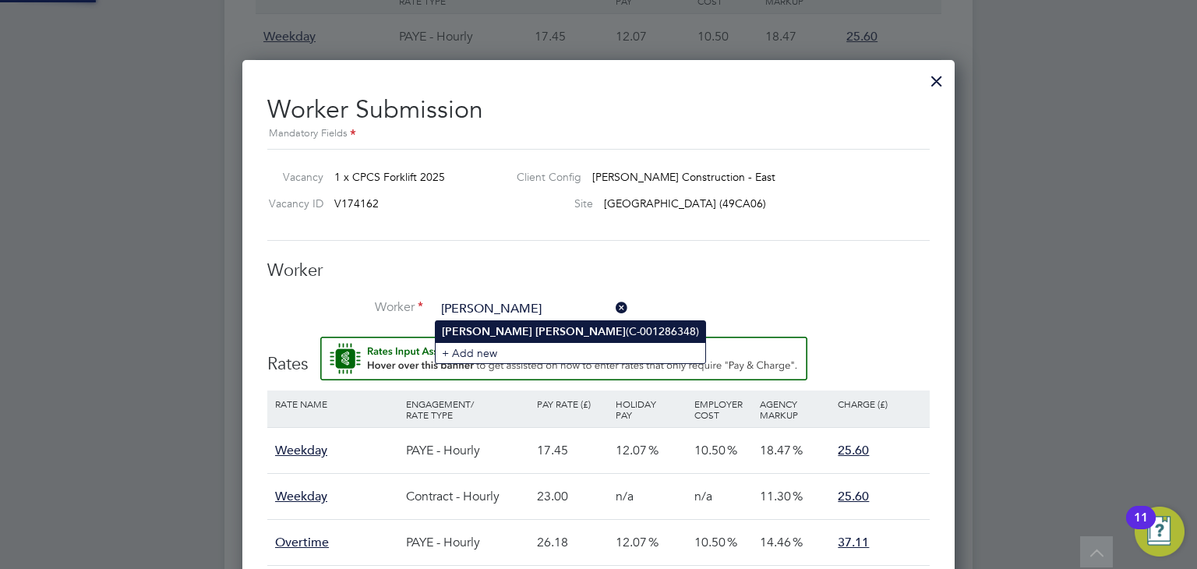
click at [536, 329] on b "Donovan" at bounding box center [581, 331] width 90 height 13
type input "Ricky Donovan (C-001286348)"
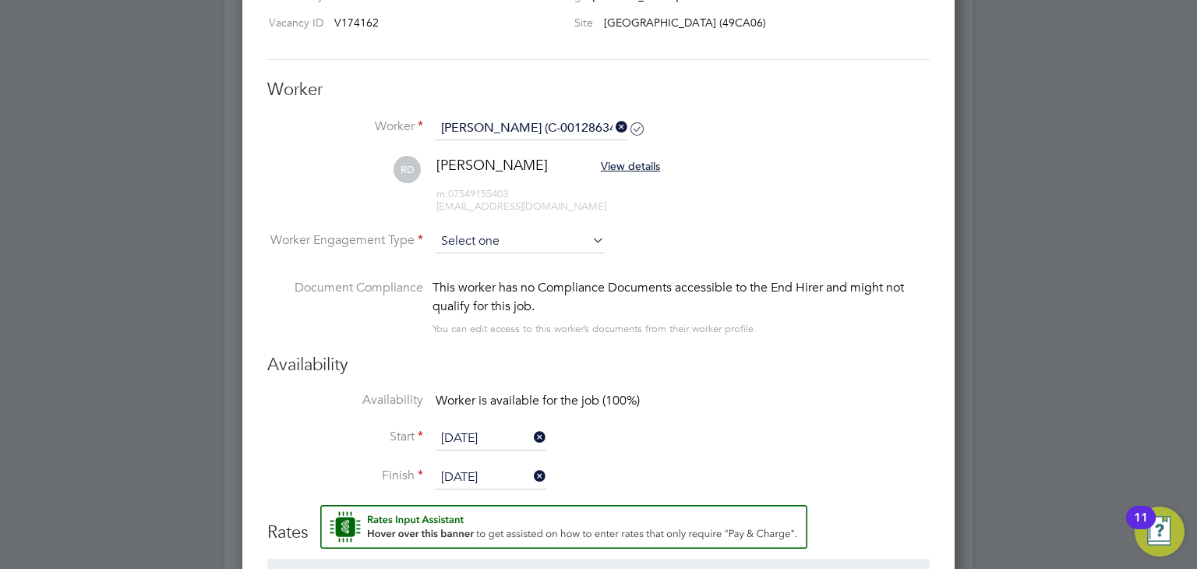
click at [473, 245] on input at bounding box center [520, 241] width 169 height 23
click at [462, 279] on li "PAYE" at bounding box center [521, 283] width 170 height 20
type input "PAYE"
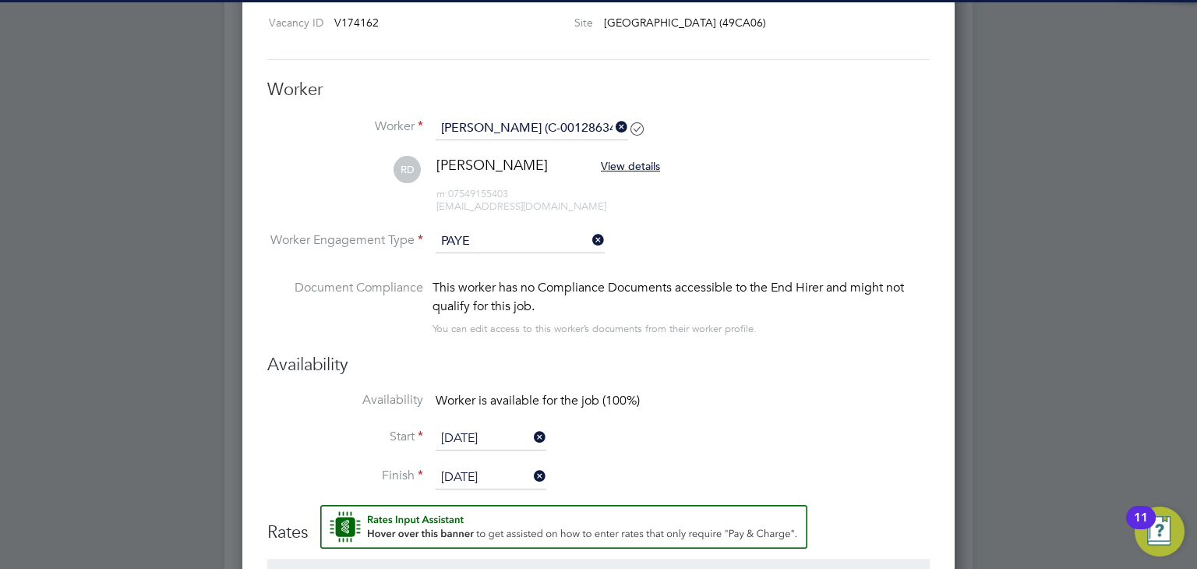
click at [692, 206] on li "RD Ricky Donovan View details m: 07549155403 rickyd198526@live.co.uk" at bounding box center [598, 193] width 663 height 74
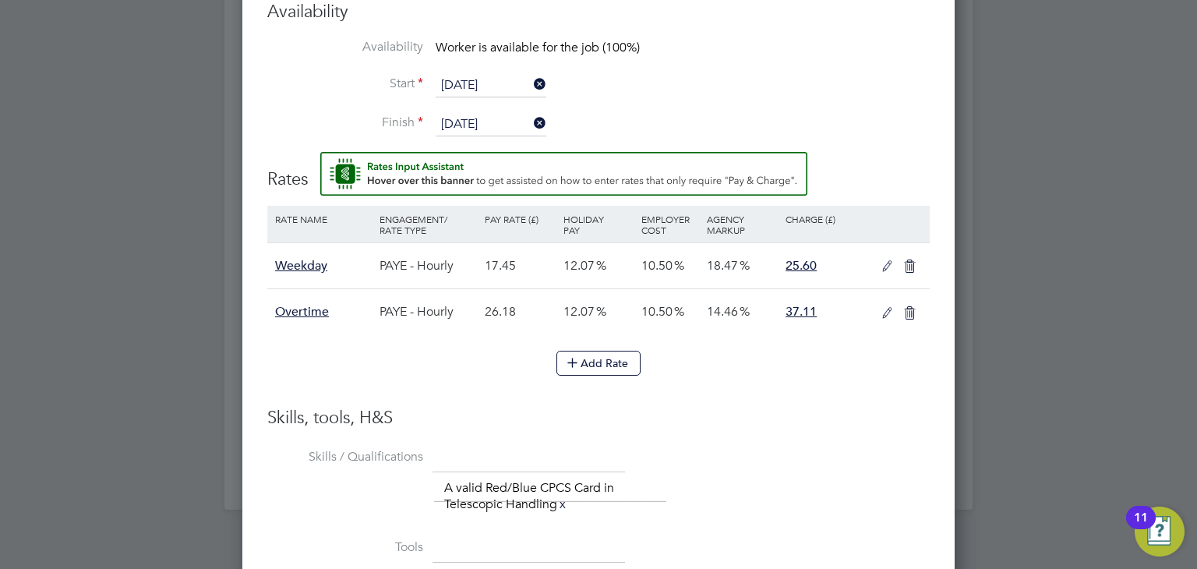
click at [890, 267] on icon at bounding box center [887, 266] width 19 height 12
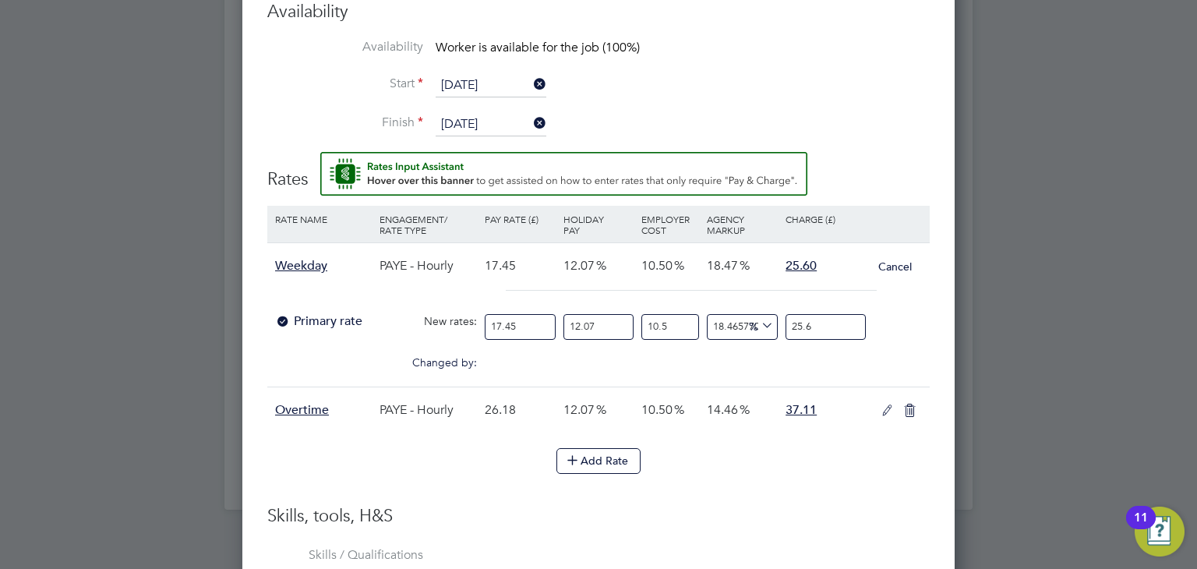
drag, startPoint x: 530, startPoint y: 327, endPoint x: 312, endPoint y: 295, distance: 220.6
click at [312, 295] on div "Weekday PAYE - Hourly 17.45 12.07 10.50 18.47 25.60 Cancel Primary rate New rat…" at bounding box center [598, 314] width 663 height 144
type input "1"
type input "1.4670487106017192"
type input "19"
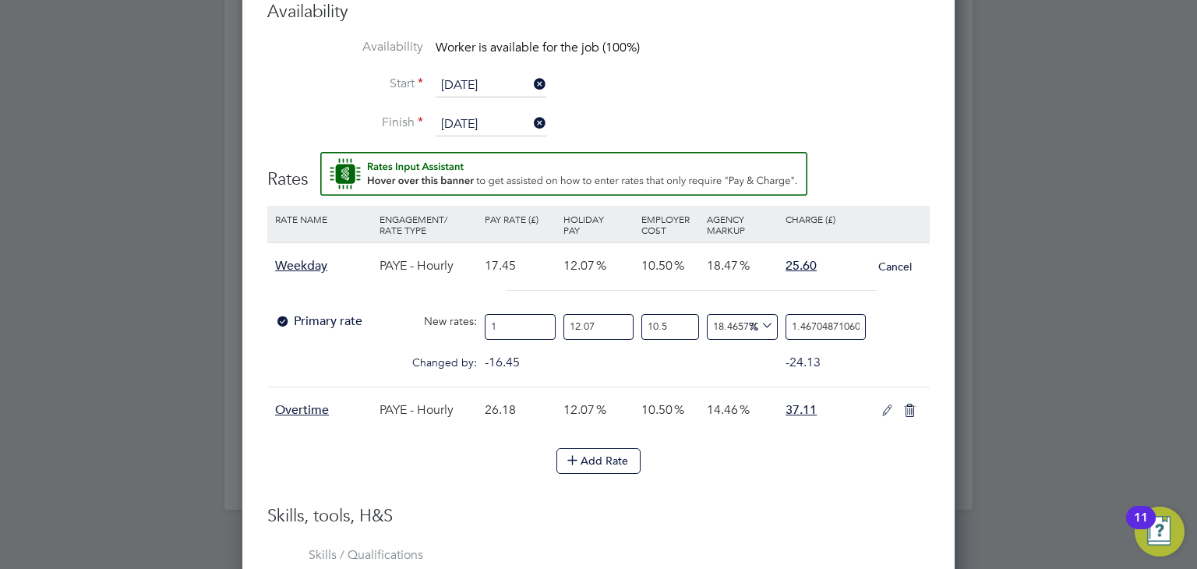
type input "27.873925501432666"
type input "19.5"
type input "28.607449856733524"
type input "19.56"
type input "28.695472779369627"
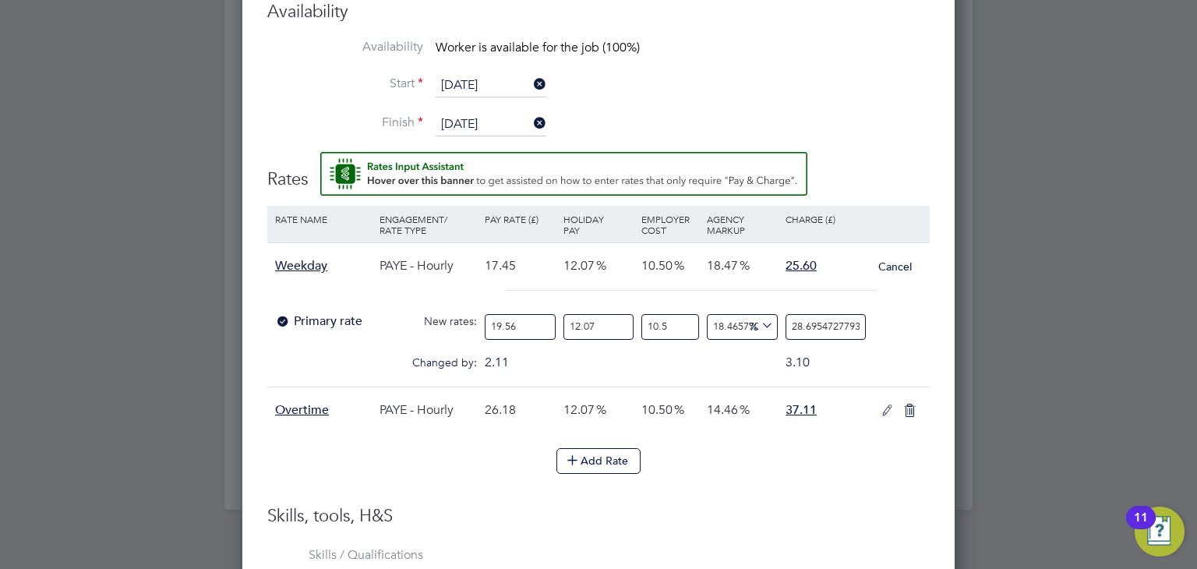
type input "19.56"
type input "0"
type input "25.604954742009127"
click at [738, 281] on div "18.47" at bounding box center [742, 265] width 79 height 45
drag, startPoint x: 788, startPoint y: 322, endPoint x: 1129, endPoint y: 340, distance: 341.2
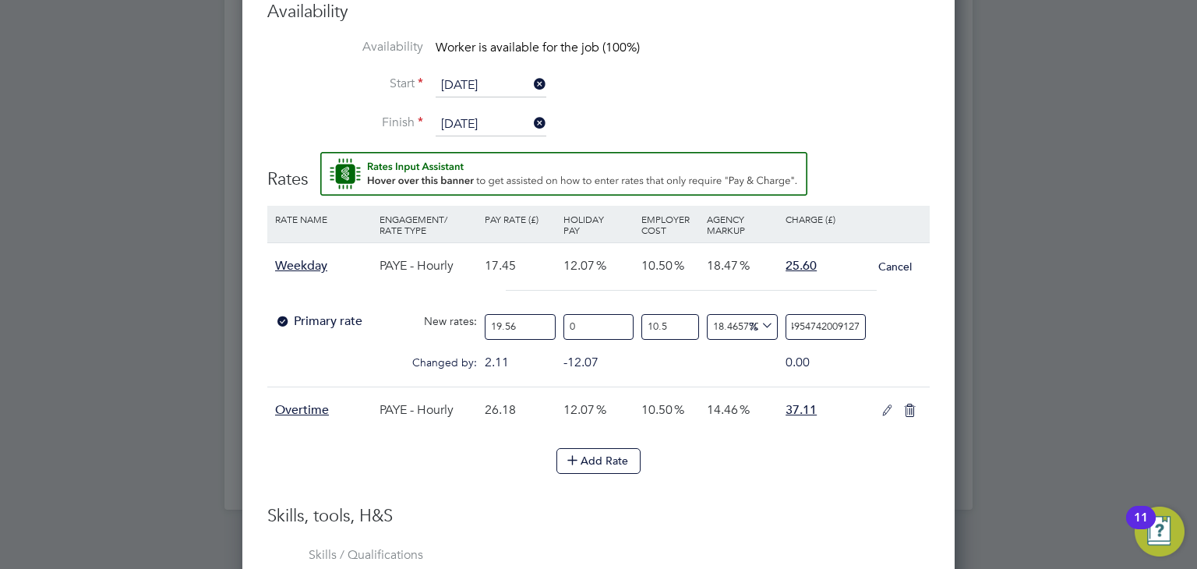
type input "-90.74665260157862"
type input "2"
type input "15.666842480267237"
type input "25"
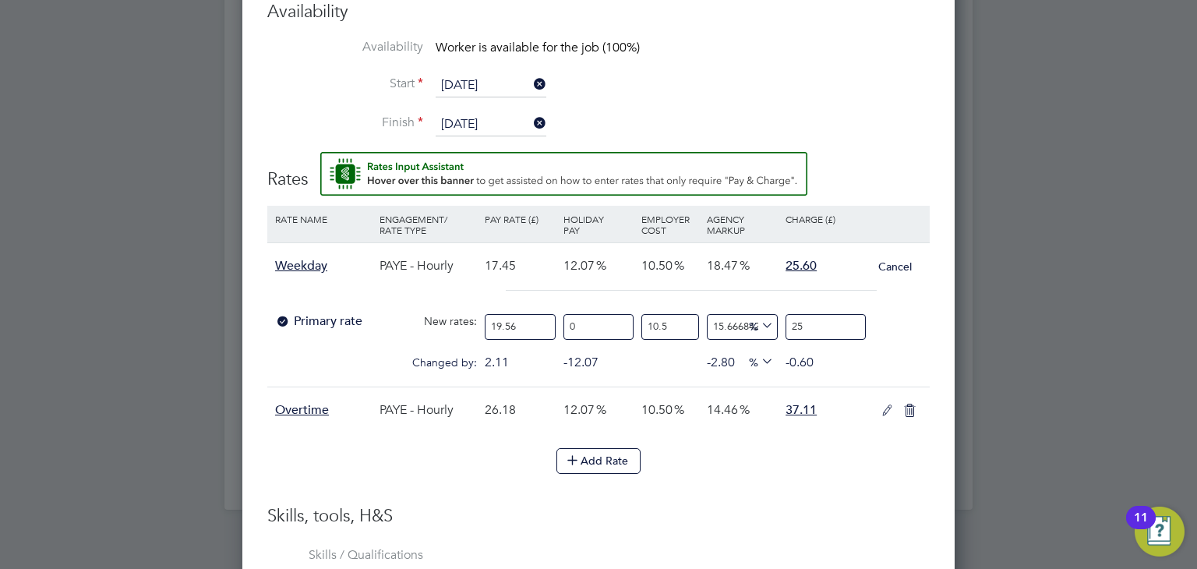
type input "18.44284669979365"
type input "25.60"
click at [832, 452] on div "Add Rate" at bounding box center [598, 460] width 663 height 25
click at [887, 408] on icon at bounding box center [887, 411] width 19 height 12
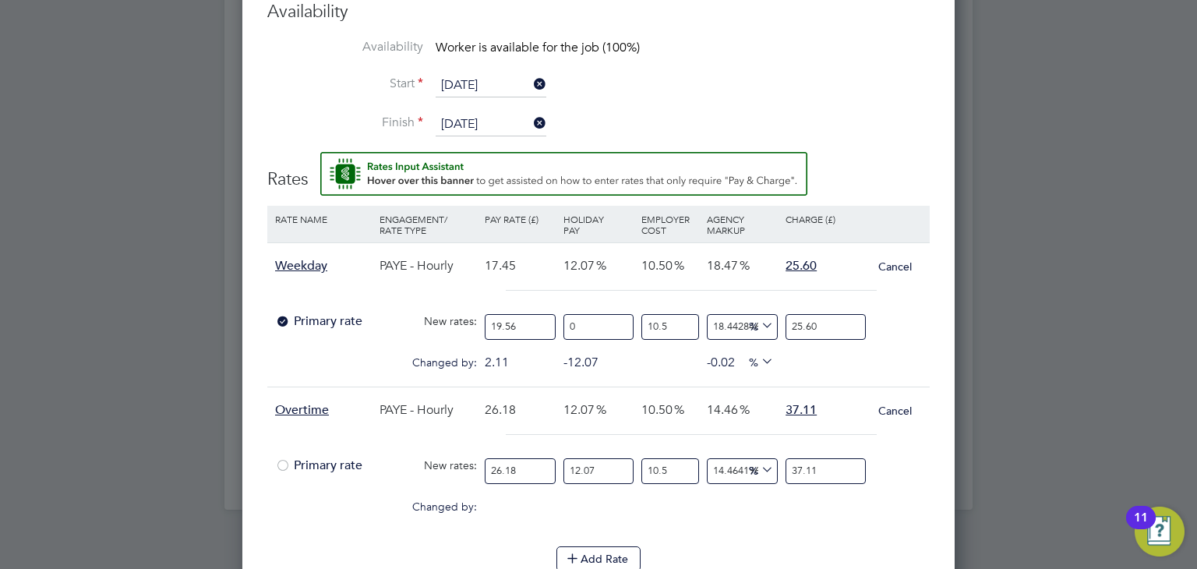
drag, startPoint x: 530, startPoint y: 467, endPoint x: 451, endPoint y: 452, distance: 80.1
click at [451, 452] on div "Primary rate New rates: 26.18 12.07 n/a 10.5 n/a 14.46419601480869 0 % 37.11" at bounding box center [598, 471] width 663 height 41
type input "2"
type input "2.834988540870894"
type input "29"
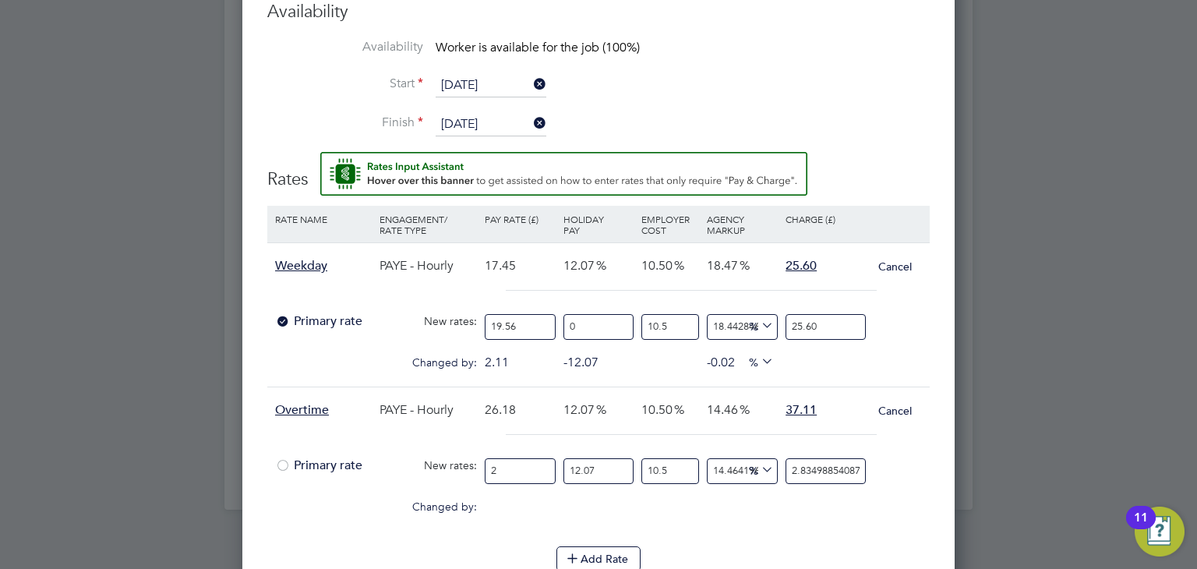
type input "41.10733384262796"
type input "29.3"
type input "41.532582123758594"
type input "29.34"
type input "41.58928189457601"
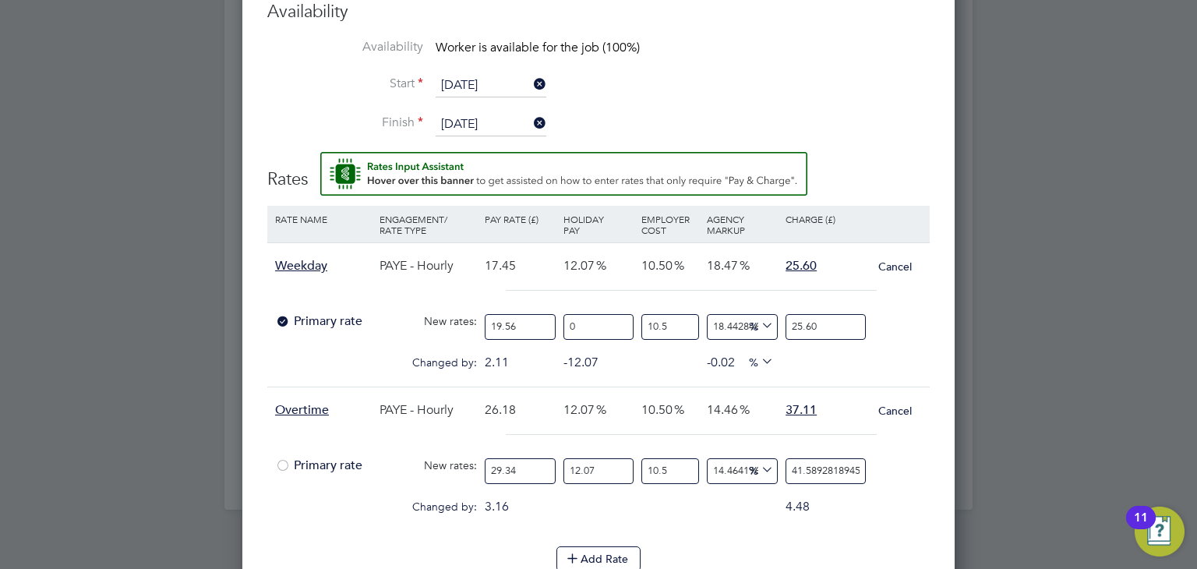
type input "29.34"
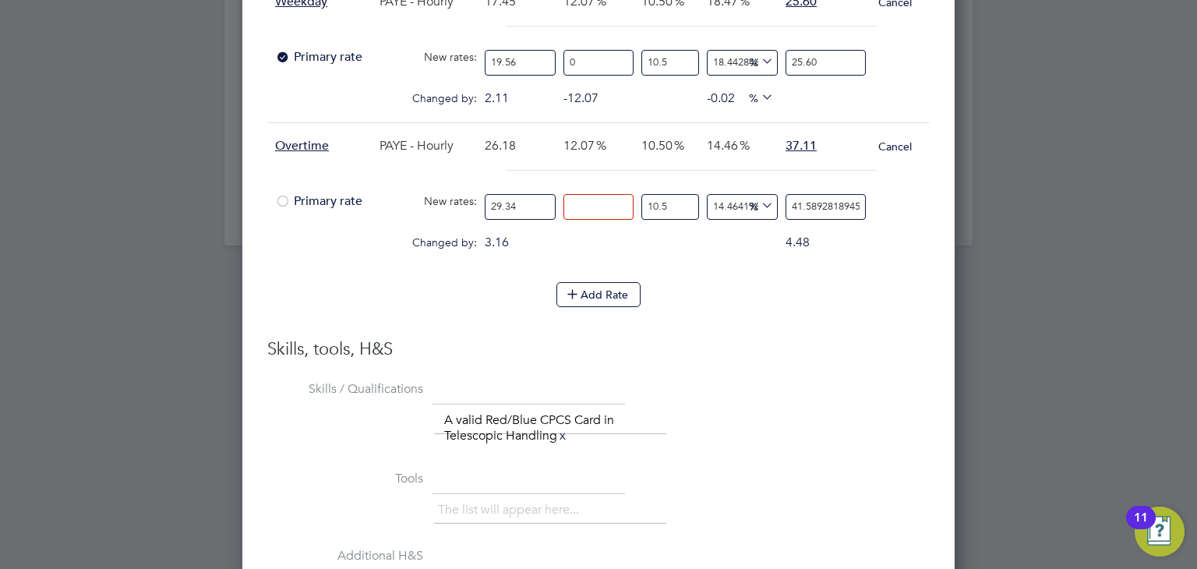
type input "0"
type input "37.11009359737308"
click at [853, 293] on div "Add Rate" at bounding box center [598, 294] width 663 height 25
drag, startPoint x: 791, startPoint y: 197, endPoint x: 1010, endPoint y: 197, distance: 218.3
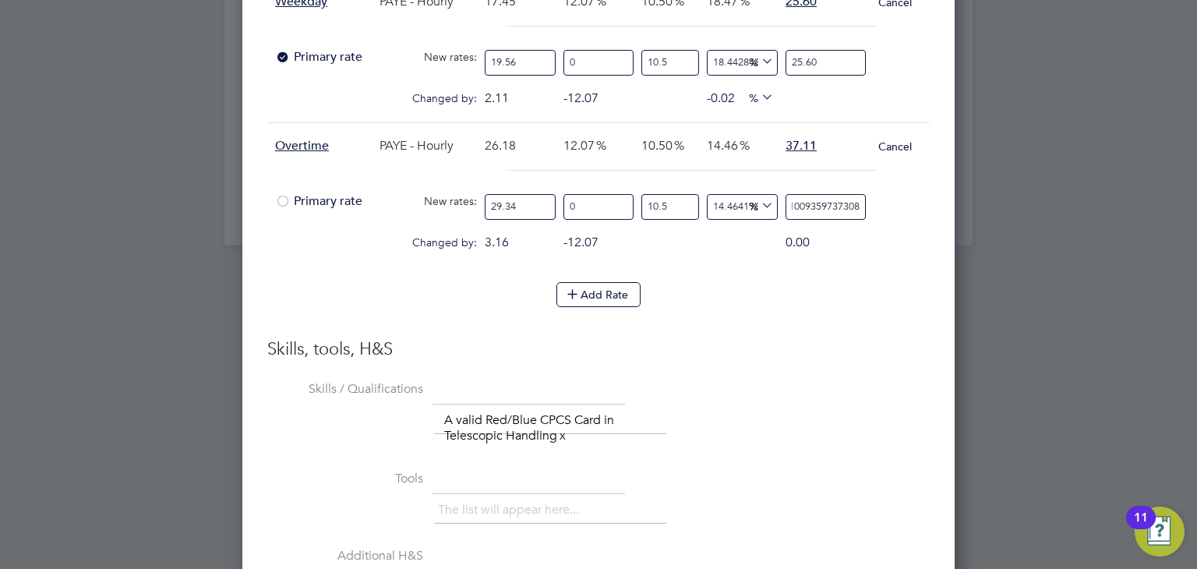
type input "-90.74665260157862"
type input "3"
type input "14.124617913863673"
type input "37"
type input "14.433062827144386"
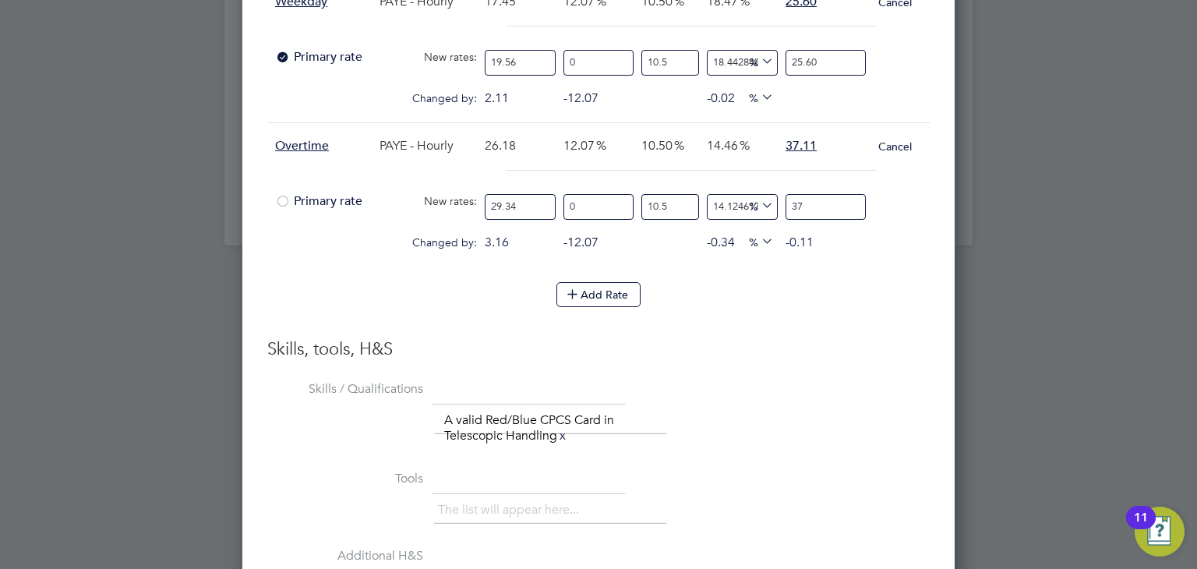
type input "37.1"
type input "14.463907318472458"
type input "37.11"
click at [852, 315] on li "Add Rate" at bounding box center [598, 302] width 663 height 41
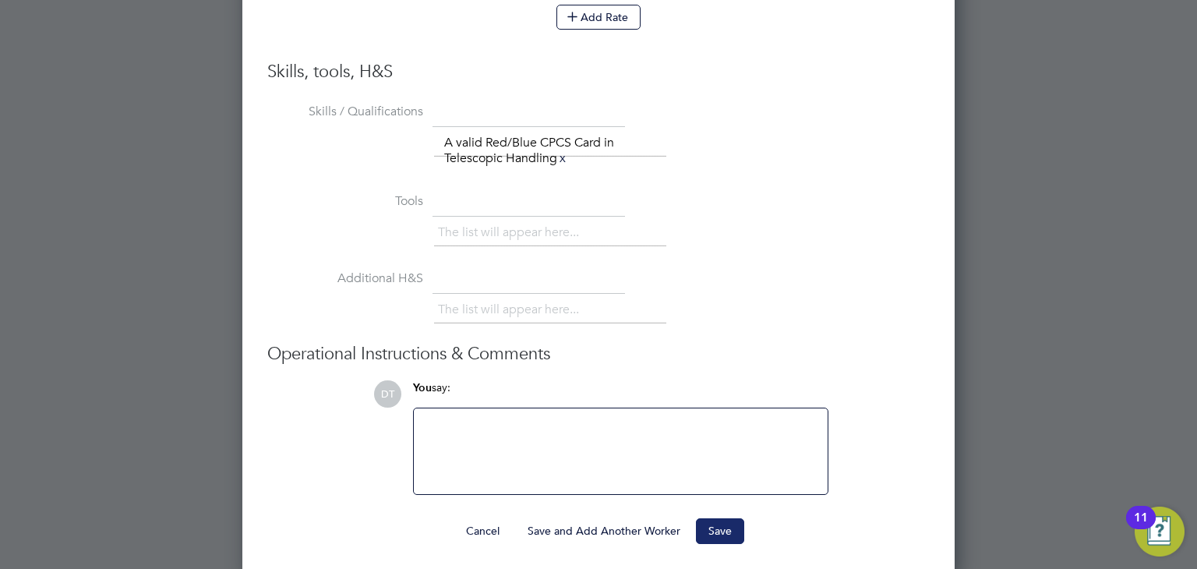
click at [718, 527] on button "Save" at bounding box center [720, 530] width 48 height 25
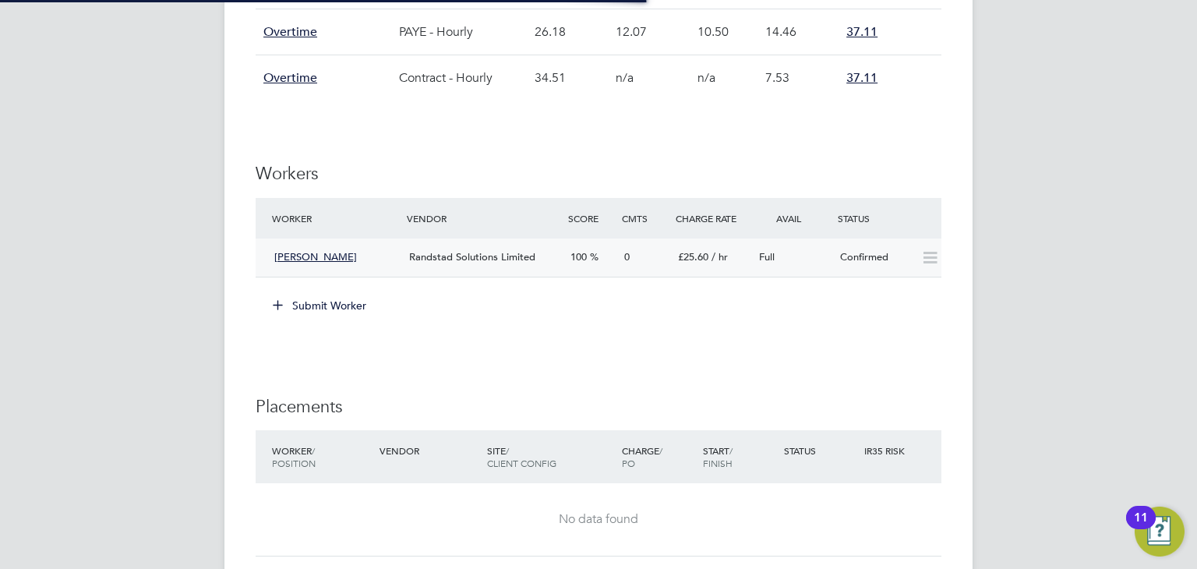
scroll to position [7, 7]
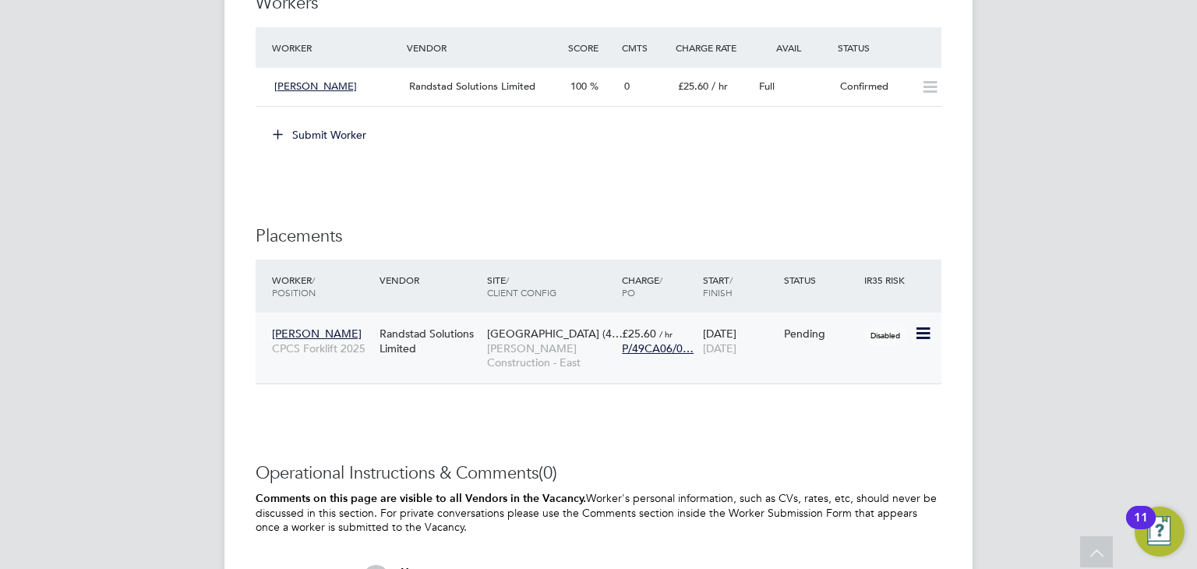
click at [916, 334] on icon at bounding box center [922, 333] width 16 height 19
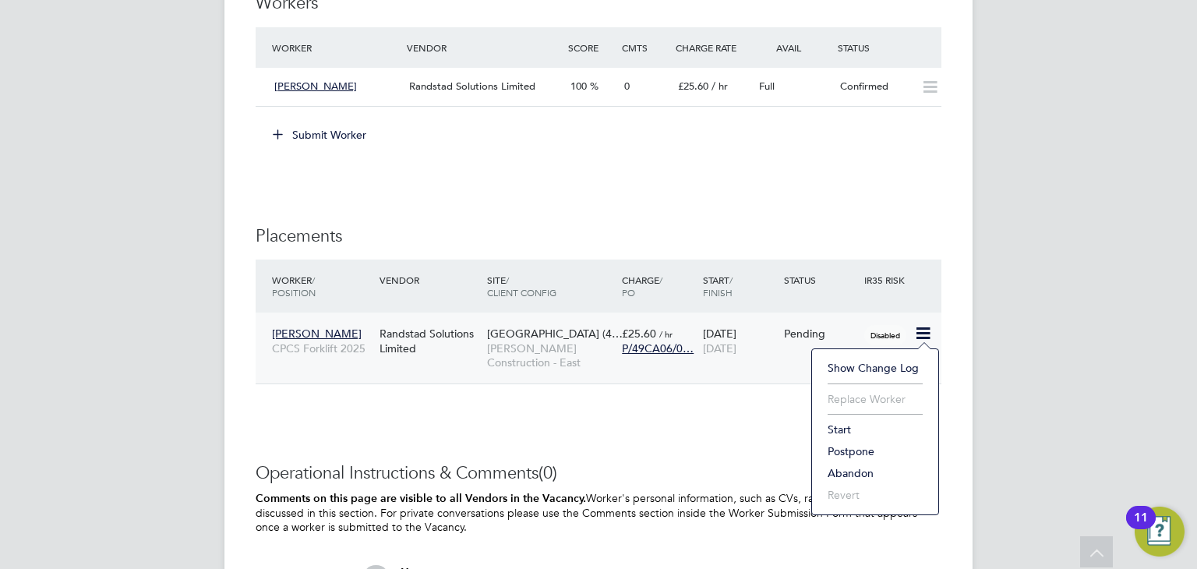
click at [844, 428] on li "Start" at bounding box center [875, 430] width 111 height 22
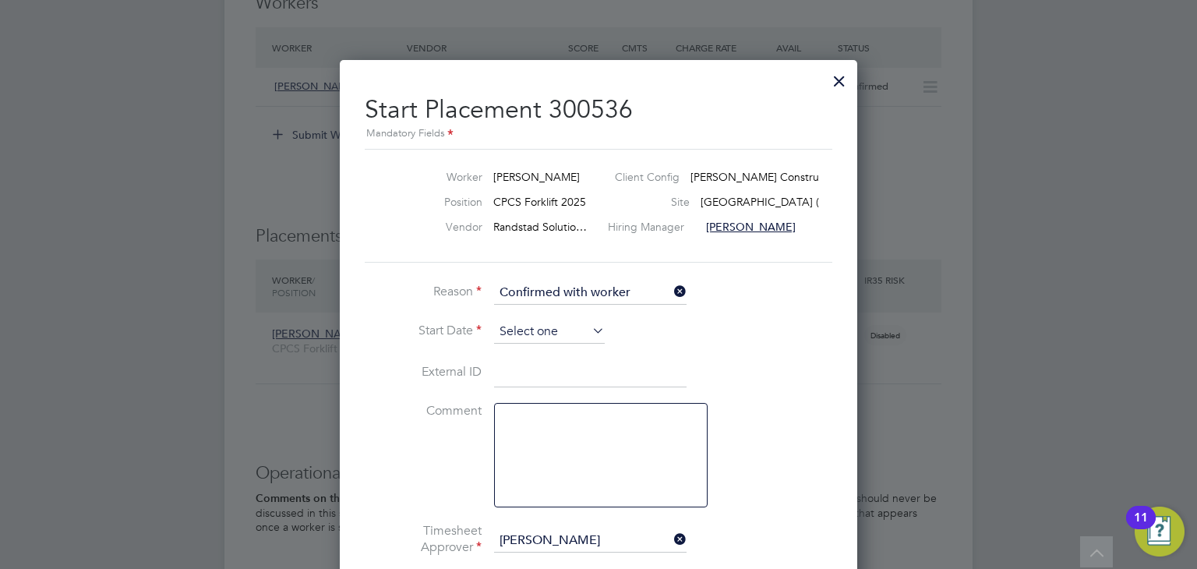
click at [507, 327] on input at bounding box center [549, 331] width 111 height 23
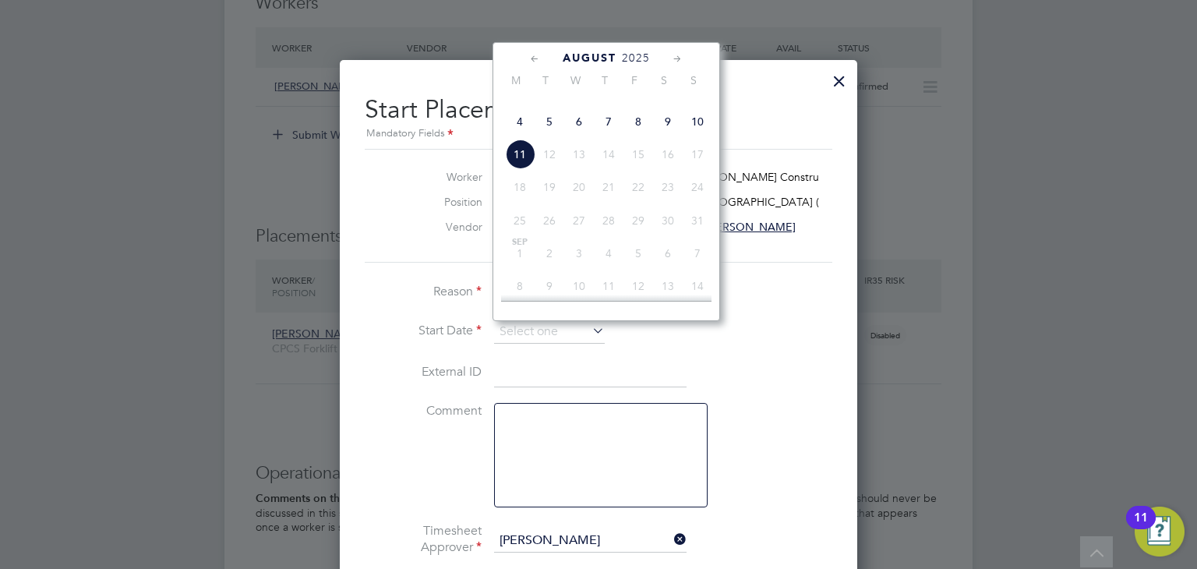
click at [521, 136] on span "4" at bounding box center [520, 122] width 30 height 30
type input "[DATE]"
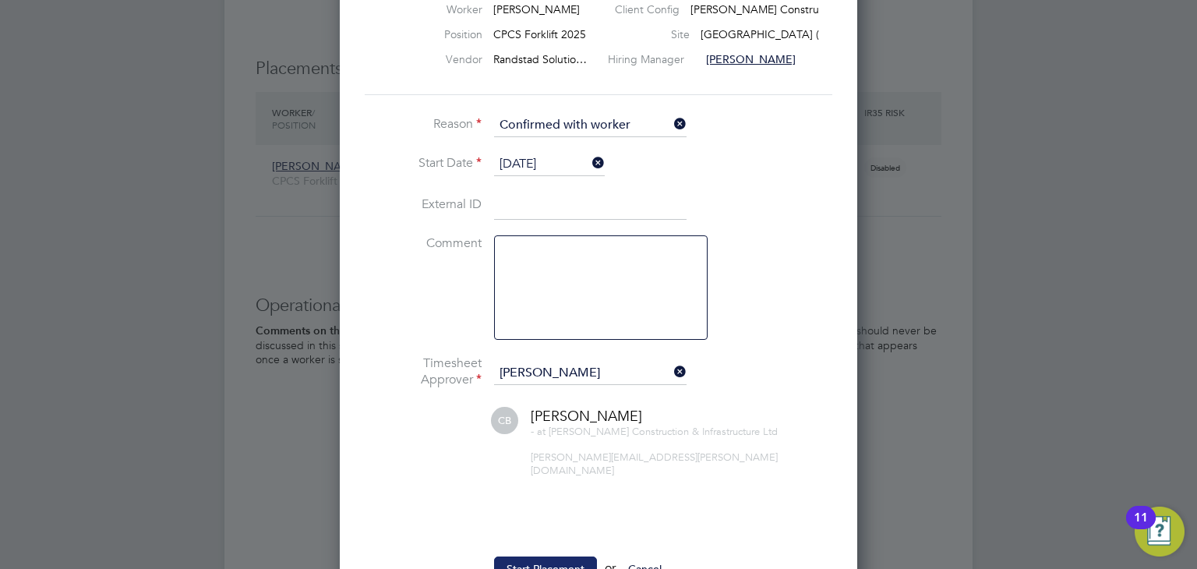
click at [535, 557] on button "Start Placement" at bounding box center [545, 569] width 103 height 25
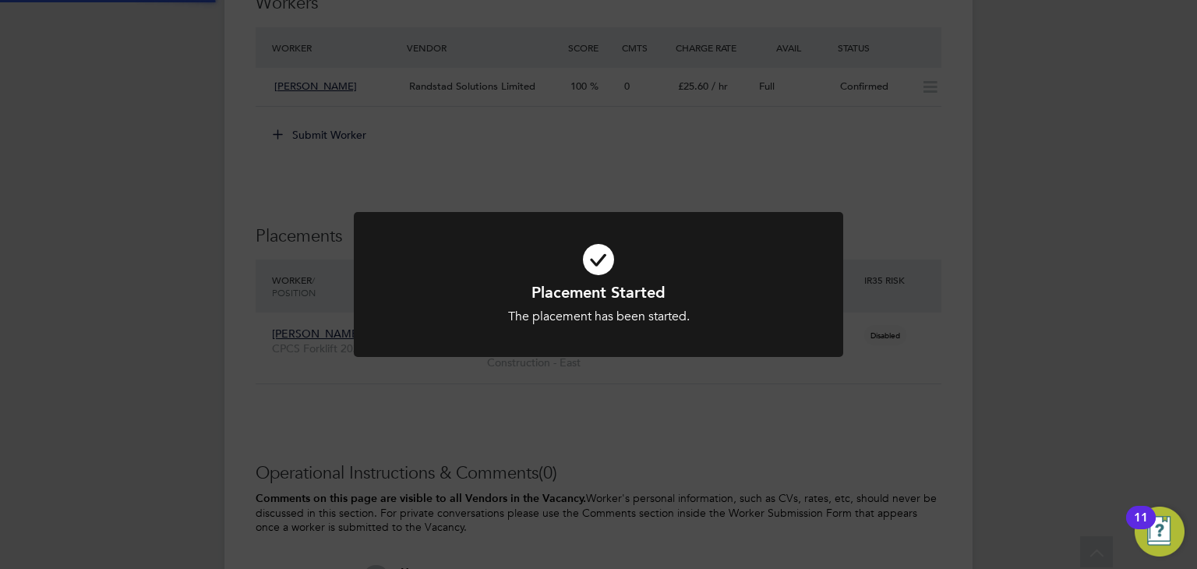
click at [103, 218] on div "Placement Started The placement has been started. Cancel Okay" at bounding box center [598, 284] width 1197 height 569
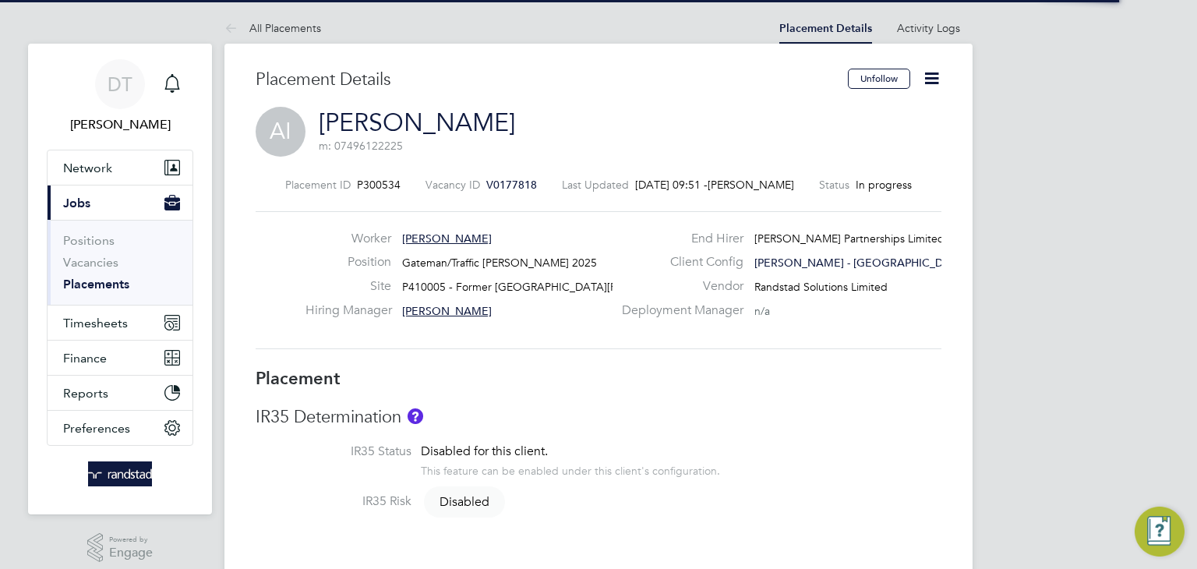
click at [932, 79] on icon at bounding box center [931, 78] width 19 height 19
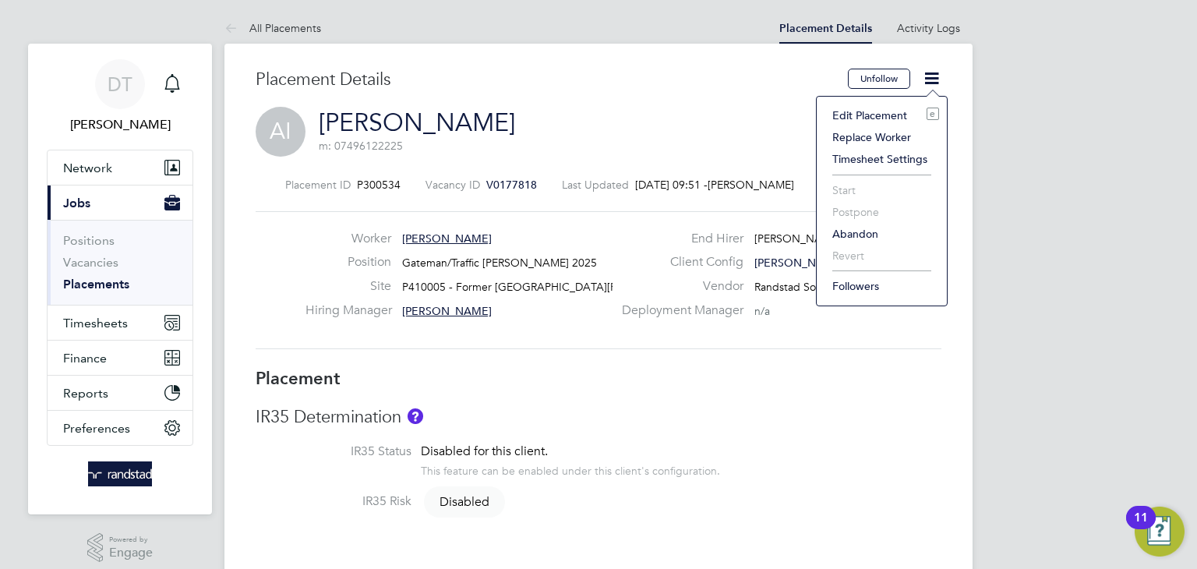
click at [846, 115] on li "Edit Placement e" at bounding box center [882, 115] width 115 height 22
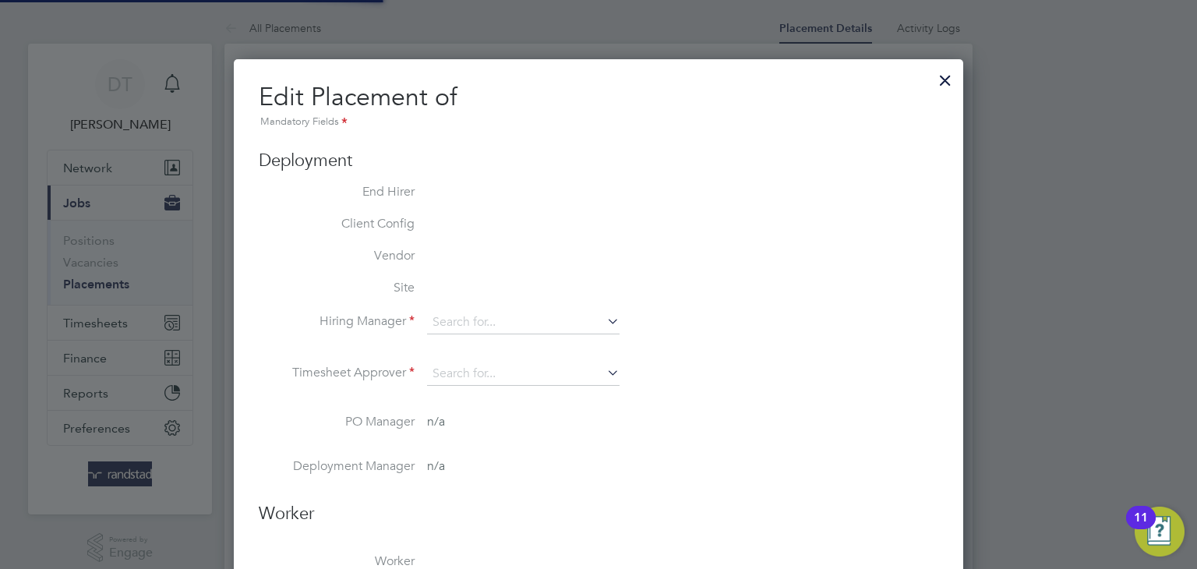
type input "[PERSON_NAME]"
type input "[DATE]"
type input "08:00"
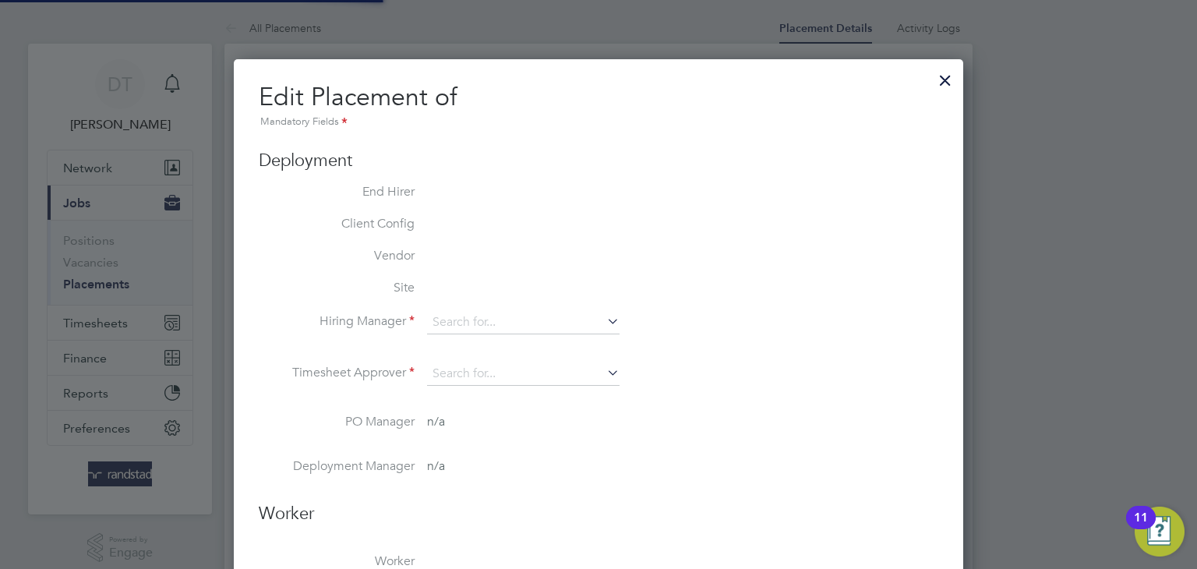
type input "18:00"
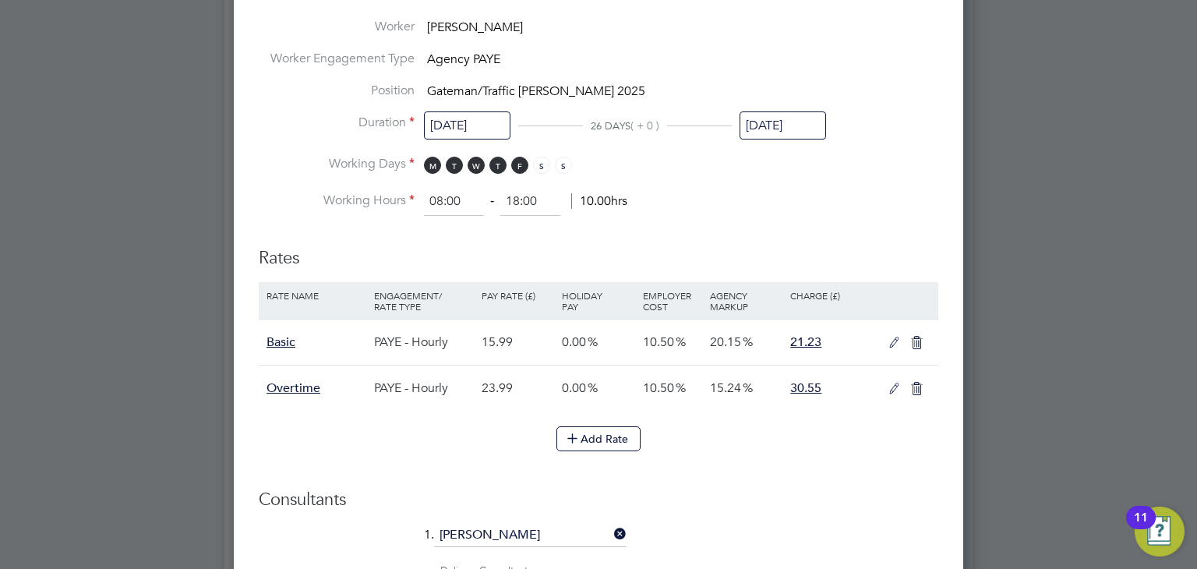
click at [758, 119] on input "[DATE]" at bounding box center [783, 125] width 87 height 29
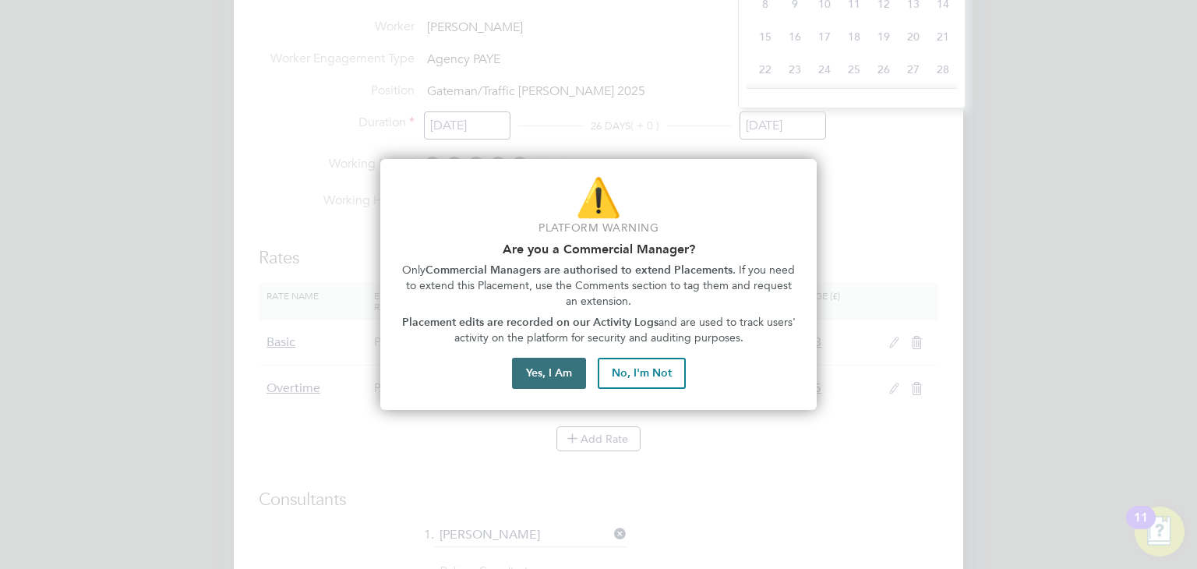
click at [517, 365] on button "Yes, I Am" at bounding box center [549, 373] width 74 height 31
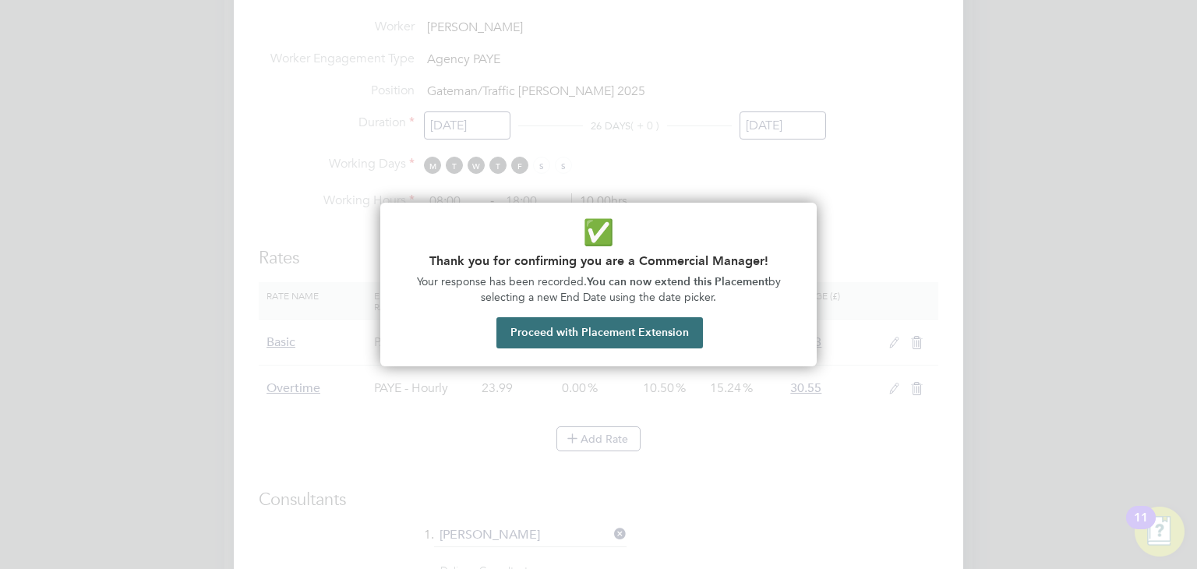
click at [549, 334] on button "Proceed with Placement Extension" at bounding box center [600, 332] width 207 height 31
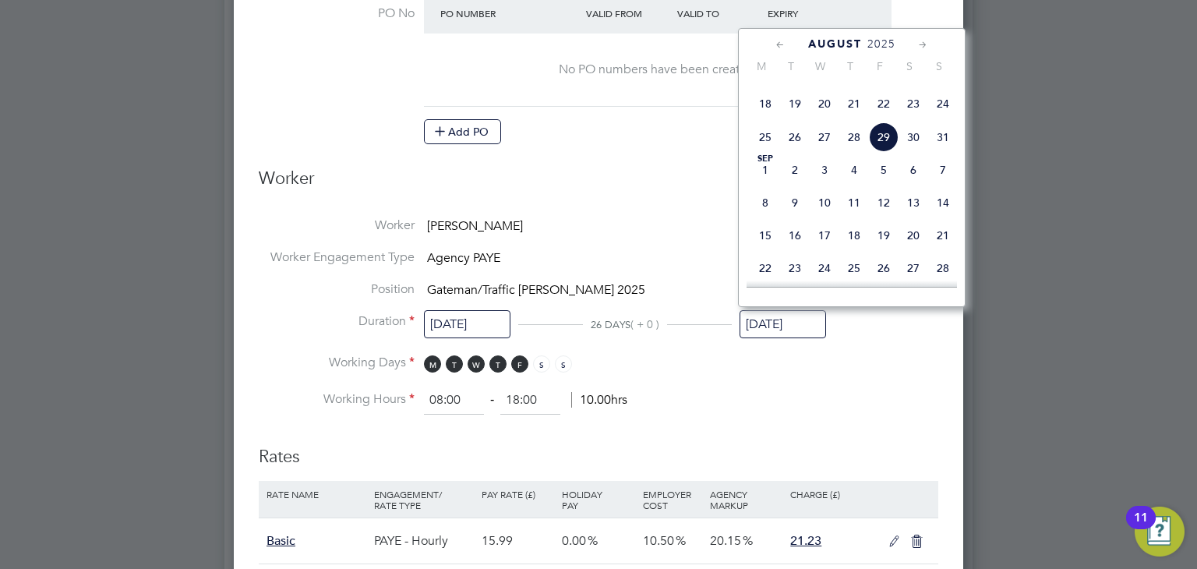
click at [916, 40] on icon at bounding box center [923, 45] width 15 height 17
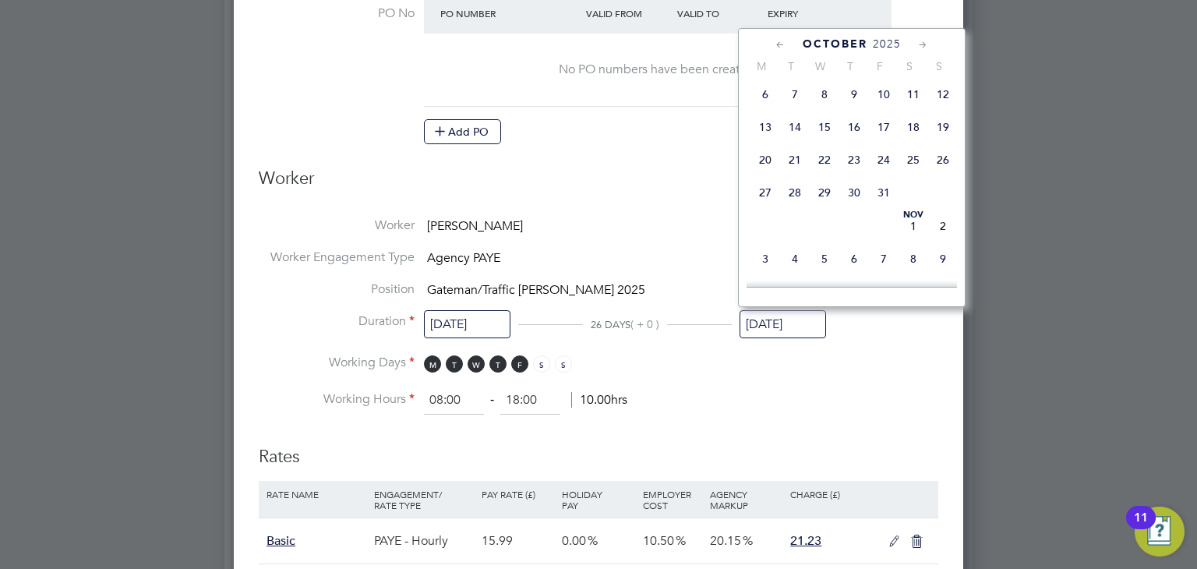
click at [879, 207] on span "31" at bounding box center [884, 193] width 30 height 30
type input "[DATE]"
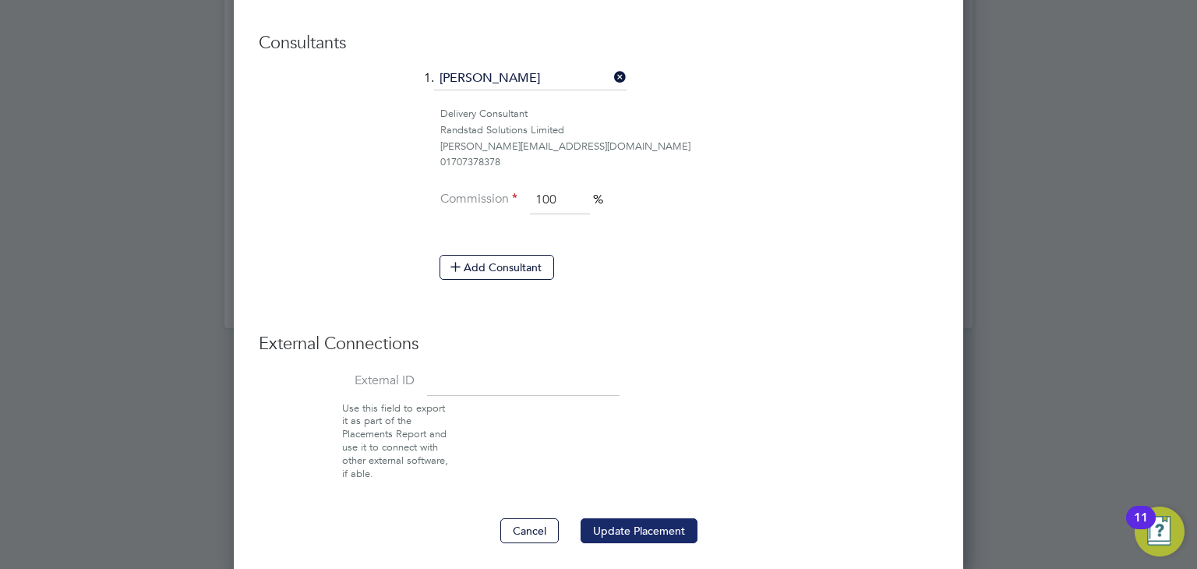
click at [648, 522] on button "Update Placement" at bounding box center [639, 530] width 117 height 25
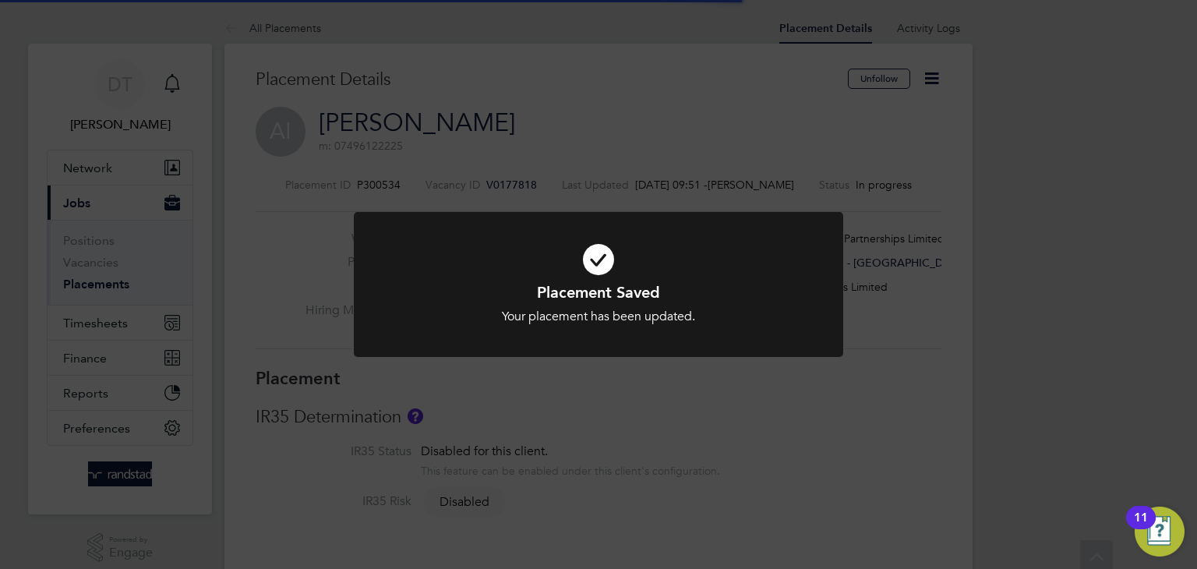
click at [121, 207] on div "Placement Saved Your placement has been updated. Cancel Okay" at bounding box center [598, 284] width 1197 height 569
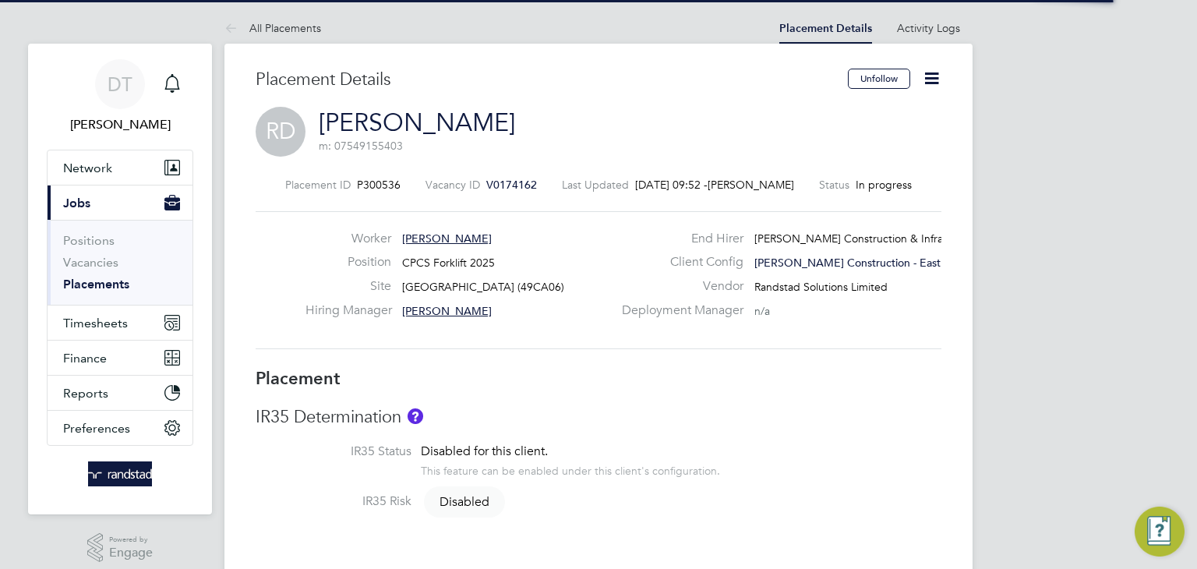
click at [930, 82] on icon at bounding box center [931, 78] width 19 height 19
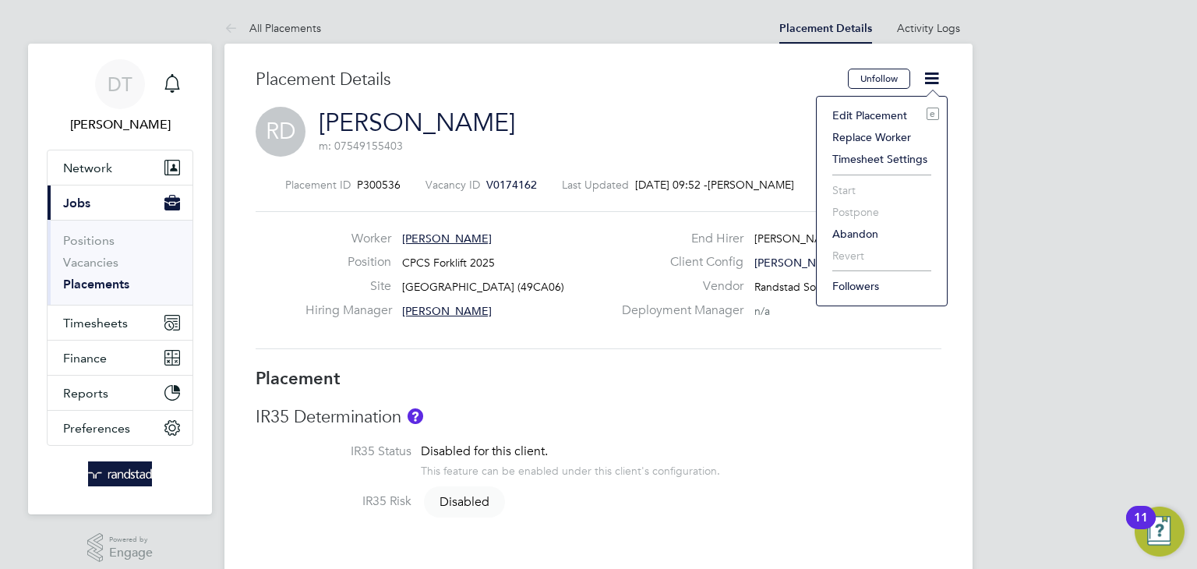
click at [853, 109] on li "Edit Placement e" at bounding box center [882, 115] width 115 height 22
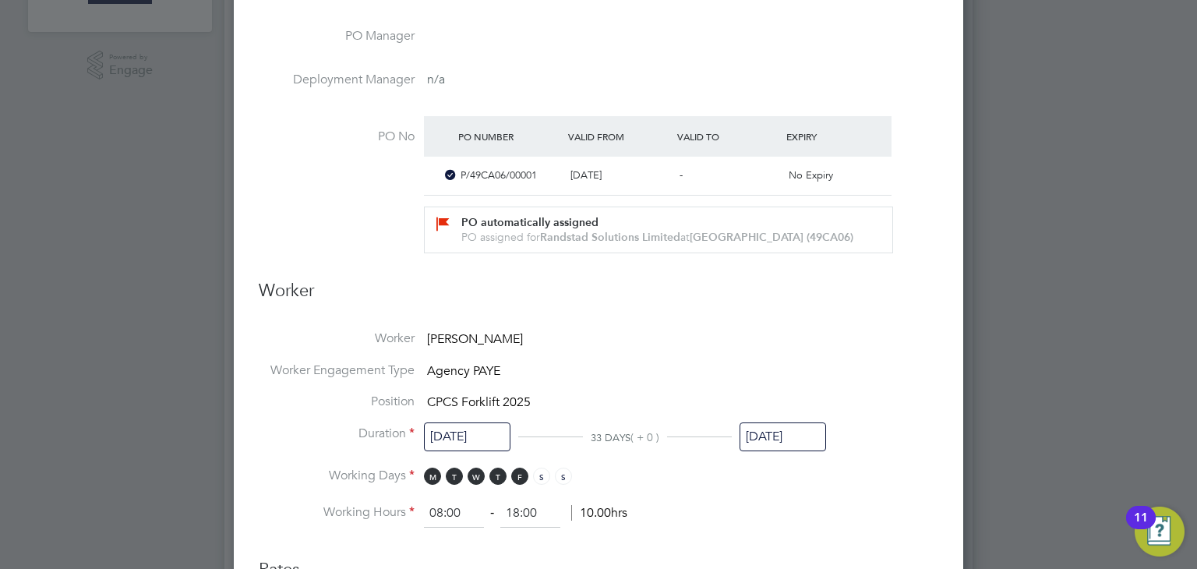
click at [769, 437] on input "05 Sep 2025" at bounding box center [783, 437] width 87 height 29
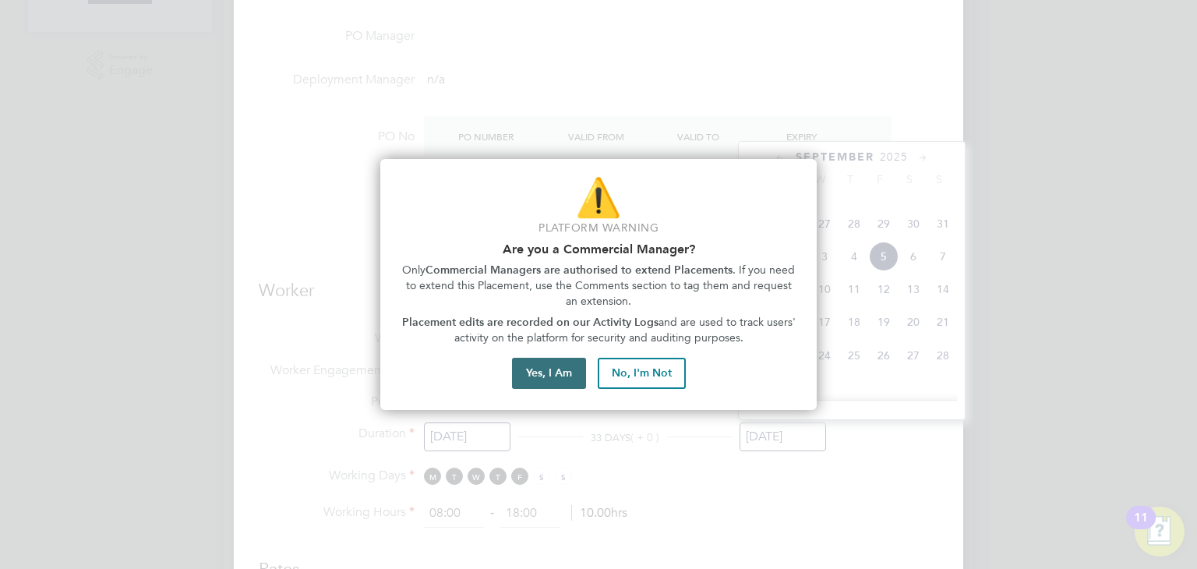
click at [540, 370] on button "Yes, I Am" at bounding box center [549, 373] width 74 height 31
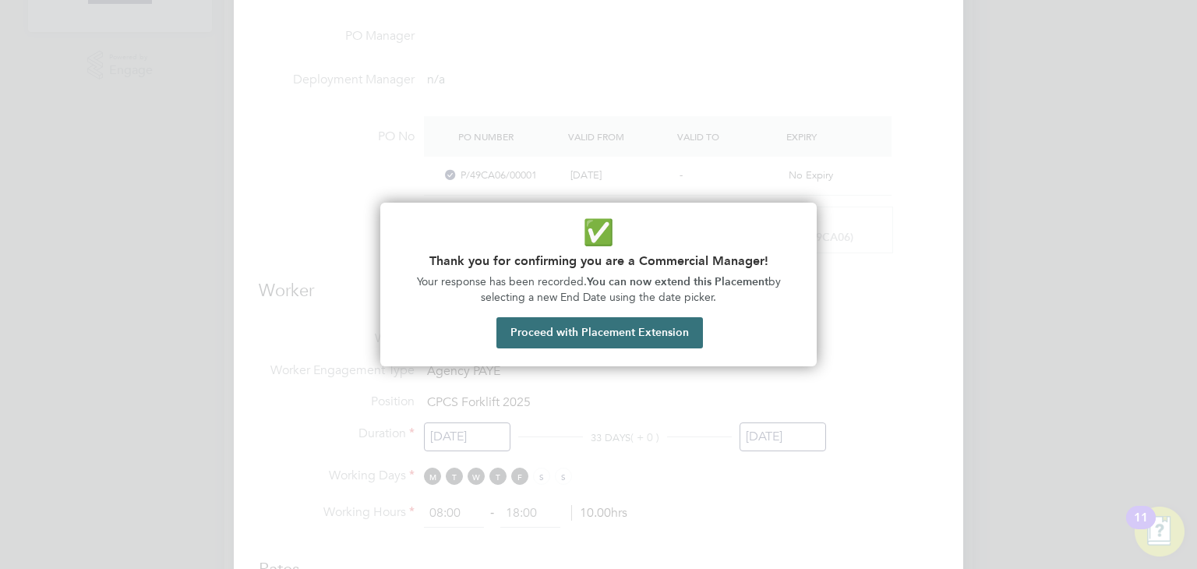
click at [614, 318] on button "Proceed with Placement Extension" at bounding box center [600, 332] width 207 height 31
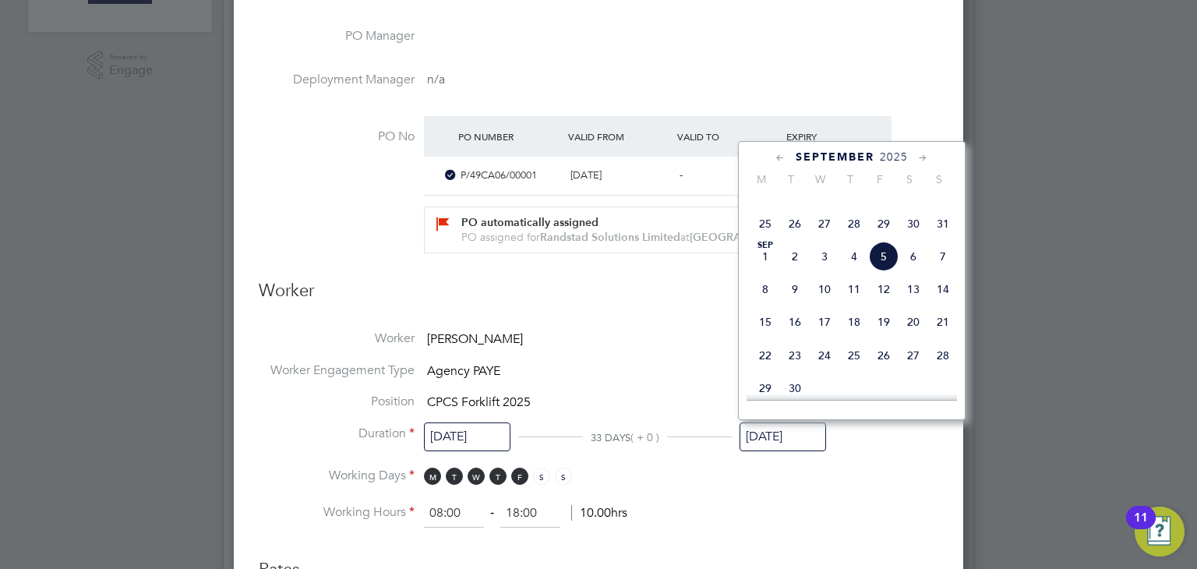
click at [918, 157] on icon at bounding box center [923, 158] width 15 height 17
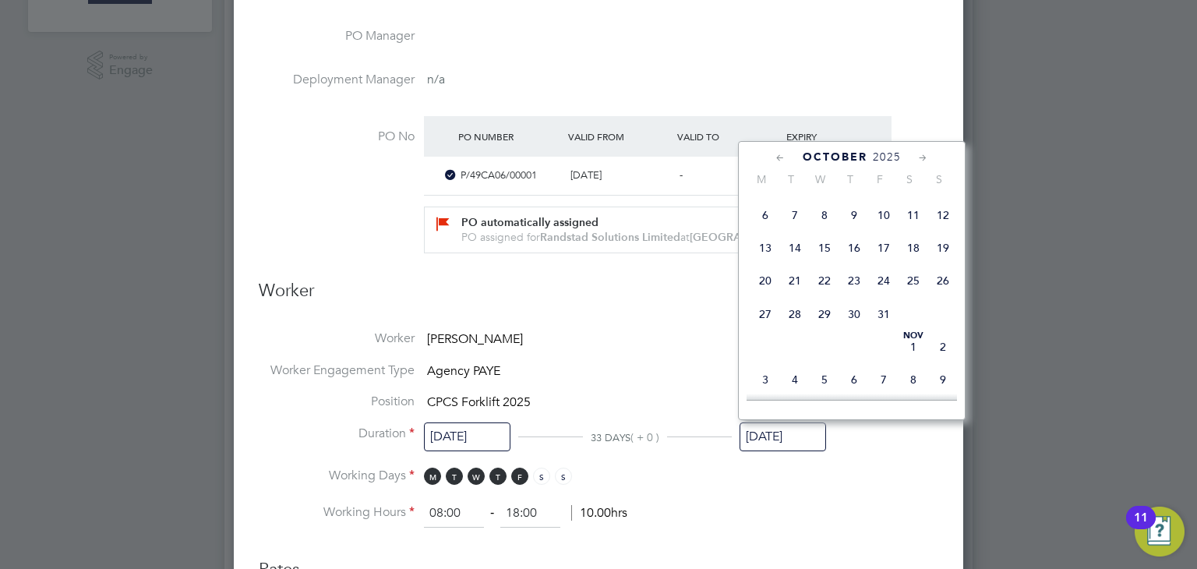
click at [884, 197] on span "3" at bounding box center [884, 183] width 30 height 30
type input "[DATE]"
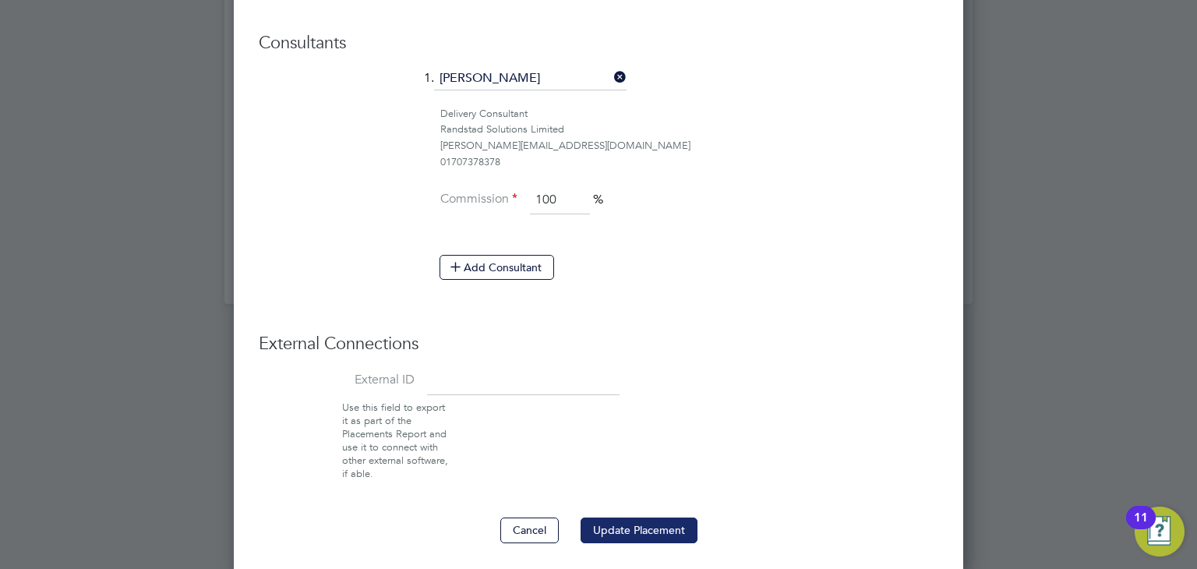
click at [621, 518] on button "Update Placement" at bounding box center [639, 530] width 117 height 25
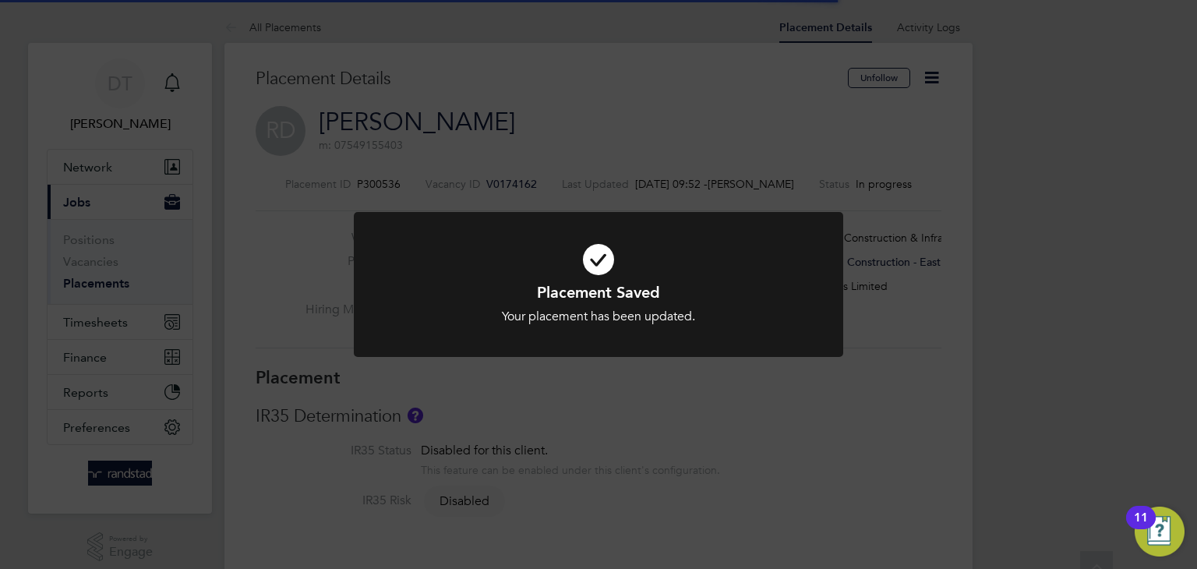
click at [231, 203] on div "Placement Saved Your placement has been updated. Cancel Okay" at bounding box center [598, 284] width 1197 height 569
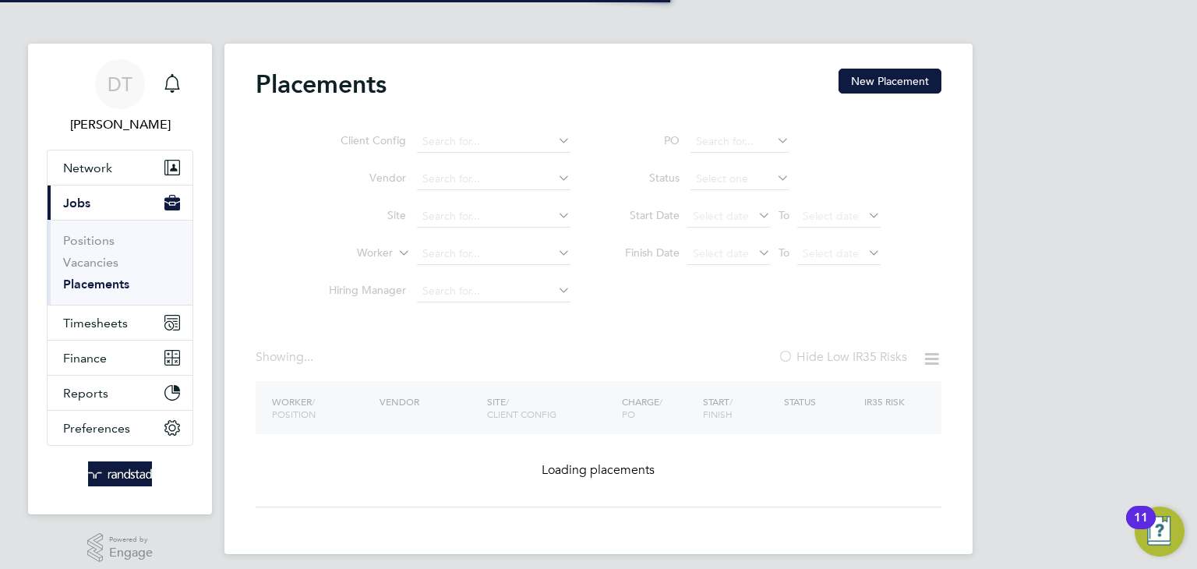
type input "Active"
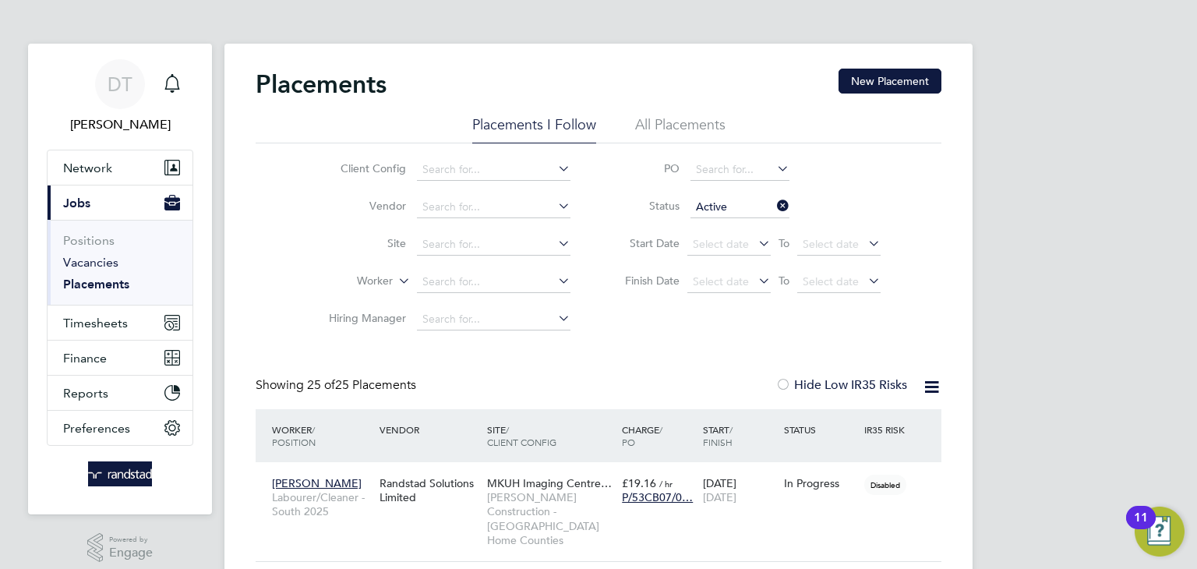
click at [87, 265] on link "Vacancies" at bounding box center [90, 262] width 55 height 15
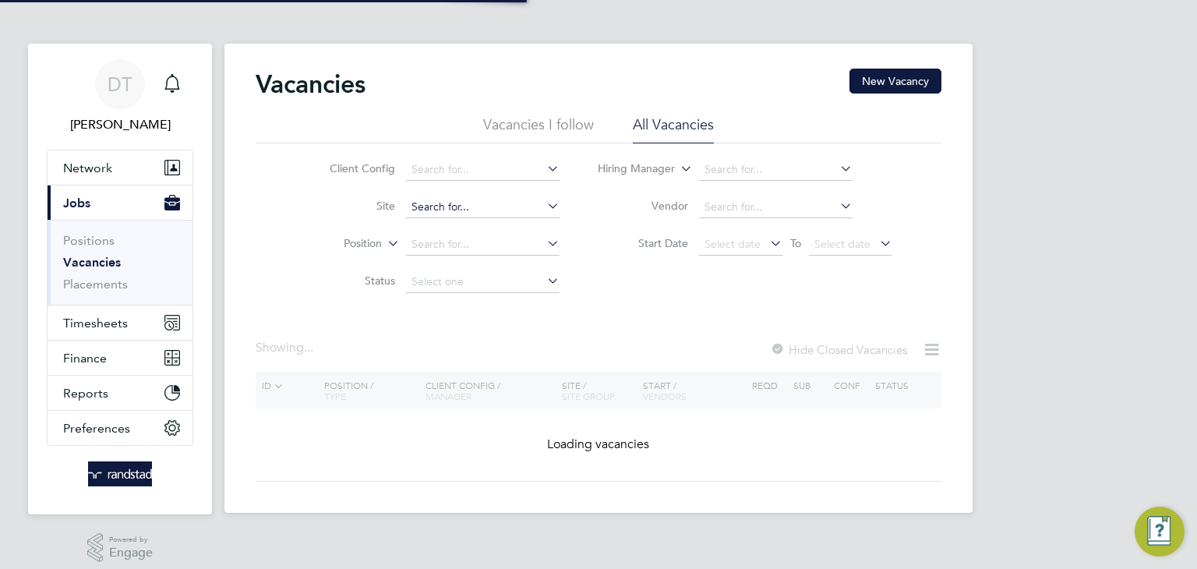
click at [437, 209] on input at bounding box center [483, 207] width 154 height 22
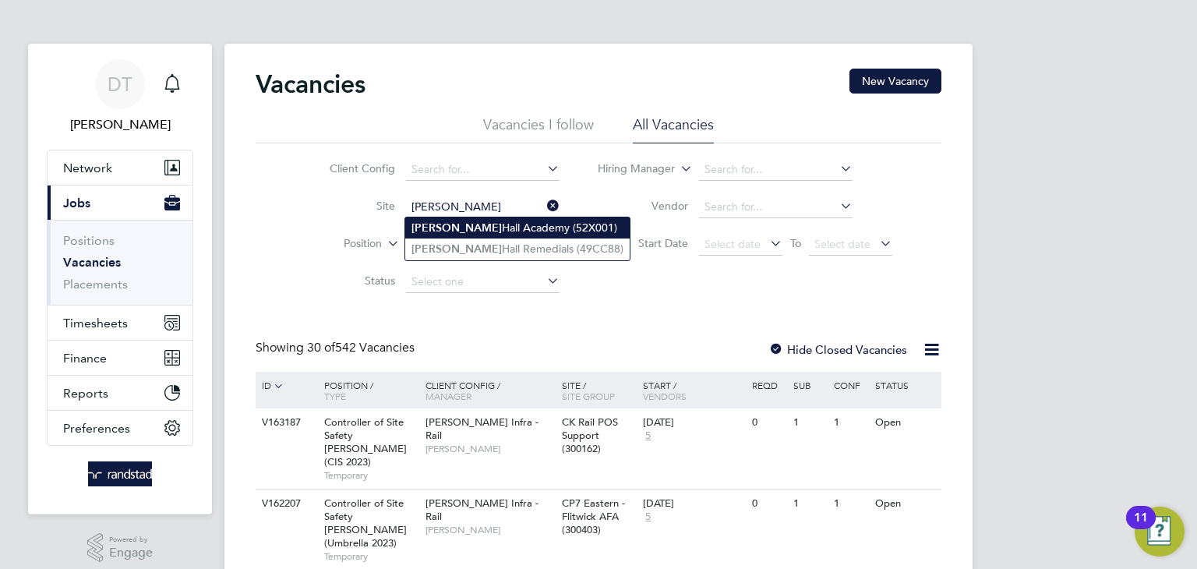
click at [450, 227] on b "[PERSON_NAME]" at bounding box center [457, 227] width 90 height 13
type input "[PERSON_NAME][GEOGRAPHIC_DATA][PERSON_NAME] (52X001)"
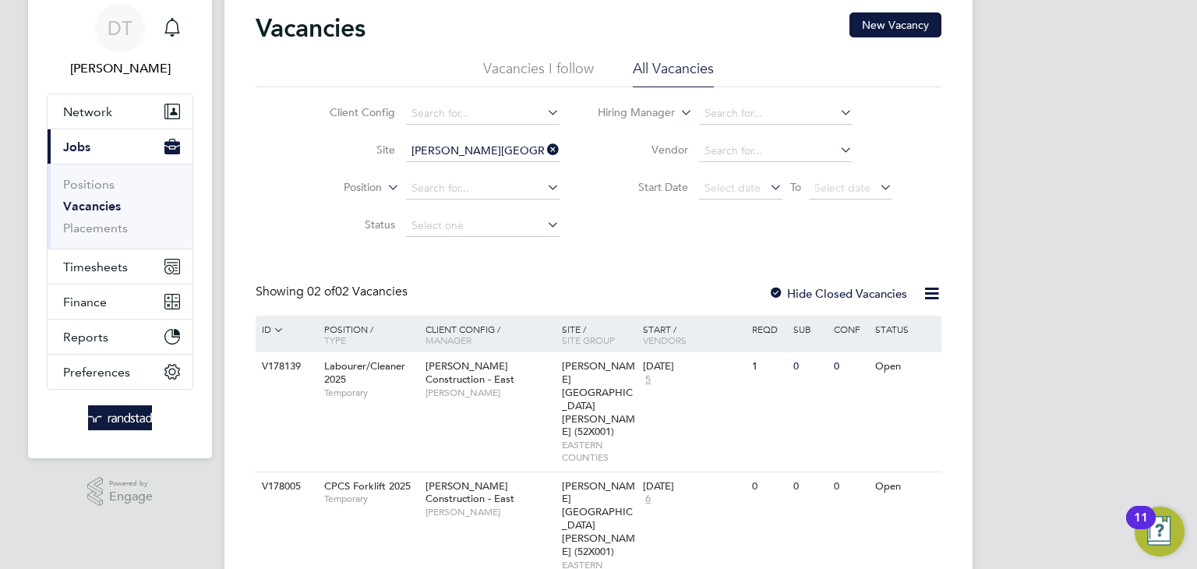
scroll to position [51, 0]
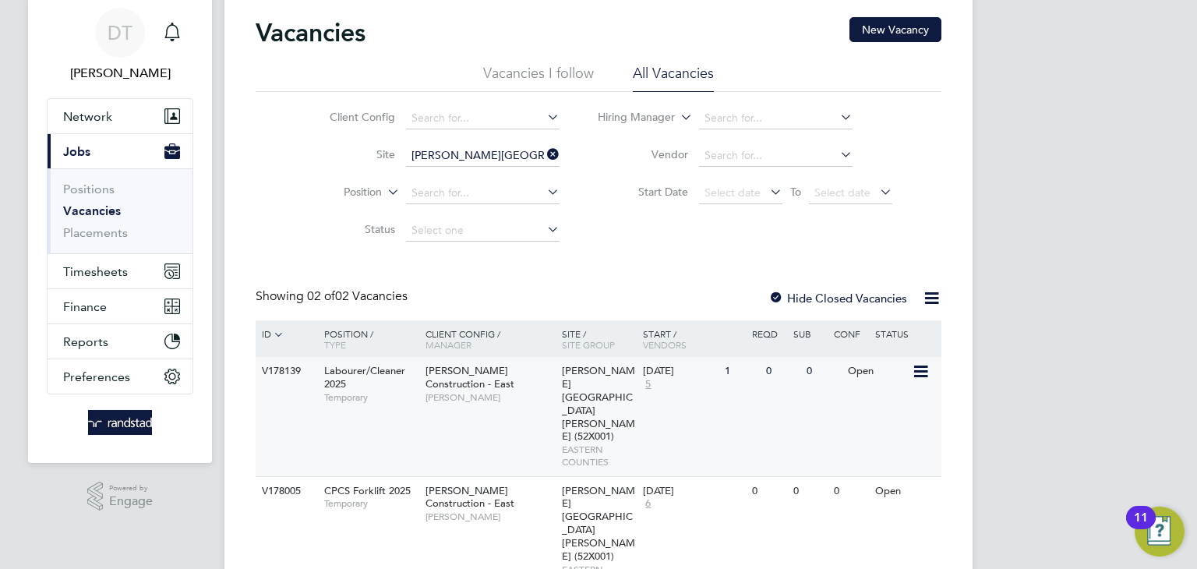
click at [652, 390] on span "5" at bounding box center [648, 384] width 10 height 13
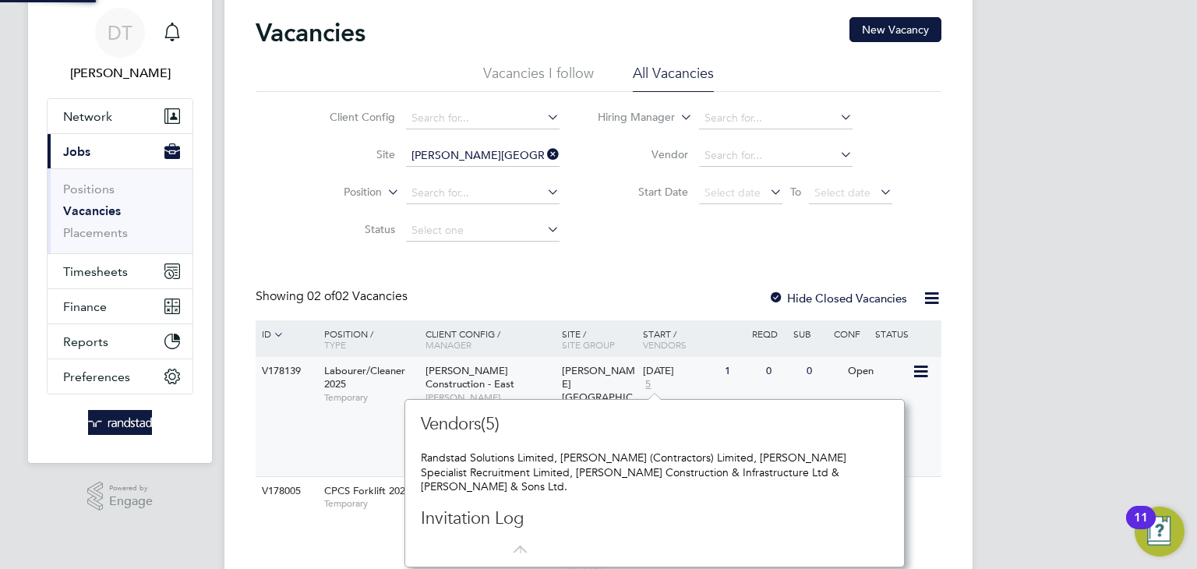
scroll to position [14, 11]
click at [539, 282] on div "Vacancies New Vacancy Vacancies I follow All Vacancies Client Config Site [PERS…" at bounding box center [599, 306] width 686 height 579
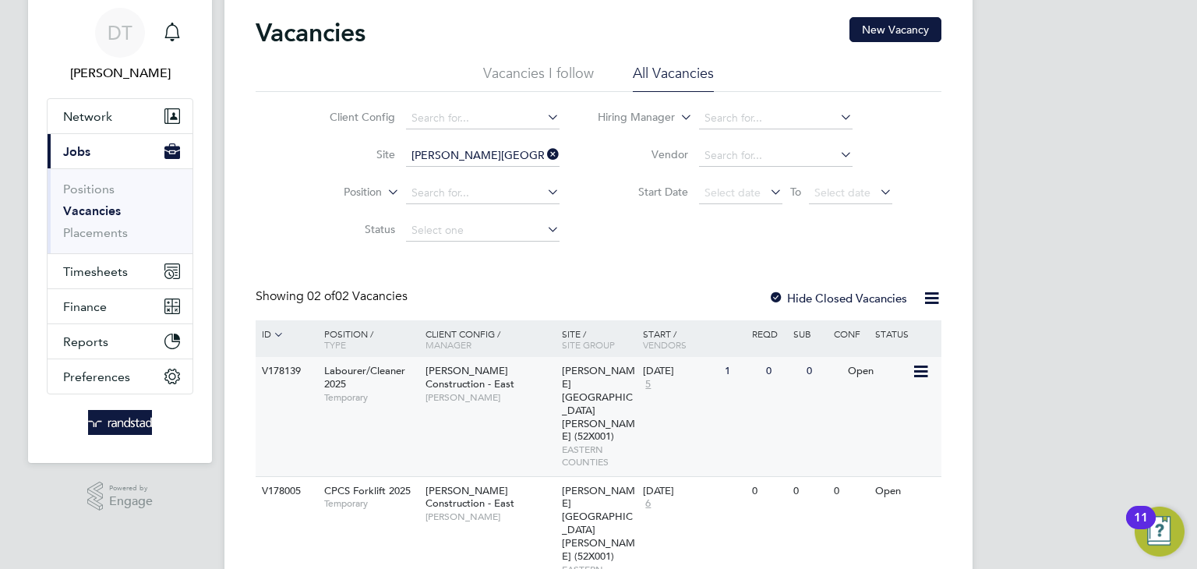
click at [493, 410] on div "Morgan Sindall Construction - East Chris Luckie" at bounding box center [490, 384] width 136 height 54
click at [104, 278] on button "Timesheets" at bounding box center [120, 271] width 145 height 34
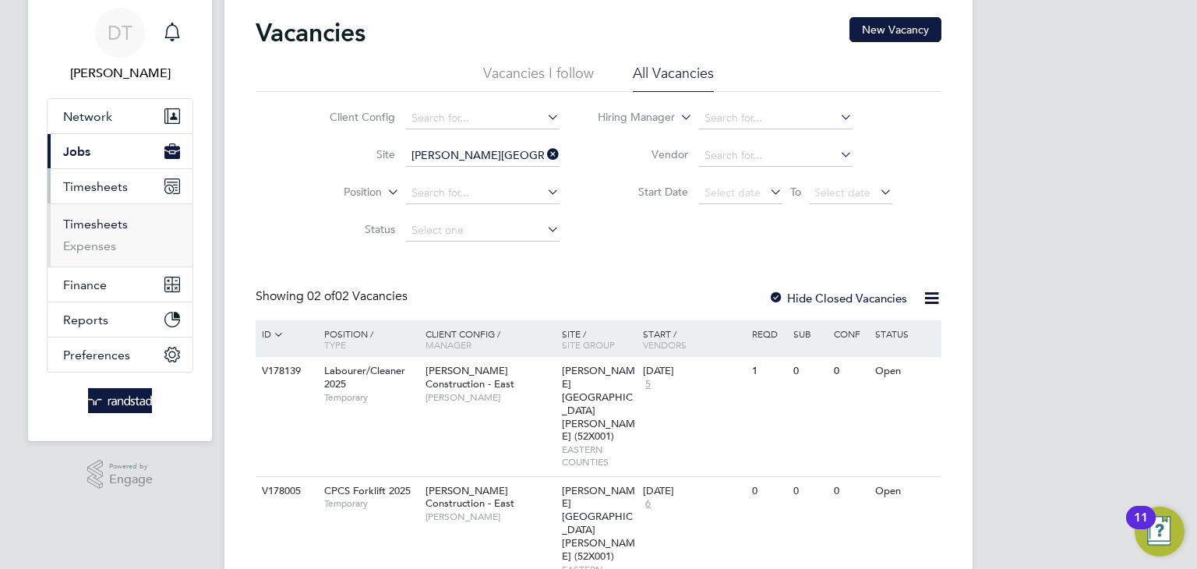
click at [89, 224] on link "Timesheets" at bounding box center [95, 224] width 65 height 15
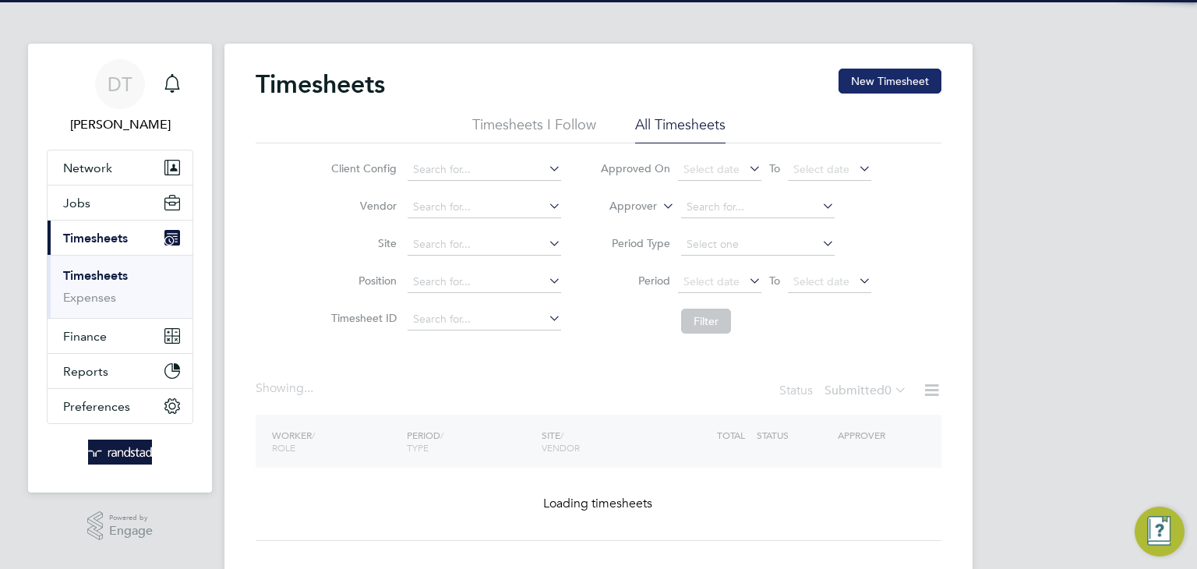
click at [882, 74] on button "New Timesheet" at bounding box center [890, 81] width 103 height 25
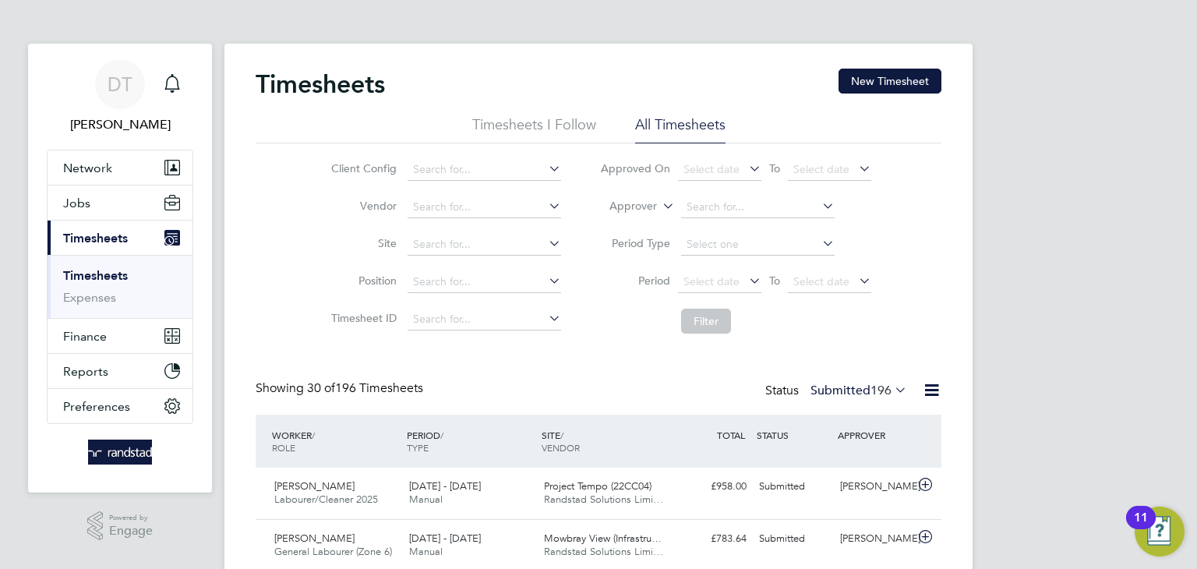
scroll to position [39, 136]
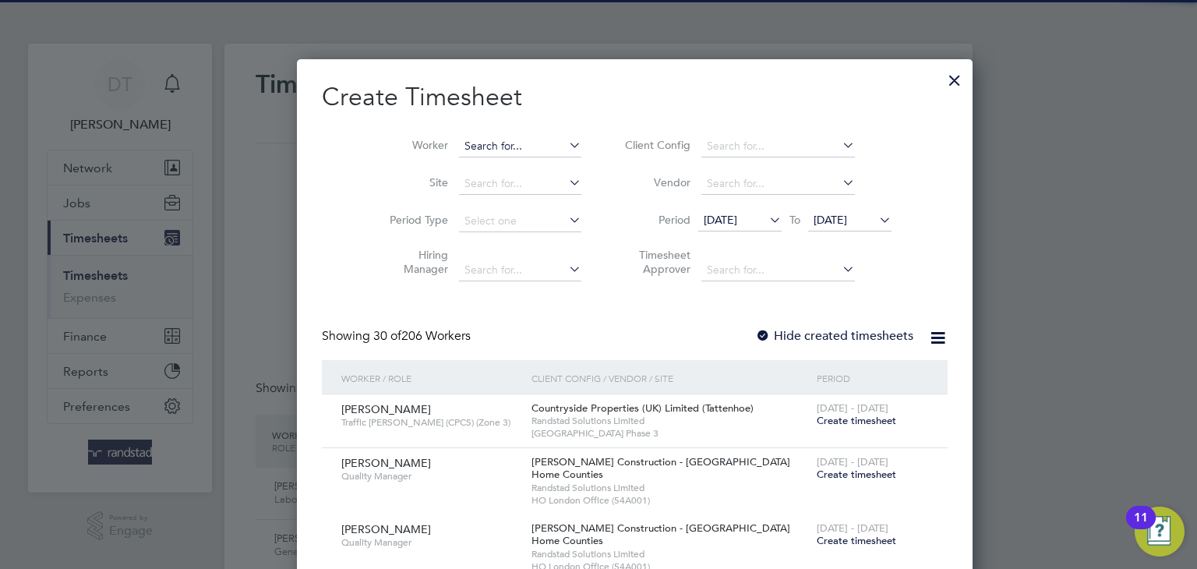
click at [459, 147] on input at bounding box center [520, 147] width 122 height 22
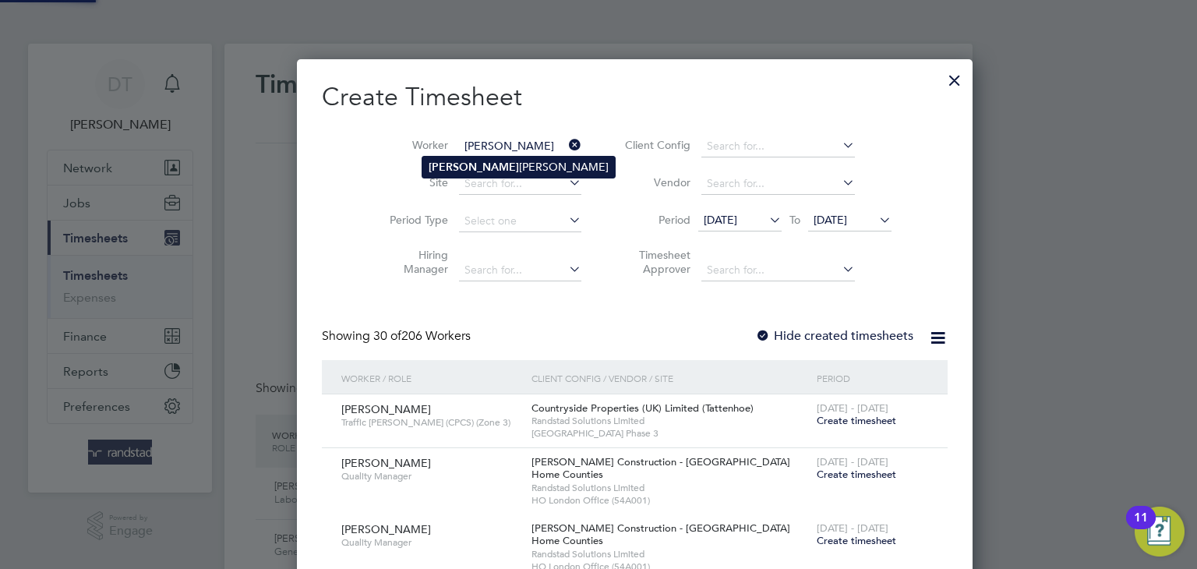
click at [454, 164] on b "Clairmont" at bounding box center [474, 167] width 90 height 13
type input "Clairmont Halley"
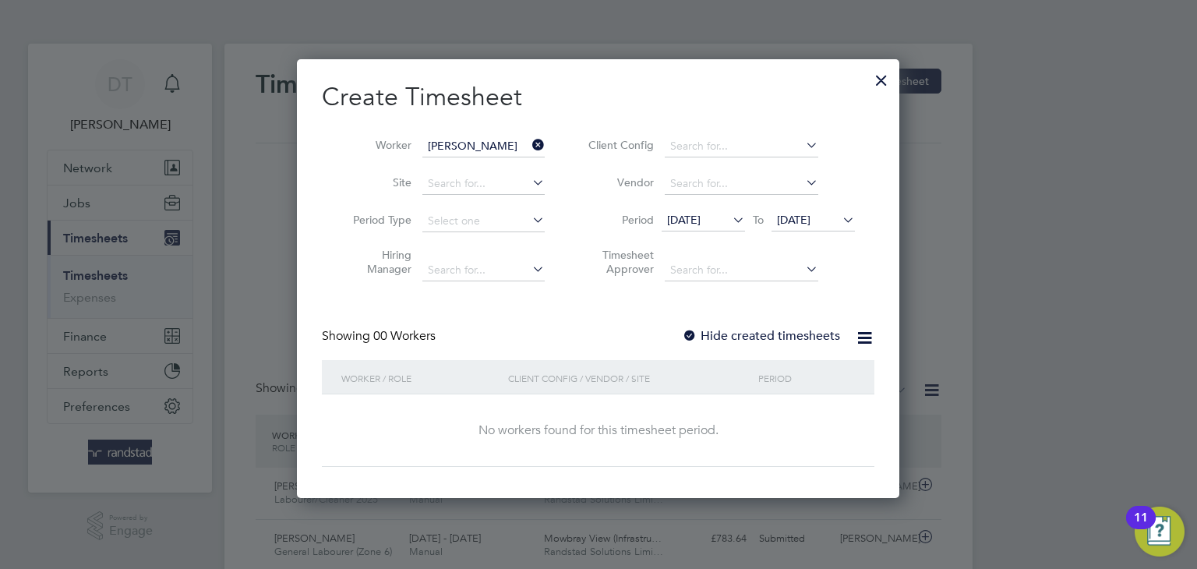
click at [710, 341] on label "Hide created timesheets" at bounding box center [761, 336] width 158 height 16
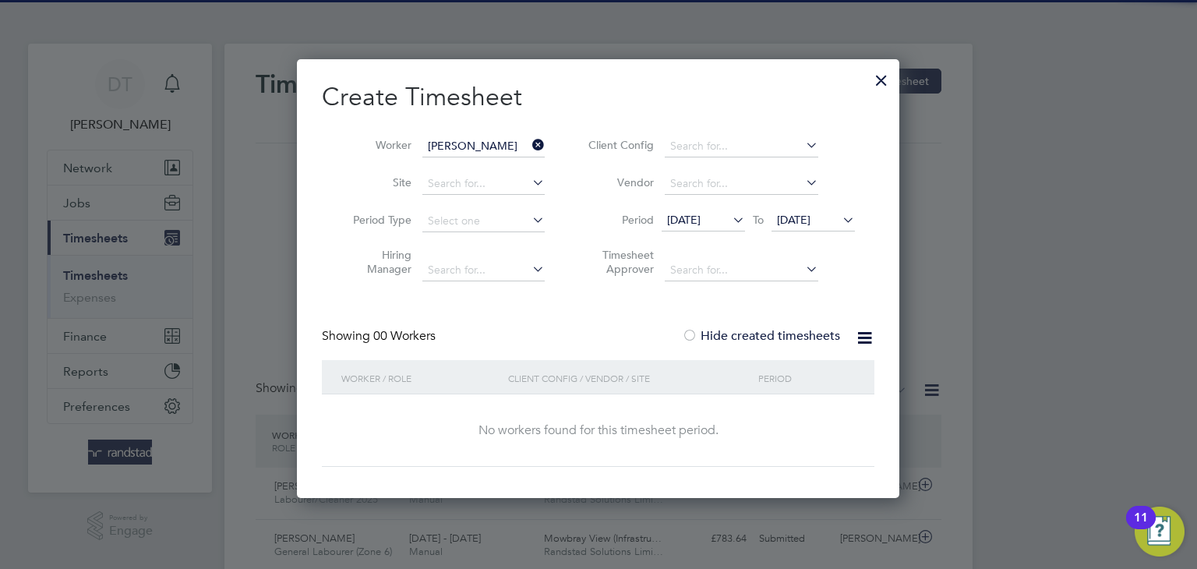
click at [804, 222] on span "[DATE]" at bounding box center [794, 220] width 34 height 14
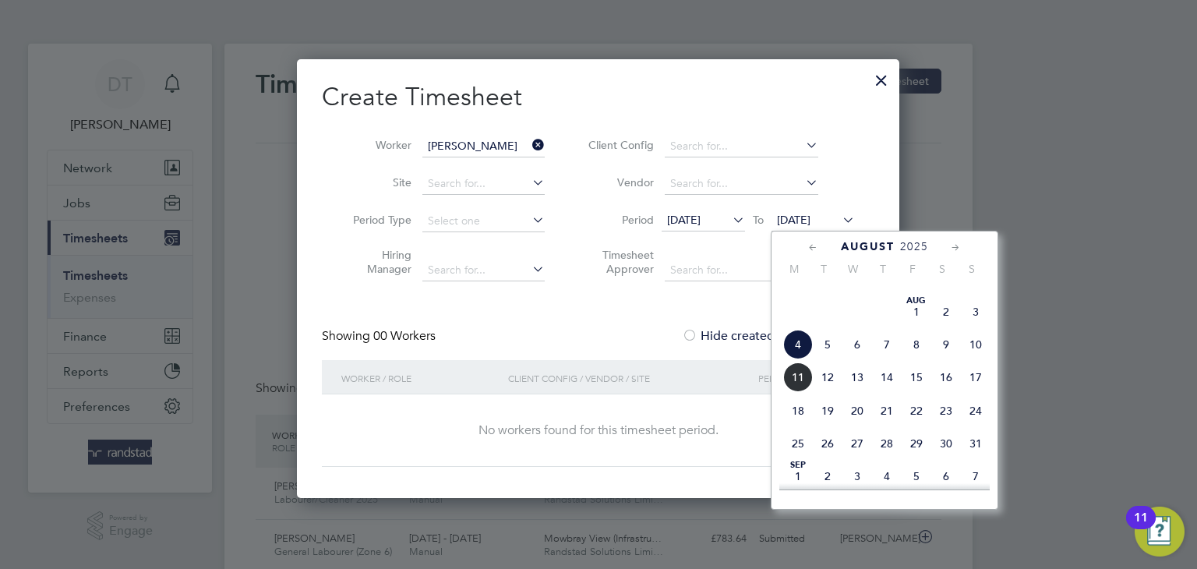
click at [801, 392] on span "11" at bounding box center [798, 378] width 30 height 30
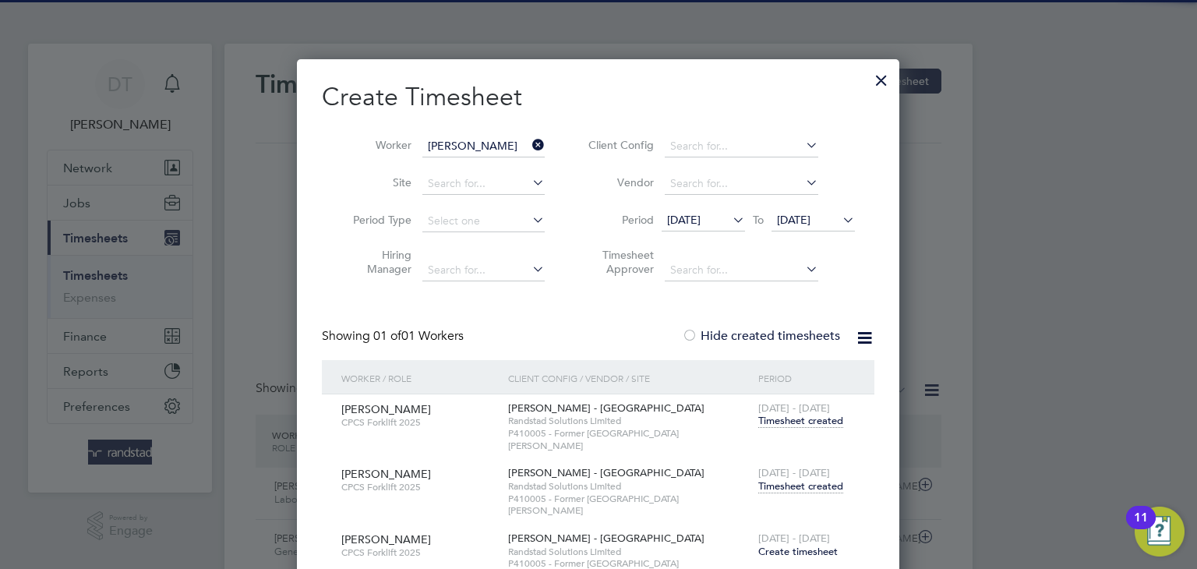
click at [798, 479] on span "Timesheet created" at bounding box center [801, 486] width 85 height 14
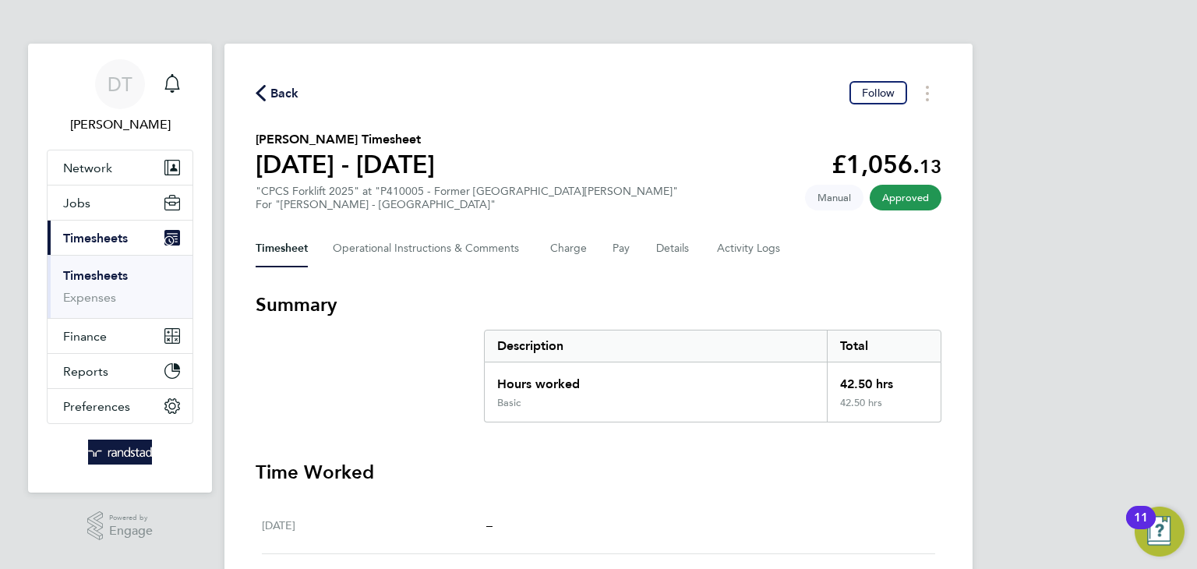
click at [278, 90] on span "Back" at bounding box center [285, 93] width 29 height 19
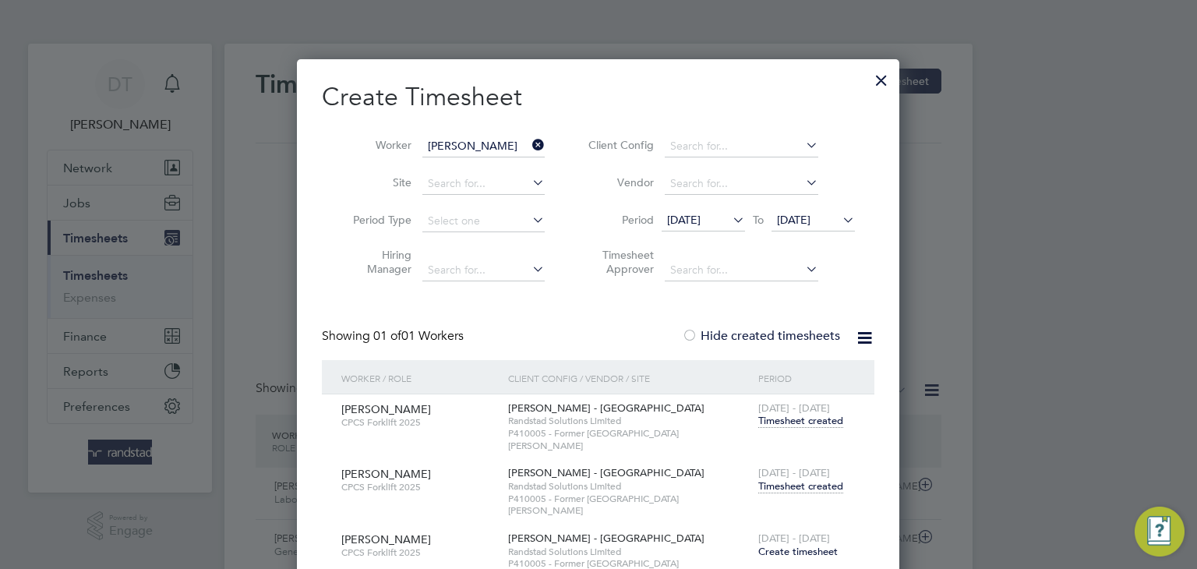
click at [529, 146] on icon at bounding box center [529, 145] width 0 height 22
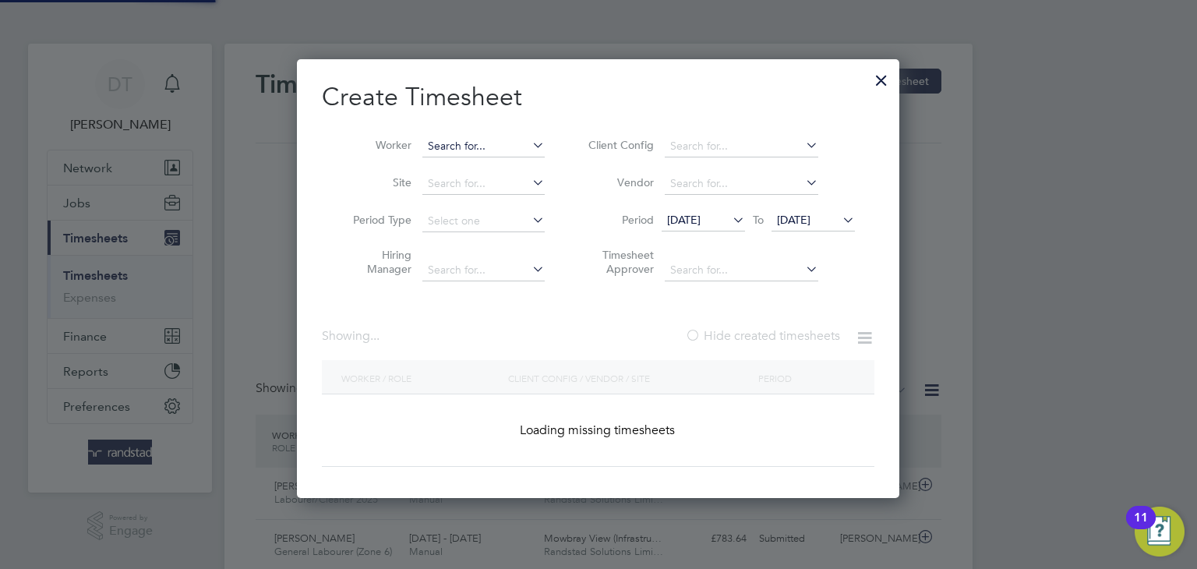
click at [498, 149] on input at bounding box center [484, 147] width 122 height 22
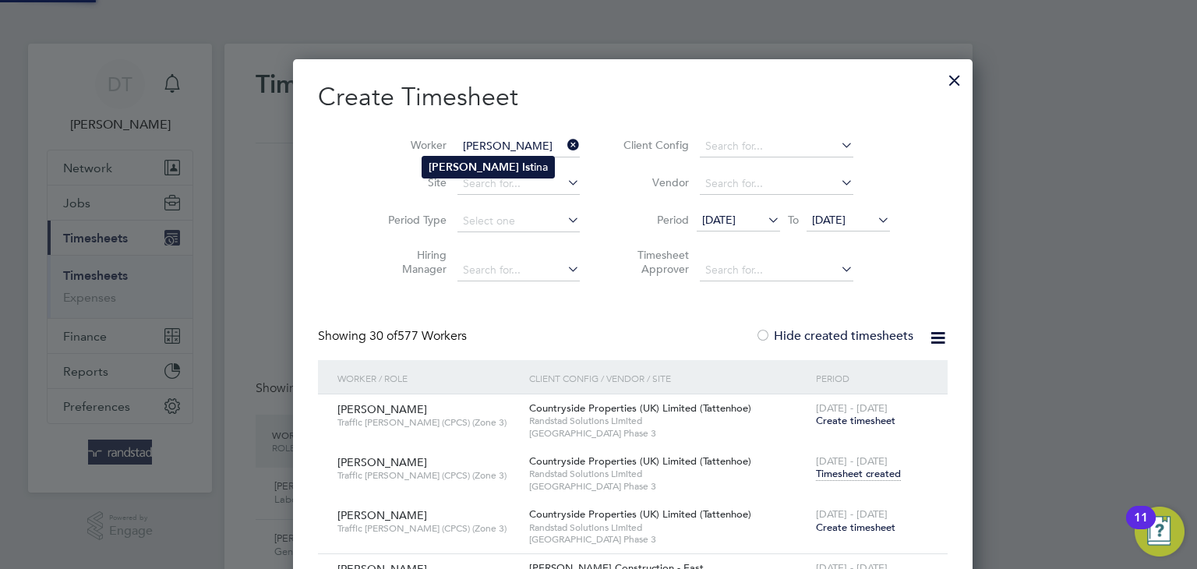
click at [471, 161] on b "Augustin" at bounding box center [474, 167] width 90 height 13
type input "[PERSON_NAME]"
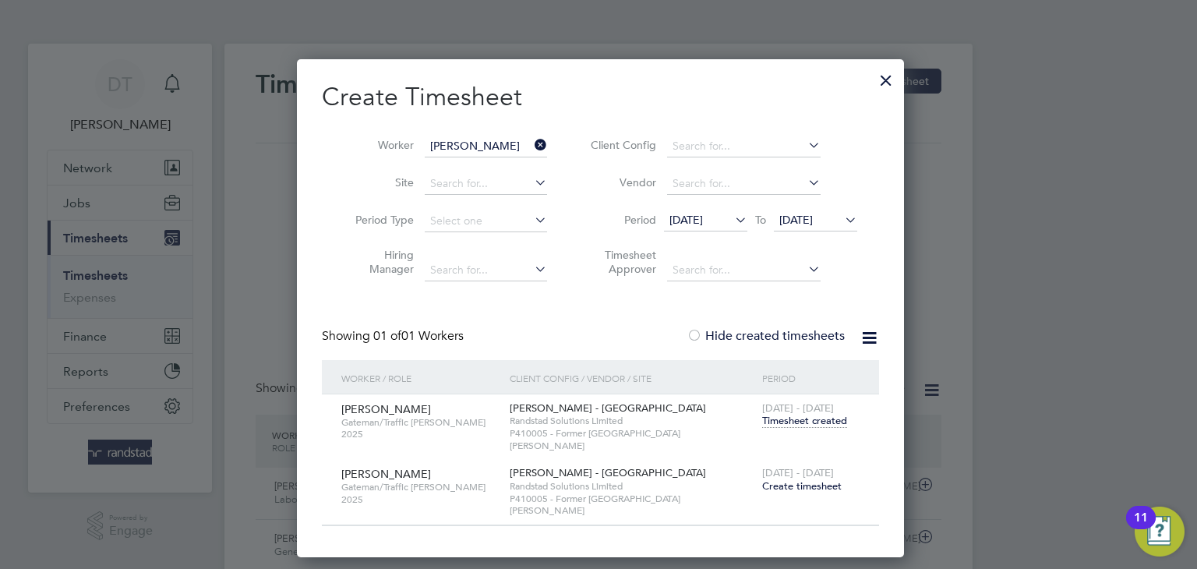
click at [793, 422] on span "Timesheet created" at bounding box center [804, 421] width 85 height 14
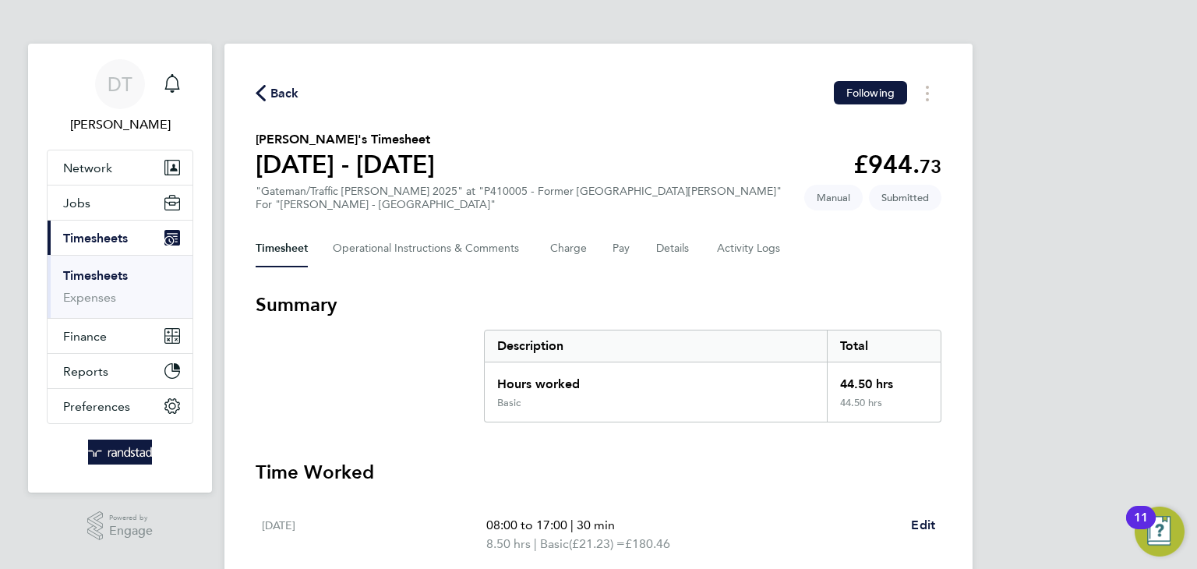
click at [290, 94] on span "Back" at bounding box center [285, 93] width 29 height 19
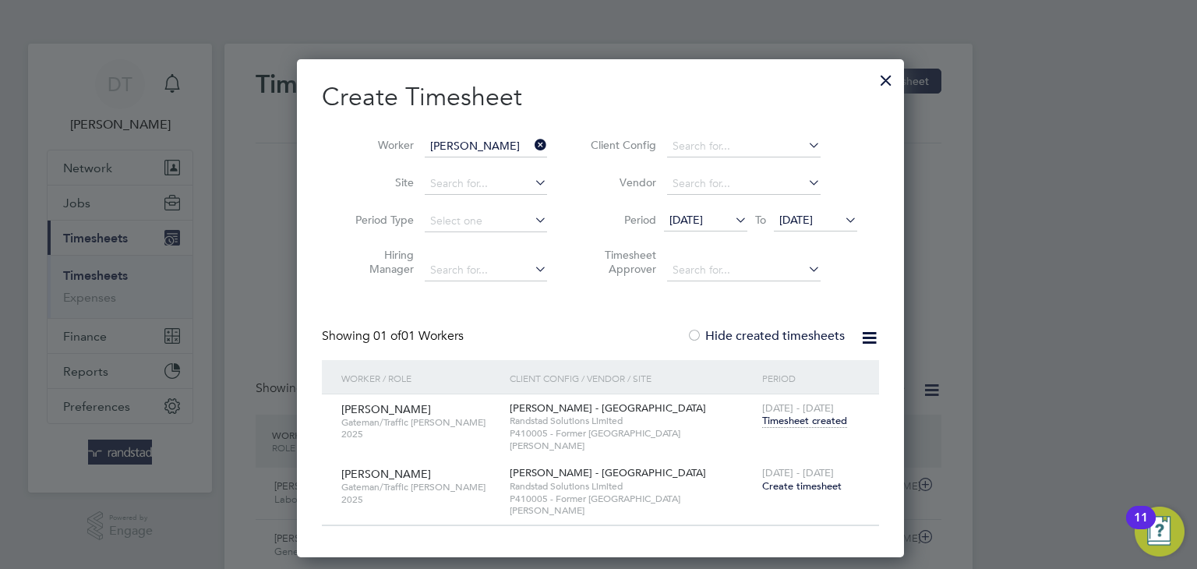
click at [532, 141] on icon at bounding box center [532, 145] width 0 height 22
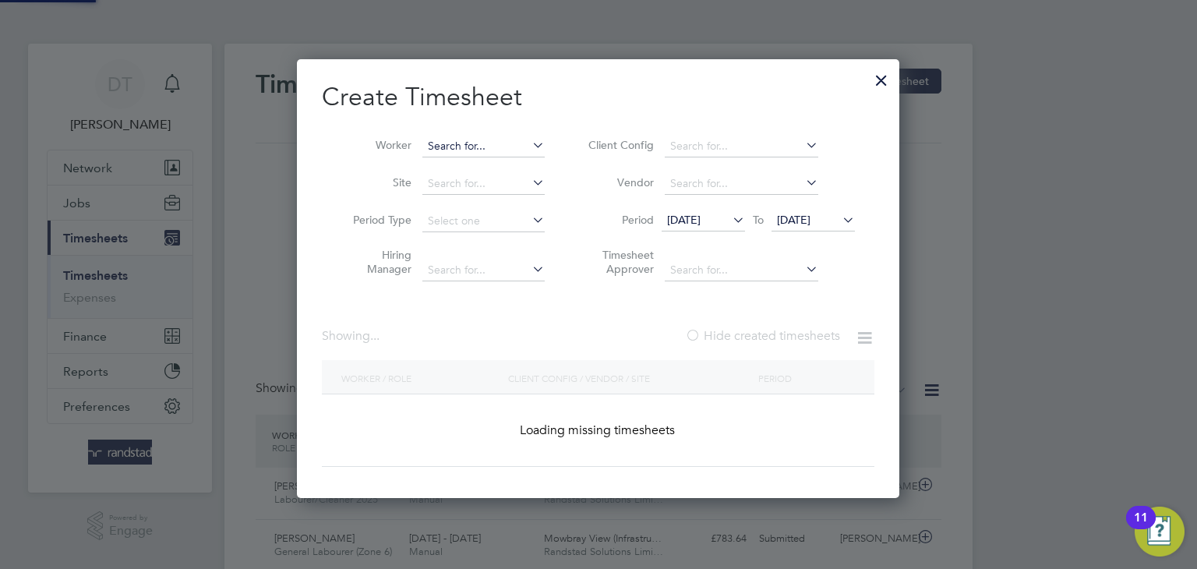
click at [498, 145] on input at bounding box center [484, 147] width 122 height 22
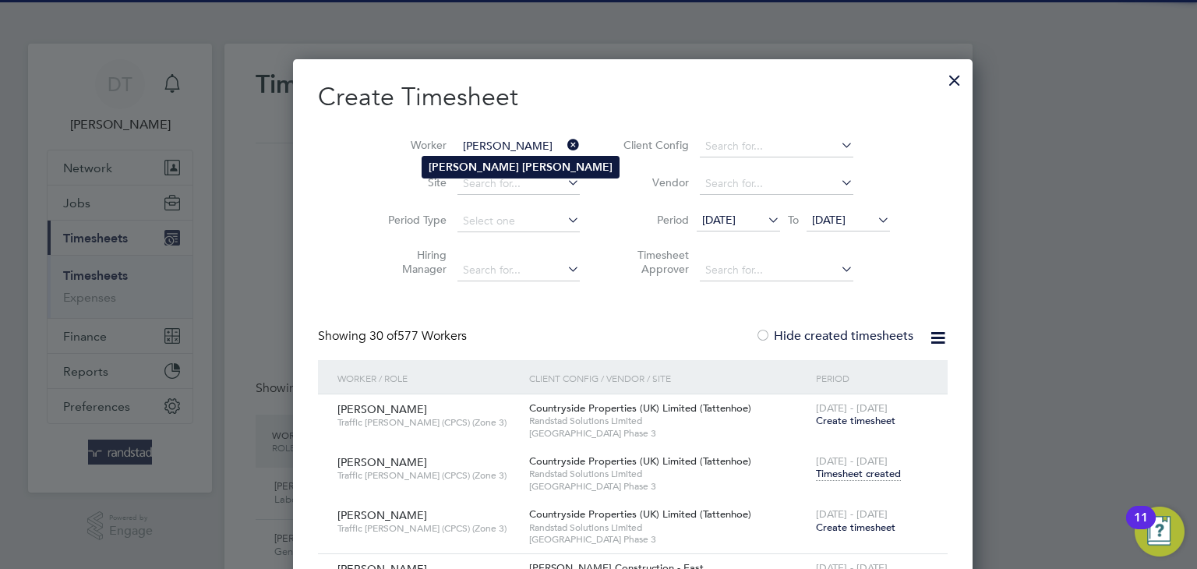
type input "Ralph Buckley"
click at [522, 171] on b "Buckley" at bounding box center [567, 167] width 90 height 13
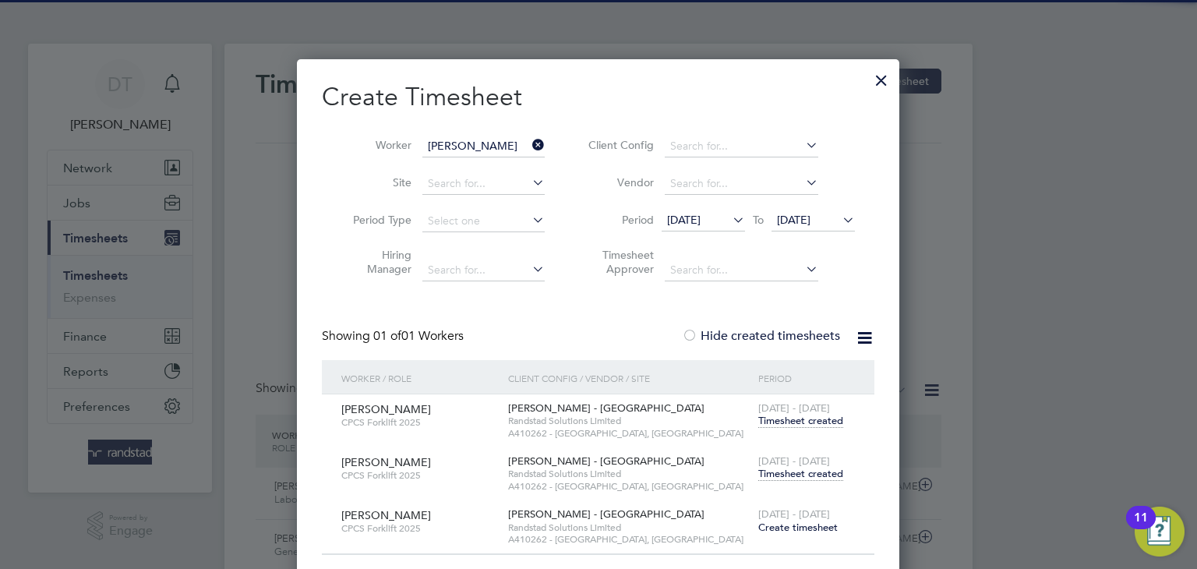
click at [788, 472] on span "Timesheet created" at bounding box center [801, 474] width 85 height 14
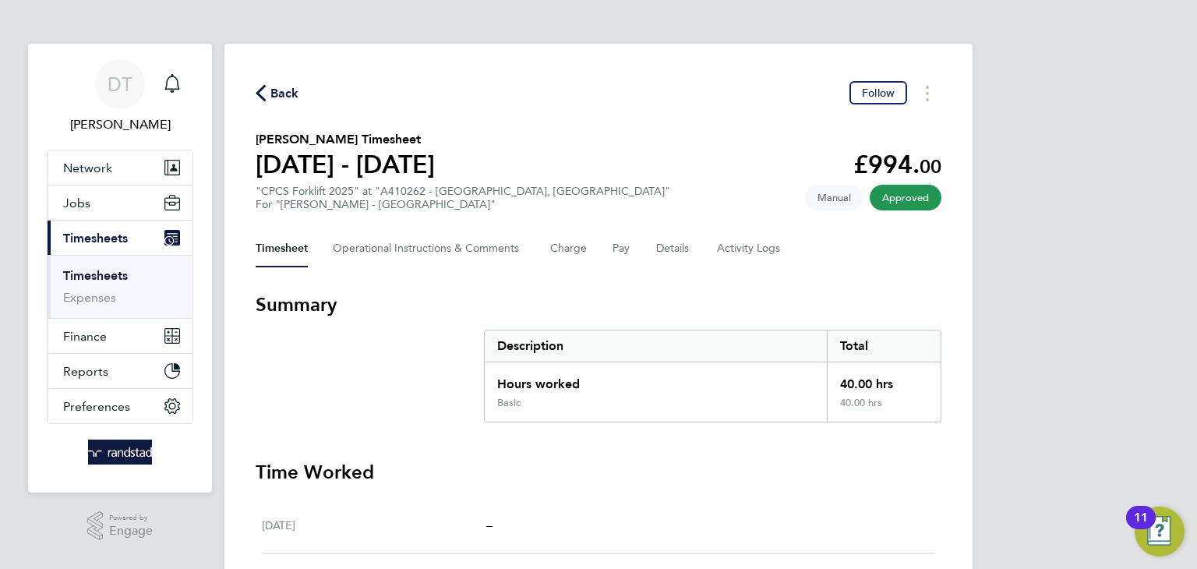
click at [284, 95] on span "Back" at bounding box center [285, 93] width 29 height 19
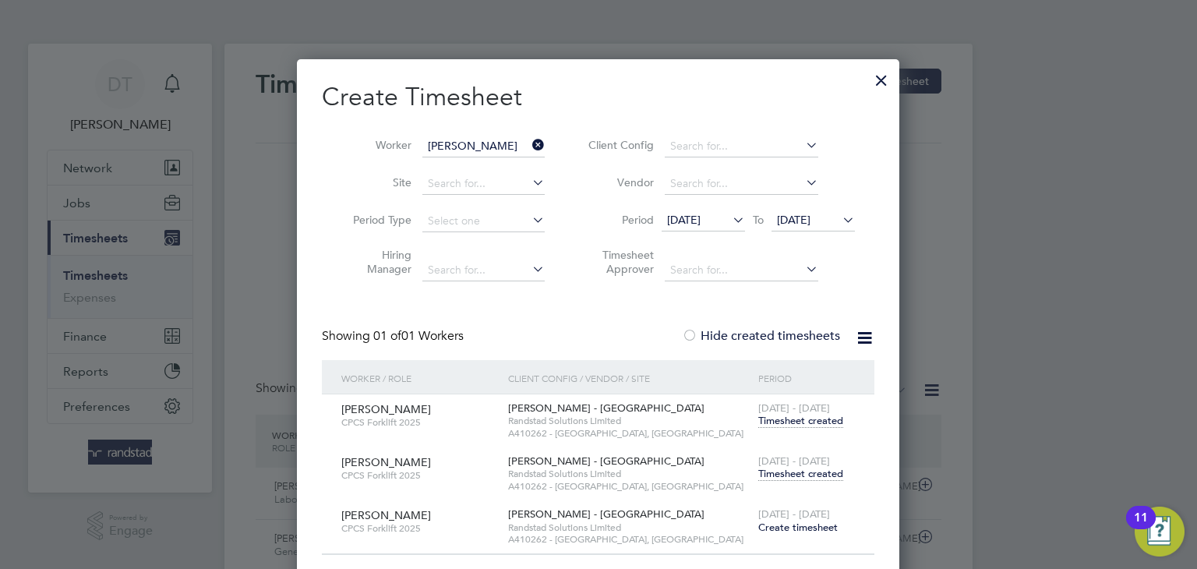
click at [529, 147] on icon at bounding box center [529, 145] width 0 height 22
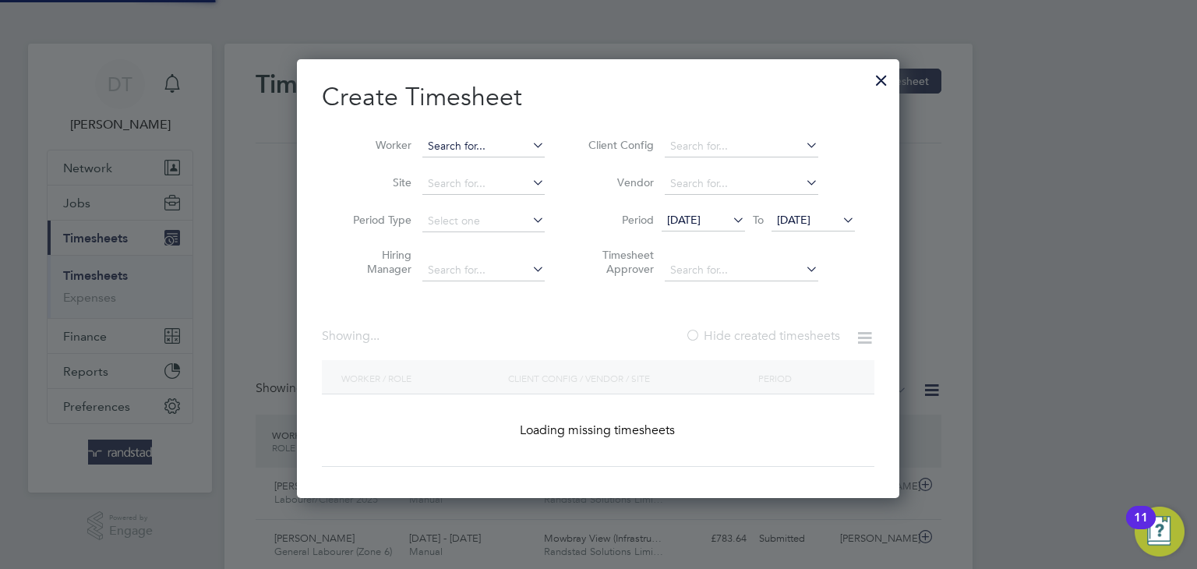
click at [503, 145] on input at bounding box center [484, 147] width 122 height 22
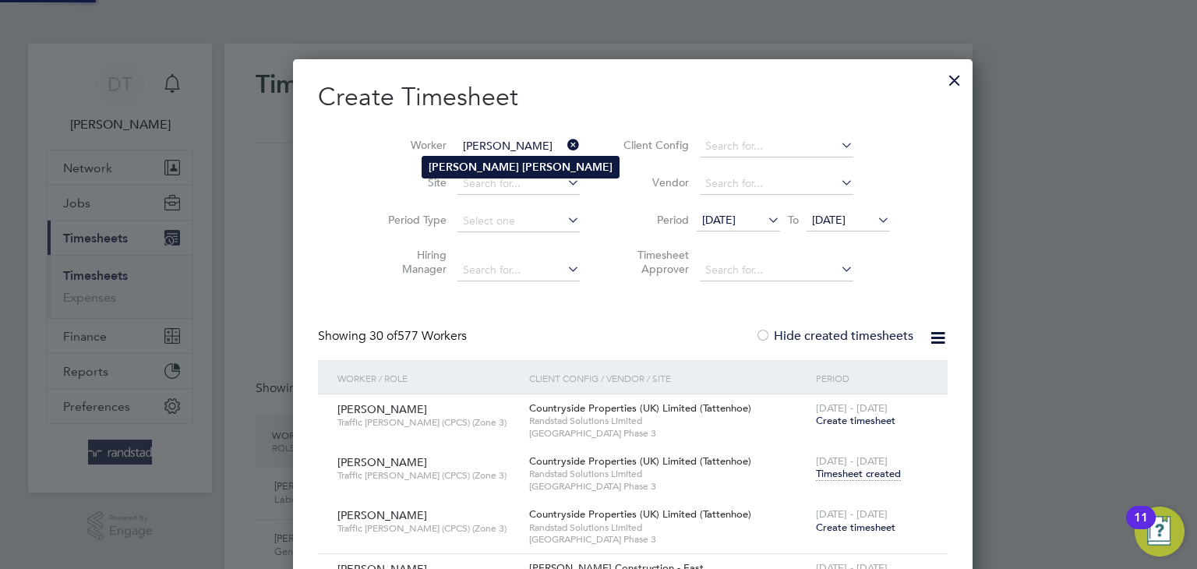
type input "George Fairley"
click at [522, 161] on b "Fairley" at bounding box center [567, 167] width 90 height 13
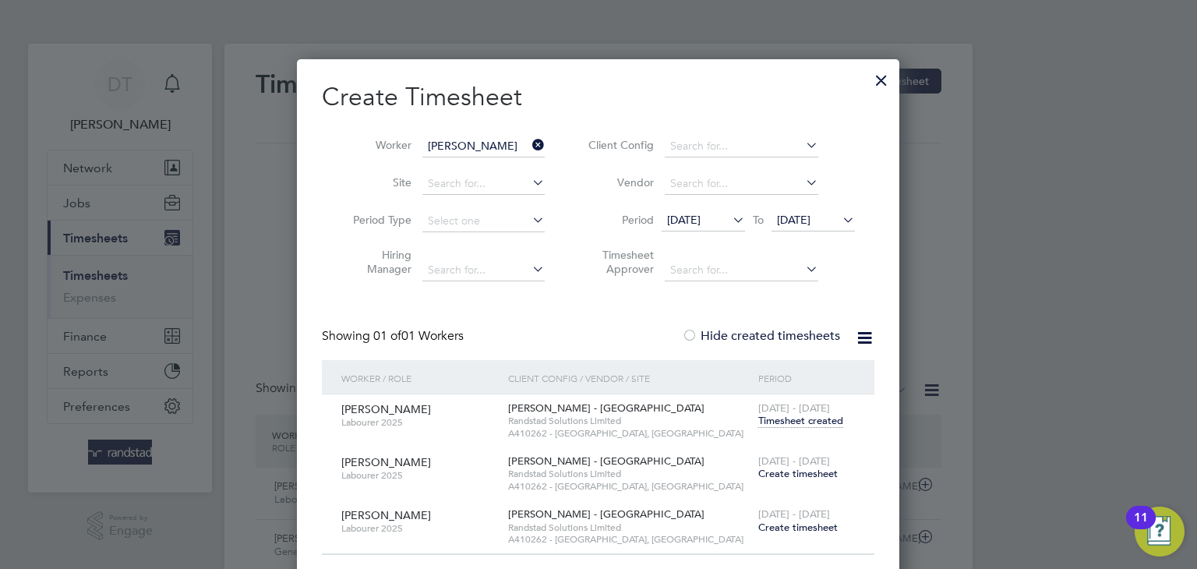
click at [529, 143] on icon at bounding box center [529, 145] width 0 height 22
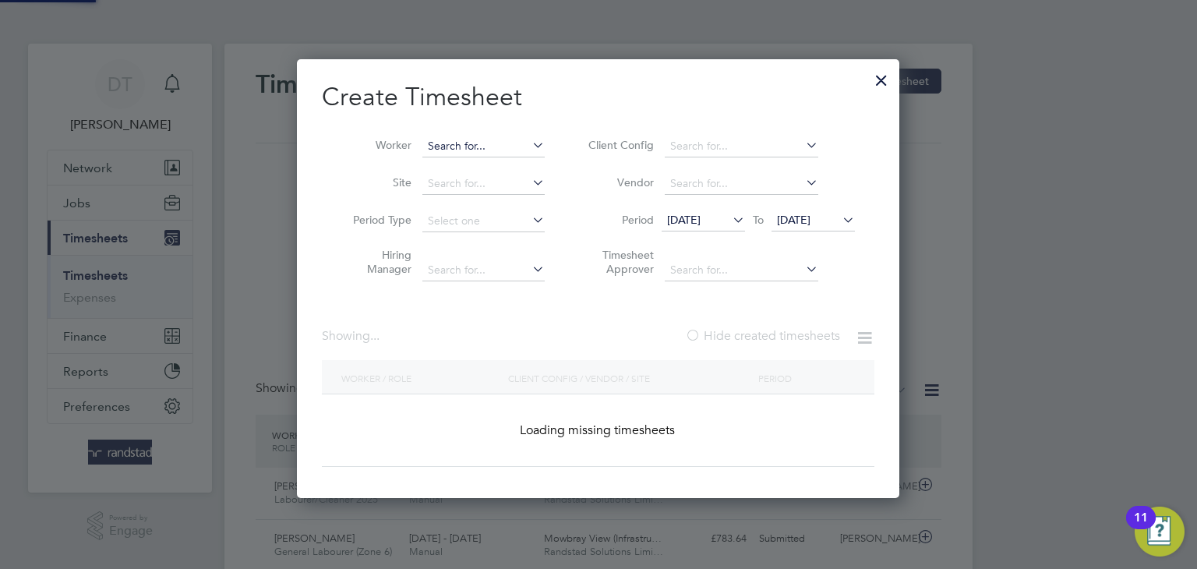
click at [511, 146] on input at bounding box center [484, 147] width 122 height 22
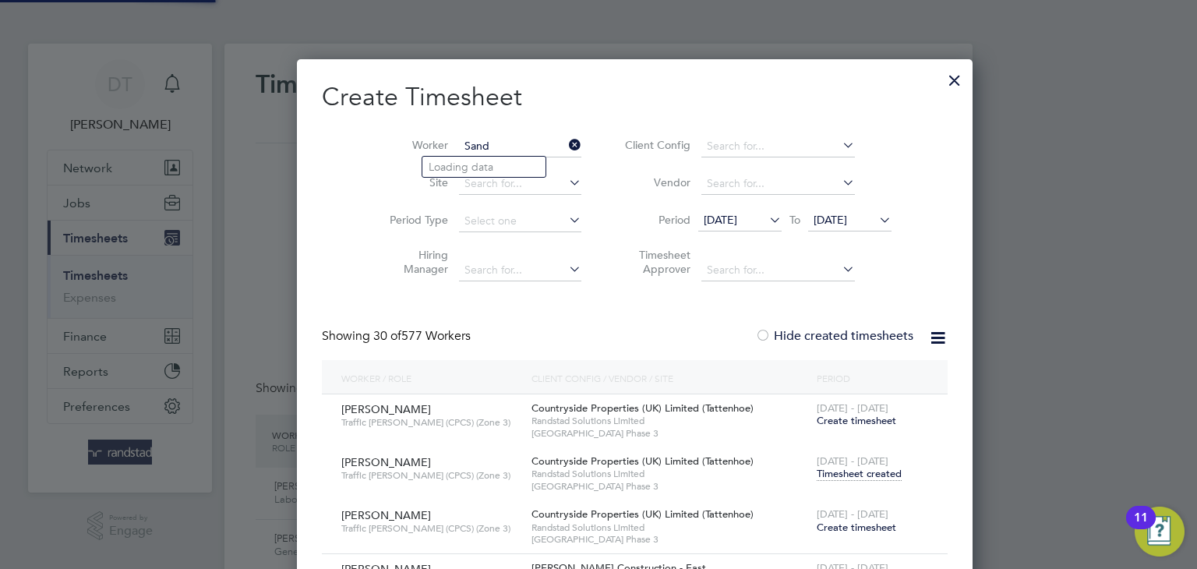
scroll to position [5301, 610]
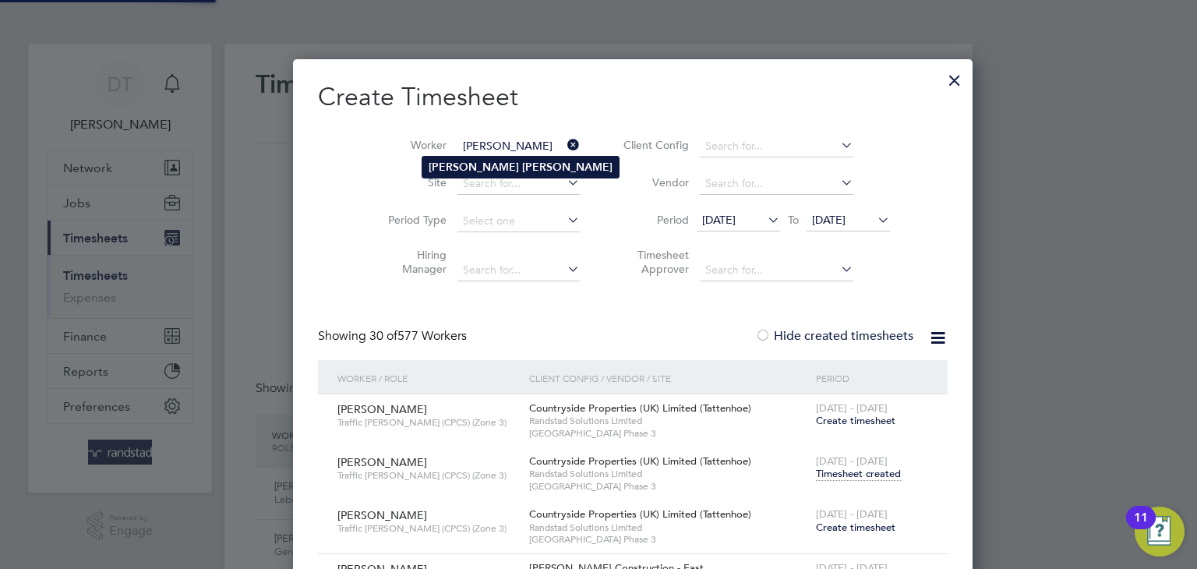
type input "Sandra Manso"
click at [465, 164] on li "Sandra Manso" at bounding box center [521, 167] width 196 height 21
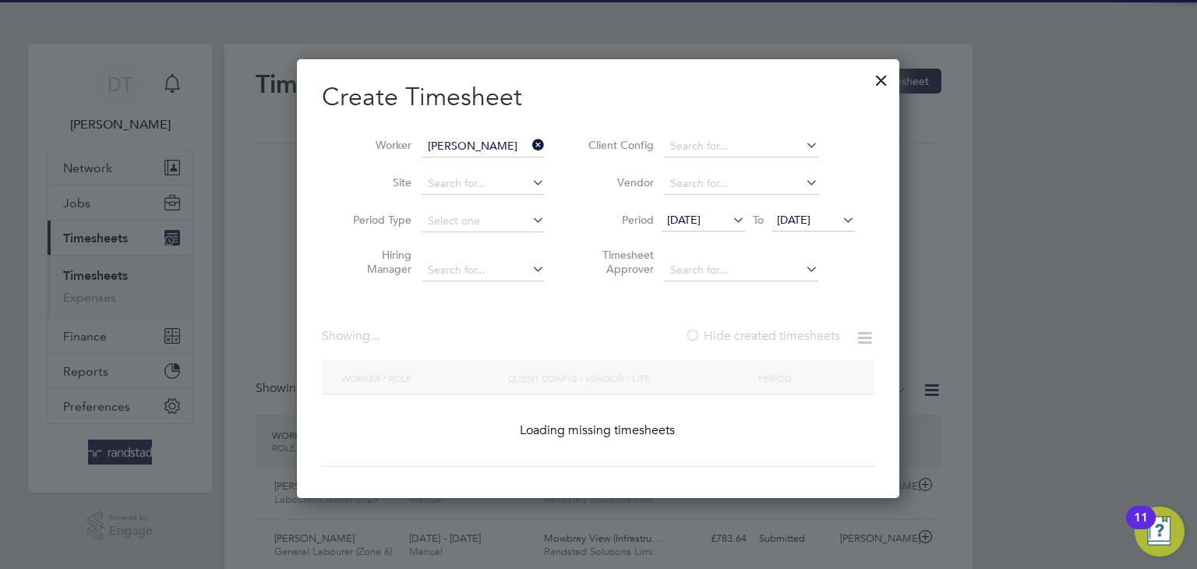
scroll to position [526, 603]
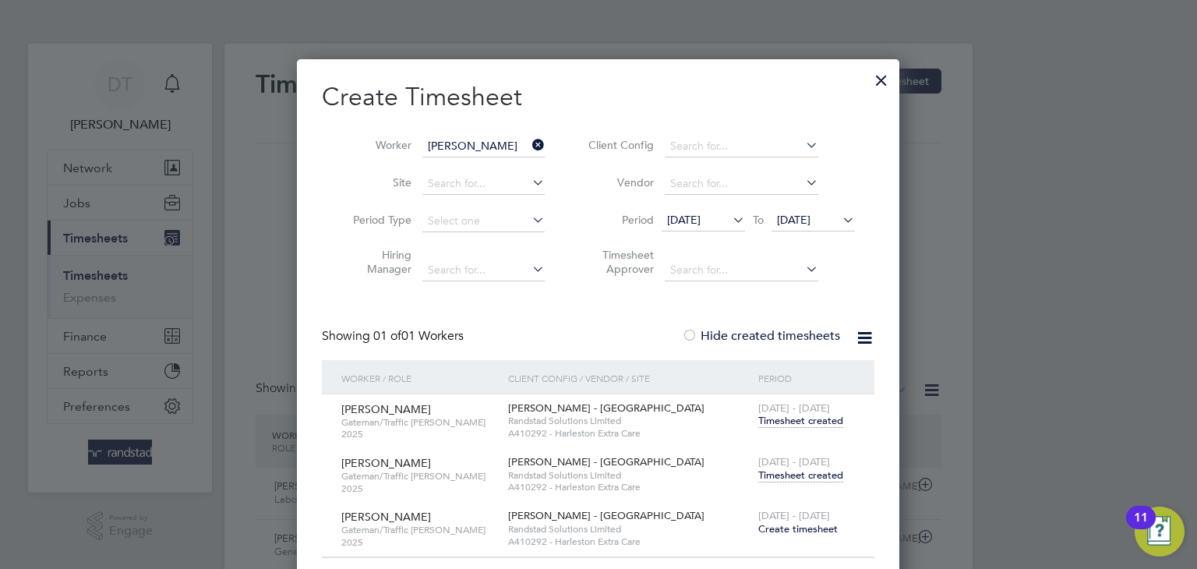
click at [805, 477] on span "Timesheet created" at bounding box center [801, 476] width 85 height 14
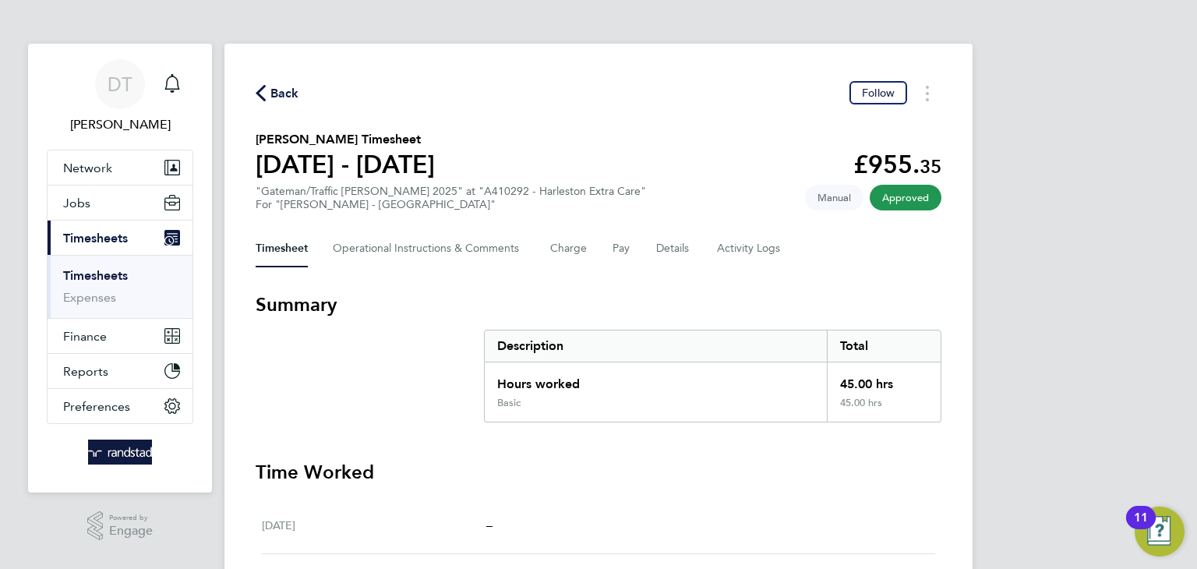
click at [281, 90] on span "Back" at bounding box center [285, 93] width 29 height 19
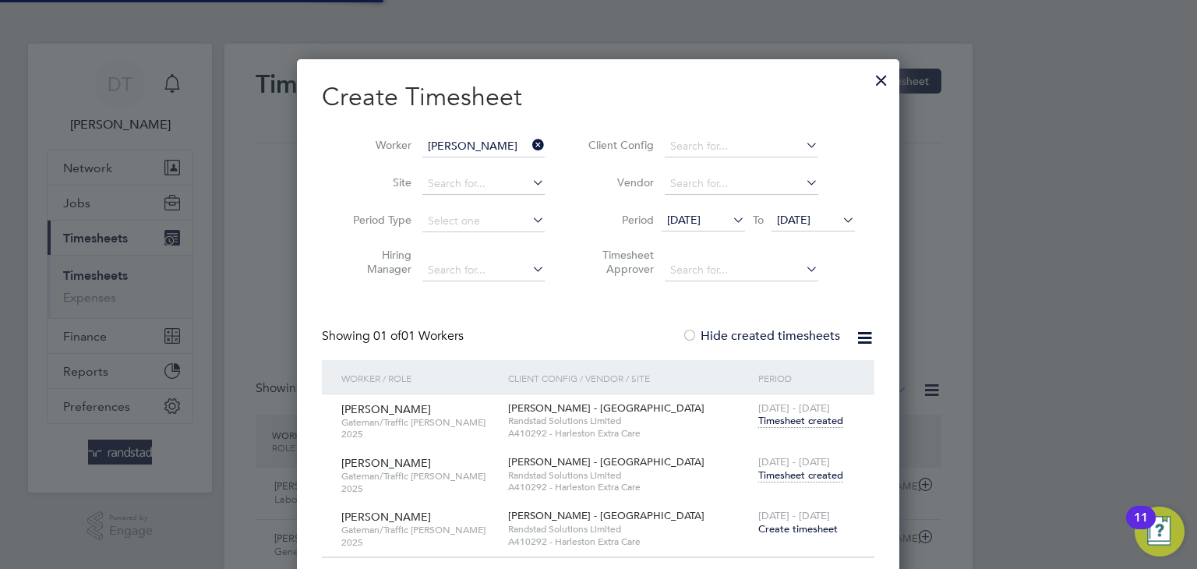
scroll to position [39, 136]
click at [529, 140] on icon at bounding box center [529, 145] width 0 height 22
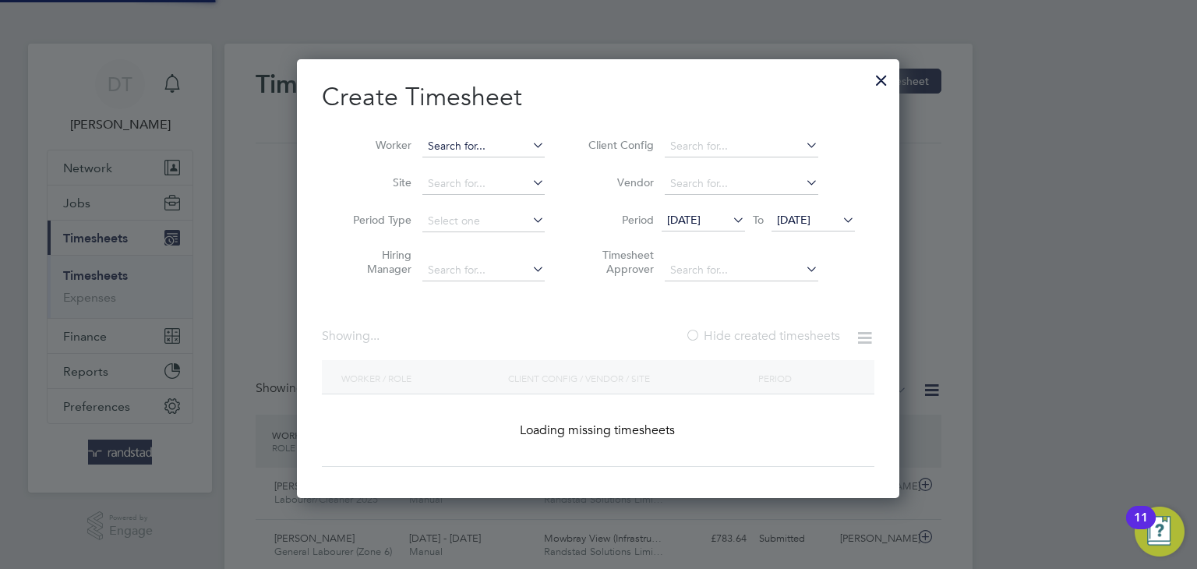
click at [513, 140] on input at bounding box center [484, 147] width 122 height 22
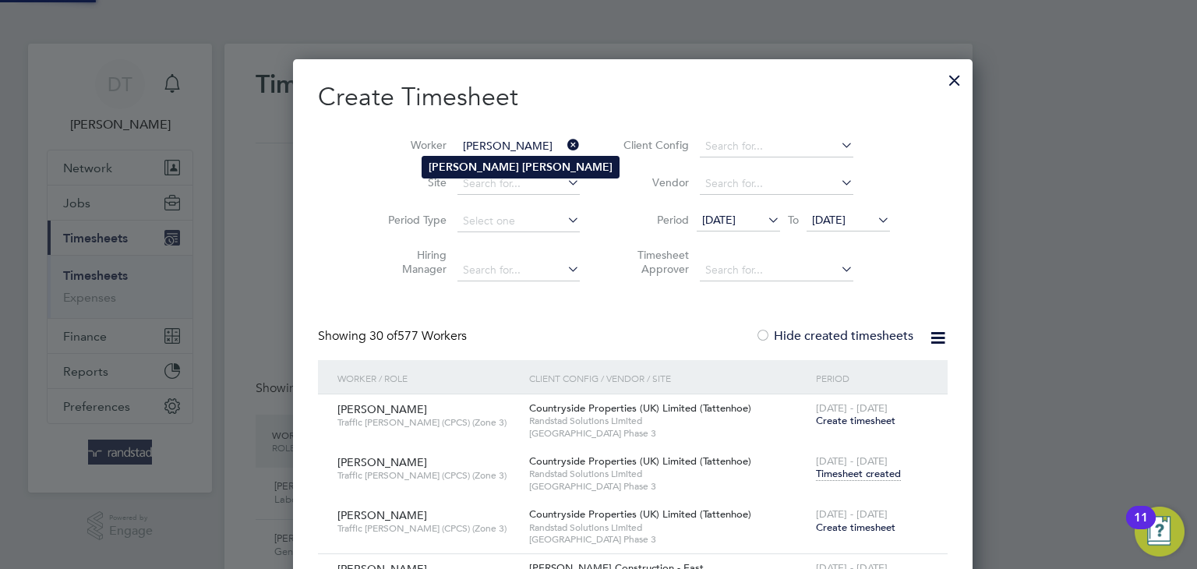
type input "Stephen Hawes"
click at [522, 164] on b "Hawes" at bounding box center [567, 167] width 90 height 13
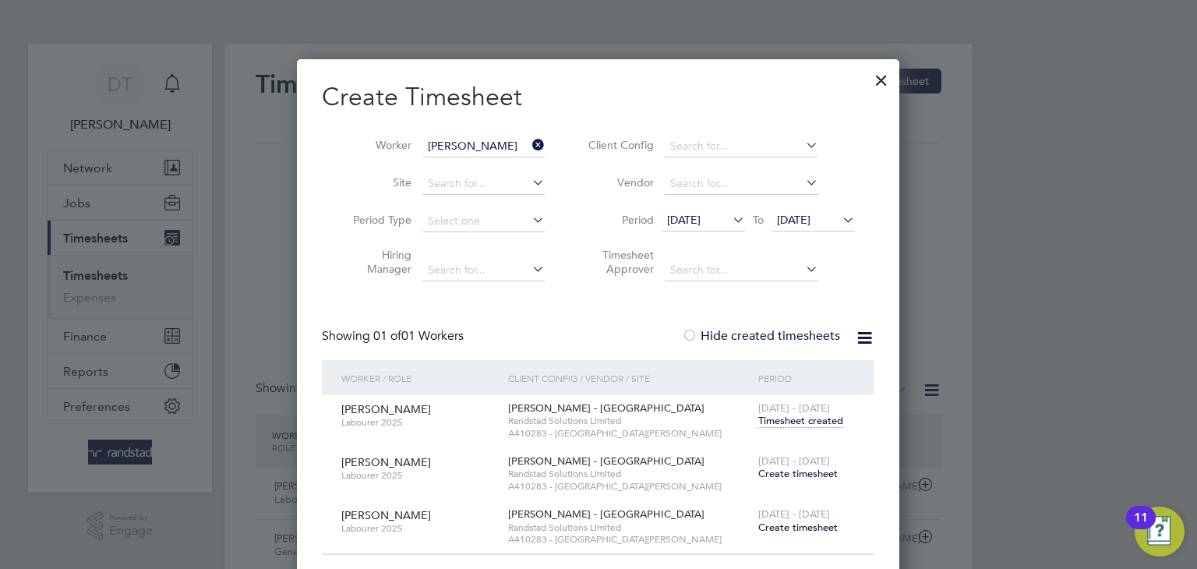
click at [787, 476] on span "Create timesheet" at bounding box center [799, 473] width 80 height 13
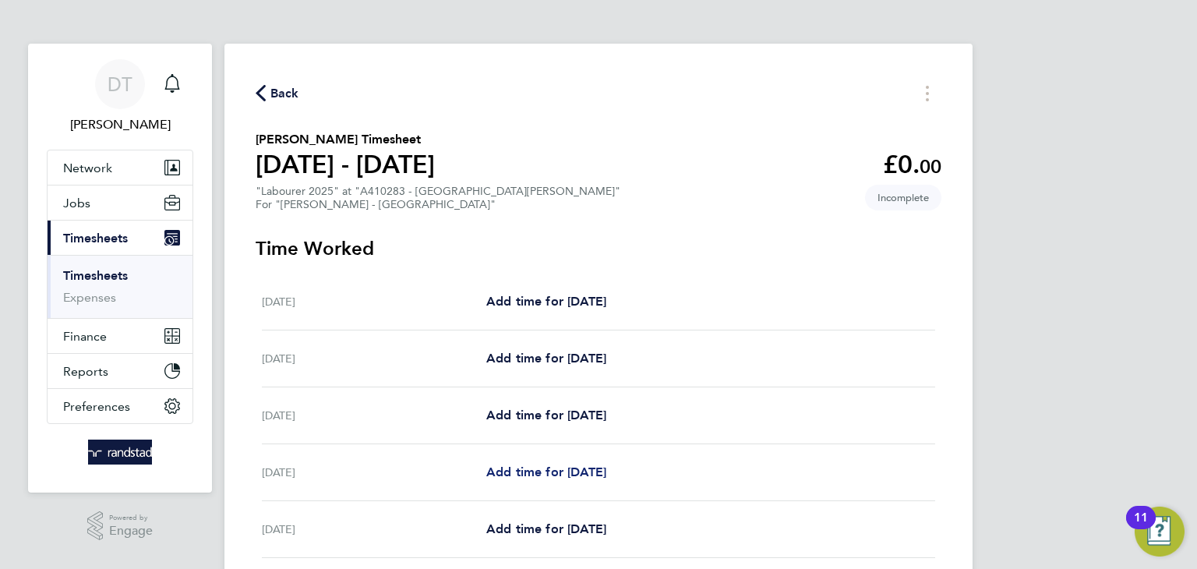
click at [536, 470] on span "Add time for Tue 05 Aug" at bounding box center [546, 472] width 120 height 15
select select "30"
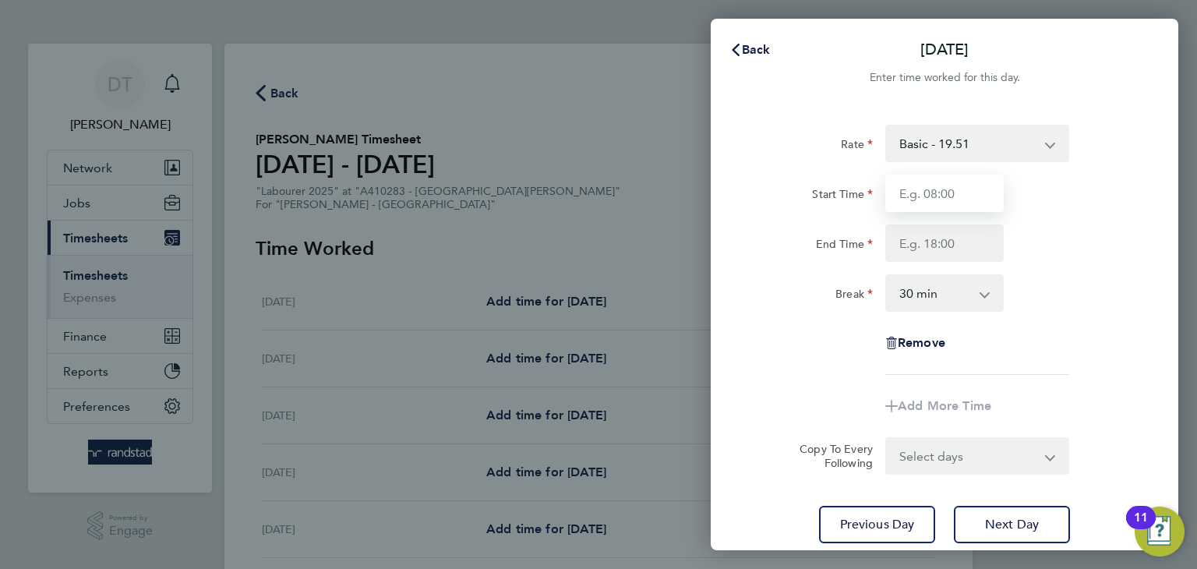
click at [894, 186] on input "Start Time" at bounding box center [945, 193] width 118 height 37
type input "07:30"
click at [942, 242] on input "End Time" at bounding box center [945, 243] width 118 height 37
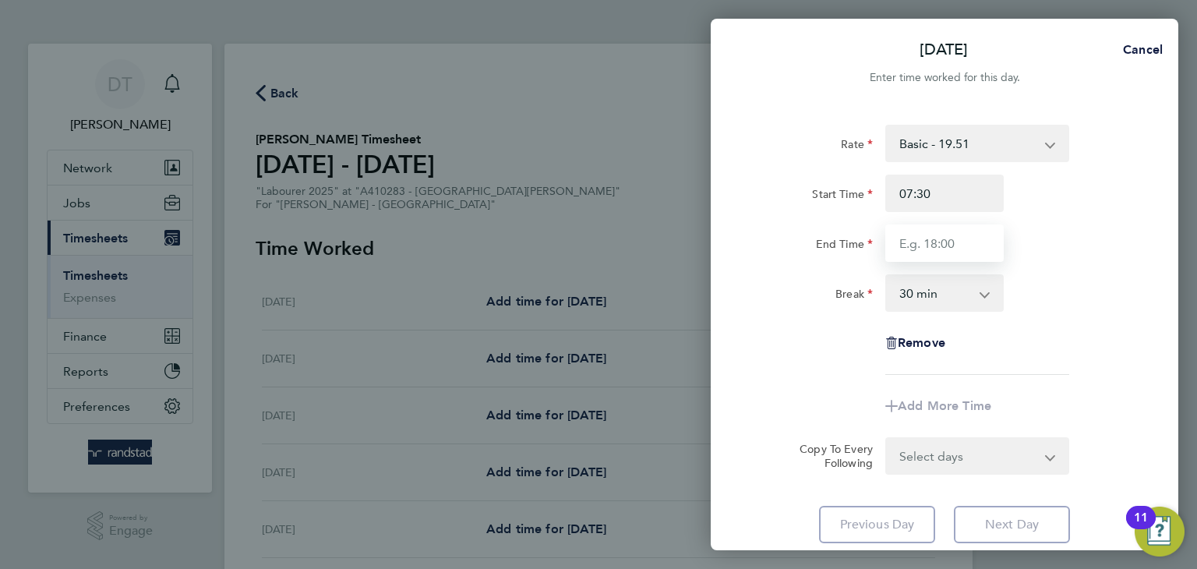
type input "16:30"
click at [826, 369] on div "Rate Basic - 19.51 Overtime - 28.12 Overtime 2 - 36.73 Start Time 07:30 End Tim…" at bounding box center [945, 250] width 380 height 250
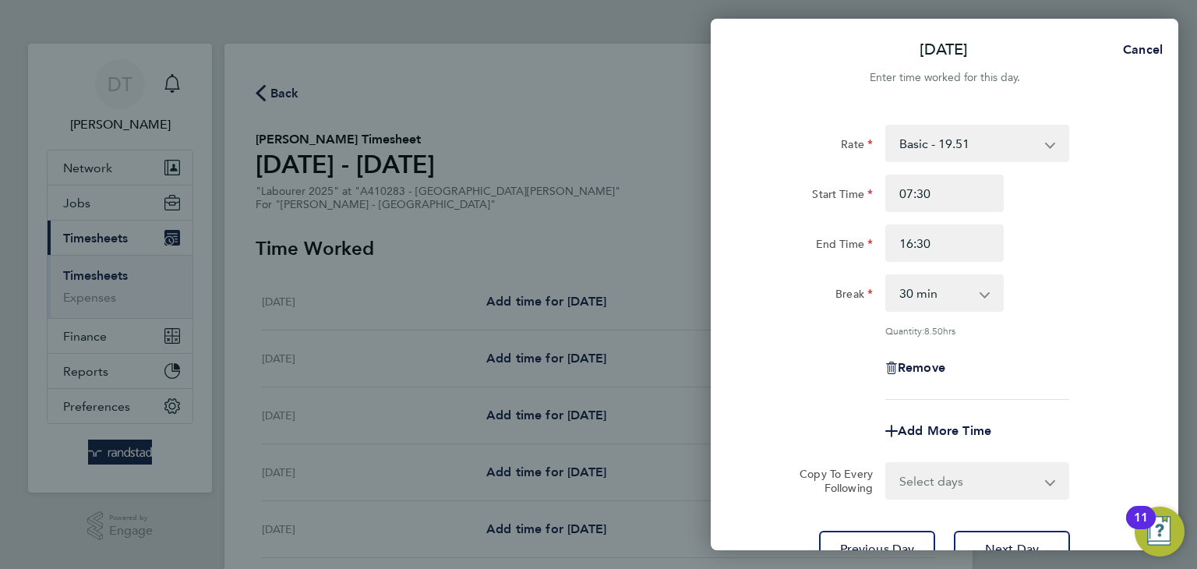
click at [932, 475] on select "Select days Day Wednesday Thursday Friday" at bounding box center [969, 481] width 164 height 34
select select "DAY"
click at [887, 464] on select "Select days Day Wednesday Thursday Friday" at bounding box center [969, 481] width 164 height 34
select select "2025-08-08"
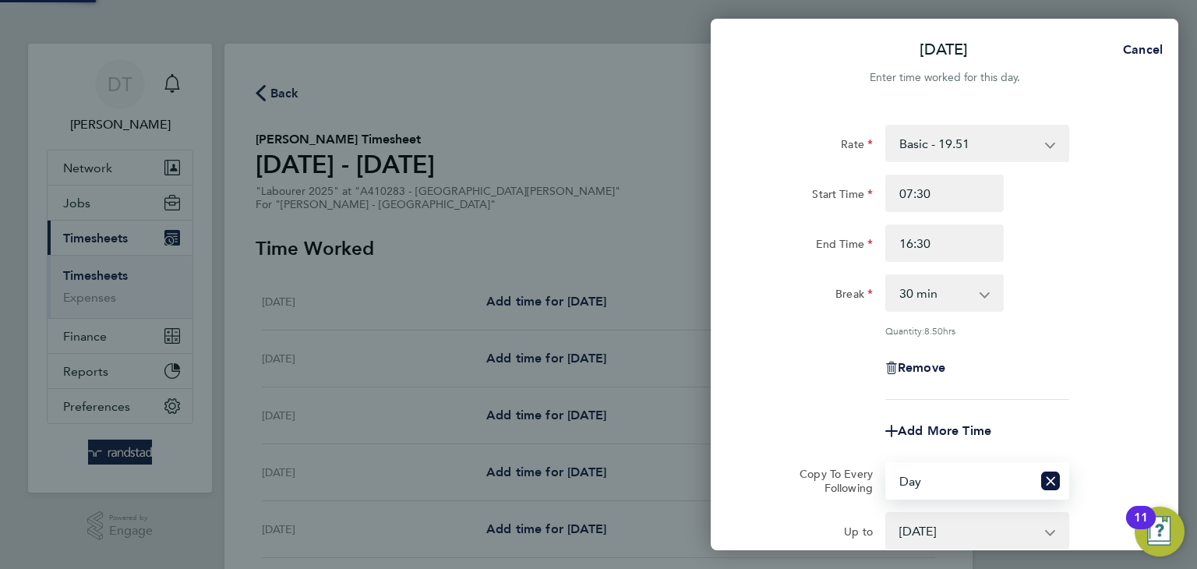
click at [801, 373] on div "Remove" at bounding box center [944, 367] width 393 height 37
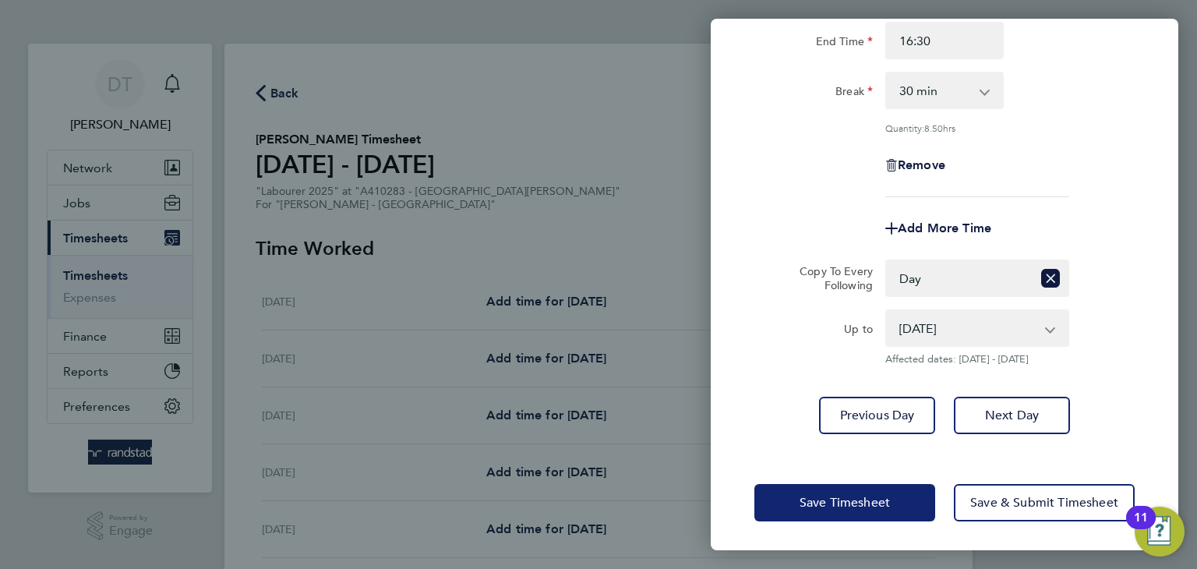
click at [834, 504] on span "Save Timesheet" at bounding box center [845, 503] width 90 height 16
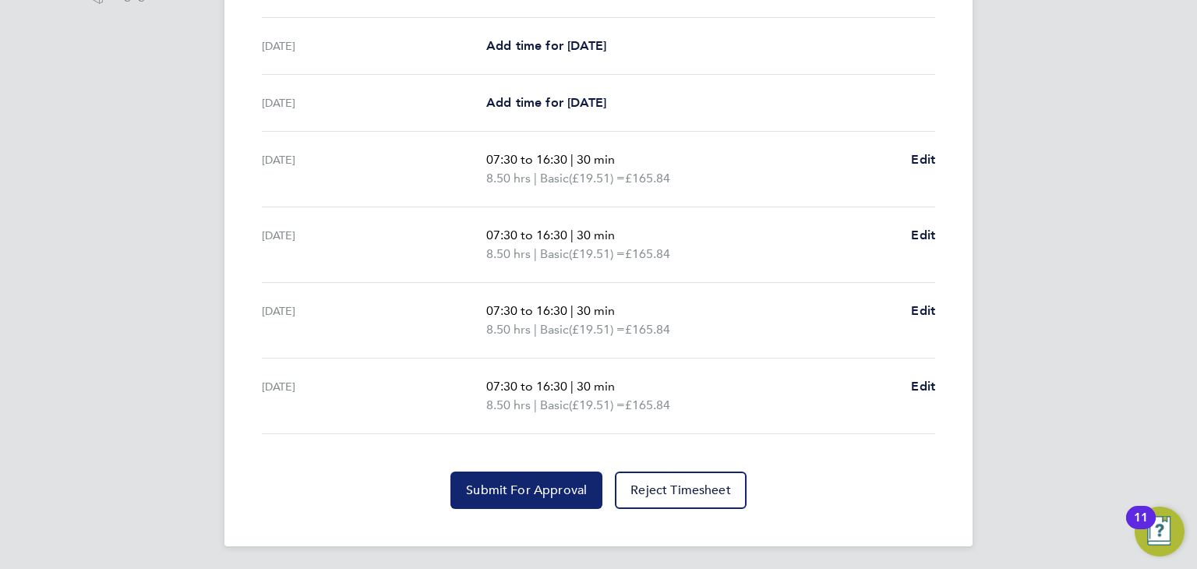
click at [500, 483] on span "Submit For Approval" at bounding box center [526, 491] width 121 height 16
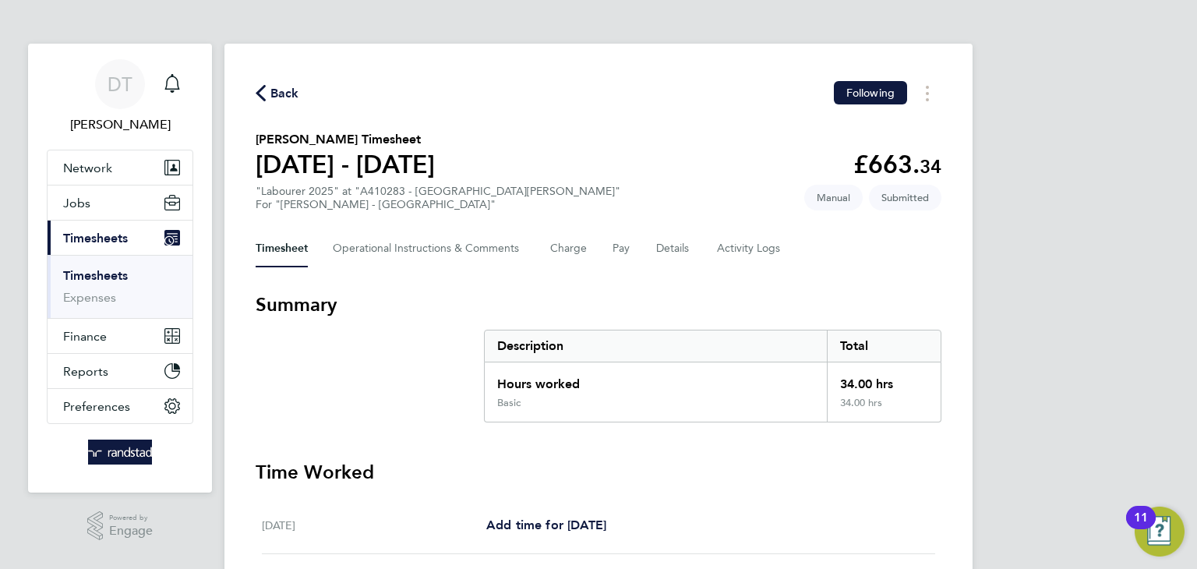
click at [289, 97] on span "Back" at bounding box center [285, 93] width 29 height 19
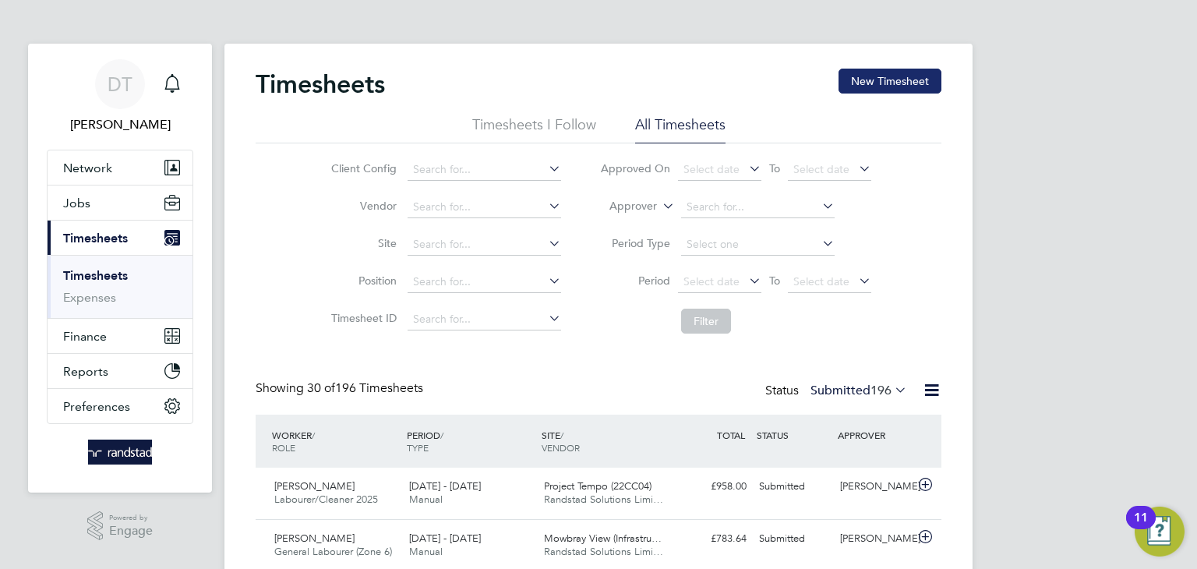
click at [865, 88] on button "New Timesheet" at bounding box center [890, 81] width 103 height 25
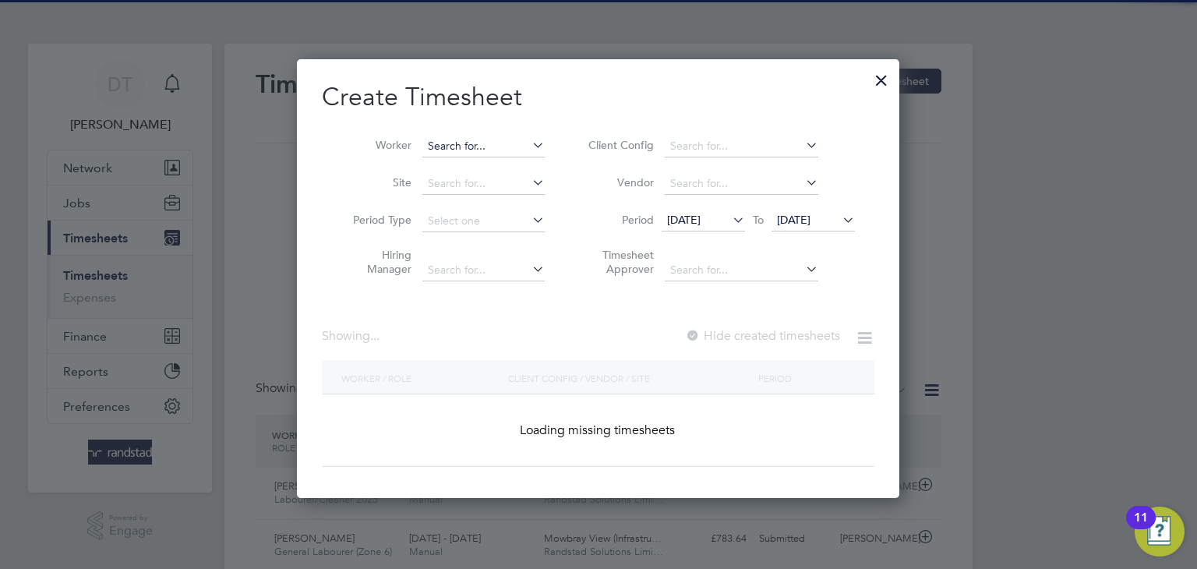
click at [479, 147] on input at bounding box center [484, 147] width 122 height 22
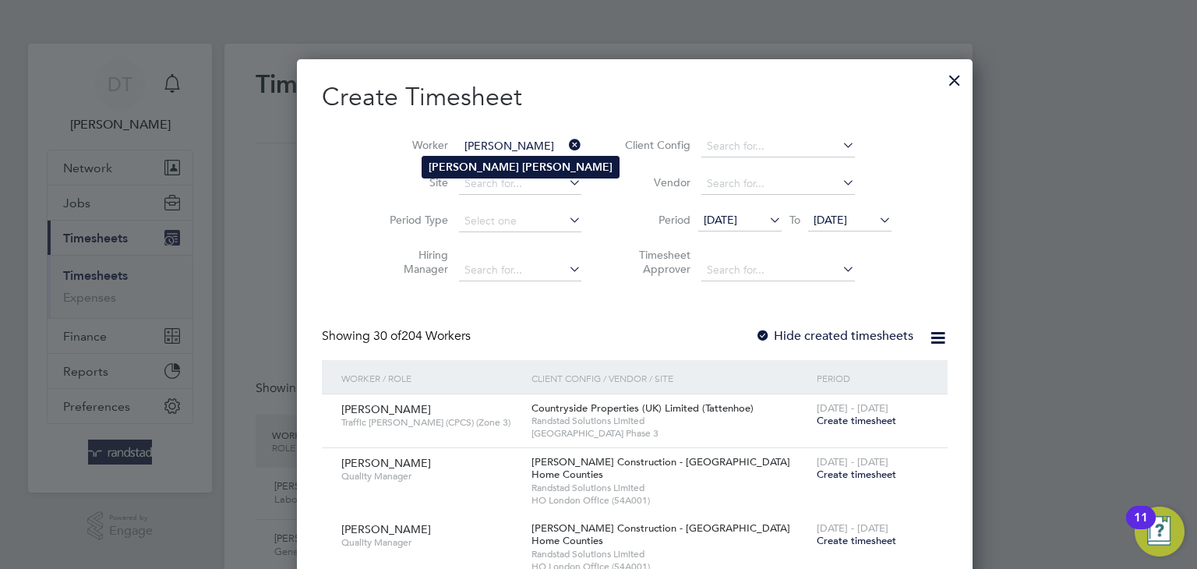
type input "Jose Dias"
click at [522, 161] on b "Dias" at bounding box center [567, 167] width 90 height 13
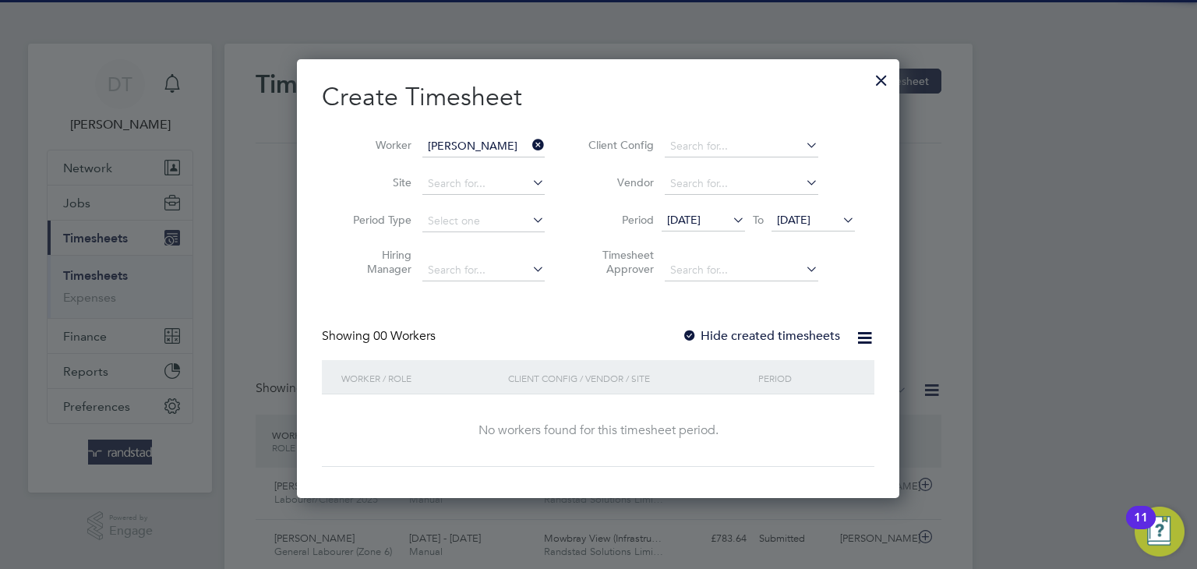
click at [705, 333] on label "Hide created timesheets" at bounding box center [761, 336] width 158 height 16
click at [808, 221] on span "[DATE]" at bounding box center [794, 220] width 34 height 14
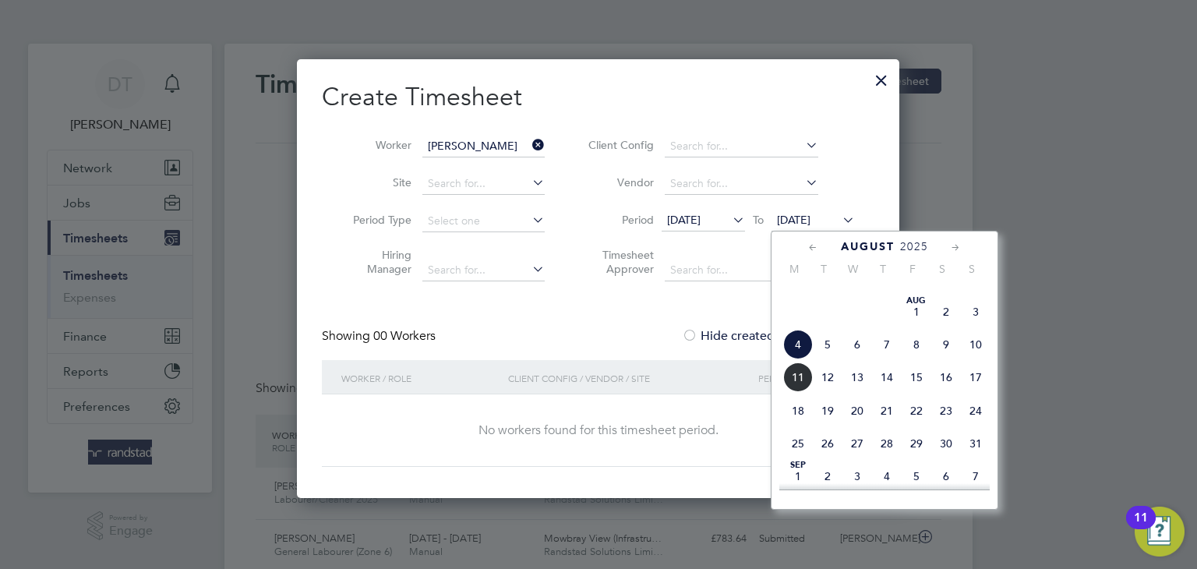
click at [801, 391] on span "11" at bounding box center [798, 378] width 30 height 30
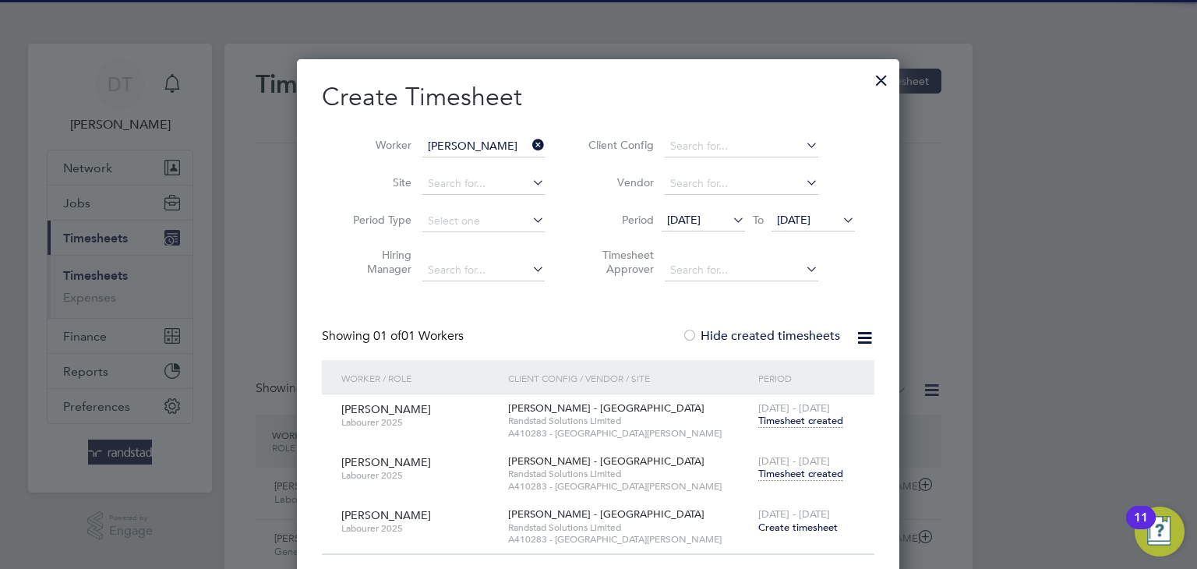
click at [787, 478] on span "Timesheet created" at bounding box center [801, 474] width 85 height 14
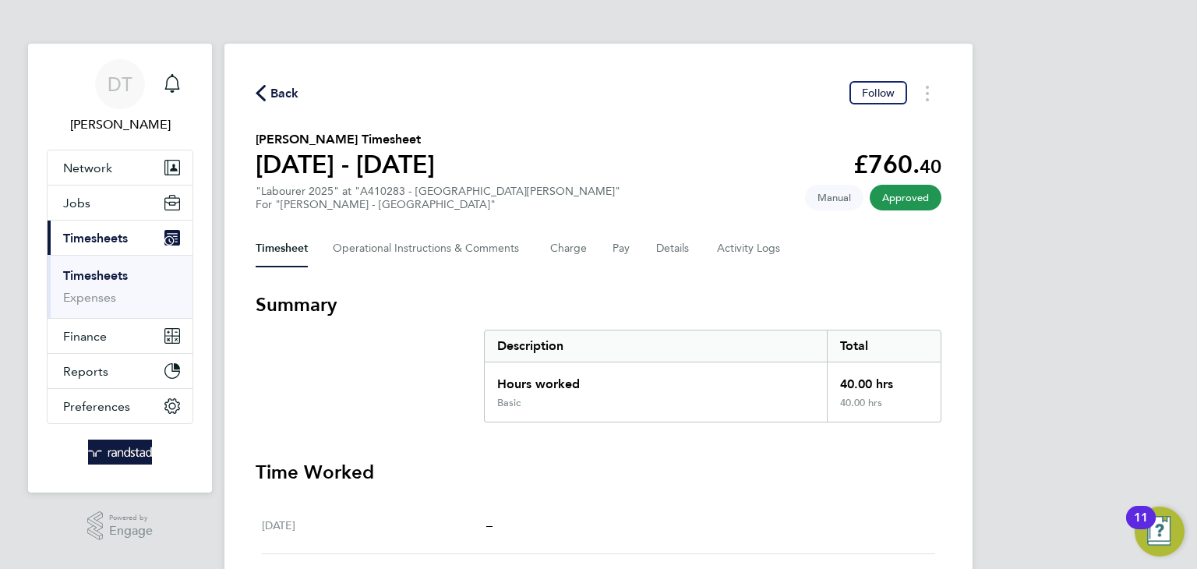
click at [288, 90] on span "Back" at bounding box center [285, 93] width 29 height 19
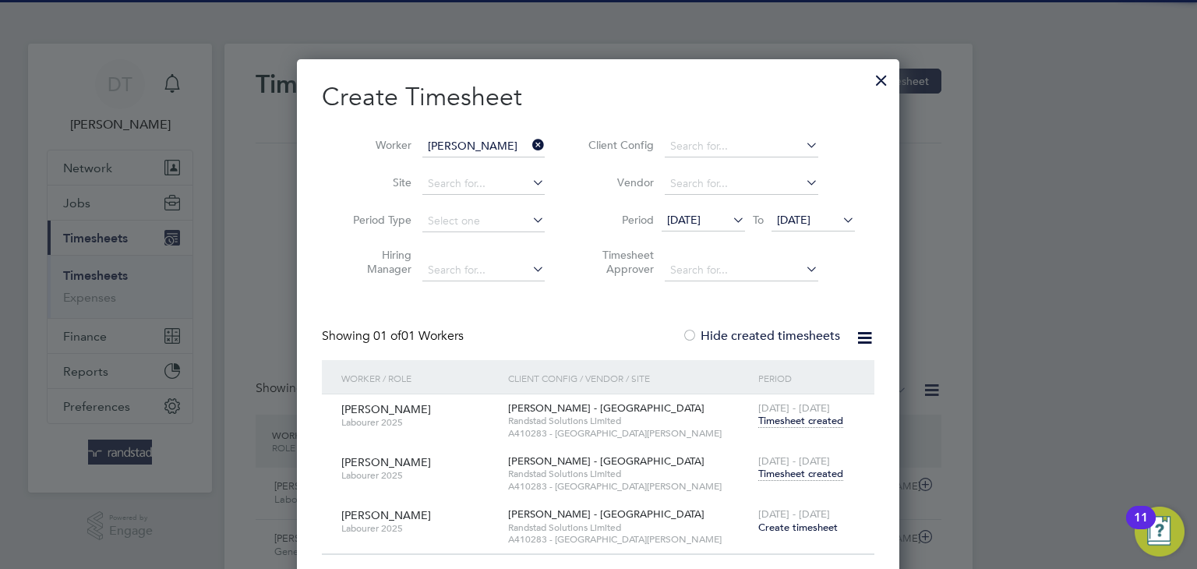
click at [529, 147] on icon at bounding box center [529, 145] width 0 height 22
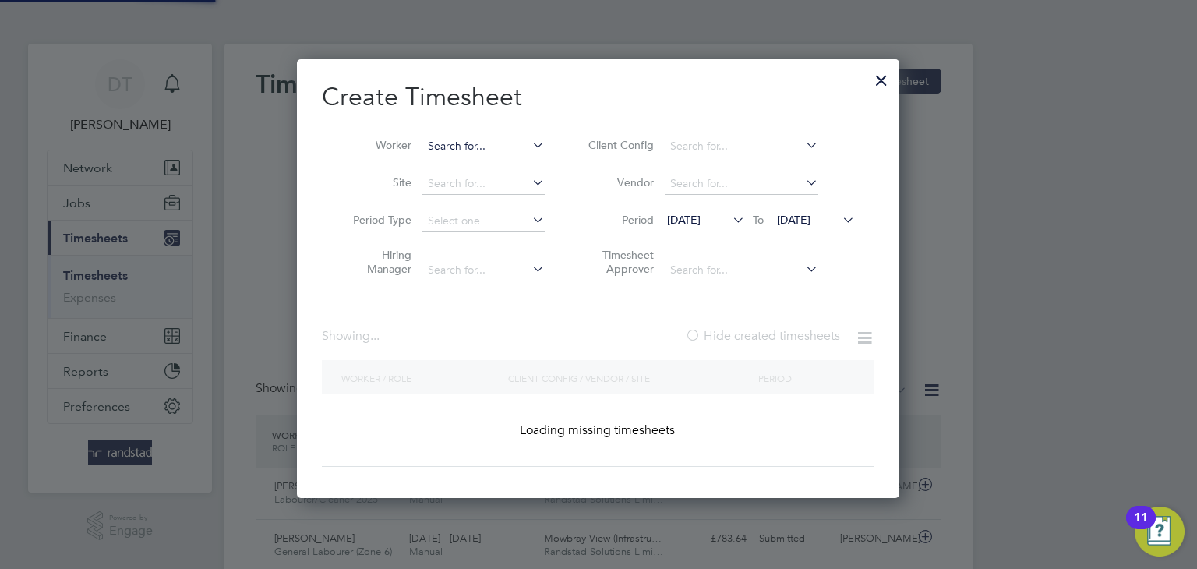
click at [501, 147] on input at bounding box center [484, 147] width 122 height 22
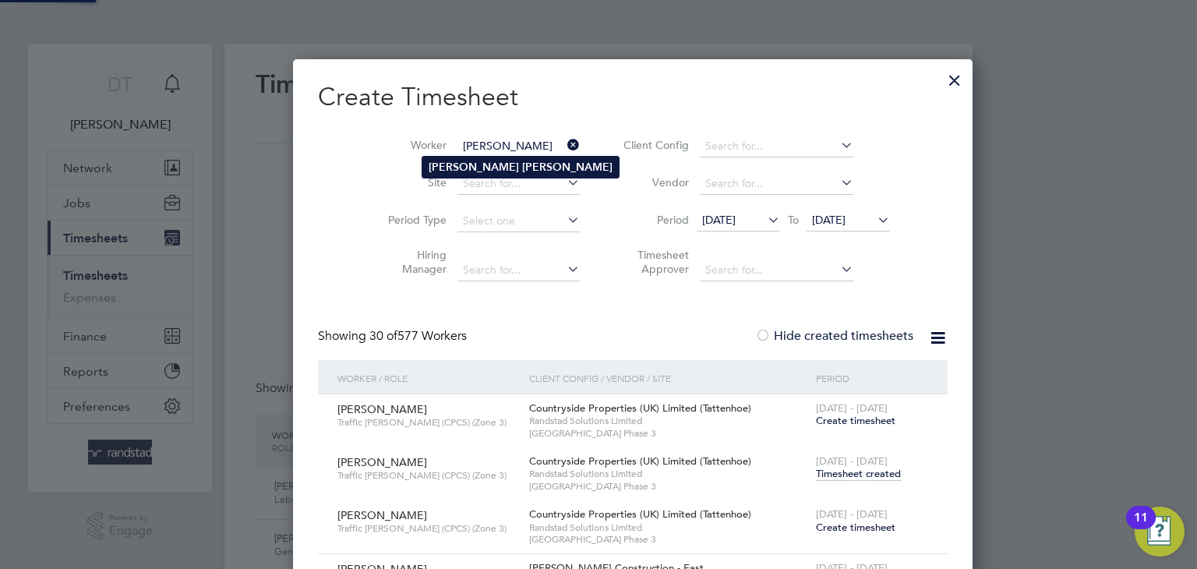
type input "Jacob Mayes"
click at [522, 164] on b "Mayes" at bounding box center [567, 167] width 90 height 13
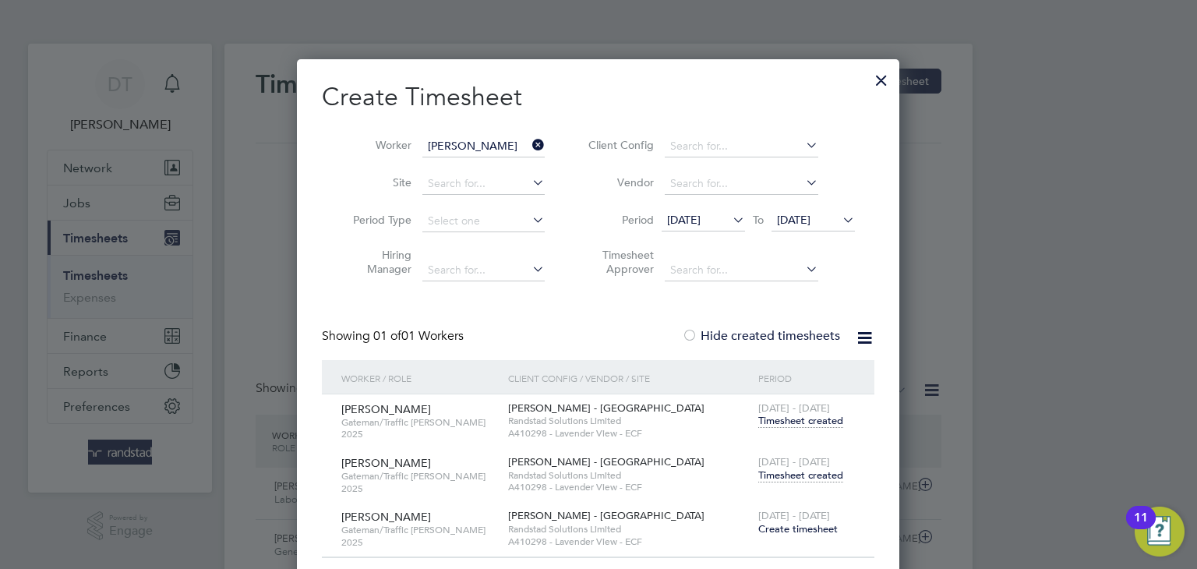
click at [791, 469] on span "Timesheet created" at bounding box center [801, 476] width 85 height 14
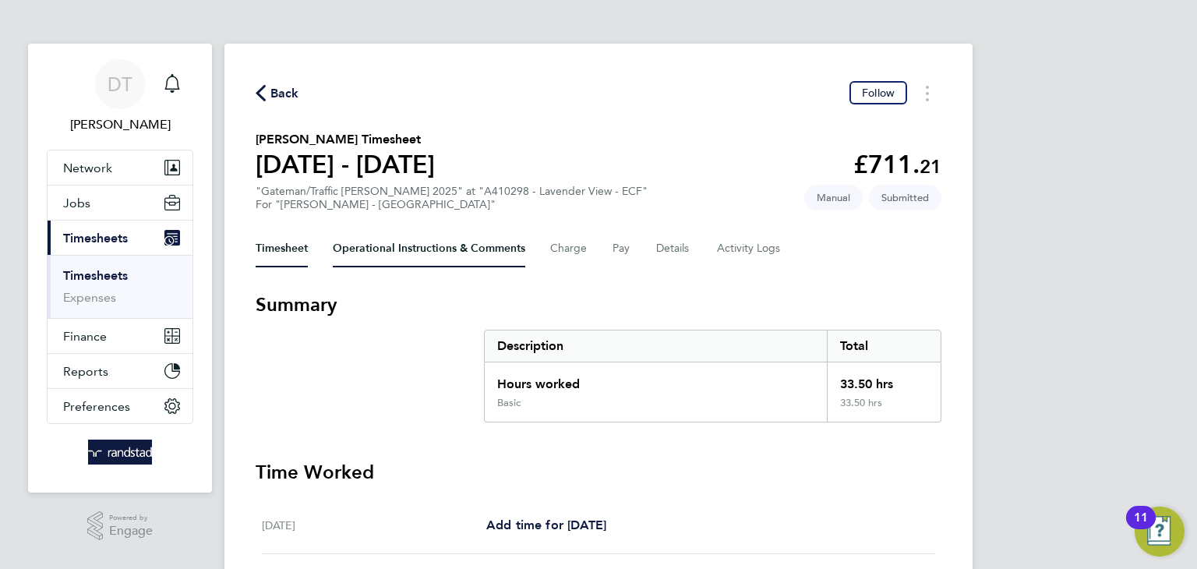
click at [366, 250] on Comments-tab "Operational Instructions & Comments" at bounding box center [429, 248] width 193 height 37
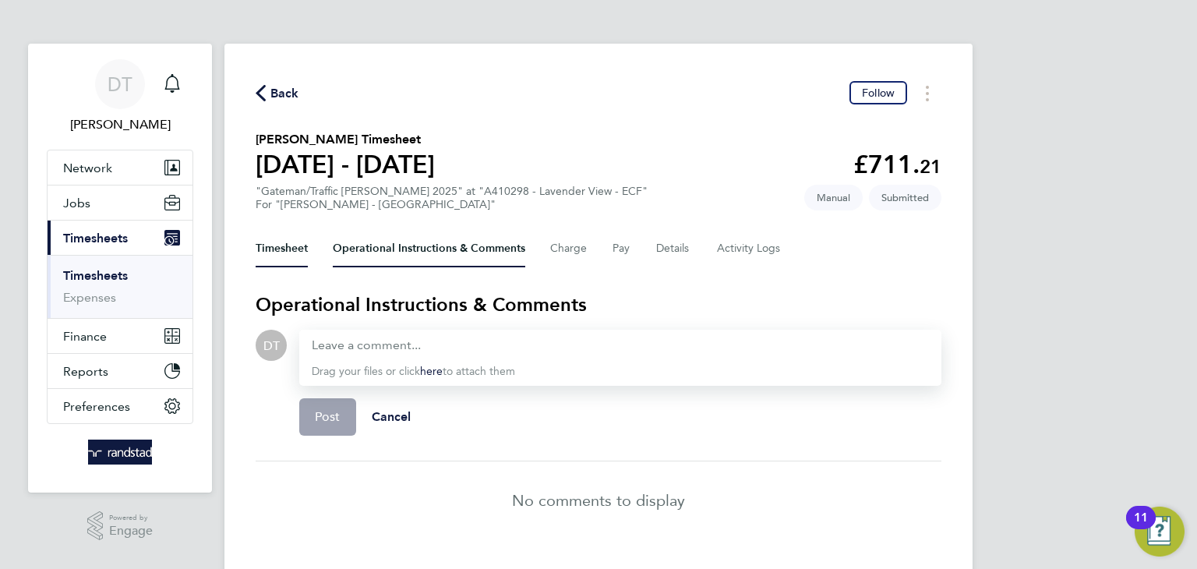
click at [278, 239] on button "Timesheet" at bounding box center [282, 248] width 52 height 37
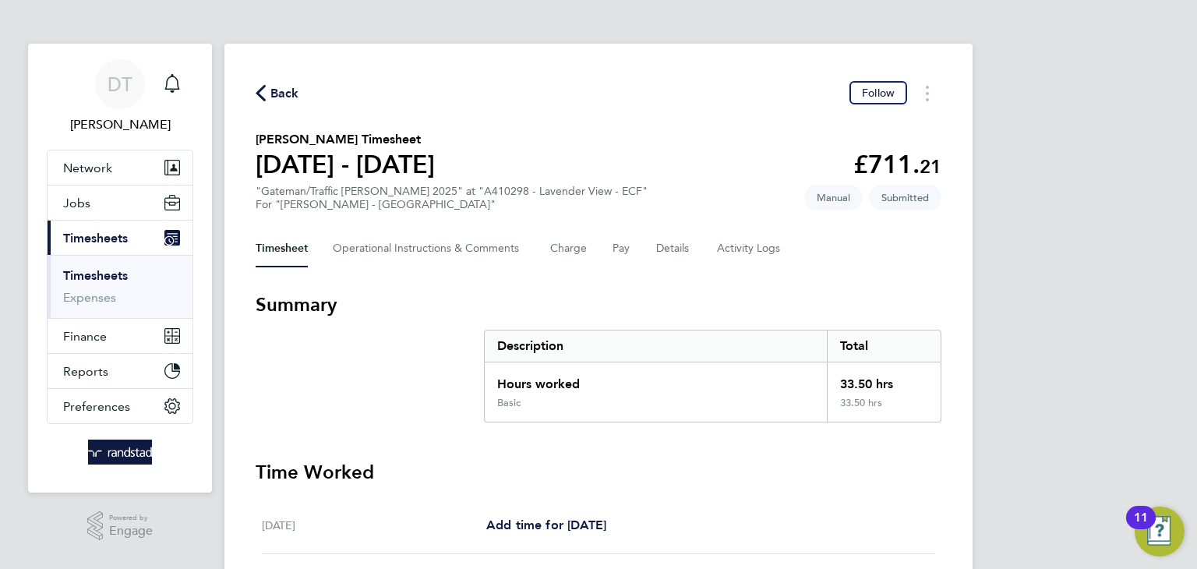
click at [287, 94] on span "Back" at bounding box center [285, 93] width 29 height 19
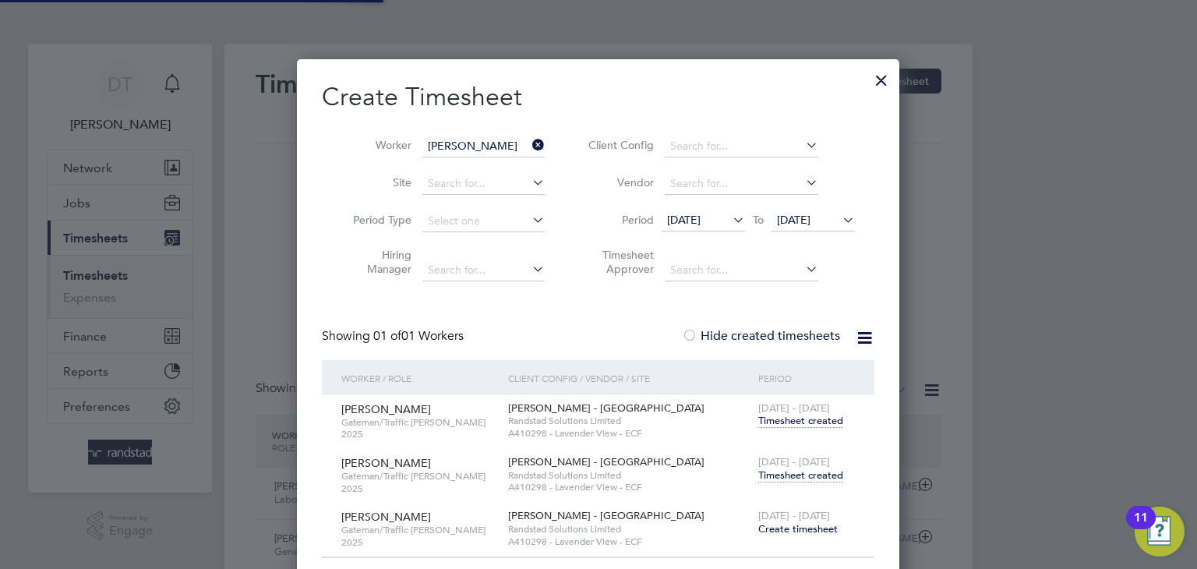
scroll to position [39, 136]
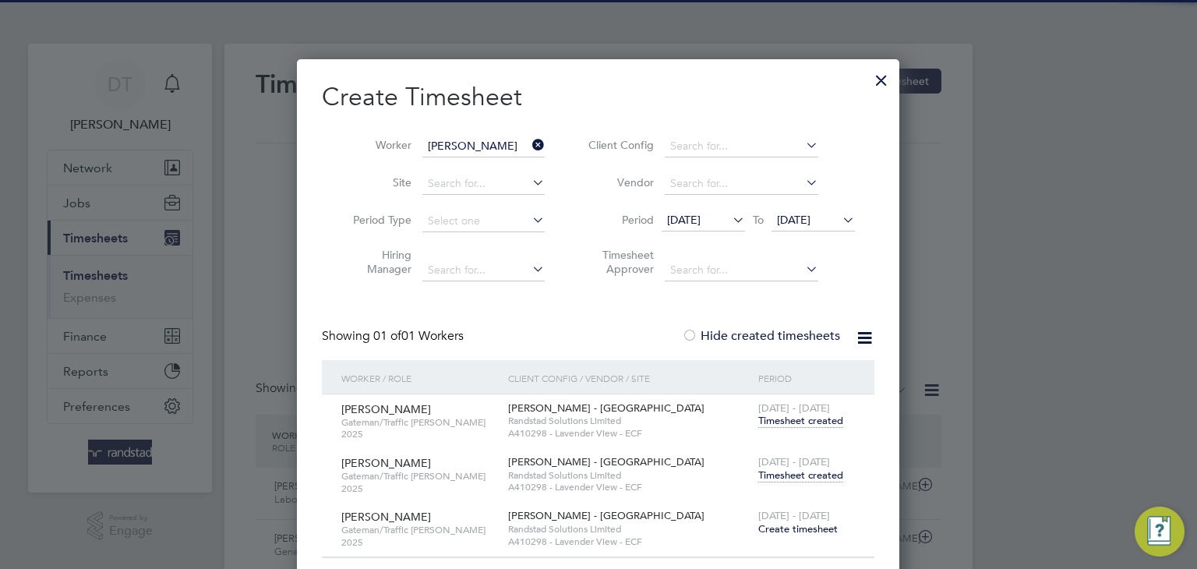
click at [529, 144] on icon at bounding box center [529, 145] width 0 height 22
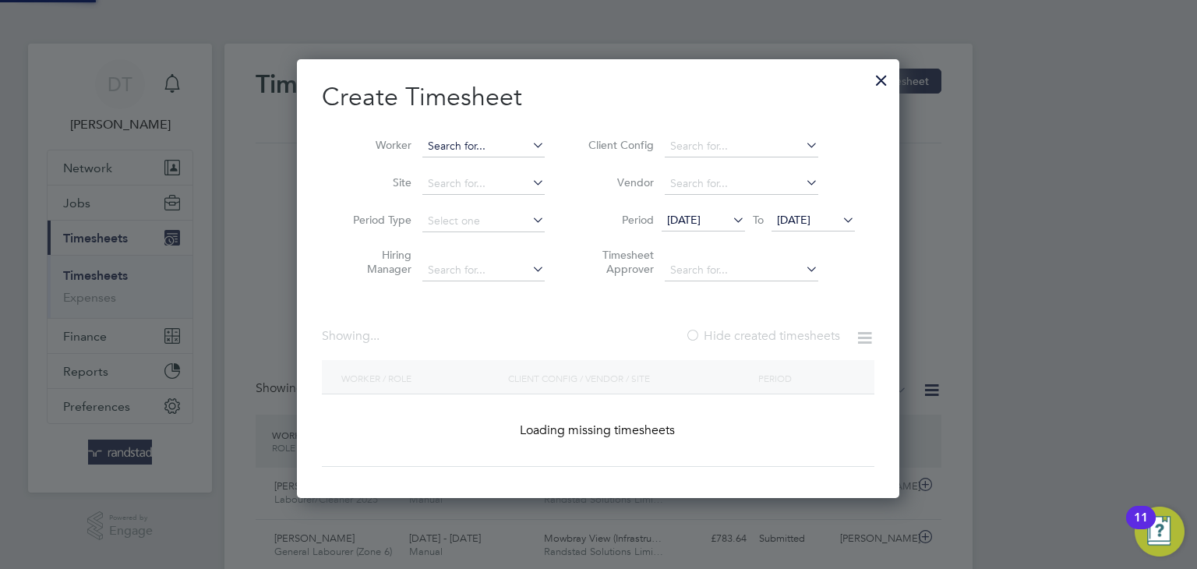
click at [500, 148] on input at bounding box center [484, 147] width 122 height 22
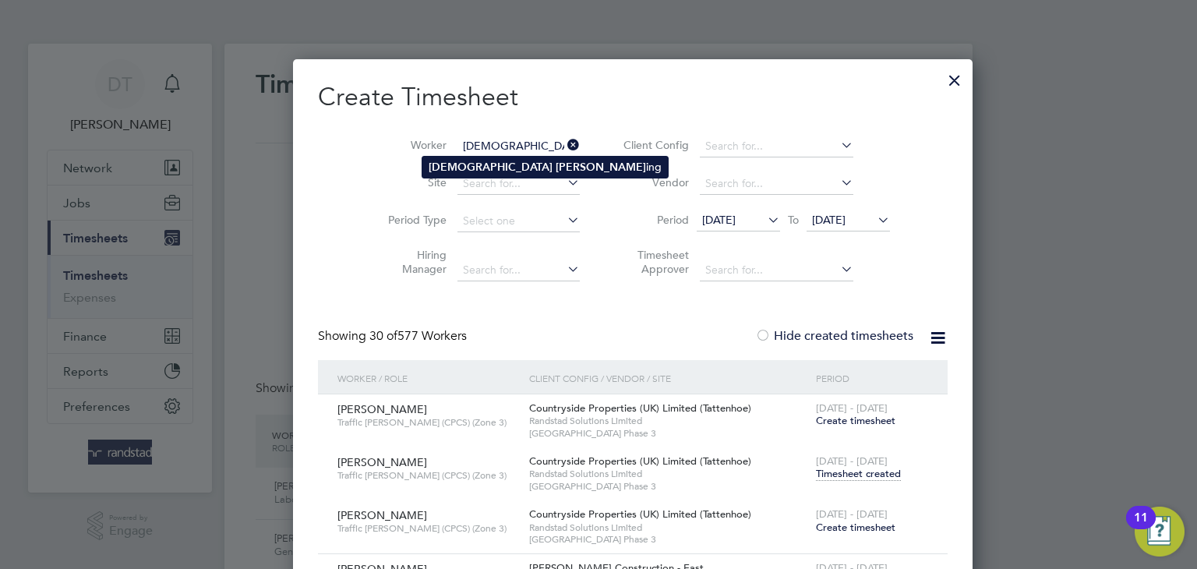
click at [469, 169] on b "Christian" at bounding box center [491, 167] width 124 height 13
type input "Christian Manning"
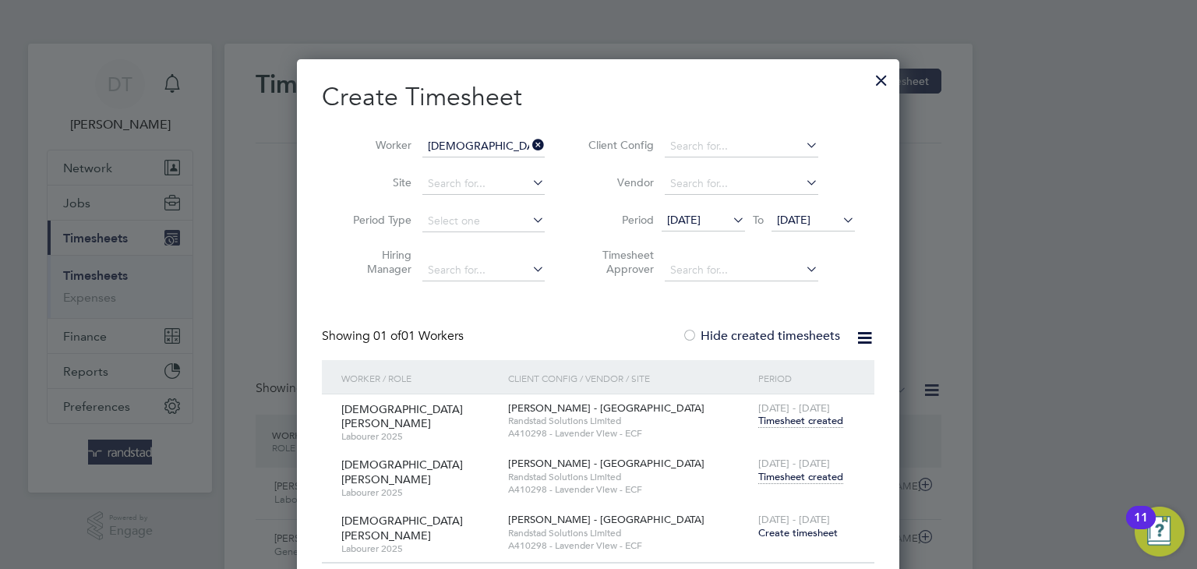
click at [795, 472] on span "Timesheet created" at bounding box center [801, 477] width 85 height 14
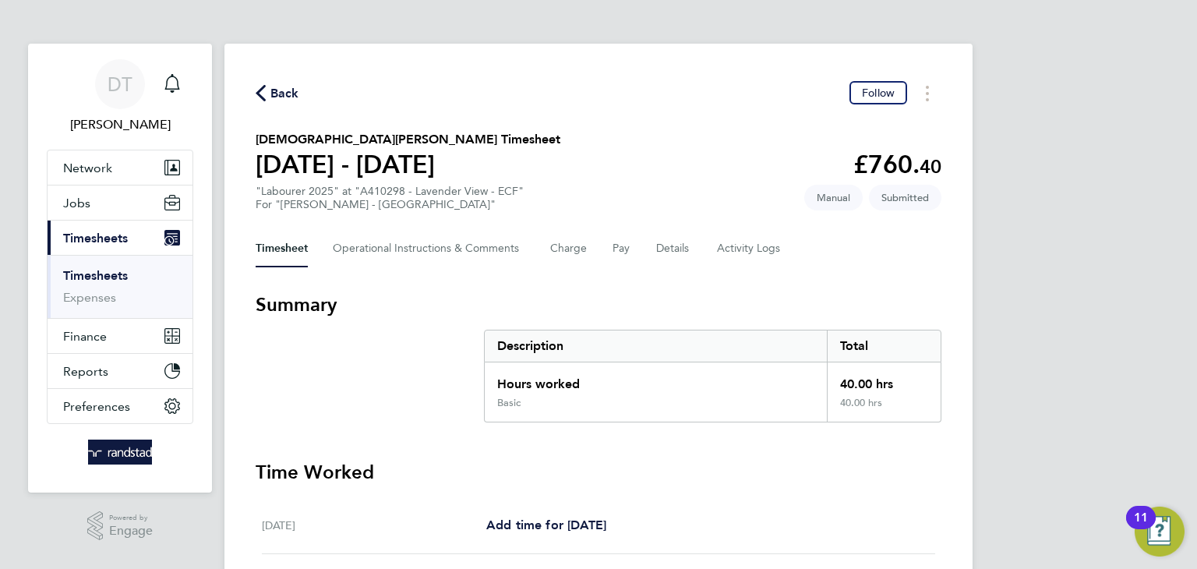
click at [281, 92] on span "Back" at bounding box center [285, 93] width 29 height 19
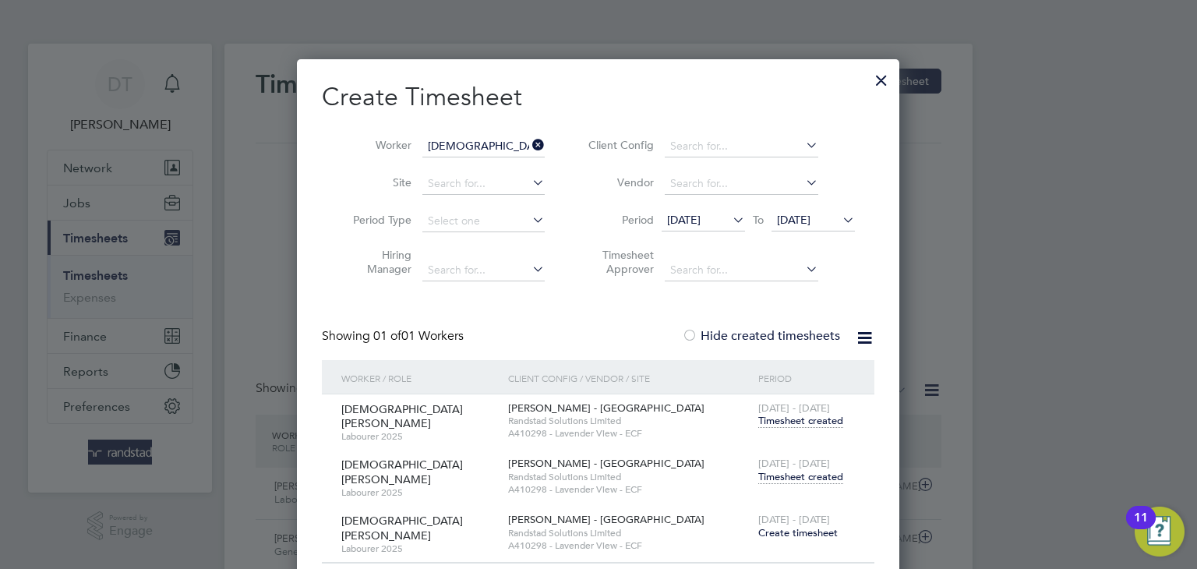
click at [529, 143] on icon at bounding box center [529, 145] width 0 height 22
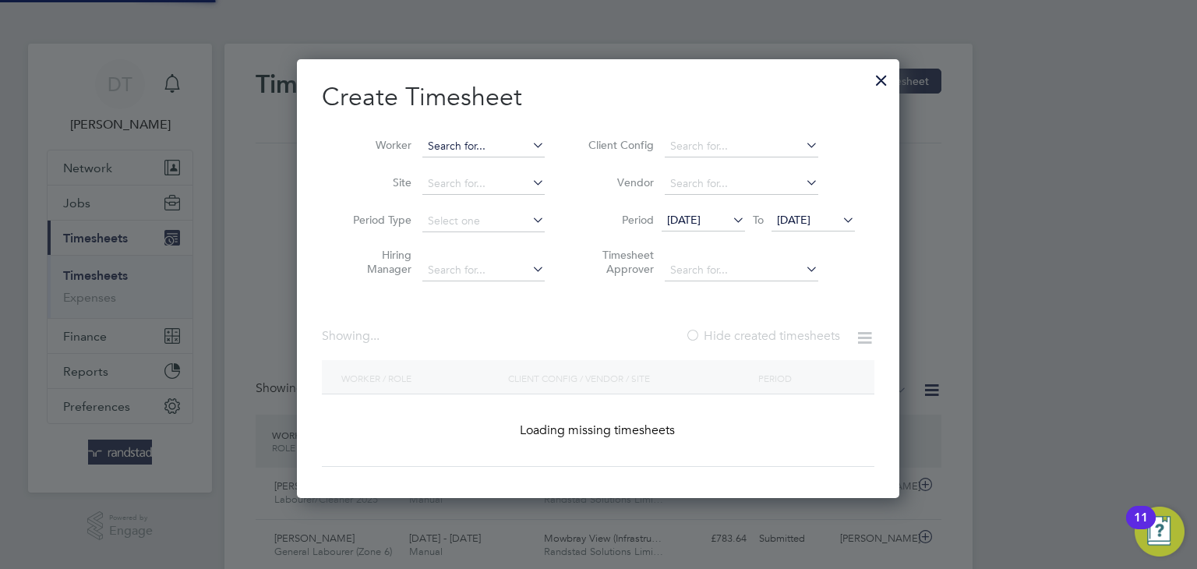
click at [519, 145] on input at bounding box center [484, 147] width 122 height 22
type input "G"
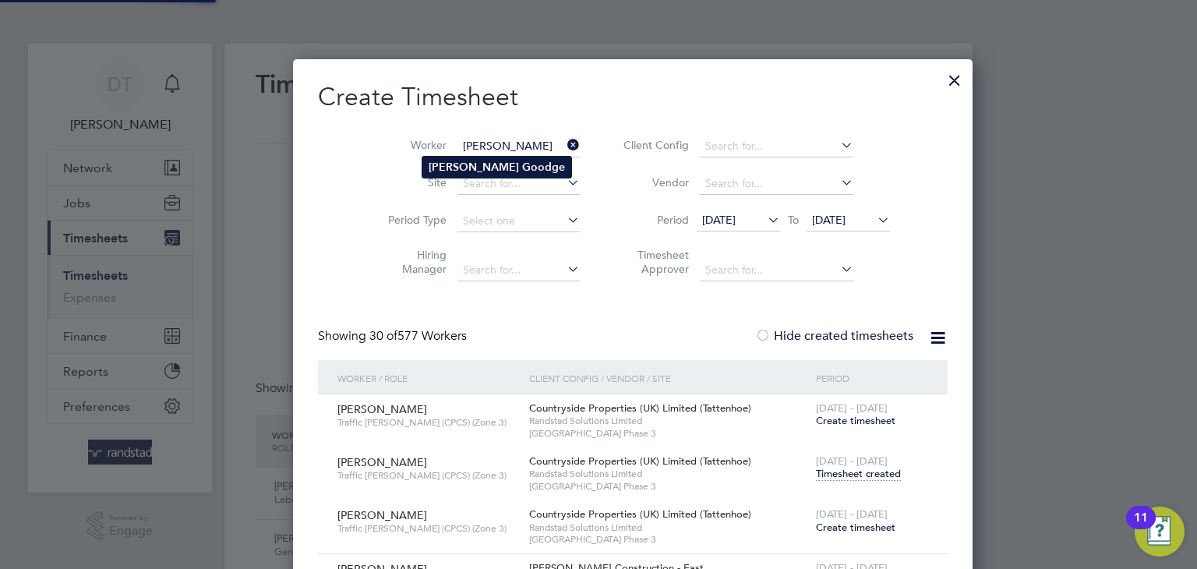
type input "Howard Goodge"
click at [454, 161] on b "Howard" at bounding box center [474, 167] width 90 height 13
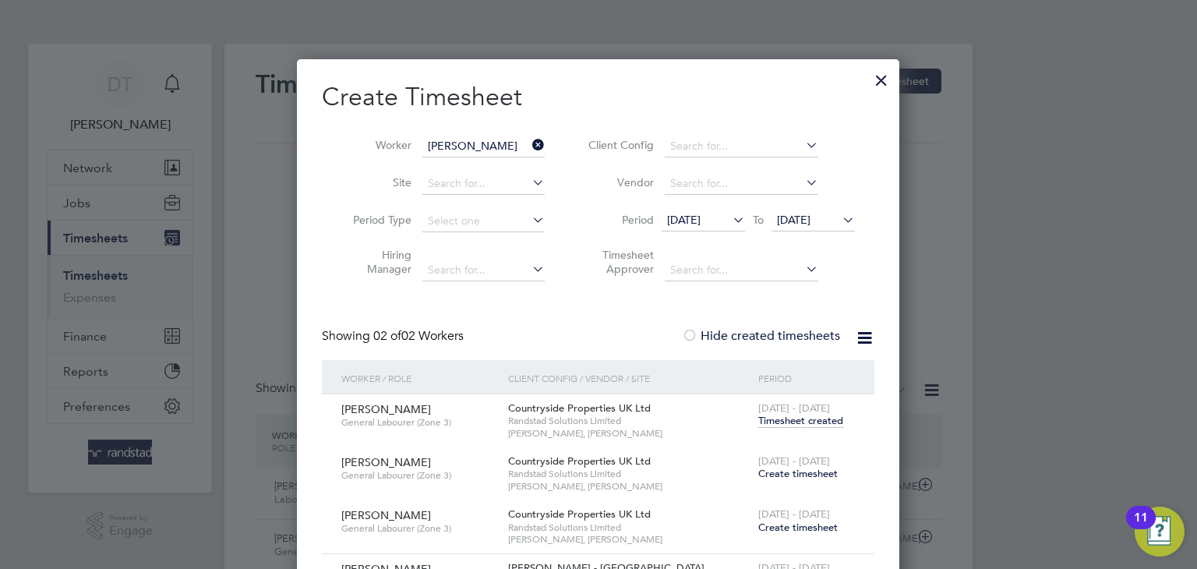
click at [790, 421] on span "Timesheet created" at bounding box center [801, 421] width 85 height 14
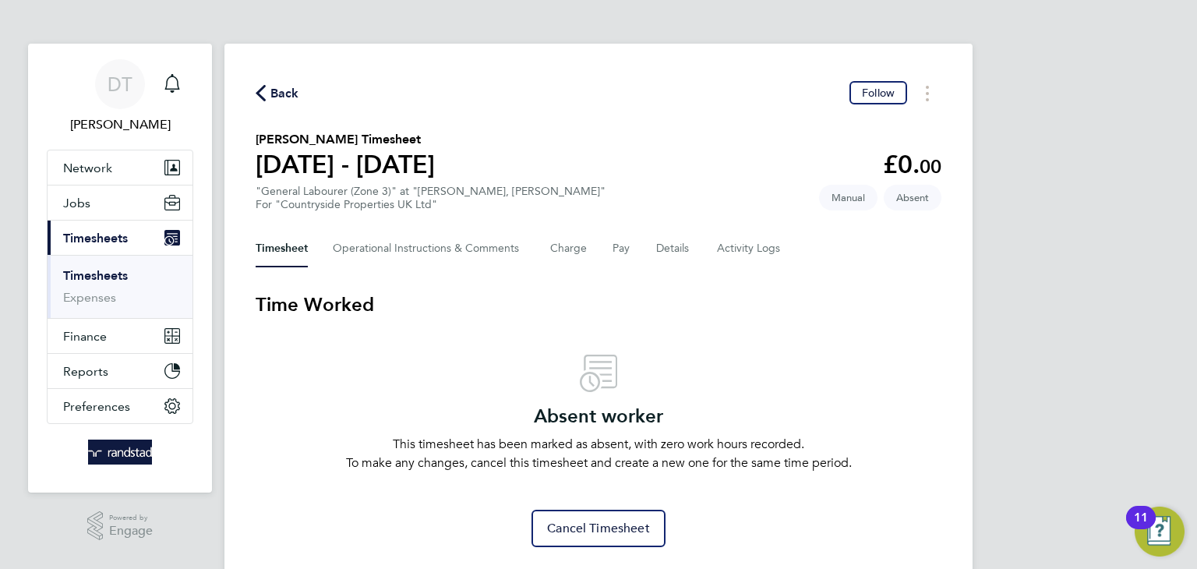
click at [288, 90] on span "Back" at bounding box center [285, 93] width 29 height 19
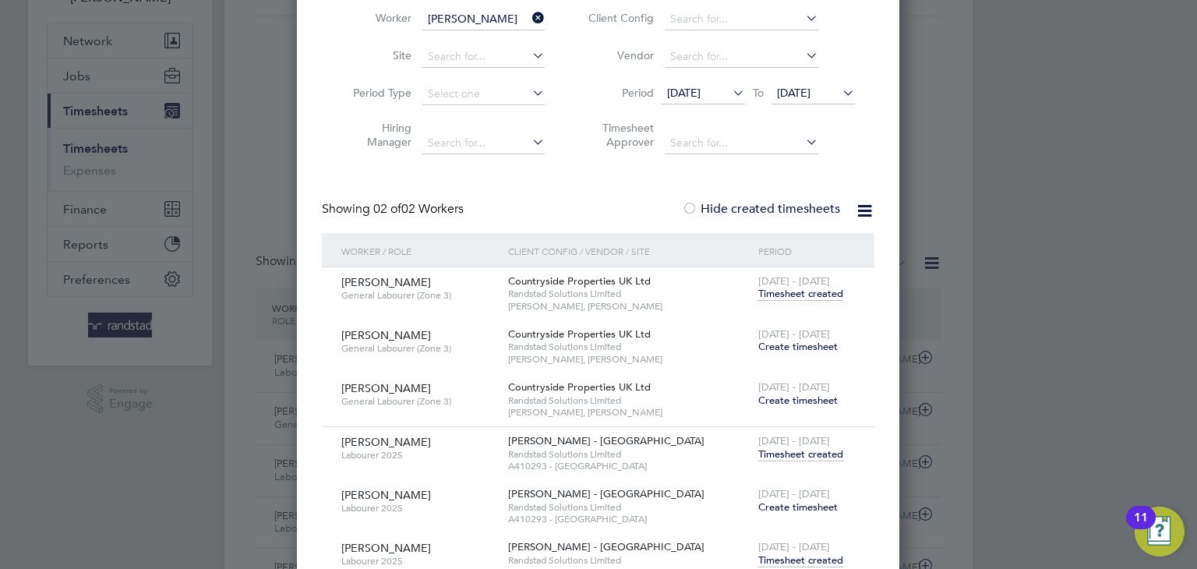
click at [788, 510] on span "Create timesheet" at bounding box center [799, 506] width 80 height 13
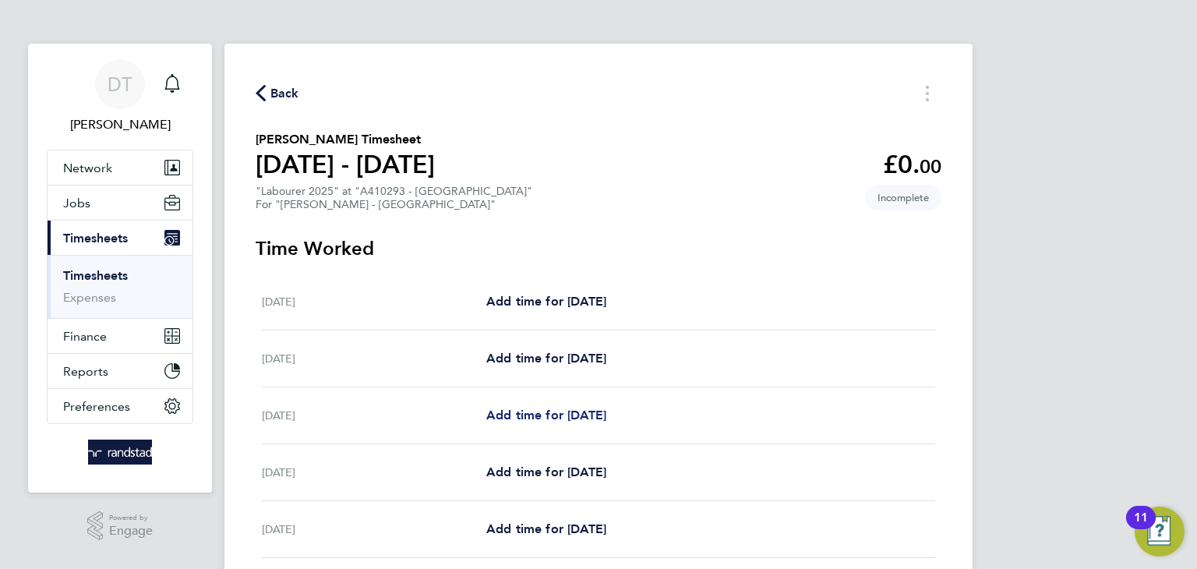
click at [558, 415] on span "Add time for Mon 04 Aug" at bounding box center [546, 415] width 120 height 15
select select "60"
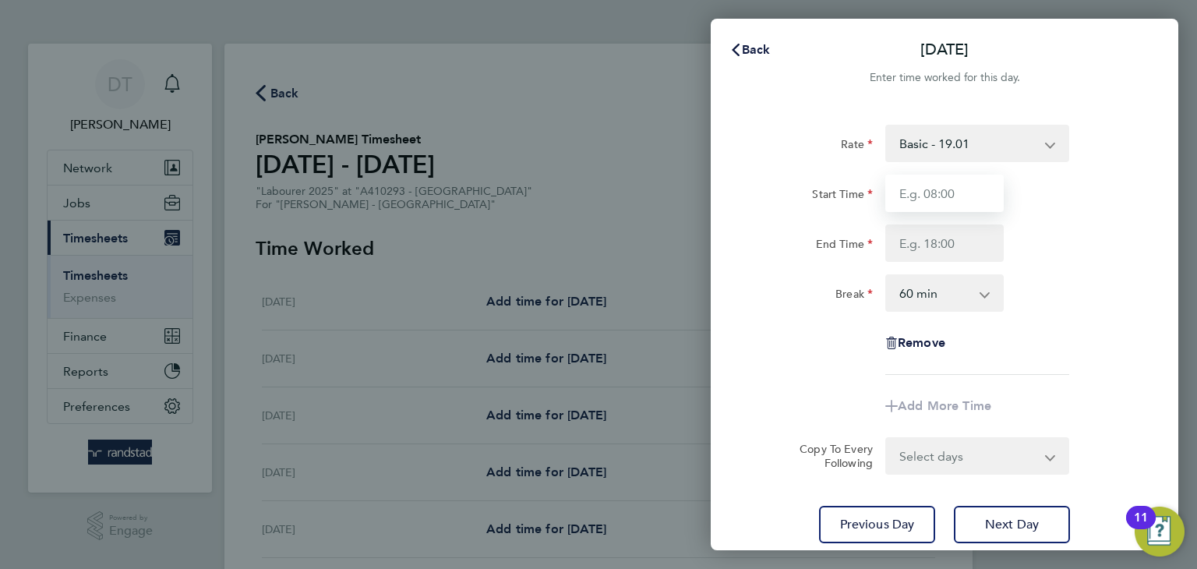
click at [925, 197] on input "Start Time" at bounding box center [945, 193] width 118 height 37
type input "07:30"
click at [939, 243] on input "End Time" at bounding box center [945, 243] width 118 height 37
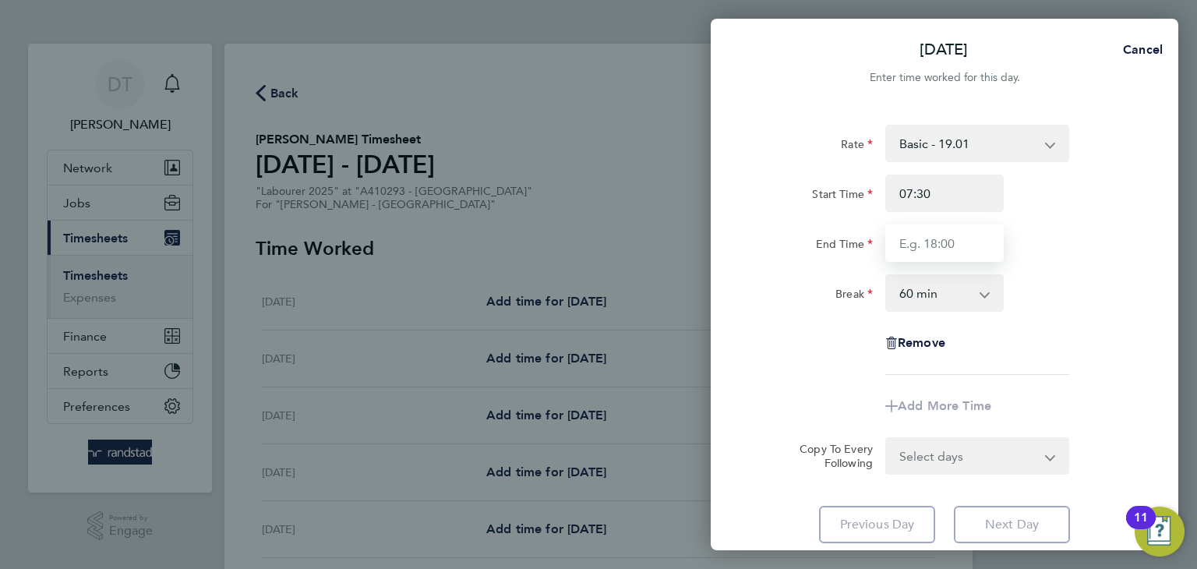
type input "16:30"
click at [934, 298] on select "0 min 15 min 30 min 45 min 60 min 75 min 90 min" at bounding box center [935, 293] width 97 height 34
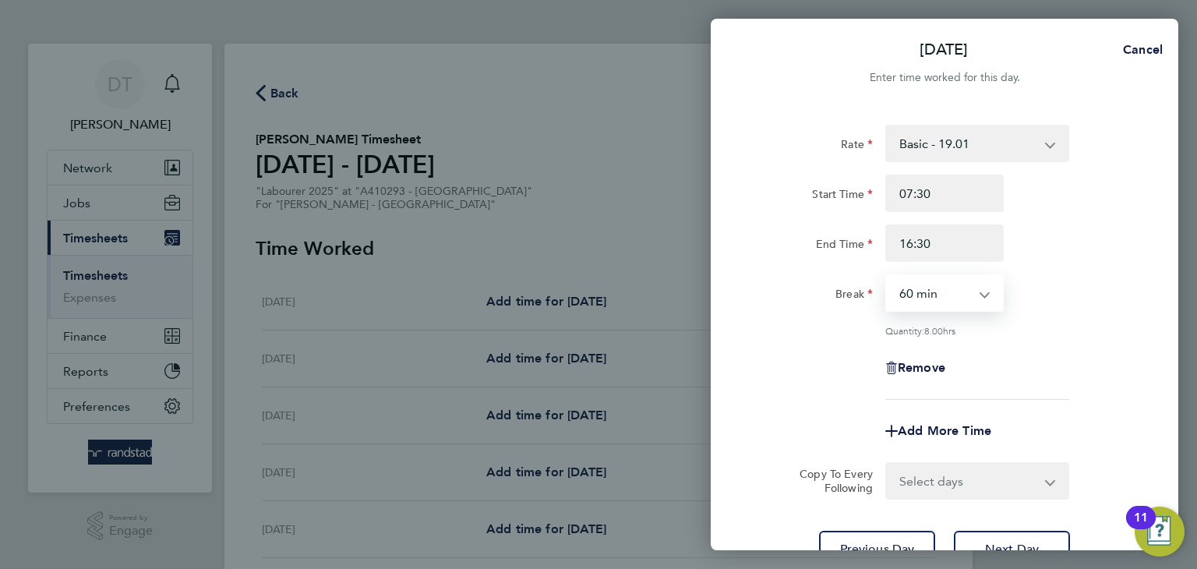
select select "30"
click at [887, 276] on select "0 min 15 min 30 min 45 min 60 min 75 min 90 min" at bounding box center [935, 293] width 97 height 34
click at [921, 481] on select "Select days Day Tuesday Wednesday Thursday Friday" at bounding box center [969, 481] width 164 height 34
select select "DAY"
click at [887, 464] on select "Select days Day Tuesday Wednesday Thursday Friday" at bounding box center [969, 481] width 164 height 34
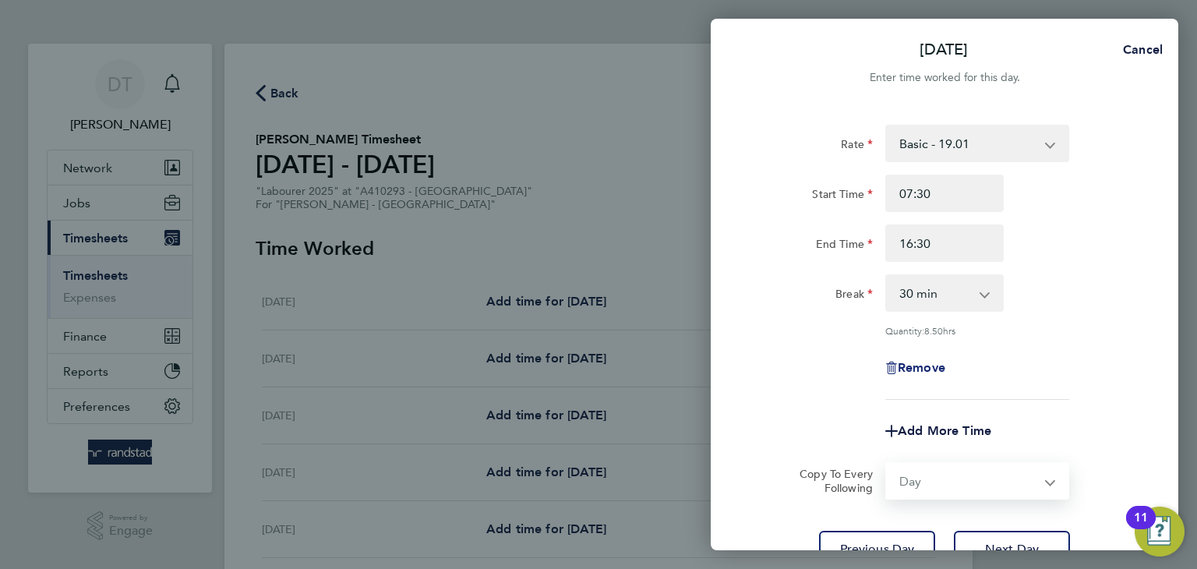
select select "2025-08-08"
click at [798, 366] on div "Remove" at bounding box center [944, 367] width 393 height 37
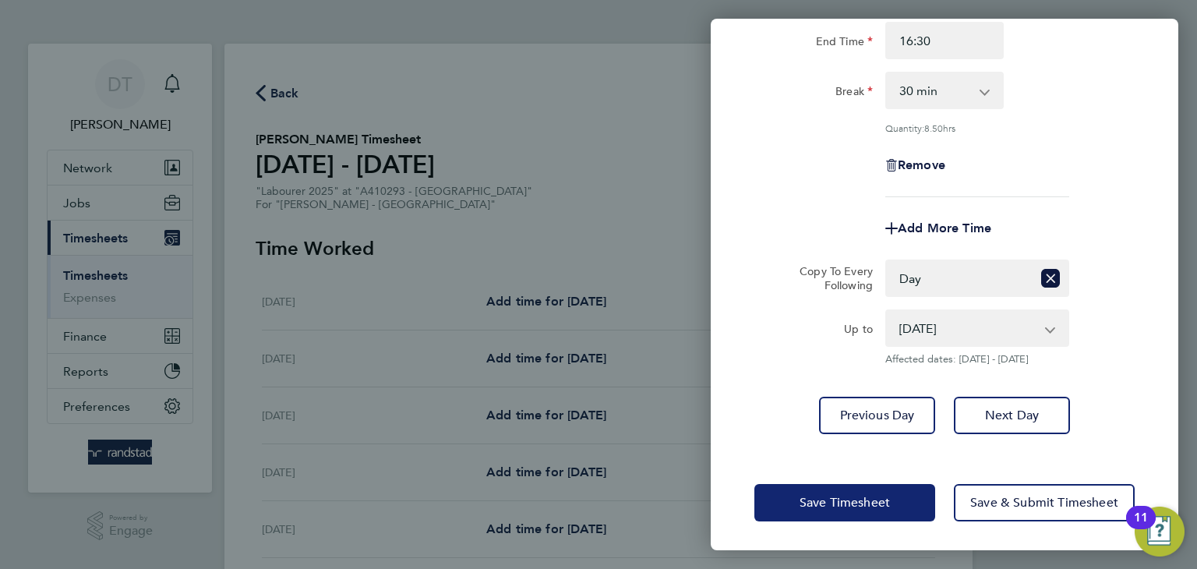
click at [829, 485] on button "Save Timesheet" at bounding box center [845, 502] width 181 height 37
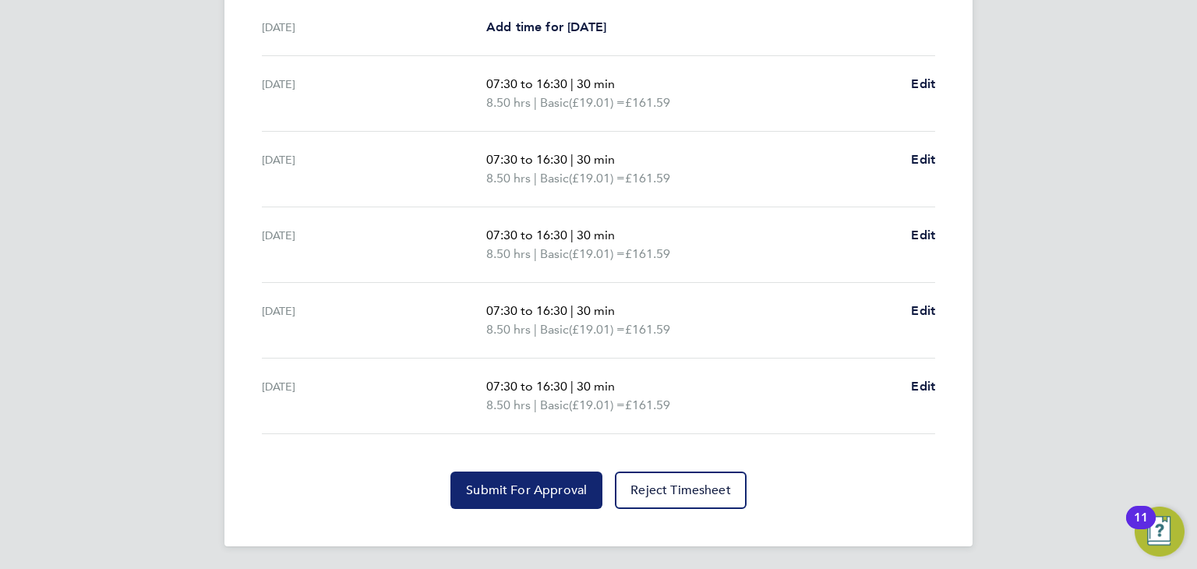
click at [503, 473] on button "Submit For Approval" at bounding box center [527, 490] width 152 height 37
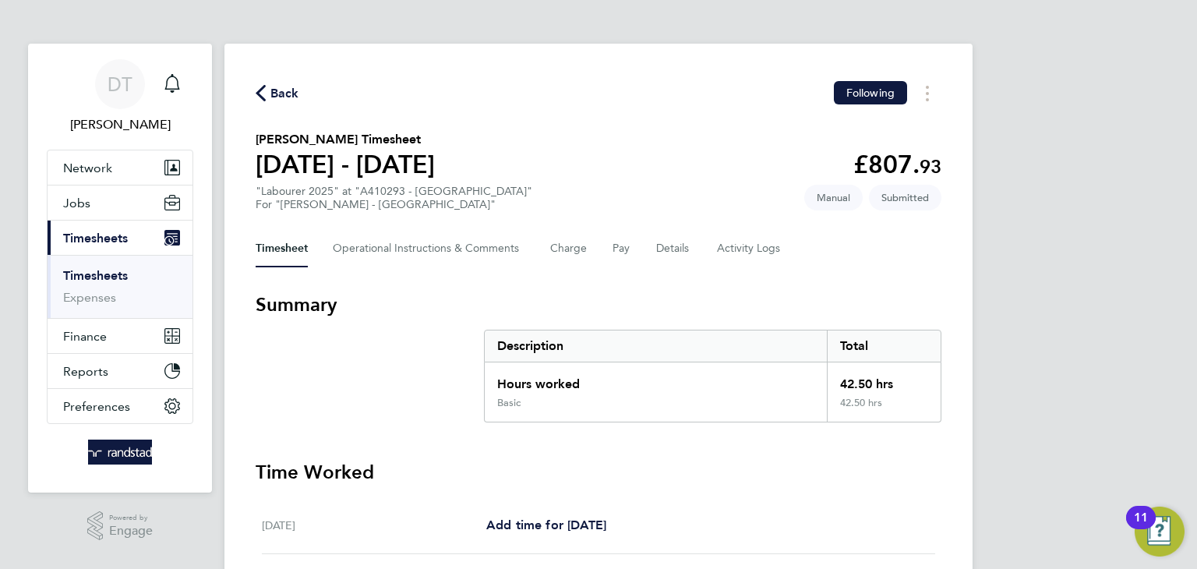
click at [267, 86] on span "Back" at bounding box center [278, 92] width 44 height 15
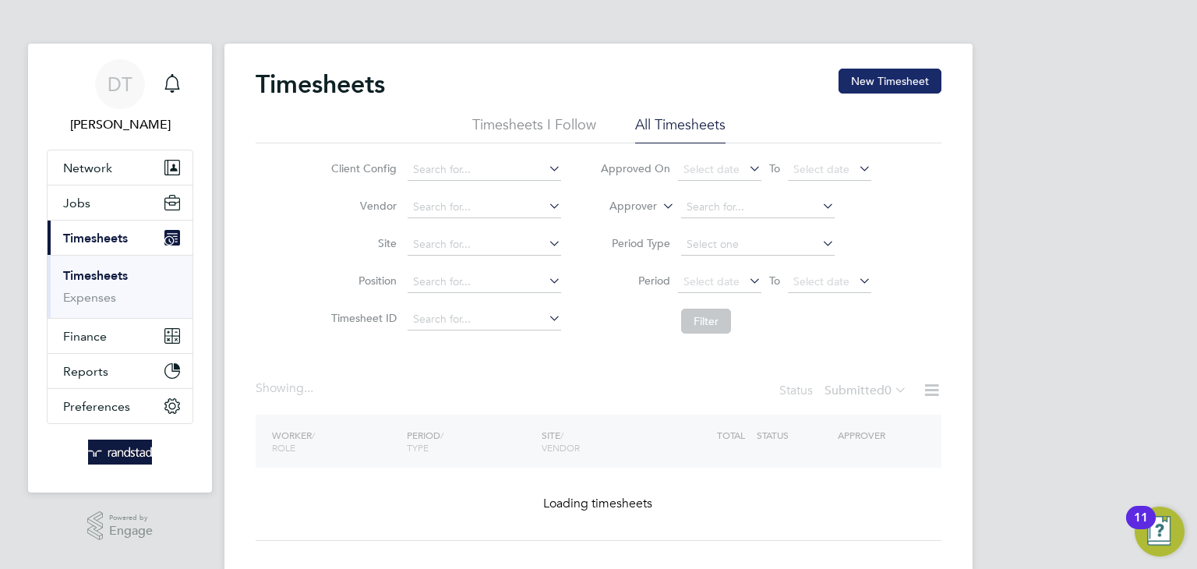
click at [910, 81] on button "New Timesheet" at bounding box center [890, 81] width 103 height 25
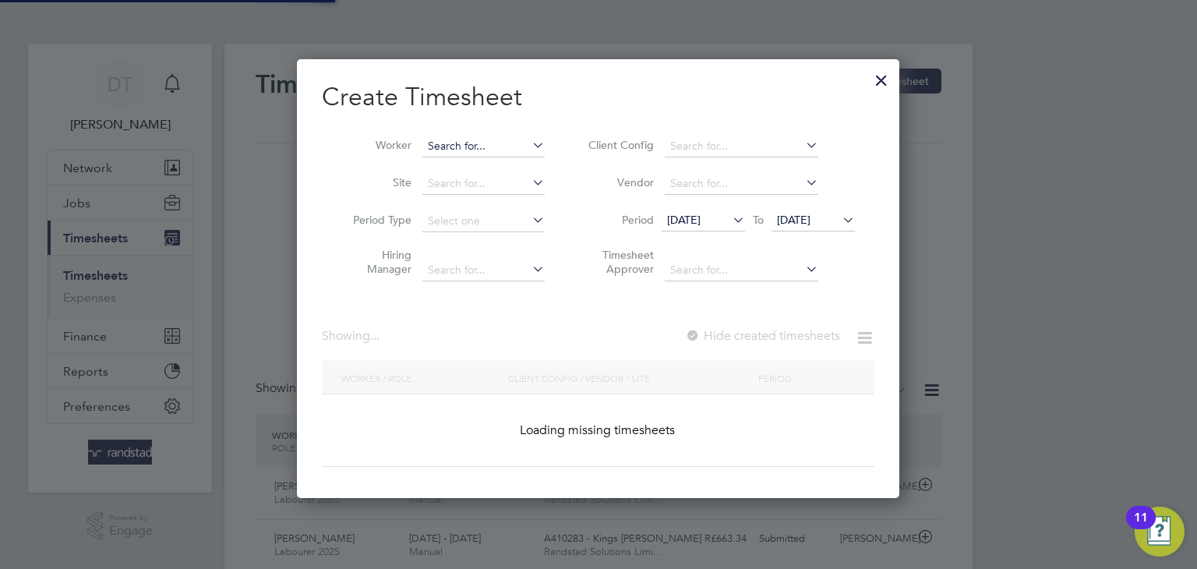
click at [445, 154] on input at bounding box center [484, 147] width 122 height 22
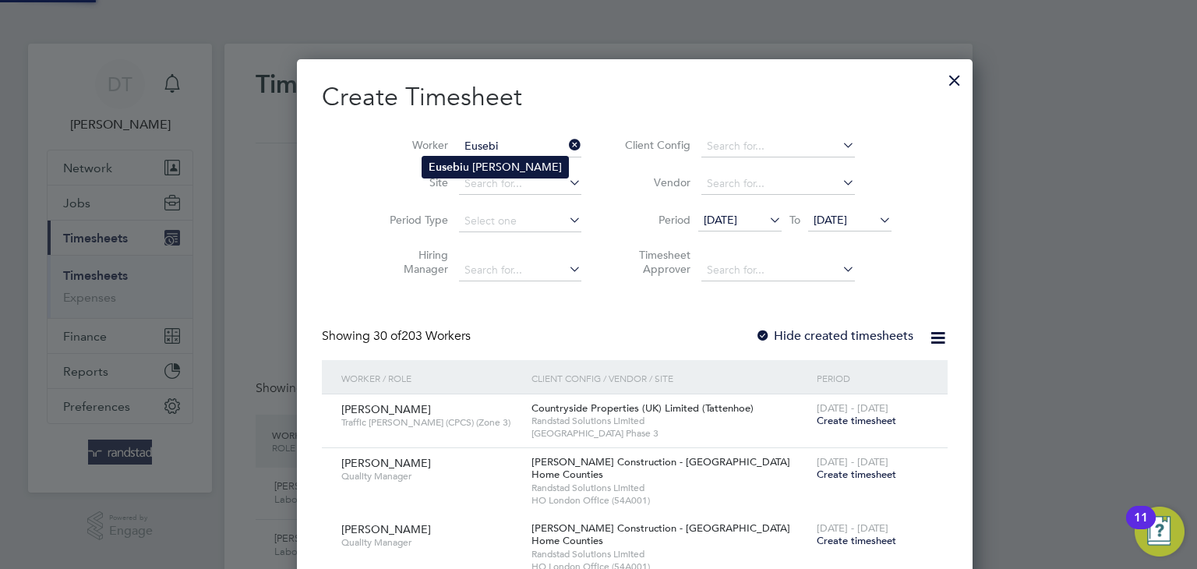
click at [449, 166] on b "Eusebi" at bounding box center [446, 167] width 34 height 13
type input "Eusebiu Cristian Spiridon"
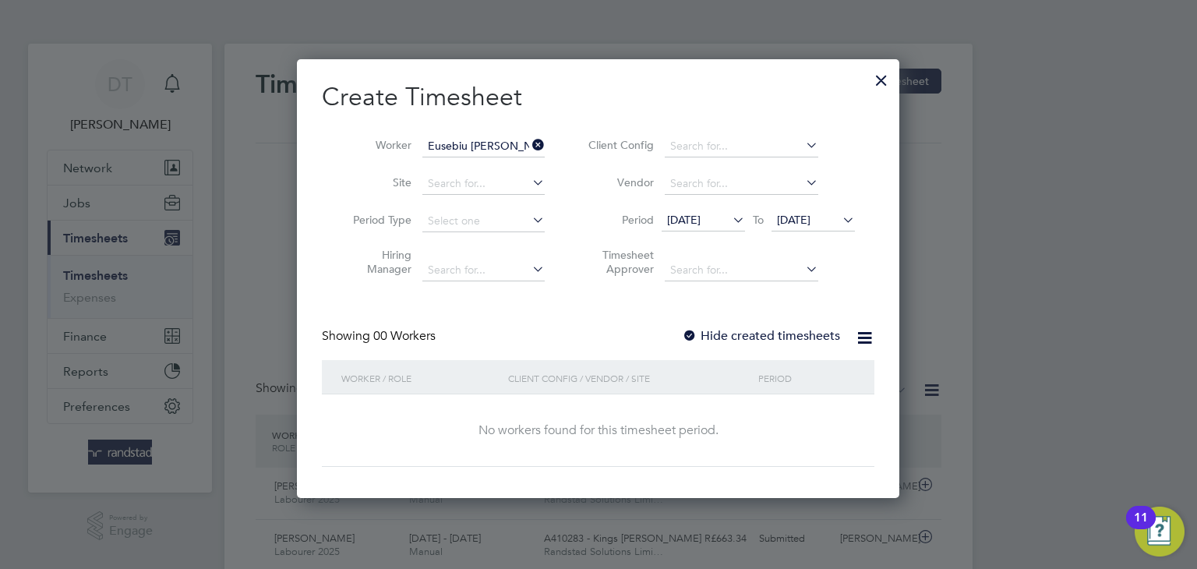
click at [731, 333] on label "Hide created timesheets" at bounding box center [761, 336] width 158 height 16
click at [805, 221] on span "[DATE]" at bounding box center [794, 220] width 34 height 14
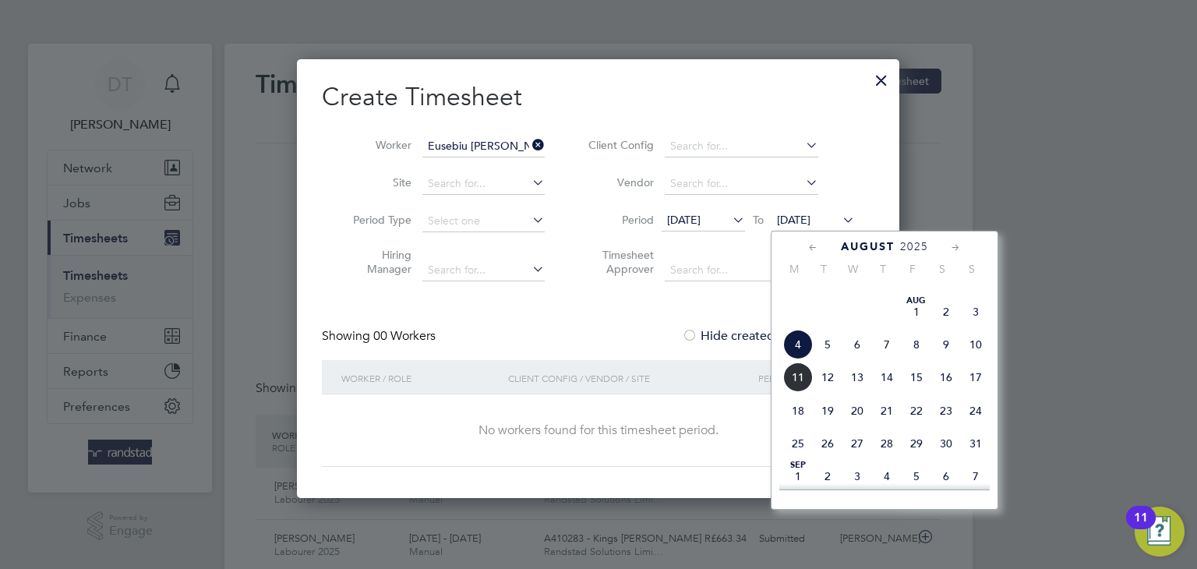
click at [800, 392] on span "11" at bounding box center [798, 378] width 30 height 30
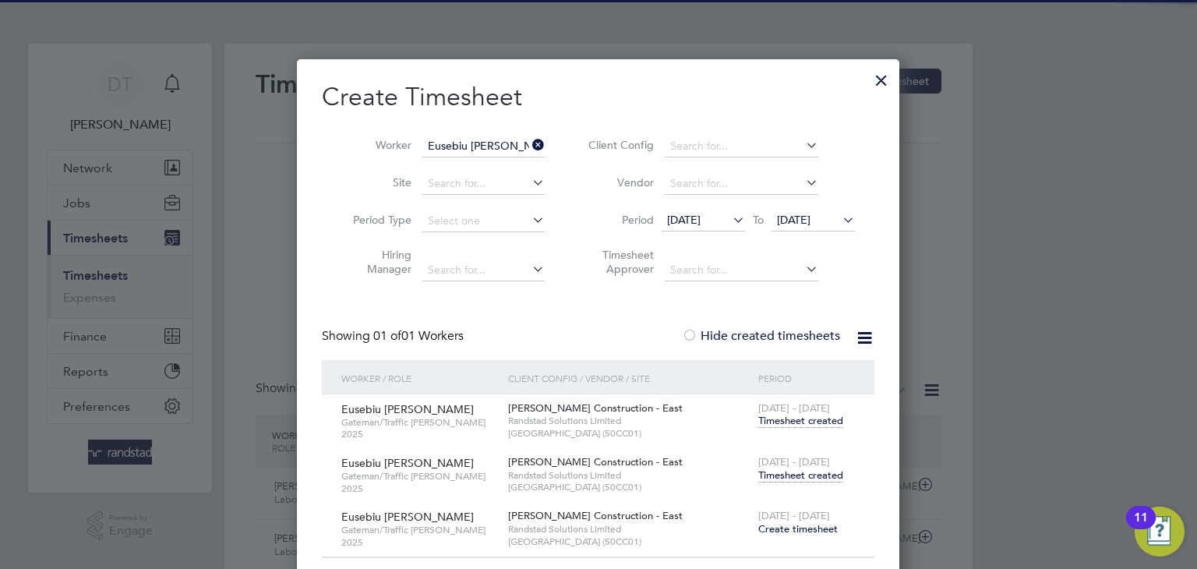
click at [805, 476] on span "Timesheet created" at bounding box center [801, 476] width 85 height 14
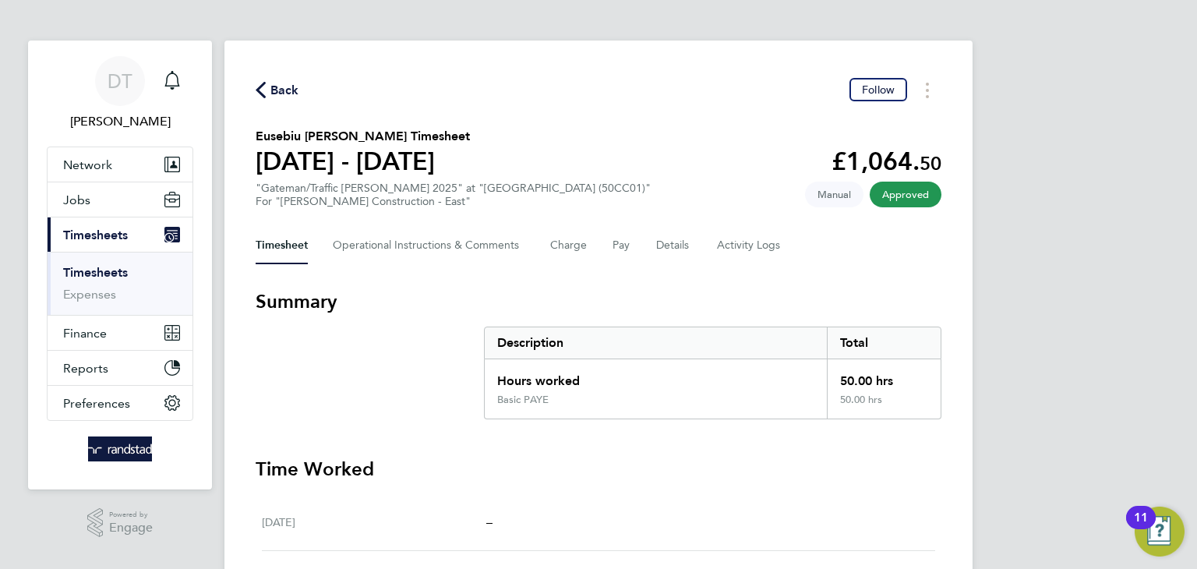
click at [285, 92] on span "Back" at bounding box center [285, 90] width 29 height 19
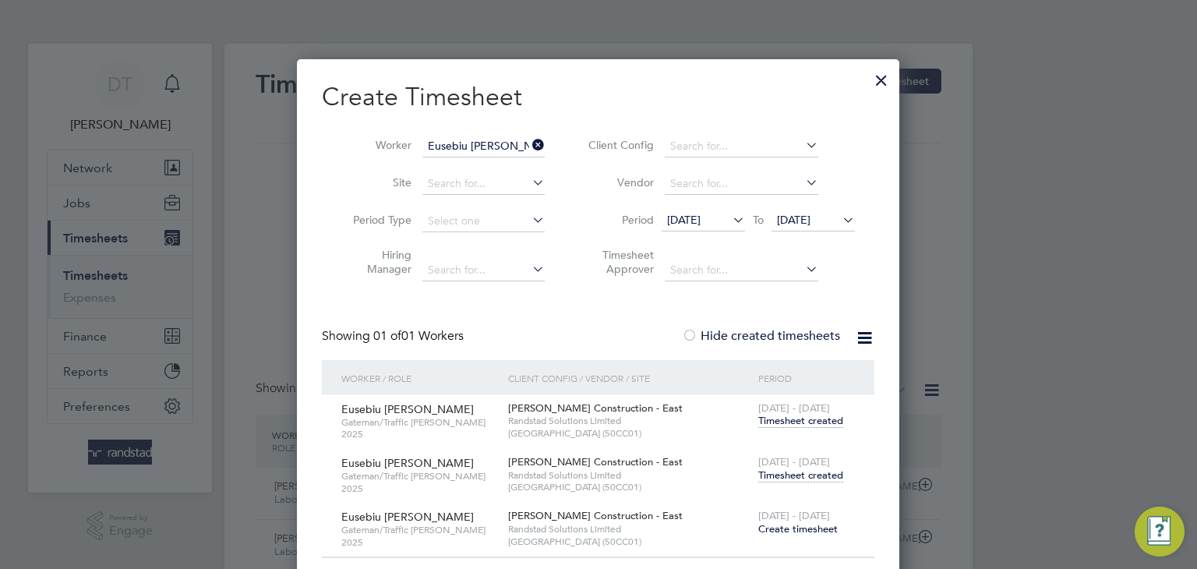
click at [529, 142] on icon at bounding box center [529, 145] width 0 height 22
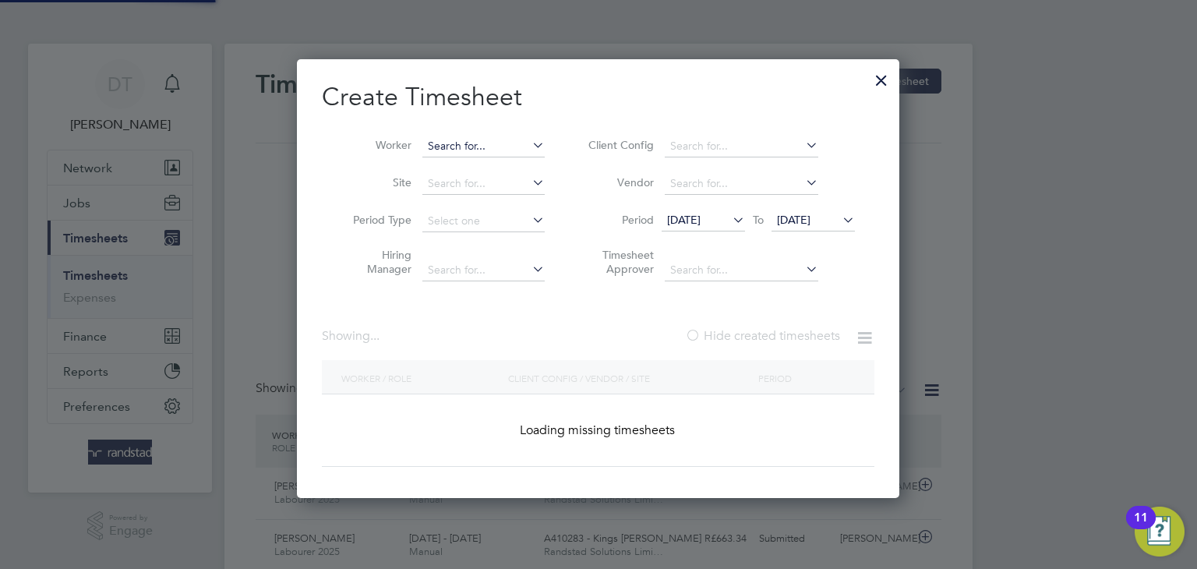
click at [493, 138] on input at bounding box center [484, 147] width 122 height 22
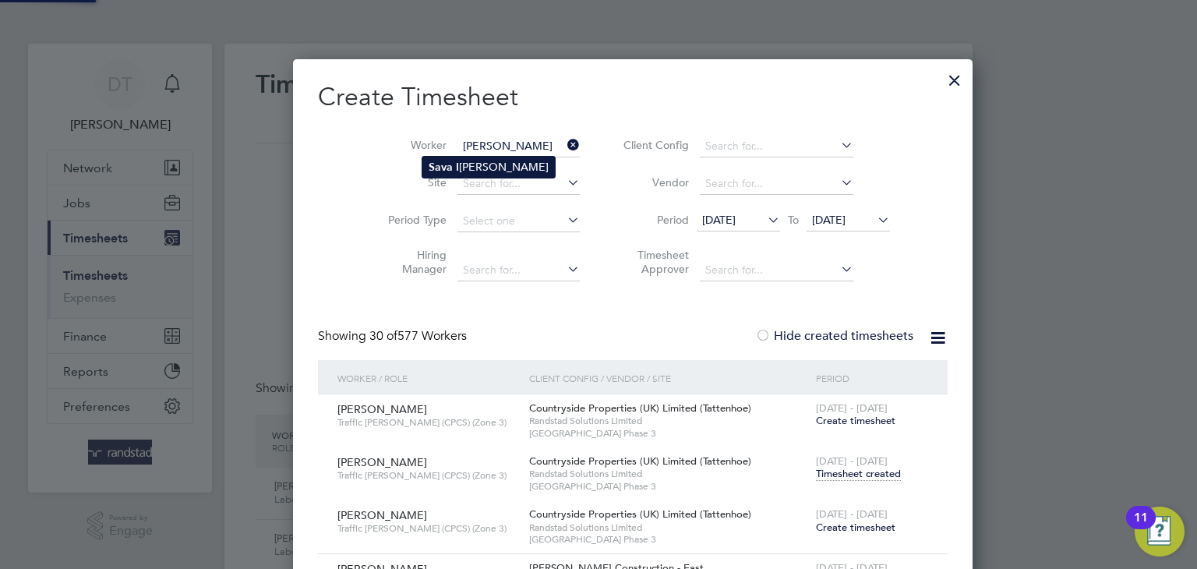
click at [475, 170] on li "Sava I onel Buzatu" at bounding box center [489, 167] width 133 height 21
type input "Sava Ionel Buzatu"
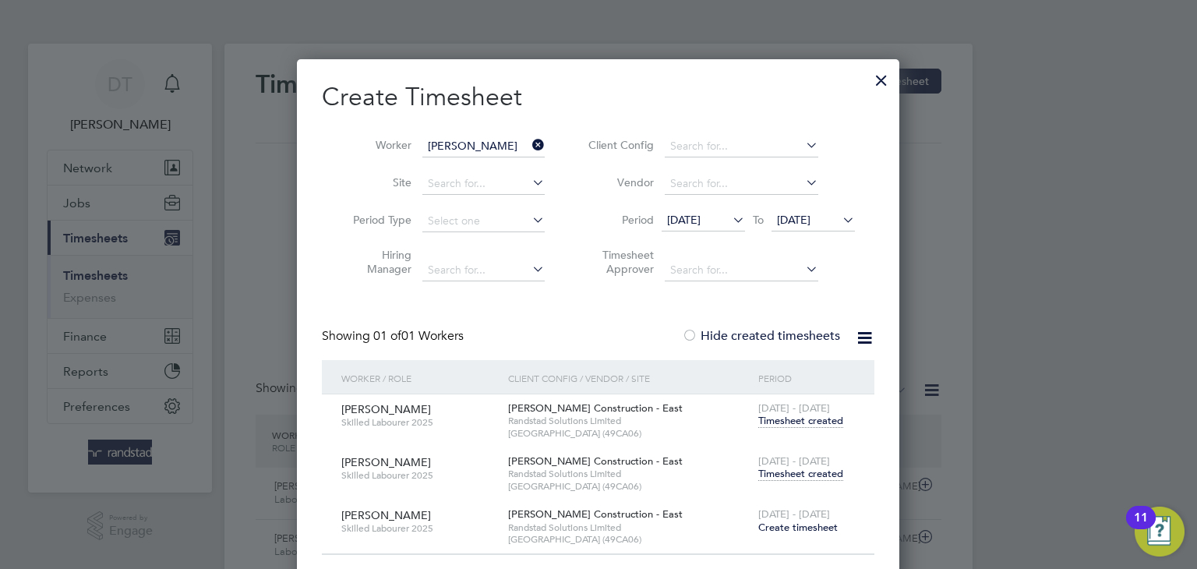
click at [805, 475] on span "Timesheet created" at bounding box center [801, 474] width 85 height 14
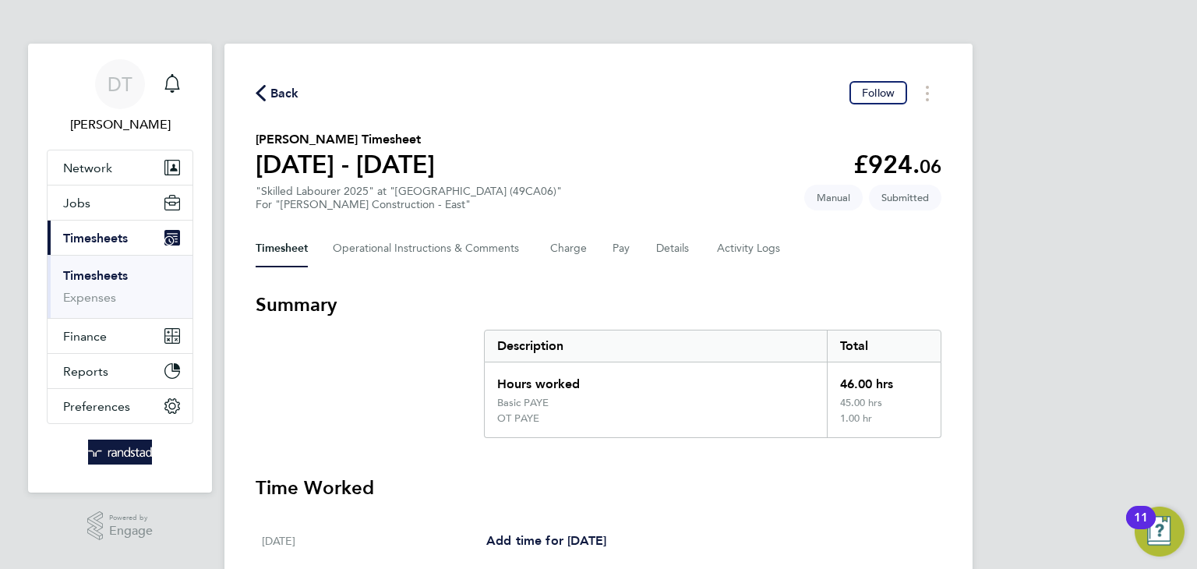
click at [287, 92] on span "Back" at bounding box center [285, 93] width 29 height 19
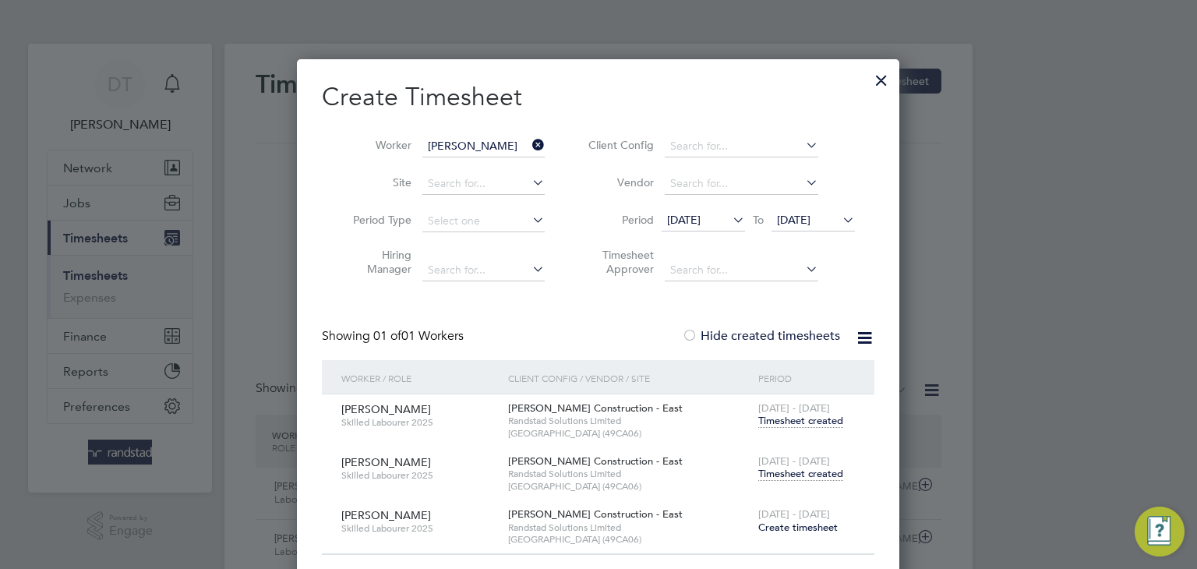
click at [529, 142] on icon at bounding box center [529, 145] width 0 height 22
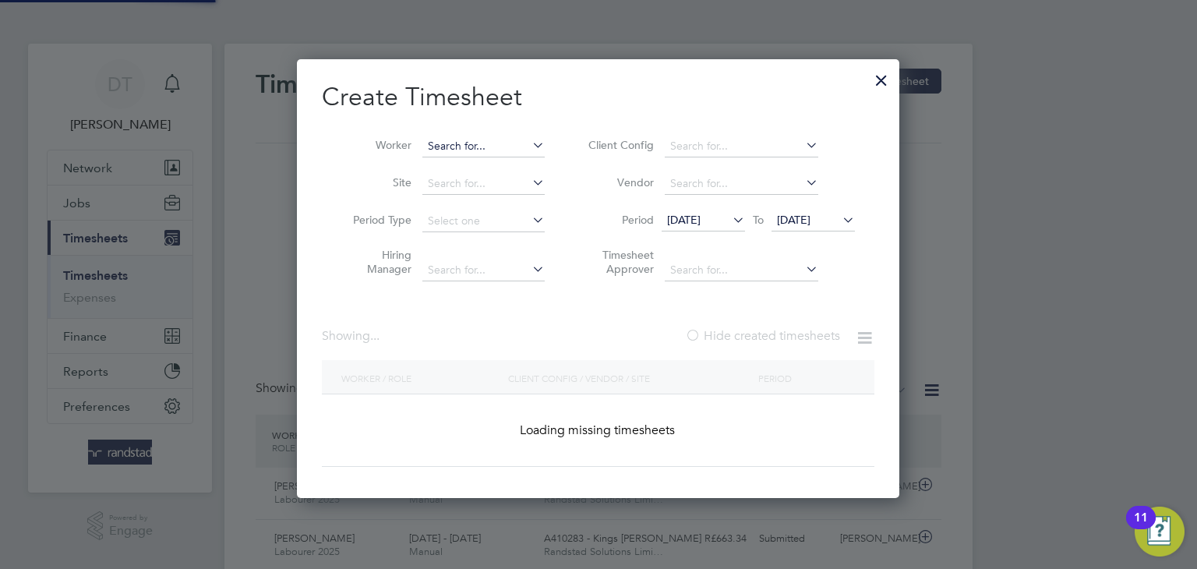
click at [483, 140] on input at bounding box center [484, 147] width 122 height 22
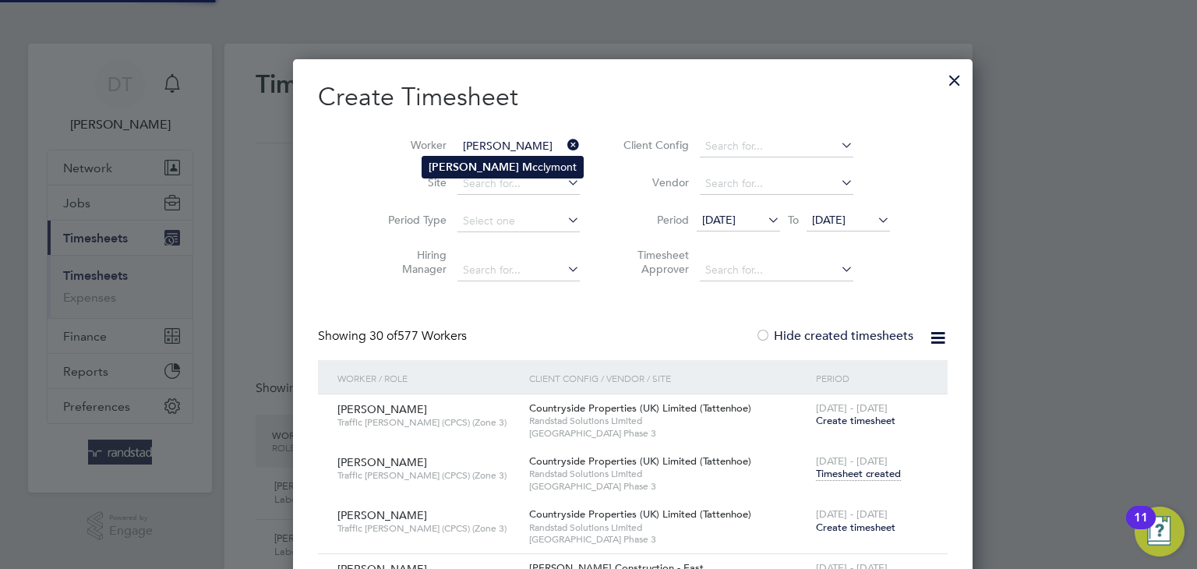
click at [458, 172] on b "Matthew" at bounding box center [474, 167] width 90 height 13
type input "Matthew Mcclymont"
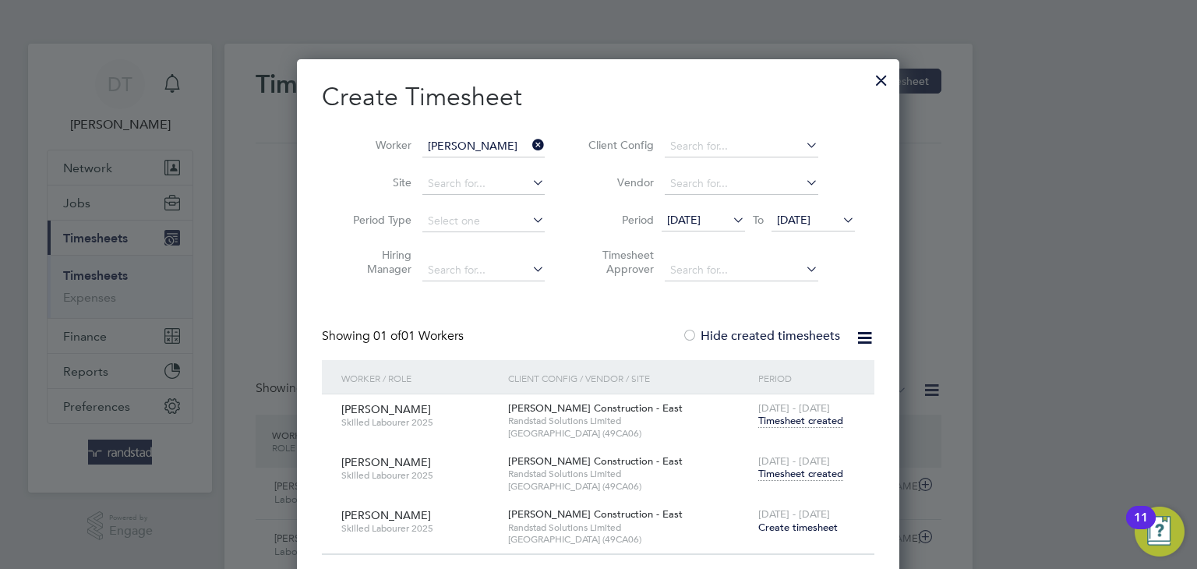
click at [797, 474] on span "Timesheet created" at bounding box center [801, 474] width 85 height 14
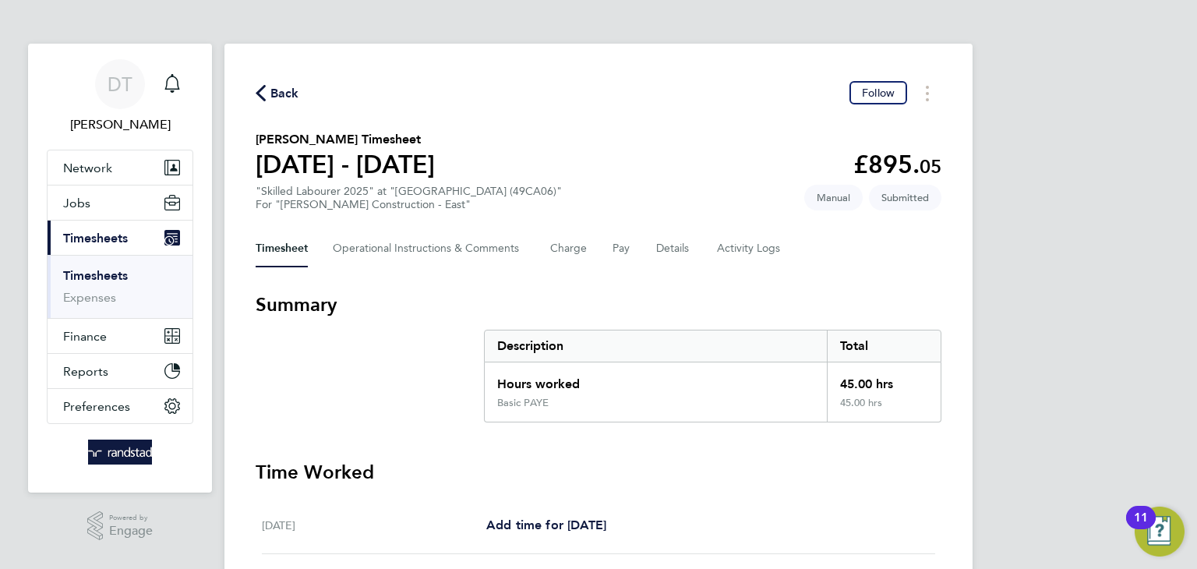
click at [284, 95] on span "Back" at bounding box center [285, 93] width 29 height 19
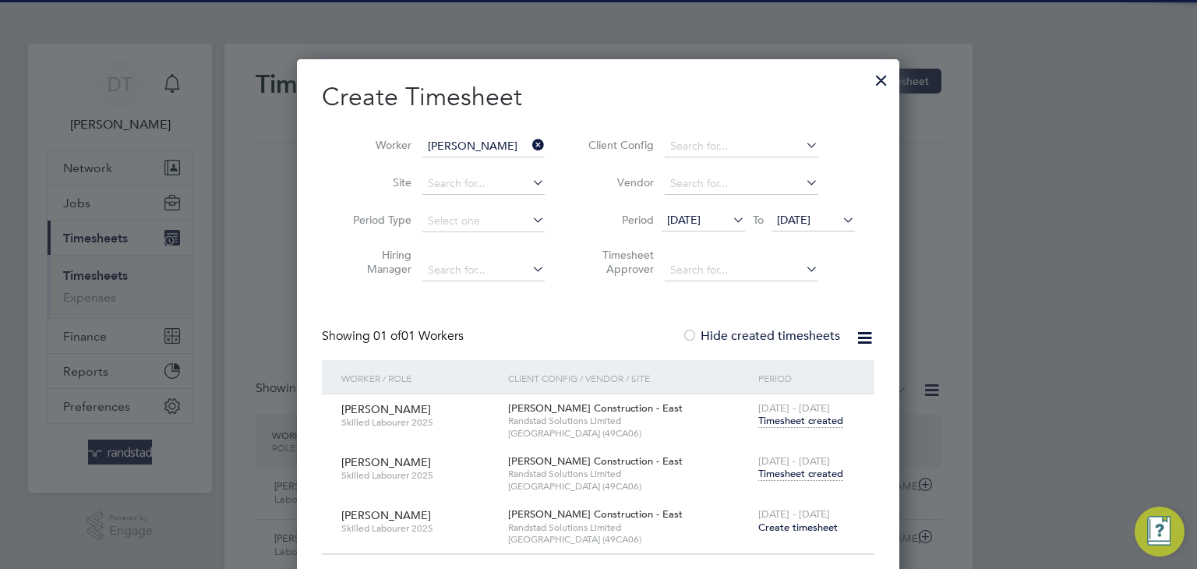
click at [529, 140] on icon at bounding box center [529, 145] width 0 height 22
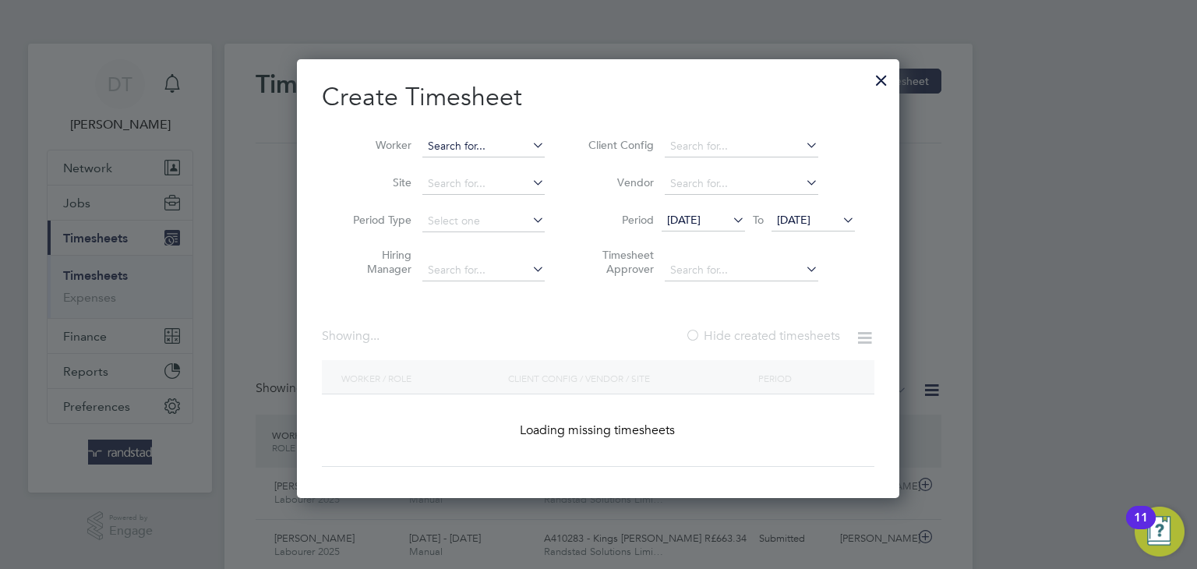
click at [500, 136] on input at bounding box center [484, 147] width 122 height 22
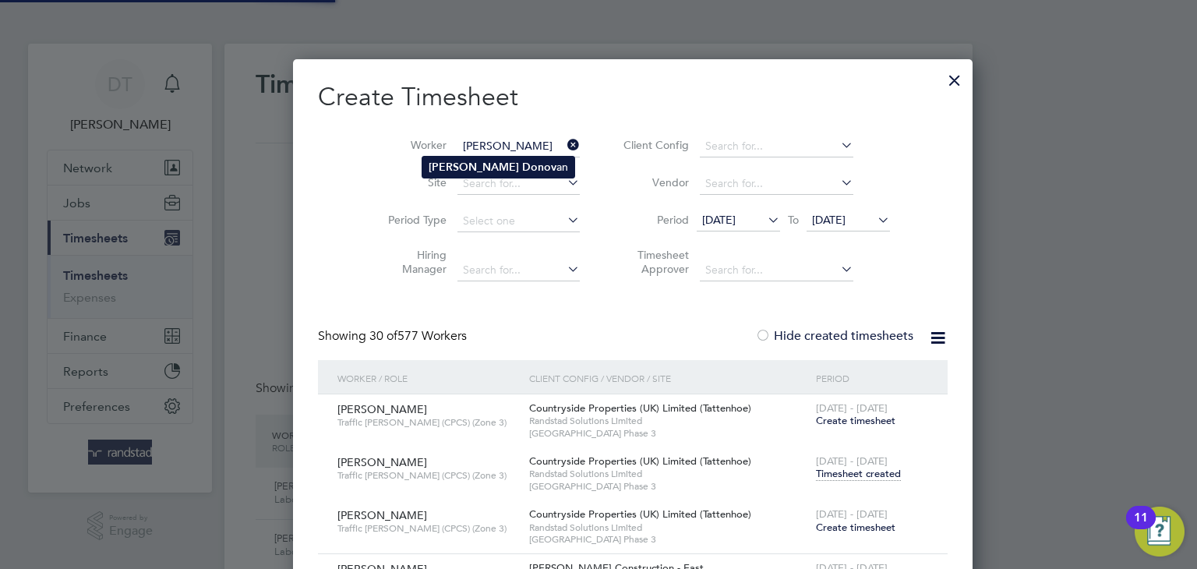
click at [522, 161] on b "Donov" at bounding box center [539, 167] width 34 height 13
type input "Ricky Donovan"
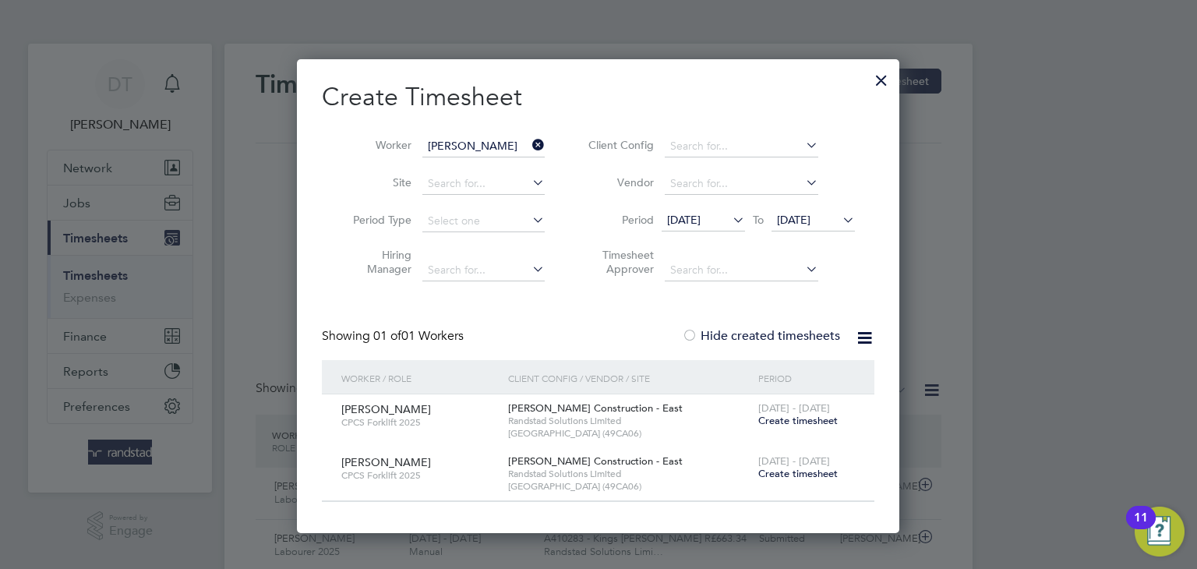
click at [798, 422] on span "Create timesheet" at bounding box center [799, 420] width 80 height 13
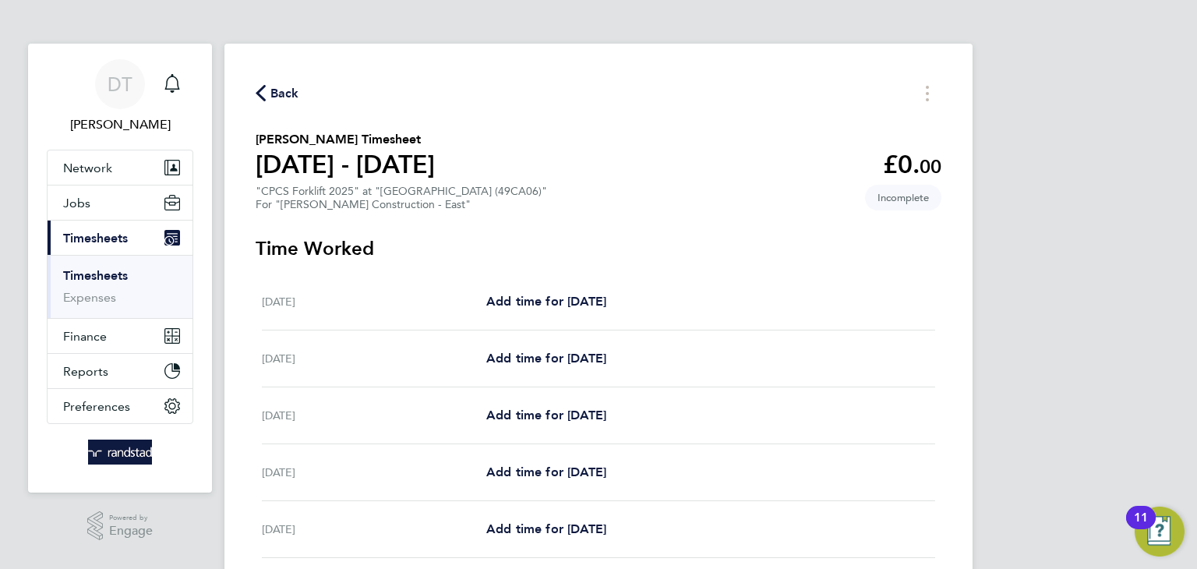
click at [602, 290] on div "Mon 04 Aug Add time for Mon 04 Aug Add time for Mon 04 Aug" at bounding box center [599, 302] width 674 height 57
click at [600, 294] on span "Add time for Mon 04 Aug" at bounding box center [546, 301] width 120 height 15
select select "30"
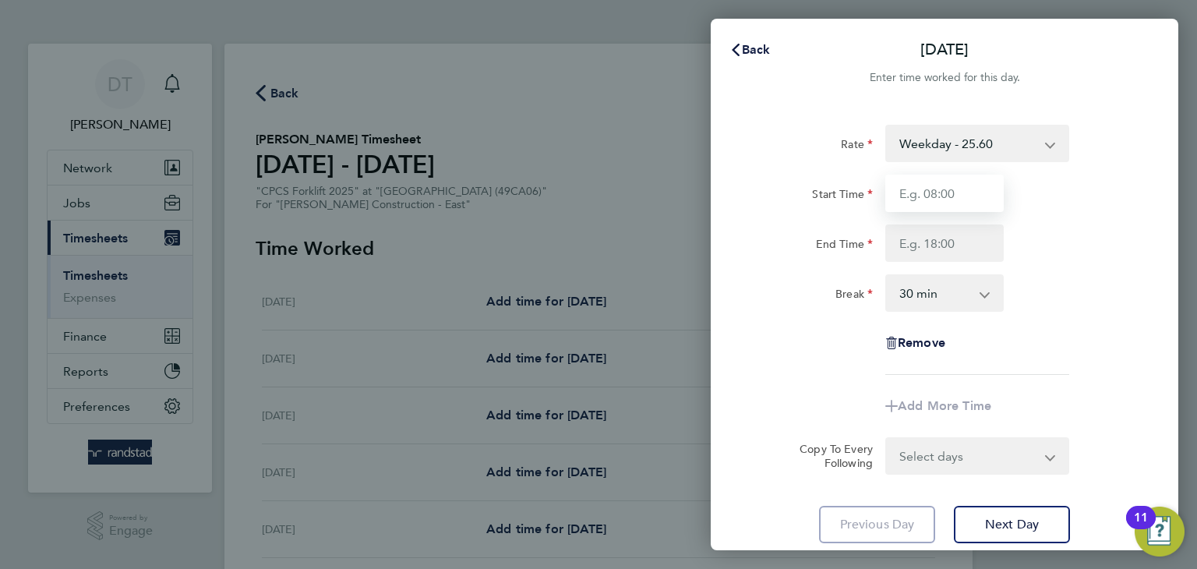
click at [920, 193] on input "Start Time" at bounding box center [945, 193] width 118 height 37
type input "07:30"
click at [937, 242] on input "End Time" at bounding box center [945, 243] width 118 height 37
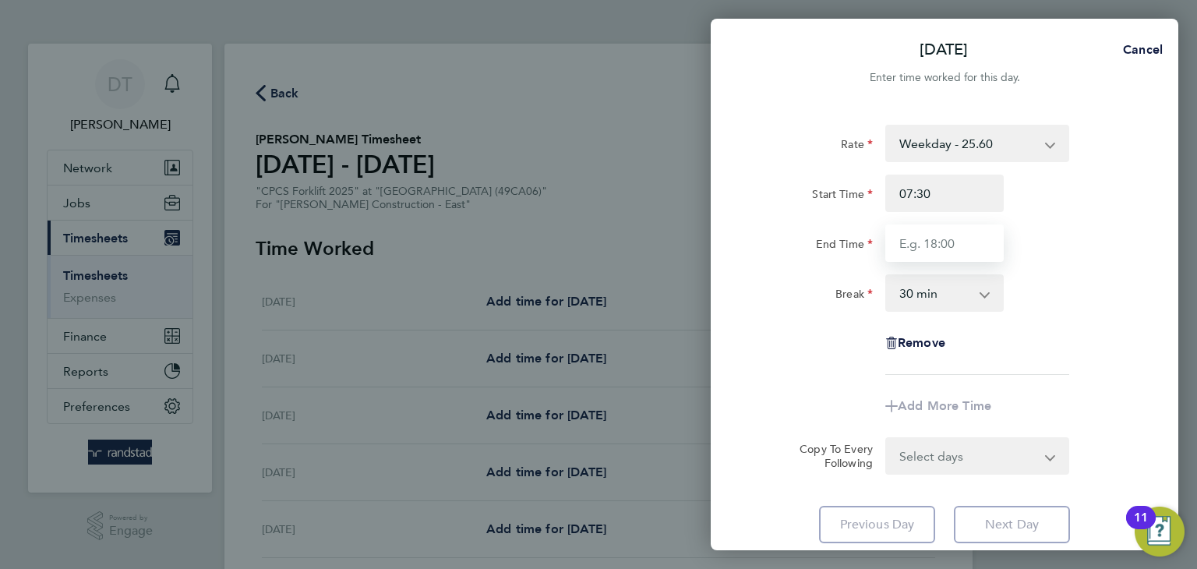
type input "17:00"
click at [780, 359] on div "Remove" at bounding box center [944, 342] width 393 height 37
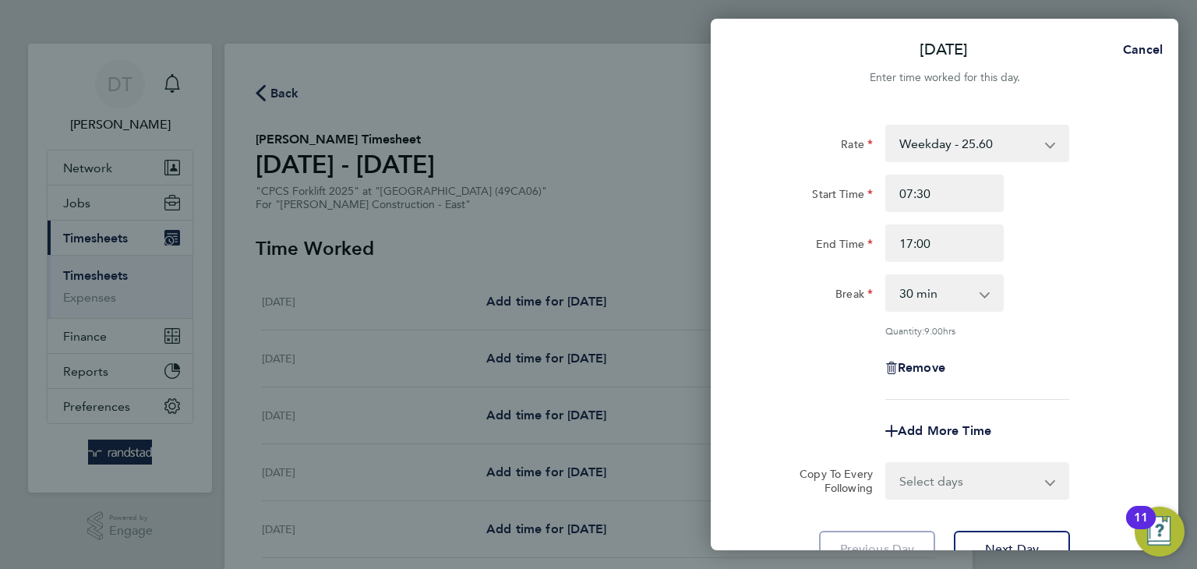
click at [921, 483] on select "Select days Day Tuesday Wednesday Thursday Friday" at bounding box center [969, 481] width 164 height 34
select select "DAY"
click at [887, 464] on select "Select days Day Tuesday Wednesday Thursday Friday" at bounding box center [969, 481] width 164 height 34
select select "2025-08-08"
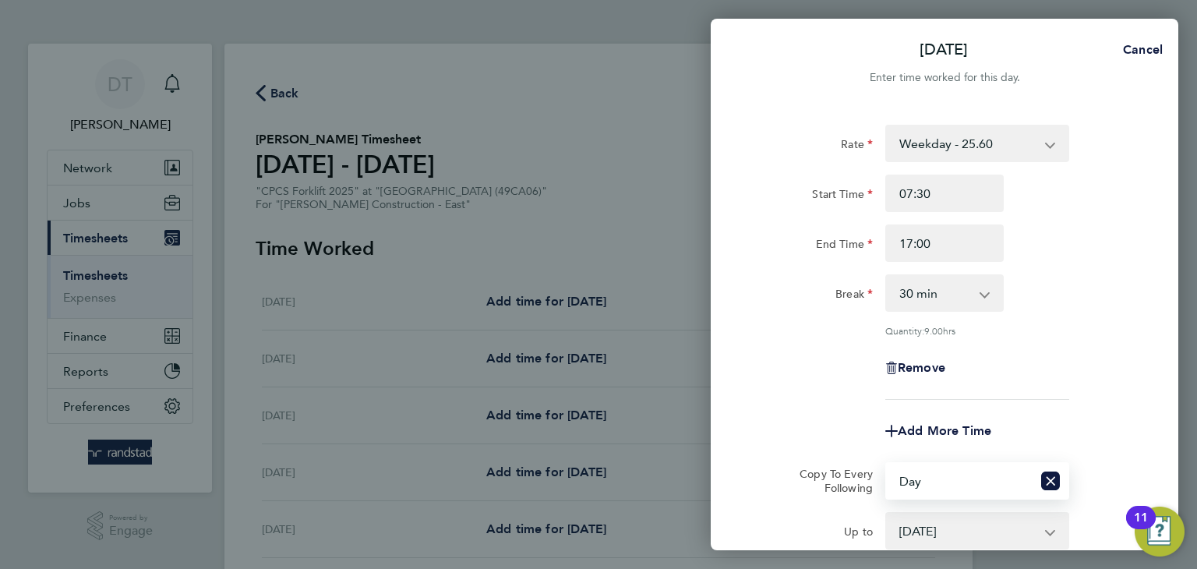
click at [766, 378] on div "Remove" at bounding box center [944, 367] width 393 height 37
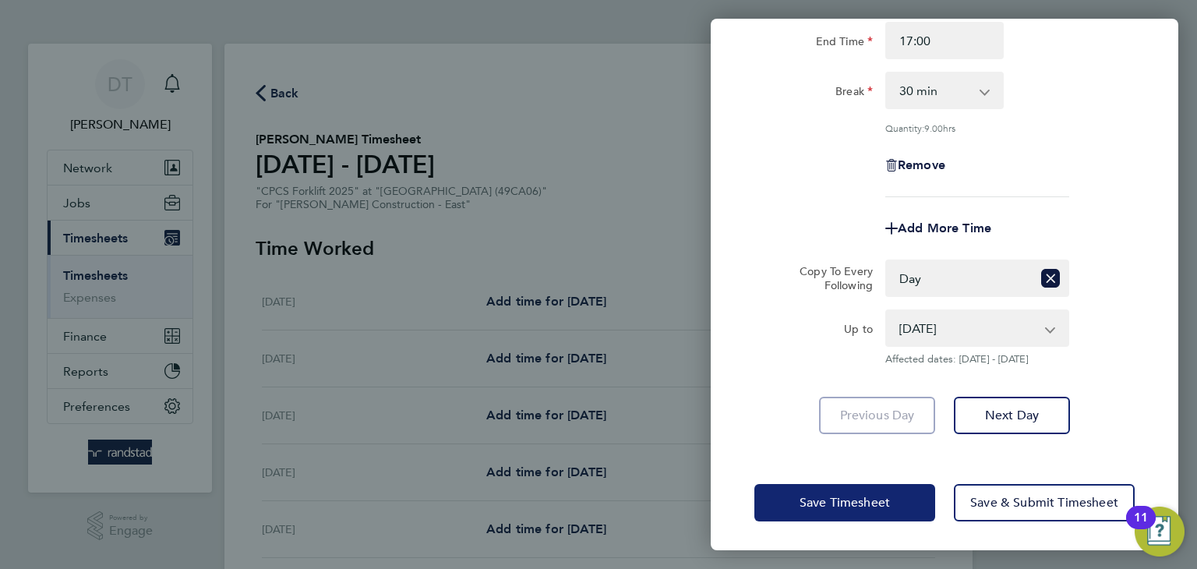
click at [800, 496] on span "Save Timesheet" at bounding box center [845, 503] width 90 height 16
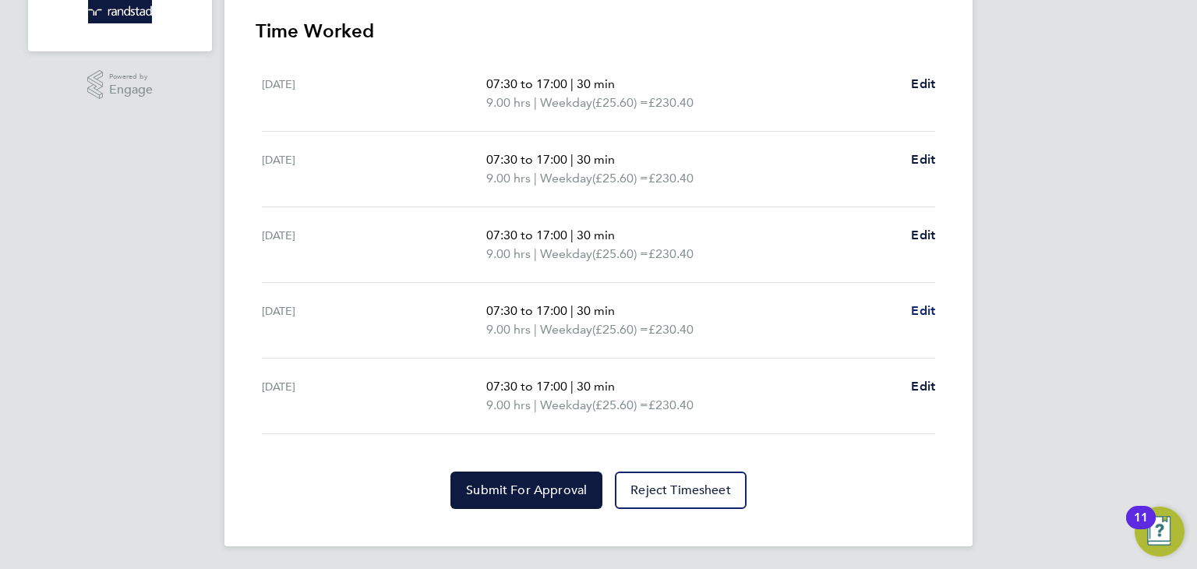
click at [923, 312] on span "Edit" at bounding box center [923, 310] width 24 height 15
select select "30"
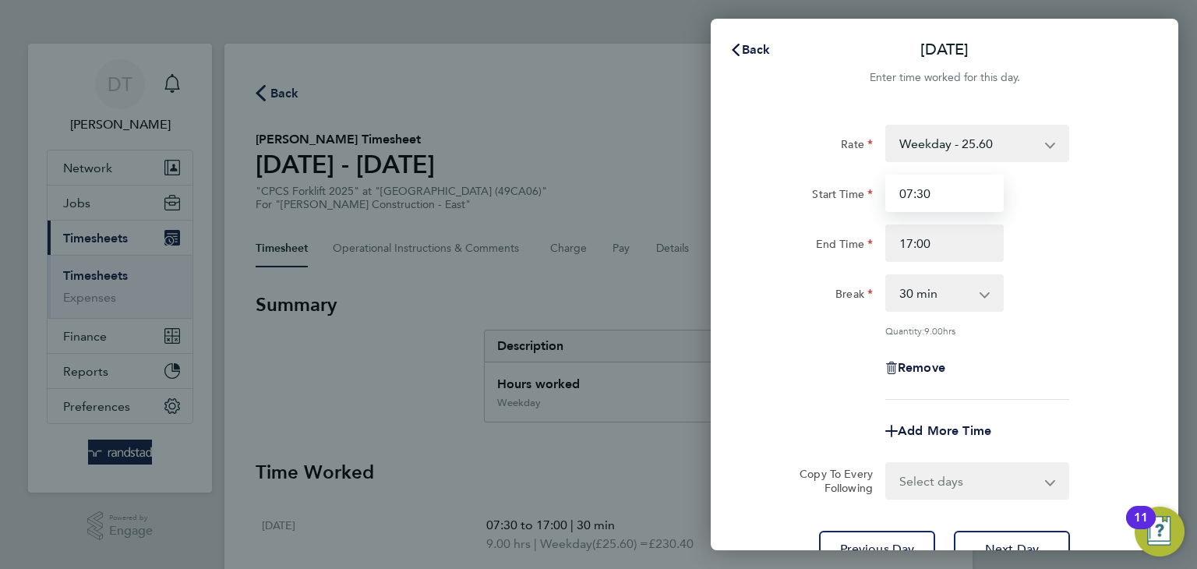
click at [911, 199] on input "07:30" at bounding box center [945, 193] width 118 height 37
type input "09:30"
click at [766, 274] on div "Rate Weekday - 25.60 Overtime - 37.11 Start Time 09:30 End Time 17:00 Break 0 m…" at bounding box center [945, 262] width 380 height 275
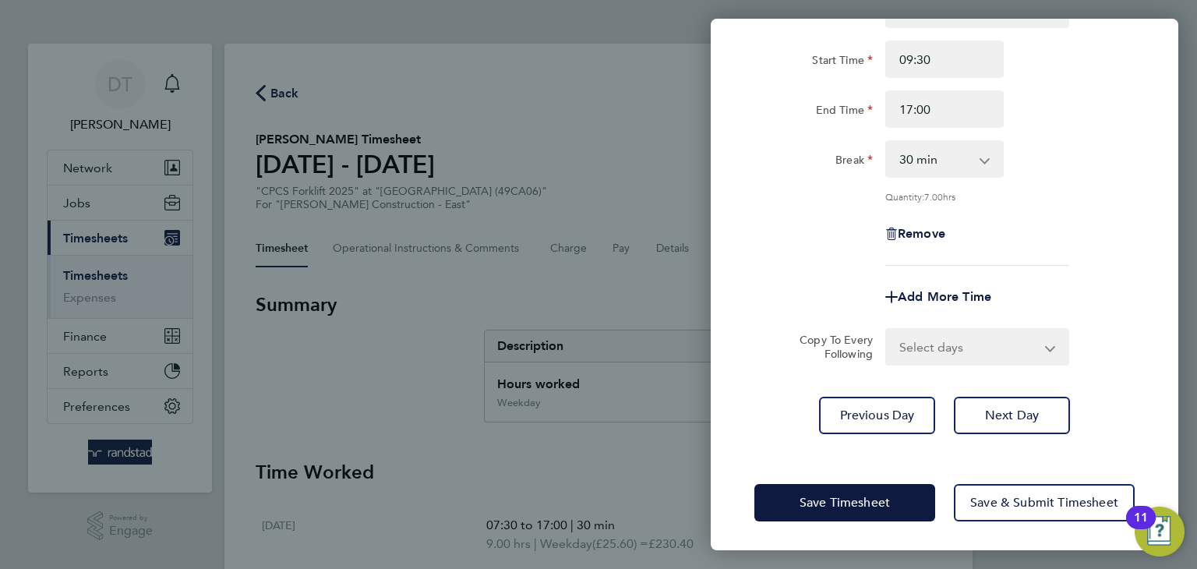
click at [850, 474] on div "Save Timesheet Save & Submit Timesheet" at bounding box center [945, 503] width 468 height 100
click at [847, 488] on button "Save Timesheet" at bounding box center [845, 502] width 181 height 37
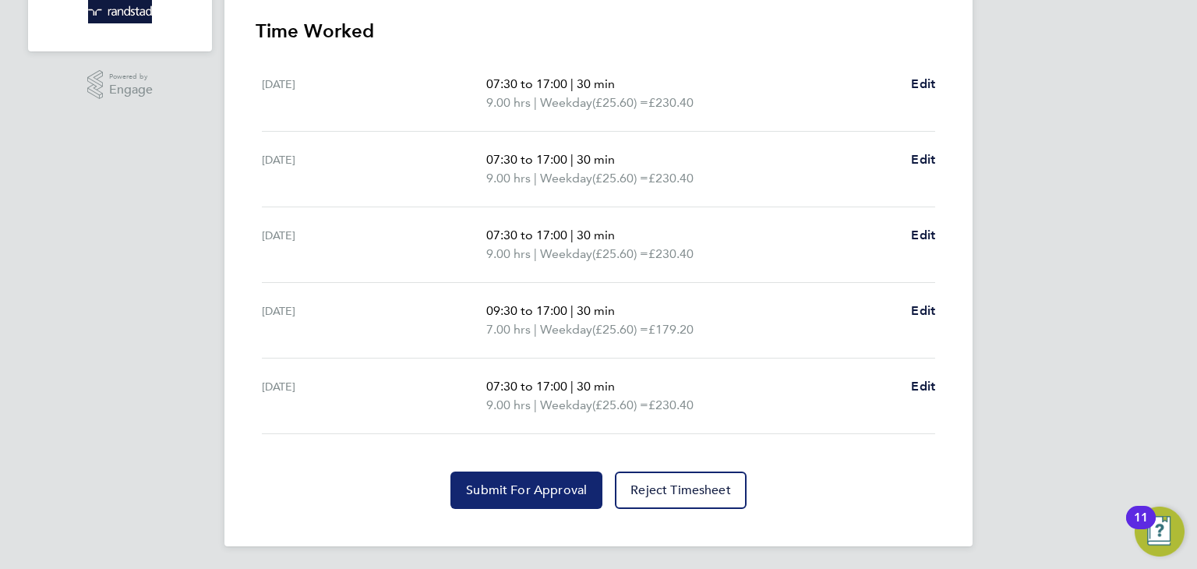
click at [485, 488] on span "Submit For Approval" at bounding box center [526, 491] width 121 height 16
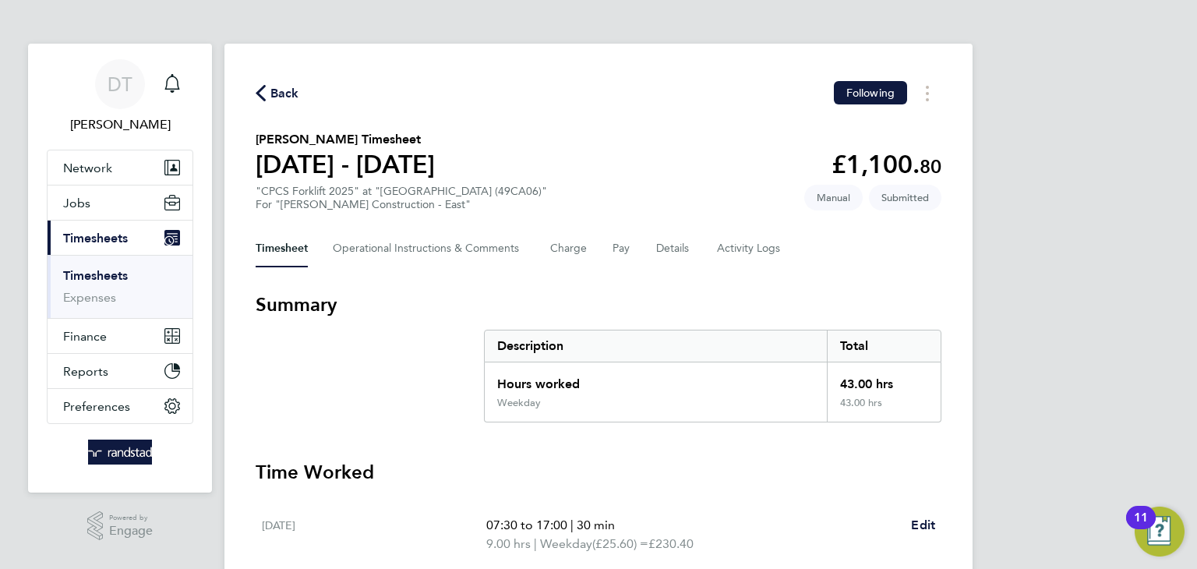
click at [286, 97] on span "Back" at bounding box center [285, 93] width 29 height 19
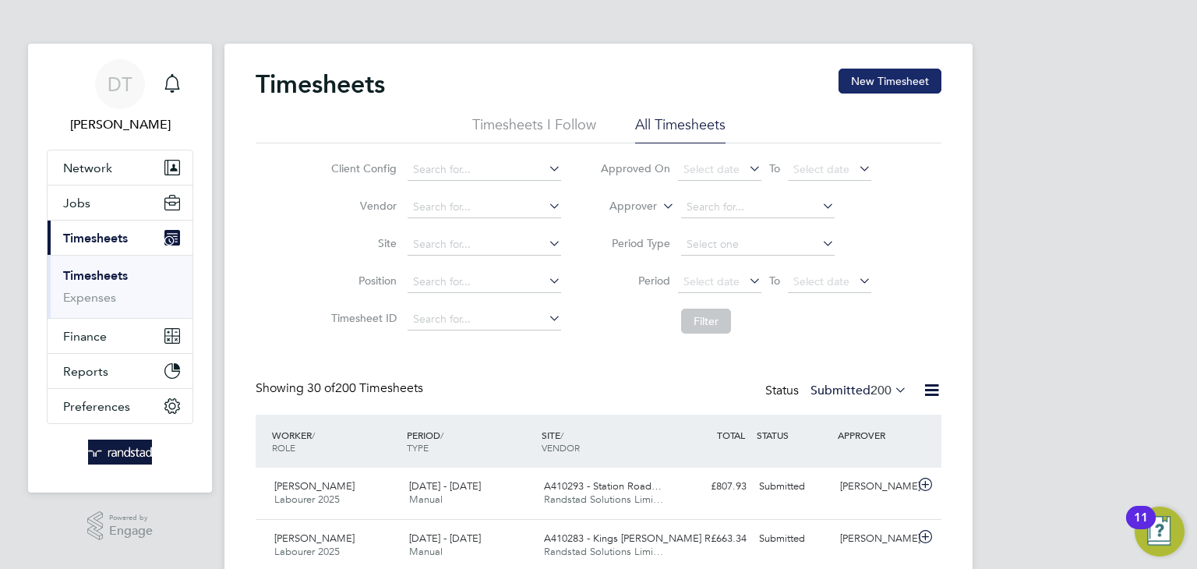
click at [869, 90] on button "New Timesheet" at bounding box center [890, 81] width 103 height 25
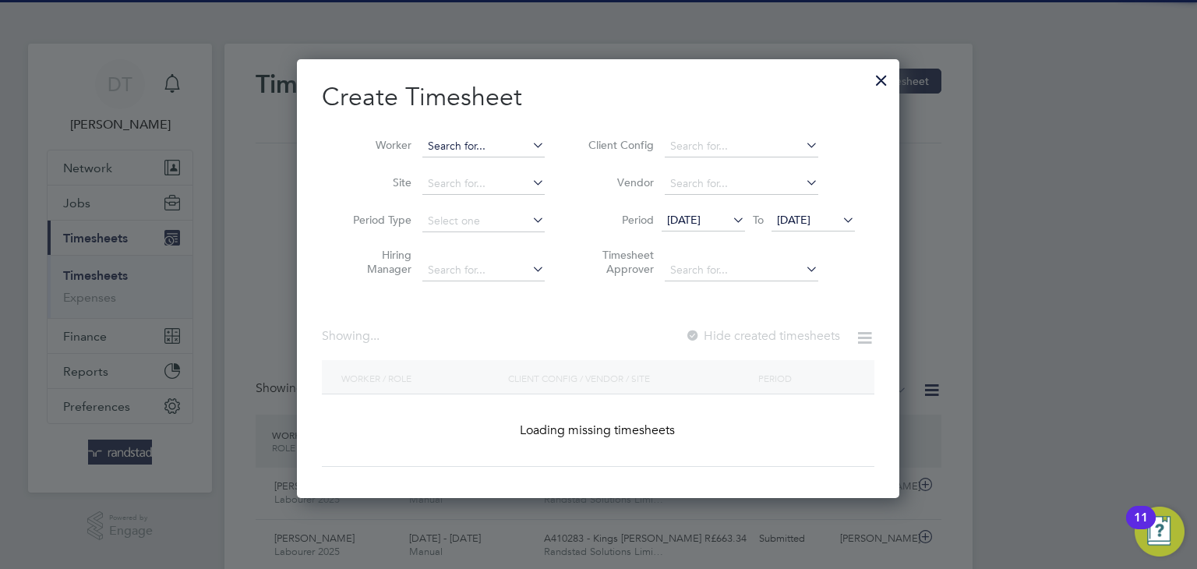
click at [491, 153] on input at bounding box center [484, 147] width 122 height 22
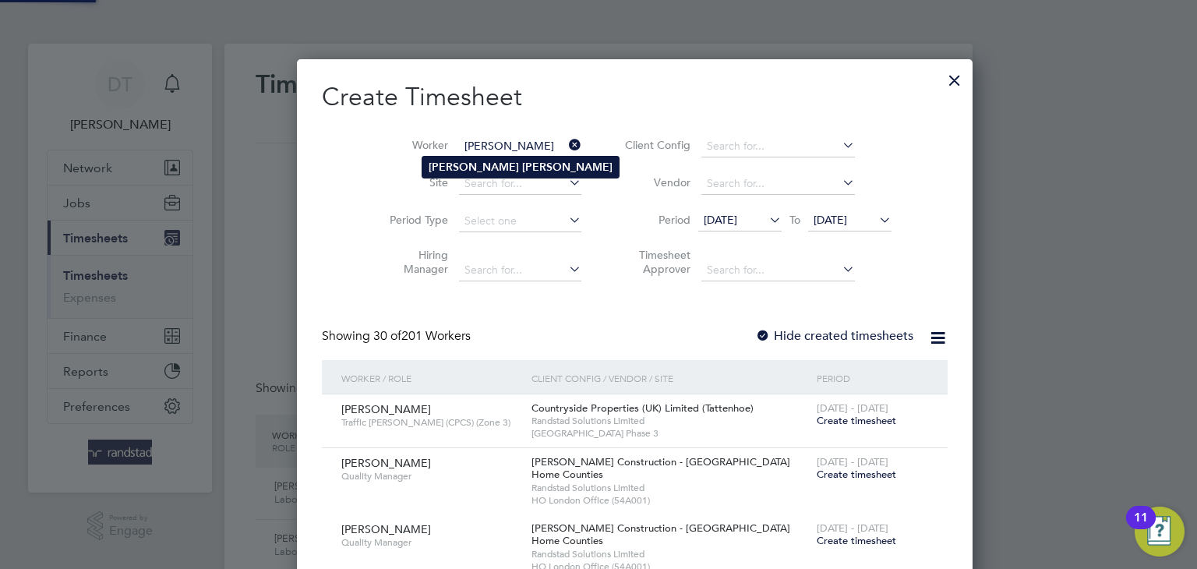
type input "Bruce Summers"
click at [522, 168] on b "Summers" at bounding box center [567, 167] width 90 height 13
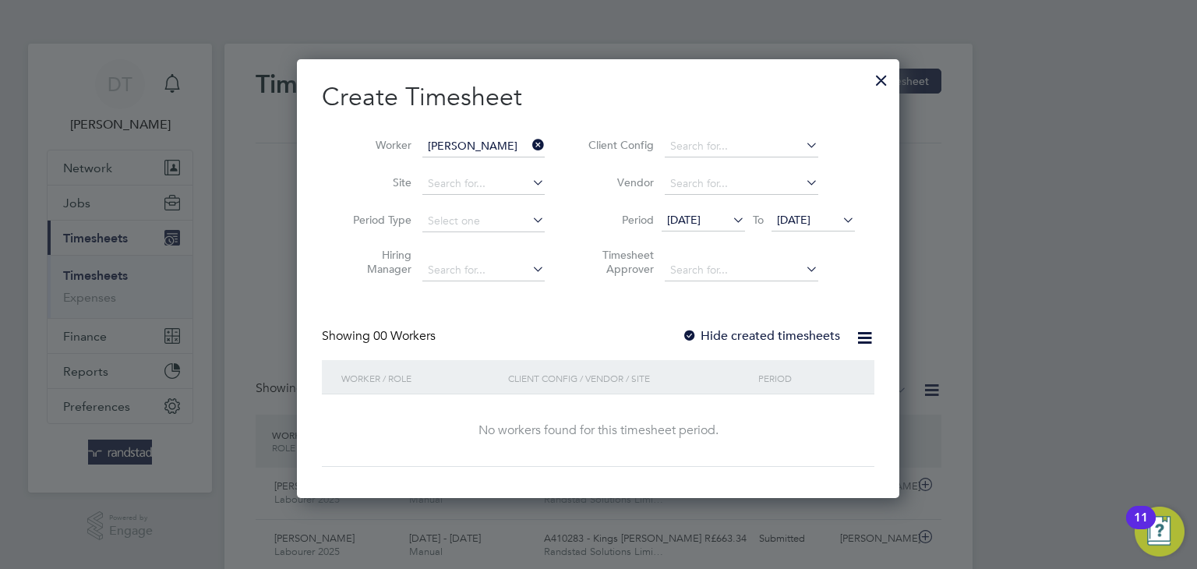
click at [730, 333] on label "Hide created timesheets" at bounding box center [761, 336] width 158 height 16
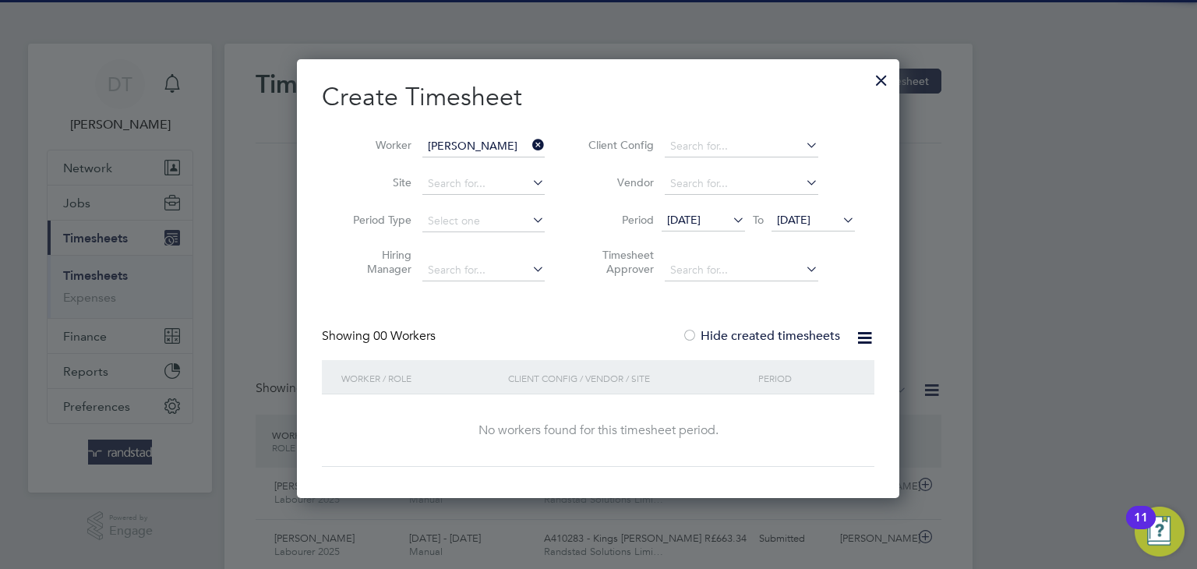
click at [796, 219] on span "[DATE]" at bounding box center [794, 220] width 34 height 14
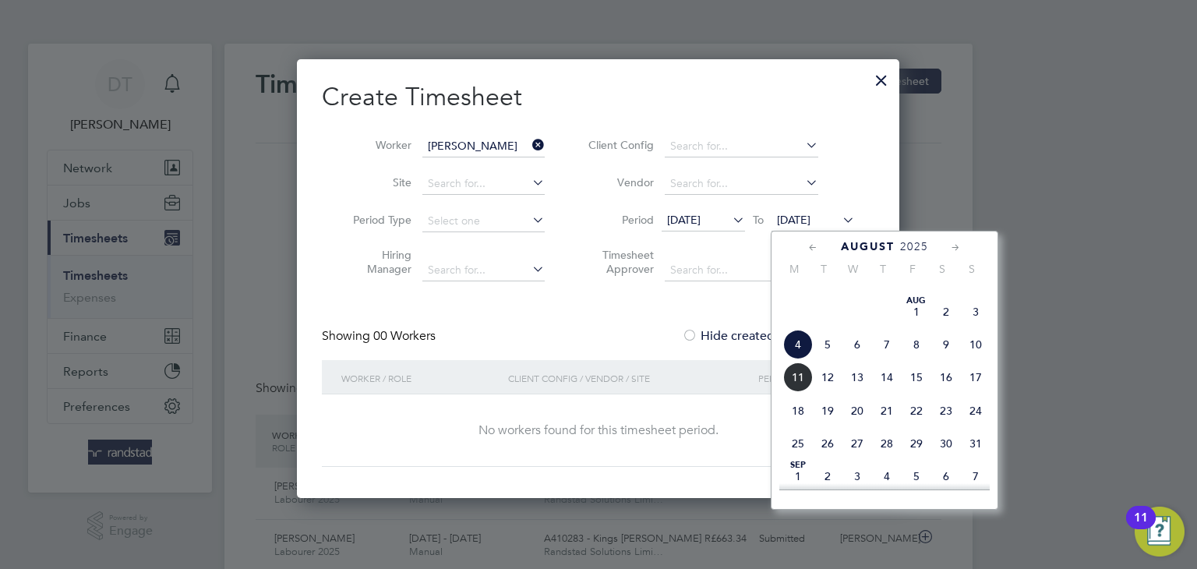
click at [803, 392] on span "11" at bounding box center [798, 378] width 30 height 30
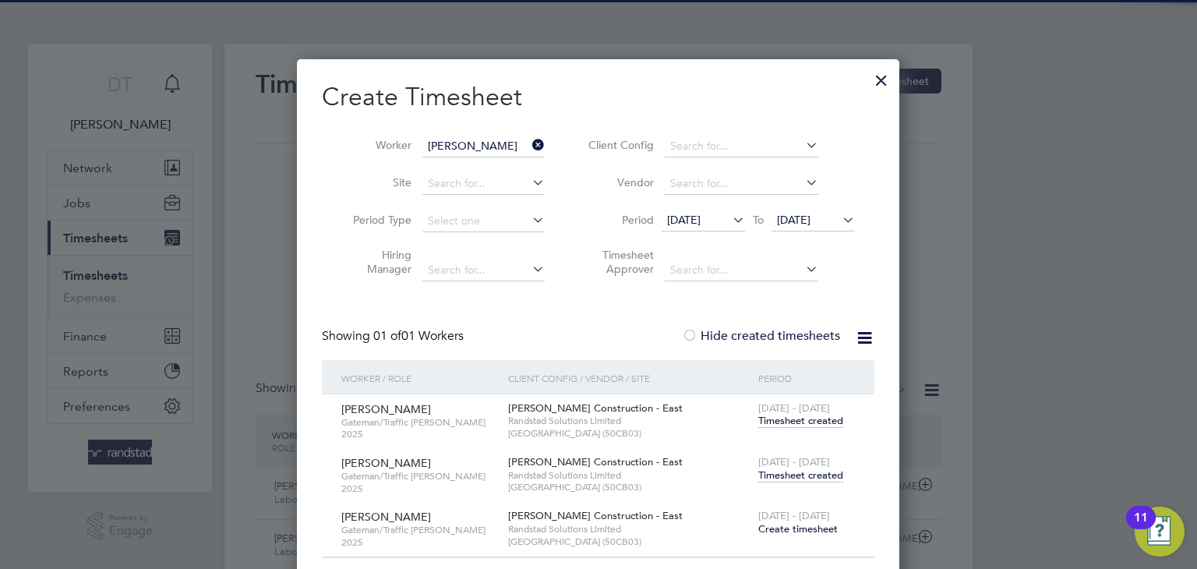
click at [792, 479] on span "Timesheet created" at bounding box center [801, 476] width 85 height 14
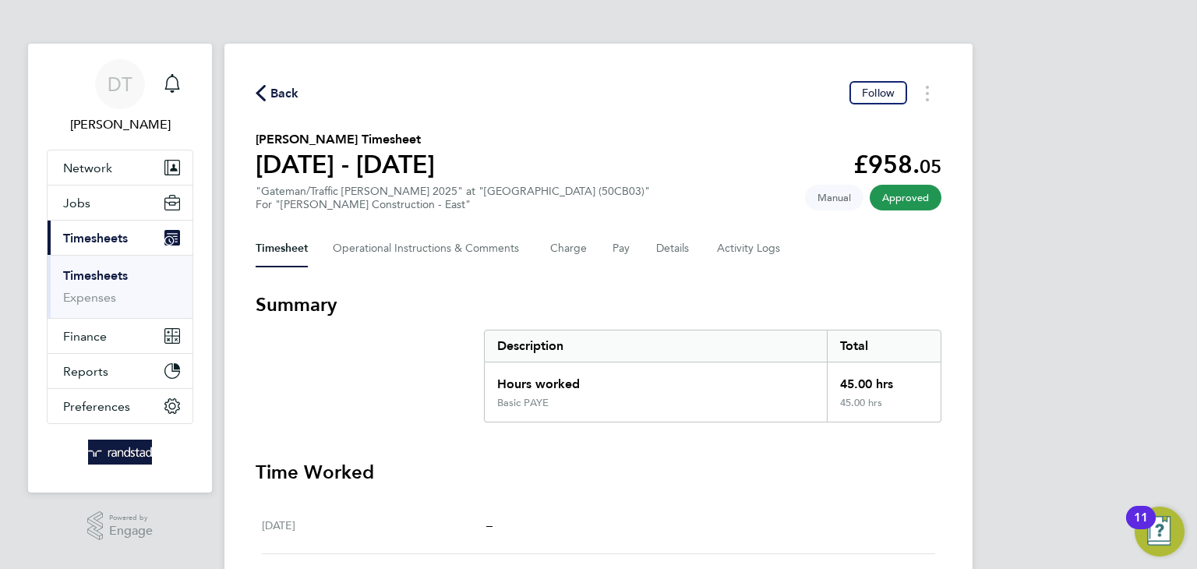
click at [276, 91] on span "Back" at bounding box center [285, 93] width 29 height 19
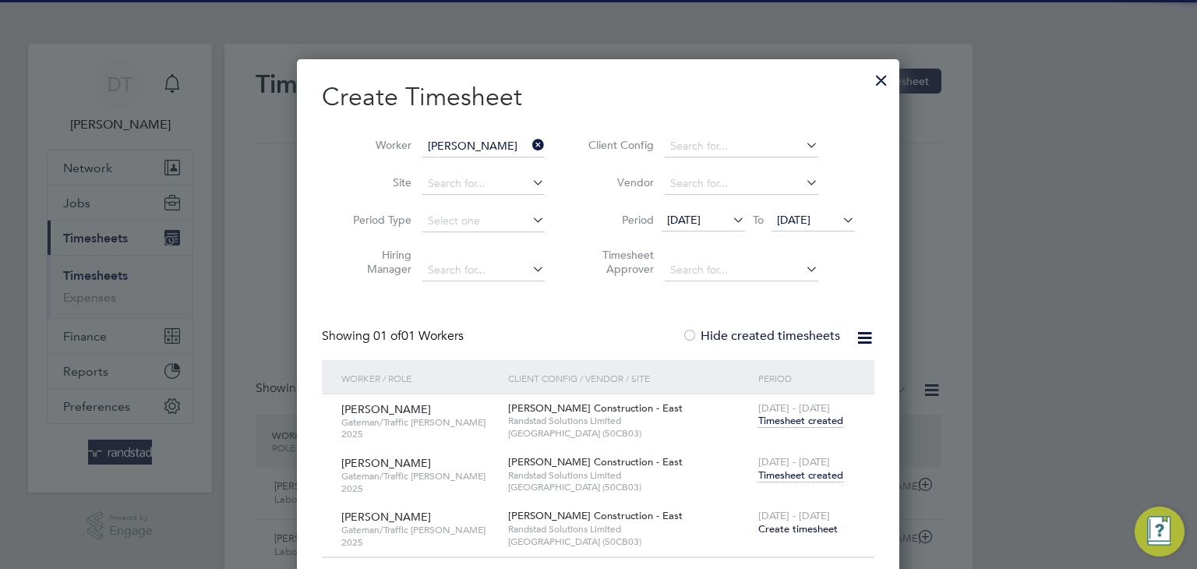
click at [529, 142] on icon at bounding box center [529, 145] width 0 height 22
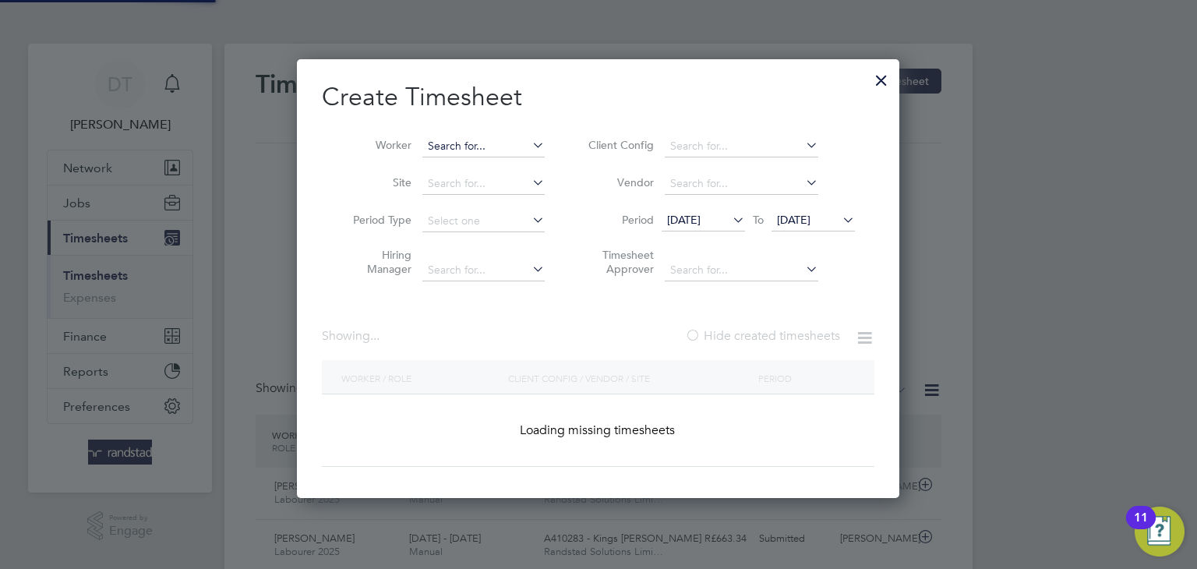
click at [476, 146] on input at bounding box center [484, 147] width 122 height 22
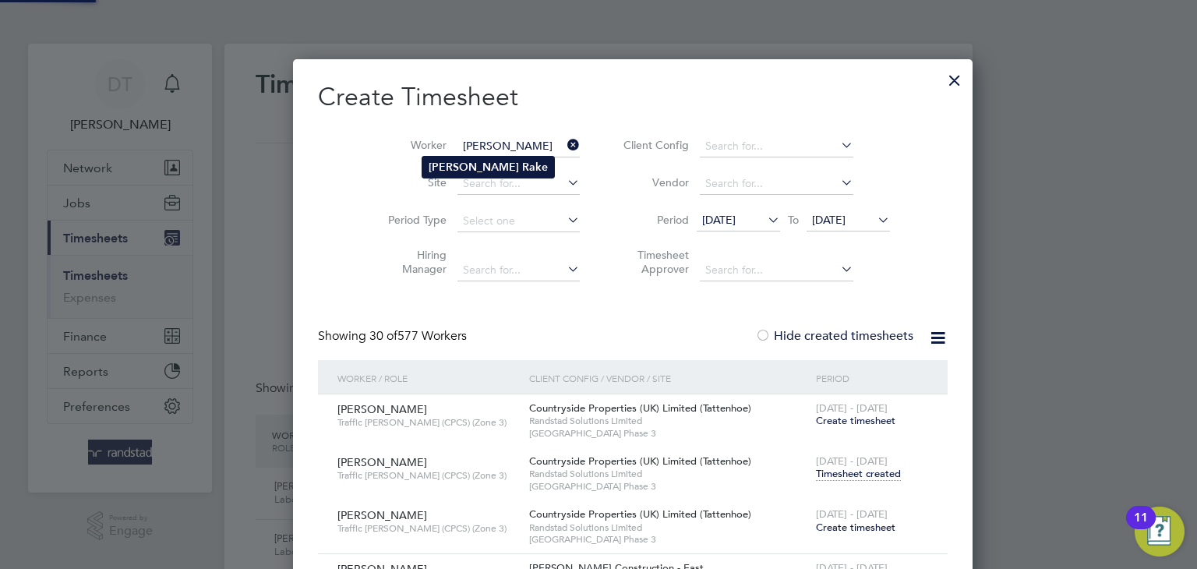
type input "James Rake"
click at [460, 164] on li "James Rake" at bounding box center [489, 167] width 132 height 21
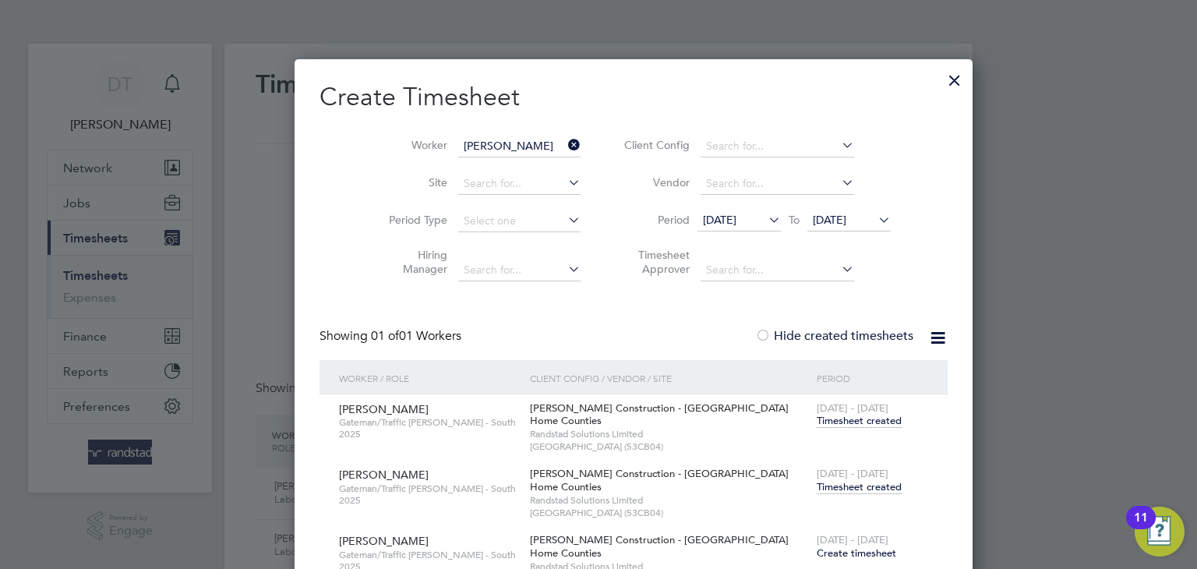
click at [817, 483] on span "Timesheet created" at bounding box center [859, 487] width 85 height 14
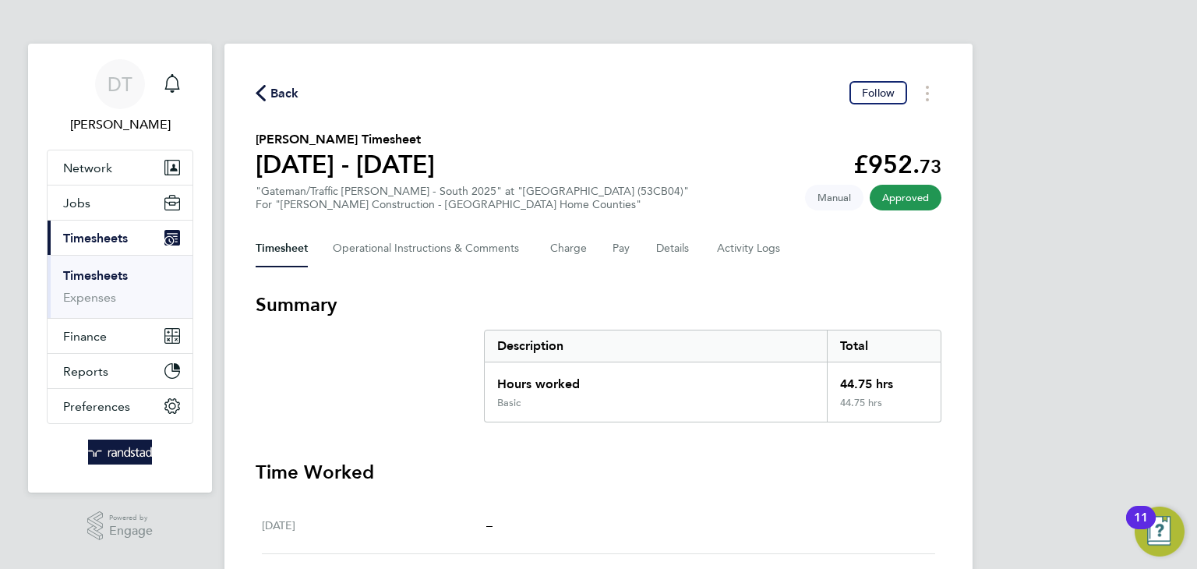
click at [289, 93] on span "Back" at bounding box center [285, 93] width 29 height 19
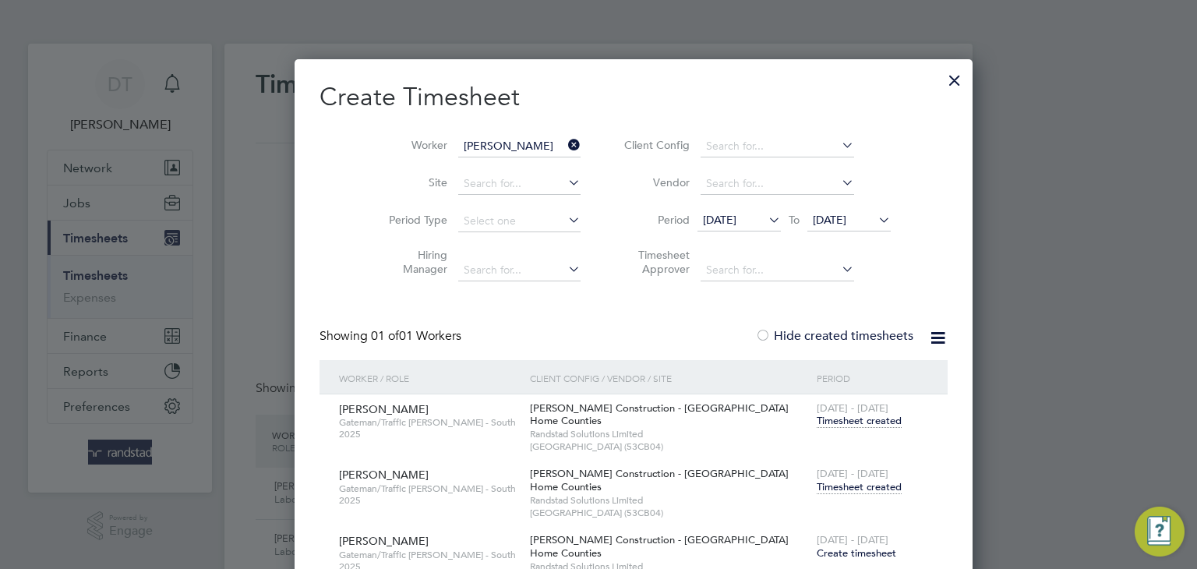
click at [565, 148] on icon at bounding box center [565, 145] width 0 height 22
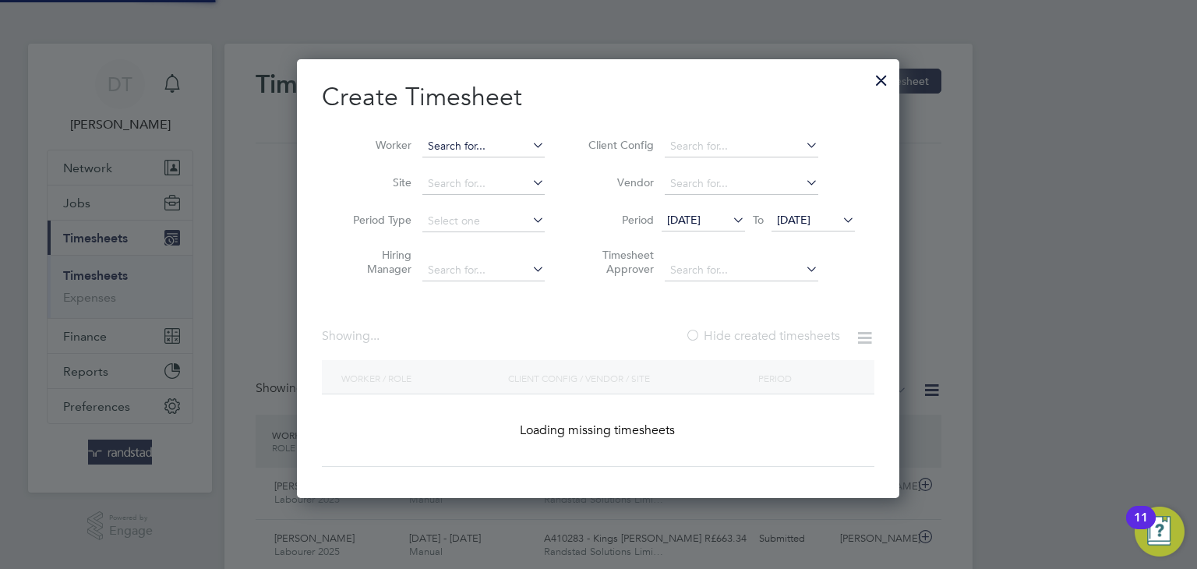
click at [515, 147] on input at bounding box center [484, 147] width 122 height 22
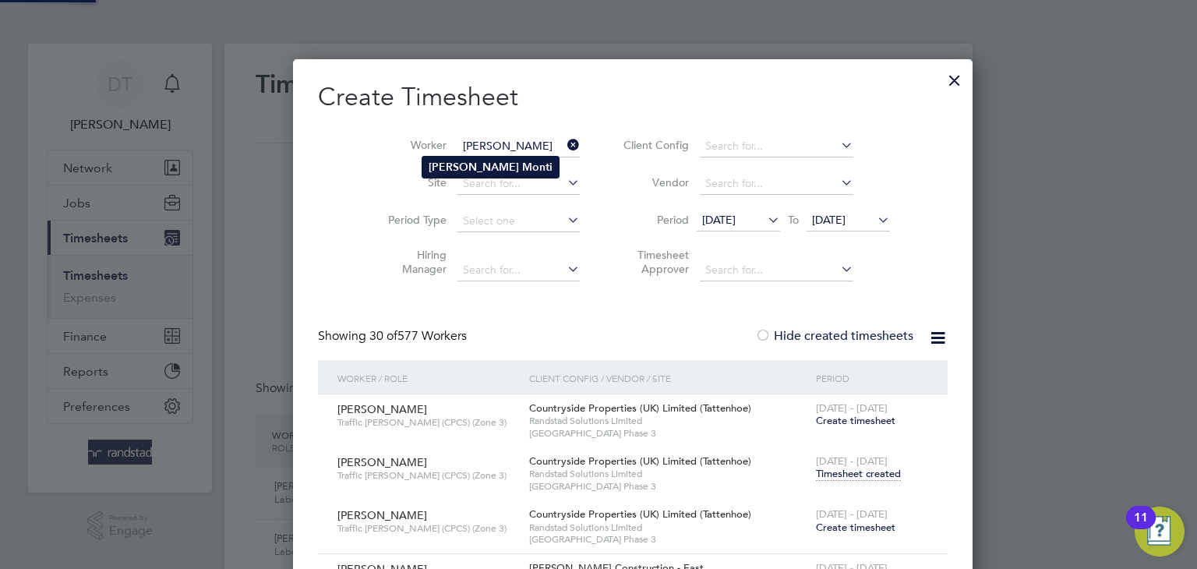
type input "Michael Monti"
click at [522, 165] on b "Monti" at bounding box center [537, 167] width 30 height 13
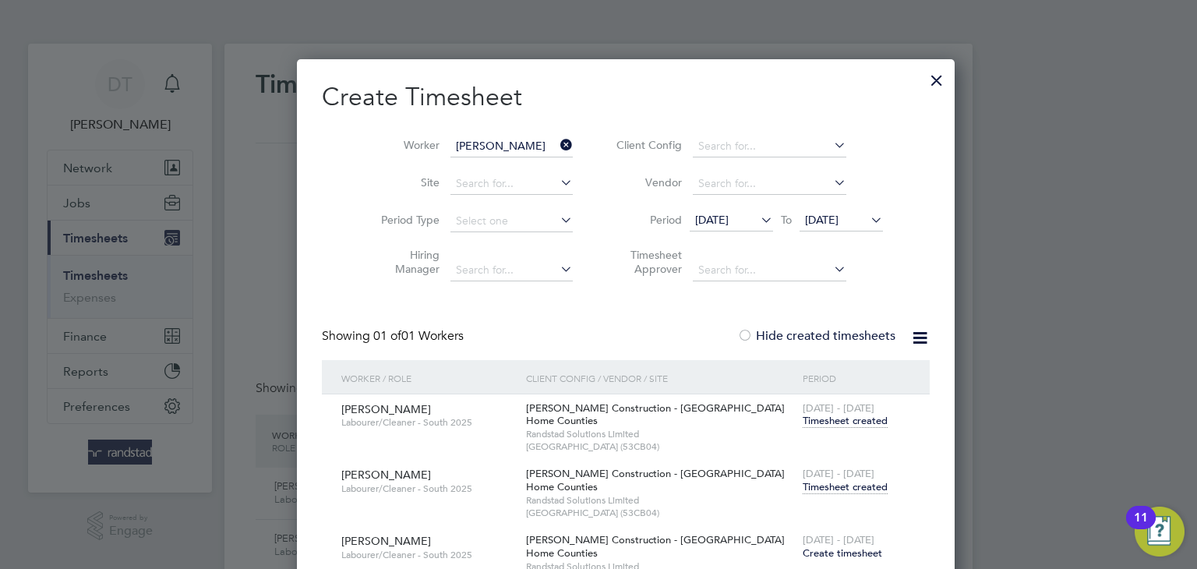
click at [803, 484] on span "Timesheet created" at bounding box center [845, 487] width 85 height 14
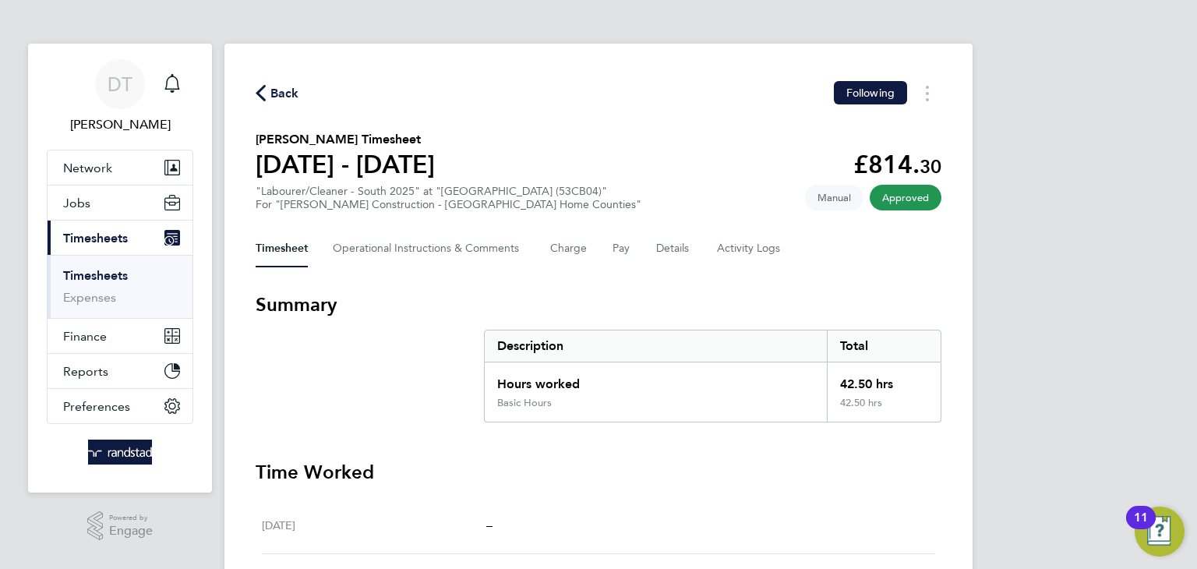
click at [280, 90] on span "Back" at bounding box center [285, 93] width 29 height 19
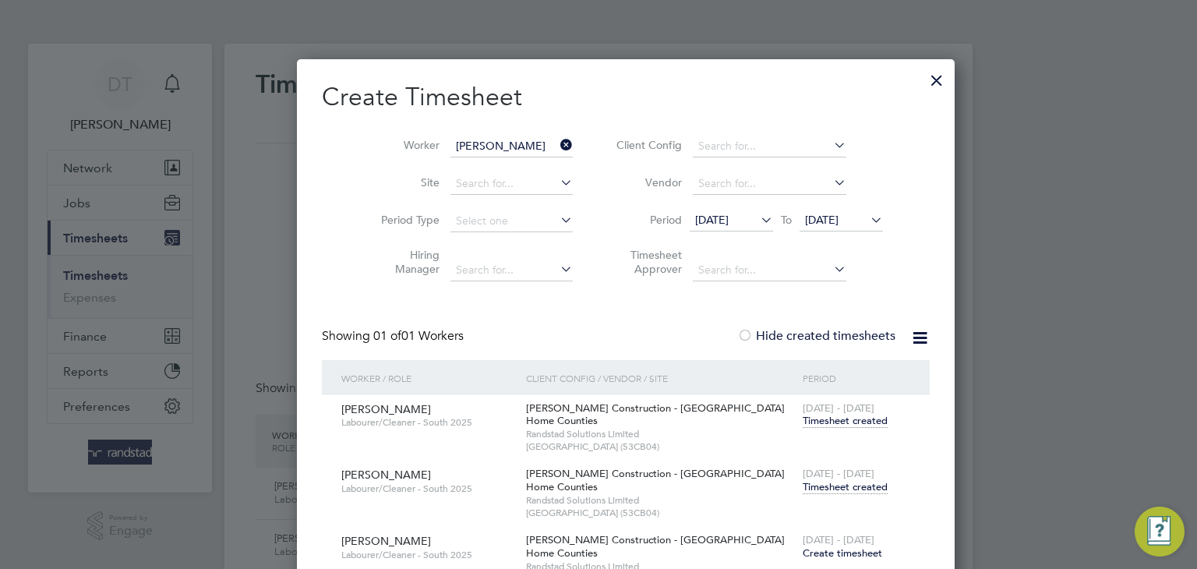
click at [557, 144] on icon at bounding box center [557, 145] width 0 height 22
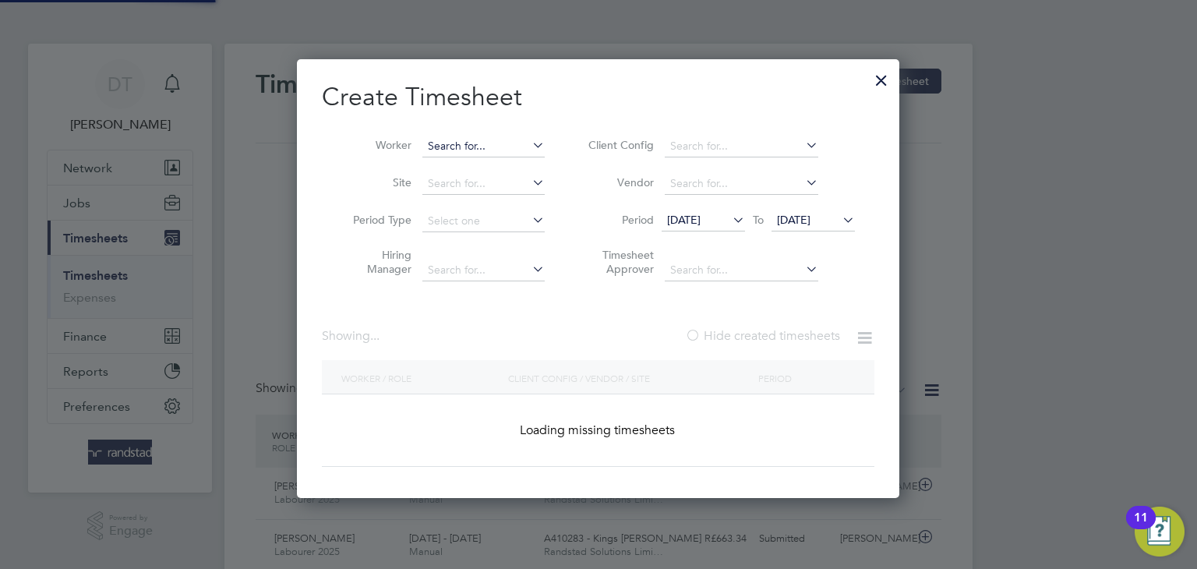
click at [493, 148] on input at bounding box center [484, 147] width 122 height 22
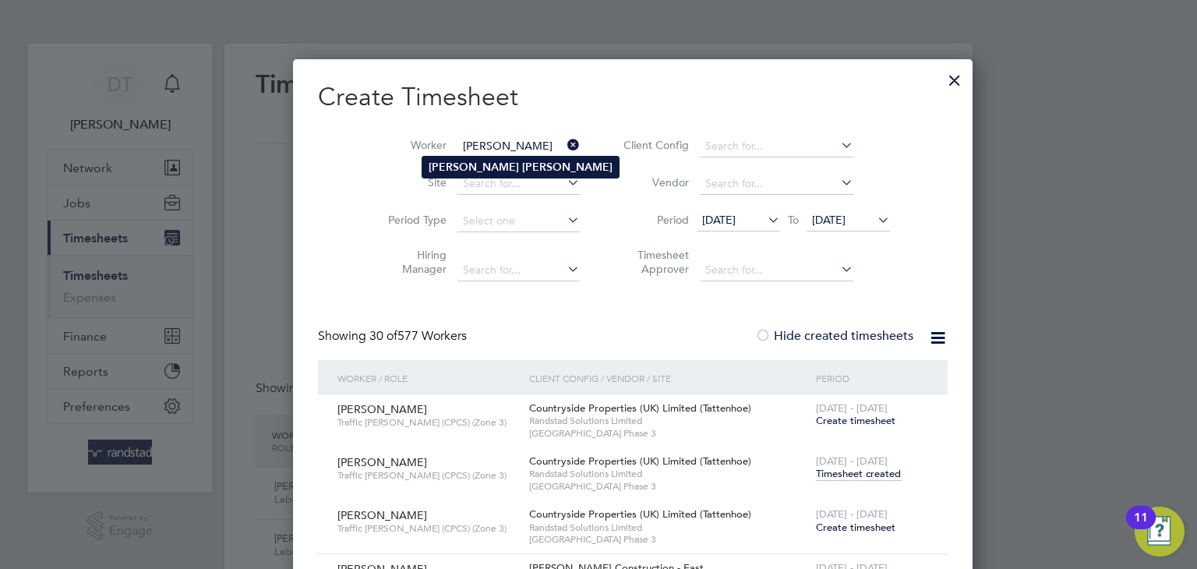
type input "Michael Wagg"
click at [522, 168] on b "Wagg" at bounding box center [567, 167] width 90 height 13
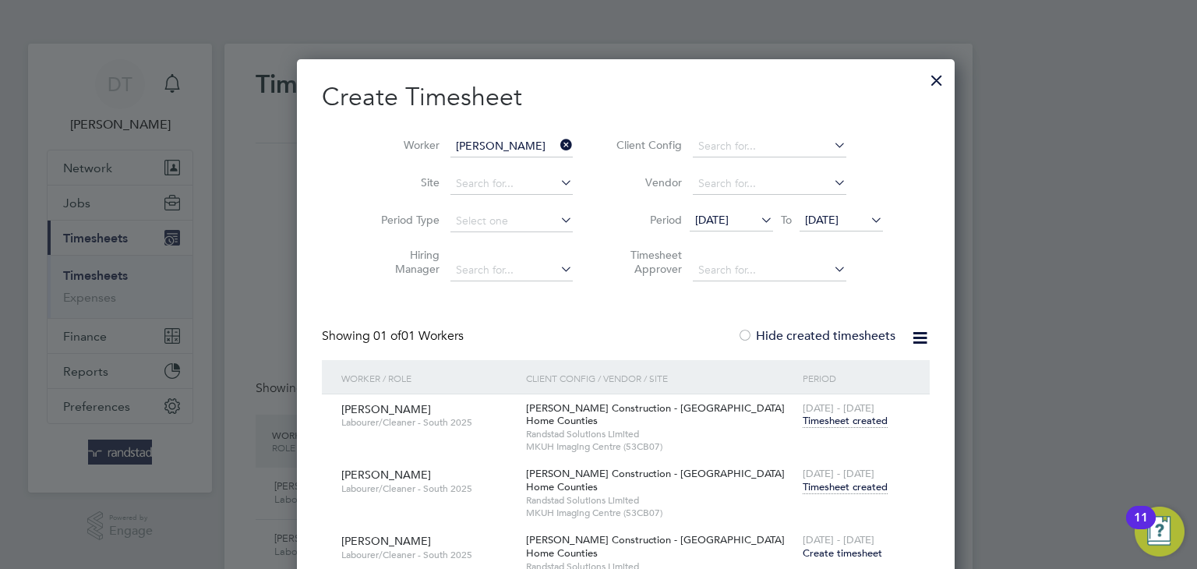
click at [803, 486] on span "Timesheet created" at bounding box center [845, 487] width 85 height 14
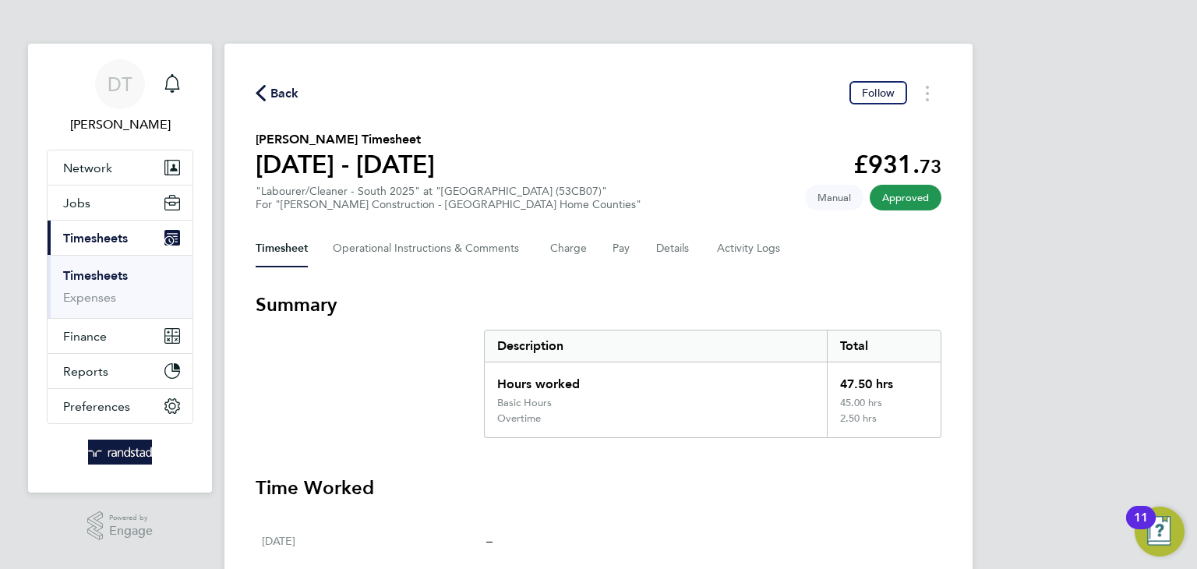
click at [285, 89] on span "Back" at bounding box center [285, 93] width 29 height 19
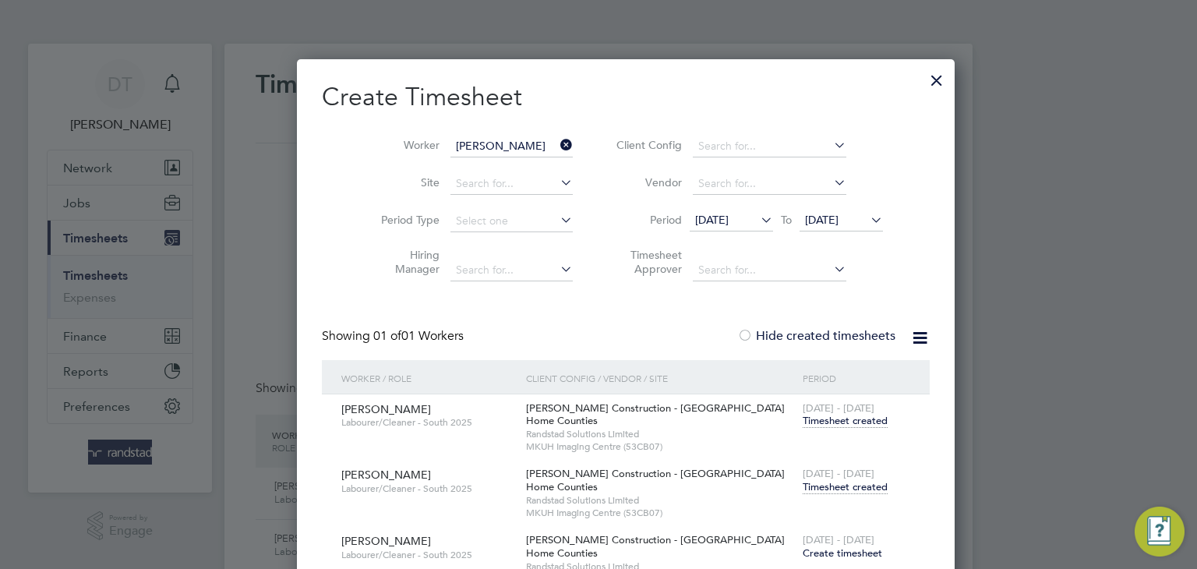
click at [557, 143] on icon at bounding box center [557, 145] width 0 height 22
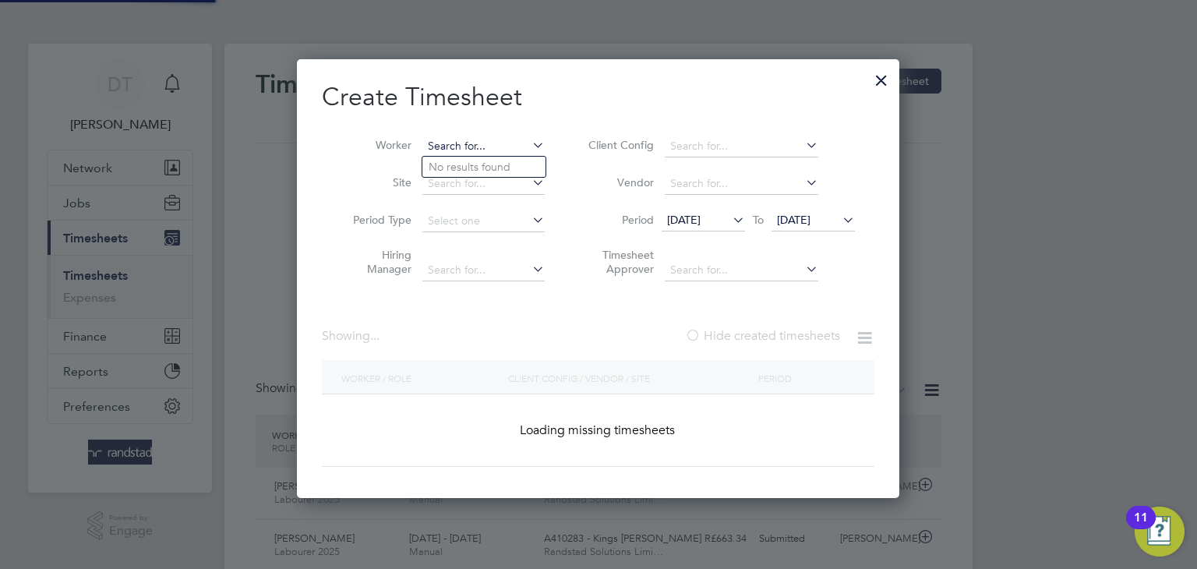
click at [498, 139] on input at bounding box center [484, 147] width 122 height 22
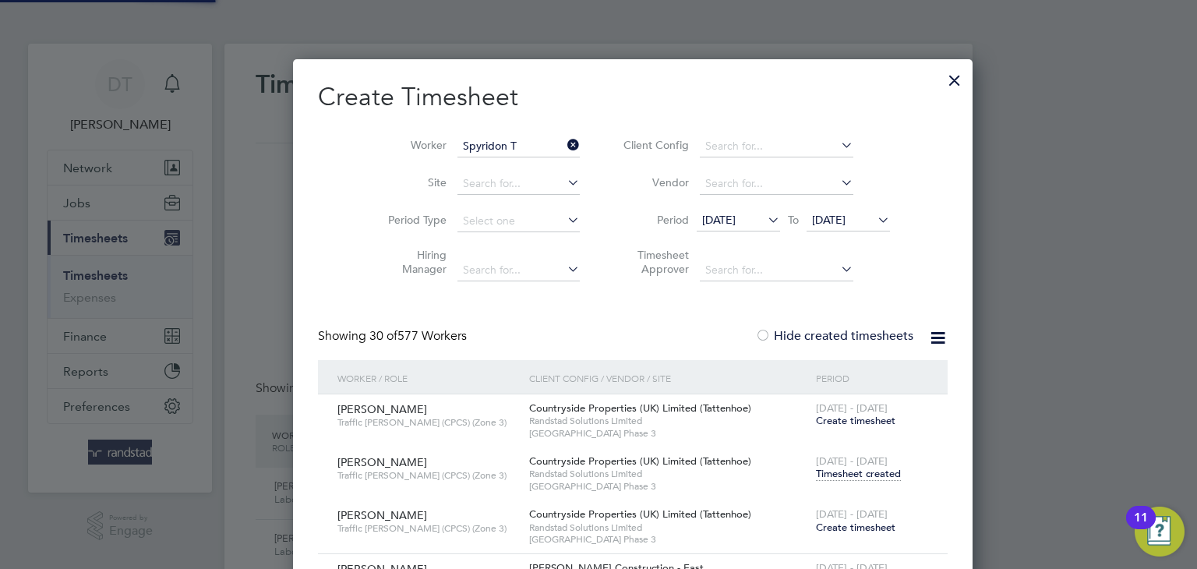
click at [485, 166] on li "Spyridon T sioumis" at bounding box center [484, 167] width 123 height 21
type input "Spyridon Tsioumis"
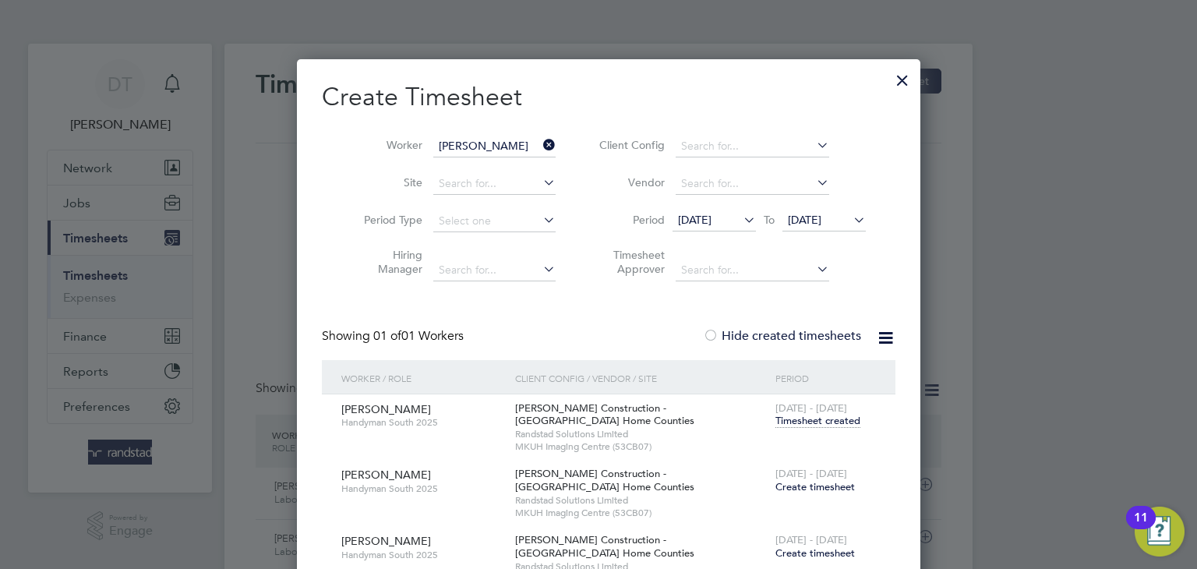
click at [798, 486] on span "Create timesheet" at bounding box center [816, 486] width 80 height 13
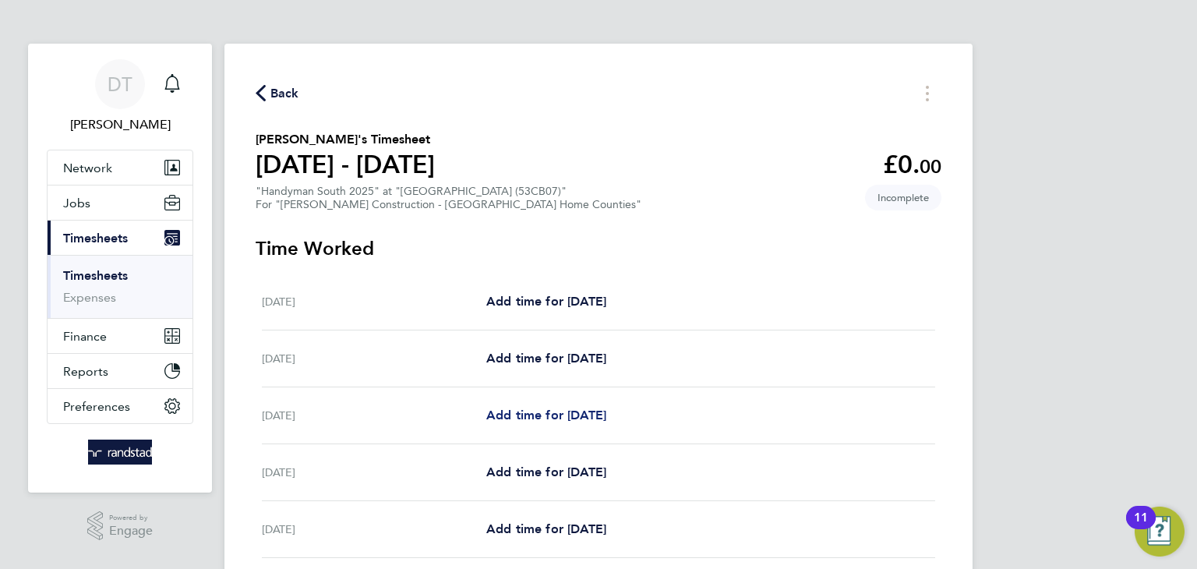
click at [577, 416] on span "Add time for Mon 04 Aug" at bounding box center [546, 415] width 120 height 15
select select "30"
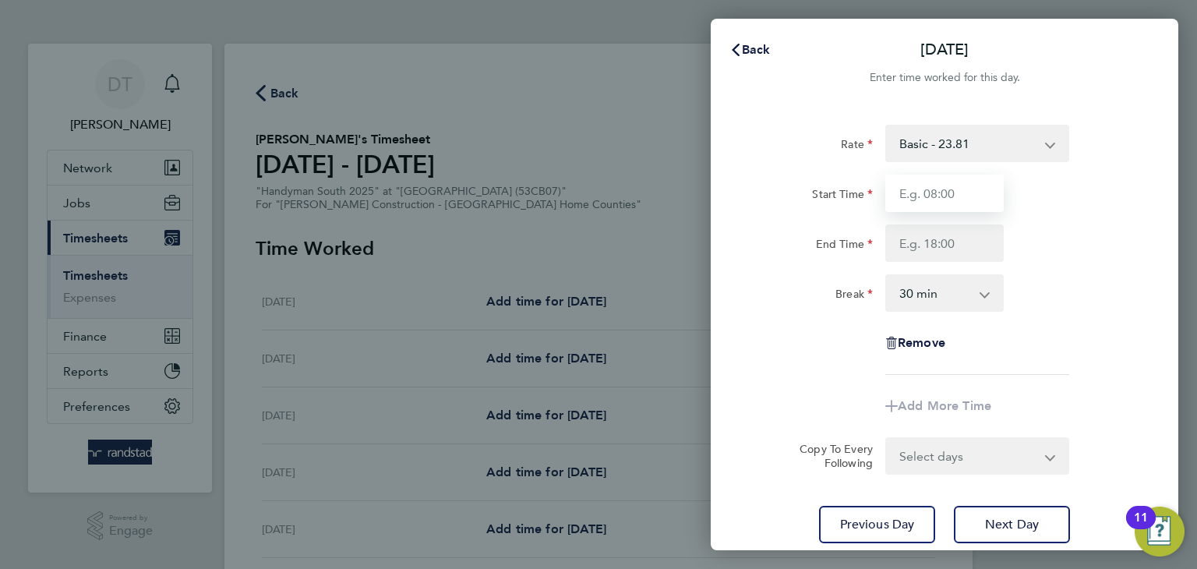
click at [938, 193] on input "Start Time" at bounding box center [945, 193] width 118 height 37
type input "07:00"
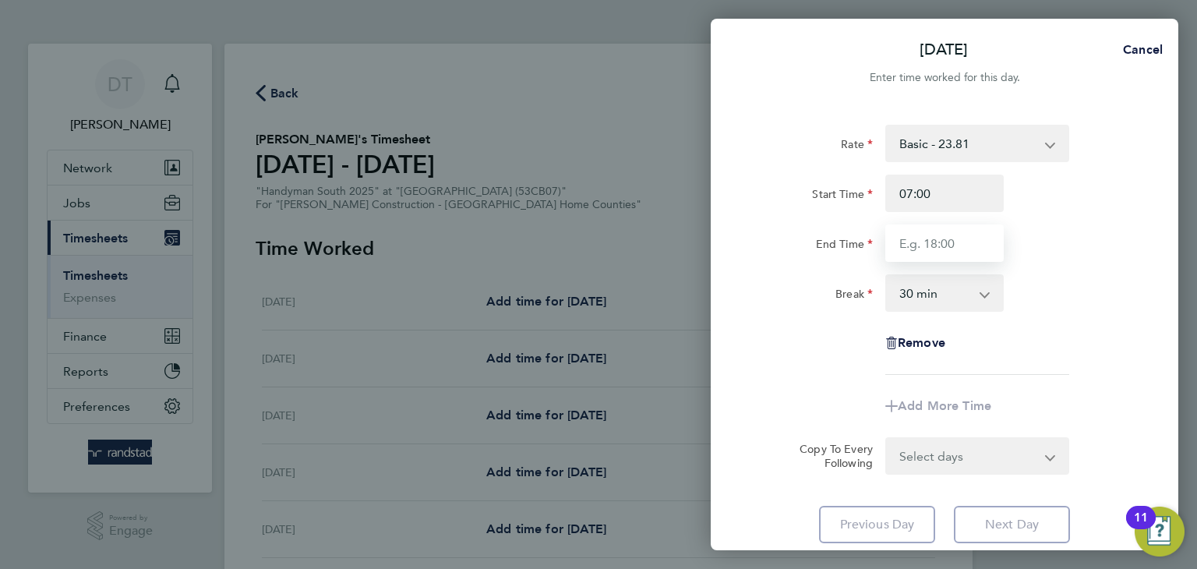
click at [927, 249] on input "End Time" at bounding box center [945, 243] width 118 height 37
type input "17:30"
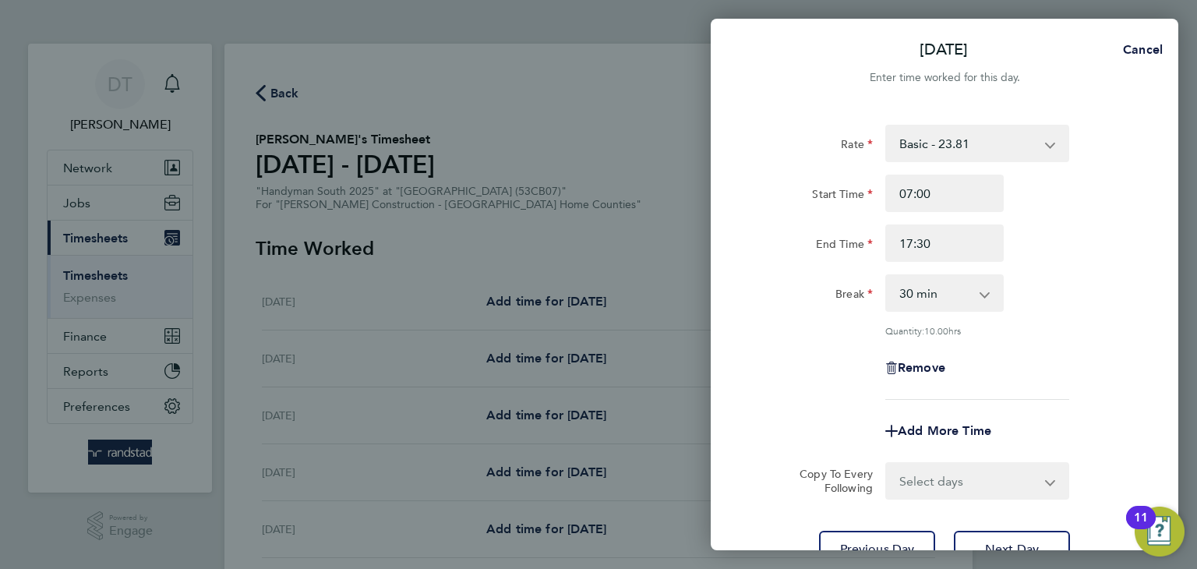
click at [771, 333] on div "Rate Basic - 23.81 OT1 - 34.42 Start Time 07:00 End Time 17:30 Break 0 min 15 m…" at bounding box center [945, 262] width 380 height 275
click at [929, 481] on select "Select days Day Tuesday Wednesday Thursday Friday" at bounding box center [969, 481] width 164 height 34
select select "DAY"
click at [887, 464] on select "Select days Day Tuesday Wednesday Thursday Friday" at bounding box center [969, 481] width 164 height 34
select select "2025-08-08"
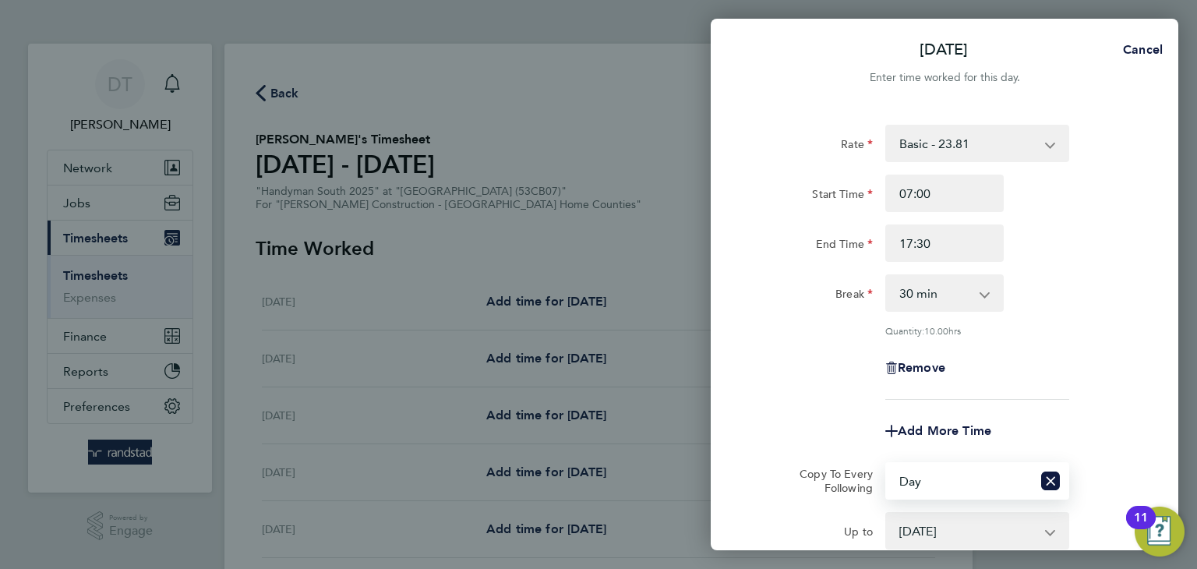
click at [773, 356] on div "Remove" at bounding box center [944, 367] width 393 height 37
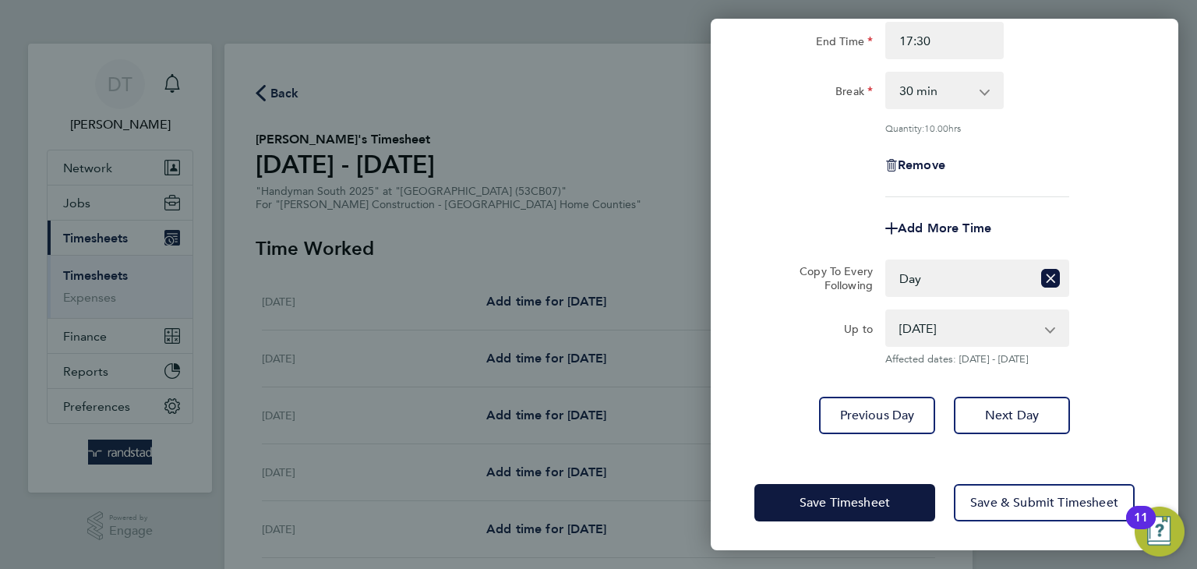
click at [822, 467] on div "Save Timesheet Save & Submit Timesheet" at bounding box center [945, 503] width 468 height 100
click at [815, 498] on span "Save Timesheet" at bounding box center [845, 503] width 90 height 16
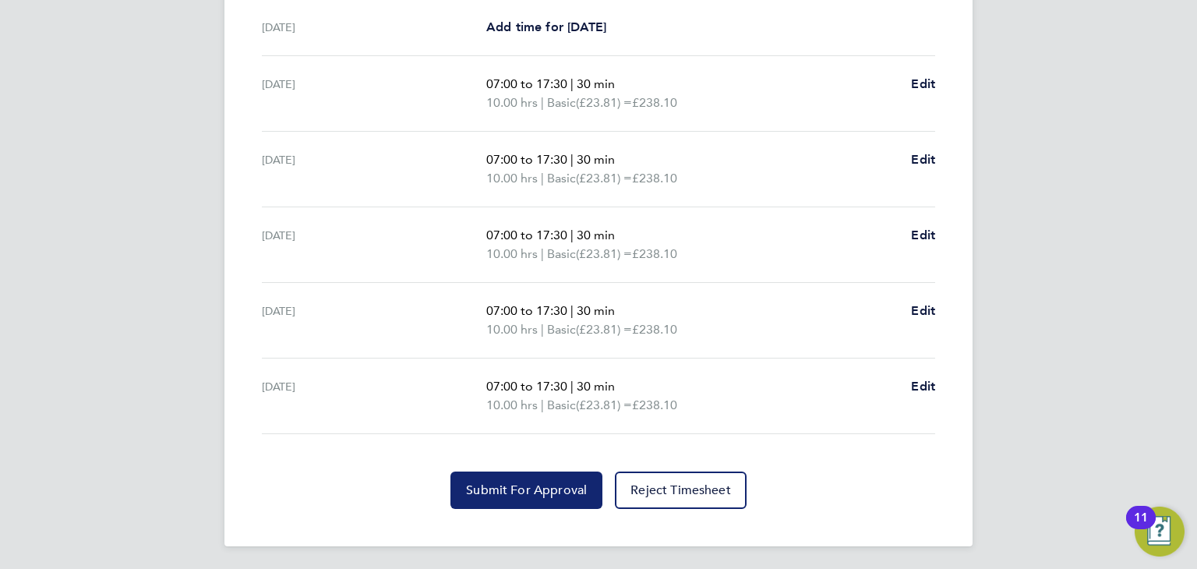
click at [540, 486] on span "Submit For Approval" at bounding box center [526, 491] width 121 height 16
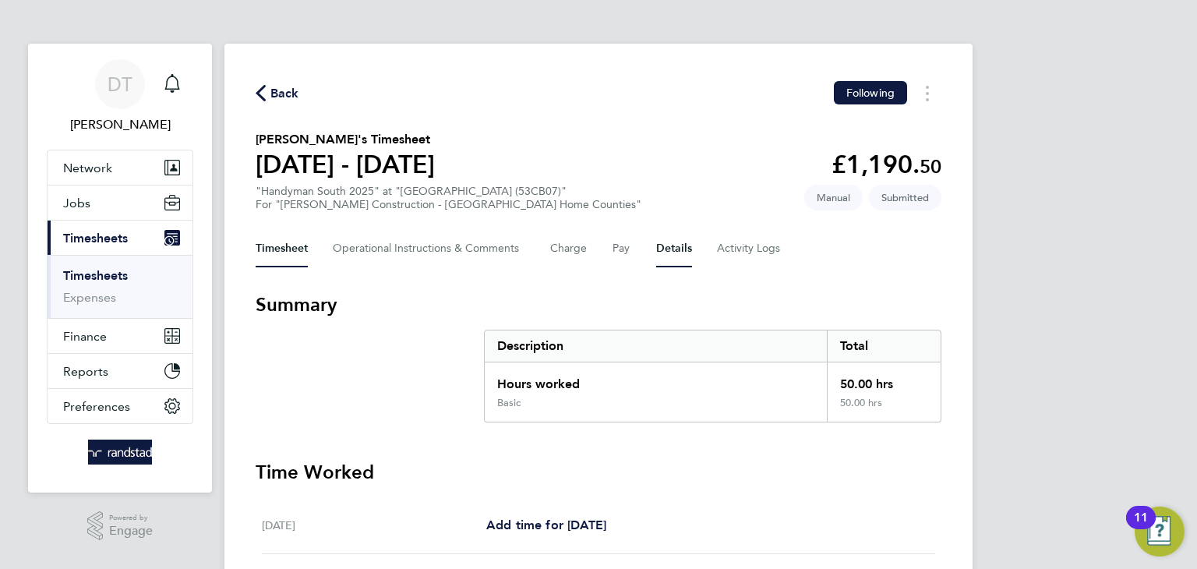
click at [656, 245] on button "Details" at bounding box center [674, 248] width 36 height 37
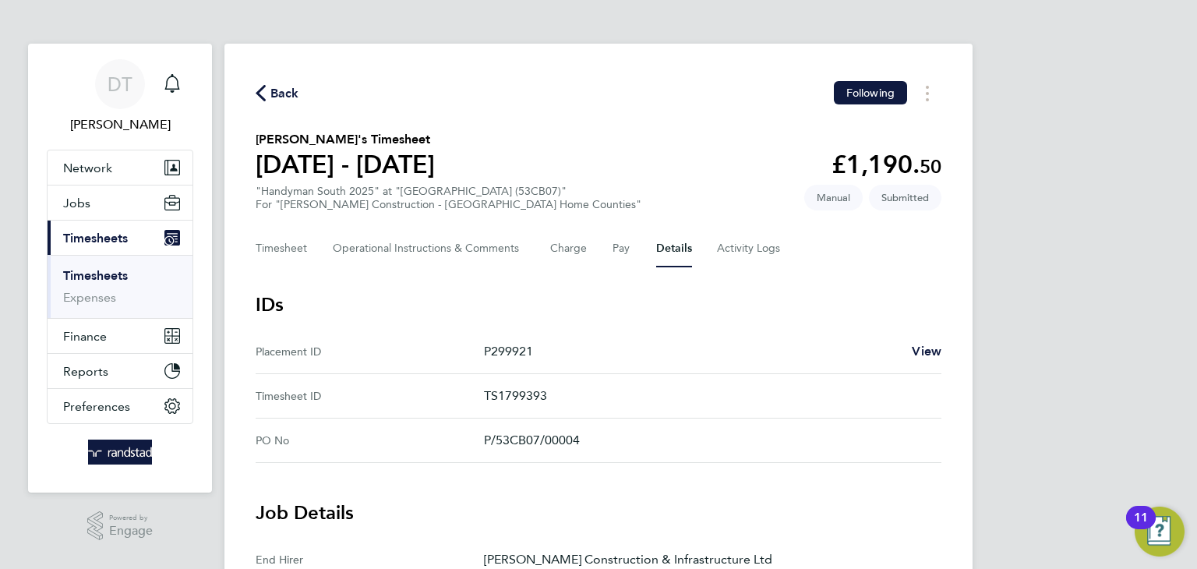
click at [285, 92] on span "Back" at bounding box center [285, 93] width 29 height 19
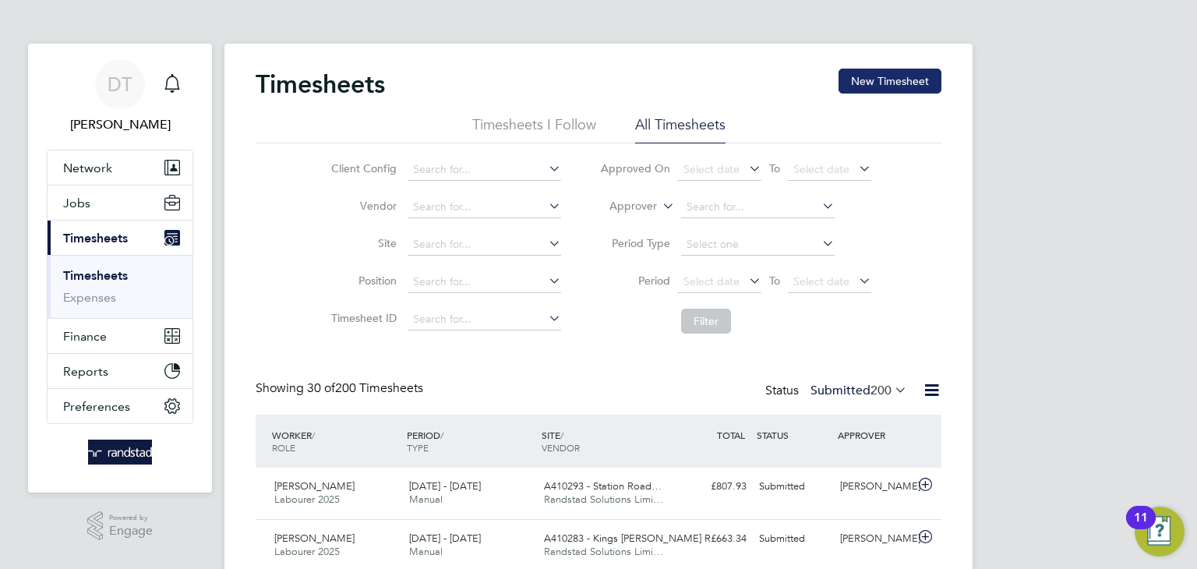
click at [894, 82] on button "New Timesheet" at bounding box center [890, 81] width 103 height 25
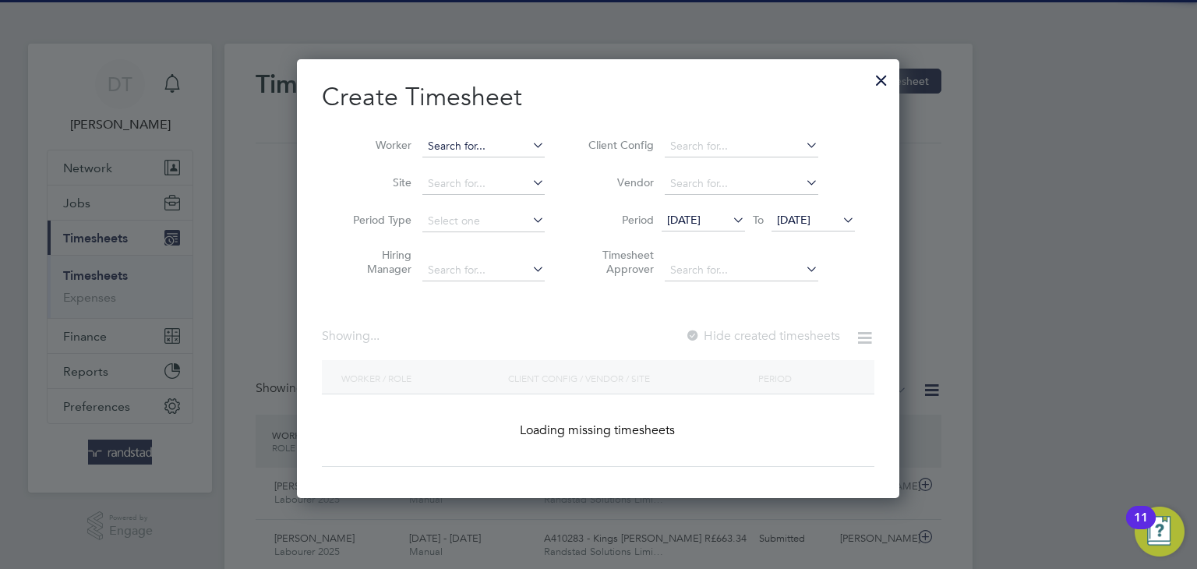
click at [444, 144] on input at bounding box center [484, 147] width 122 height 22
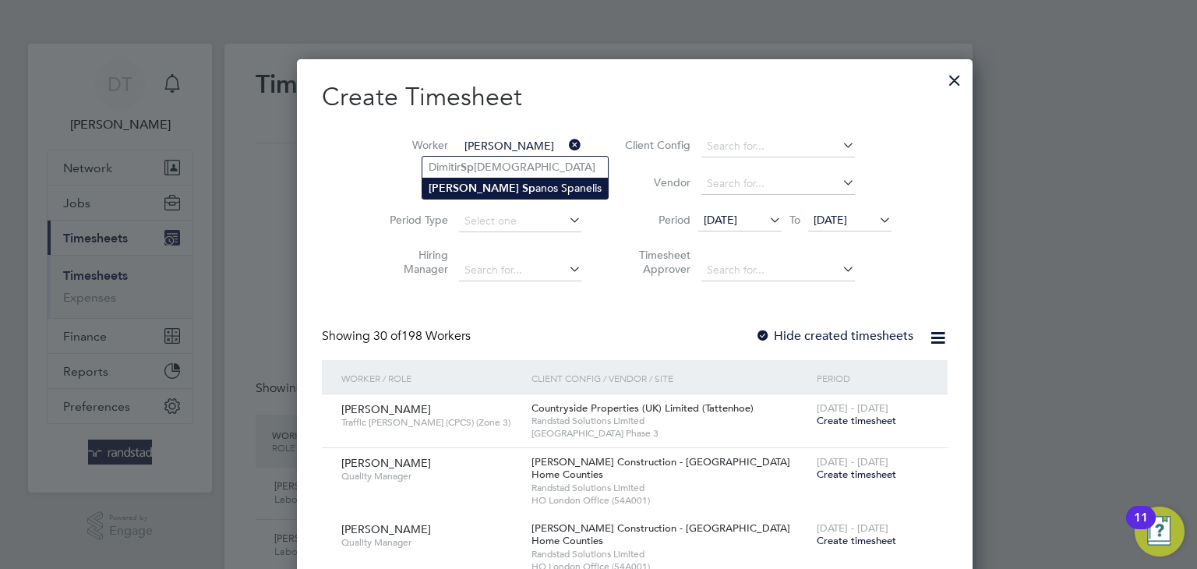
click at [459, 182] on b "Dimitri" at bounding box center [474, 188] width 90 height 13
type input "Dimitri Spanos Spanelis"
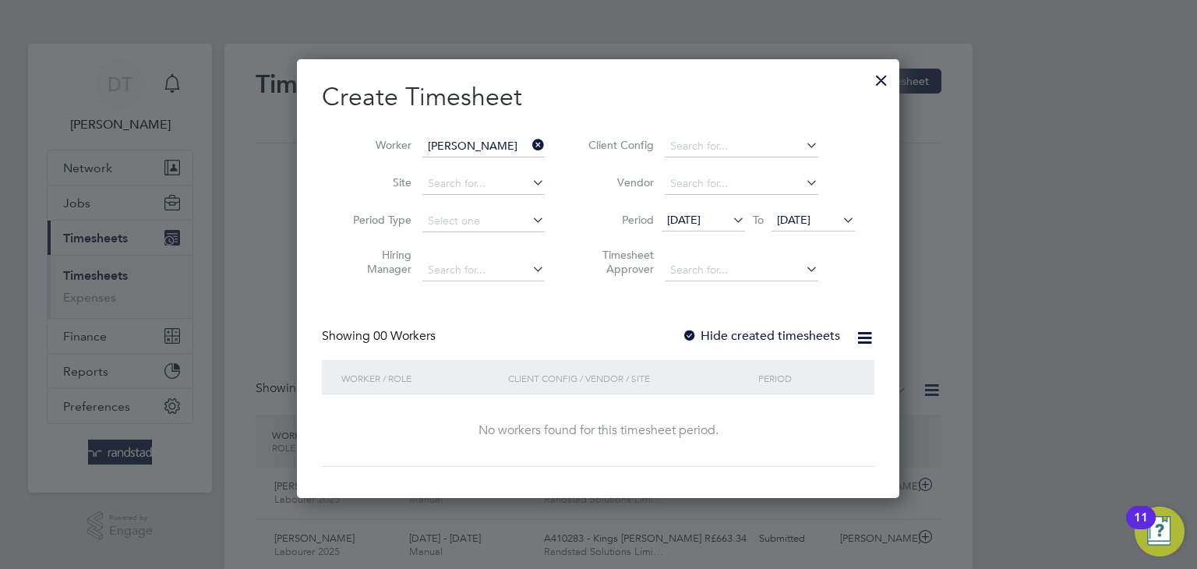
click at [731, 334] on label "Hide created timesheets" at bounding box center [761, 336] width 158 height 16
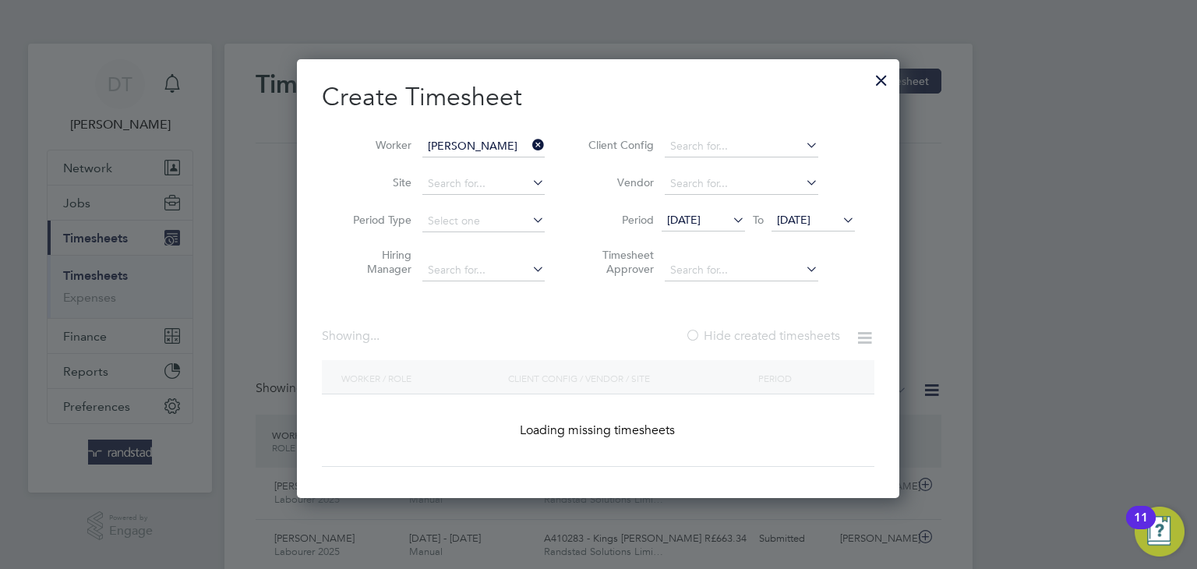
click at [799, 224] on span "[DATE]" at bounding box center [794, 220] width 34 height 14
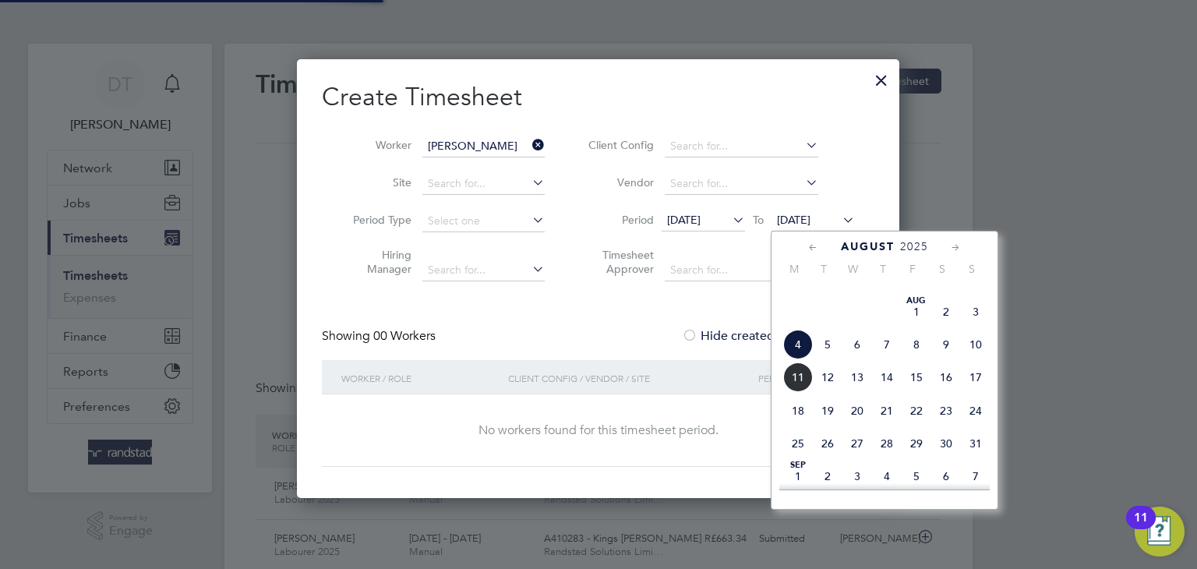
click at [800, 392] on span "11" at bounding box center [798, 378] width 30 height 30
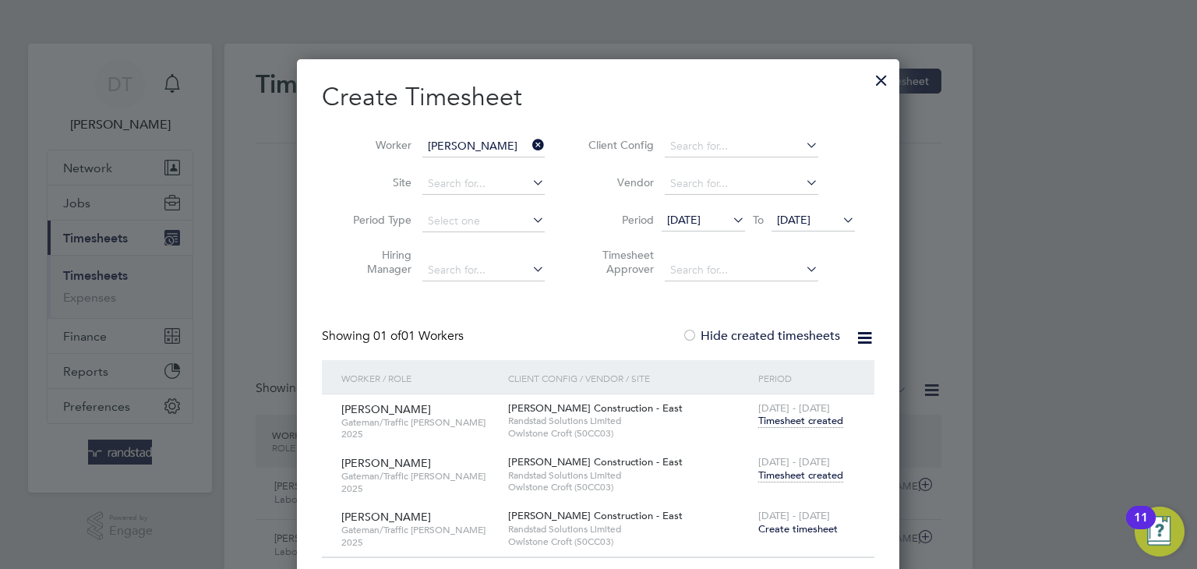
click at [798, 477] on span "Timesheet created" at bounding box center [801, 476] width 85 height 14
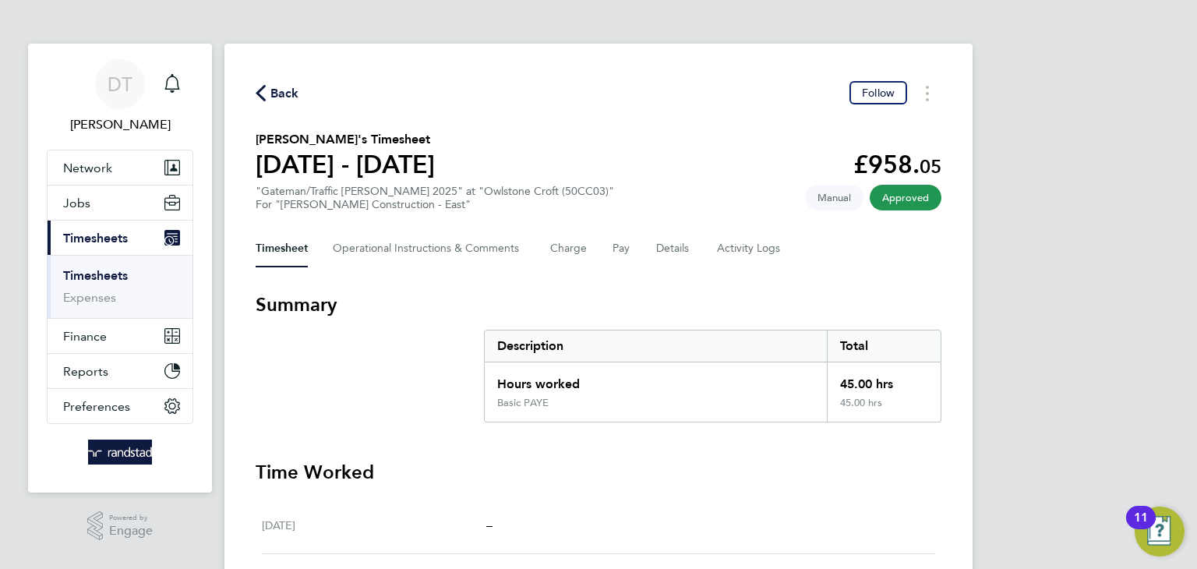
click at [288, 89] on span "Back" at bounding box center [285, 93] width 29 height 19
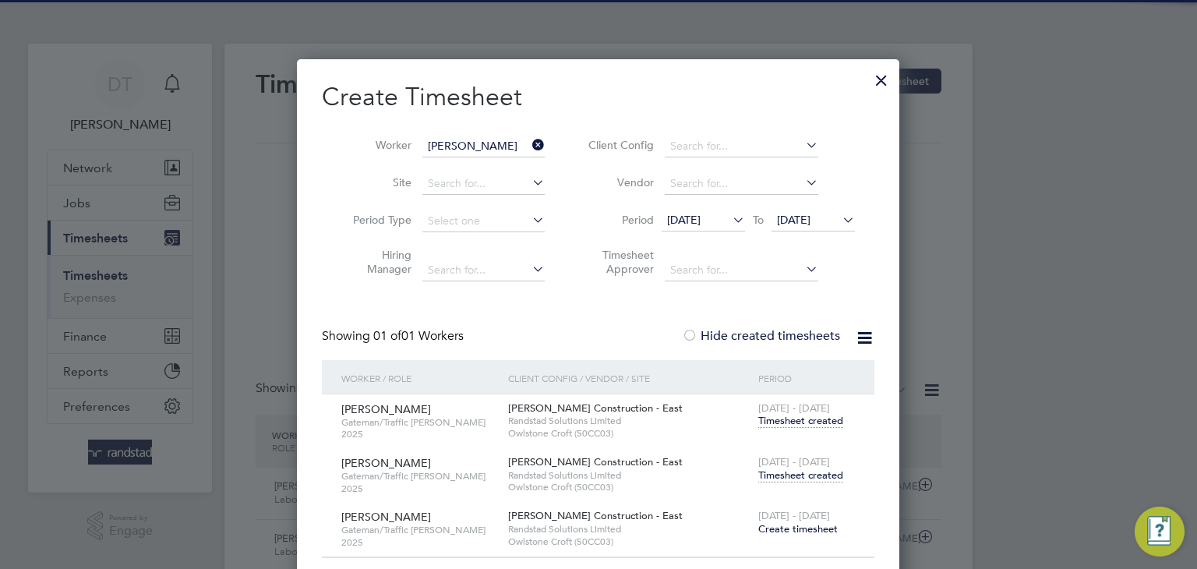
click at [529, 146] on icon at bounding box center [529, 145] width 0 height 22
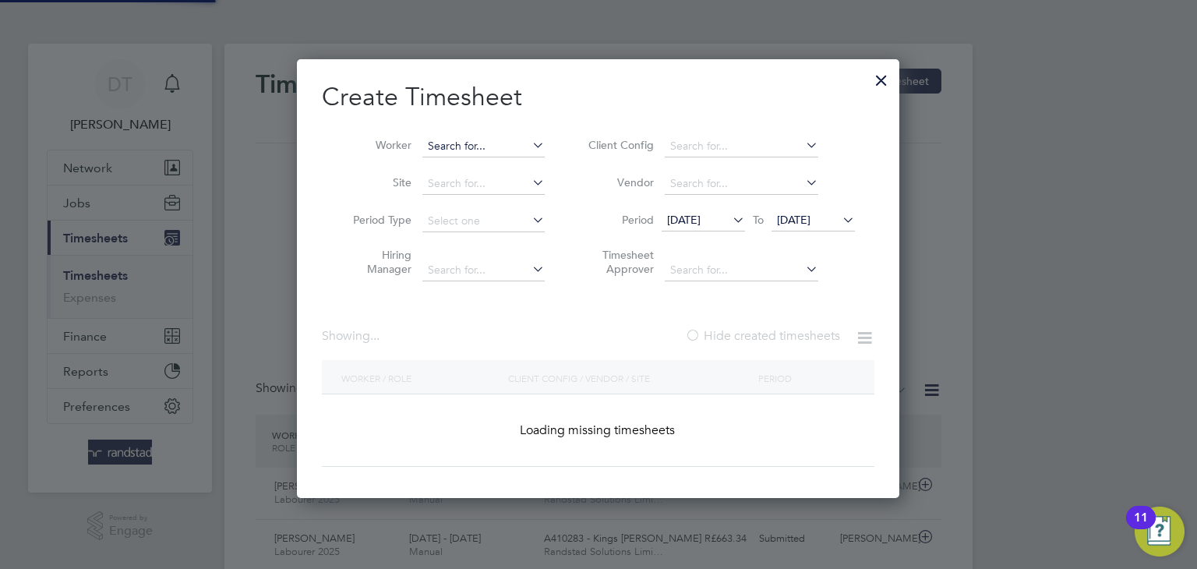
click at [500, 142] on input at bounding box center [484, 147] width 122 height 22
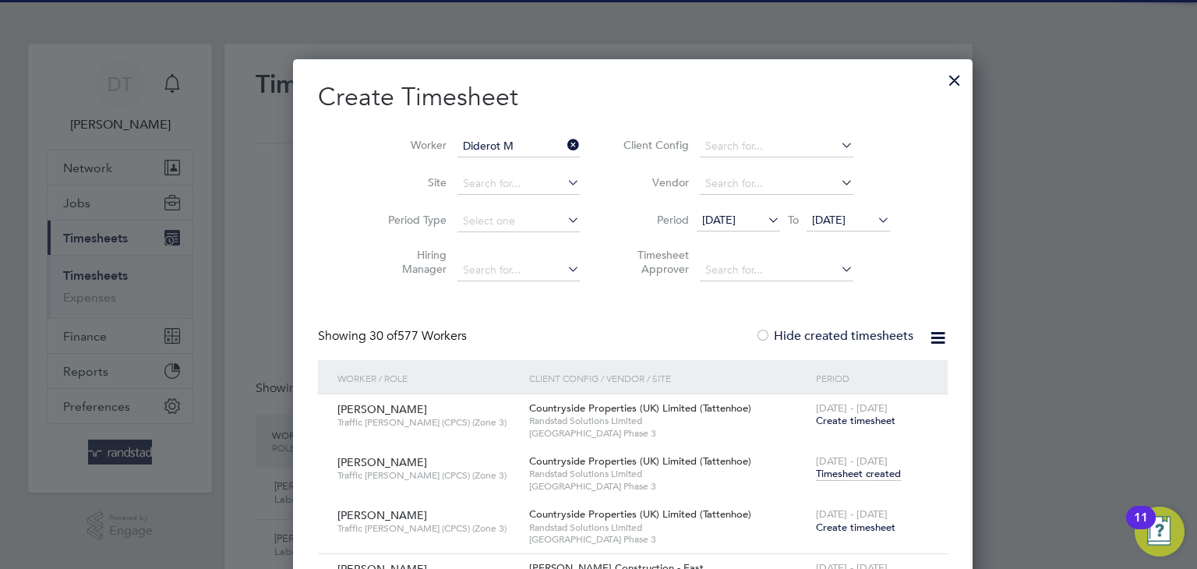
click at [472, 170] on b "M" at bounding box center [477, 167] width 10 height 13
type input "Diderot Monthe"
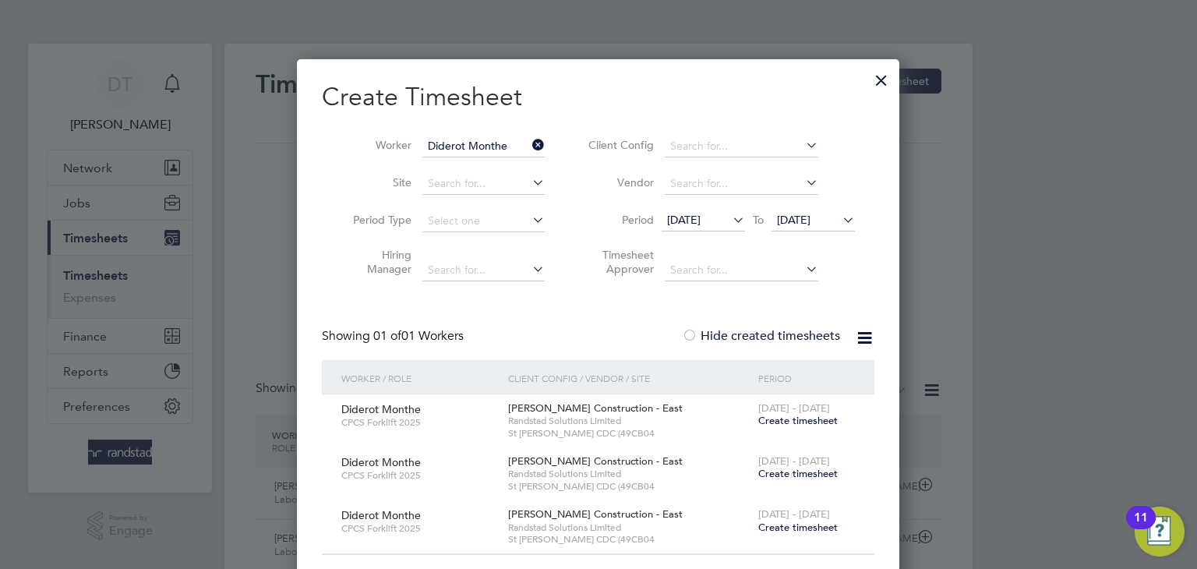
click at [529, 145] on icon at bounding box center [529, 145] width 0 height 22
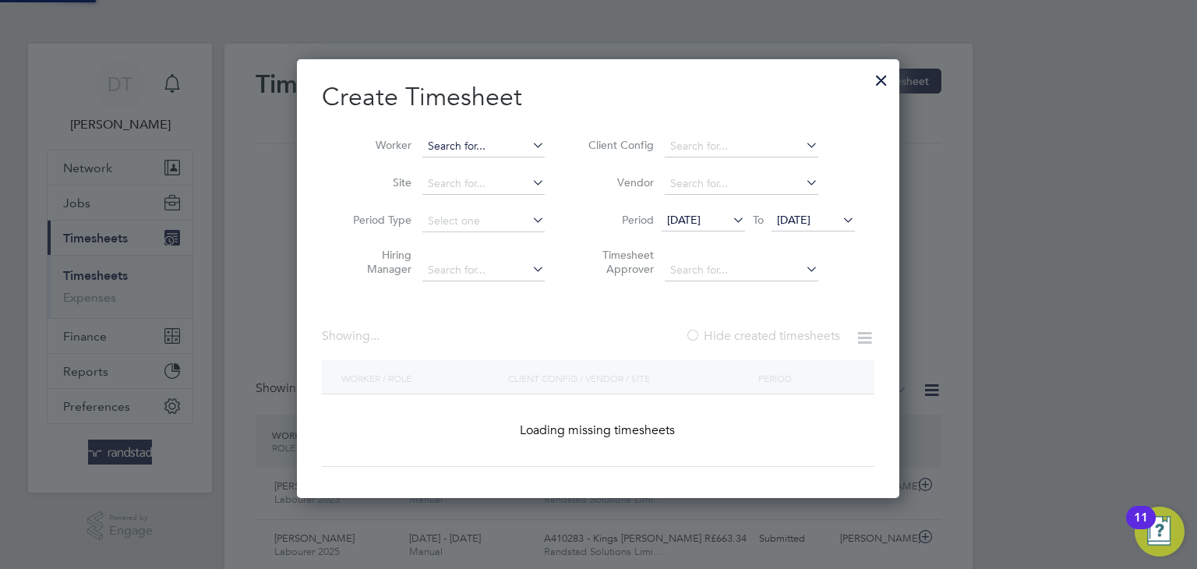
click at [497, 143] on input at bounding box center [484, 147] width 122 height 22
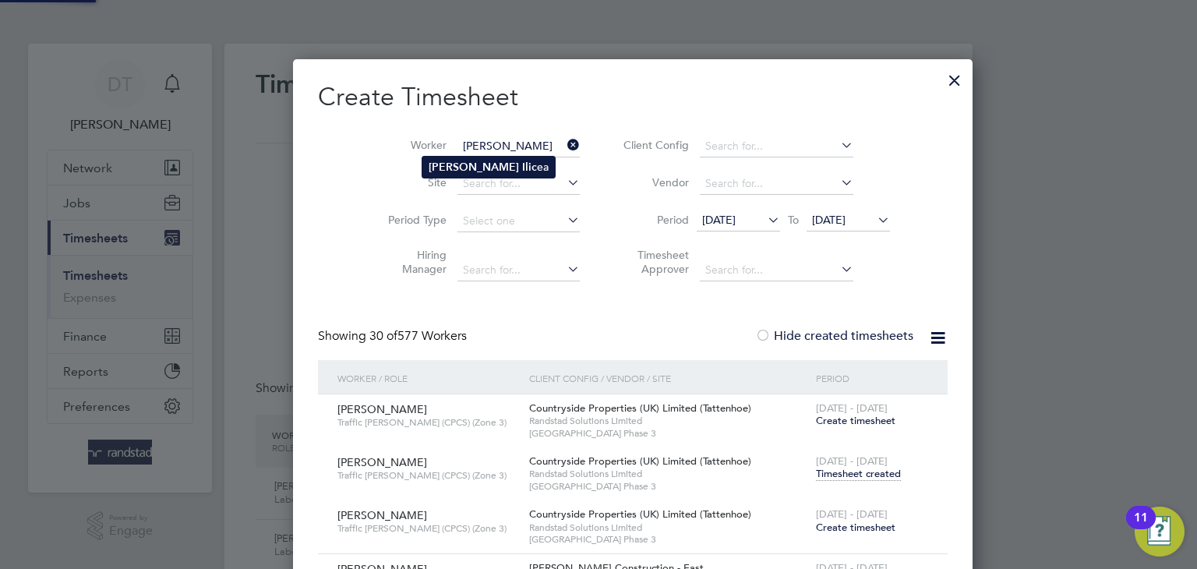
click at [464, 164] on li "Marius Ilic ea" at bounding box center [489, 167] width 133 height 21
type input "Marius Ilicea"
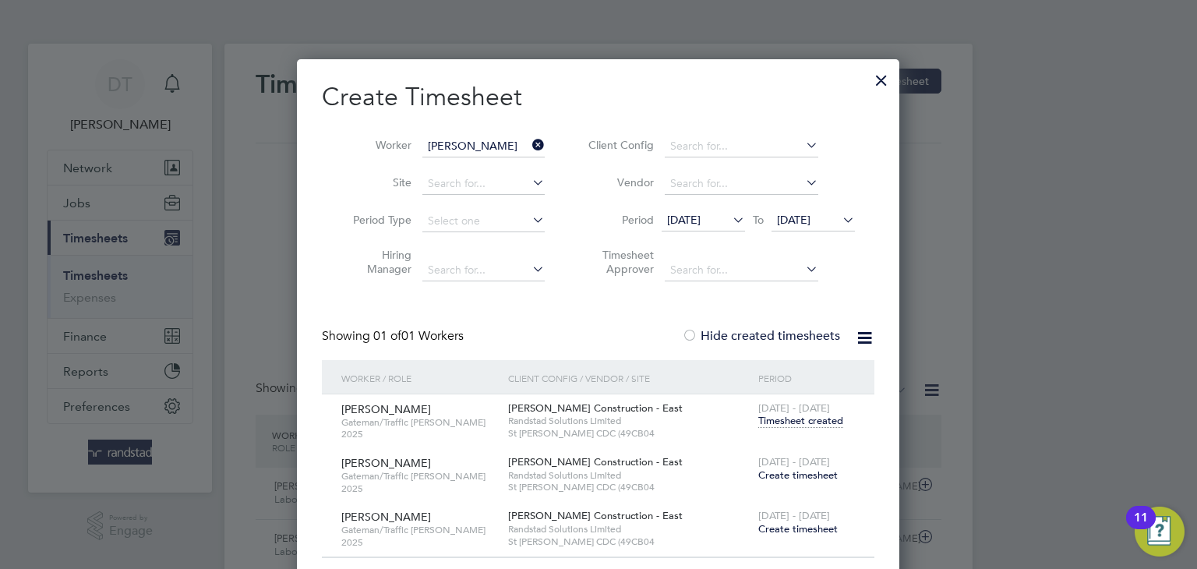
click at [529, 145] on icon at bounding box center [529, 145] width 0 height 22
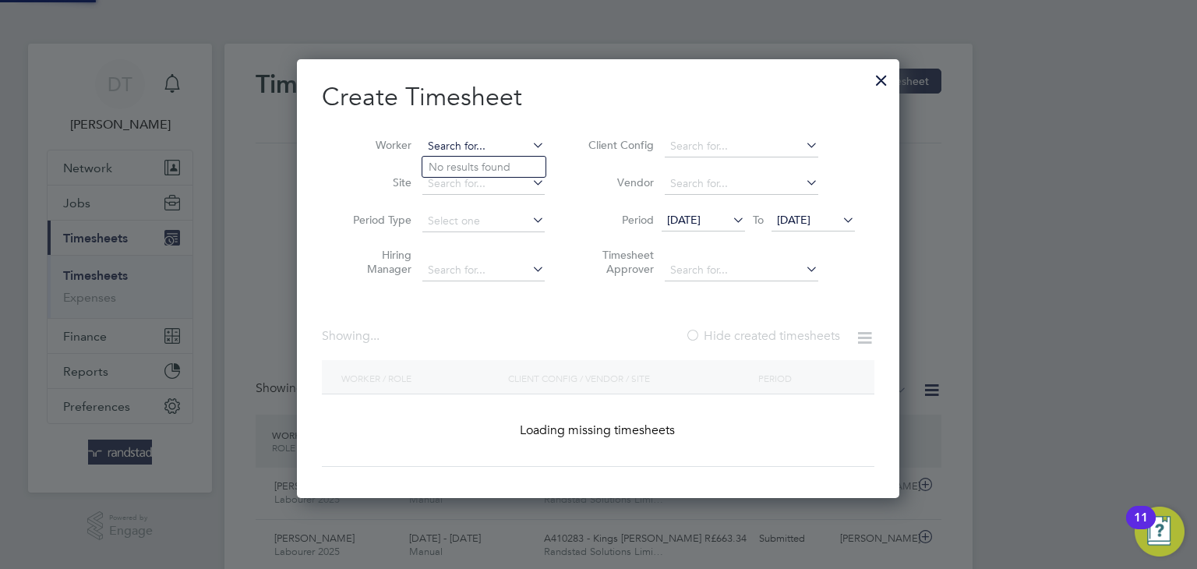
click at [512, 140] on input at bounding box center [484, 147] width 122 height 22
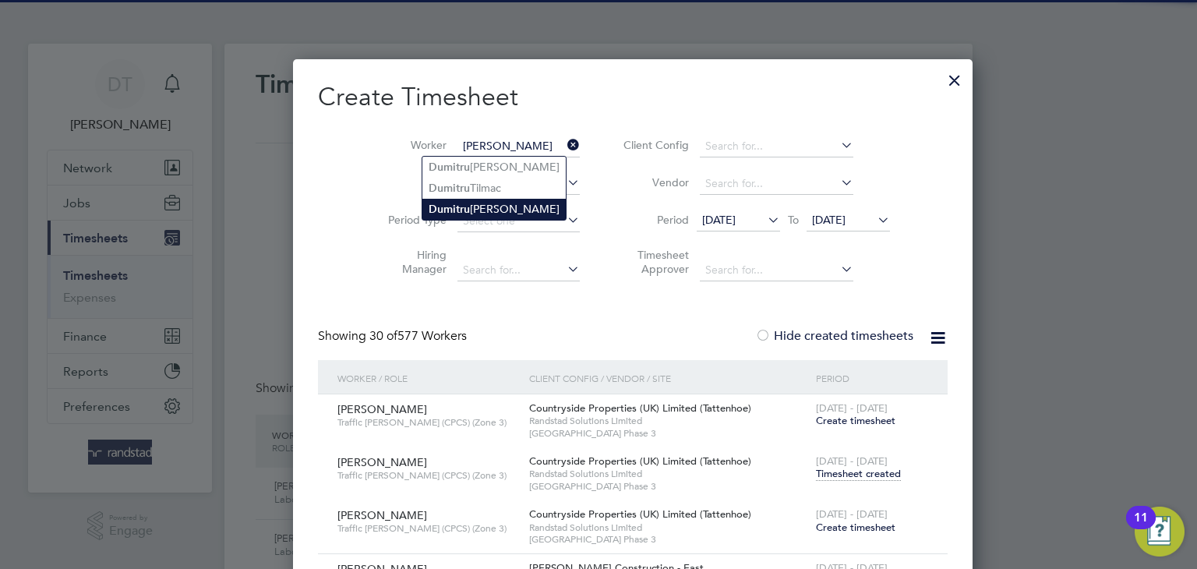
click at [476, 202] on li "Dumi t ru Tanasov" at bounding box center [494, 209] width 143 height 21
type input "Dumitru Tanasov"
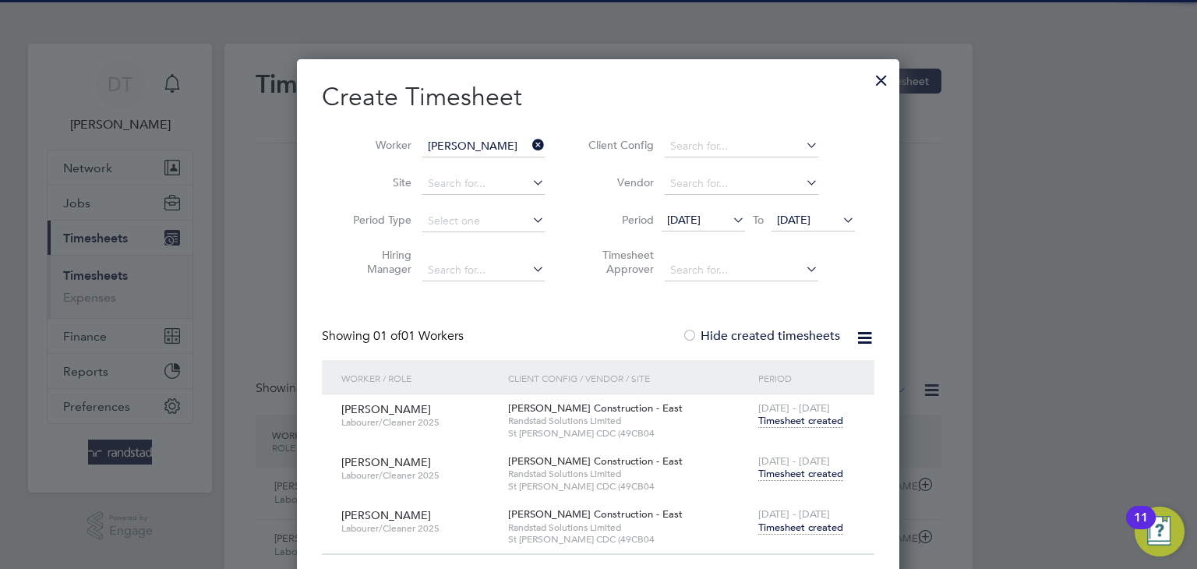
click at [786, 472] on span "Timesheet created" at bounding box center [801, 474] width 85 height 14
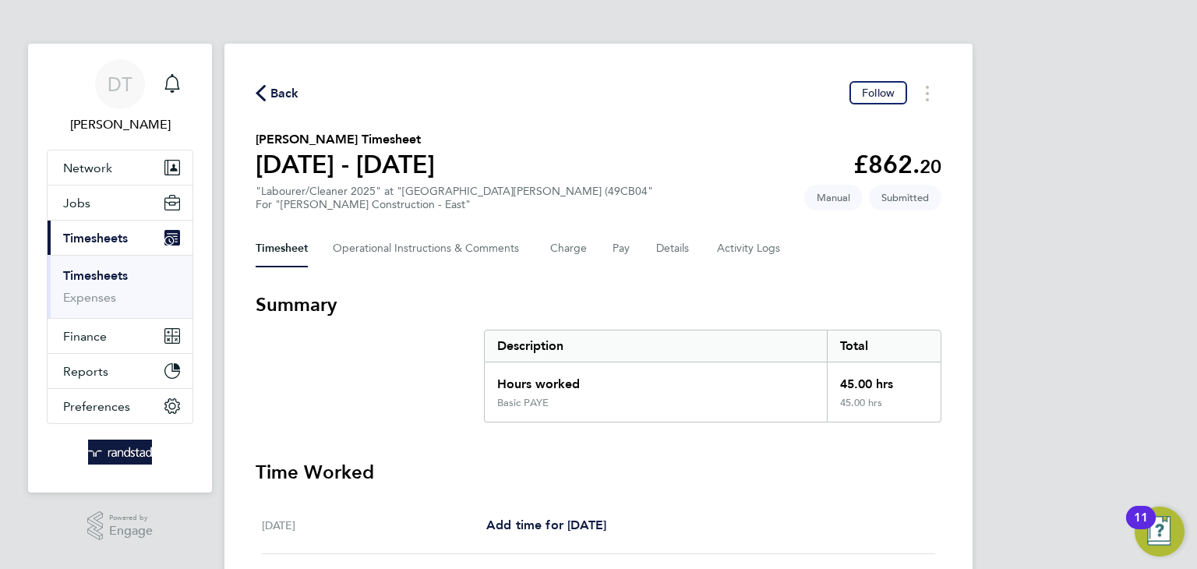
click at [287, 90] on span "Back" at bounding box center [285, 93] width 29 height 19
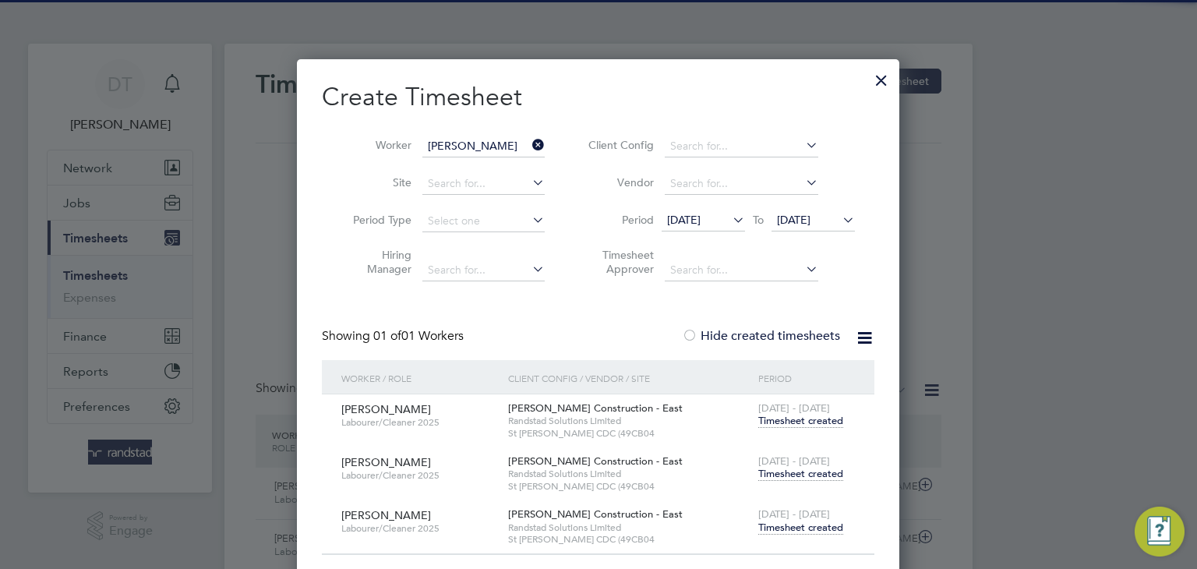
click at [529, 143] on icon at bounding box center [529, 145] width 0 height 22
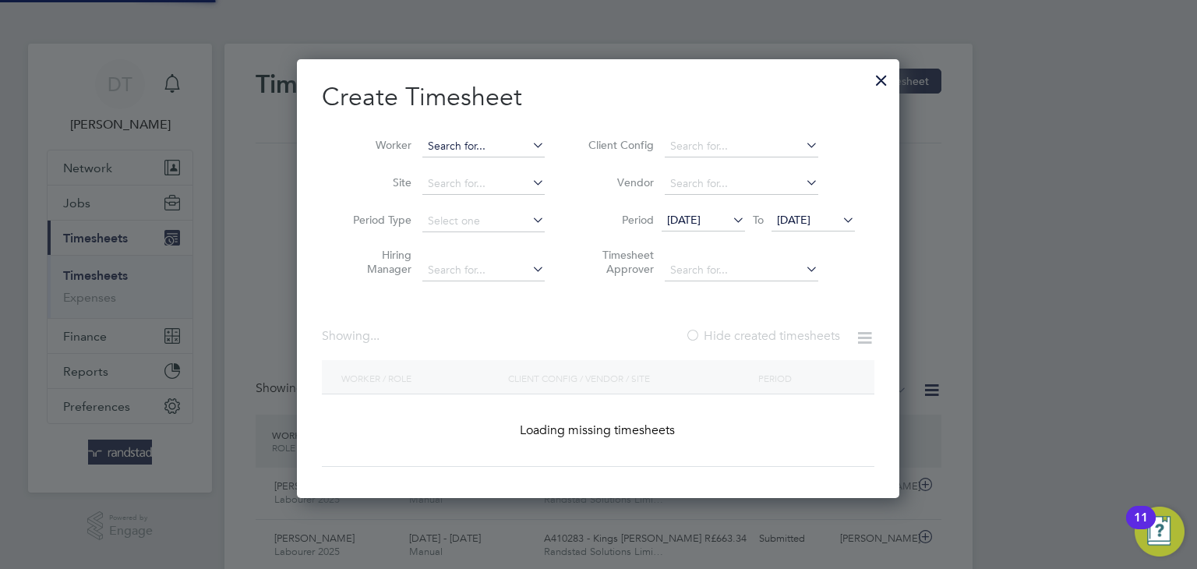
click at [509, 144] on input at bounding box center [484, 147] width 122 height 22
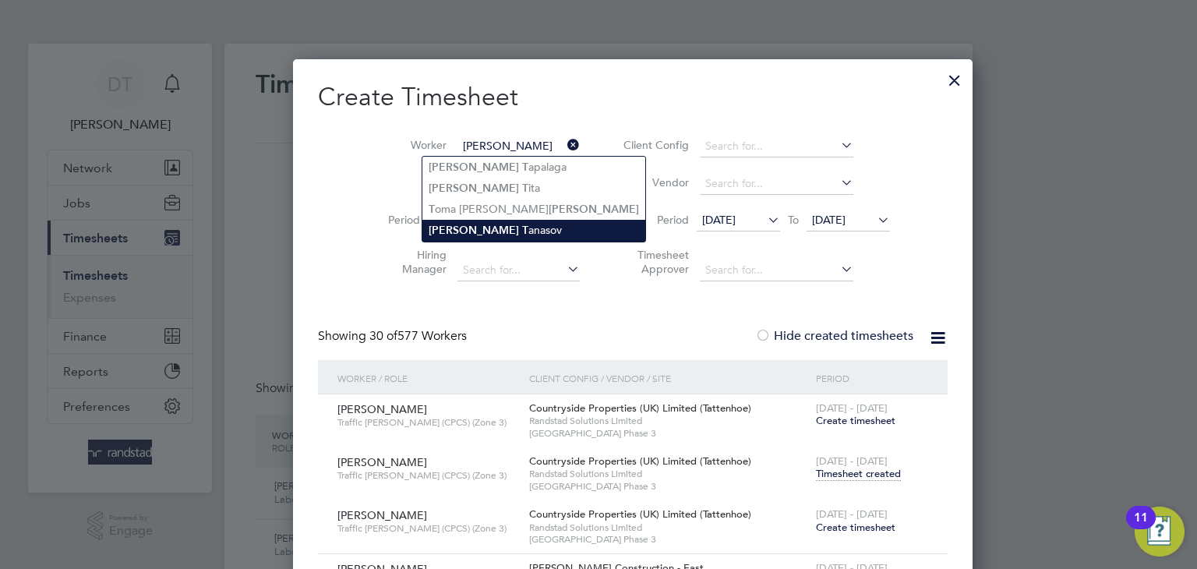
click at [475, 225] on b "Alexandru" at bounding box center [474, 230] width 90 height 13
type input "Alexandru Tanasov"
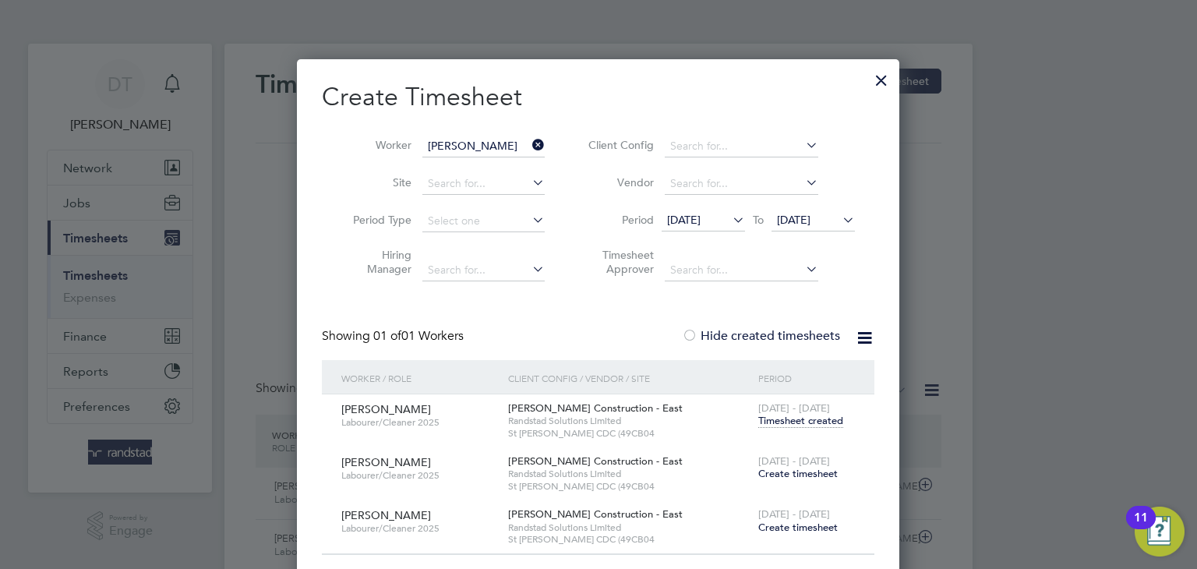
click at [529, 143] on icon at bounding box center [529, 145] width 0 height 22
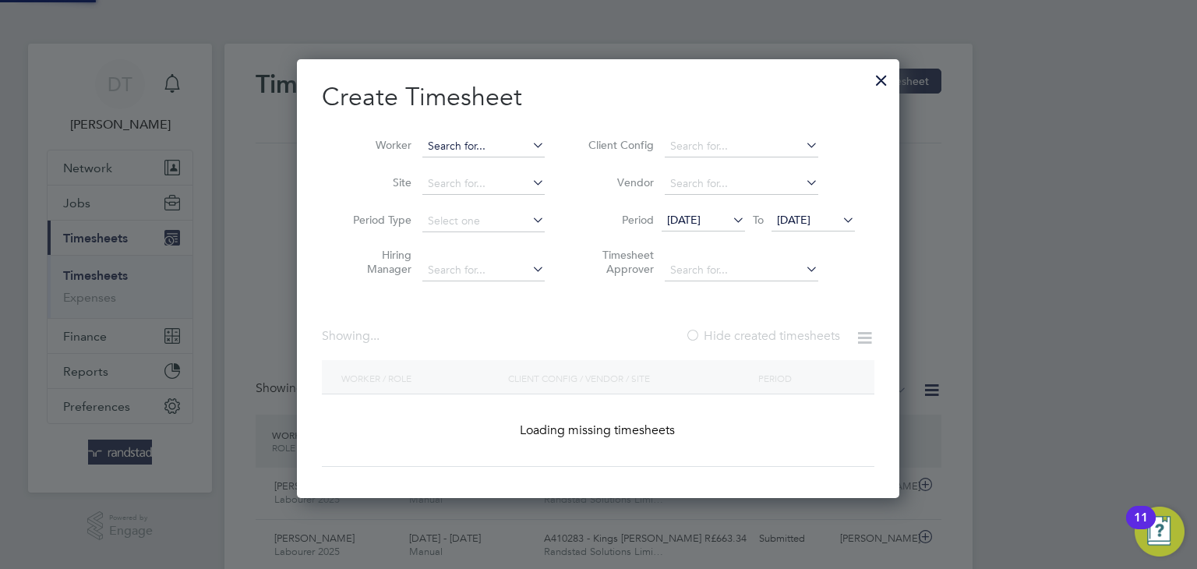
click at [485, 136] on input at bounding box center [484, 147] width 122 height 22
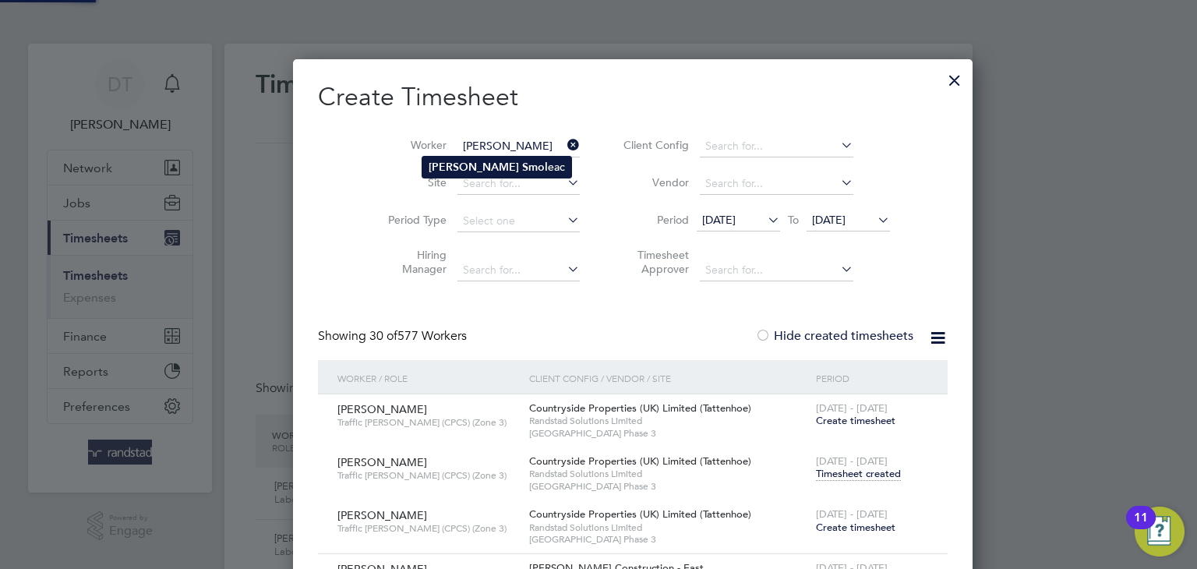
click at [472, 168] on b "Gheorghe" at bounding box center [474, 167] width 90 height 13
type input "Gheorghe Smoleac"
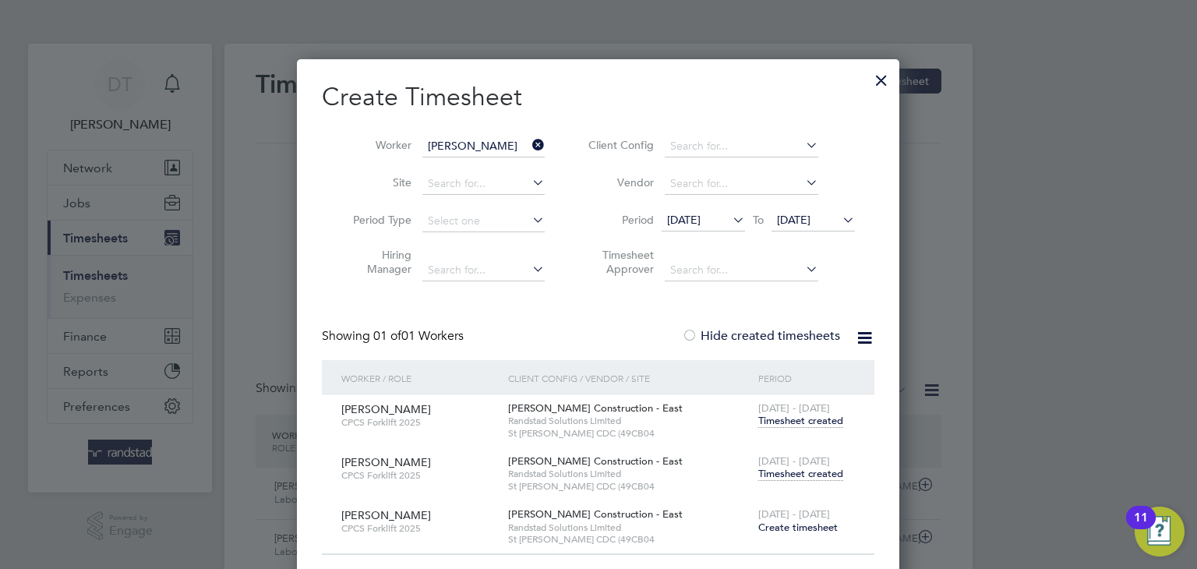
click at [803, 475] on span "Timesheet created" at bounding box center [801, 474] width 85 height 14
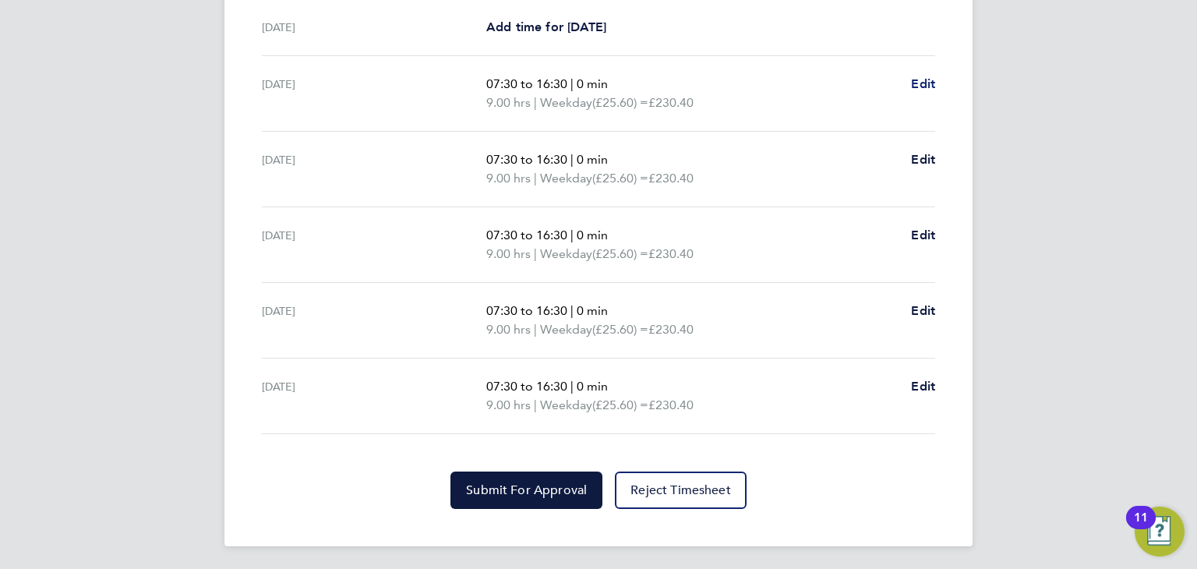
click at [928, 76] on span "Edit" at bounding box center [923, 83] width 24 height 15
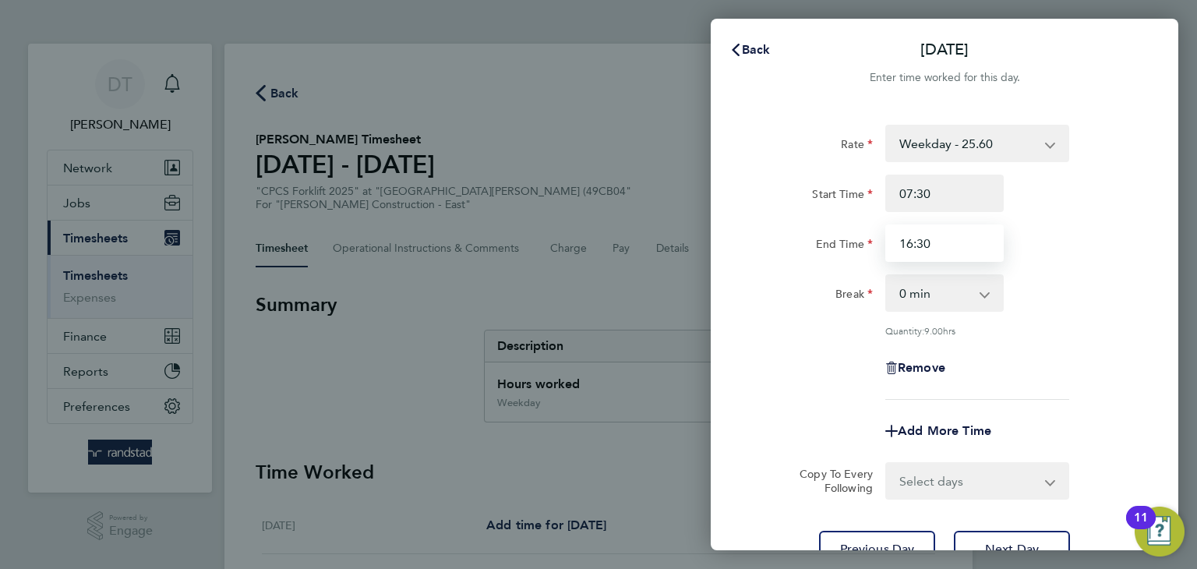
drag, startPoint x: 940, startPoint y: 245, endPoint x: 768, endPoint y: 214, distance: 175.0
click at [768, 214] on div "Start Time 07:30 End Time 16:30" at bounding box center [944, 218] width 393 height 87
type input "17:00"
click at [776, 371] on div "Remove" at bounding box center [944, 367] width 393 height 37
click at [913, 295] on select "0 min 15 min 30 min 45 min 60 min 75 min 90 min" at bounding box center [935, 293] width 97 height 34
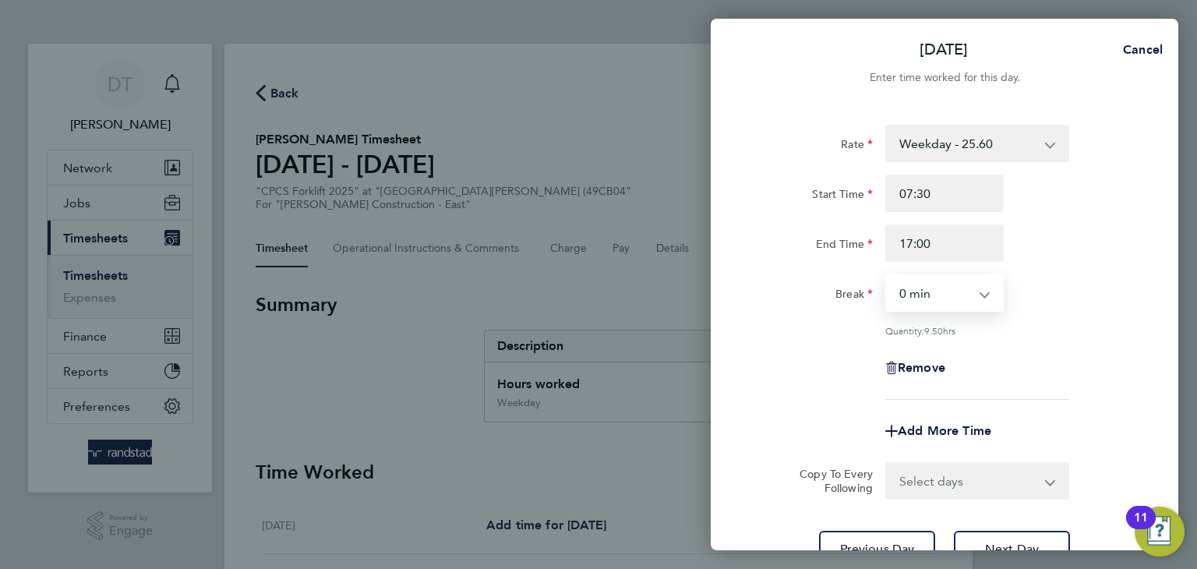
select select "30"
click at [887, 276] on select "0 min 15 min 30 min 45 min 60 min 75 min 90 min" at bounding box center [935, 293] width 97 height 34
click at [795, 372] on div "Remove" at bounding box center [944, 367] width 393 height 37
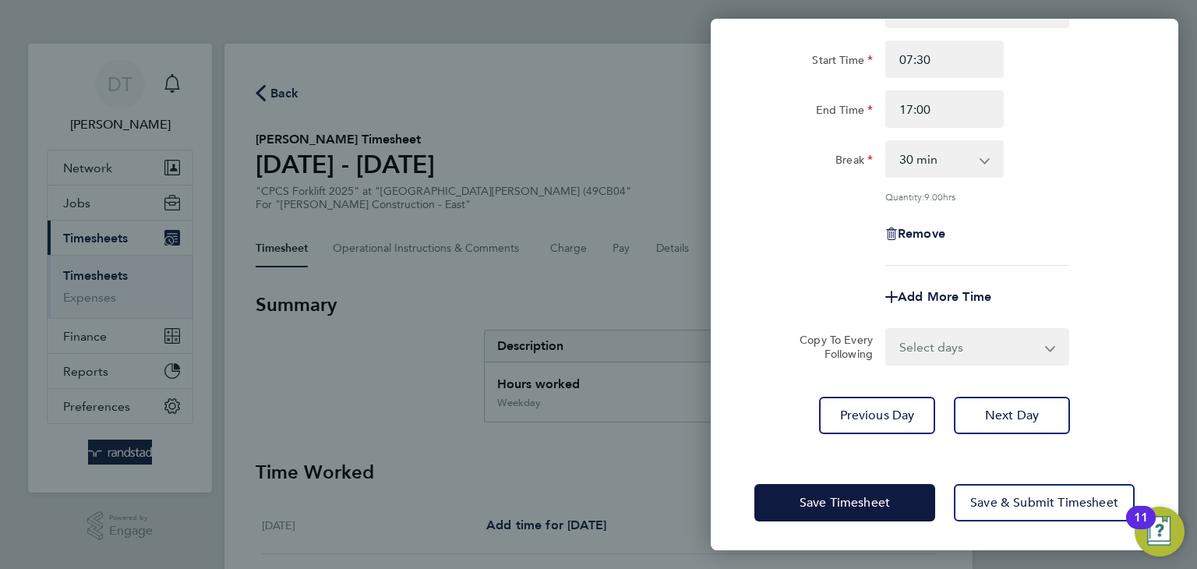
click at [939, 349] on select "Select days Day Tuesday Wednesday Thursday Friday" at bounding box center [969, 347] width 164 height 34
select select "DAY"
click at [887, 330] on select "Select days Day Tuesday Wednesday Thursday Friday" at bounding box center [969, 347] width 164 height 34
select select "2025-08-08"
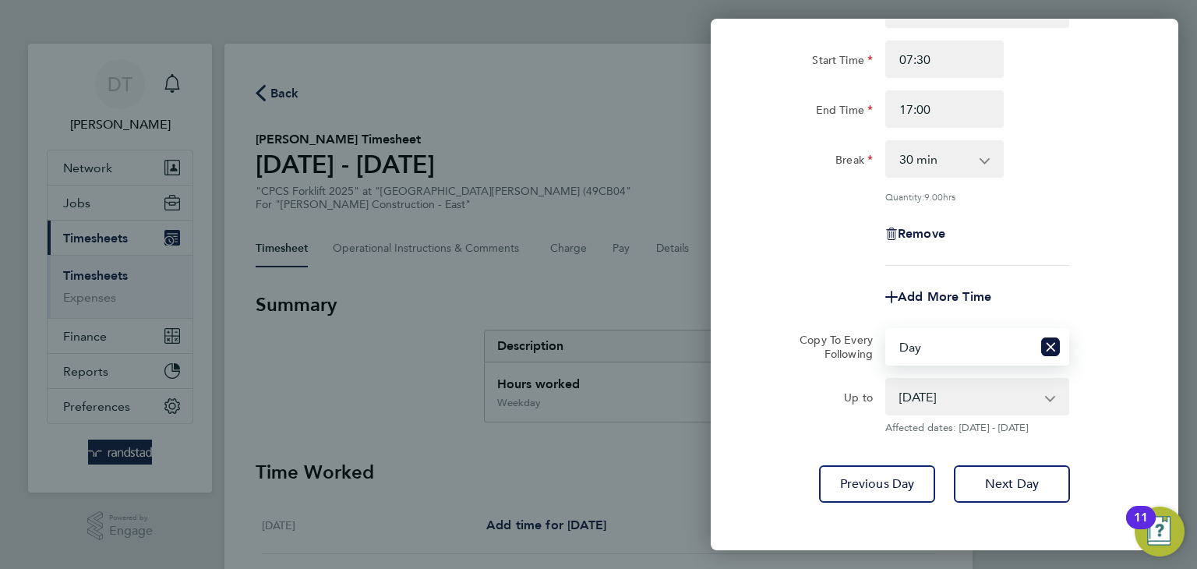
click at [774, 288] on div "Add More Time" at bounding box center [944, 296] width 393 height 37
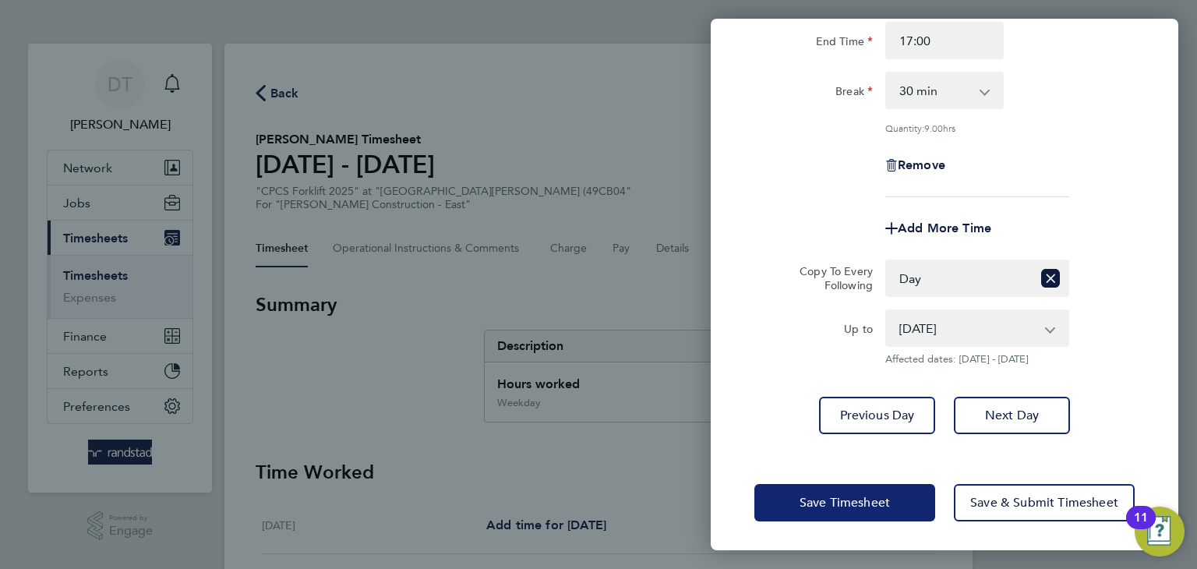
click at [811, 504] on span "Save Timesheet" at bounding box center [845, 503] width 90 height 16
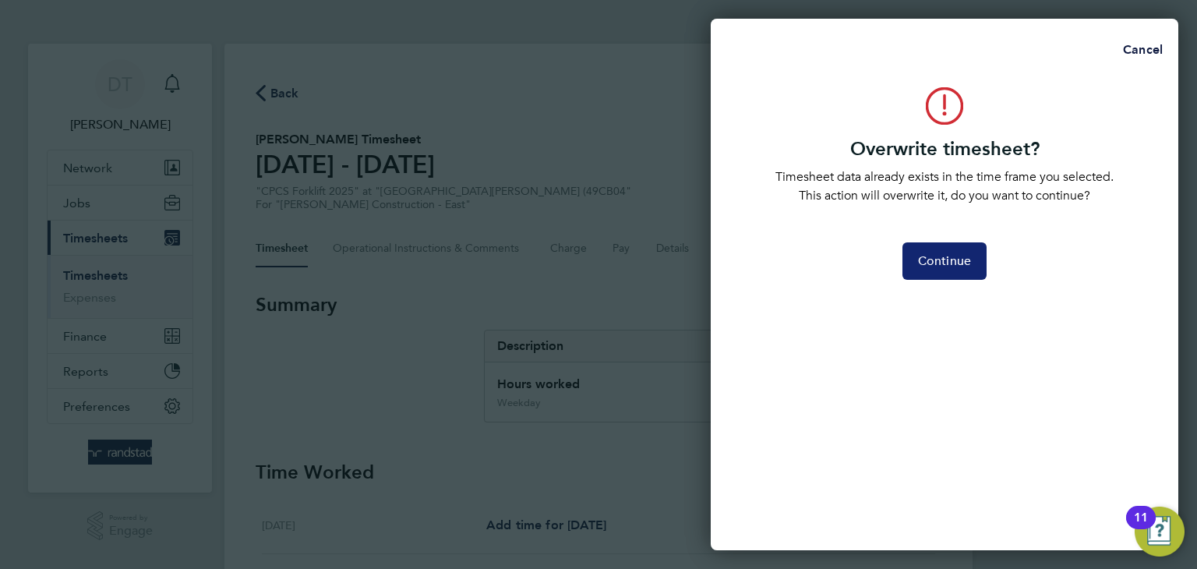
click at [929, 275] on button "Continue" at bounding box center [945, 260] width 84 height 37
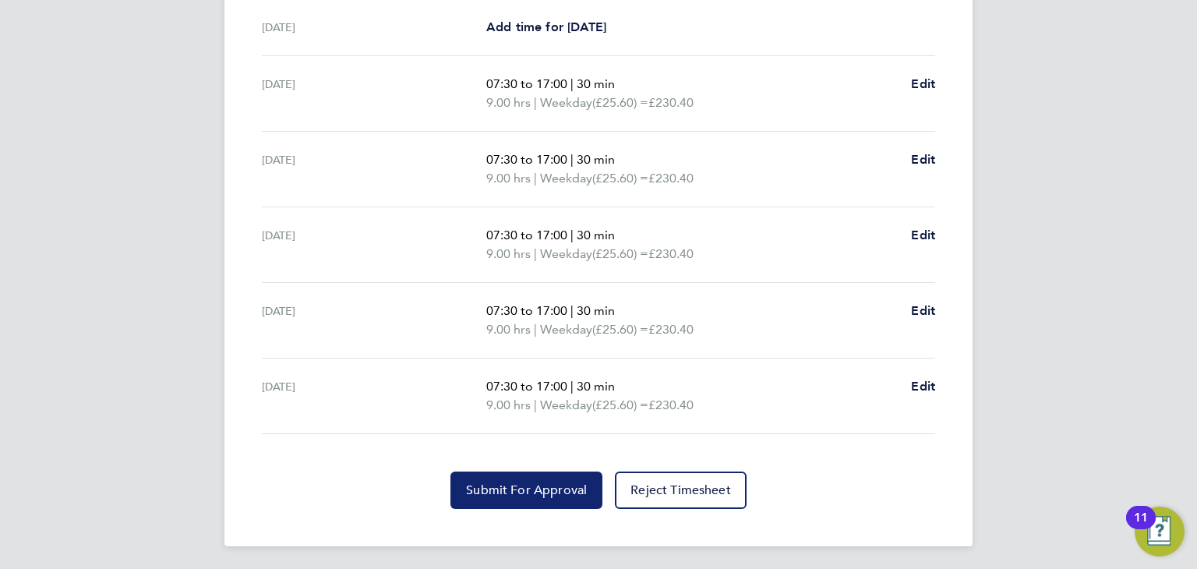
click at [500, 483] on span "Submit For Approval" at bounding box center [526, 491] width 121 height 16
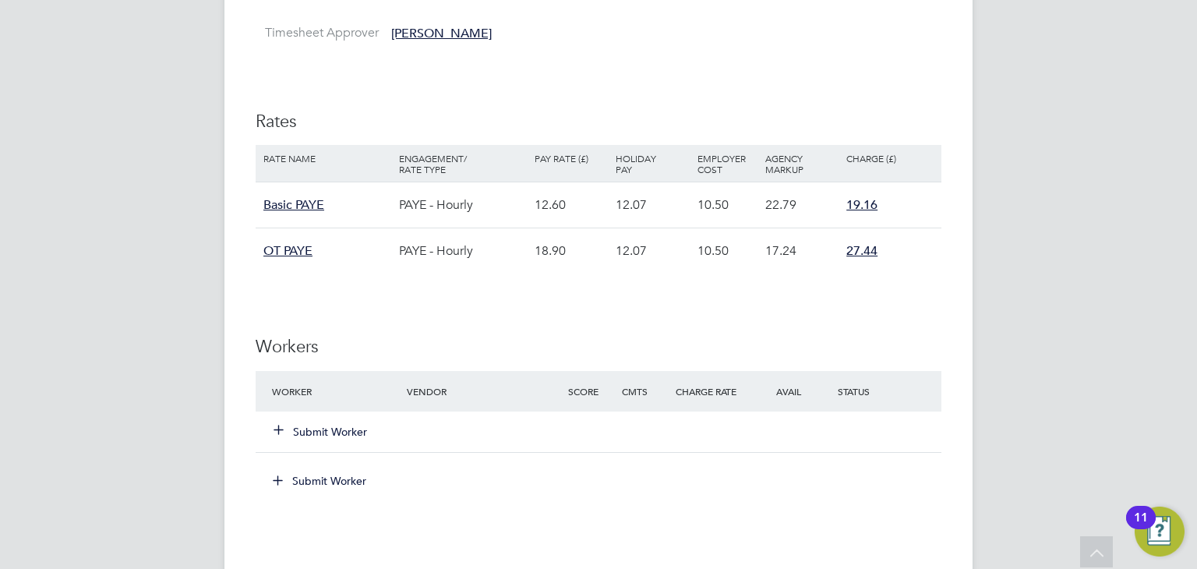
scroll to position [879, 0]
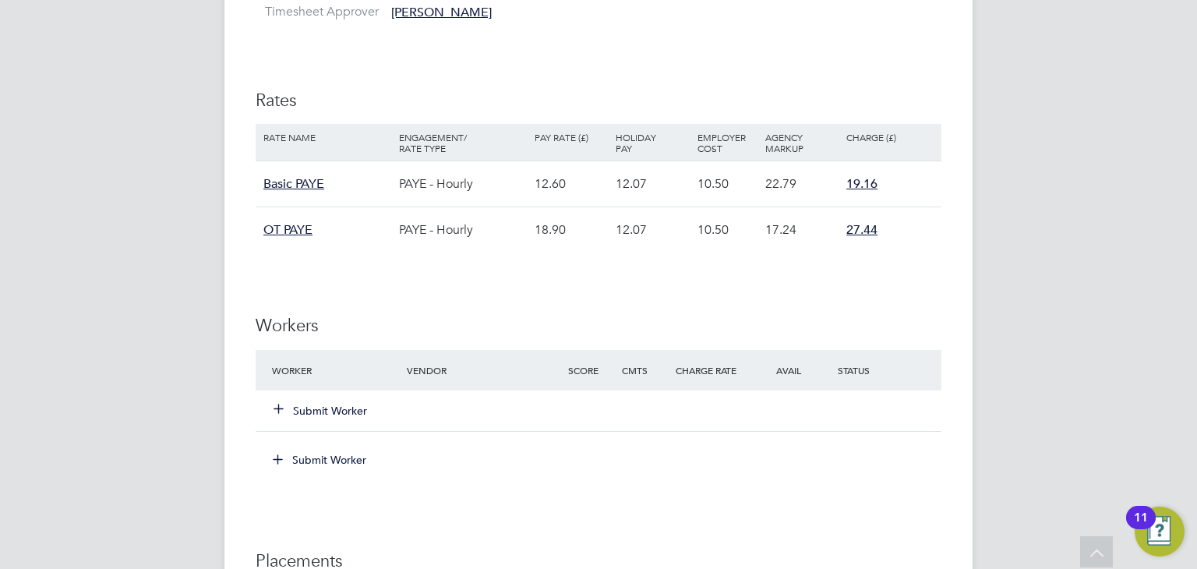
click at [331, 409] on button "Submit Worker" at bounding box center [321, 411] width 94 height 16
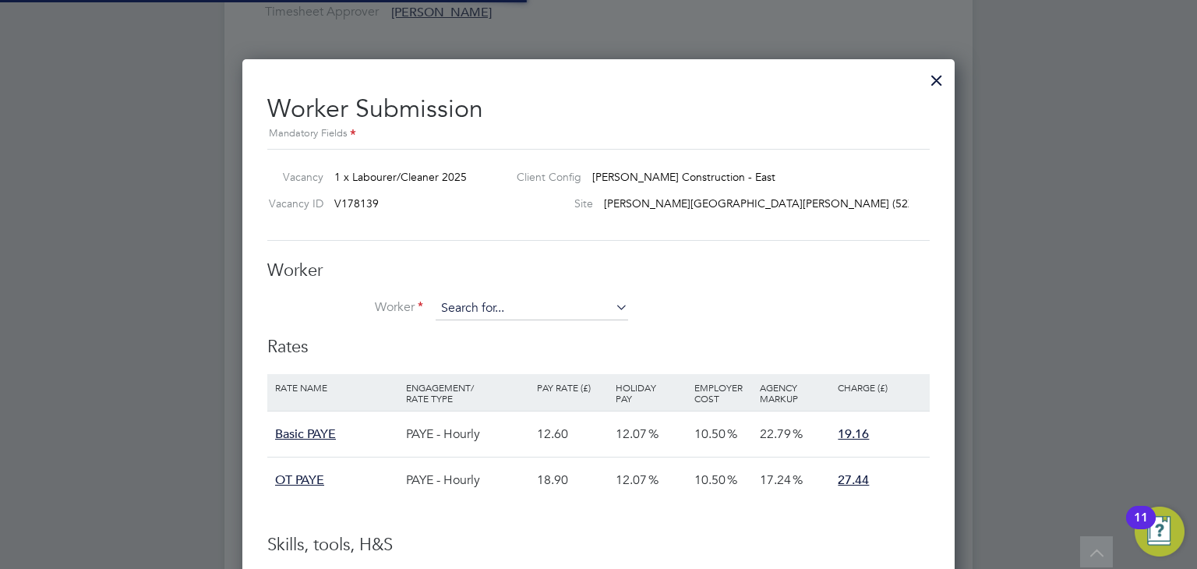
scroll to position [46, 132]
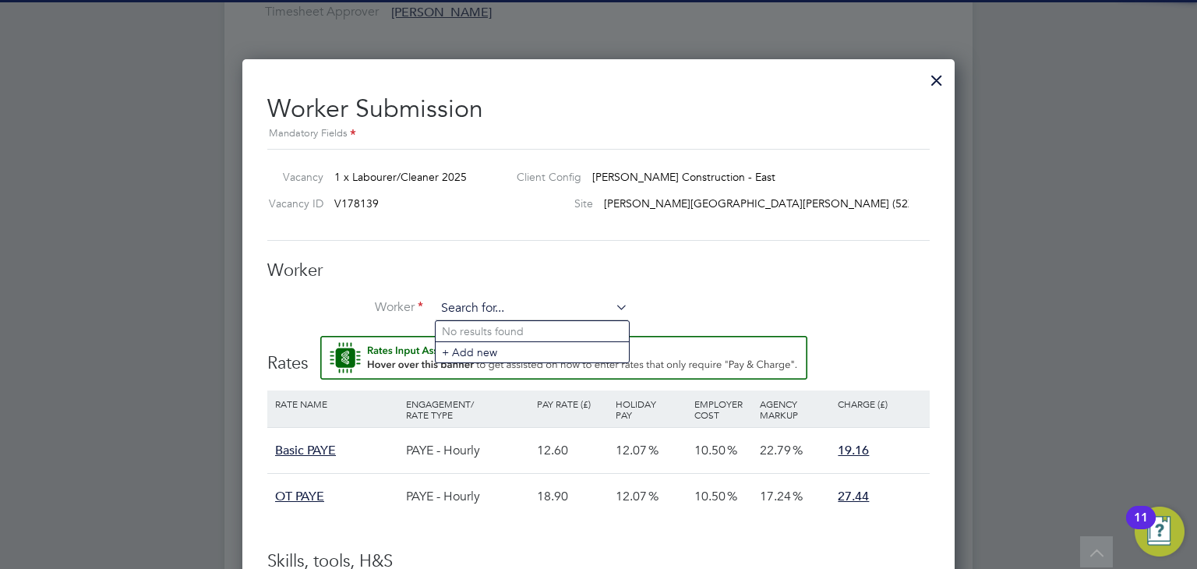
click at [467, 305] on input at bounding box center [532, 308] width 193 height 23
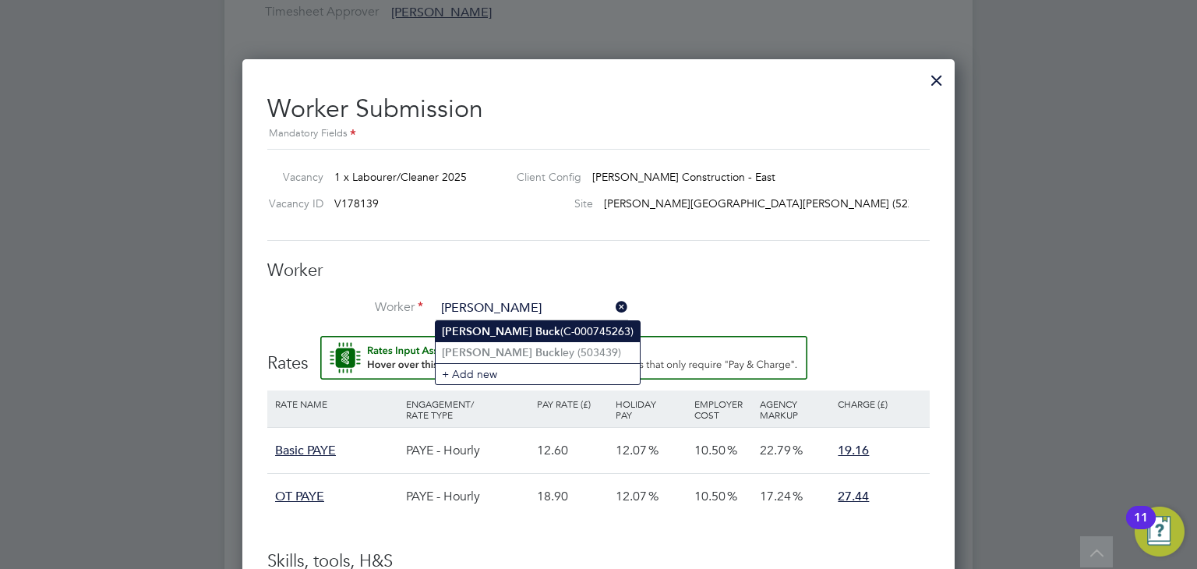
click at [458, 331] on b "[PERSON_NAME]" at bounding box center [487, 331] width 90 height 13
type input "[PERSON_NAME] (C-000745263)"
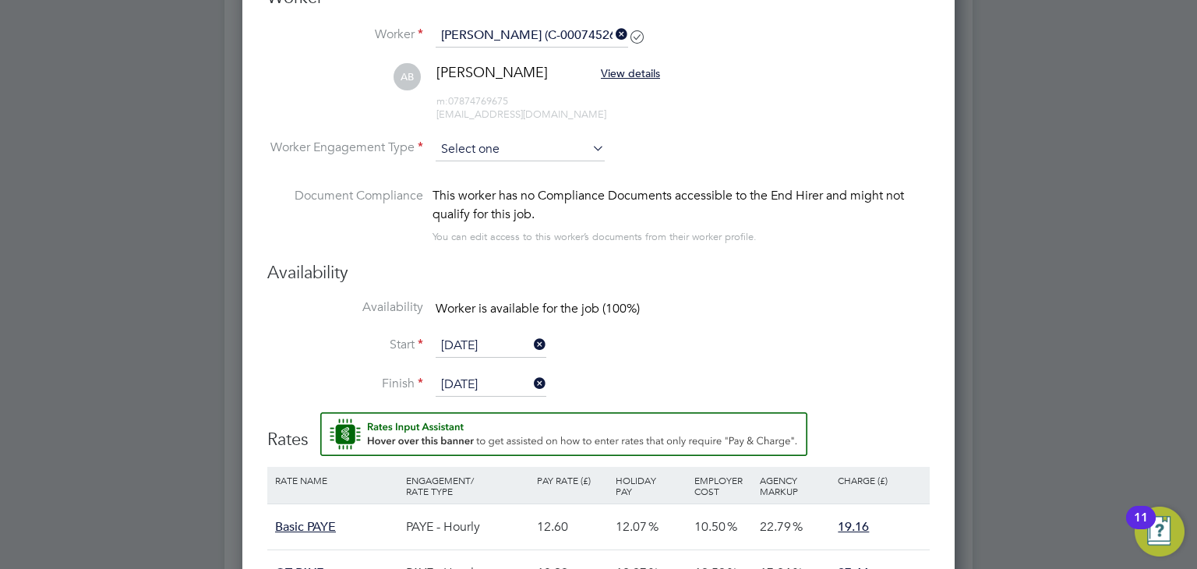
click at [493, 150] on input at bounding box center [520, 149] width 169 height 23
click at [471, 186] on li "PAYE" at bounding box center [521, 191] width 170 height 20
type input "PAYE"
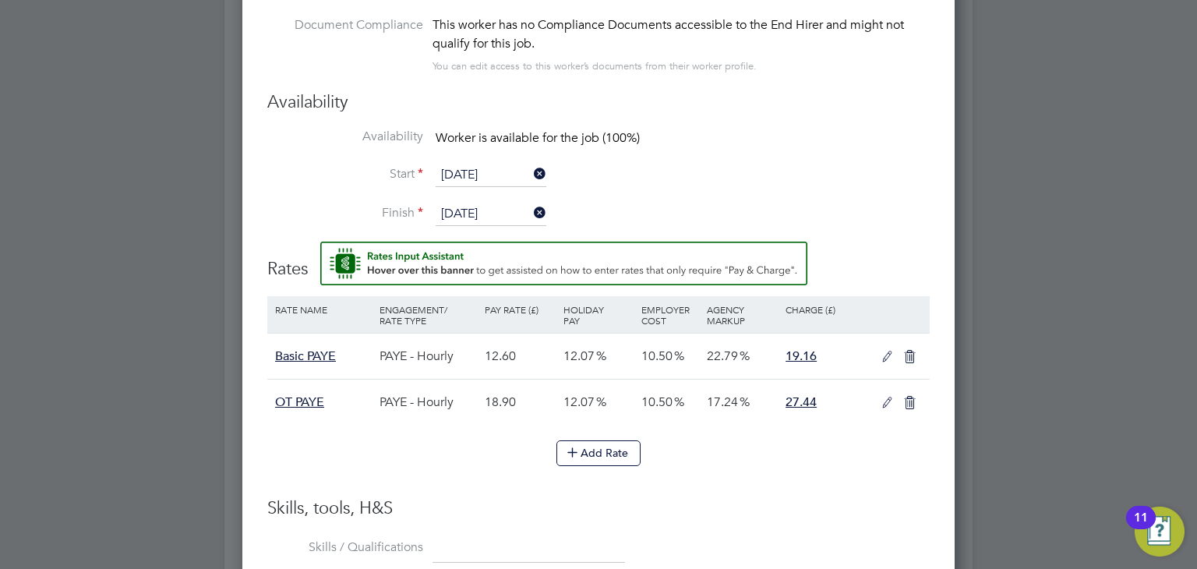
click at [881, 355] on icon at bounding box center [887, 357] width 19 height 12
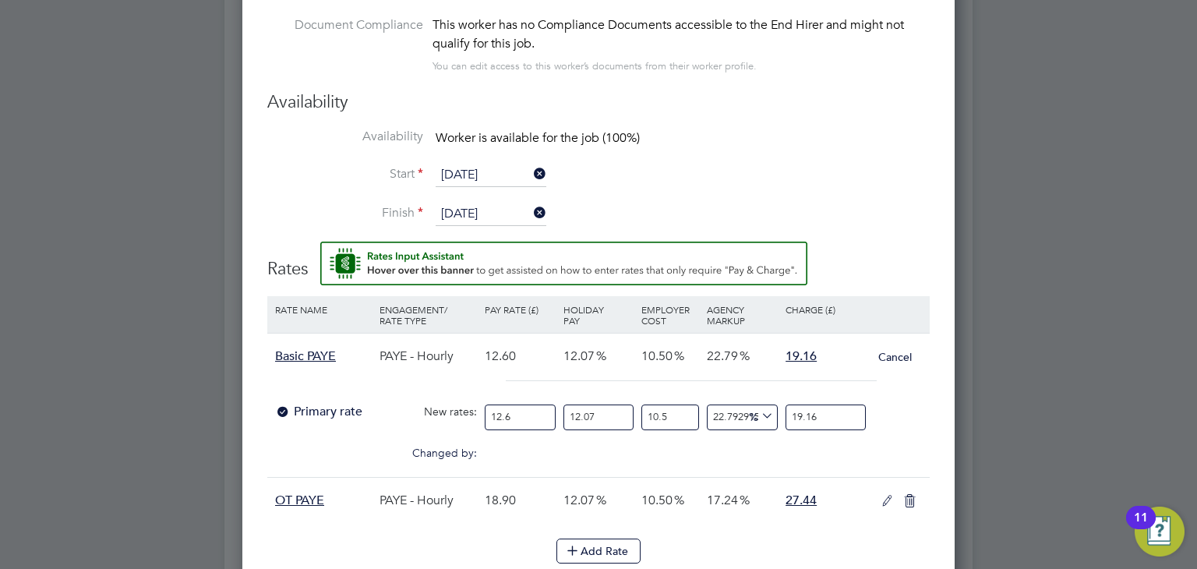
drag, startPoint x: 520, startPoint y: 410, endPoint x: 295, endPoint y: 344, distance: 234.8
click at [295, 344] on div "Basic PAYE PAYE - Hourly 12.60 12.07 10.50 22.79 19.16 Cancel Primary rate New …" at bounding box center [598, 405] width 663 height 144
type input "1"
type input "1.5206349206349206"
type input "14"
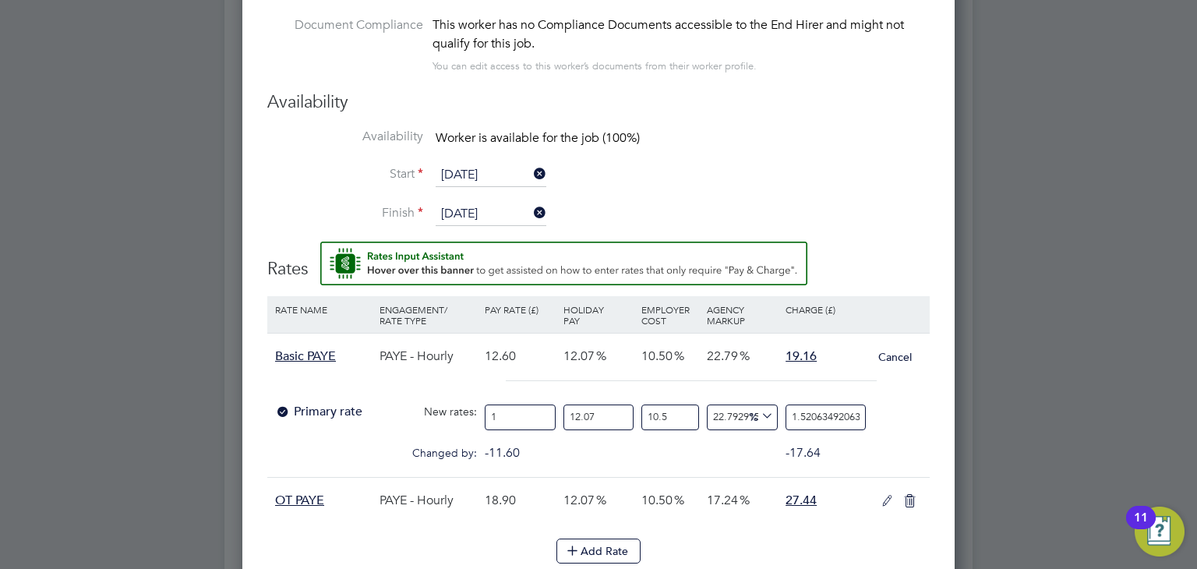
type input "21.288888888888888"
type input "14.1"
type input "21.440952380952382"
type input "14.12"
type input "21.47136507936508"
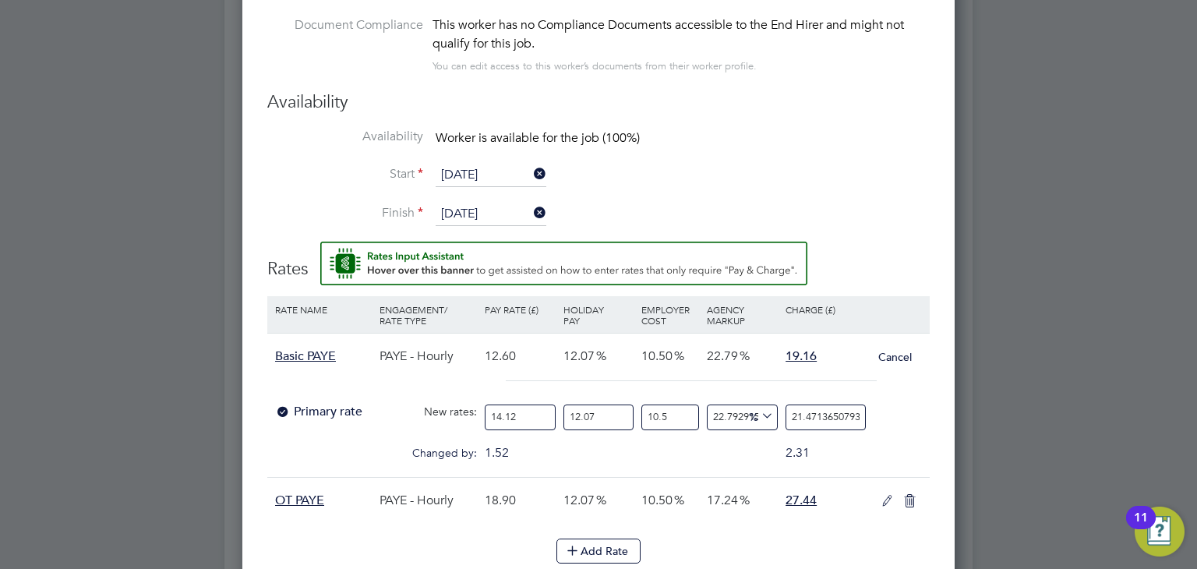
type input "14.12"
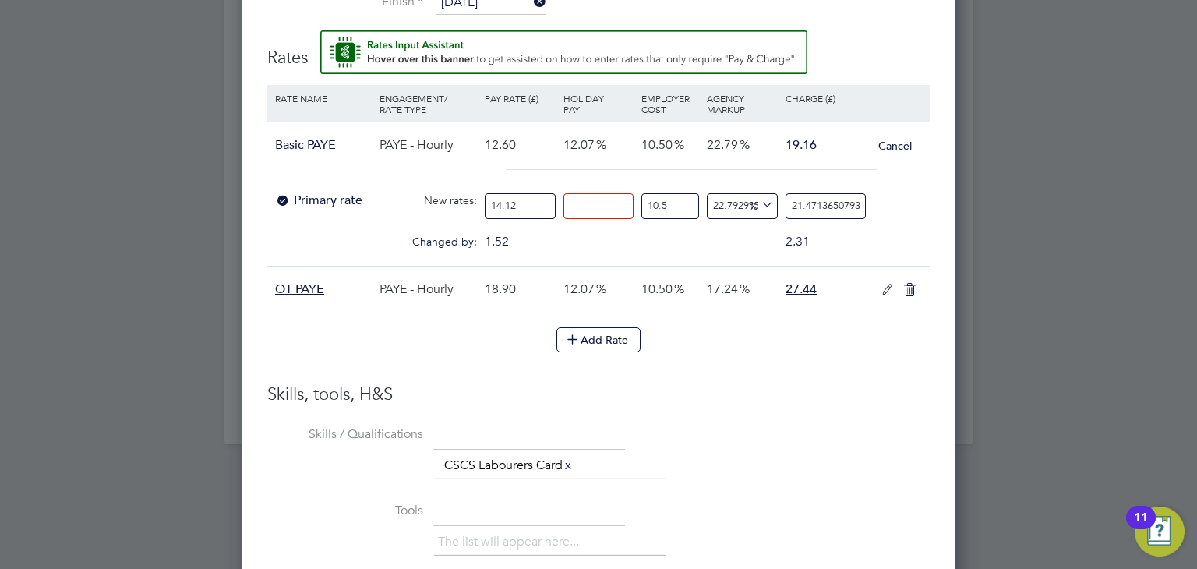
type input "0"
type input "19.158887373396162"
click at [659, 178] on div at bounding box center [598, 177] width 663 height 16
drag, startPoint x: 790, startPoint y: 203, endPoint x: 1013, endPoint y: 210, distance: 223.9
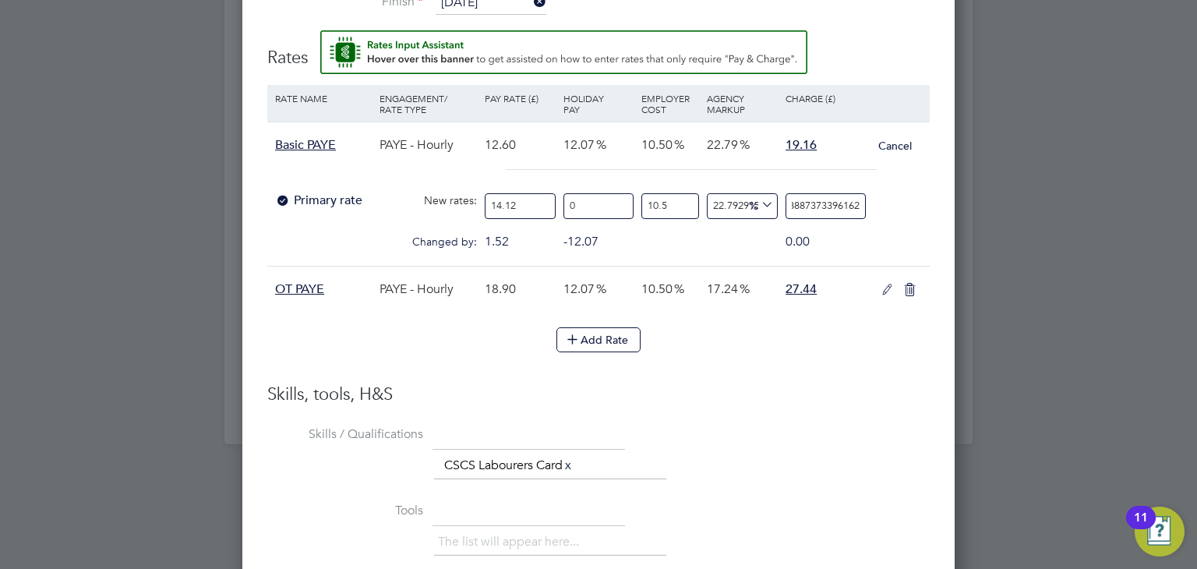
type input "-93.59081178777896"
type input "1"
type input "21.77457603219976"
type input "19"
type input "22.415494853421865"
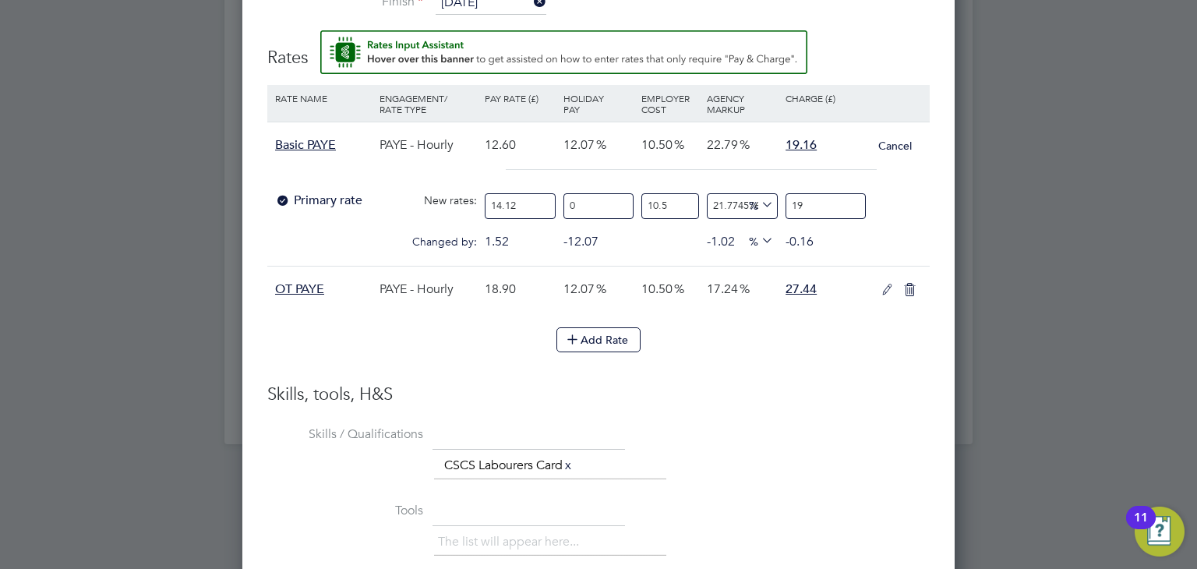
type input "19.1"
type input "22.80004614615513"
type input "19.16"
click at [886, 288] on icon at bounding box center [887, 290] width 19 height 12
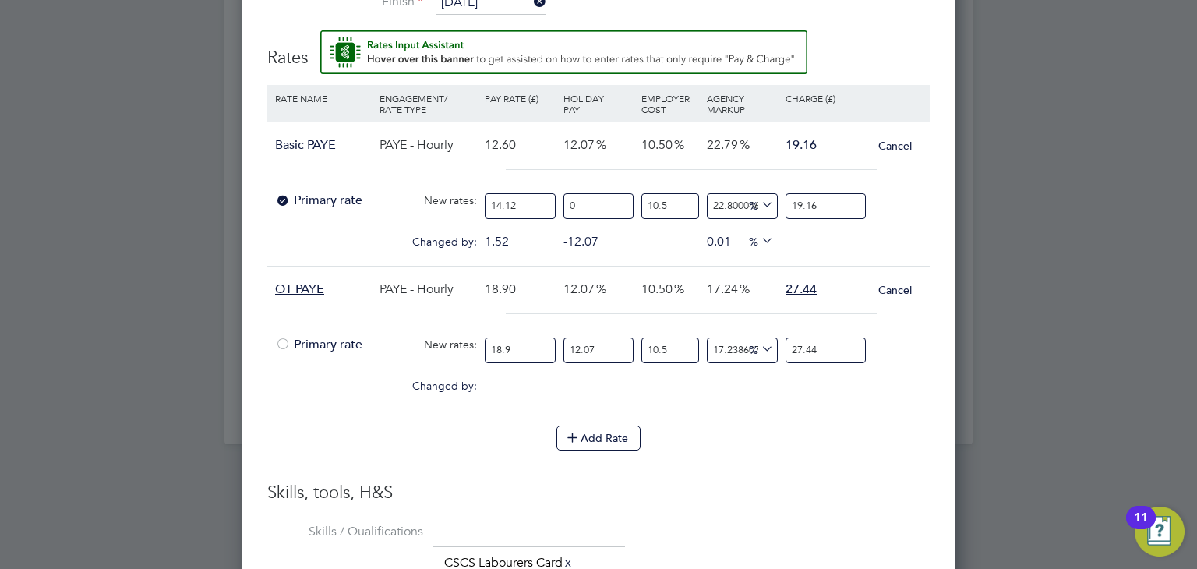
drag, startPoint x: 541, startPoint y: 344, endPoint x: 281, endPoint y: 271, distance: 269.7
click at [281, 271] on div "OT PAYE PAYE - Hourly 18.90 12.07 10.50 17.24 27.44 Cancel Primary rate New rat…" at bounding box center [598, 338] width 663 height 144
type input "2"
type input "2.9037037037037035"
type input "22"
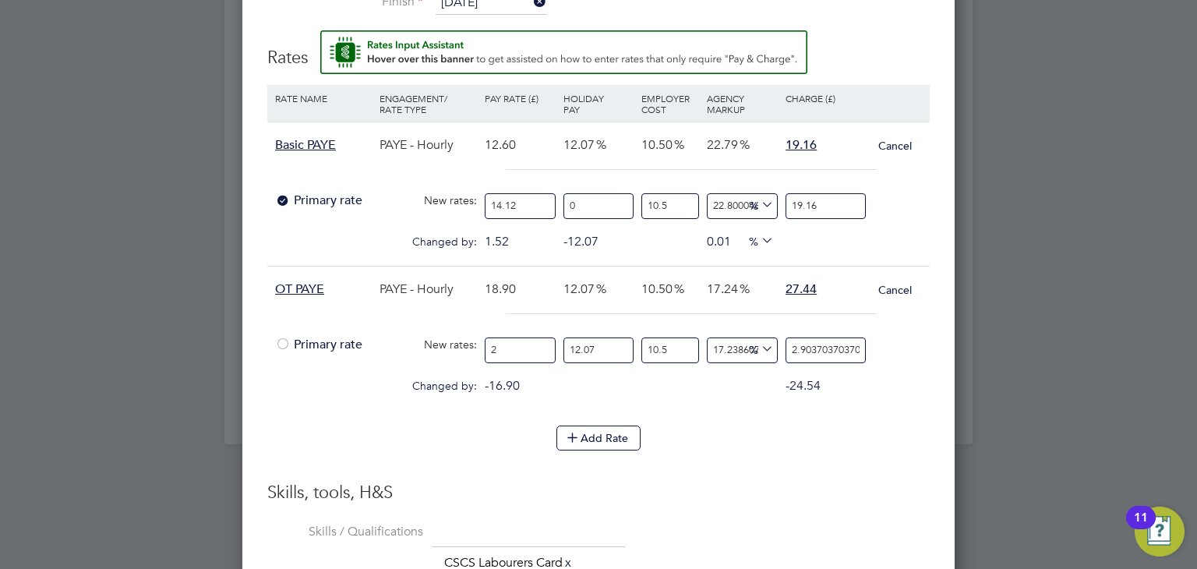
type input "31.94074074074074"
type input "2"
type input "2.9037037037037035"
type input "21"
type input "30.488888888888887"
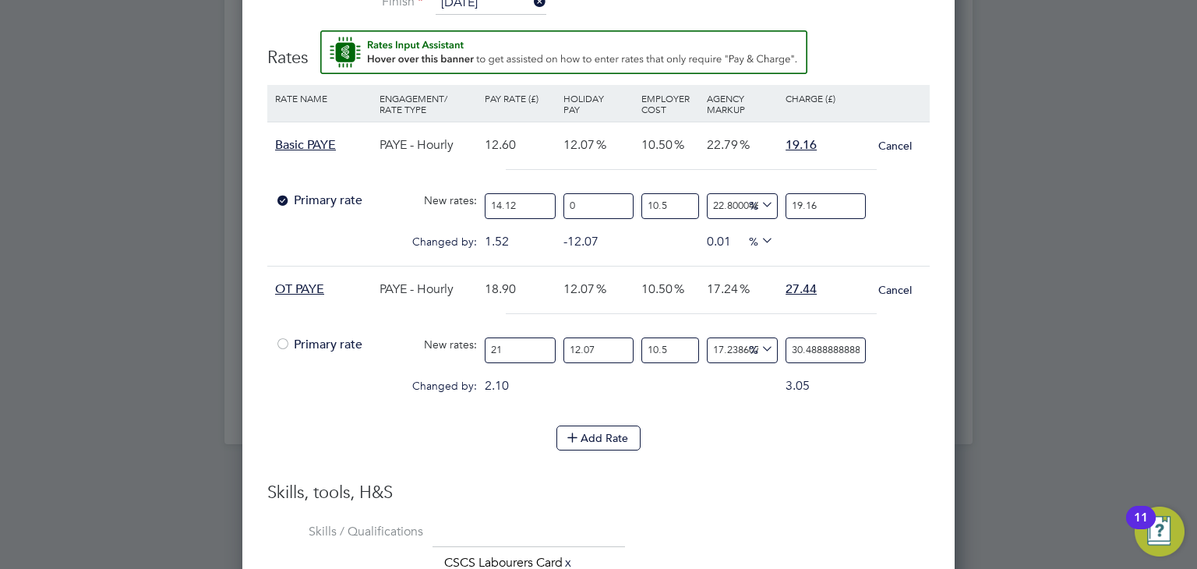
type input "21.1"
type input "30.634074074074075"
type input "21.18"
type input "30.750222222222224"
type input "21.18"
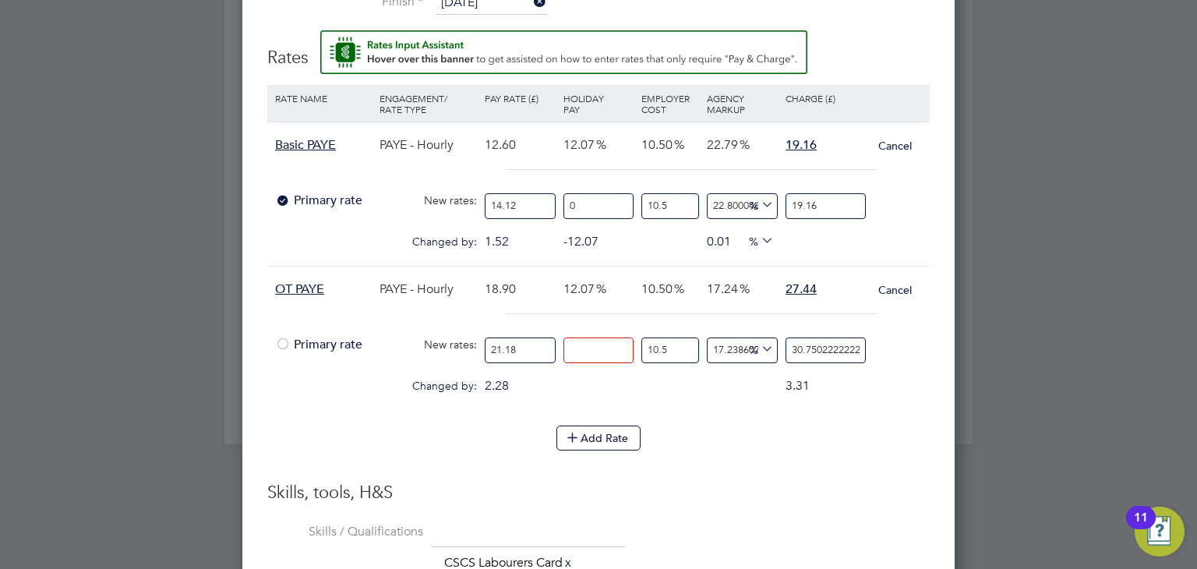
type input "0"
type input "27.438406551460893"
click at [763, 434] on div "Add Rate" at bounding box center [598, 438] width 663 height 25
drag, startPoint x: 790, startPoint y: 348, endPoint x: 1028, endPoint y: 344, distance: 238.6
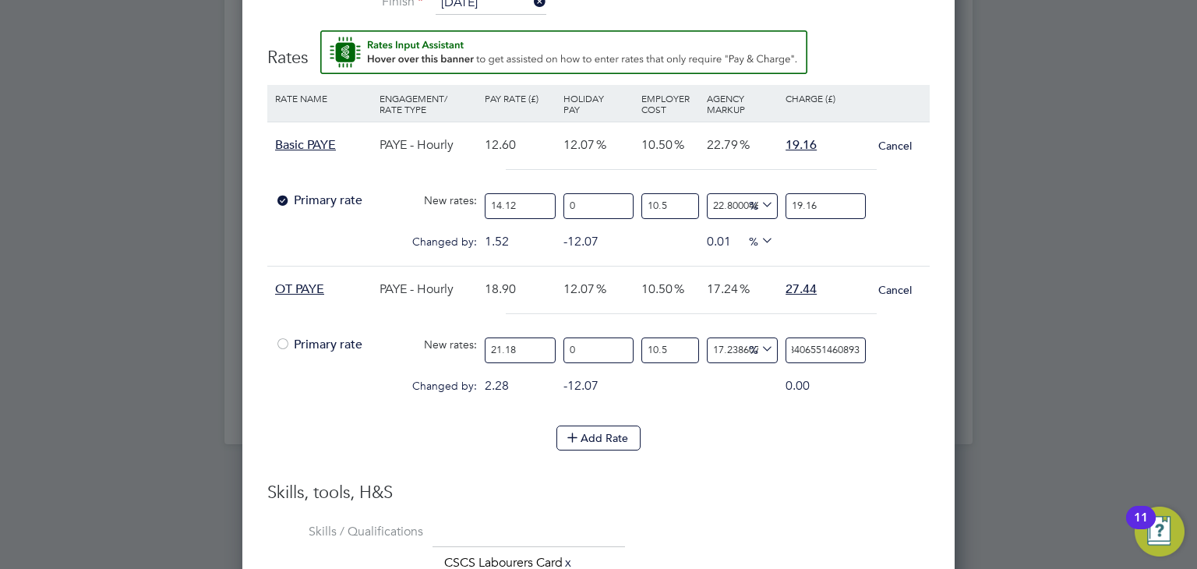
type input "-91.45441571703861"
type input "2"
type input "15.365387819978721"
type input "27"
type input "16.64722546242293"
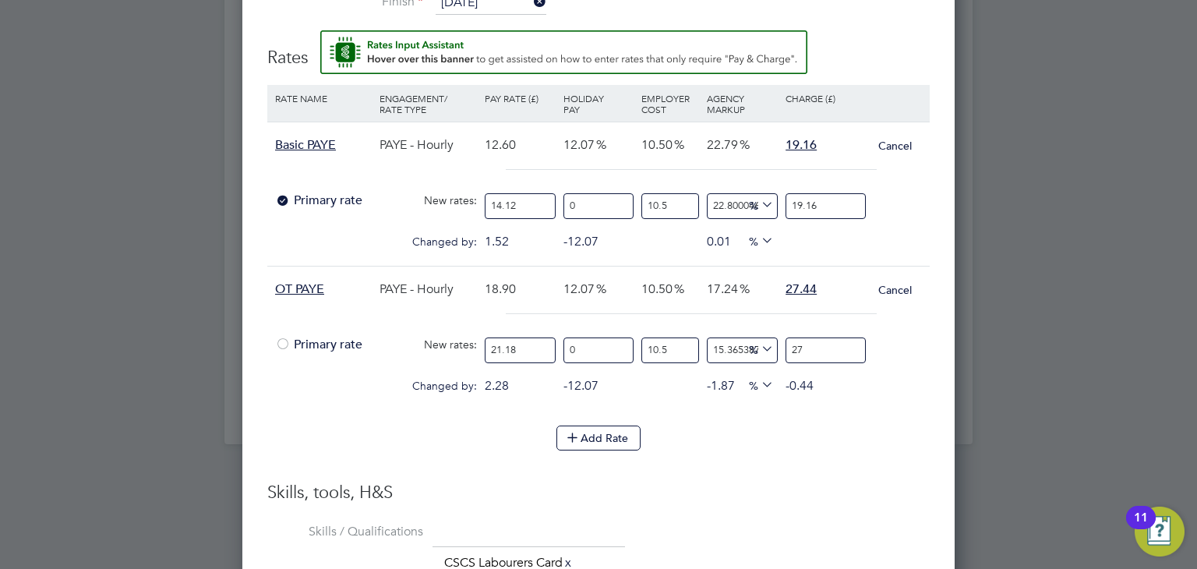
type input "27.3"
type input "16.77540922666735"
type input "27.33"
type input "16.64722546242293"
type input "27.3"
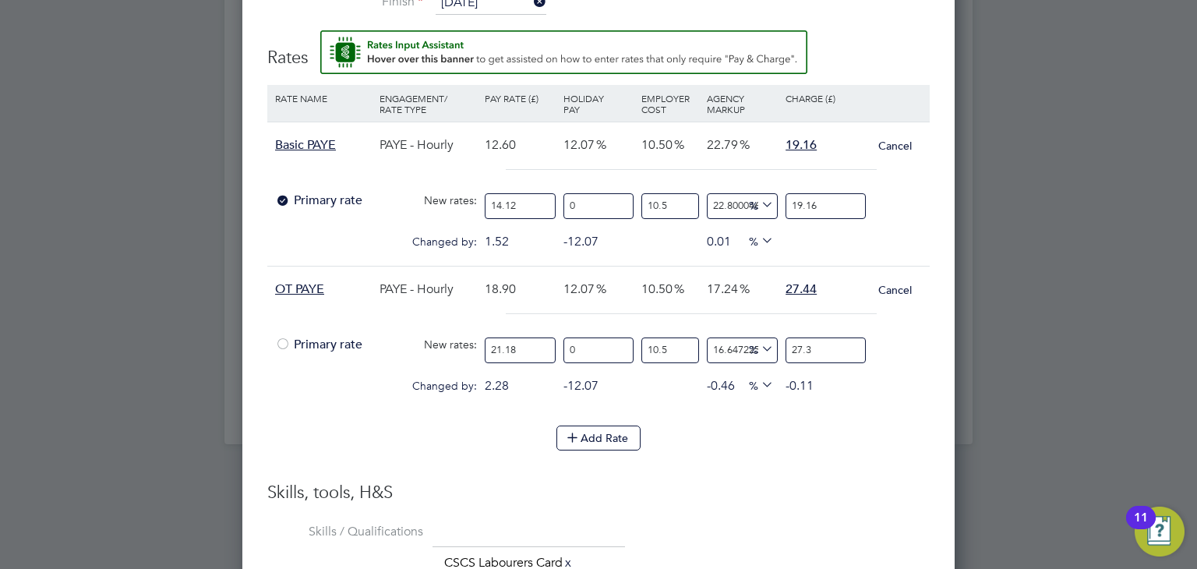
type input "15.365387819978721"
type input "27"
type input "17.074504676571"
type input "27.4"
type input "17.245416362230227"
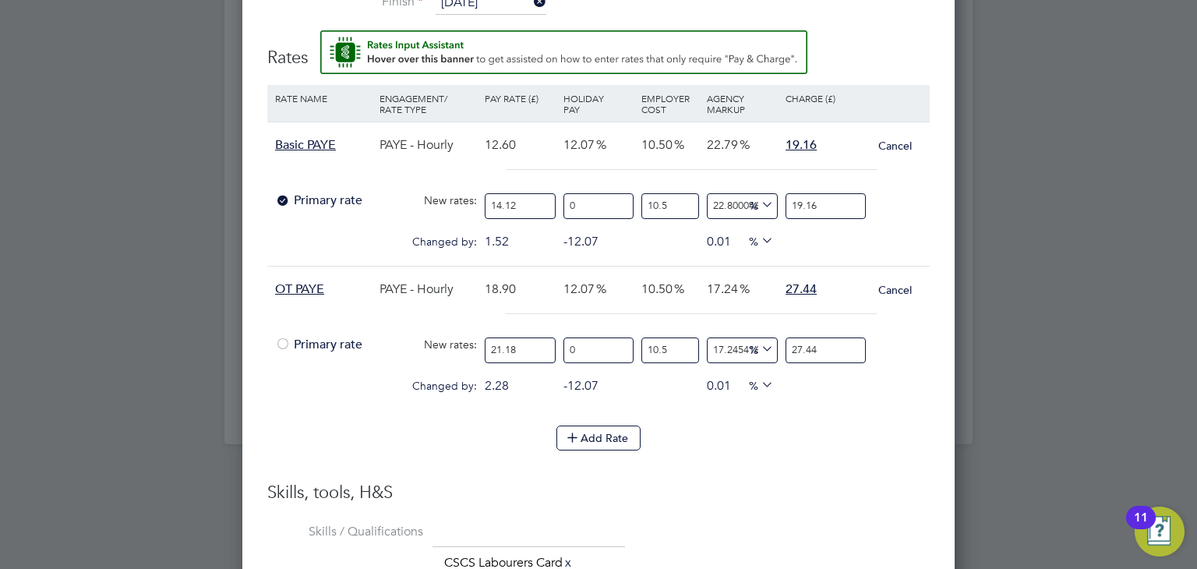
type input "27.44"
click at [753, 433] on div "Add Rate" at bounding box center [598, 438] width 663 height 25
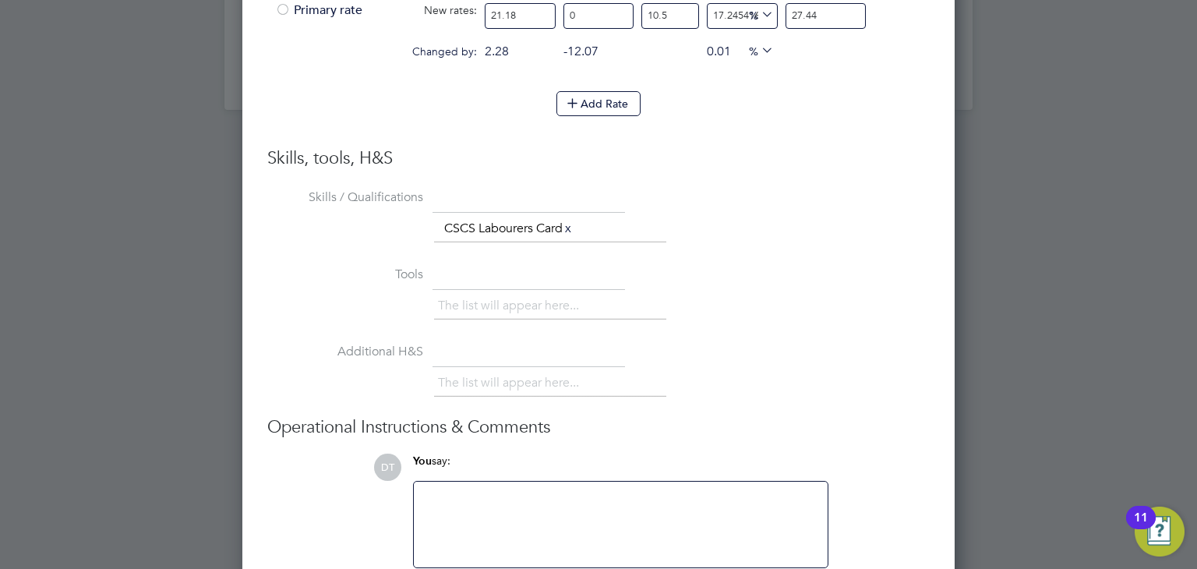
scroll to position [1941, 0]
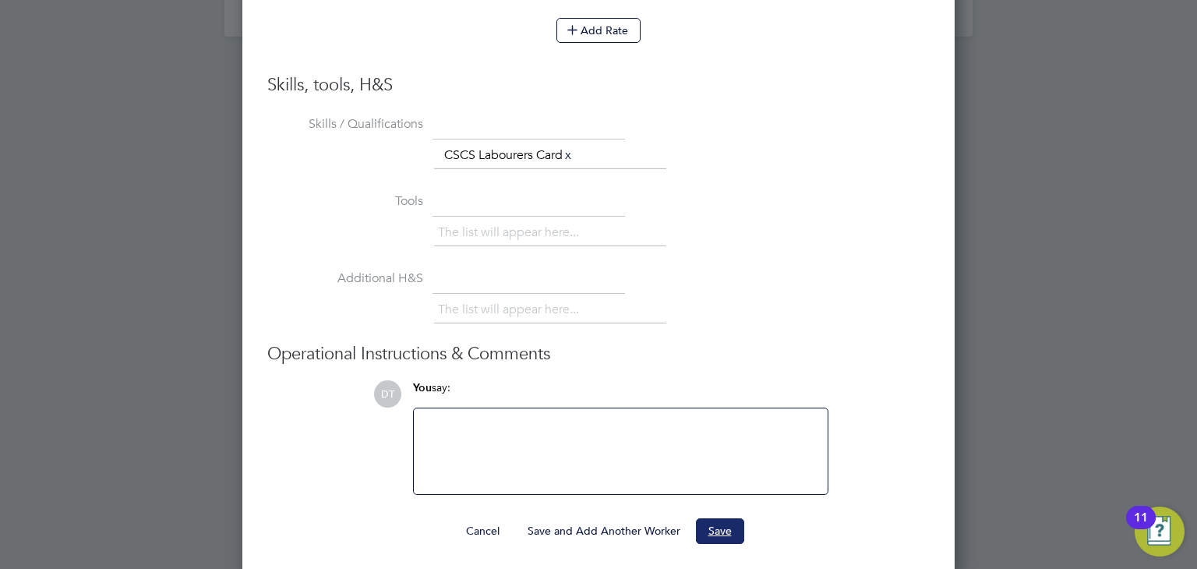
click at [733, 528] on button "Save" at bounding box center [720, 530] width 48 height 25
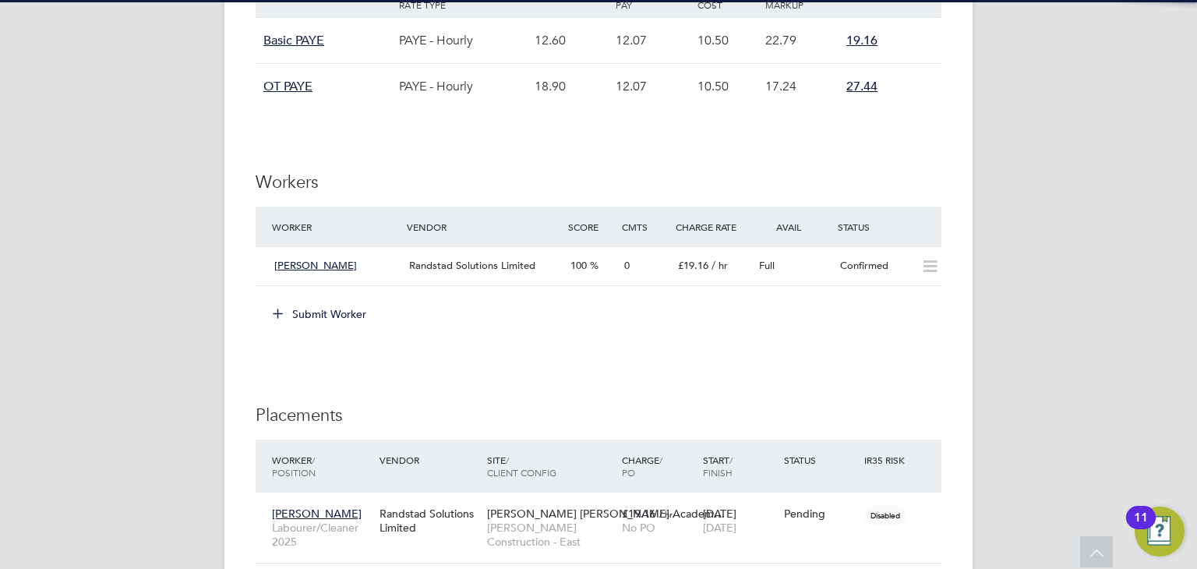
scroll to position [1058, 0]
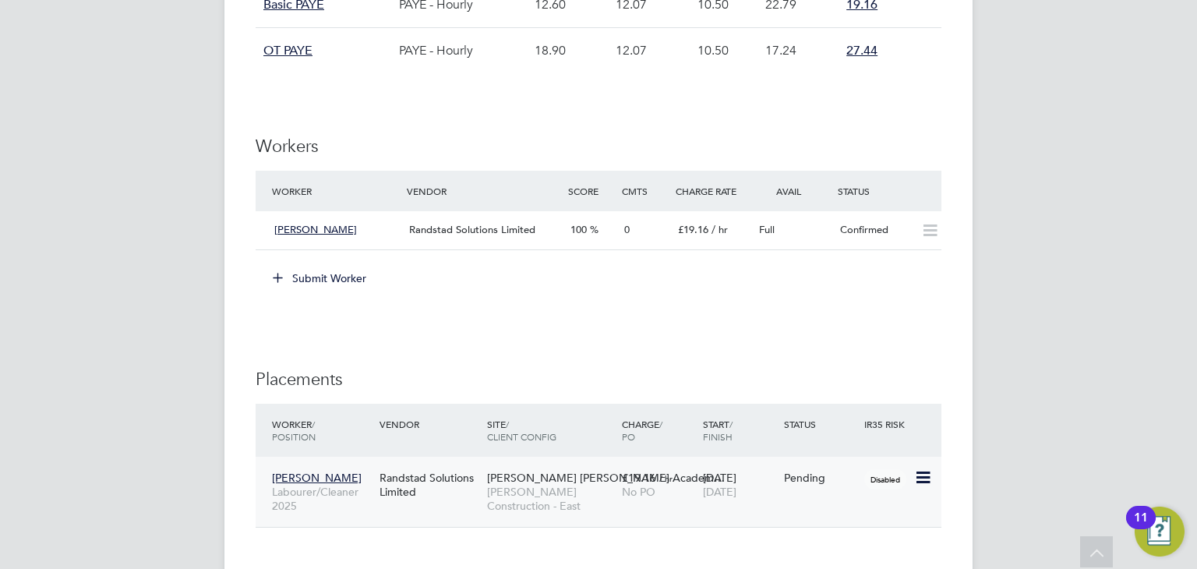
click at [922, 477] on icon at bounding box center [922, 478] width 16 height 19
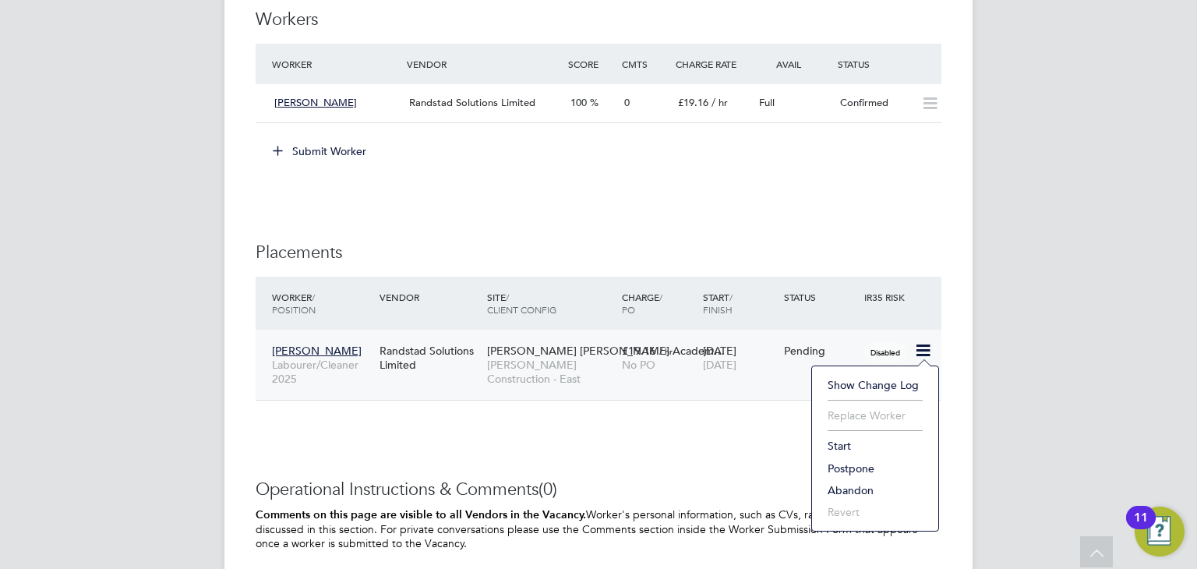
scroll to position [1214, 0]
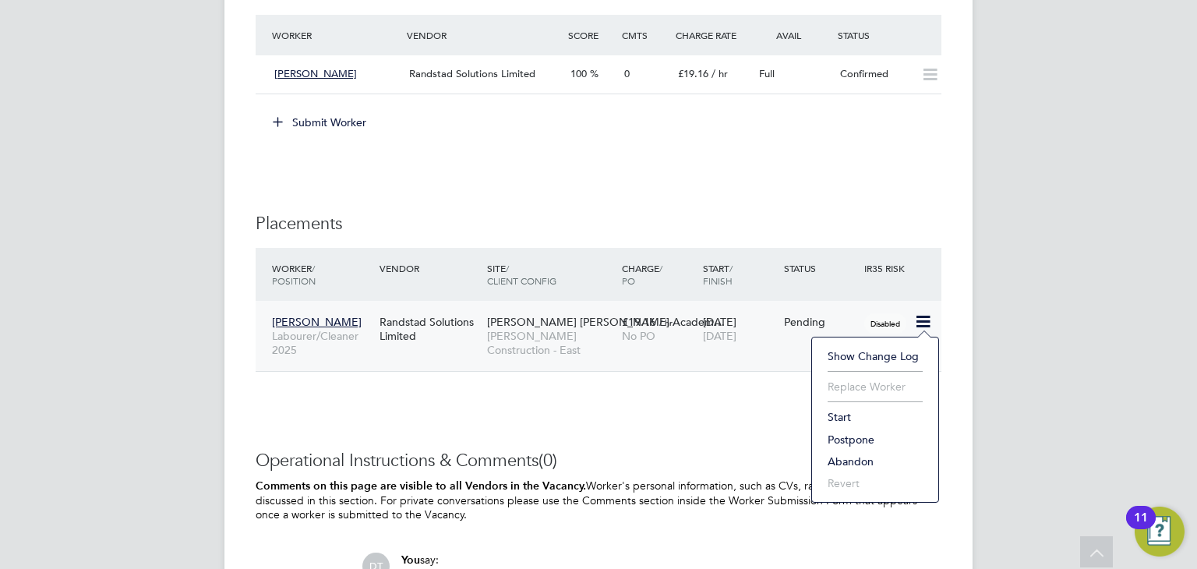
click at [846, 418] on li "Start" at bounding box center [875, 417] width 111 height 22
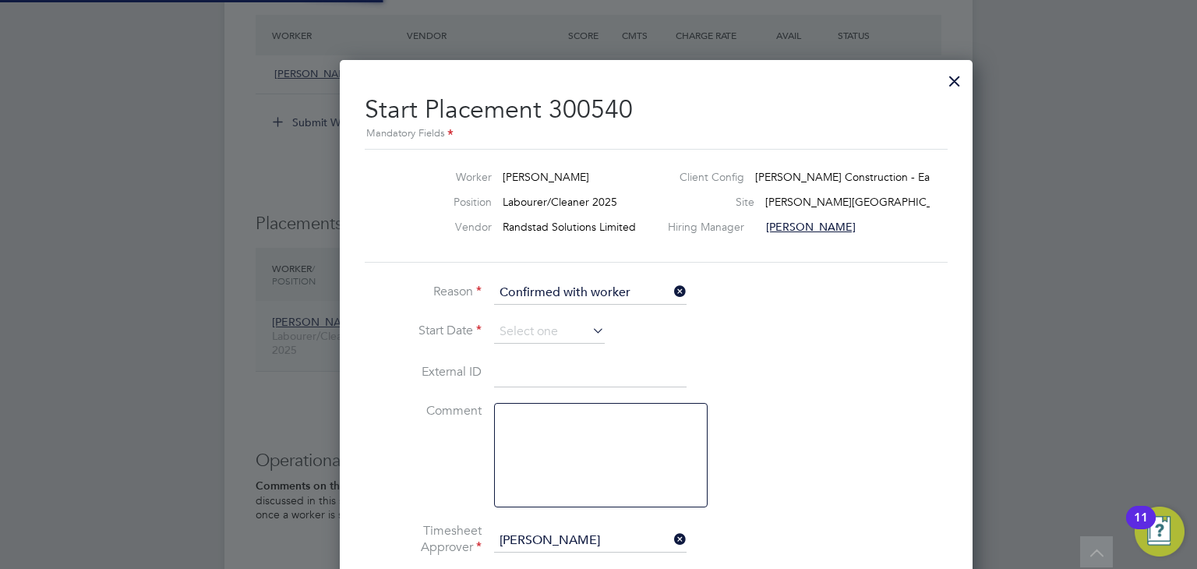
scroll to position [16, 193]
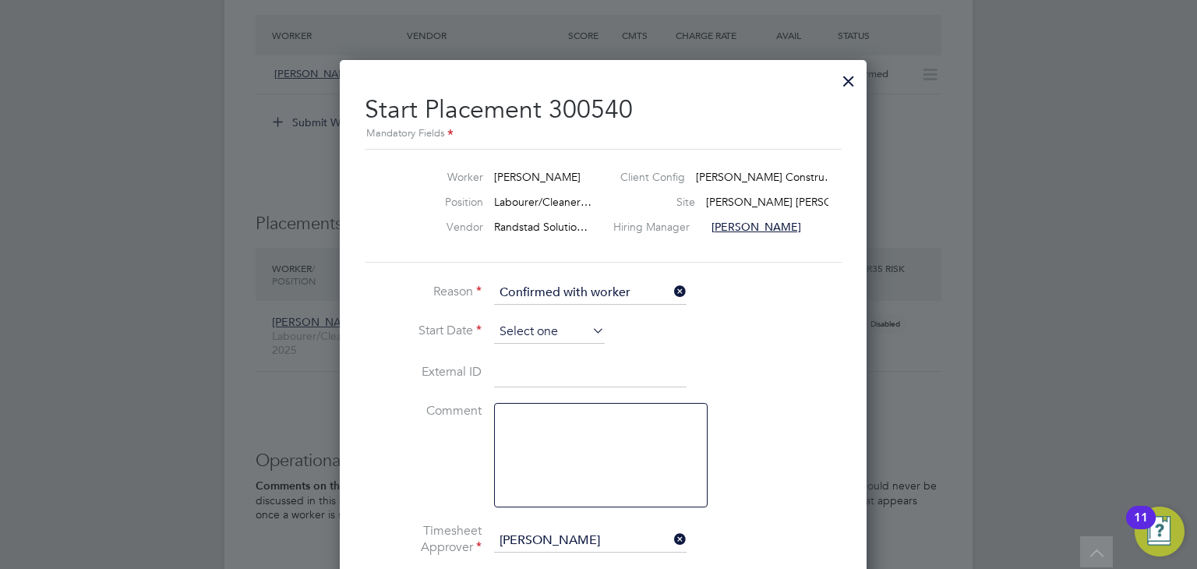
click at [525, 330] on input at bounding box center [549, 331] width 111 height 23
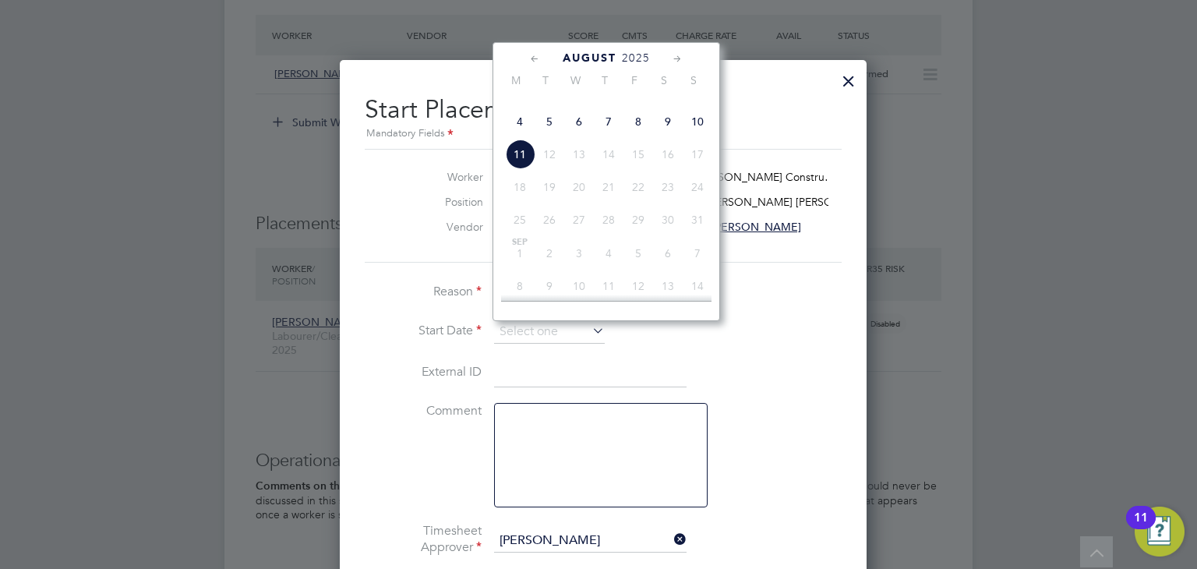
click at [649, 136] on span "8" at bounding box center [639, 122] width 30 height 30
type input "[DATE]"
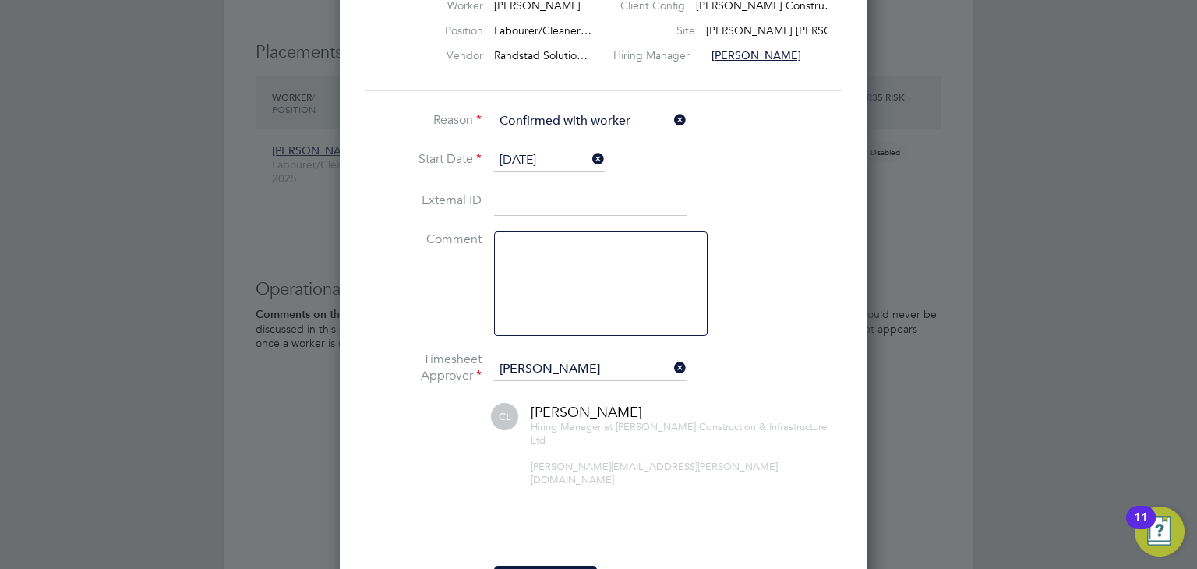
click at [671, 369] on icon at bounding box center [671, 368] width 0 height 22
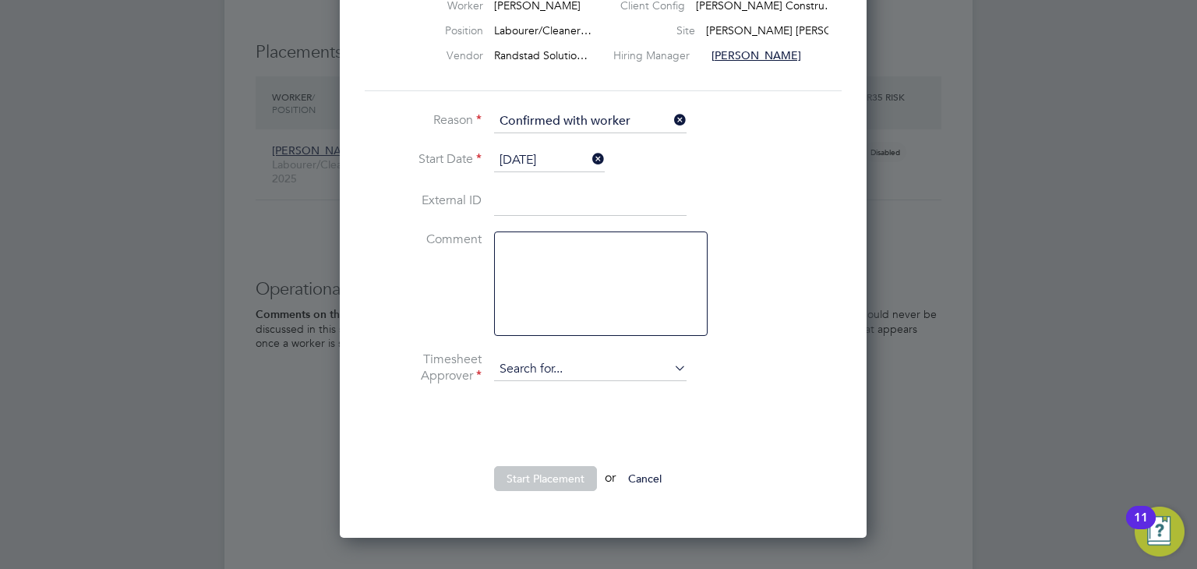
click at [564, 372] on input at bounding box center [590, 369] width 193 height 23
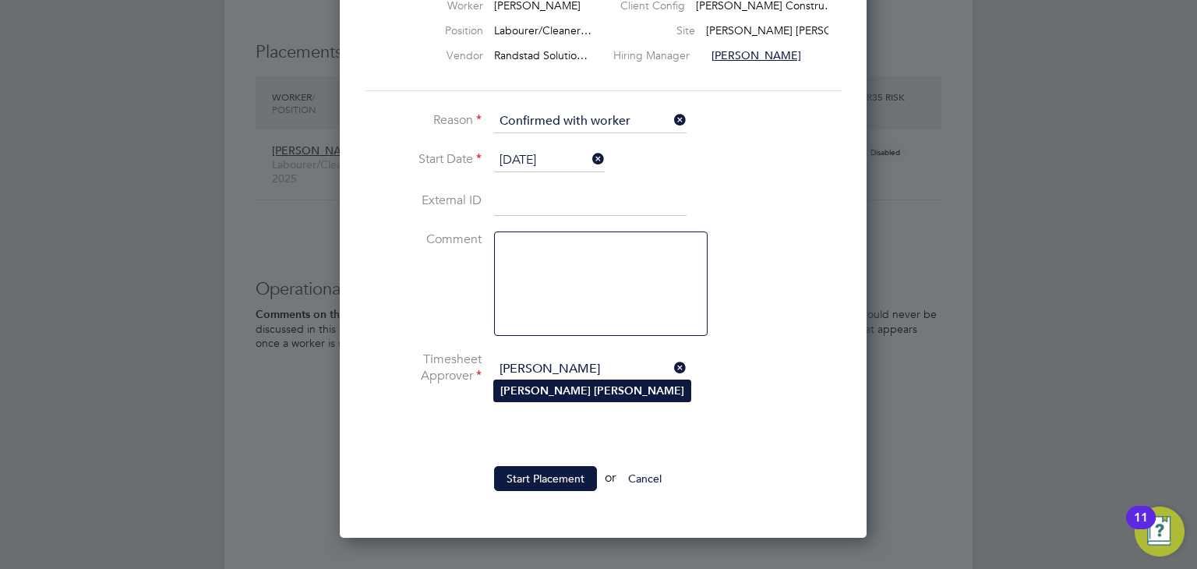
type input "[PERSON_NAME]"
click at [529, 391] on b "[PERSON_NAME]" at bounding box center [545, 390] width 90 height 13
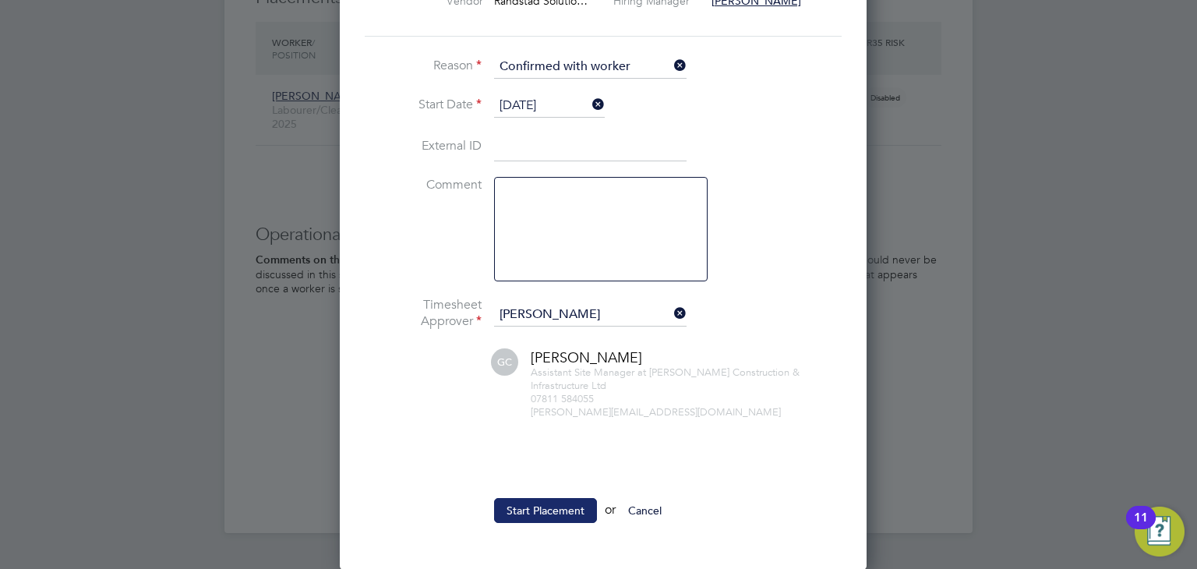
click at [516, 510] on button "Start Placement" at bounding box center [545, 510] width 103 height 25
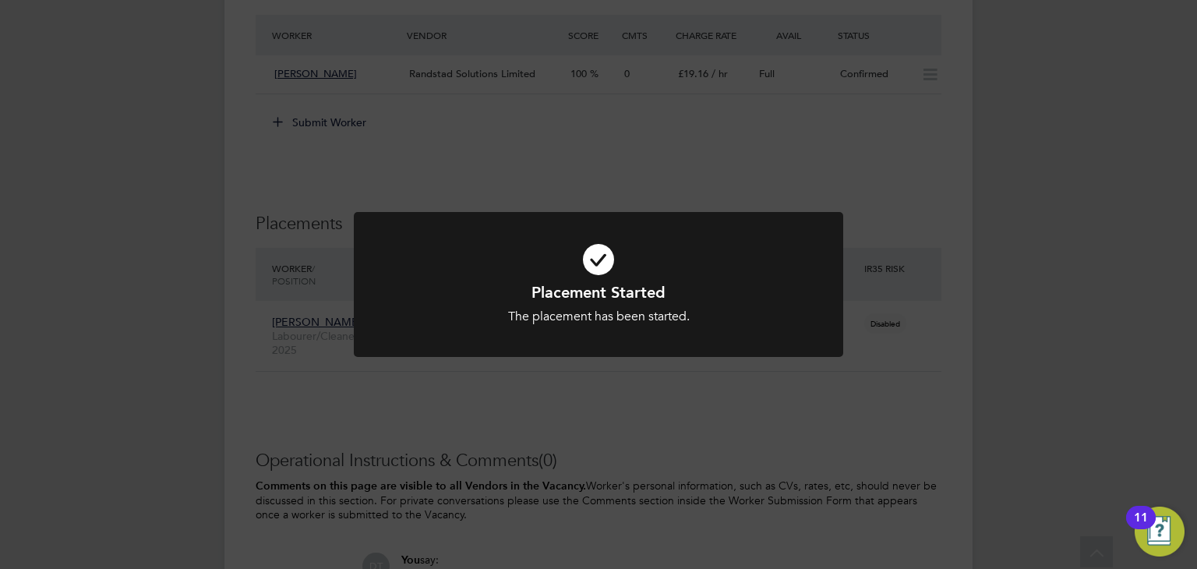
click at [268, 310] on div "Placement Started The placement has been started. Cancel Okay" at bounding box center [598, 284] width 1197 height 569
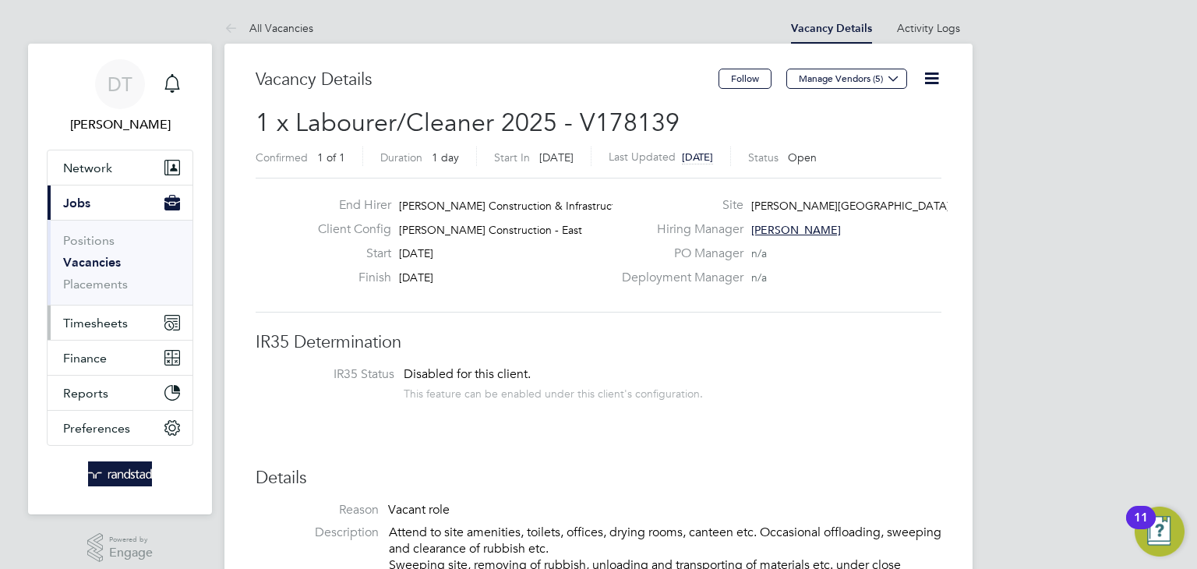
click at [103, 309] on button "Timesheets" at bounding box center [120, 323] width 145 height 34
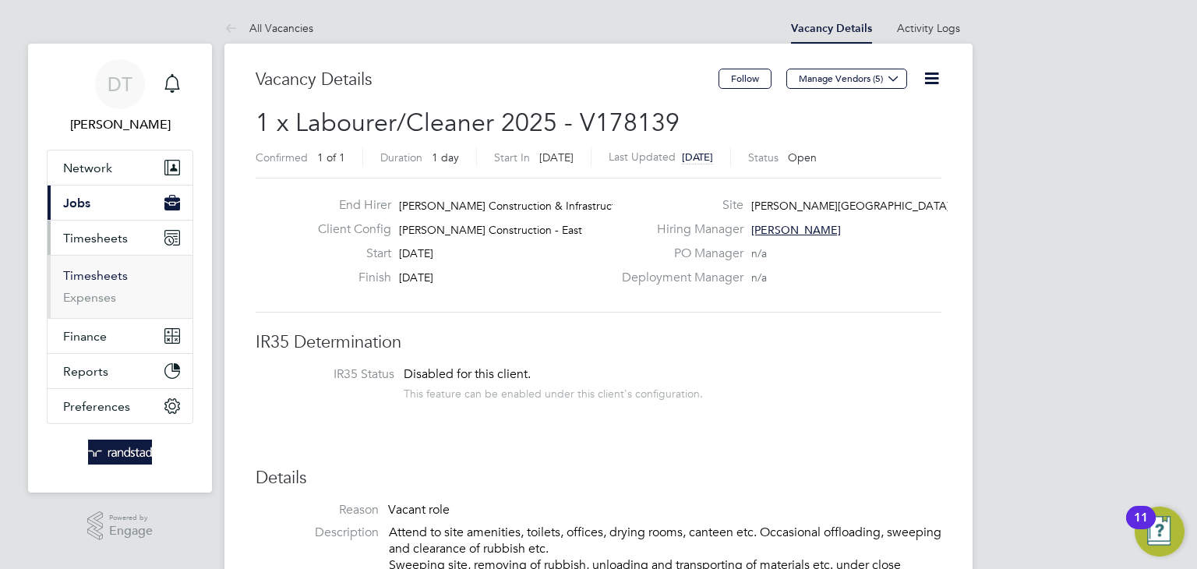
click at [99, 272] on link "Timesheets" at bounding box center [95, 275] width 65 height 15
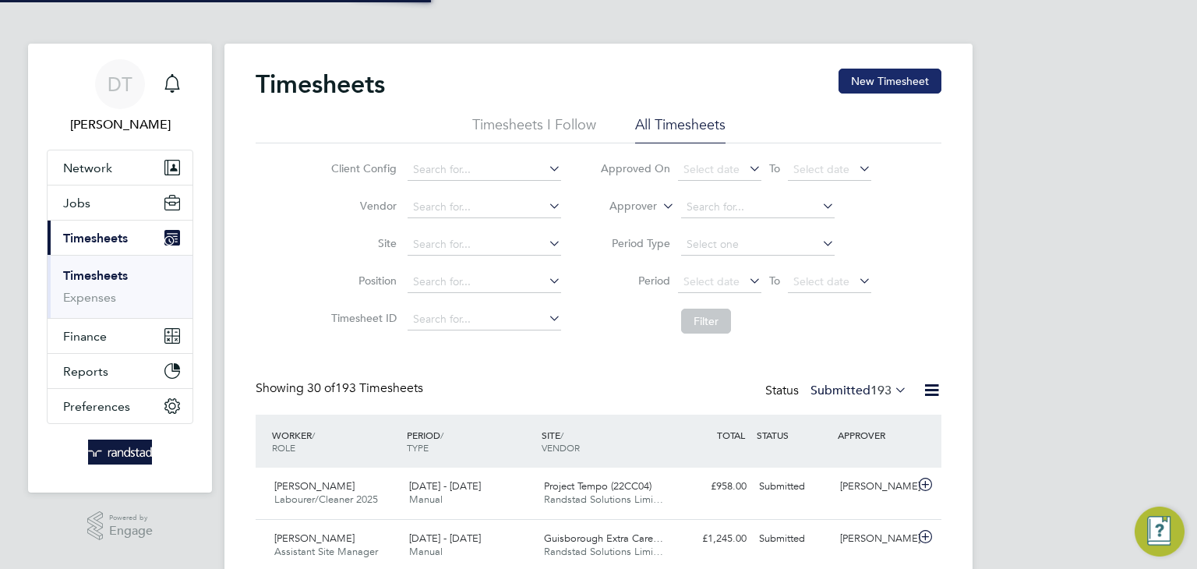
click at [887, 77] on button "New Timesheet" at bounding box center [890, 81] width 103 height 25
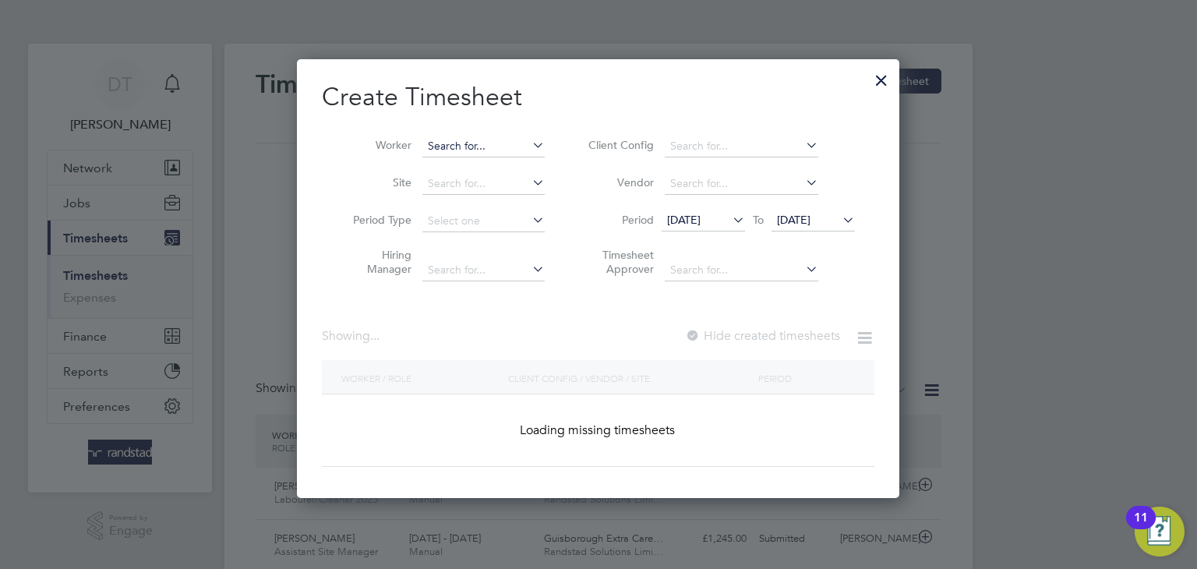
click at [462, 144] on input at bounding box center [484, 147] width 122 height 22
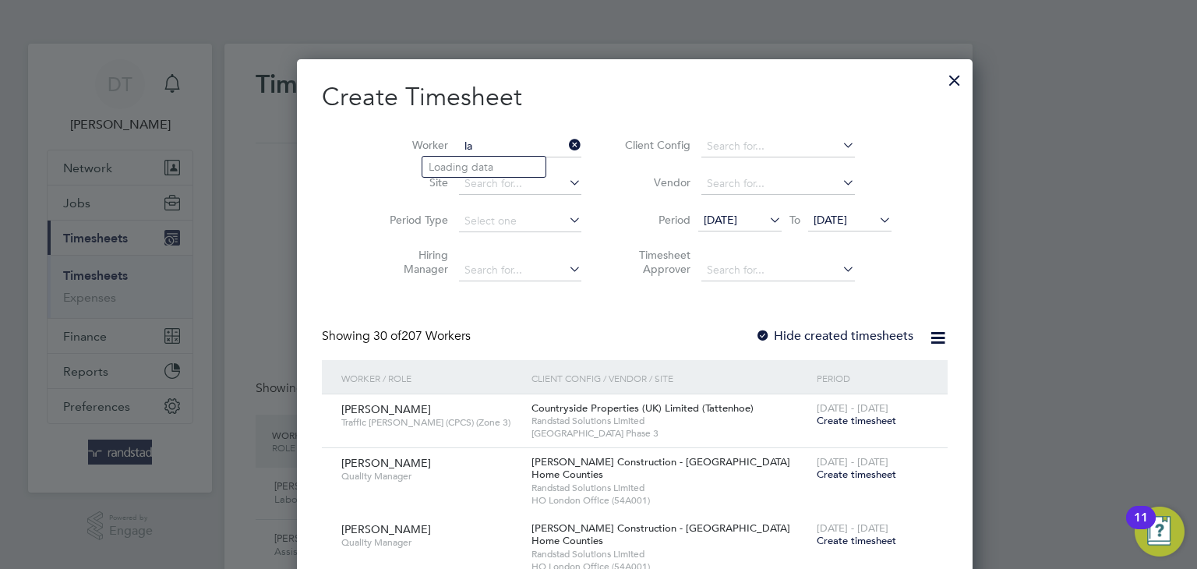
type input "l"
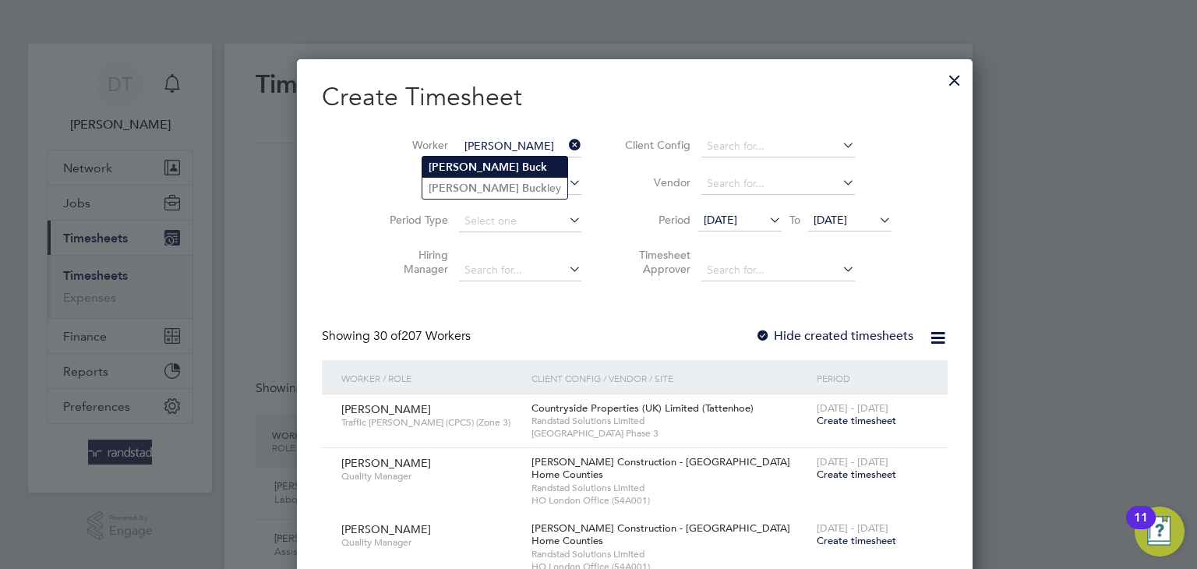
type input "[PERSON_NAME]"
click at [522, 166] on b "Buck" at bounding box center [534, 167] width 25 height 13
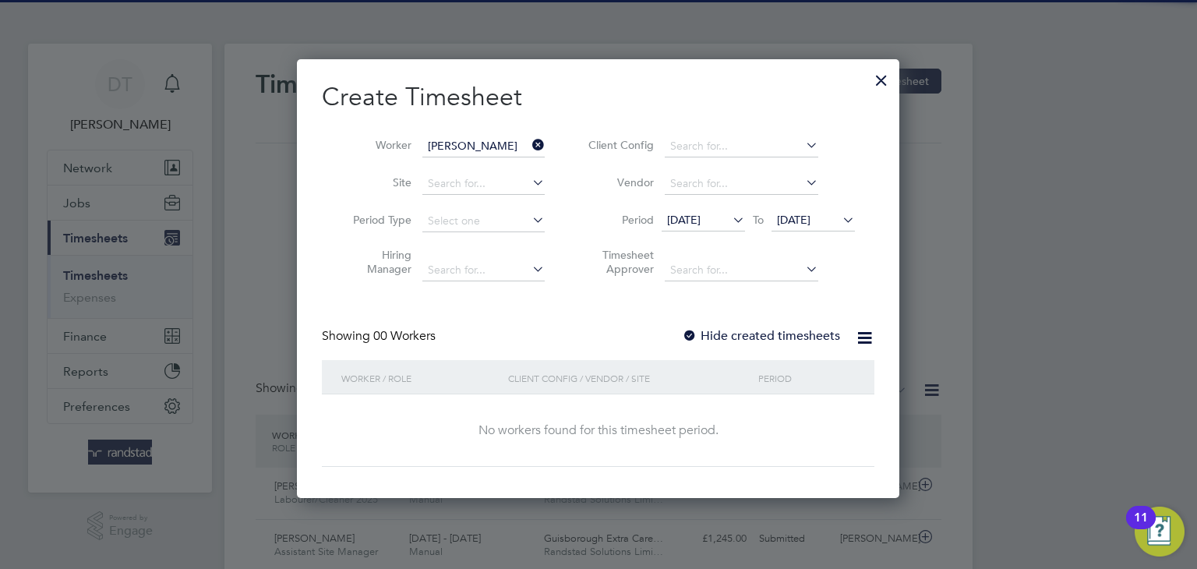
click at [741, 337] on label "Hide created timesheets" at bounding box center [761, 336] width 158 height 16
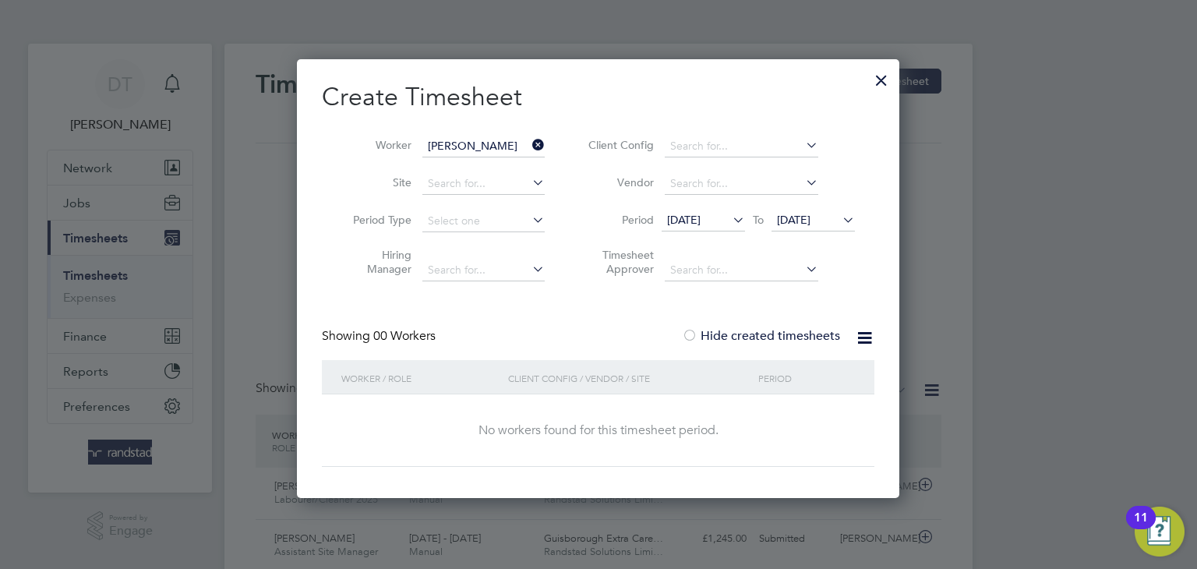
click at [803, 213] on span "[DATE]" at bounding box center [794, 220] width 34 height 14
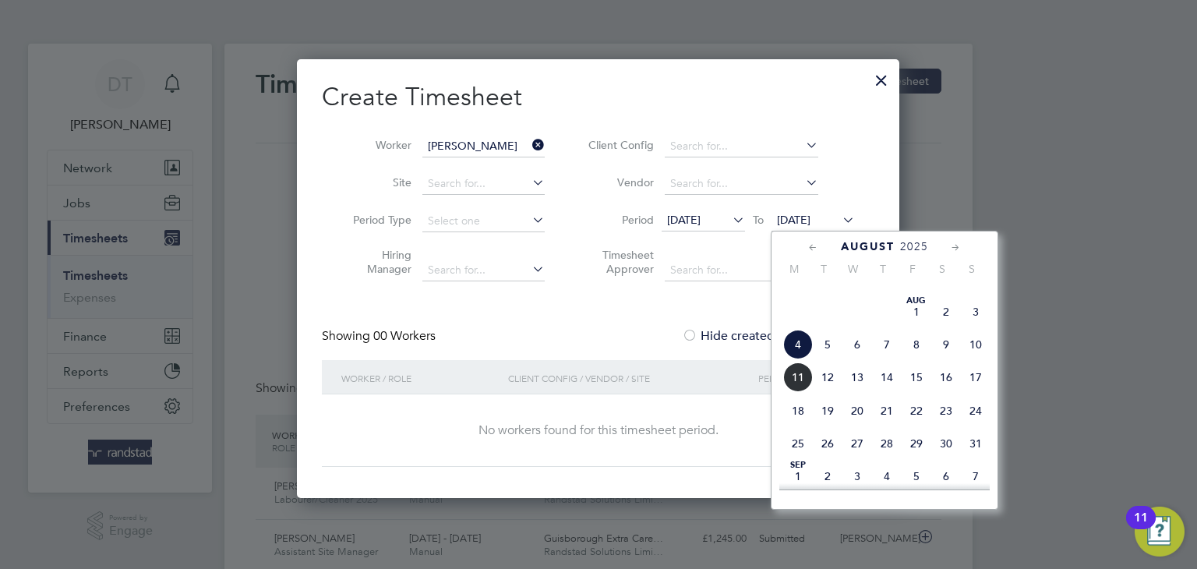
click at [798, 392] on span "11" at bounding box center [798, 378] width 30 height 30
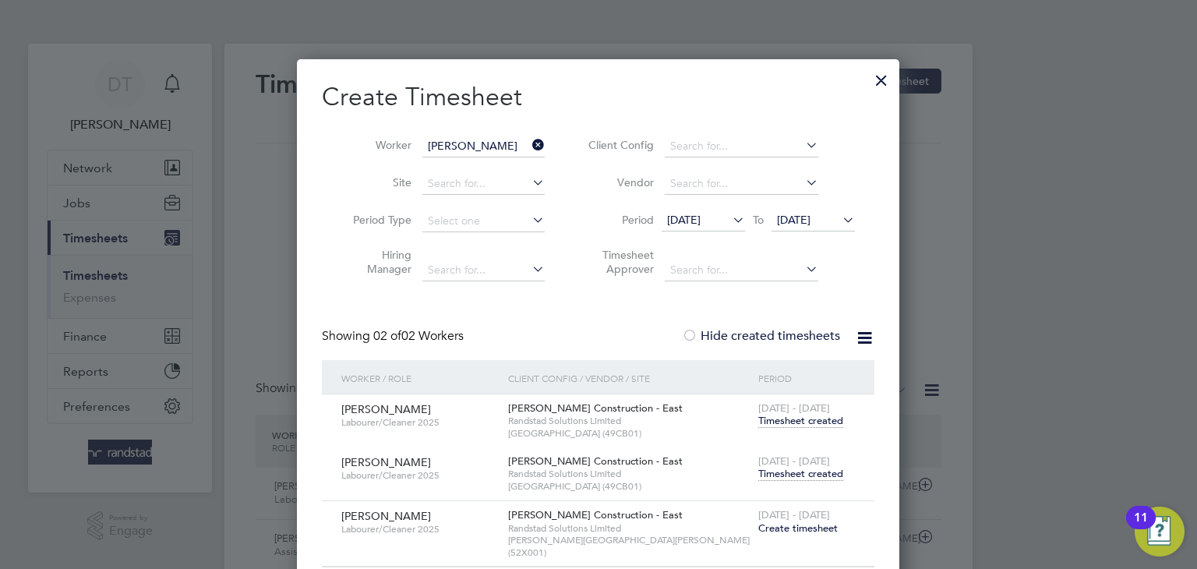
click at [791, 473] on span "Timesheet created" at bounding box center [801, 474] width 85 height 14
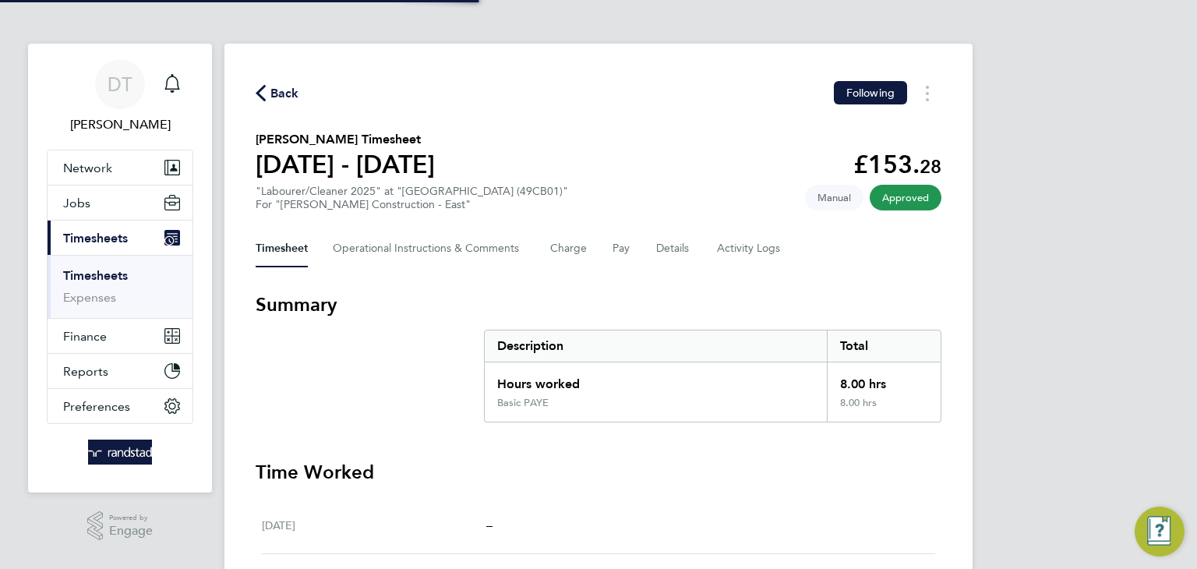
click at [291, 94] on span "Back" at bounding box center [285, 93] width 29 height 19
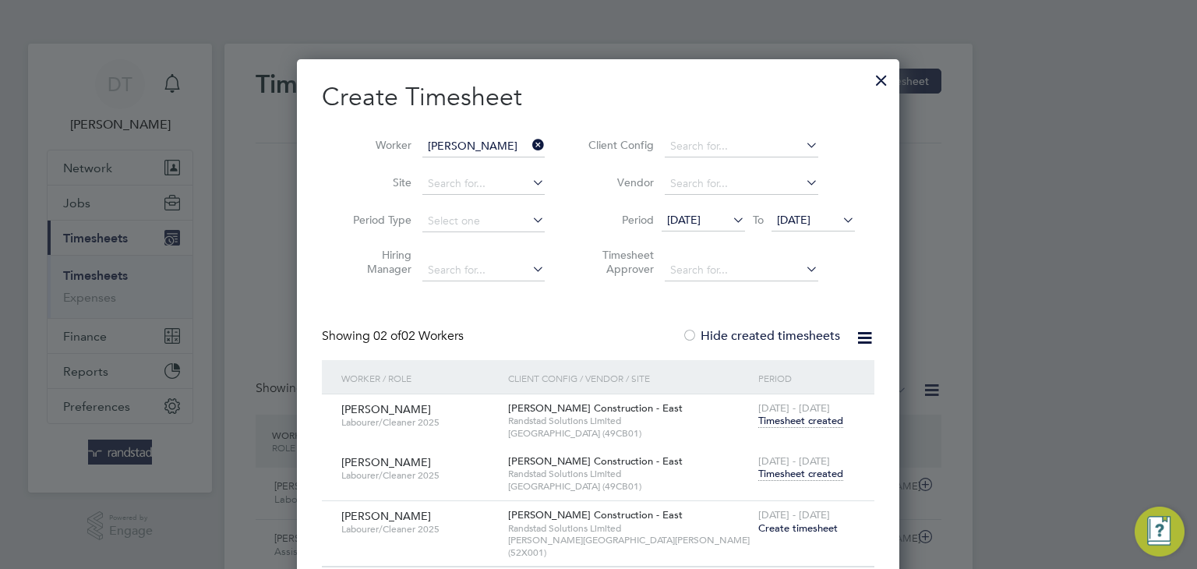
click at [780, 519] on span "[DATE] - [DATE]" at bounding box center [795, 514] width 72 height 13
click at [789, 525] on span "Create timesheet" at bounding box center [799, 528] width 80 height 13
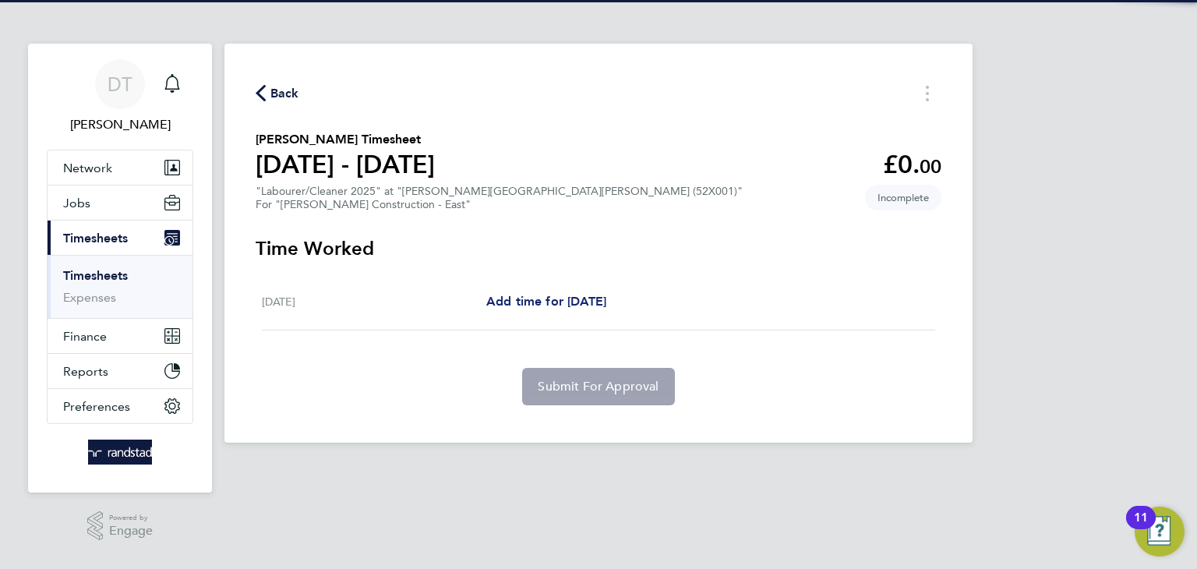
click at [506, 295] on span "Add time for [DATE]" at bounding box center [546, 301] width 120 height 15
select select "30"
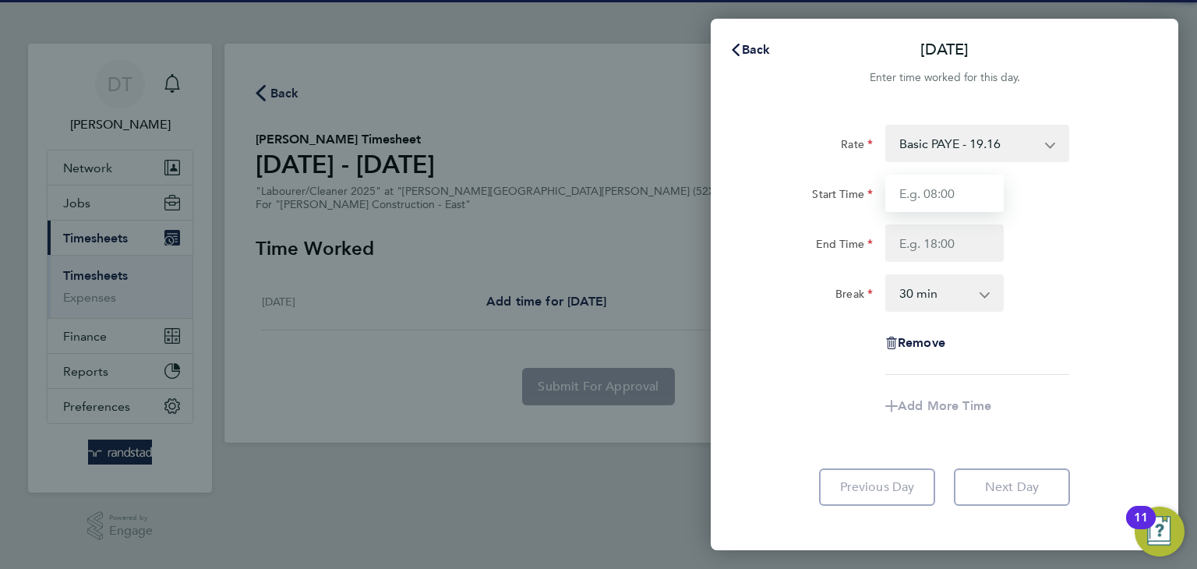
click at [932, 192] on input "Start Time" at bounding box center [945, 193] width 118 height 37
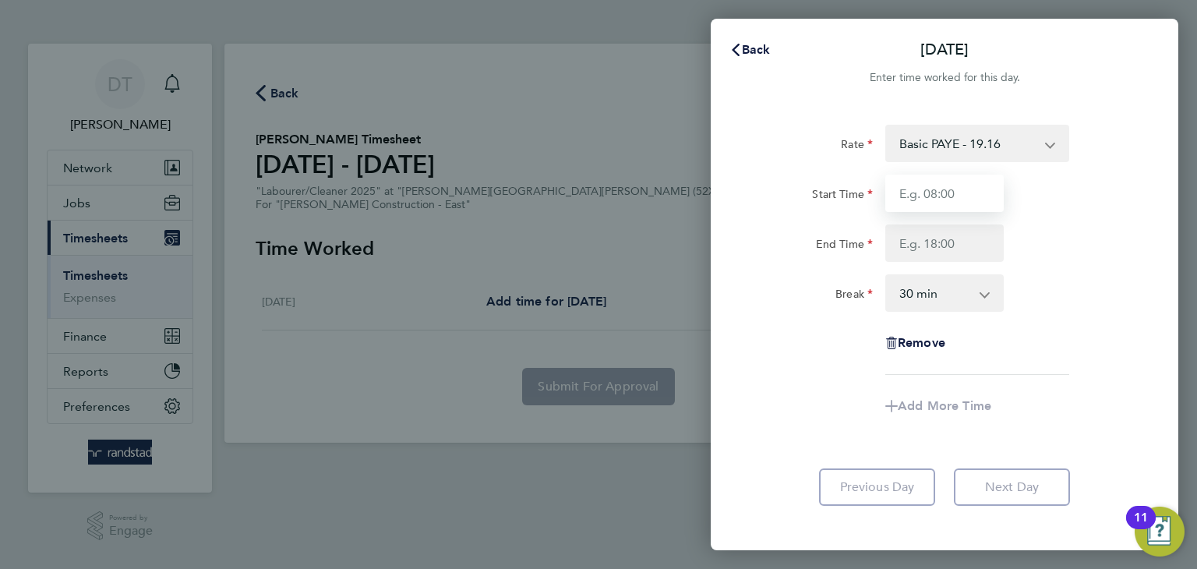
type input "07:30"
click at [951, 244] on input "End Time" at bounding box center [945, 243] width 118 height 37
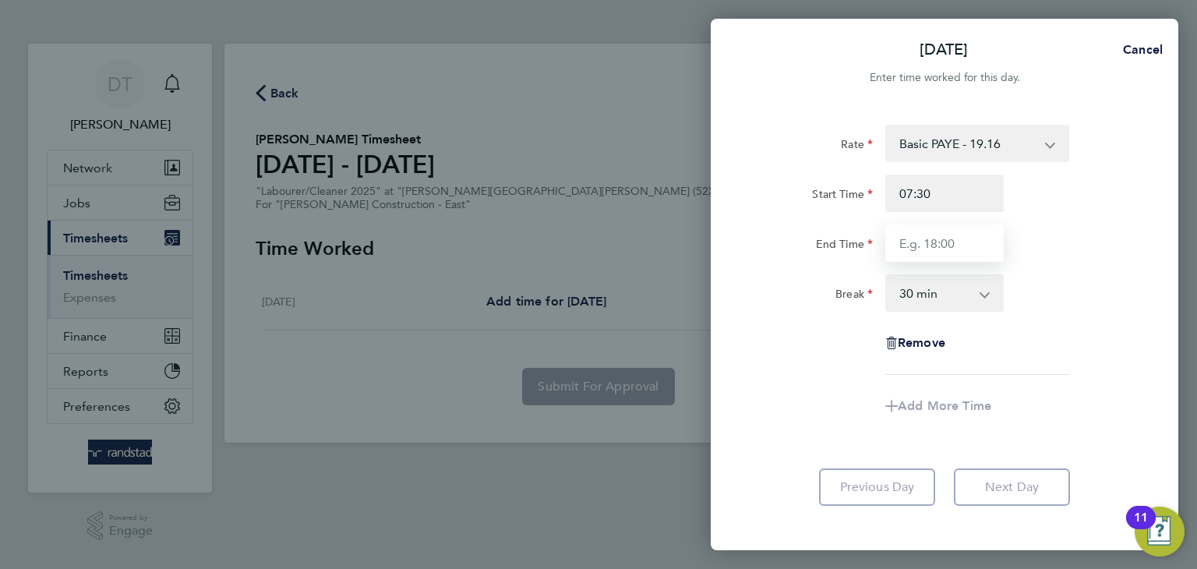
type input "16:00"
click at [790, 388] on app-timesheet-line-form-group "Rate Basic PAYE - 19.16 OT PAYE - 27.44 Start Time 07:30 End Time 16:00 Break 0…" at bounding box center [945, 275] width 380 height 300
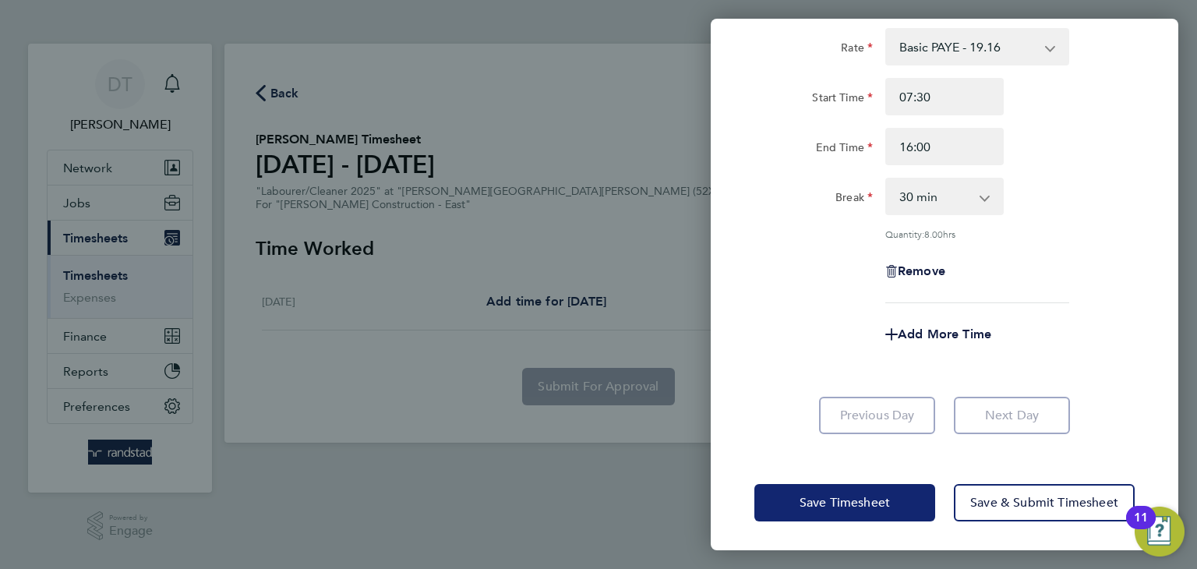
click at [826, 514] on button "Save Timesheet" at bounding box center [845, 502] width 181 height 37
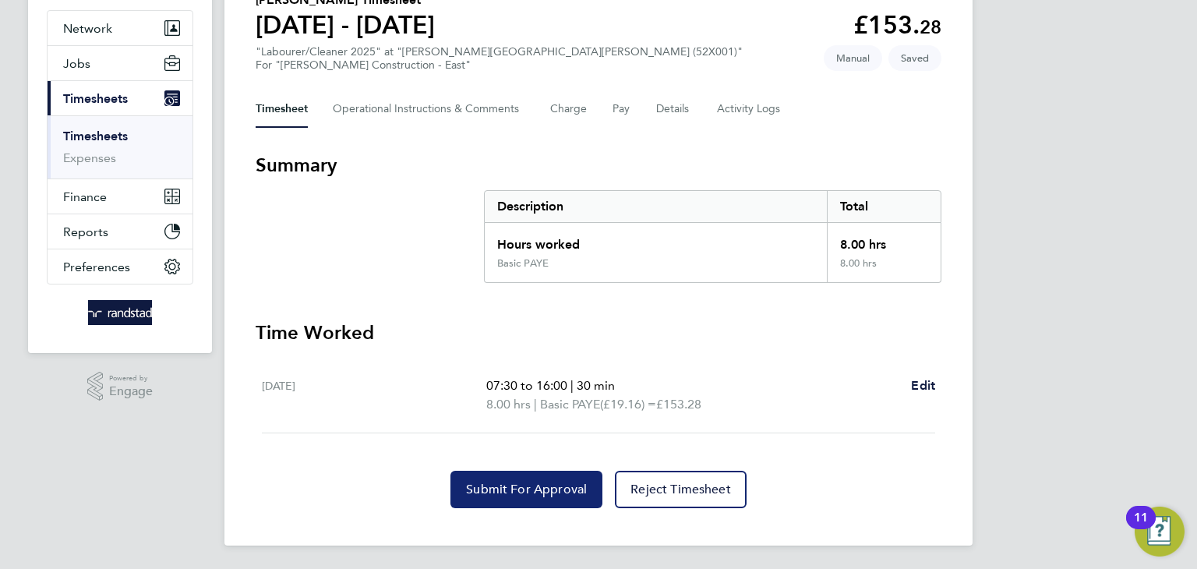
click at [504, 476] on button "Submit For Approval" at bounding box center [527, 489] width 152 height 37
